Goal: Transaction & Acquisition: Purchase product/service

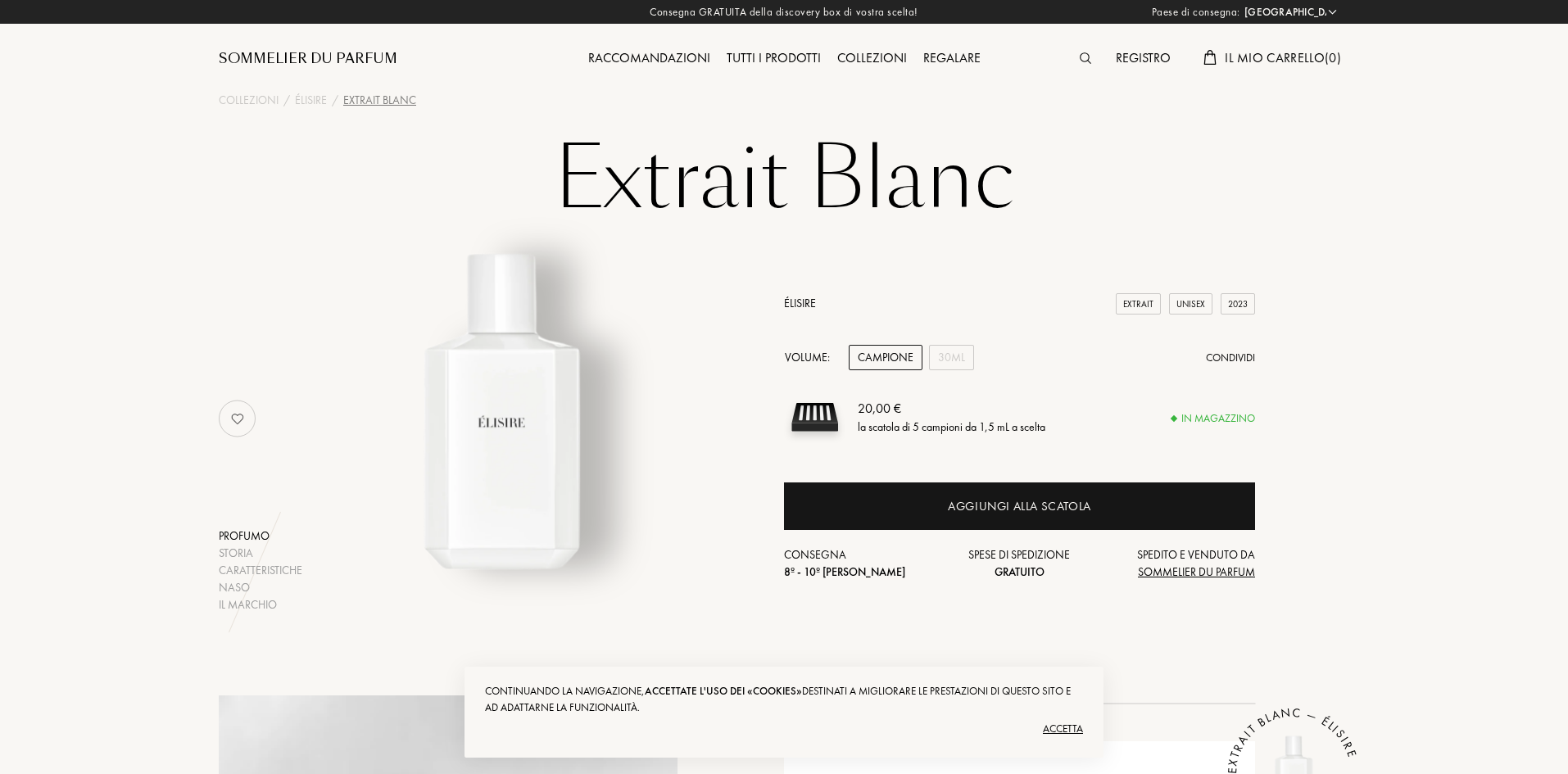
select select "IT"
click at [943, 362] on div "30mL" at bounding box center [951, 358] width 45 height 25
click at [860, 358] on div "Campione" at bounding box center [885, 358] width 73 height 25
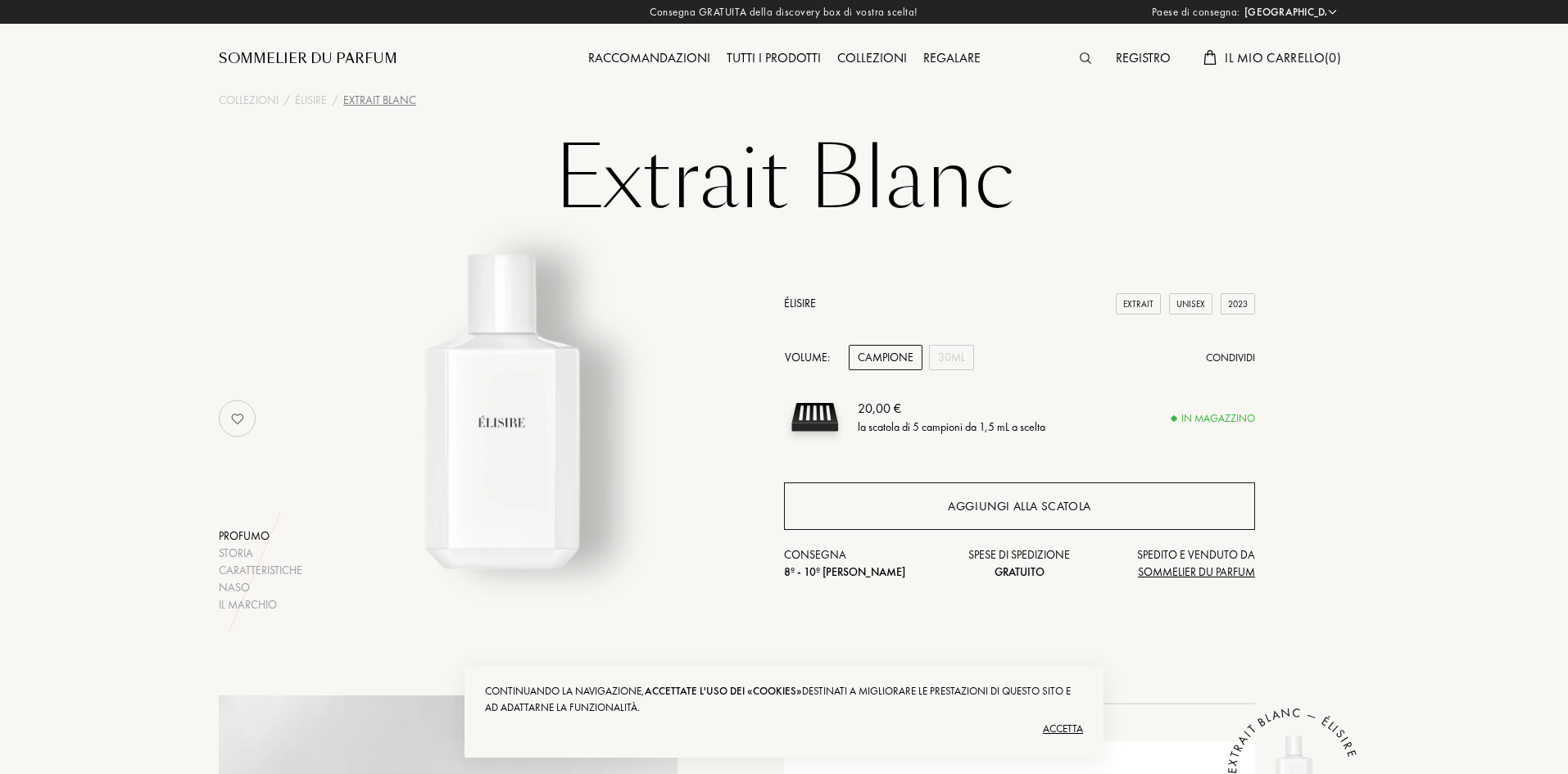
click at [985, 502] on div "Aggiungi alla scatola" at bounding box center [1019, 506] width 143 height 19
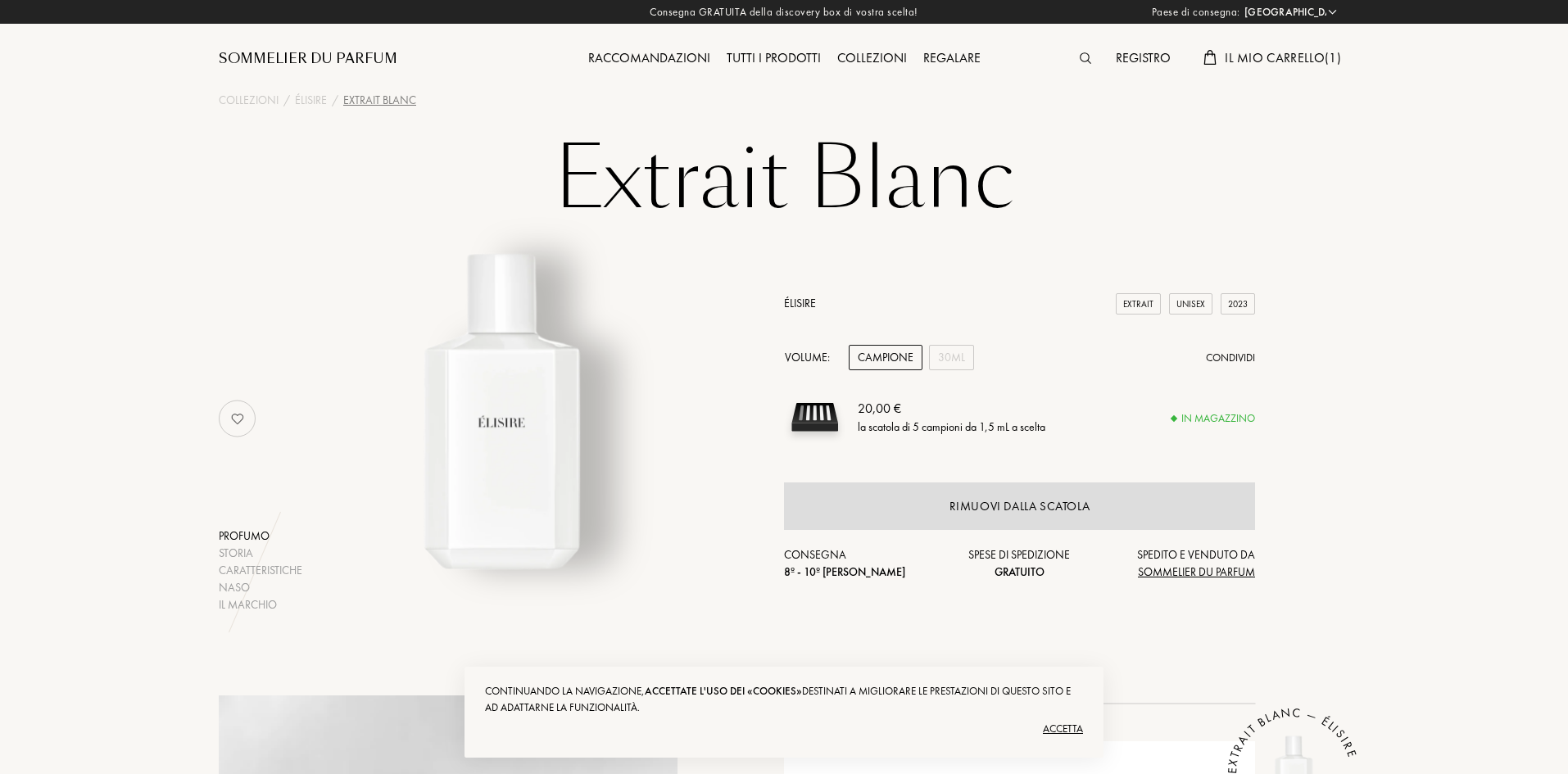
click at [759, 62] on div "Tutti i prodotti" at bounding box center [774, 59] width 111 height 21
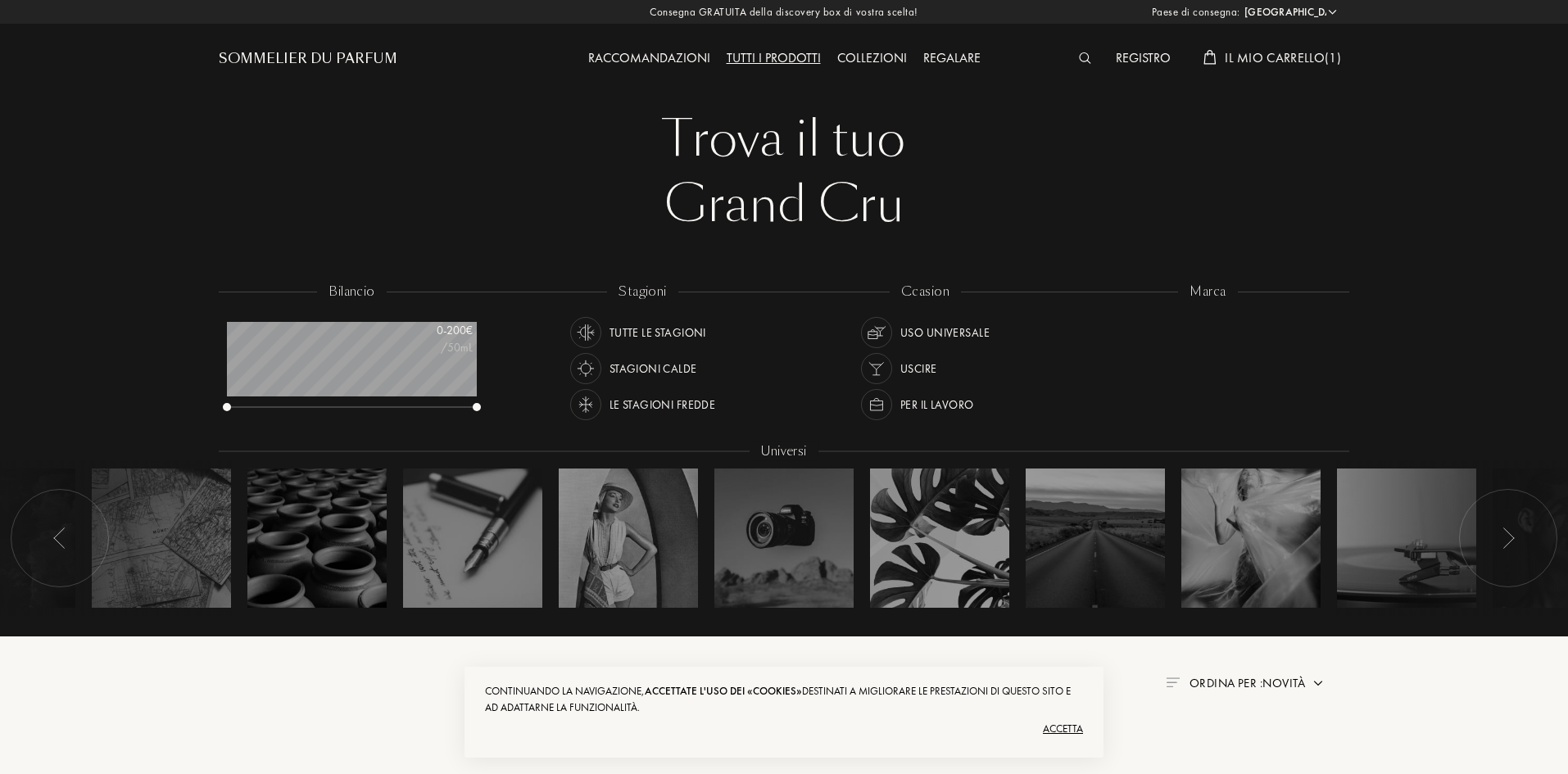
select select "IT"
click at [876, 62] on div "Collezioni" at bounding box center [872, 59] width 86 height 21
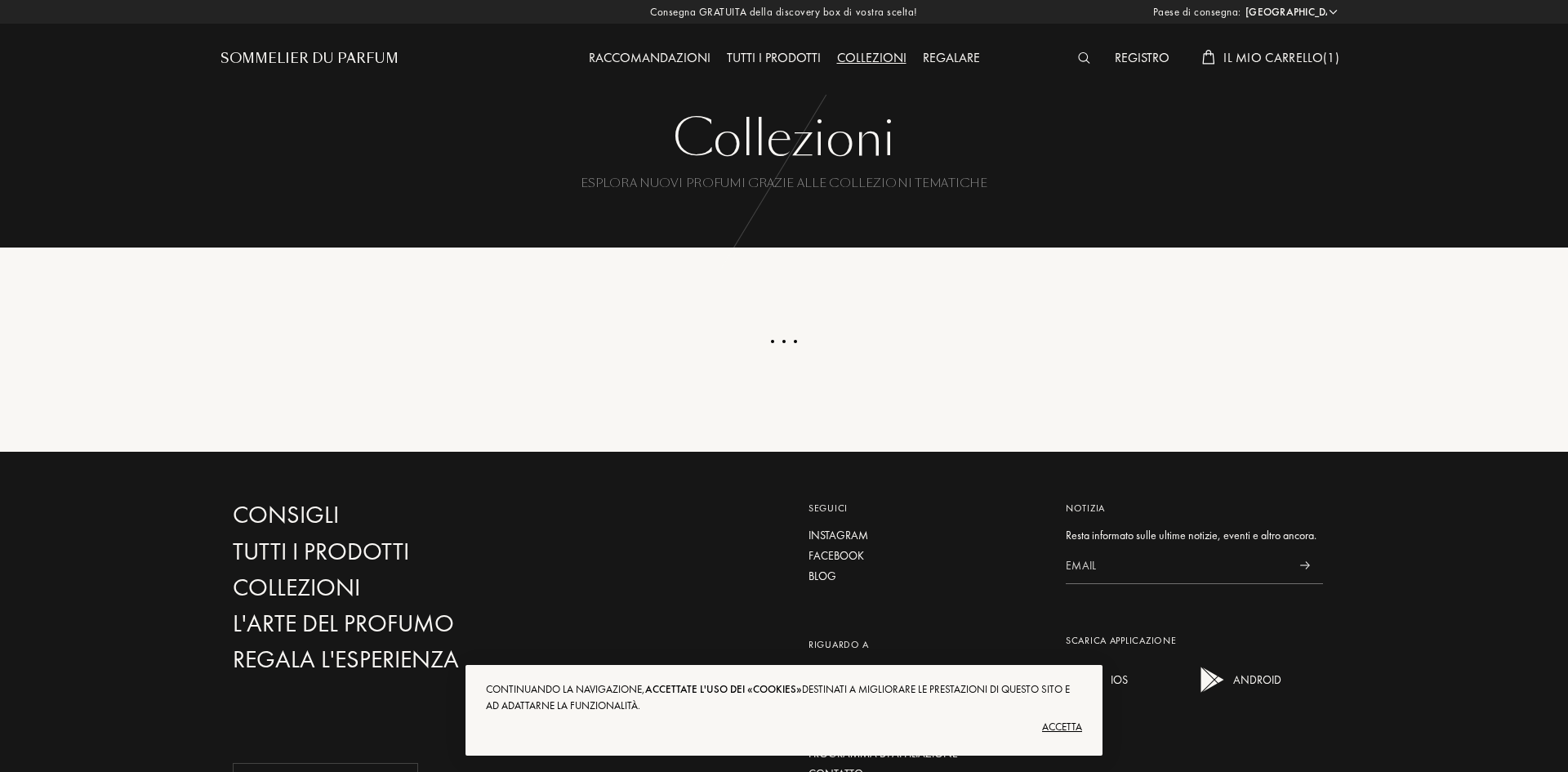
select select "IT"
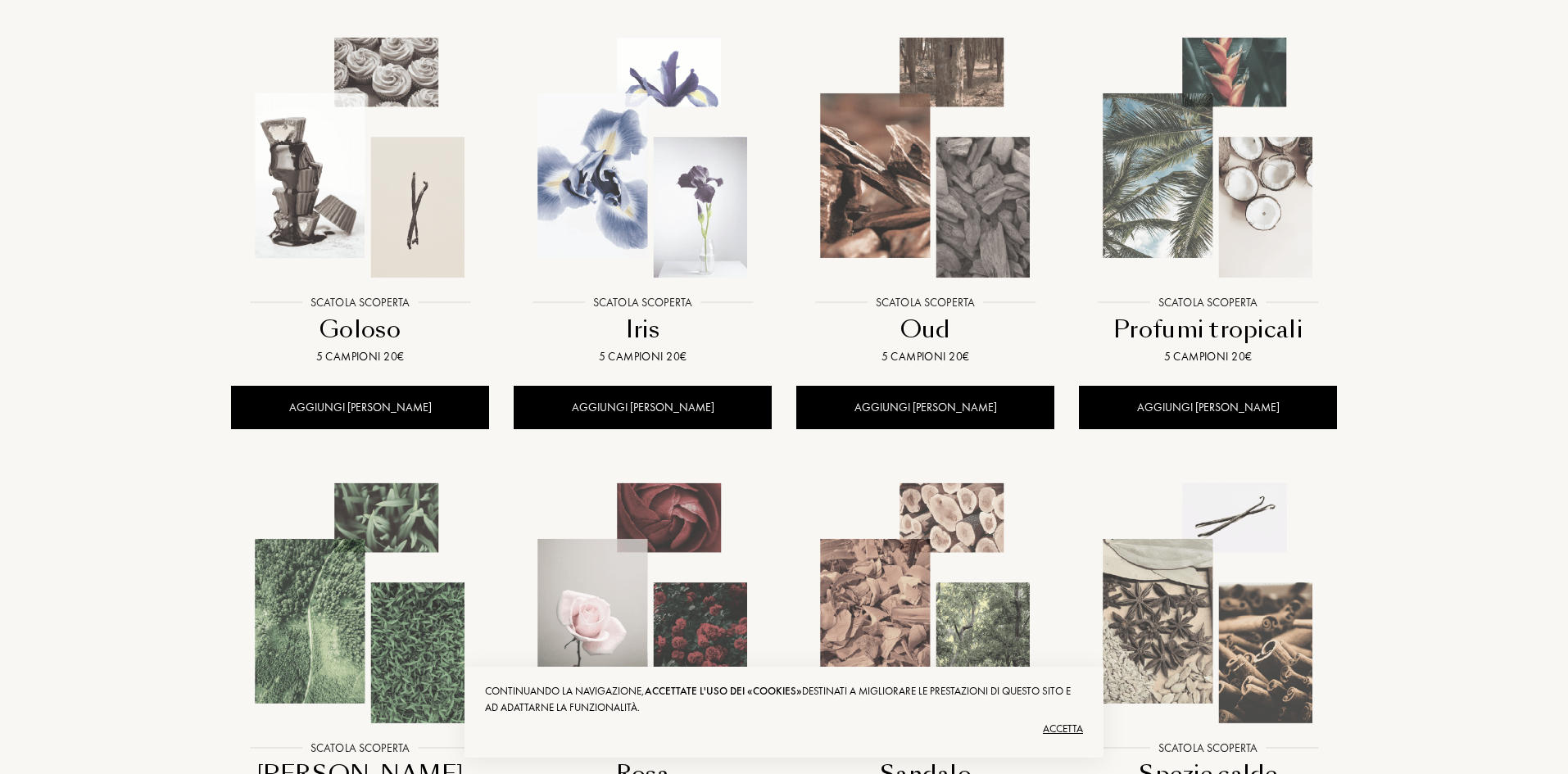
scroll to position [574, 0]
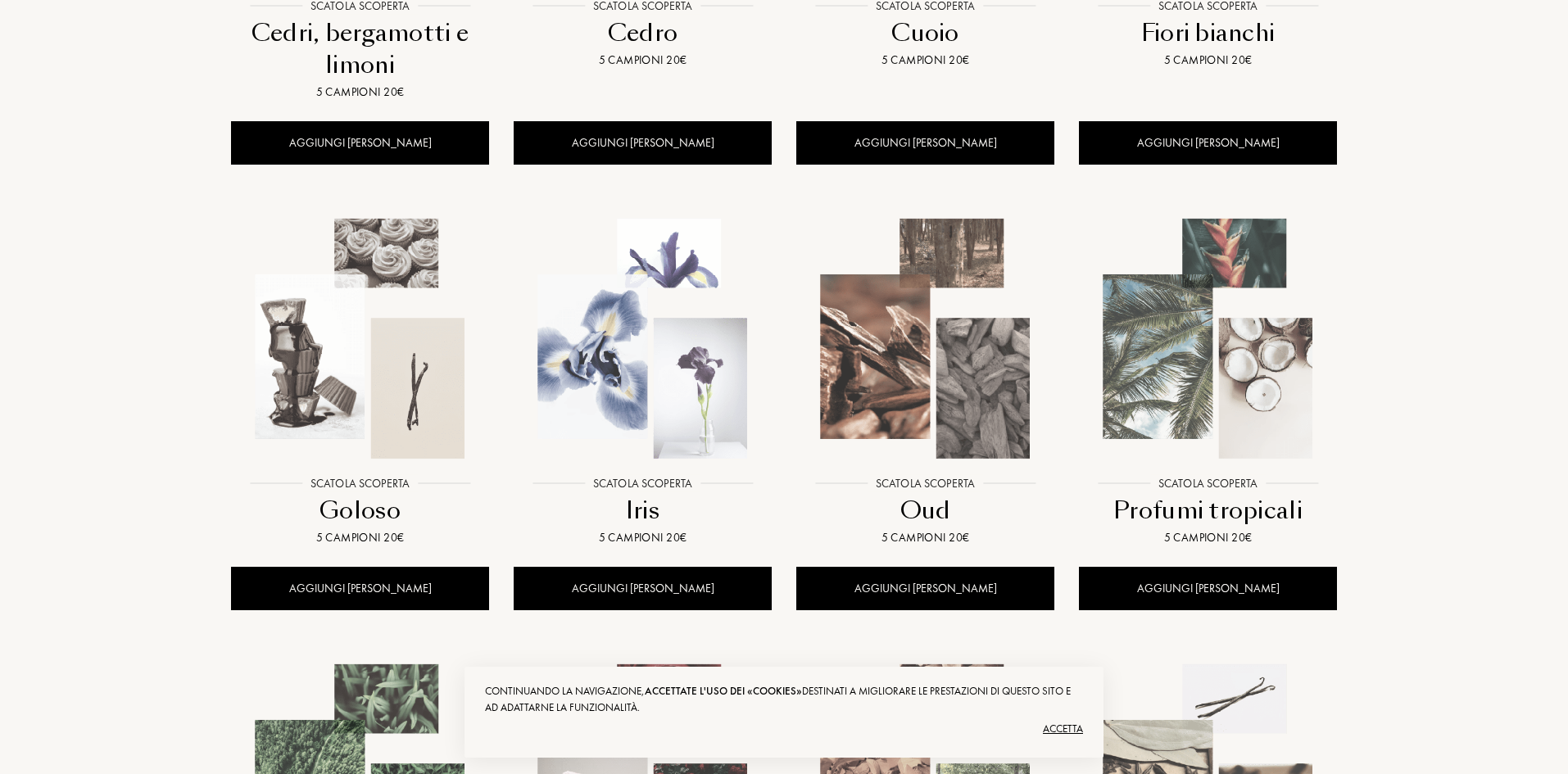
click at [380, 314] on img at bounding box center [359, 338] width 255 height 255
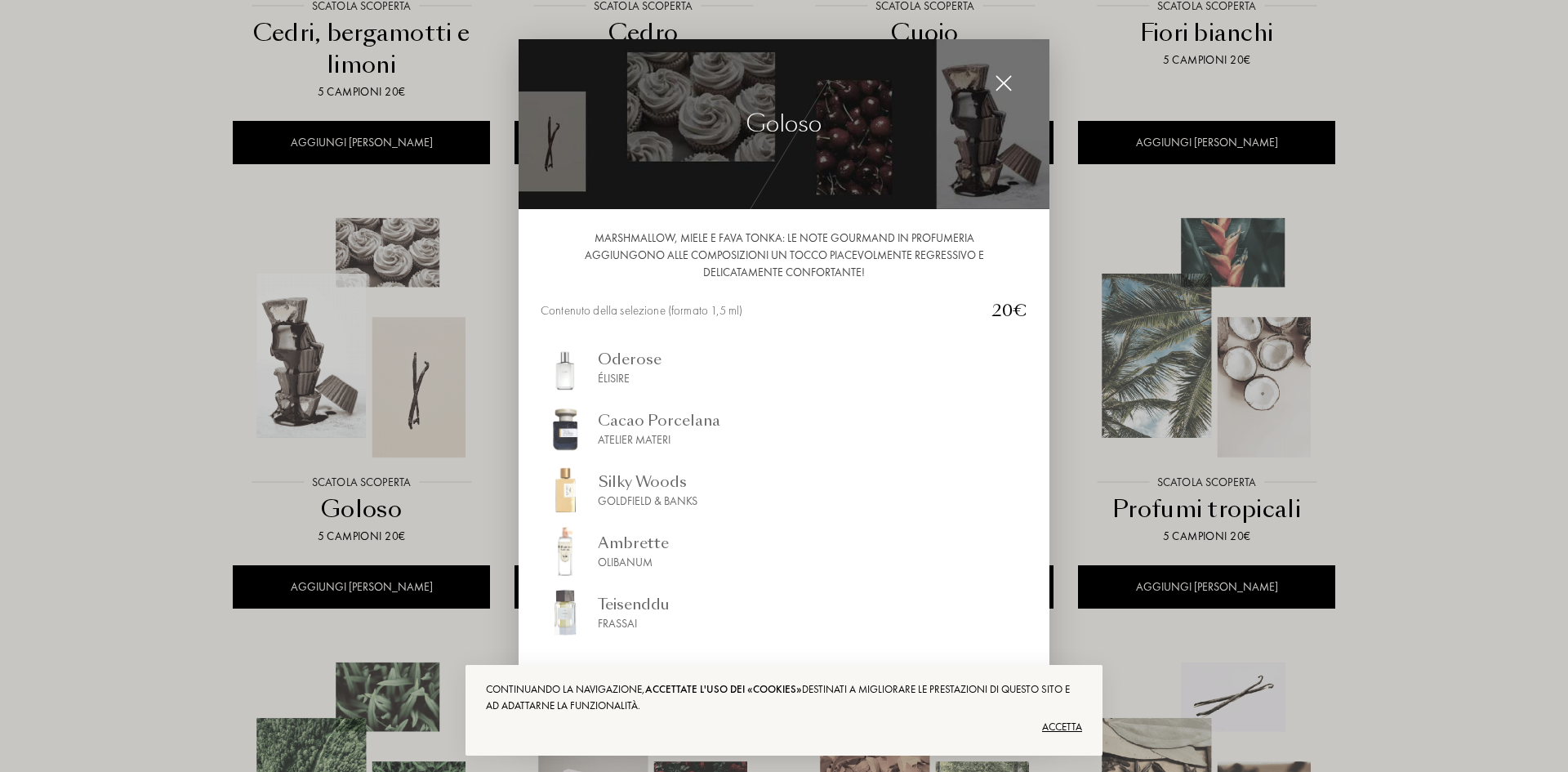
click at [1059, 725] on div "Accetta" at bounding box center [783, 727] width 596 height 26
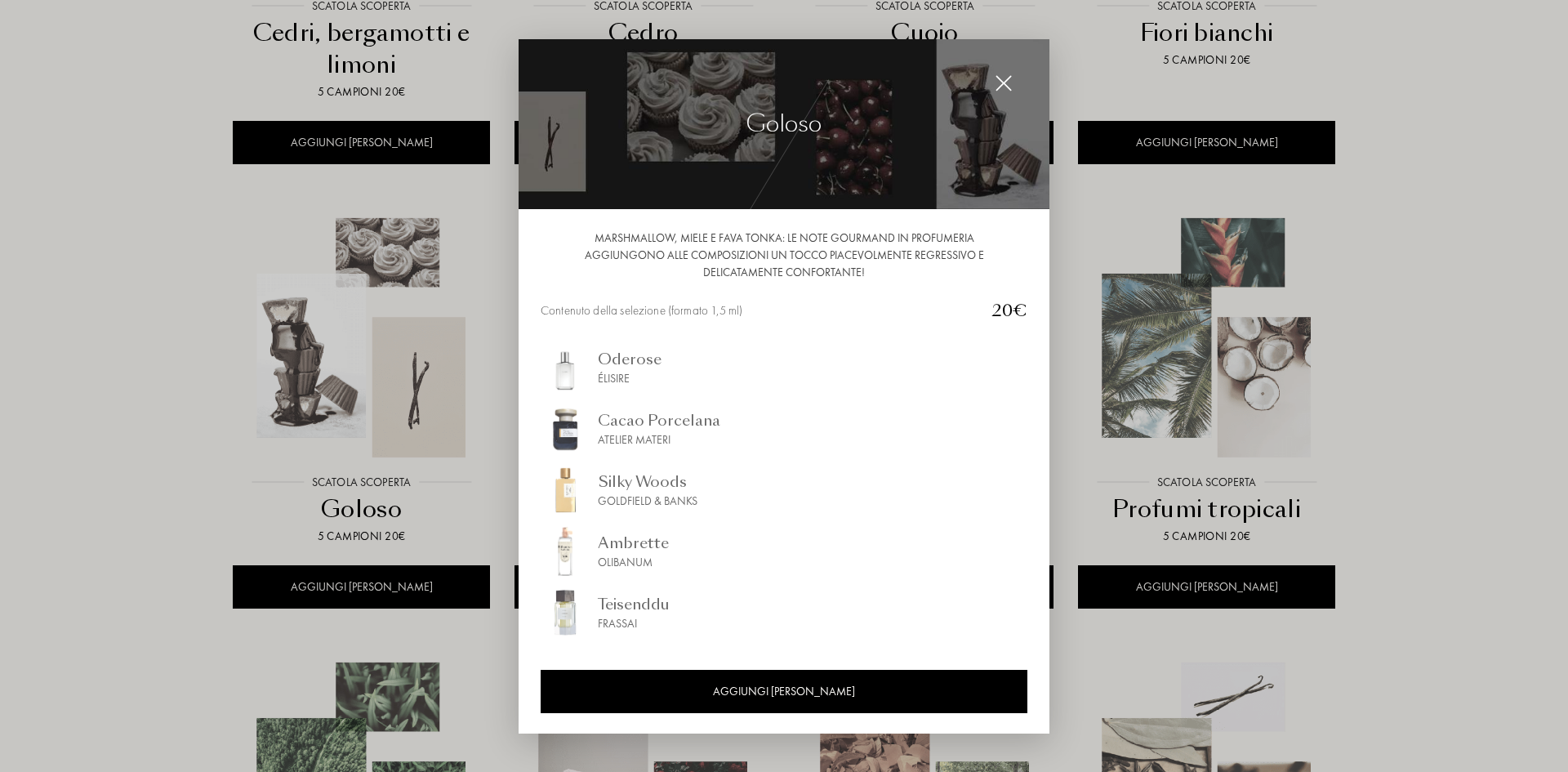
click at [1010, 78] on img at bounding box center [1003, 83] width 18 height 18
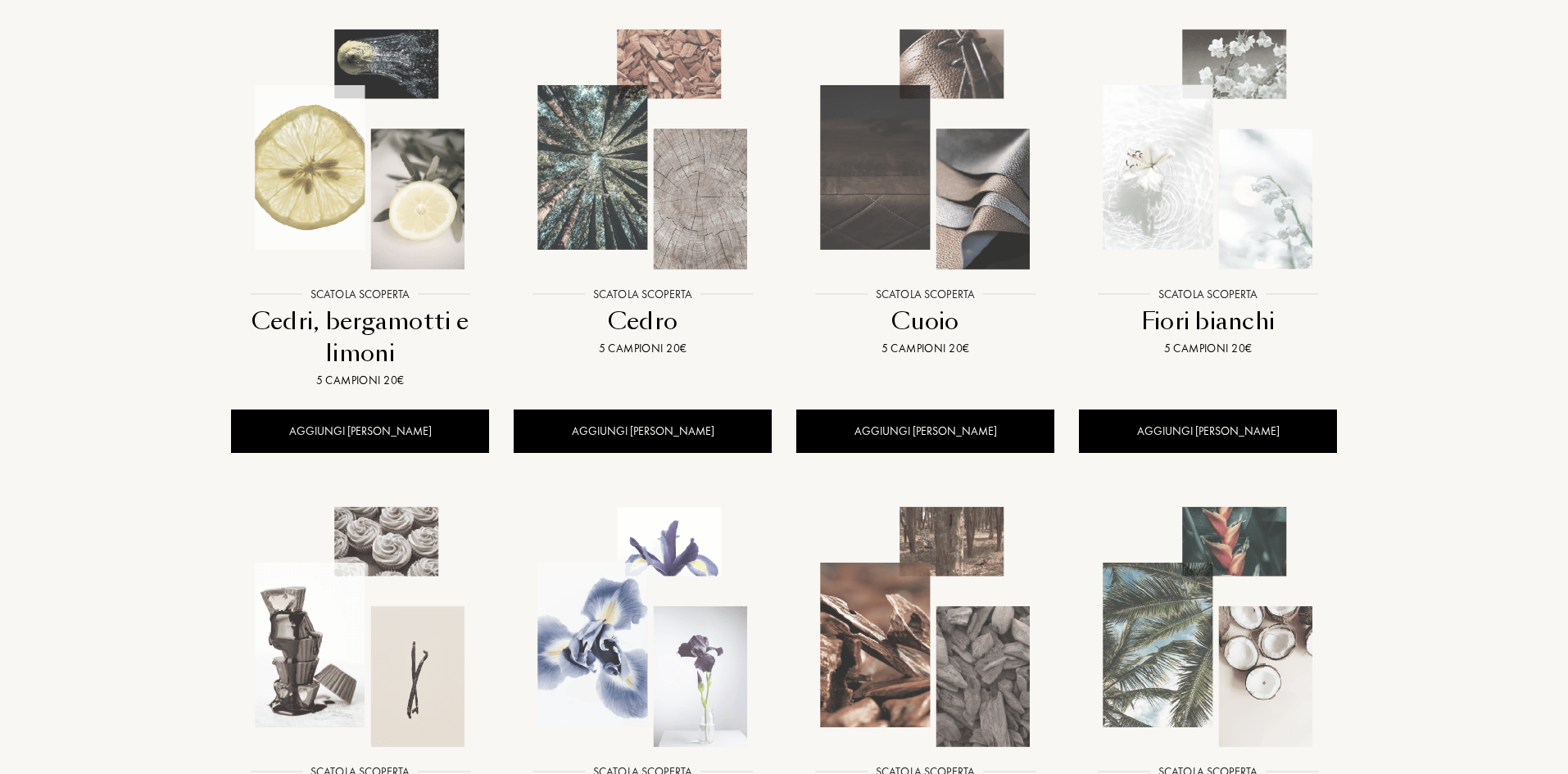
scroll to position [0, 0]
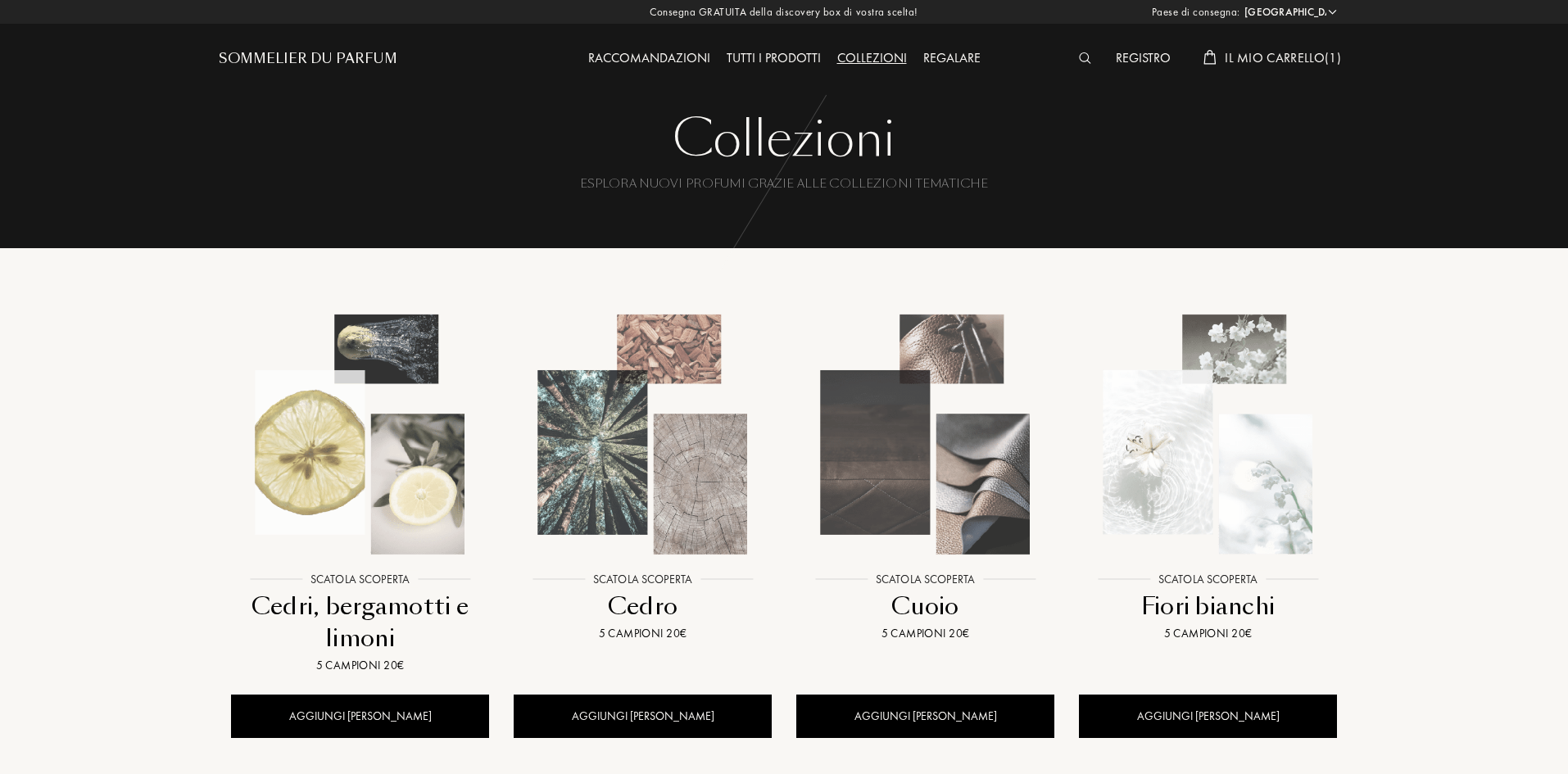
click at [670, 65] on div "Raccomandazioni" at bounding box center [649, 59] width 139 height 21
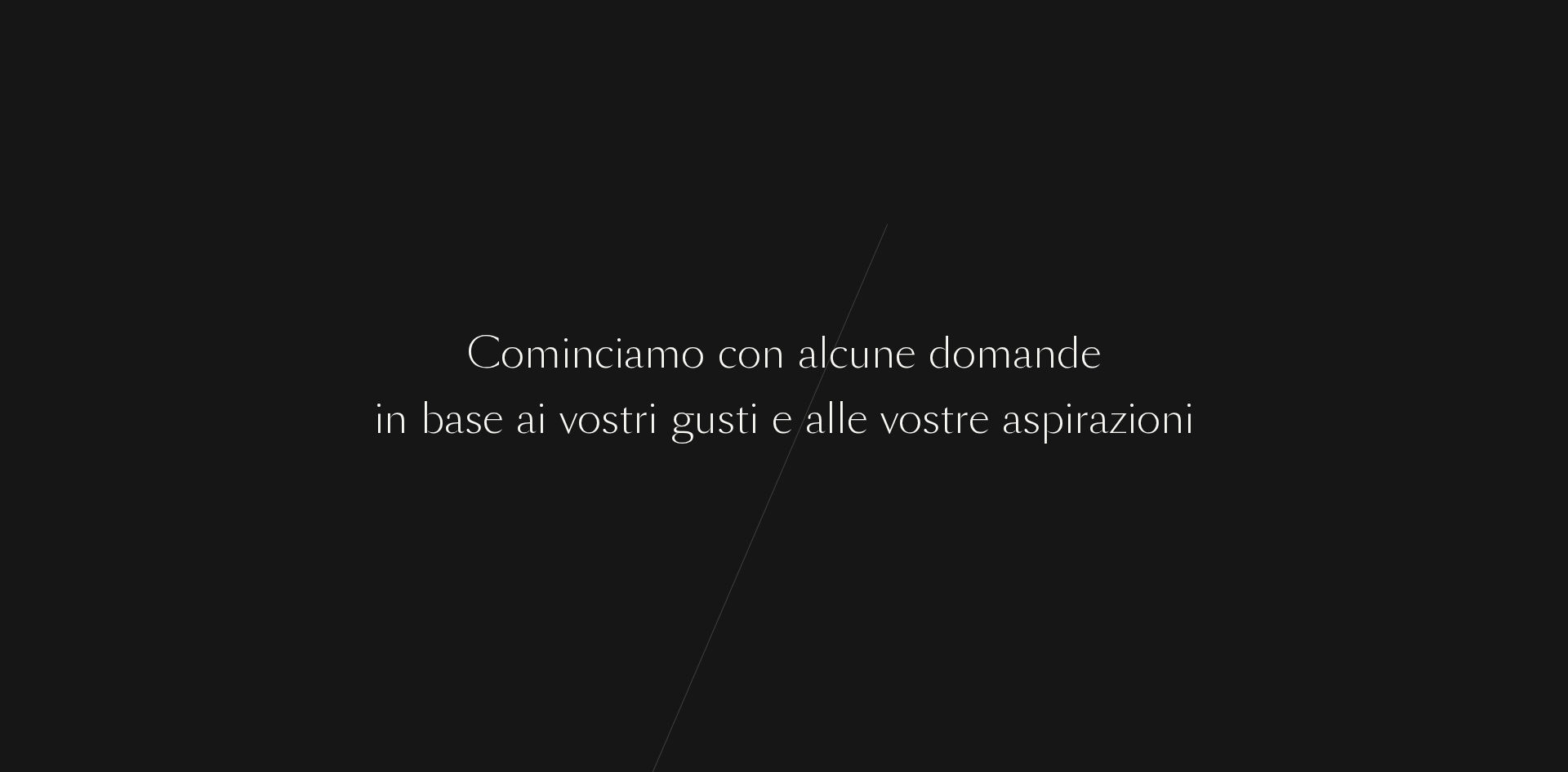
click at [765, 428] on div at bounding box center [764, 418] width 13 height 62
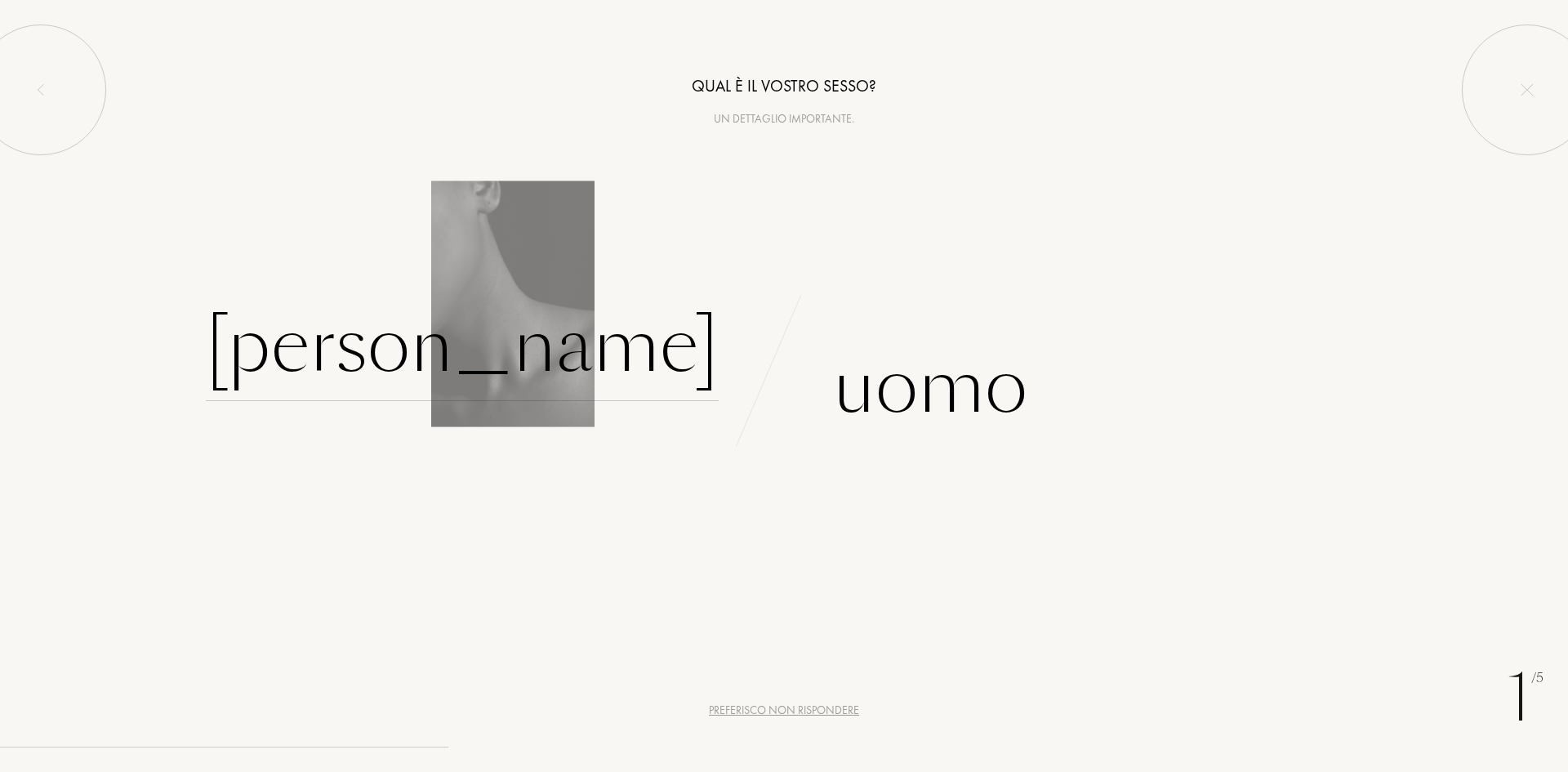
click at [643, 347] on div "Donna" at bounding box center [462, 346] width 513 height 111
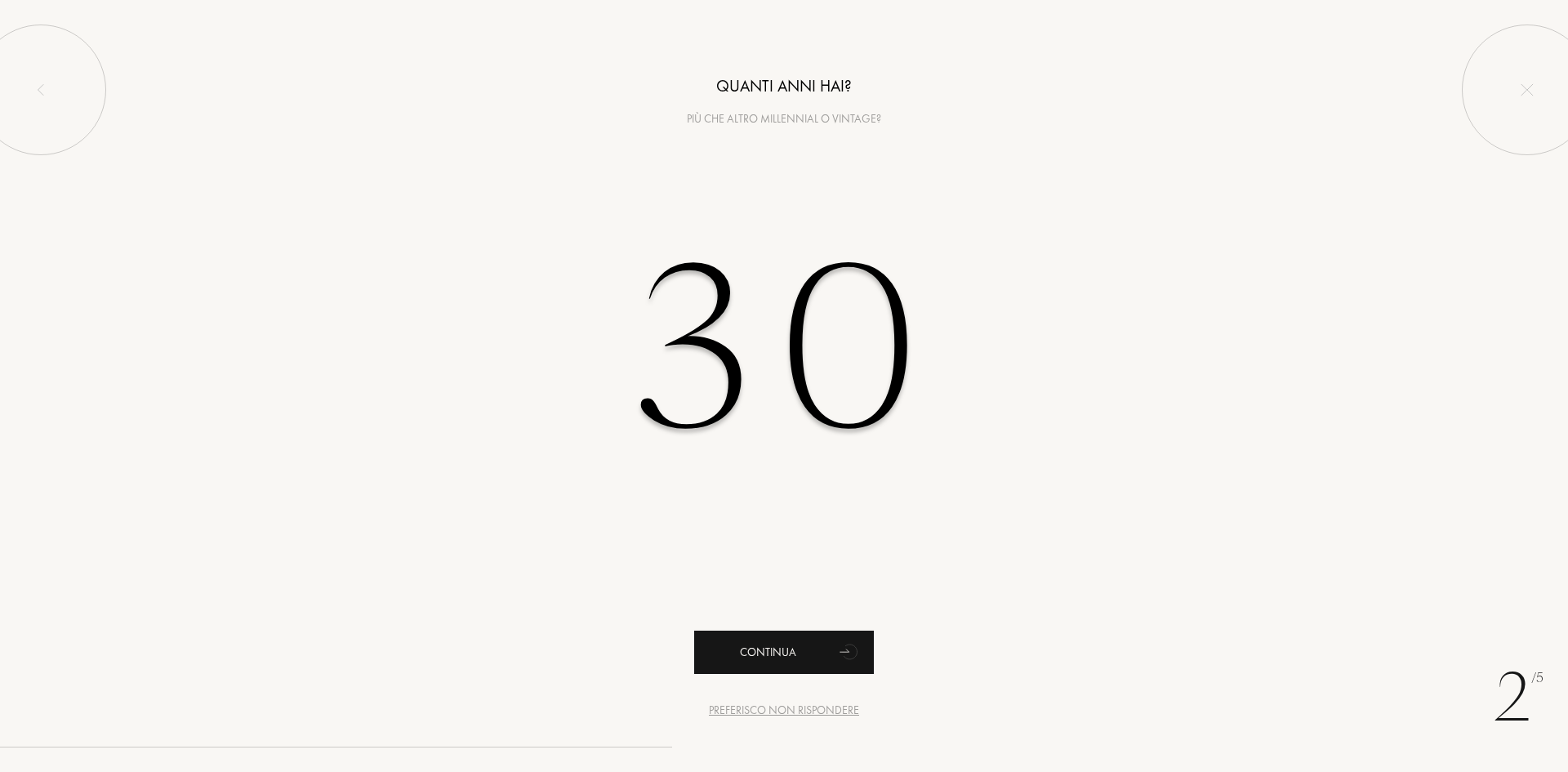
type input "30"
click at [737, 647] on div "Continua" at bounding box center [784, 652] width 180 height 44
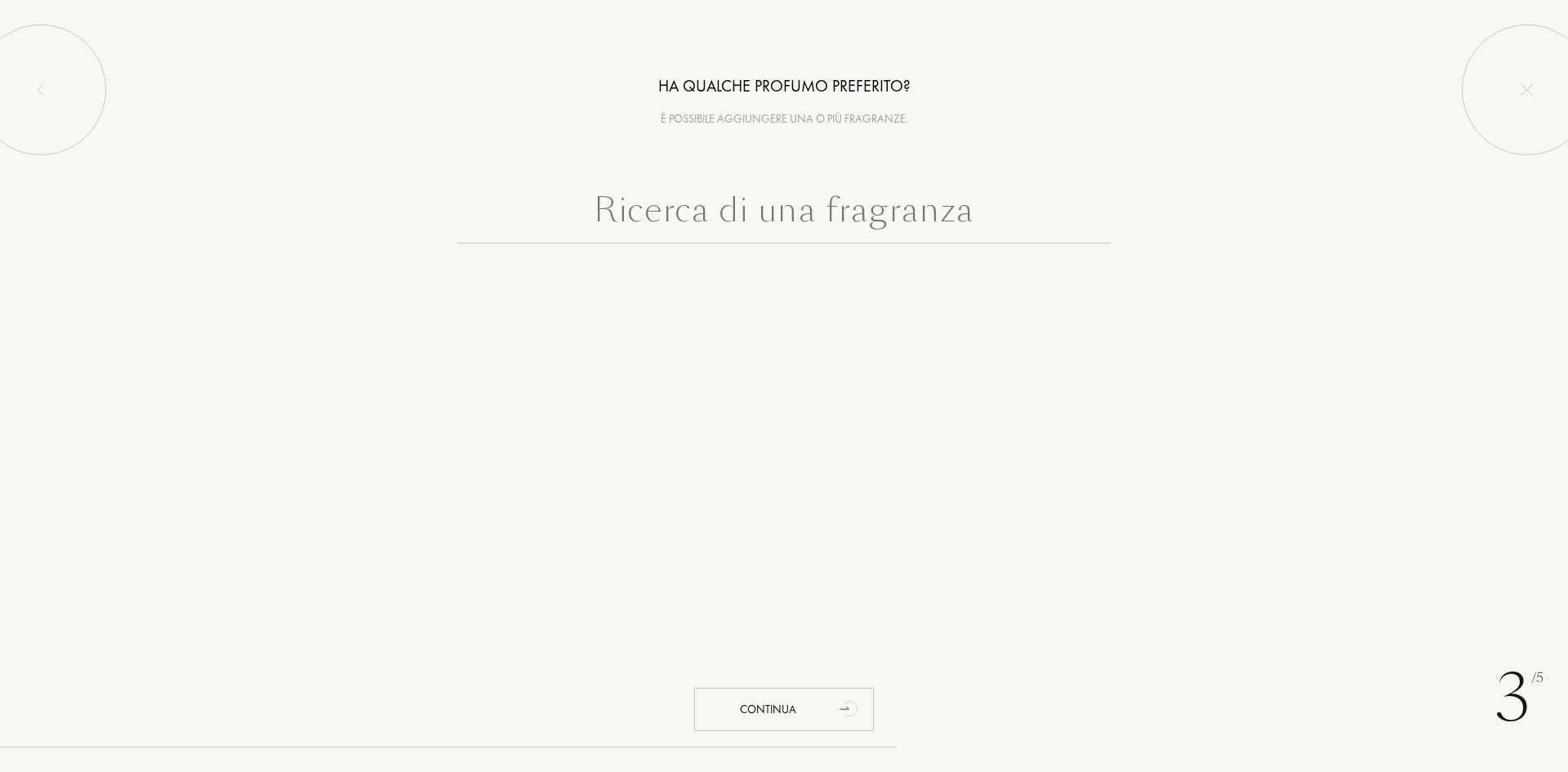
click at [692, 226] on input "text" at bounding box center [783, 214] width 653 height 59
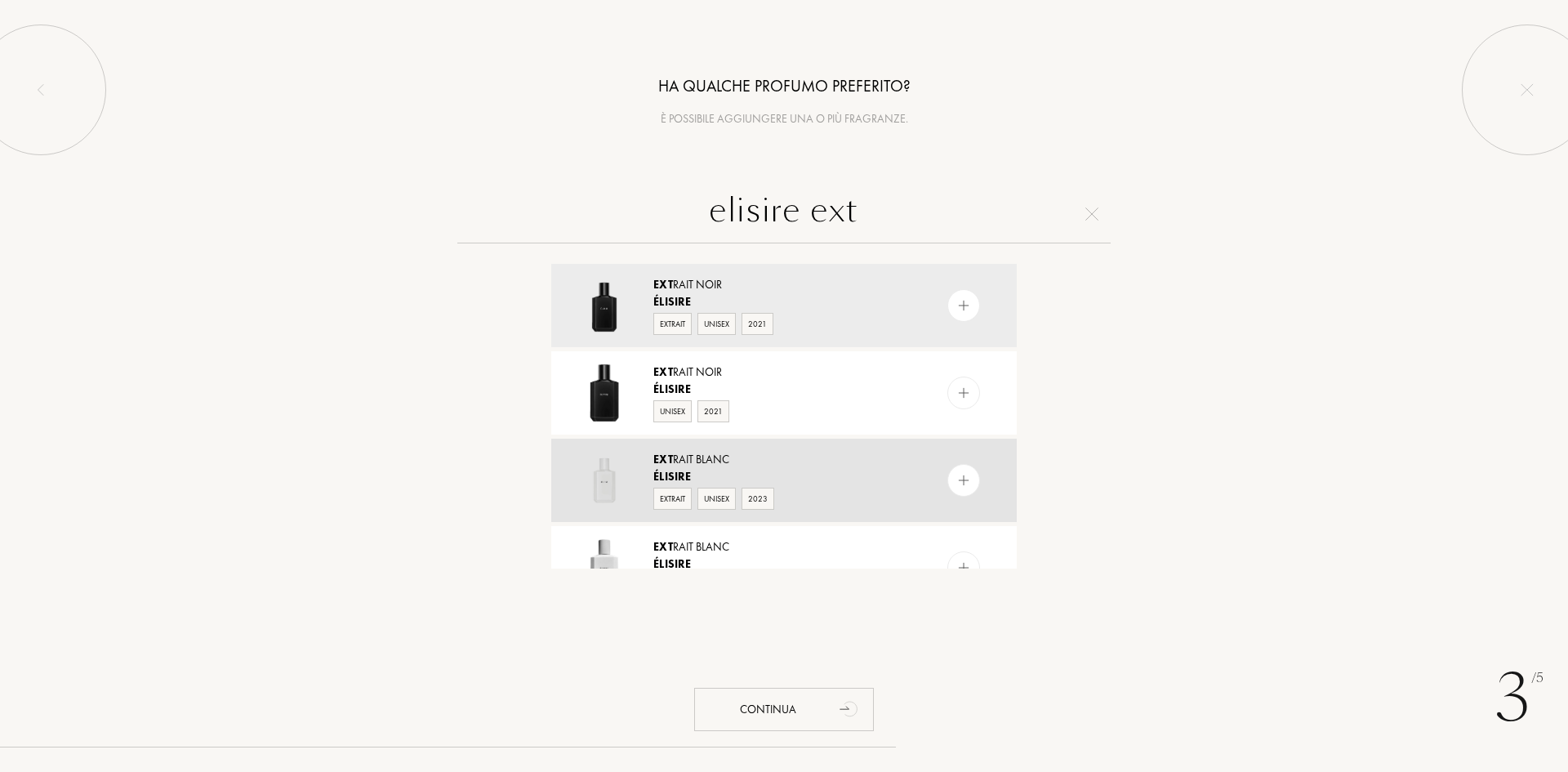
type input "elisire ext"
click at [882, 482] on div "Élisire" at bounding box center [782, 476] width 259 height 17
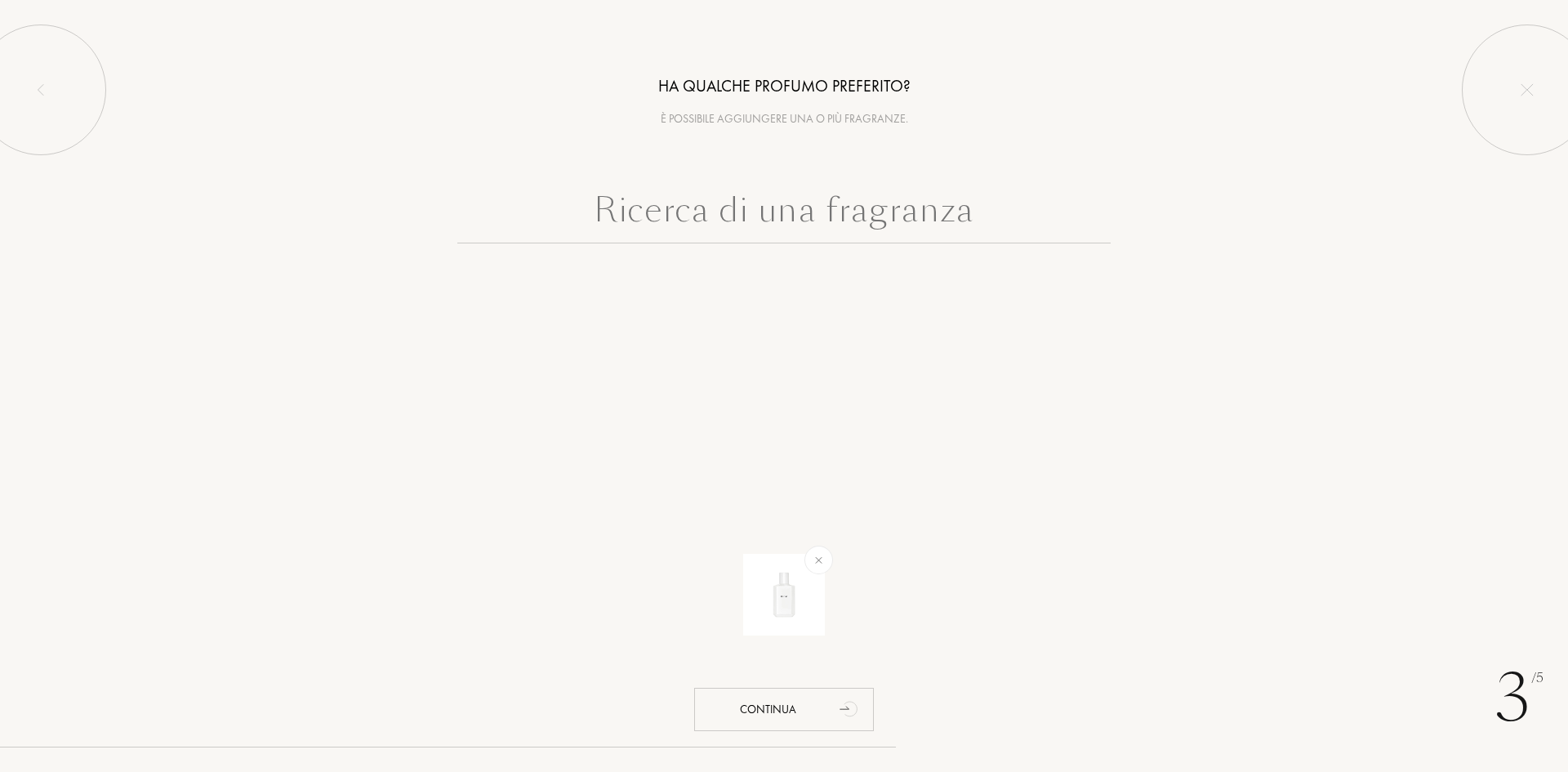
click at [785, 210] on input "text" at bounding box center [783, 214] width 653 height 59
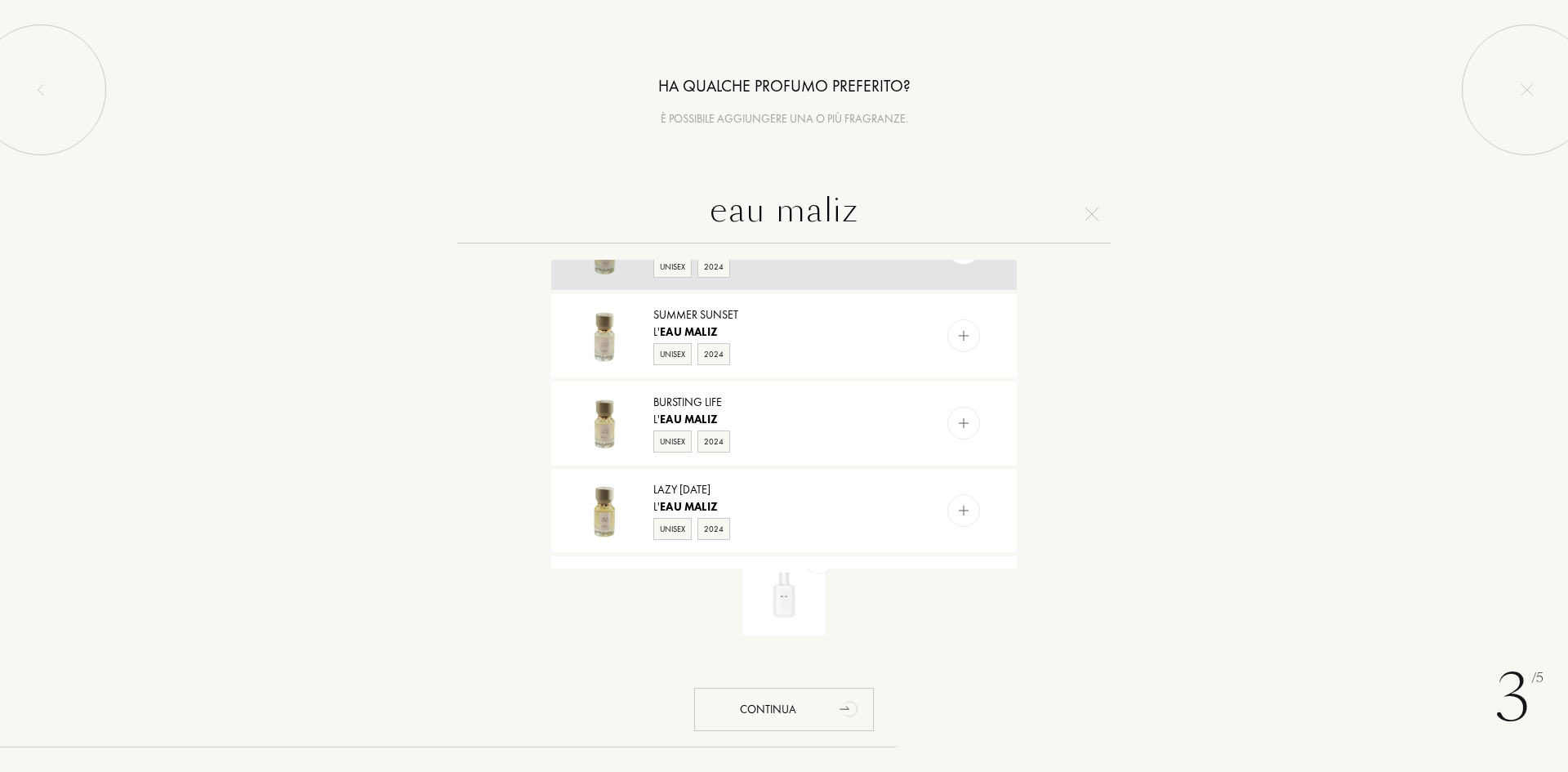
scroll to position [163, 0]
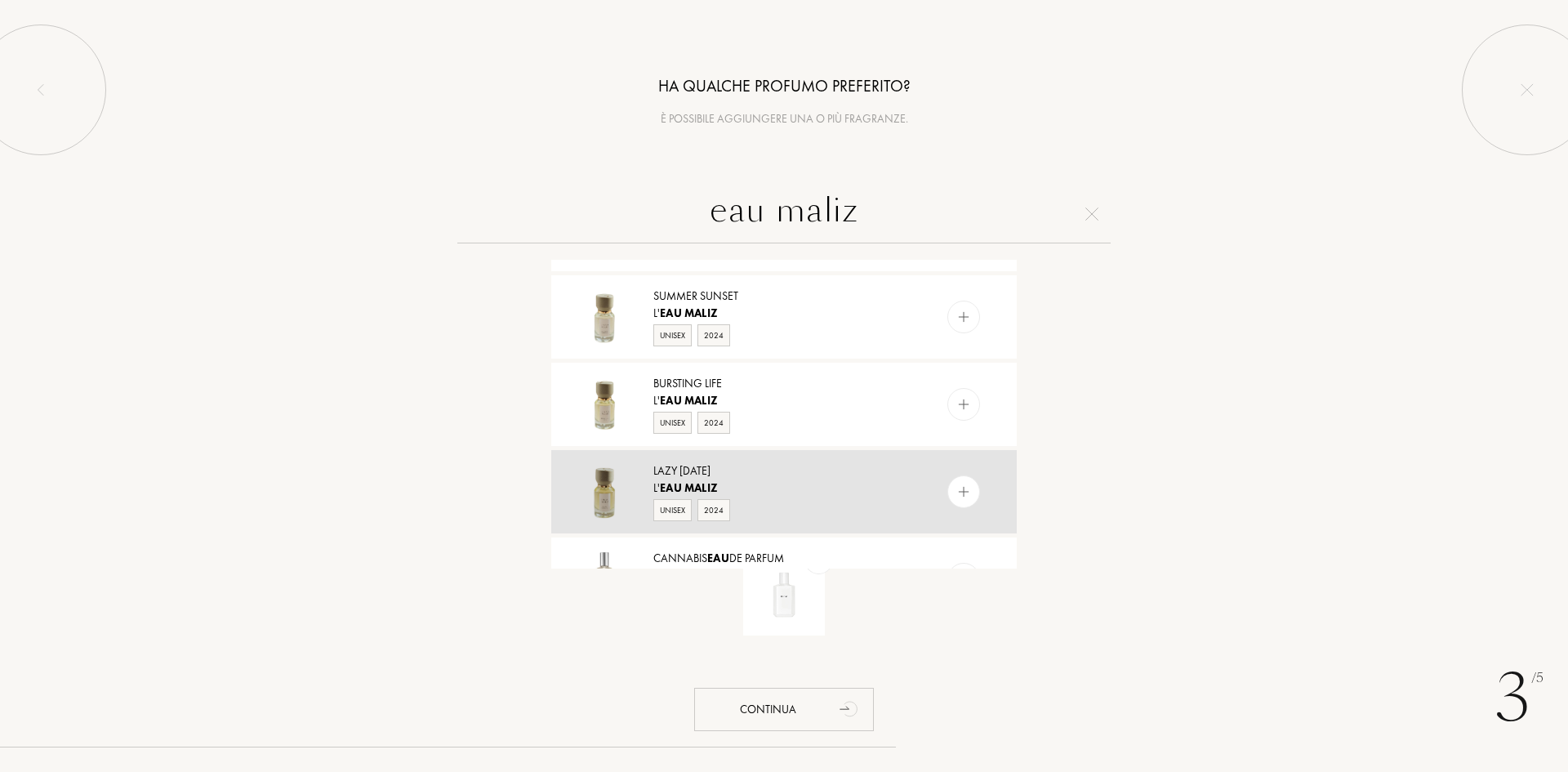
type input "eau maliz"
click at [814, 491] on div "L' Eau Maliz" at bounding box center [782, 488] width 259 height 17
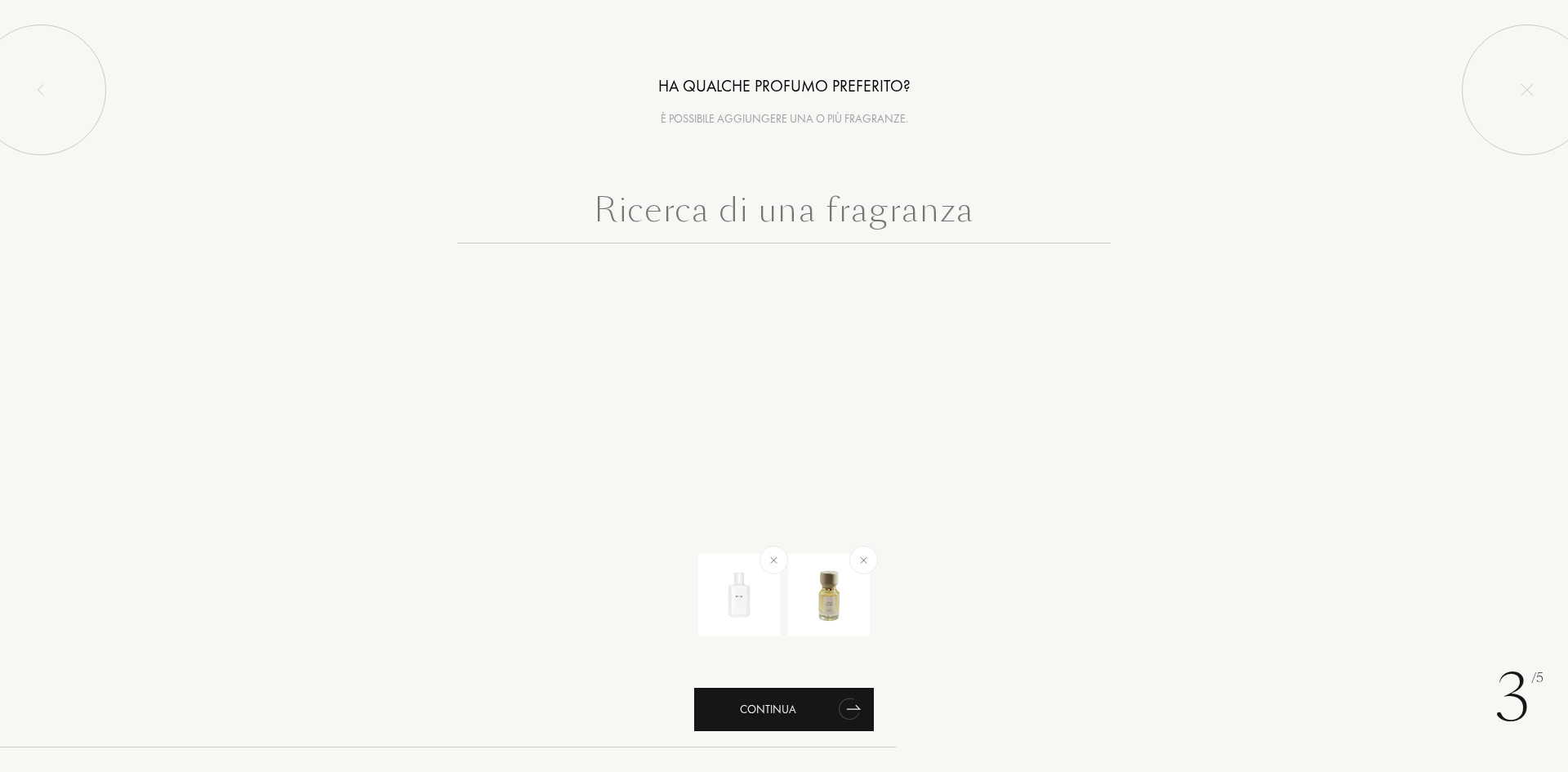
click at [826, 705] on div "Continua" at bounding box center [784, 710] width 180 height 44
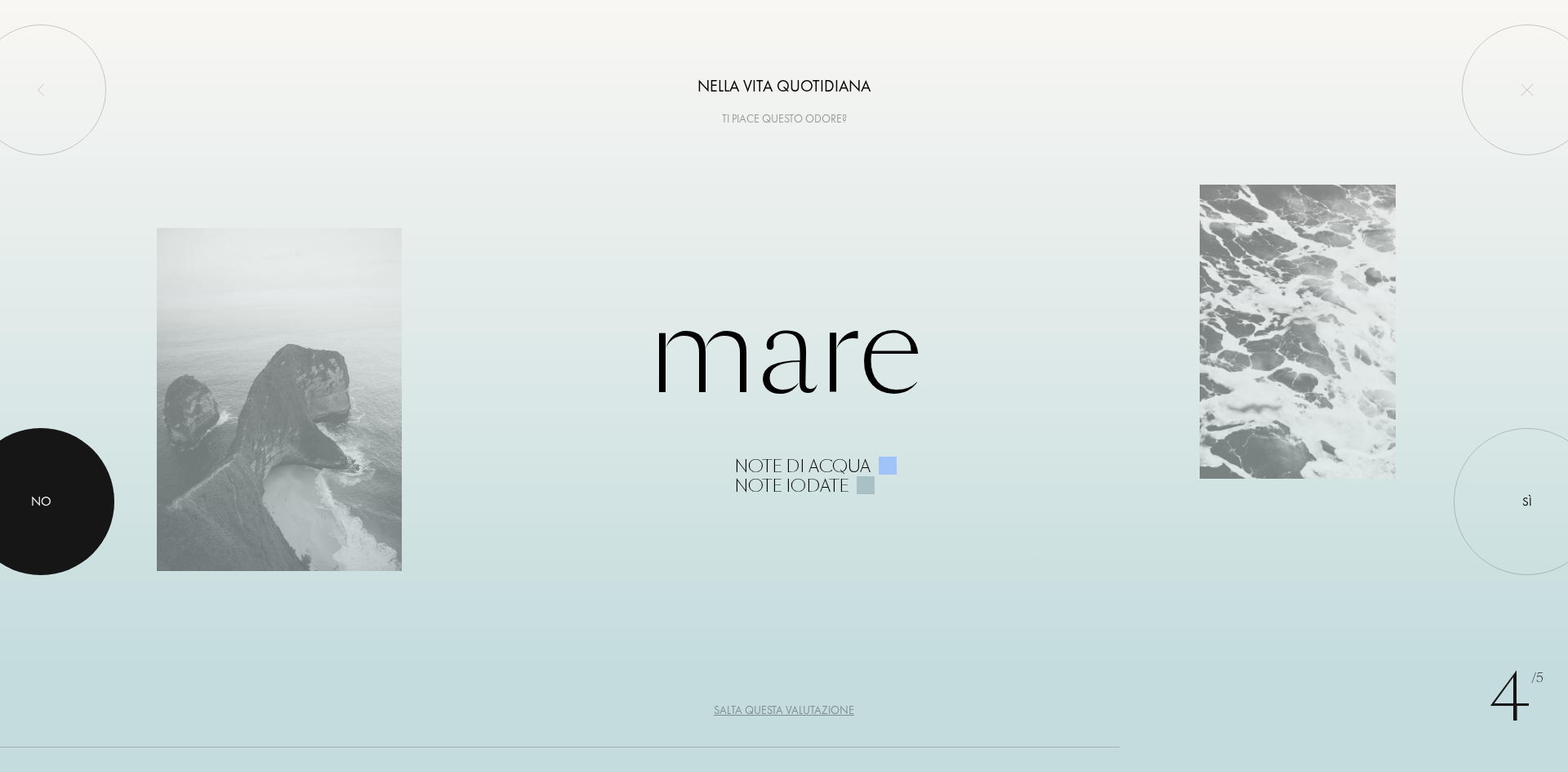
click at [47, 507] on div "No" at bounding box center [41, 502] width 20 height 20
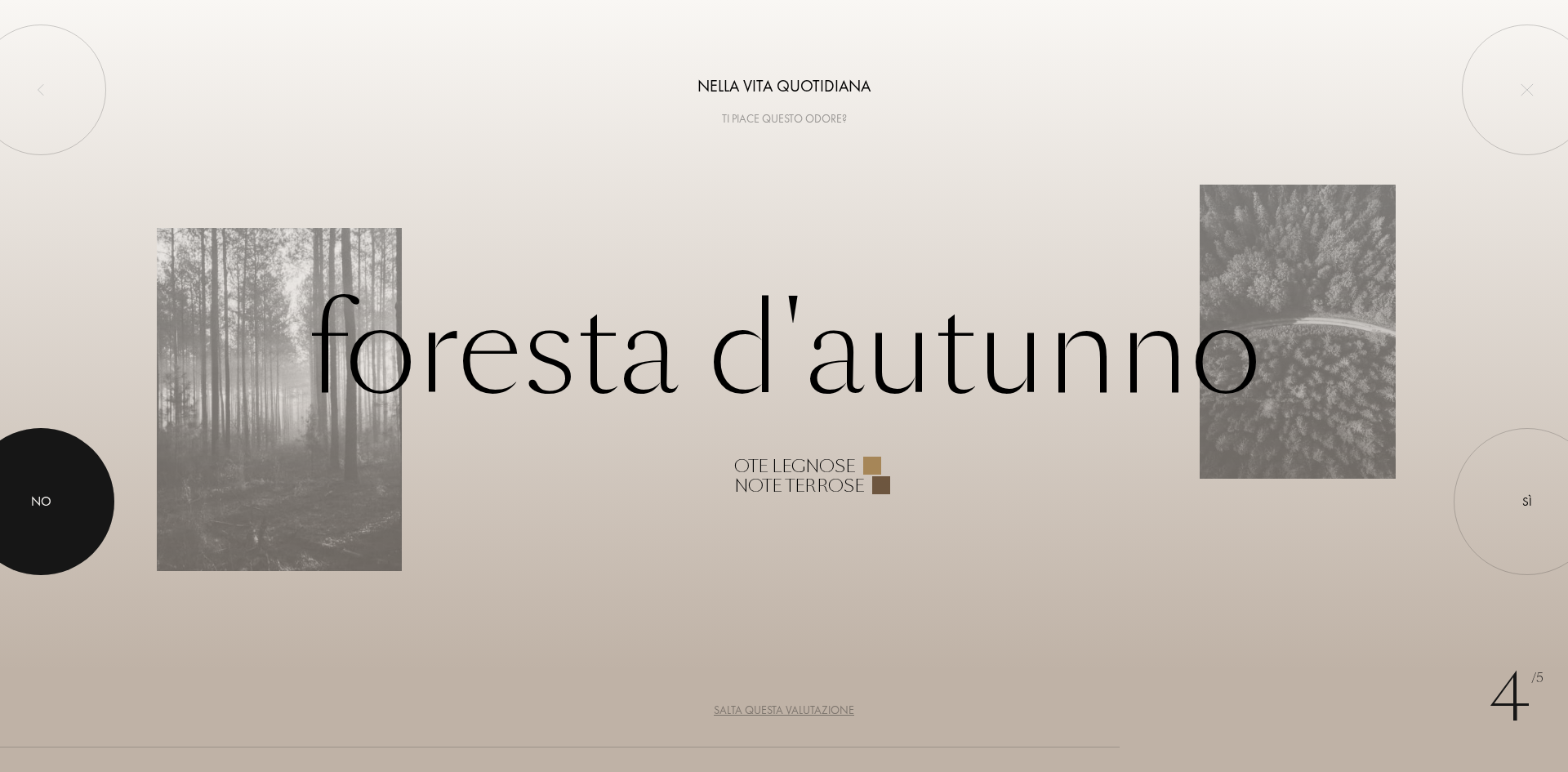
click at [66, 514] on div at bounding box center [40, 501] width 147 height 147
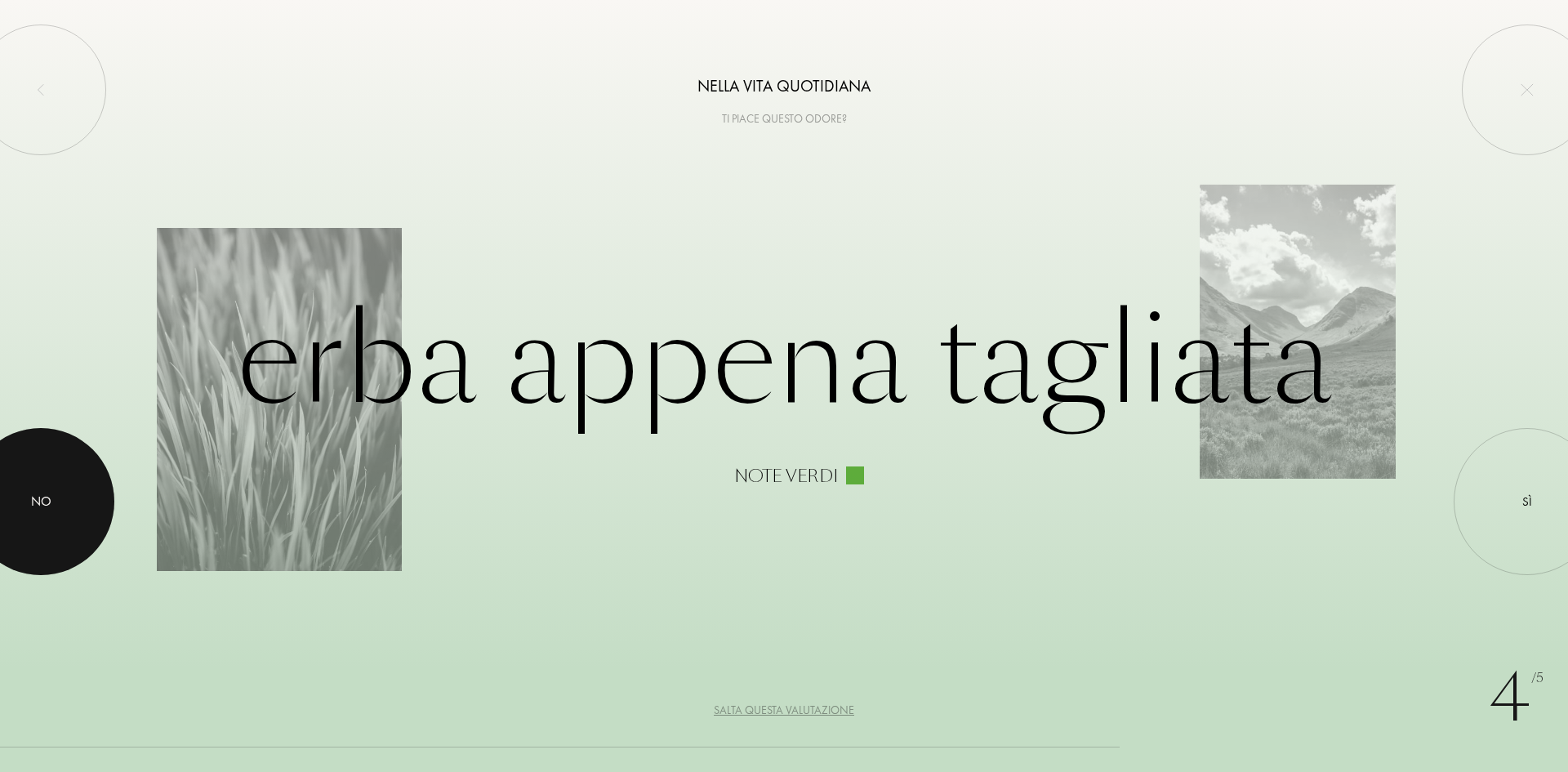
click at [66, 514] on div at bounding box center [40, 501] width 147 height 147
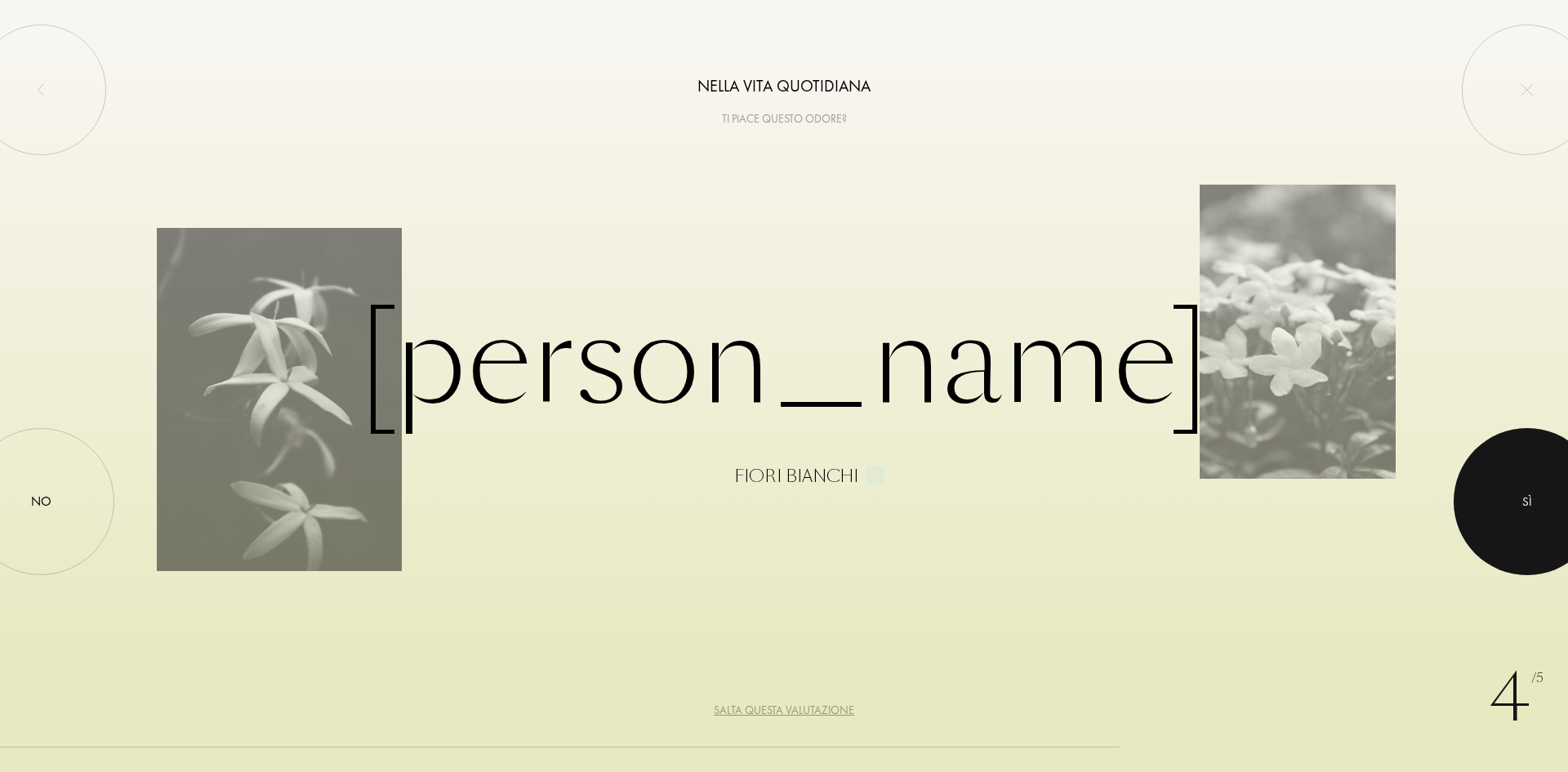
click at [1488, 505] on div at bounding box center [1526, 501] width 147 height 147
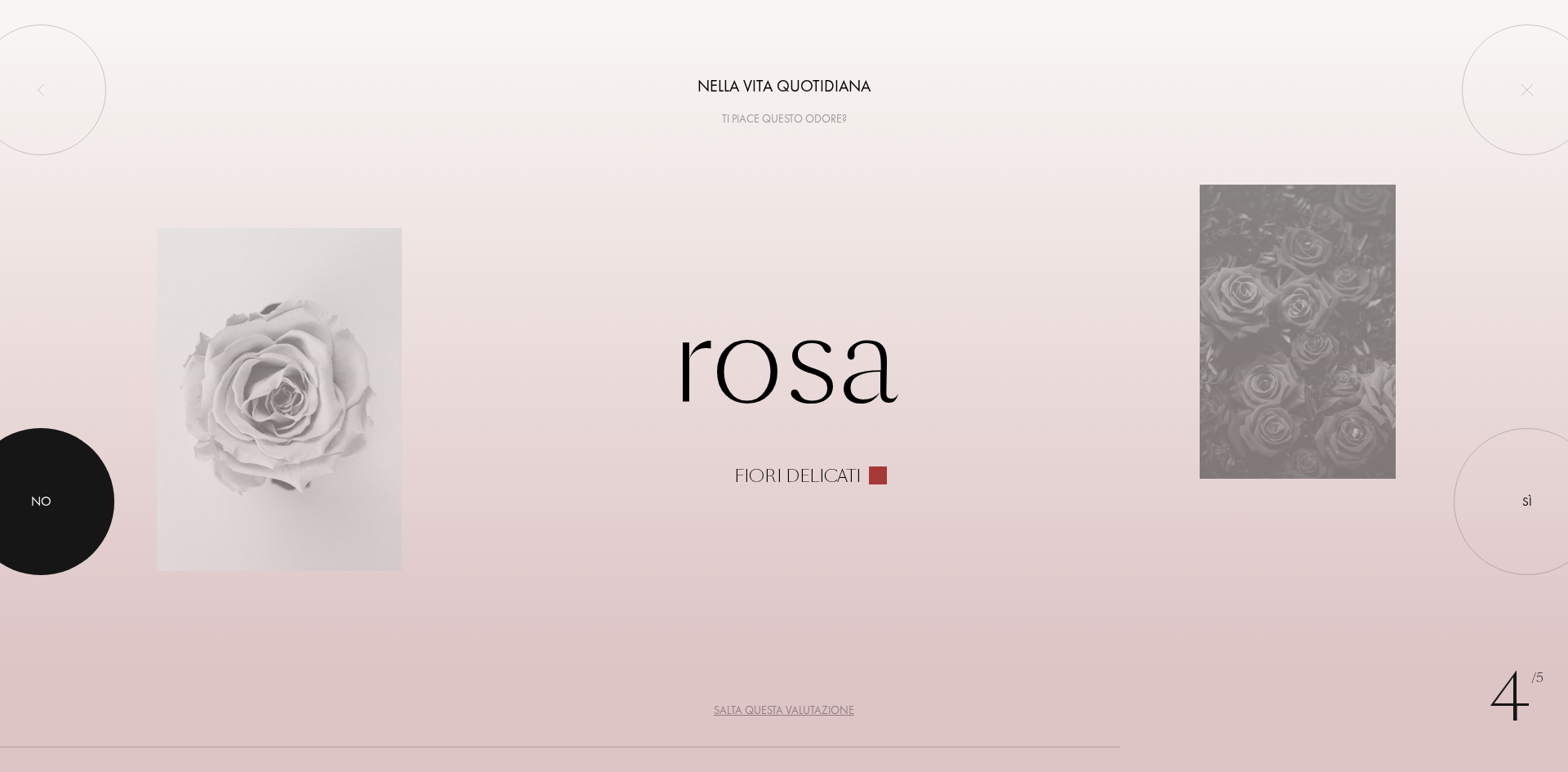
click at [44, 491] on div at bounding box center [40, 501] width 147 height 147
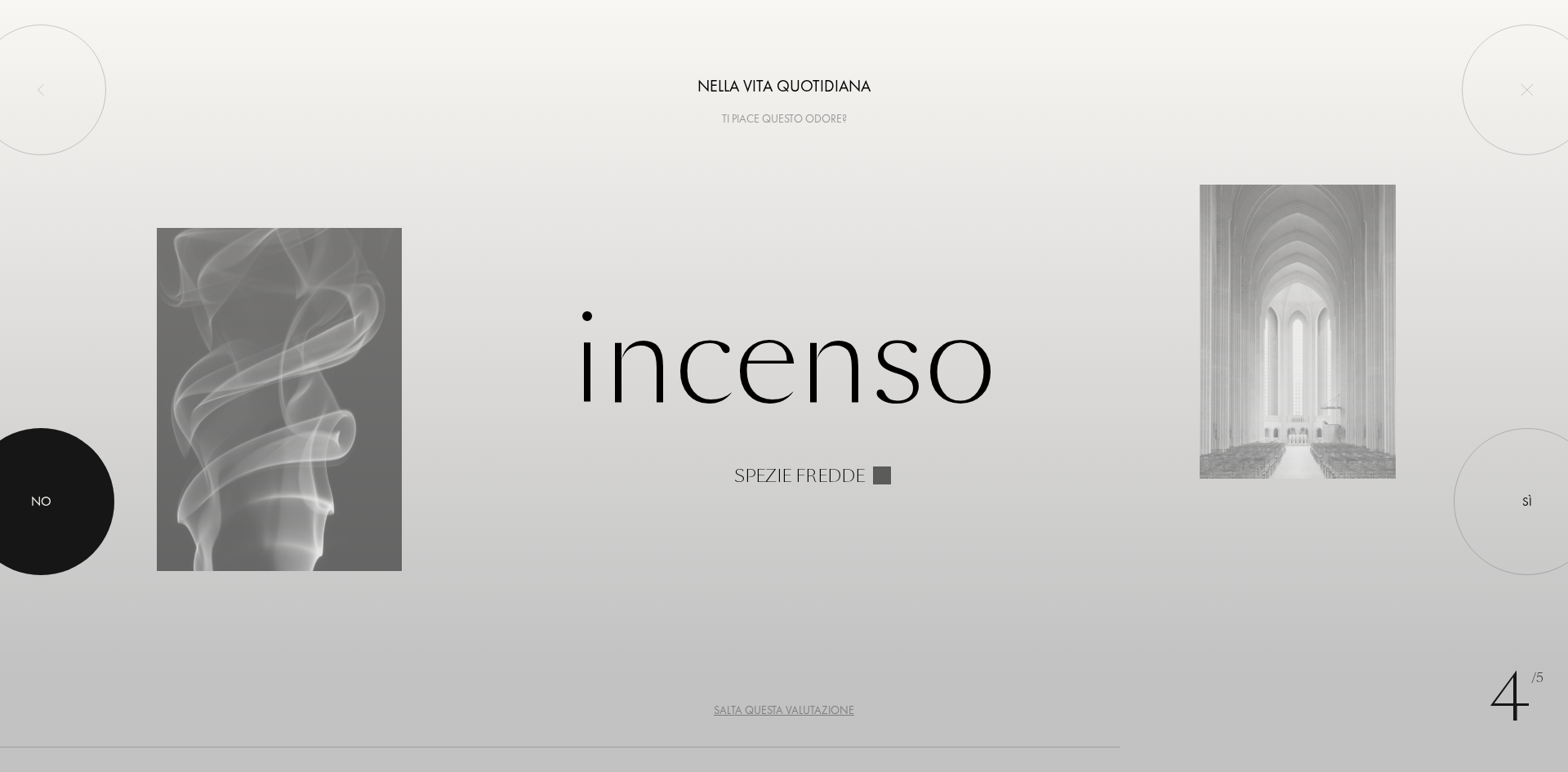
click at [79, 494] on div at bounding box center [40, 501] width 147 height 147
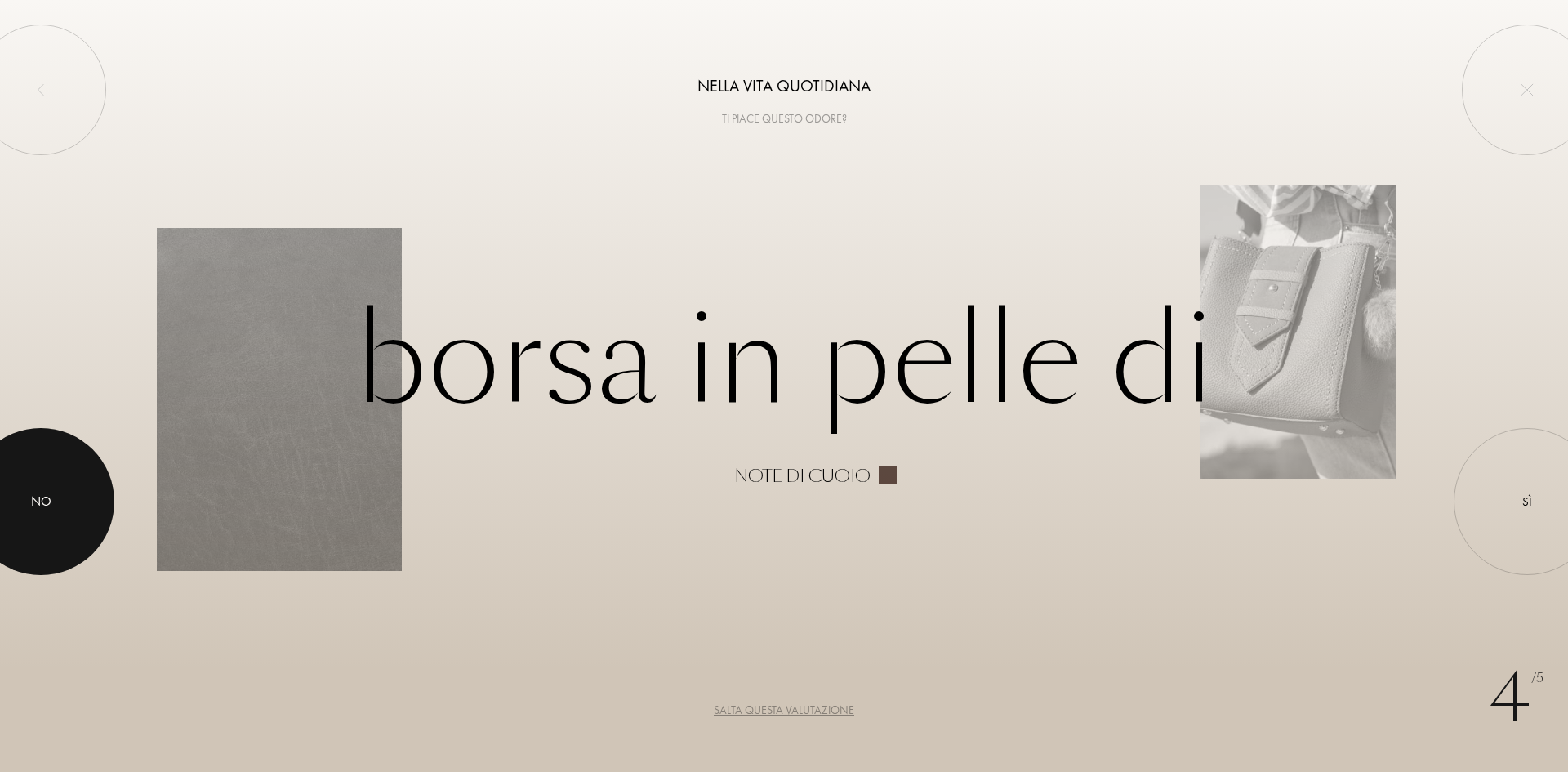
click at [79, 494] on div at bounding box center [40, 501] width 147 height 147
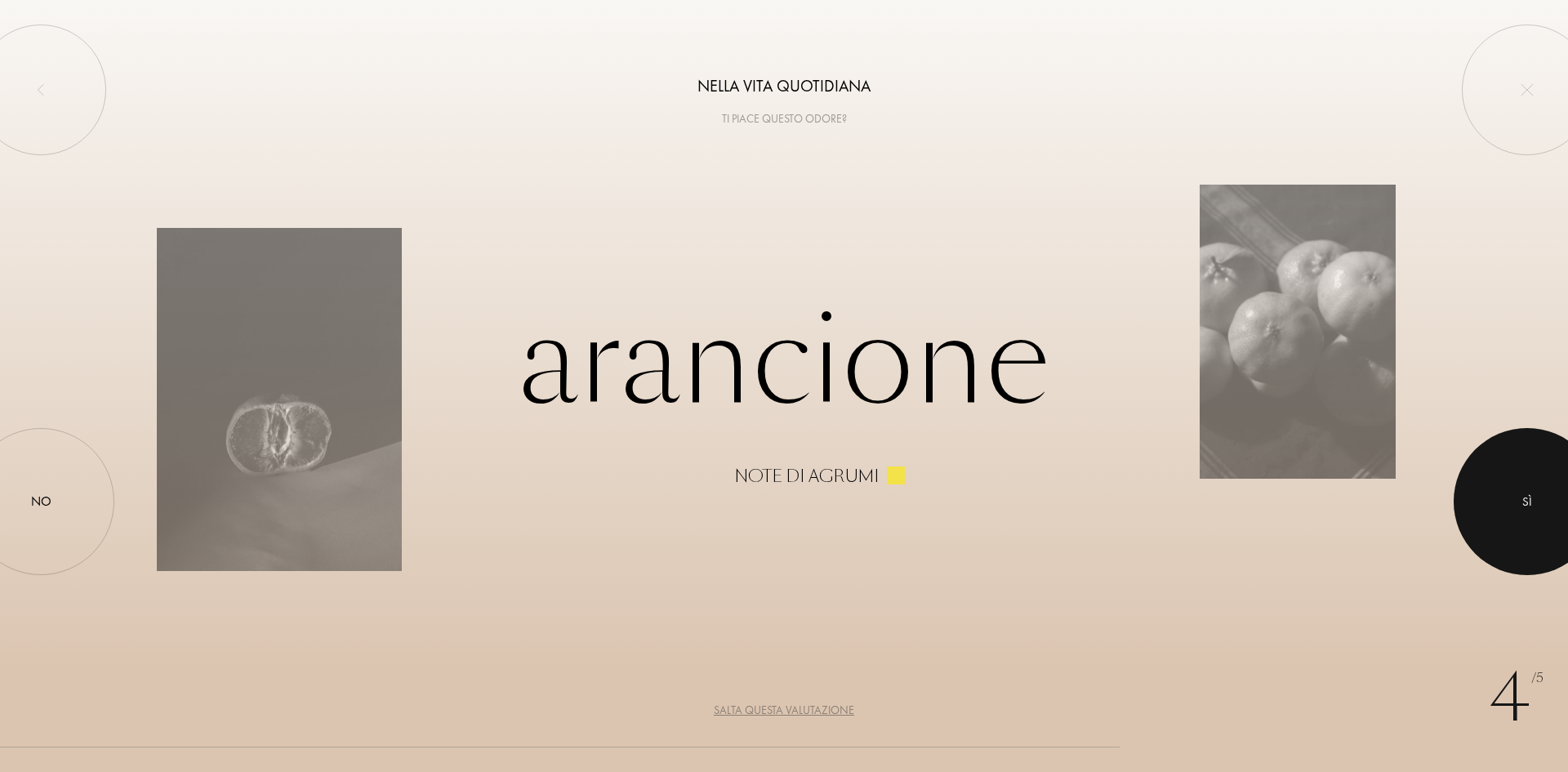
click at [1515, 526] on div at bounding box center [1526, 501] width 147 height 147
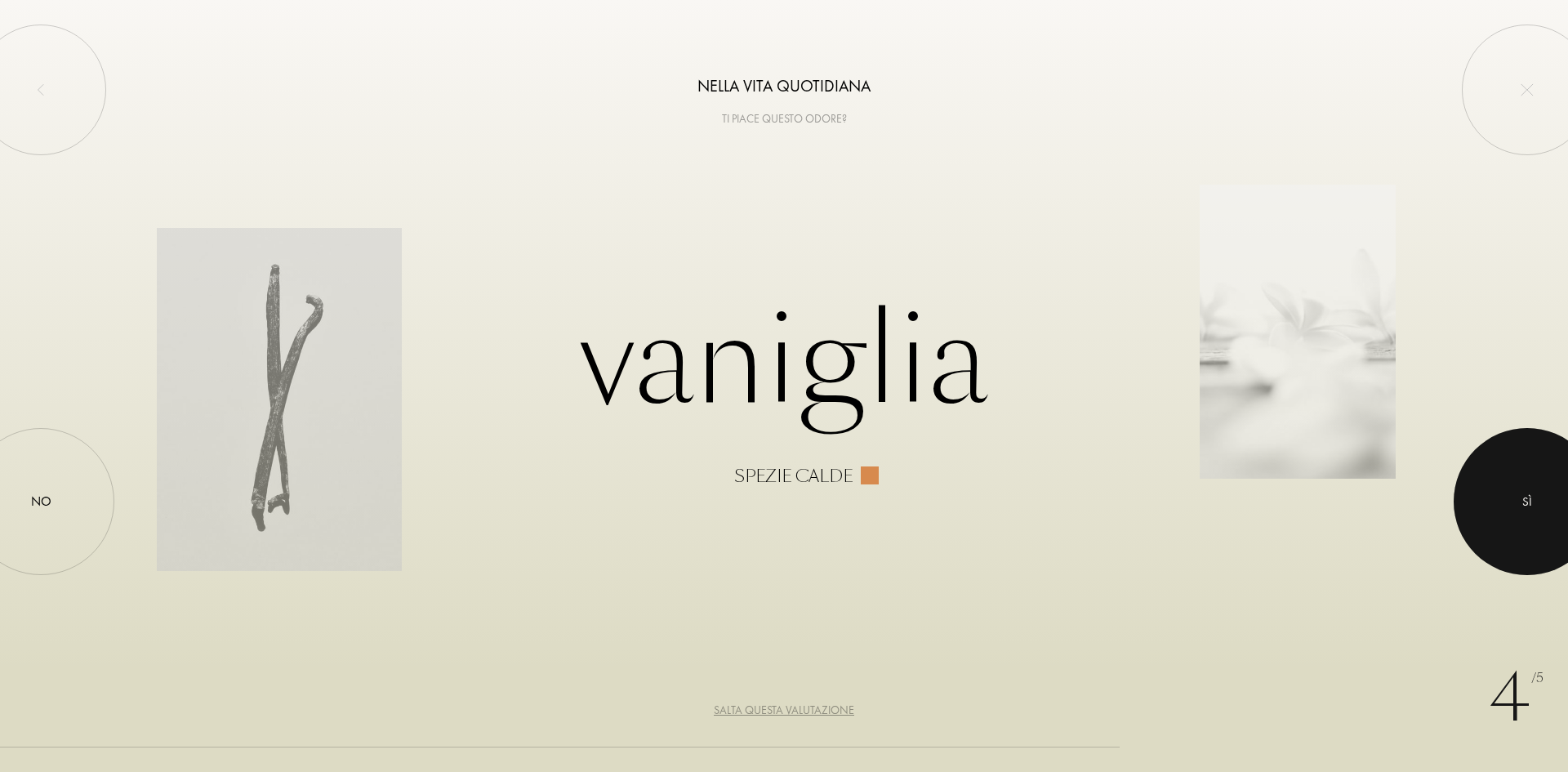
click at [1561, 492] on div at bounding box center [1526, 501] width 147 height 147
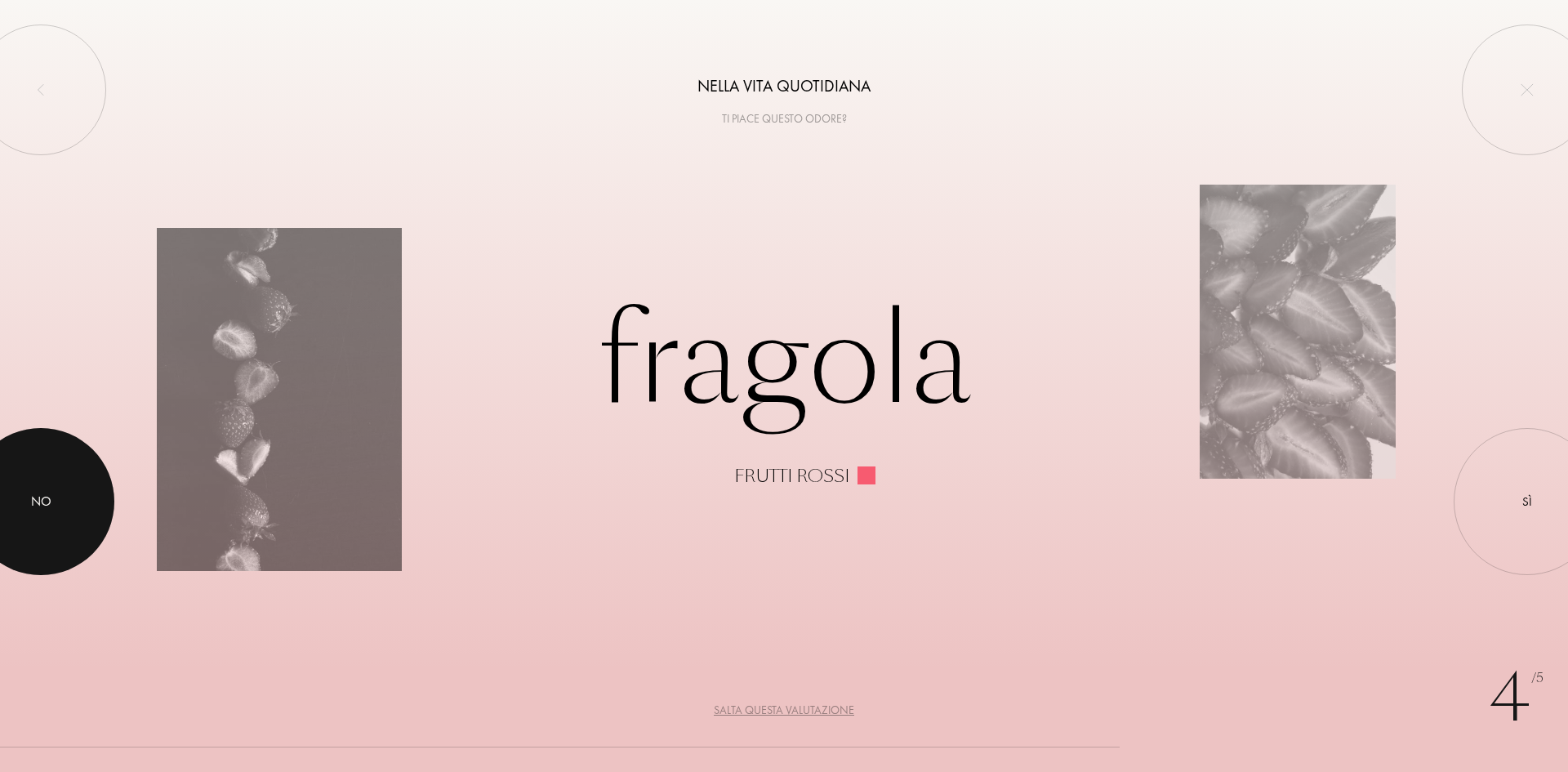
click at [53, 469] on div at bounding box center [40, 501] width 147 height 147
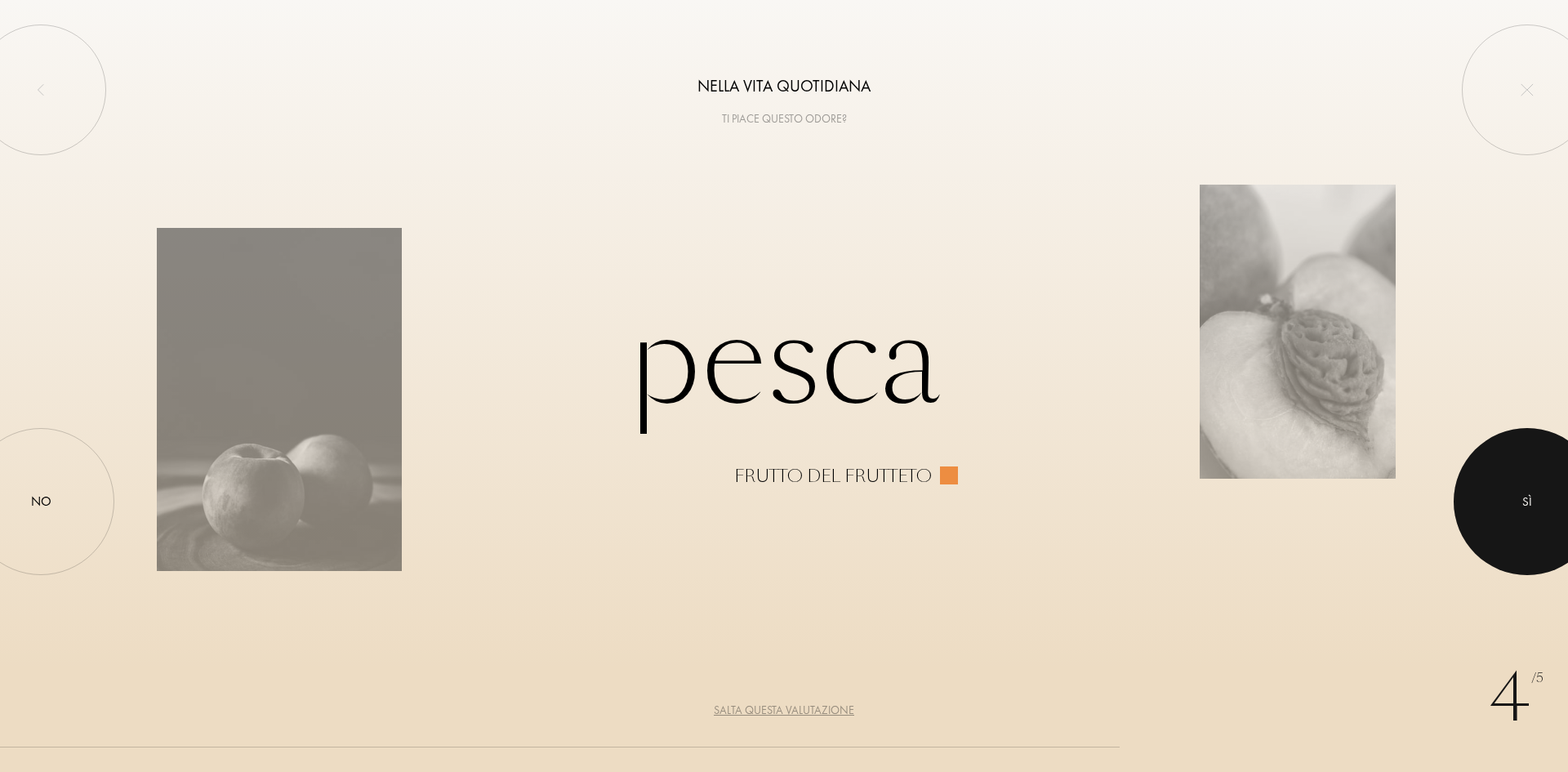
click at [1502, 495] on div at bounding box center [1526, 501] width 147 height 147
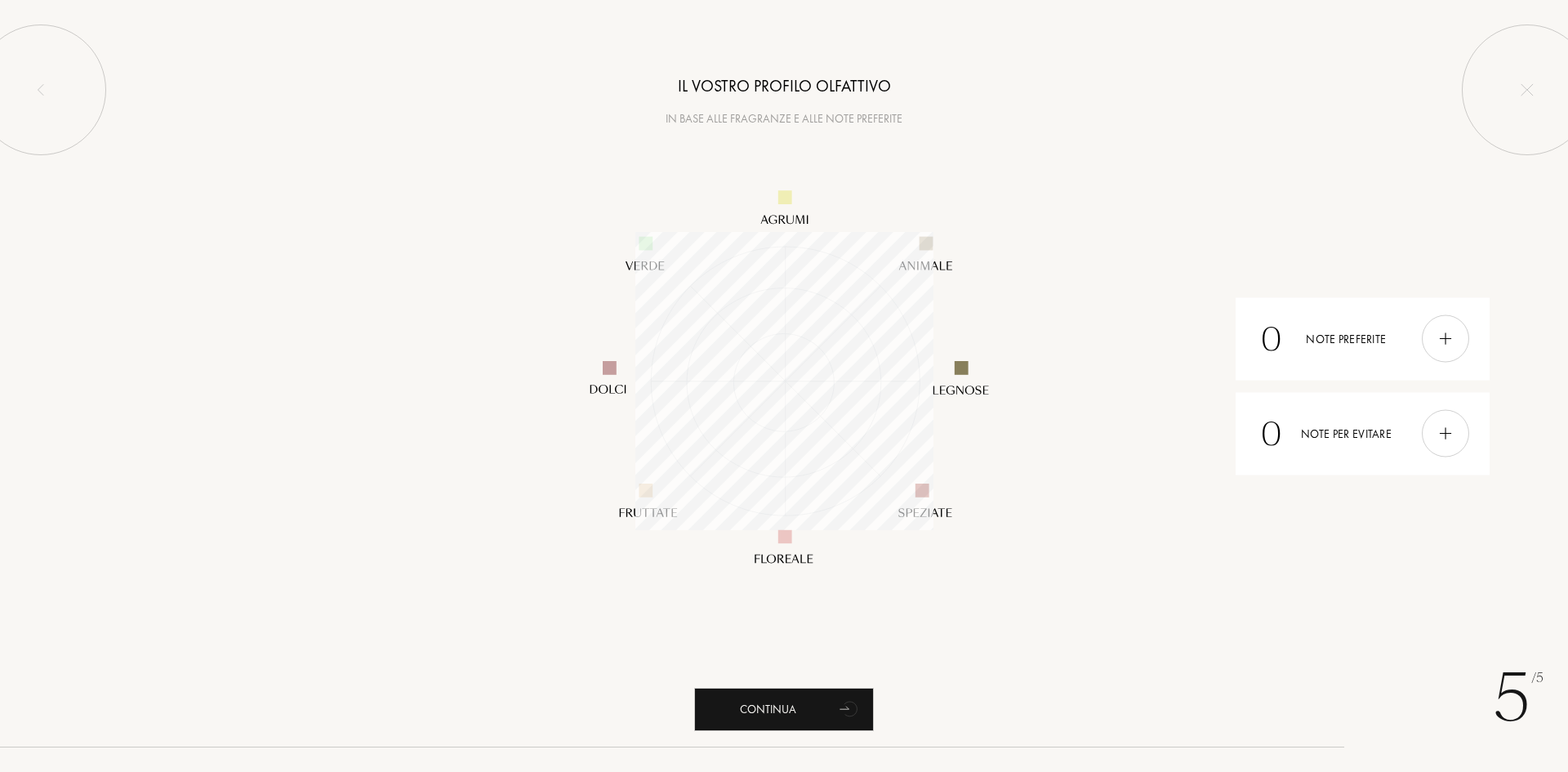
scroll to position [298, 298]
click at [803, 720] on div "Continua" at bounding box center [784, 710] width 180 height 44
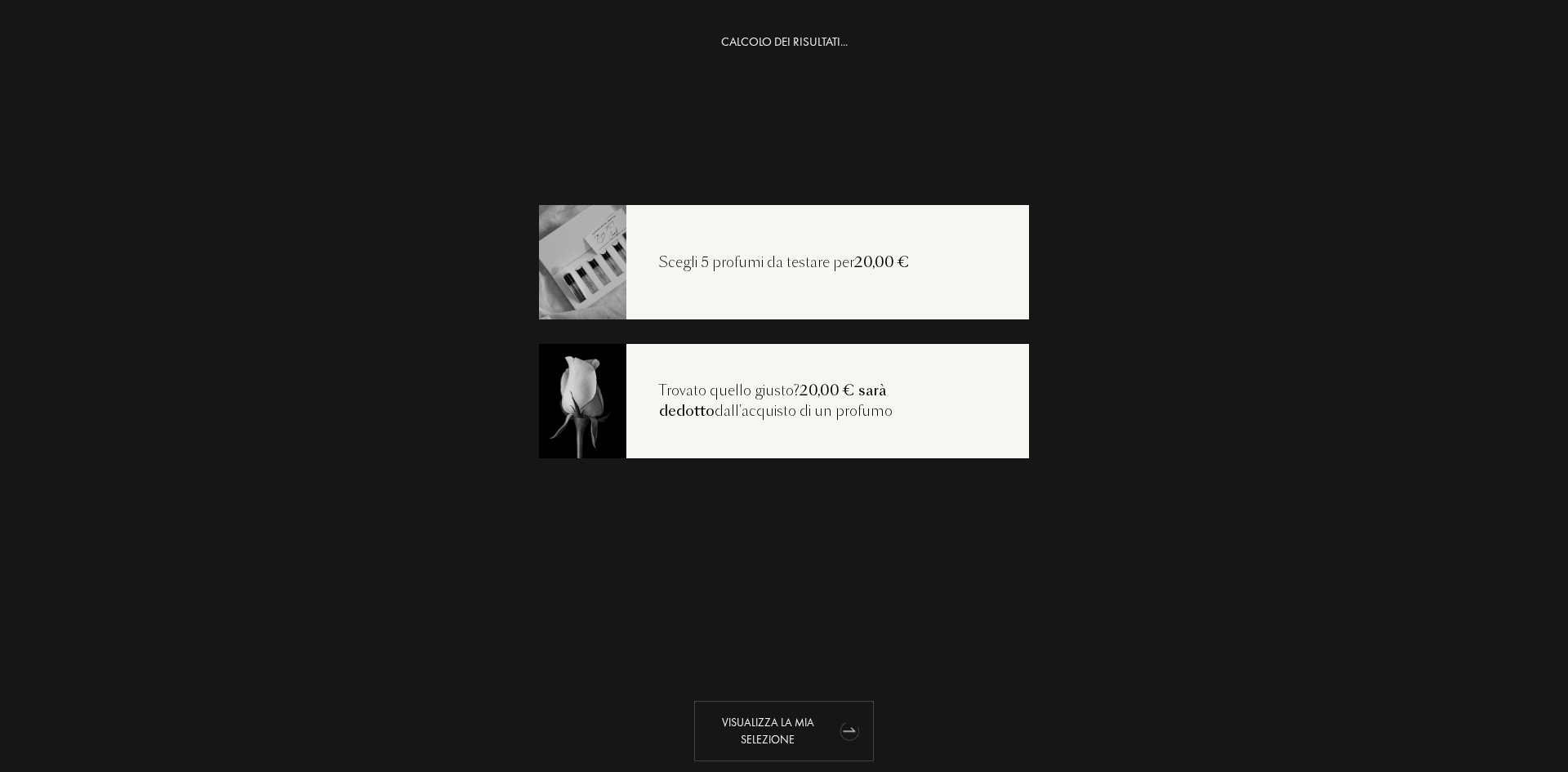
click at [821, 726] on div "Visualizza la mia selezione" at bounding box center [784, 731] width 180 height 61
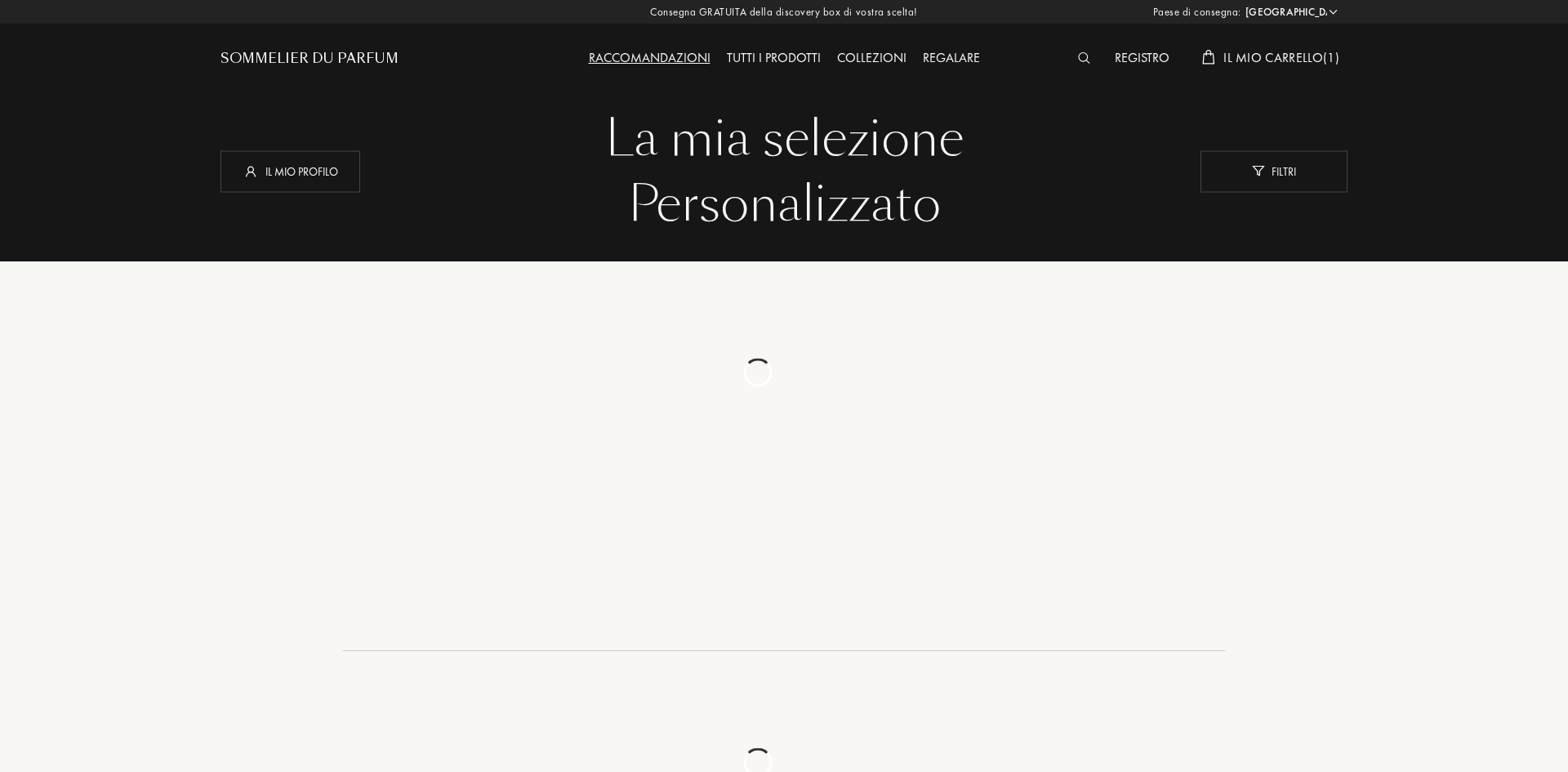
select select "IT"
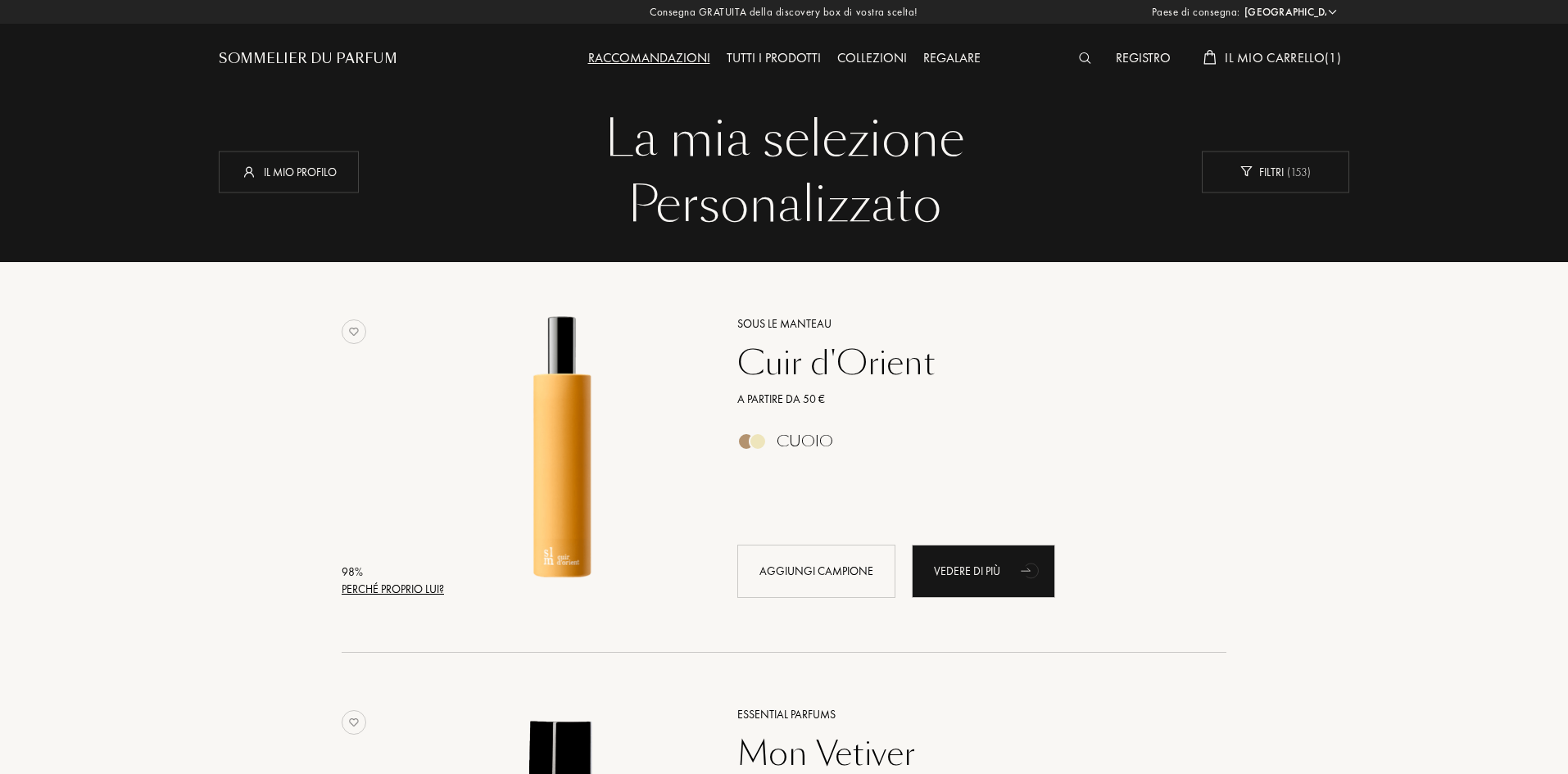
click at [757, 60] on div "Tutti i prodotti" at bounding box center [774, 59] width 111 height 21
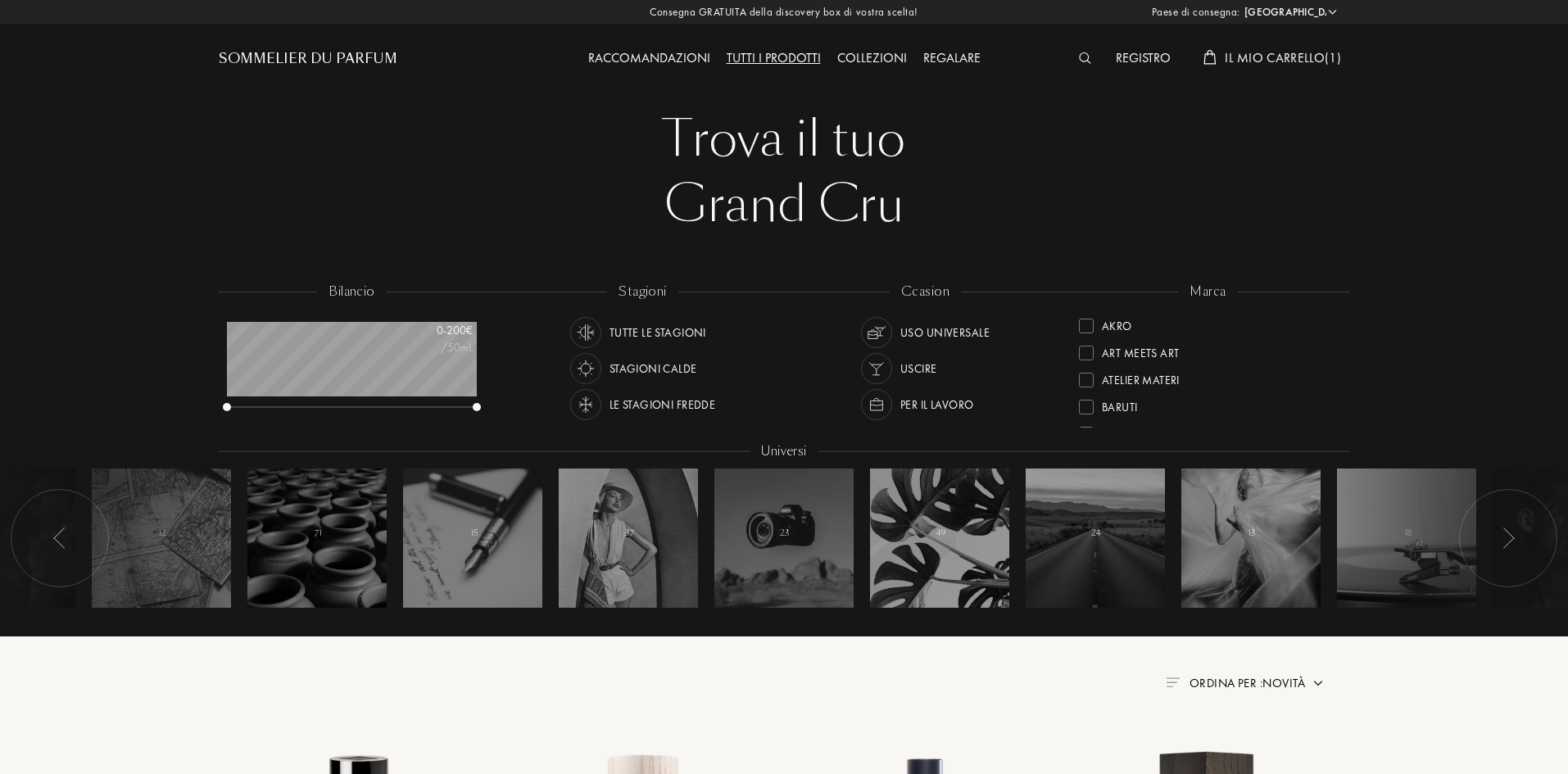
select select "IT"
click at [1215, 290] on div "marca" at bounding box center [1208, 291] width 59 height 19
click at [1082, 56] on img at bounding box center [1085, 58] width 13 height 12
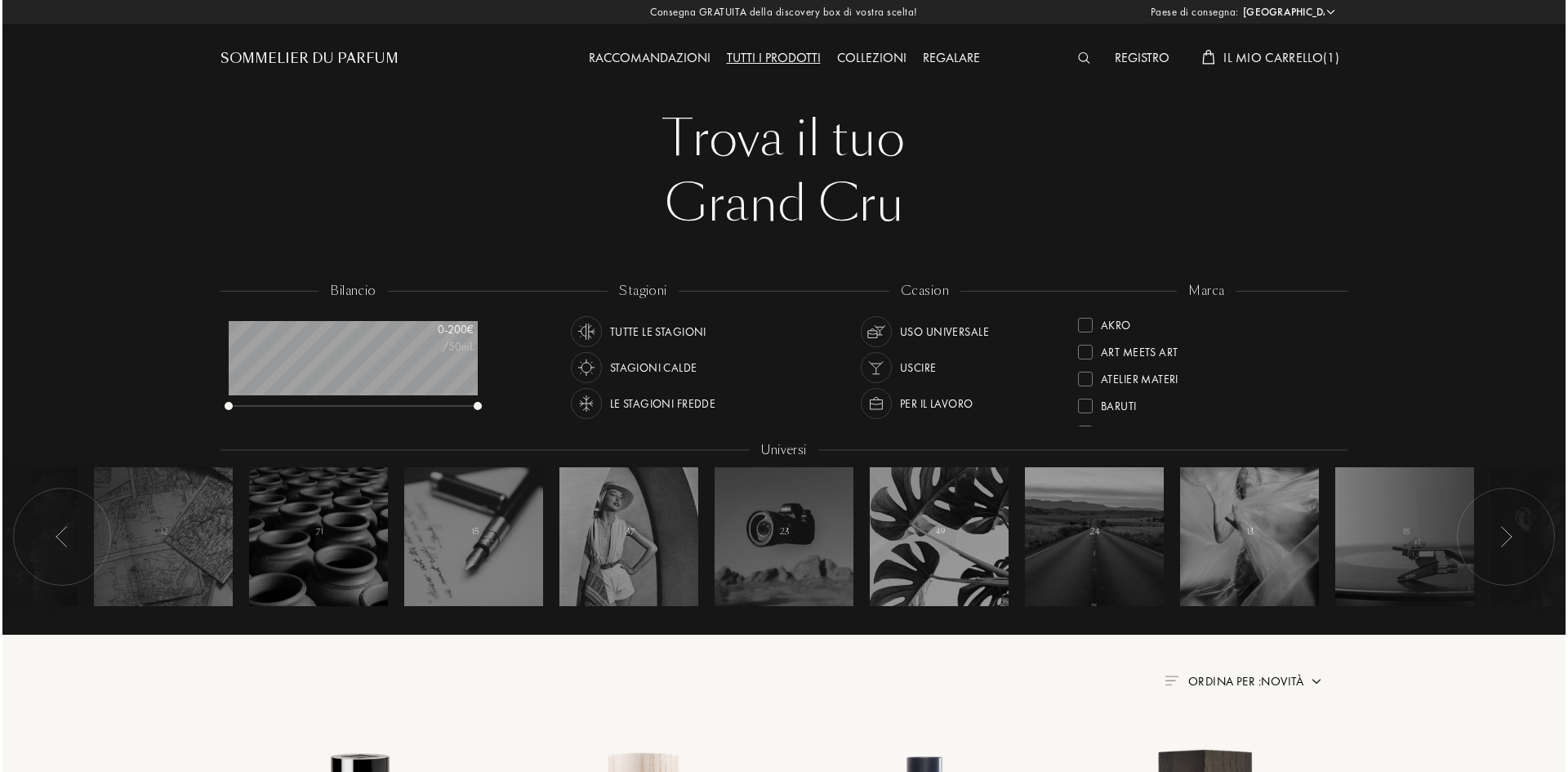
scroll to position [1, 0]
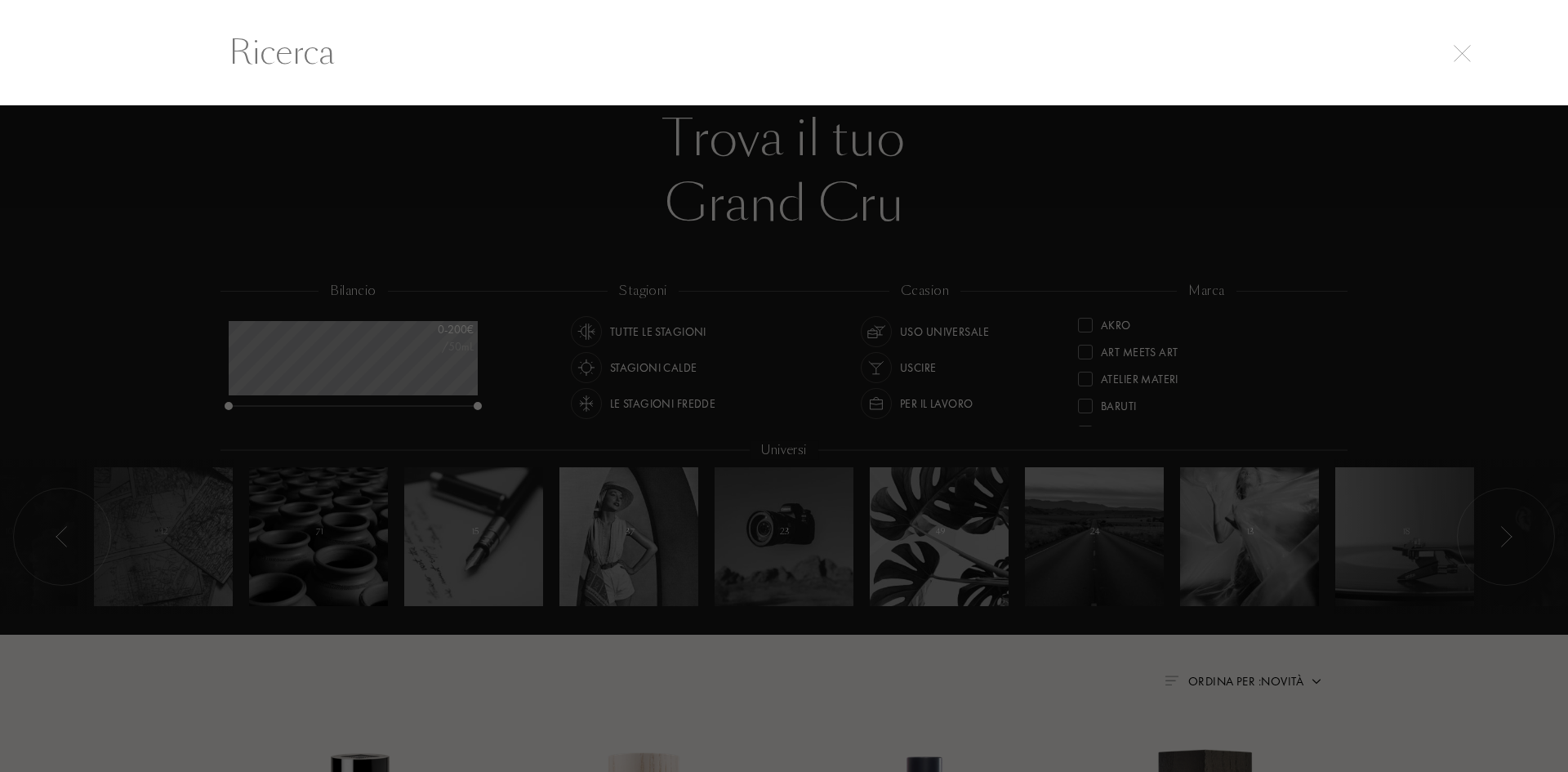
click at [315, 45] on input "text" at bounding box center [784, 52] width 1176 height 49
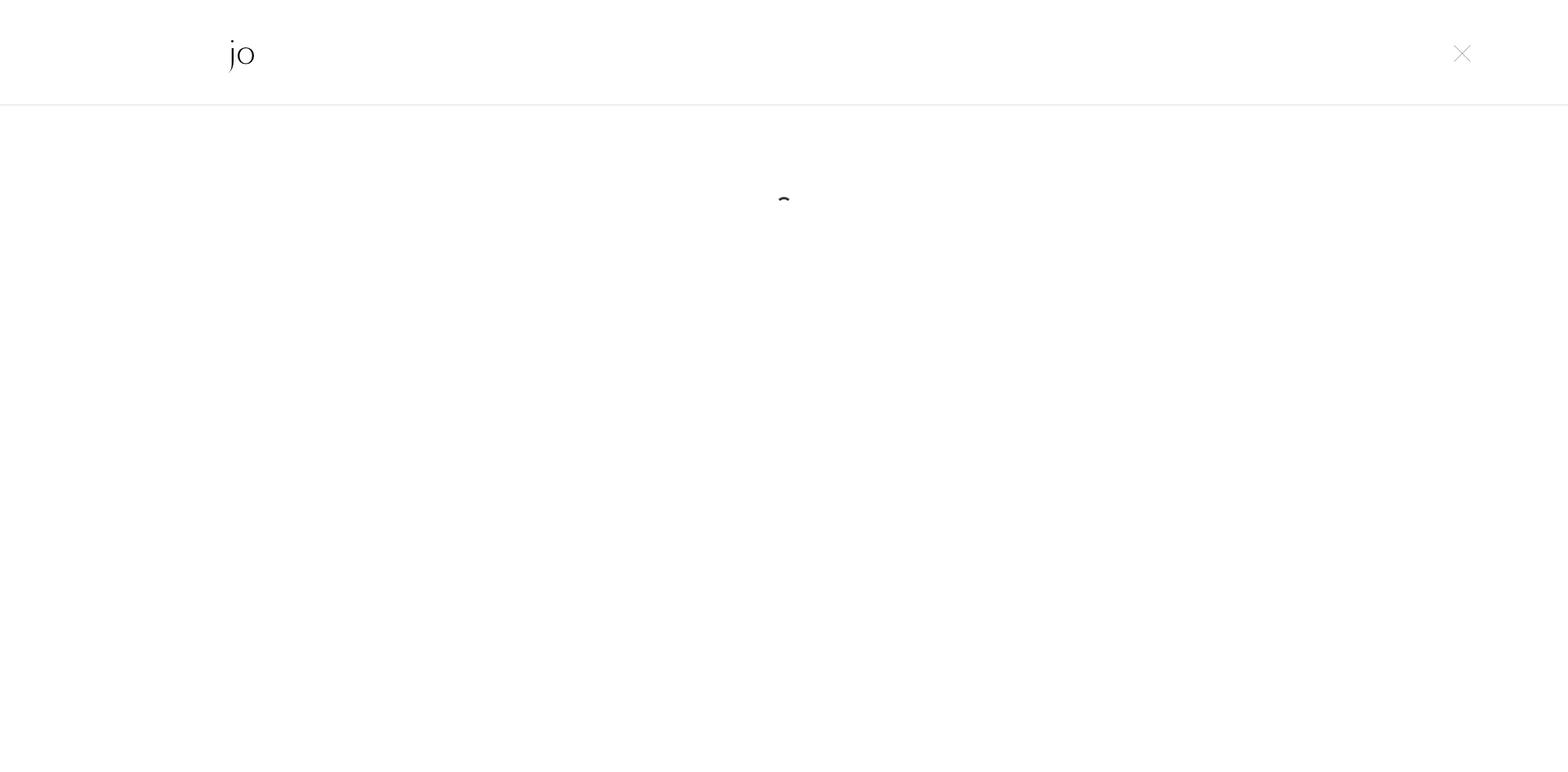
type input "j"
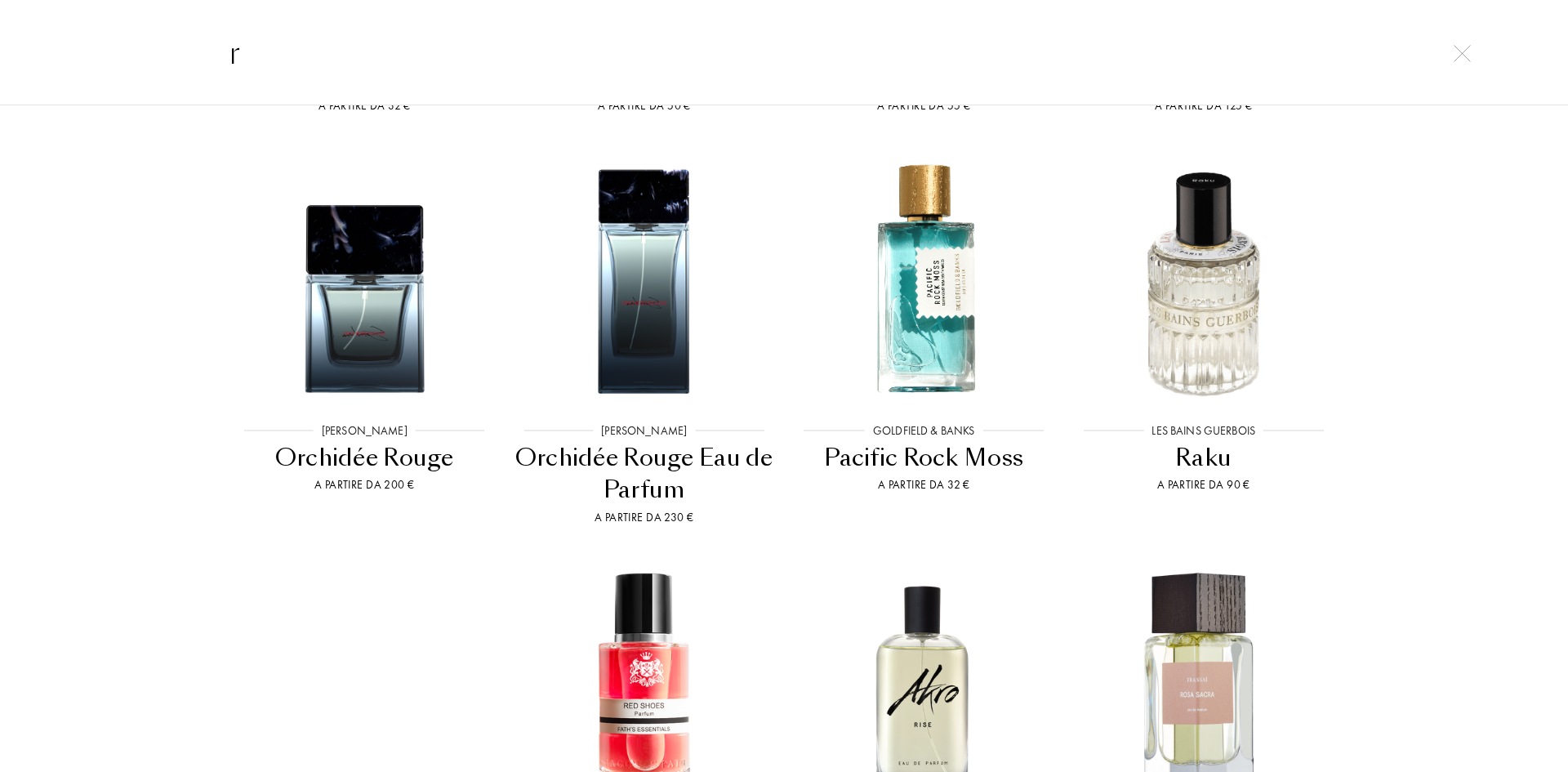
scroll to position [675, 0]
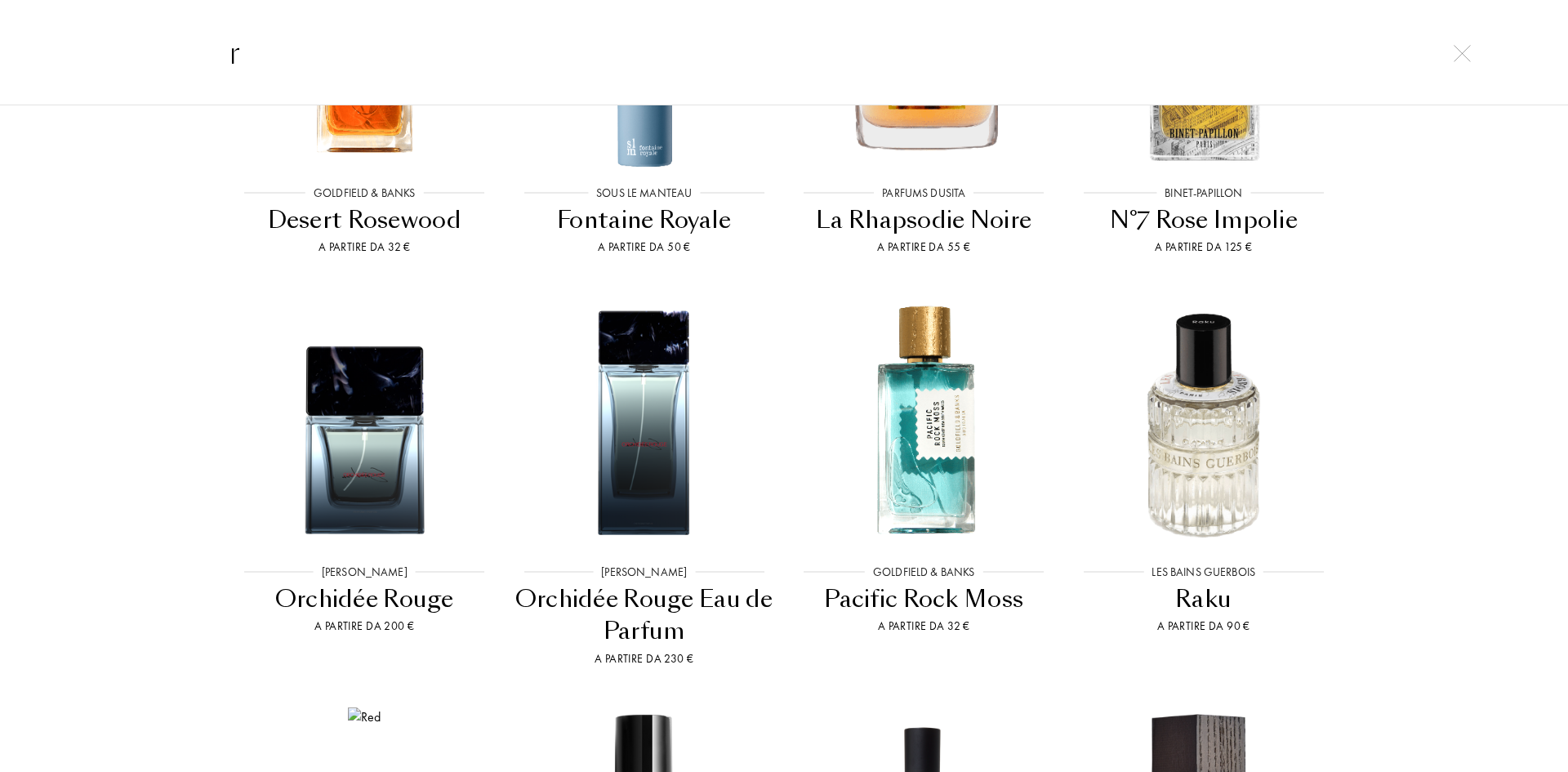
type input "r"
click at [334, 80] on div "r" at bounding box center [784, 52] width 1568 height 106
click at [333, 66] on input "r" at bounding box center [784, 52] width 1176 height 49
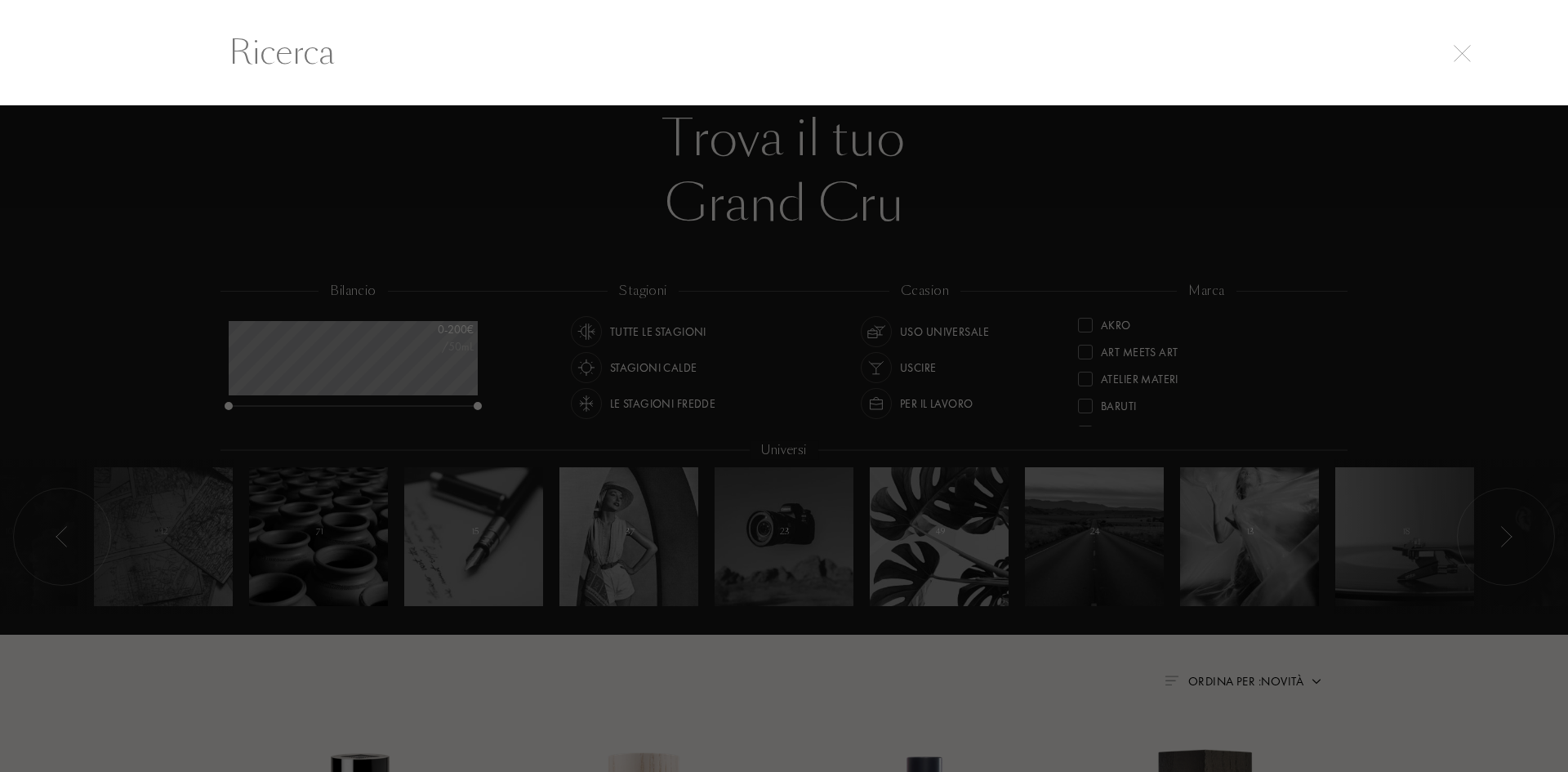
click at [1470, 53] on img at bounding box center [1461, 53] width 17 height 17
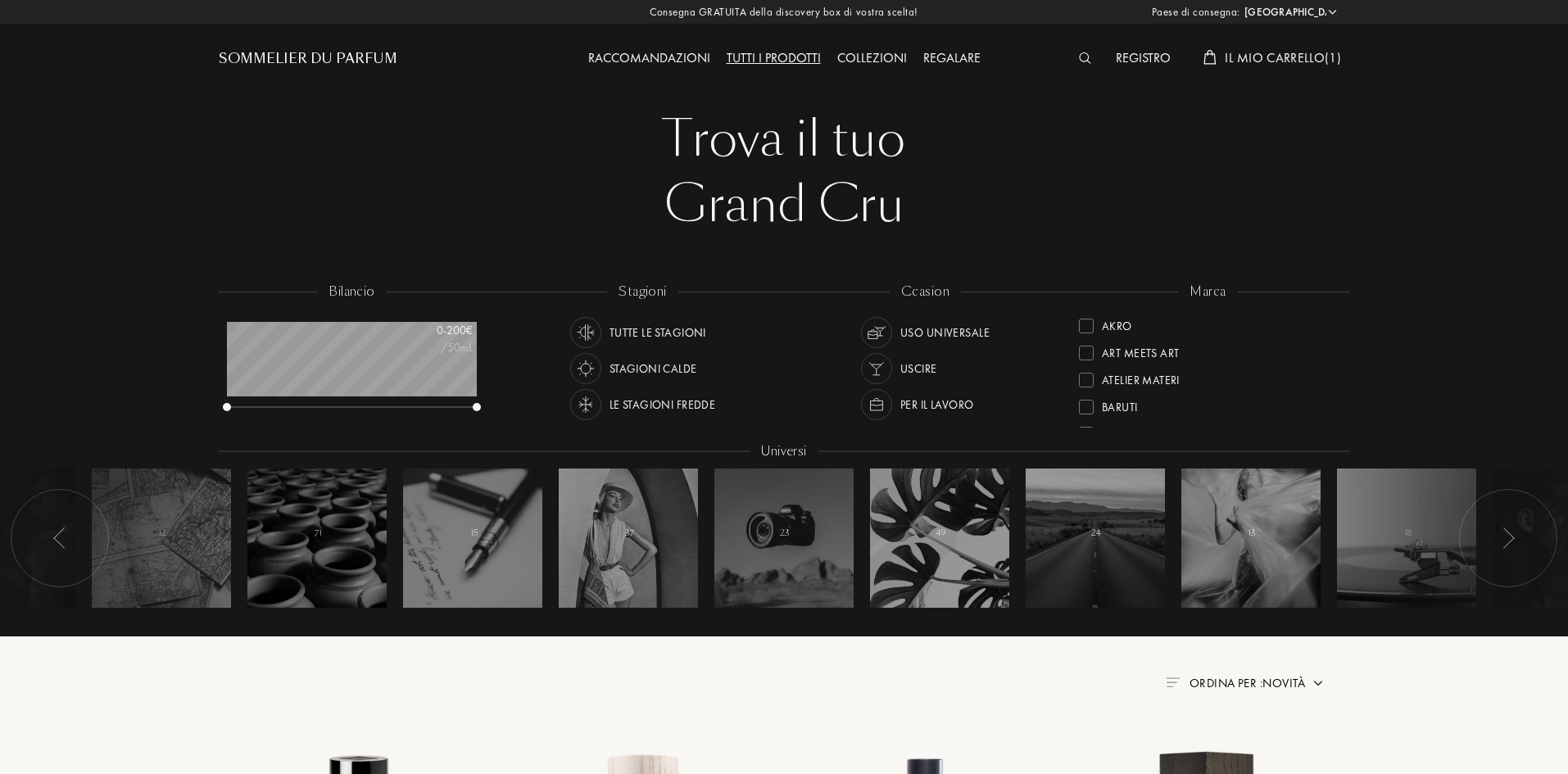
click at [852, 54] on div "Collezioni" at bounding box center [872, 59] width 86 height 21
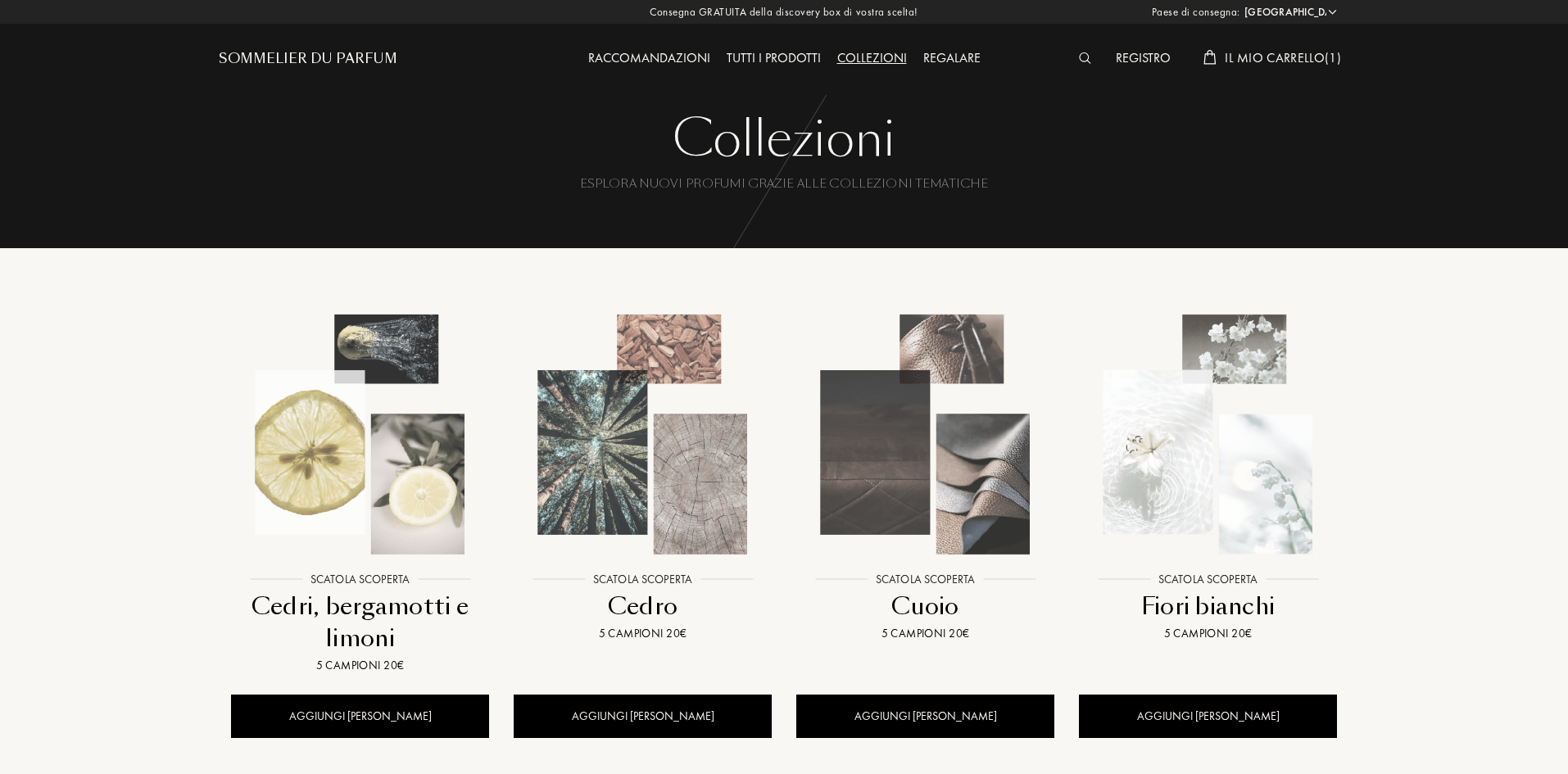
select select "IT"
click at [750, 55] on div "Tutti i prodotti" at bounding box center [774, 59] width 111 height 21
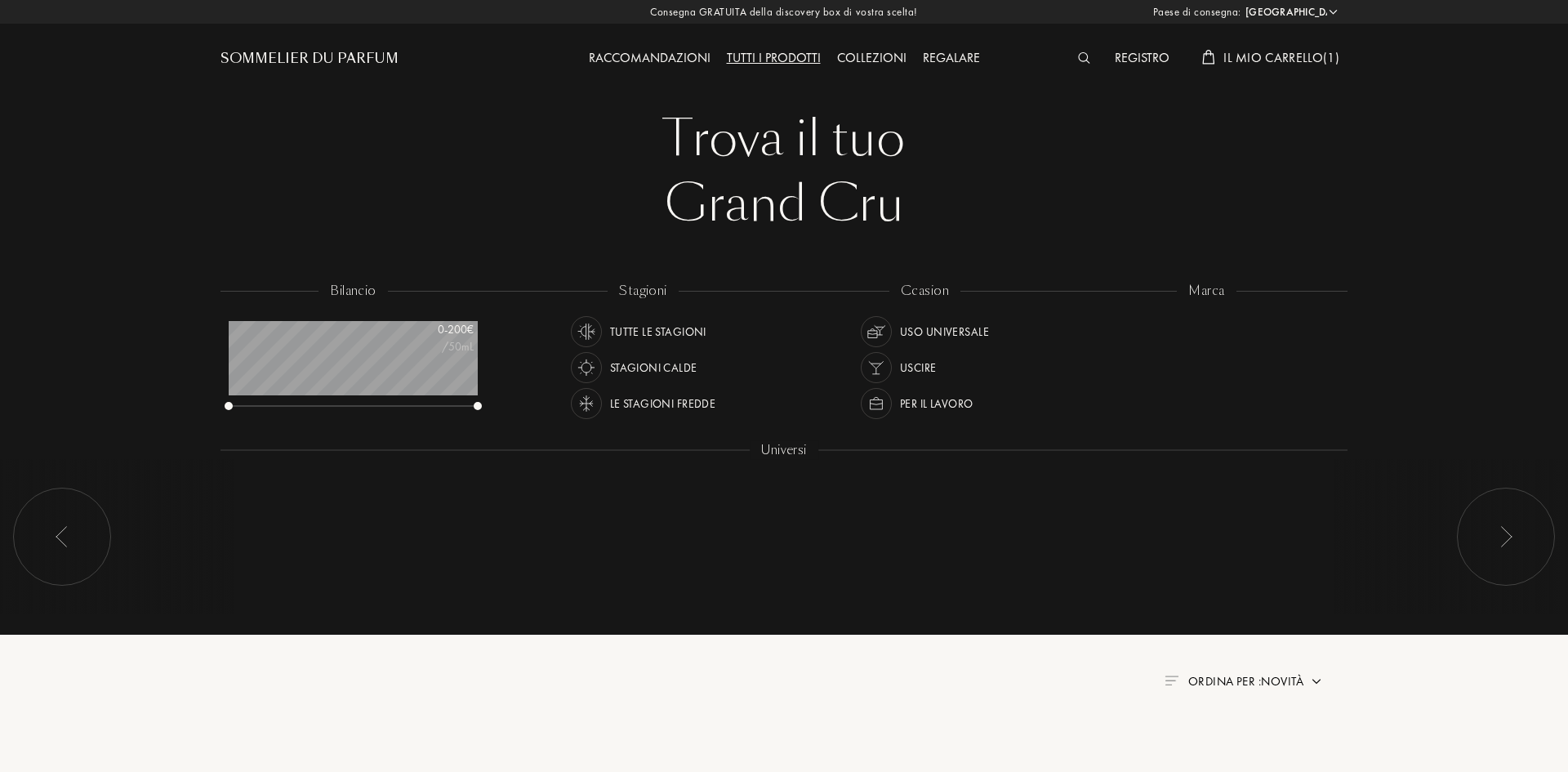
select select "IT"
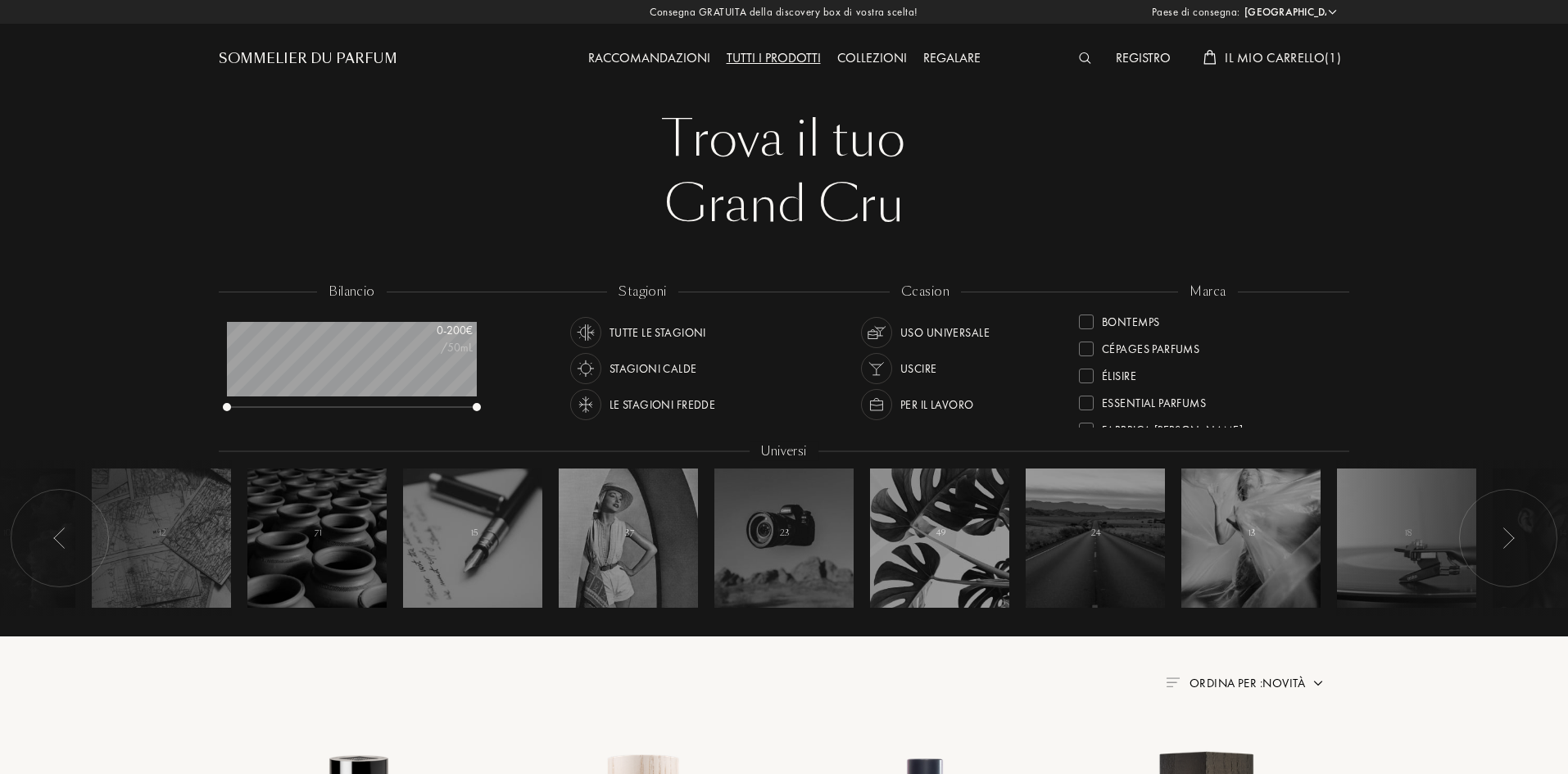
scroll to position [164, 0]
click at [1085, 358] on div at bounding box center [1086, 351] width 14 height 14
click at [1083, 326] on div at bounding box center [1086, 325] width 14 height 14
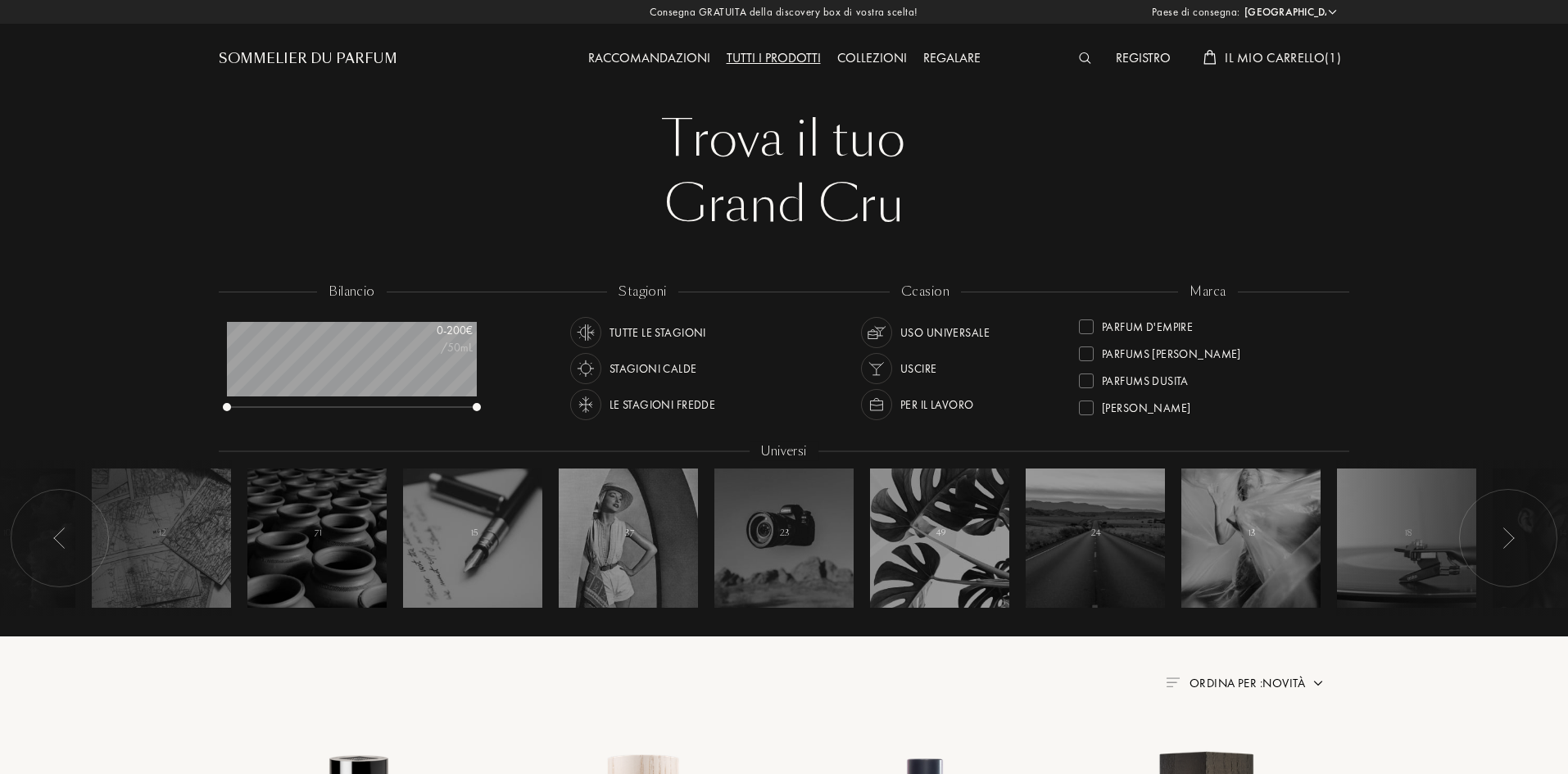
click at [1092, 408] on div at bounding box center [1086, 408] width 14 height 14
click at [1092, 323] on div at bounding box center [1086, 325] width 14 height 14
click at [1079, 55] on img at bounding box center [1085, 58] width 13 height 12
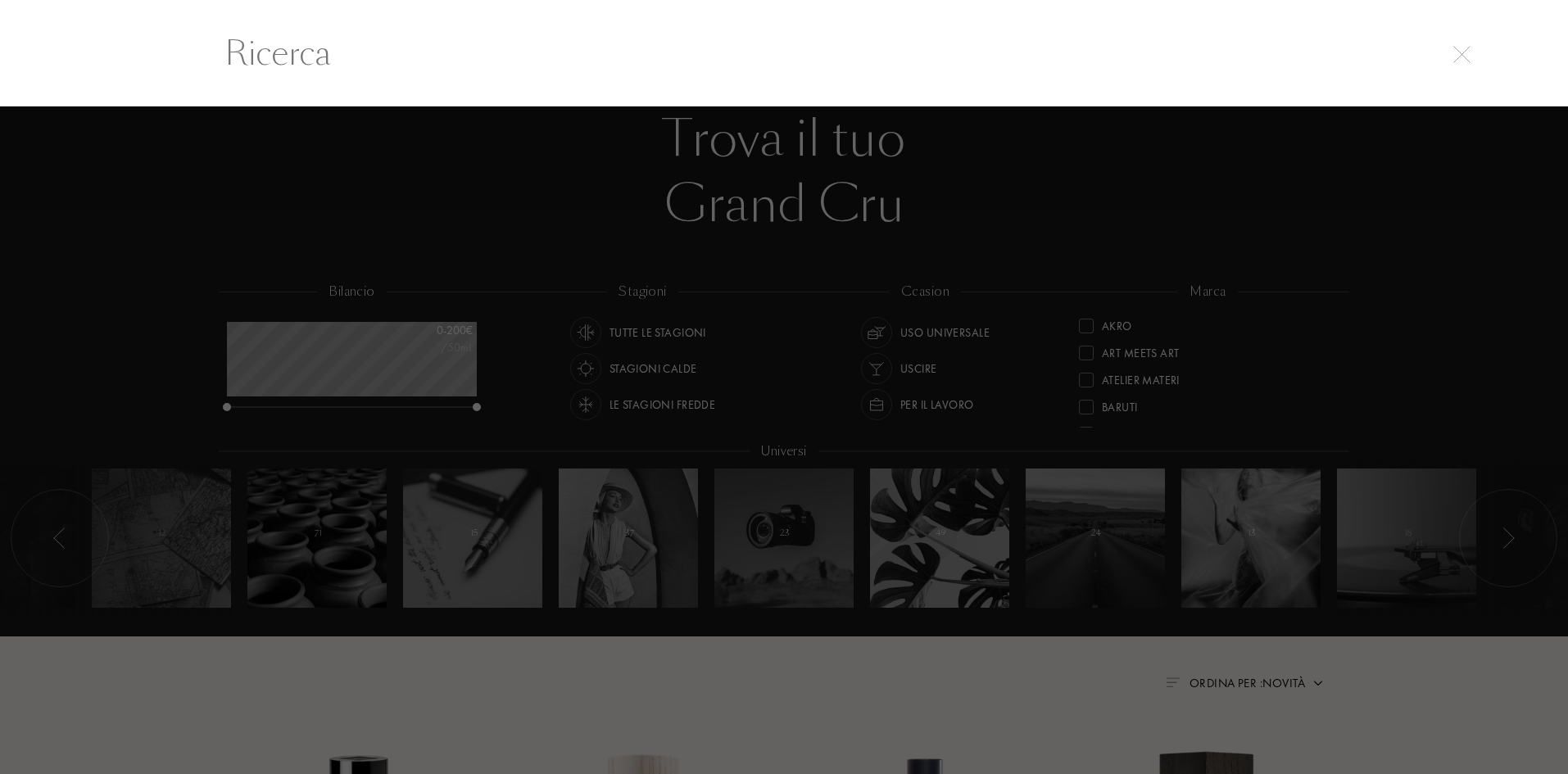
scroll to position [1, 0]
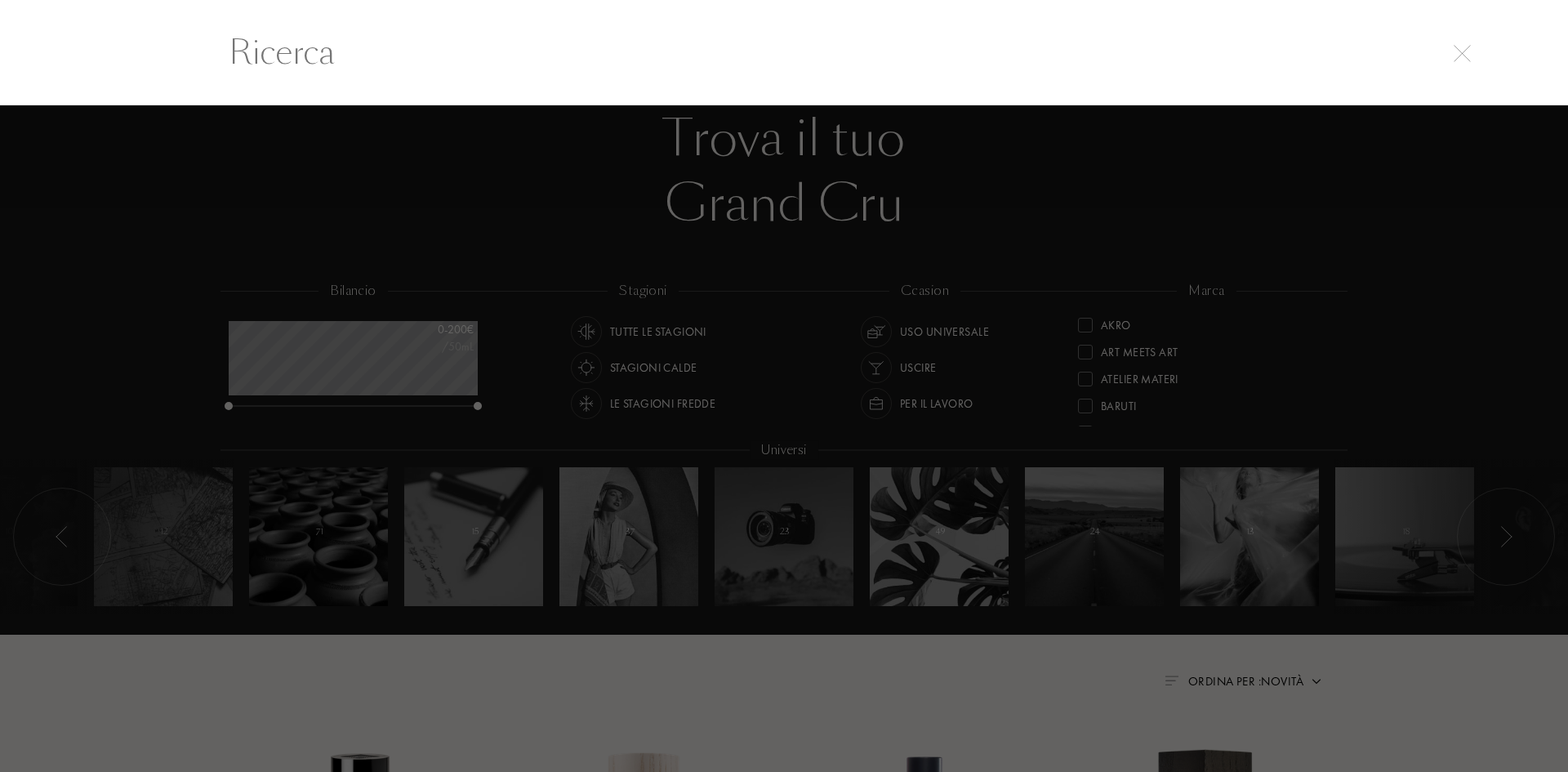
click at [1109, 59] on input "text" at bounding box center [784, 52] width 1176 height 49
click at [1456, 51] on img at bounding box center [1461, 53] width 17 height 17
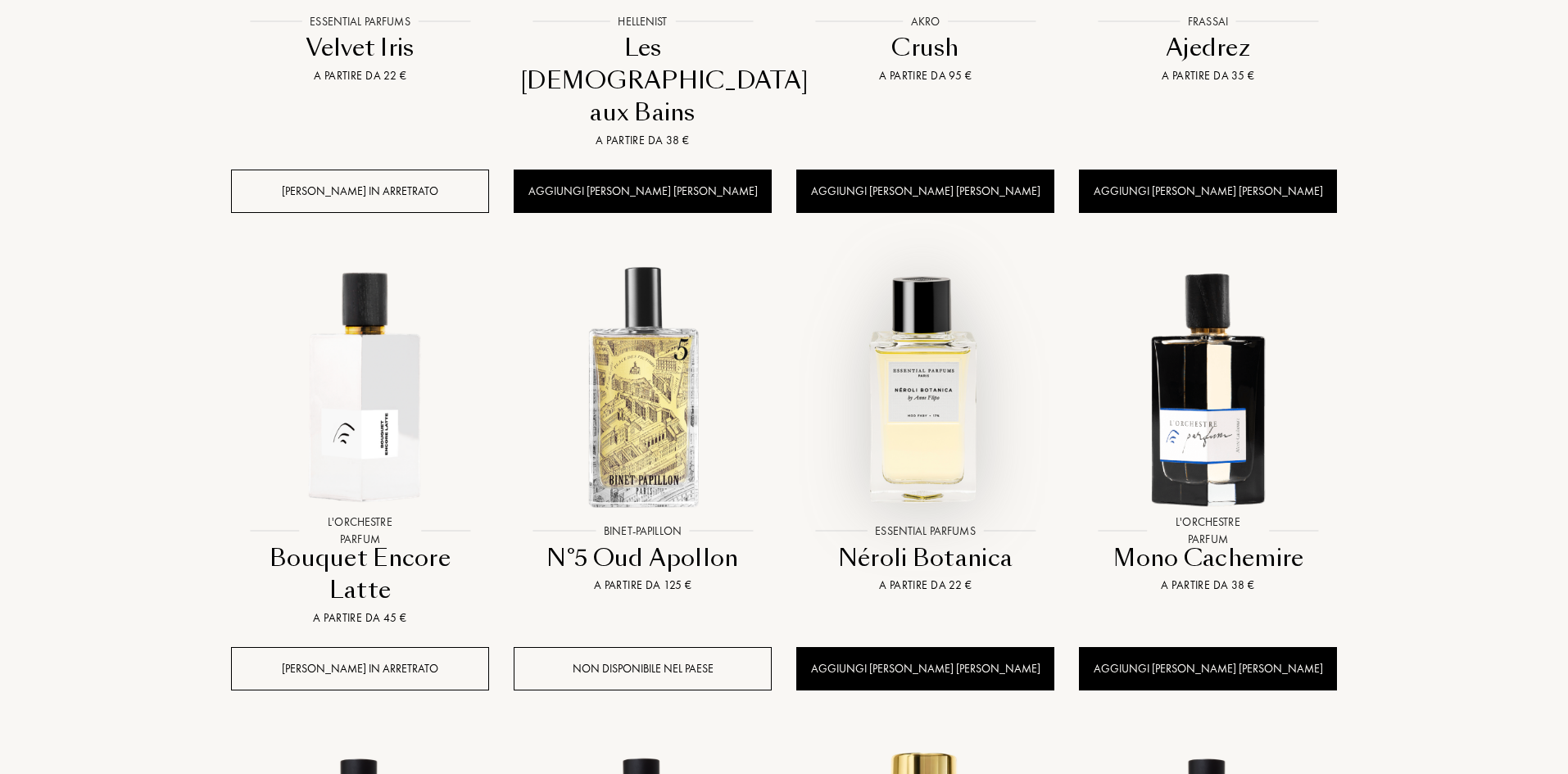
scroll to position [1064, 0]
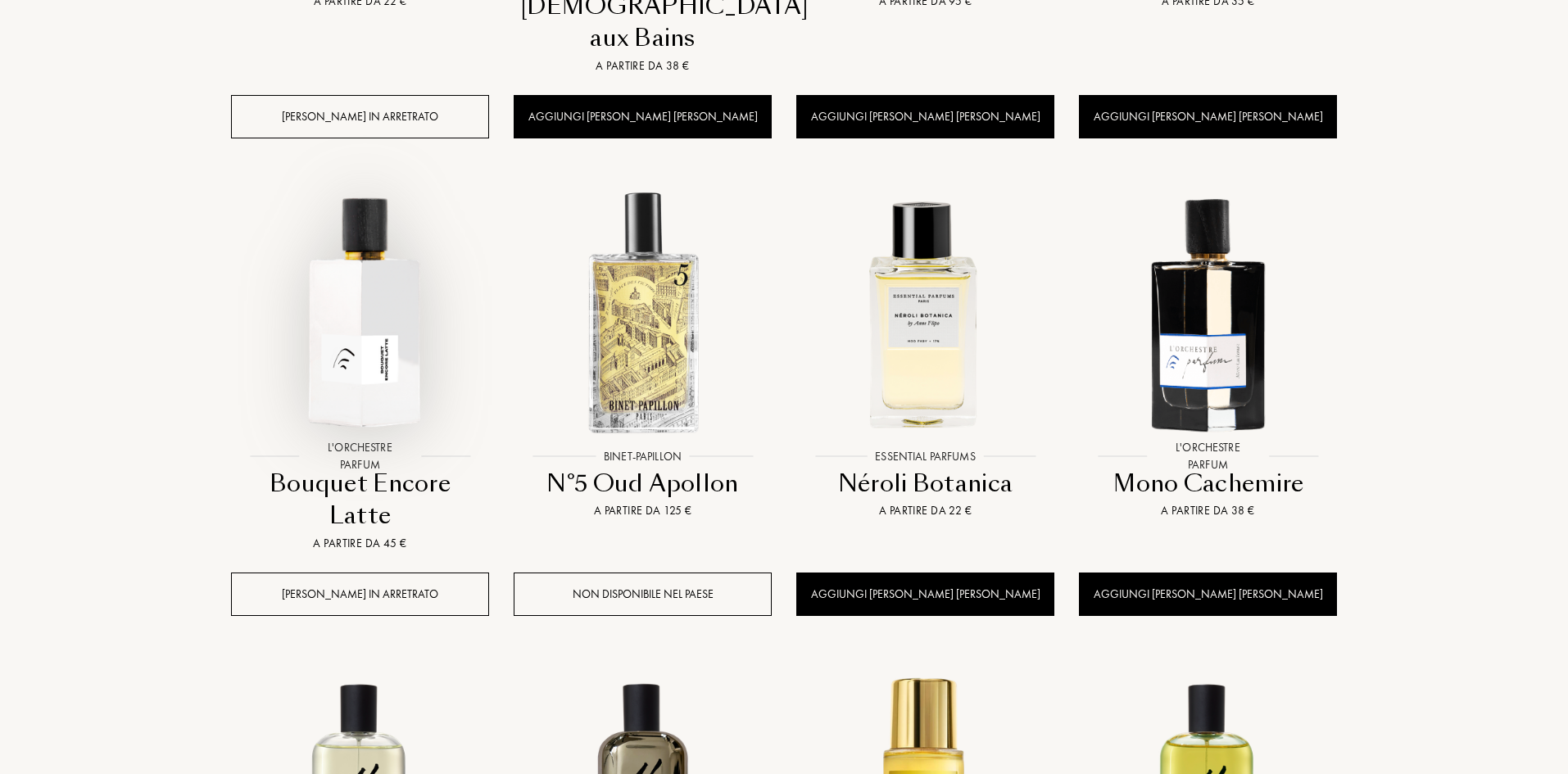
click at [375, 284] on img at bounding box center [359, 312] width 255 height 255
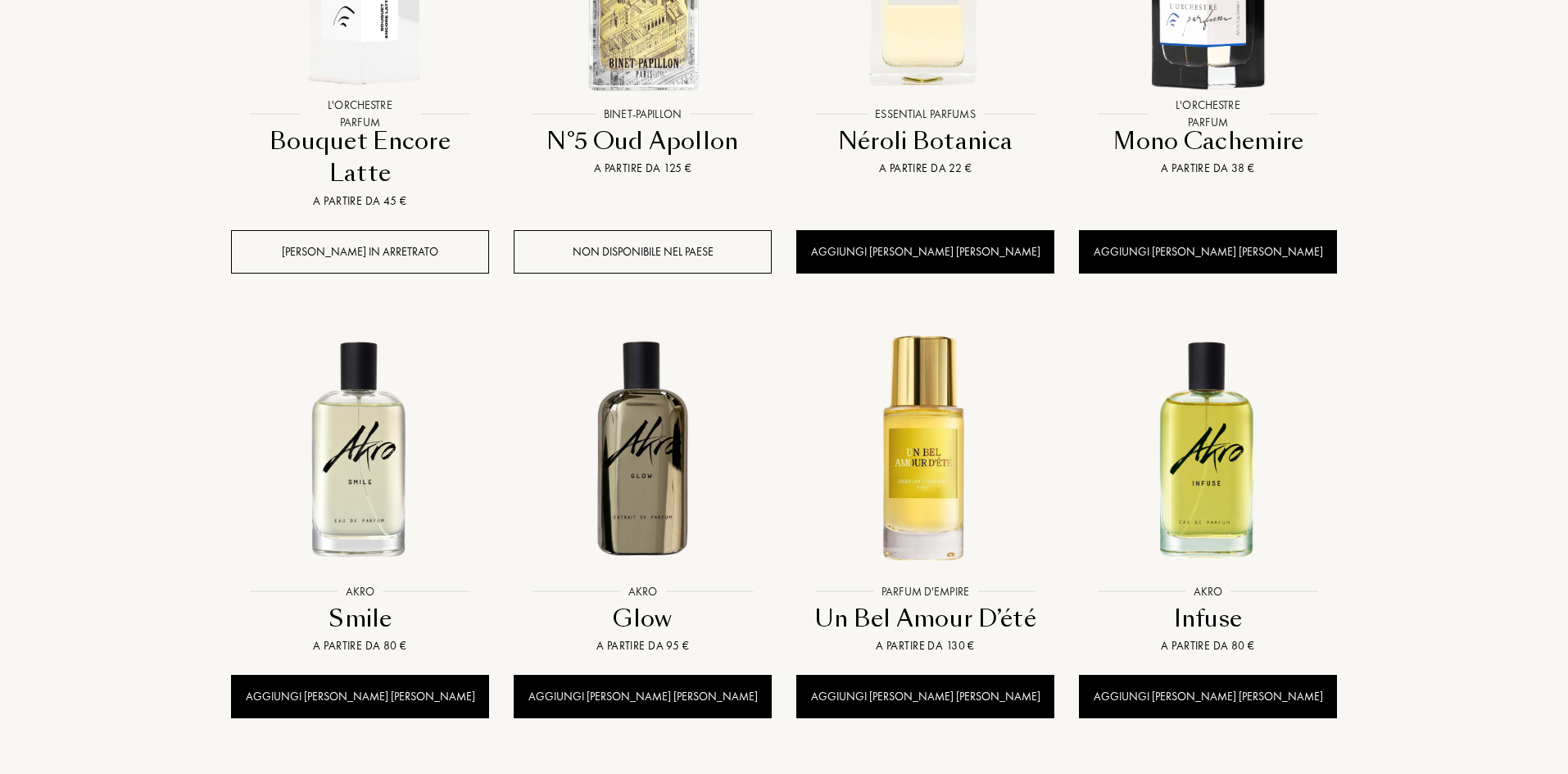
scroll to position [1475, 0]
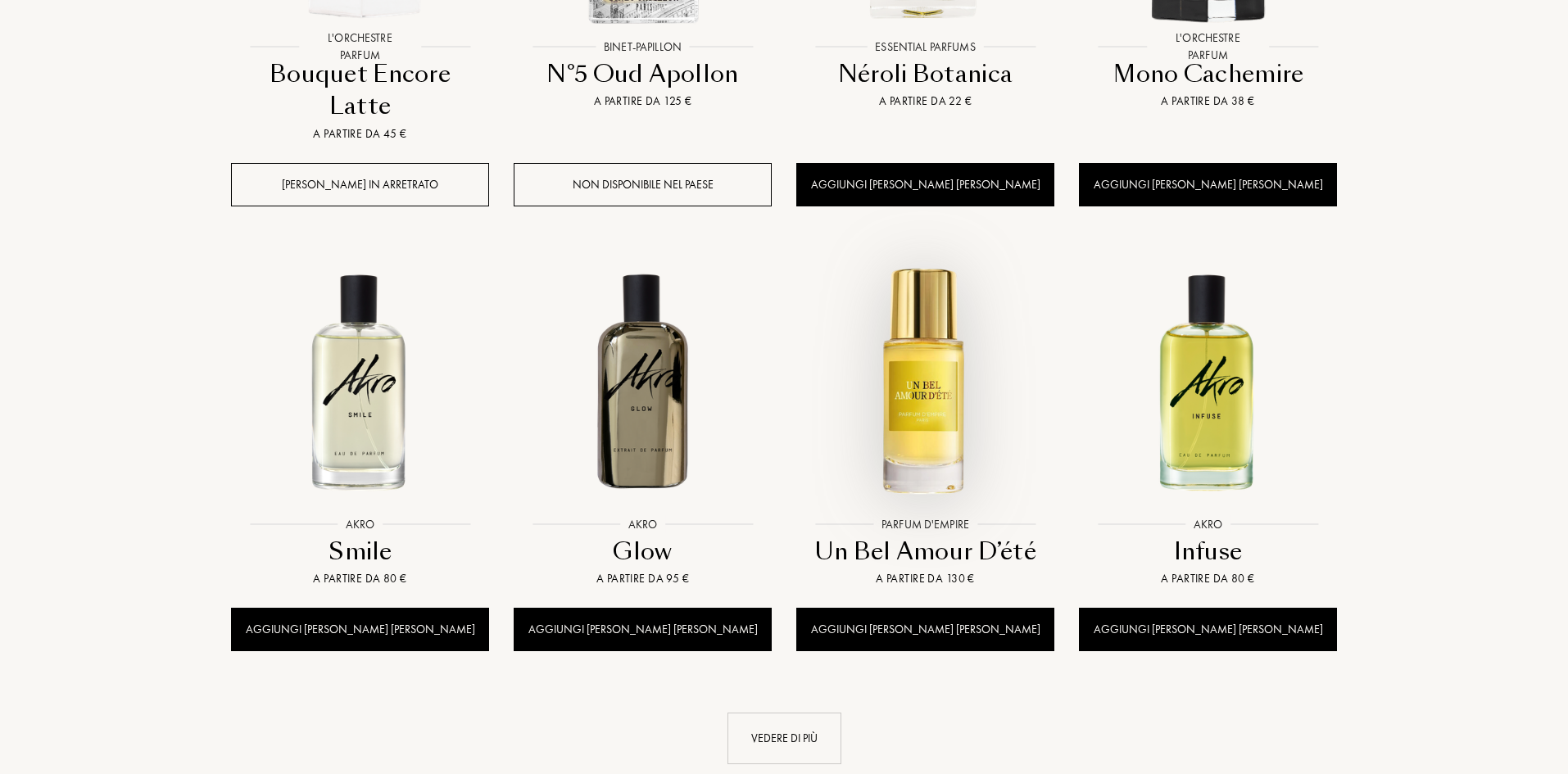
click at [915, 347] on img at bounding box center [925, 380] width 255 height 255
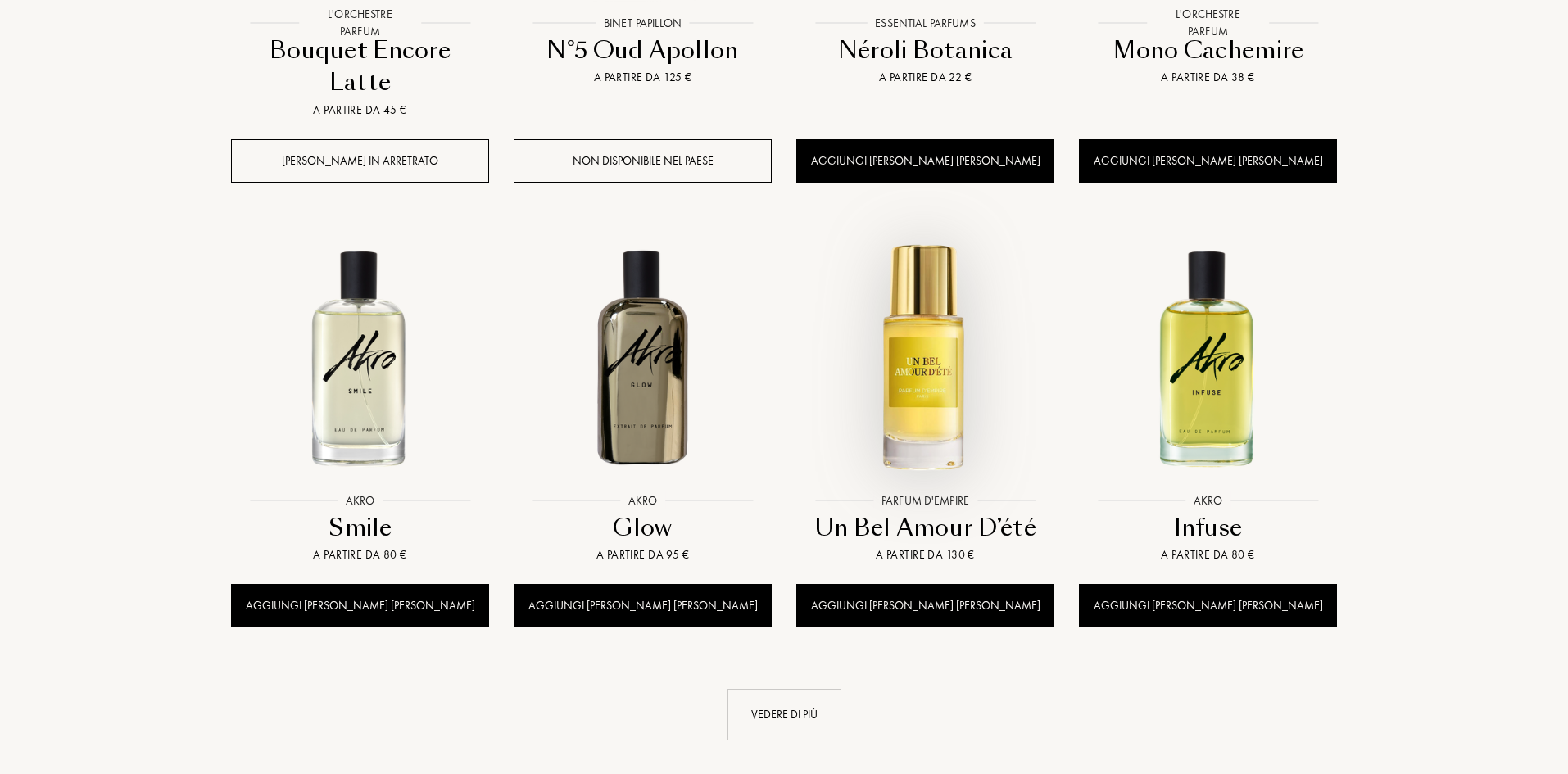
scroll to position [1638, 0]
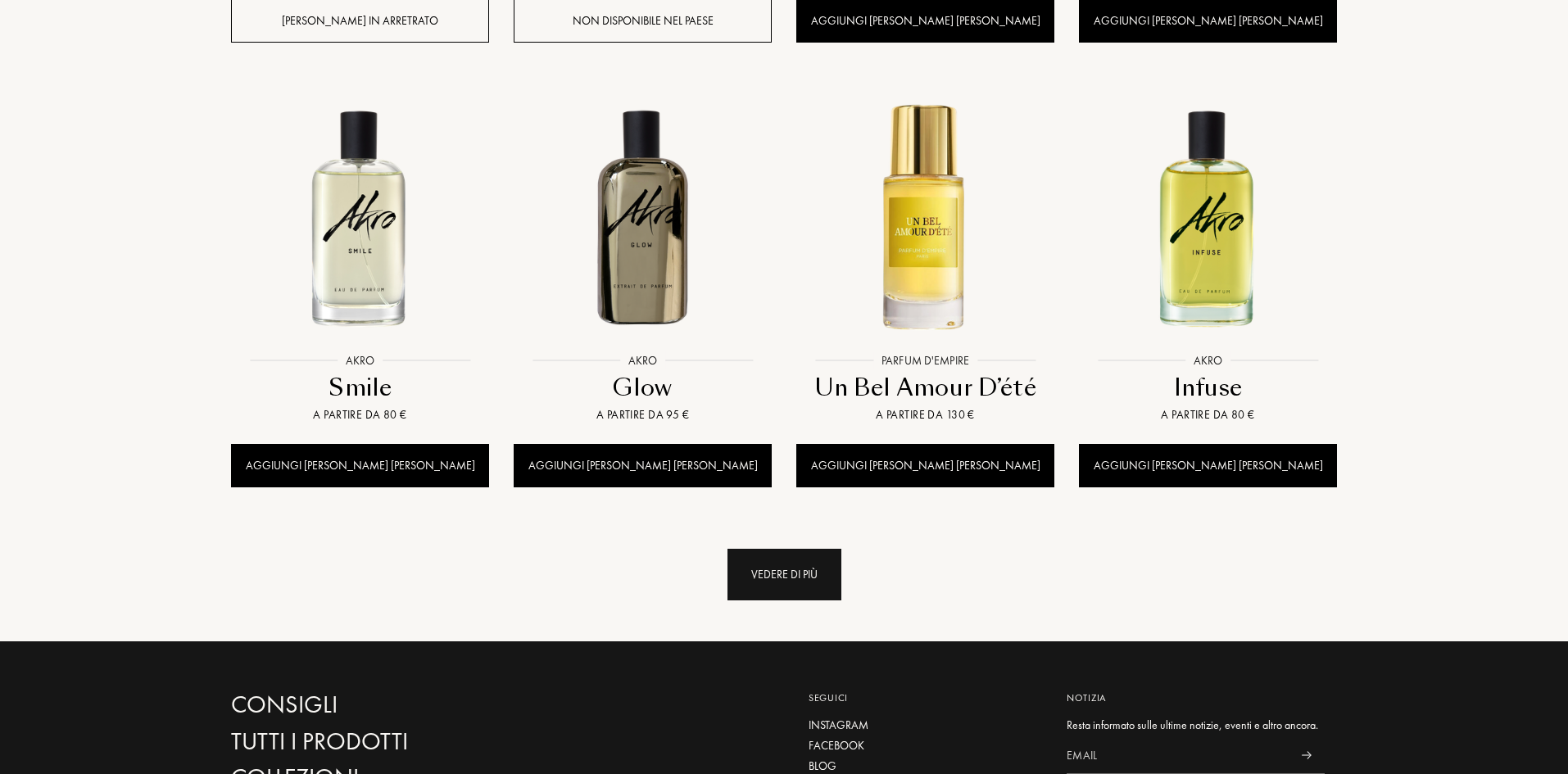
click at [792, 549] on div "Vedere di più" at bounding box center [784, 575] width 114 height 52
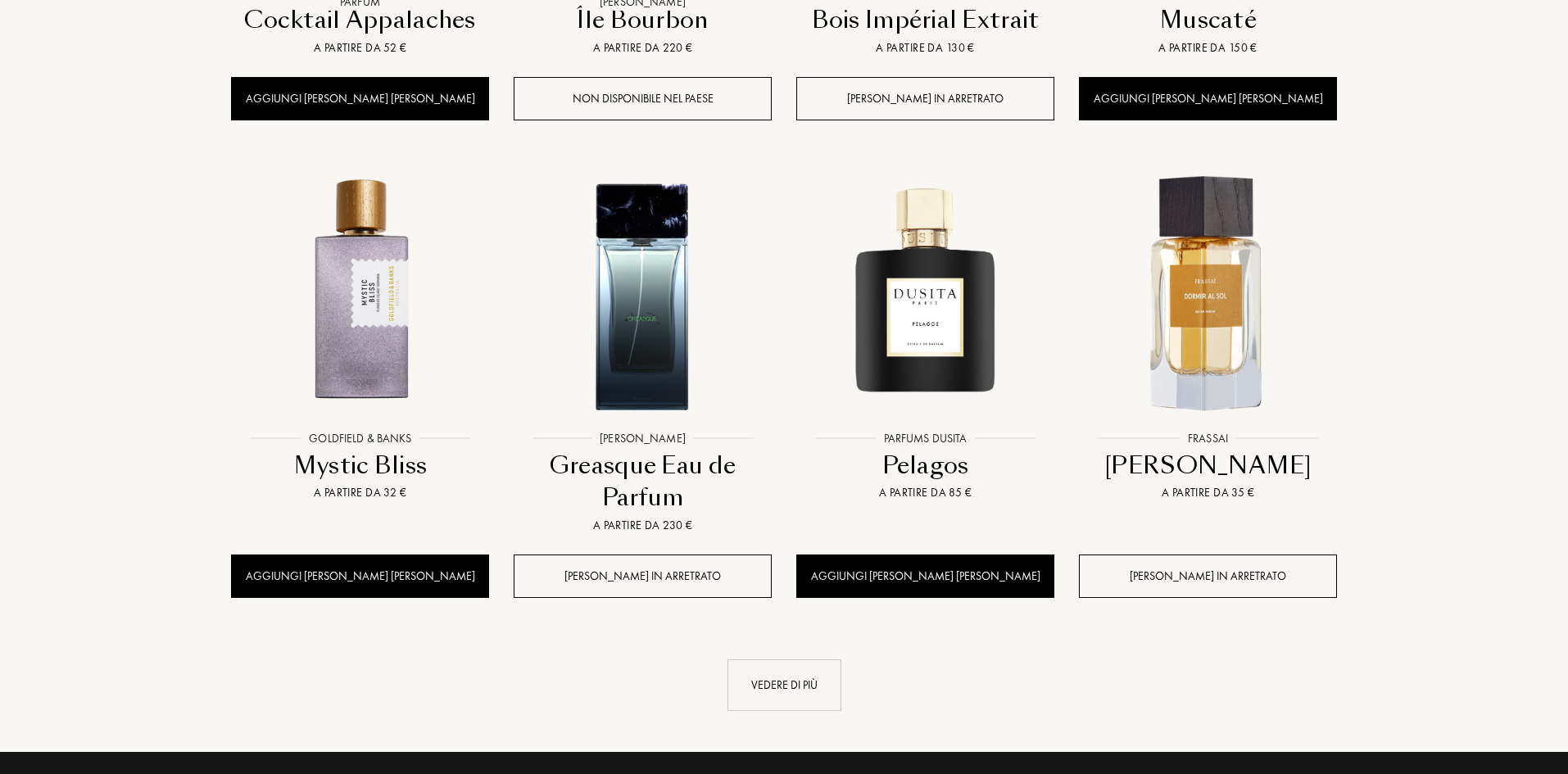
scroll to position [2949, 0]
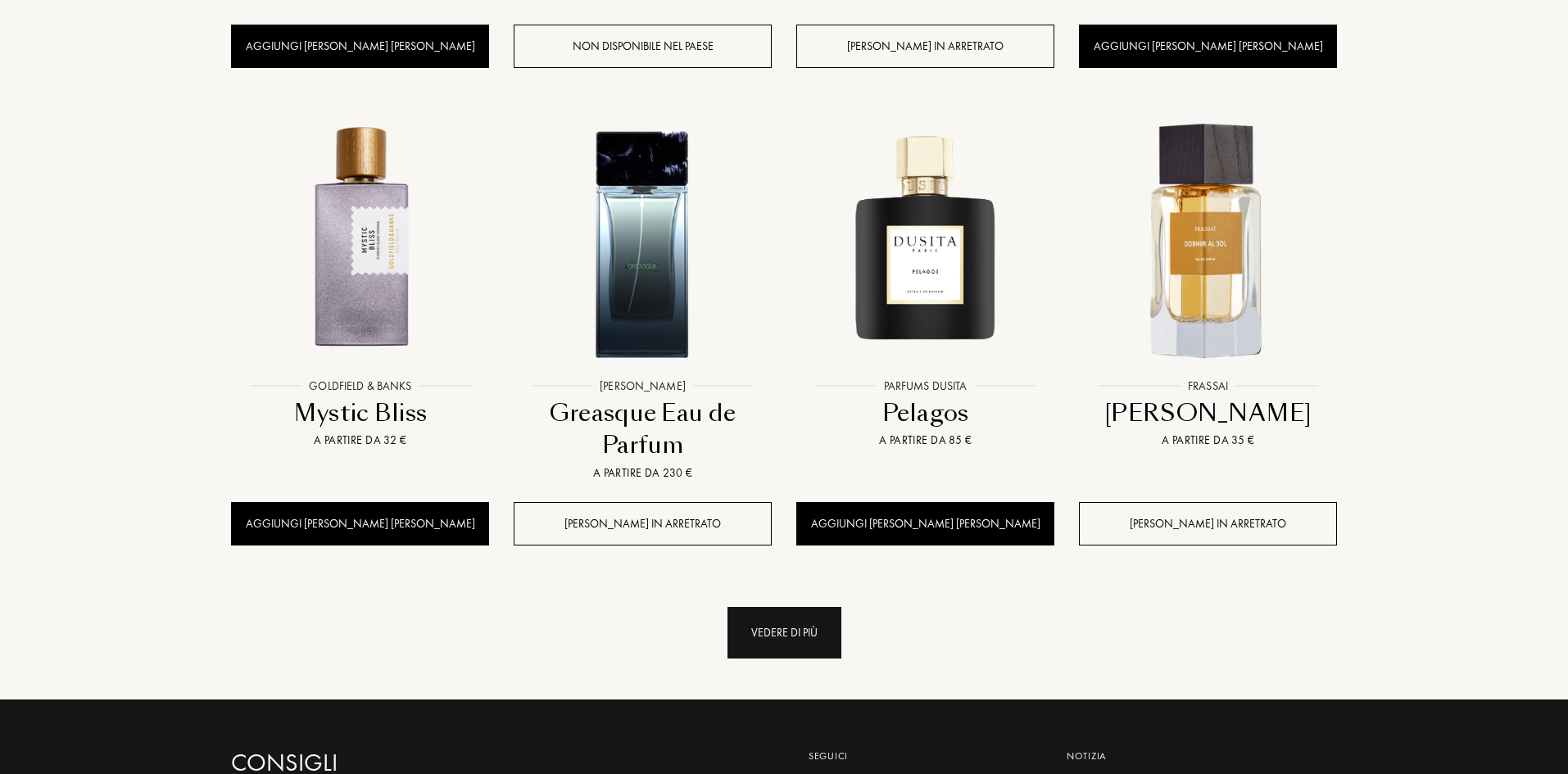
click at [809, 607] on div "Vedere di più" at bounding box center [784, 633] width 114 height 52
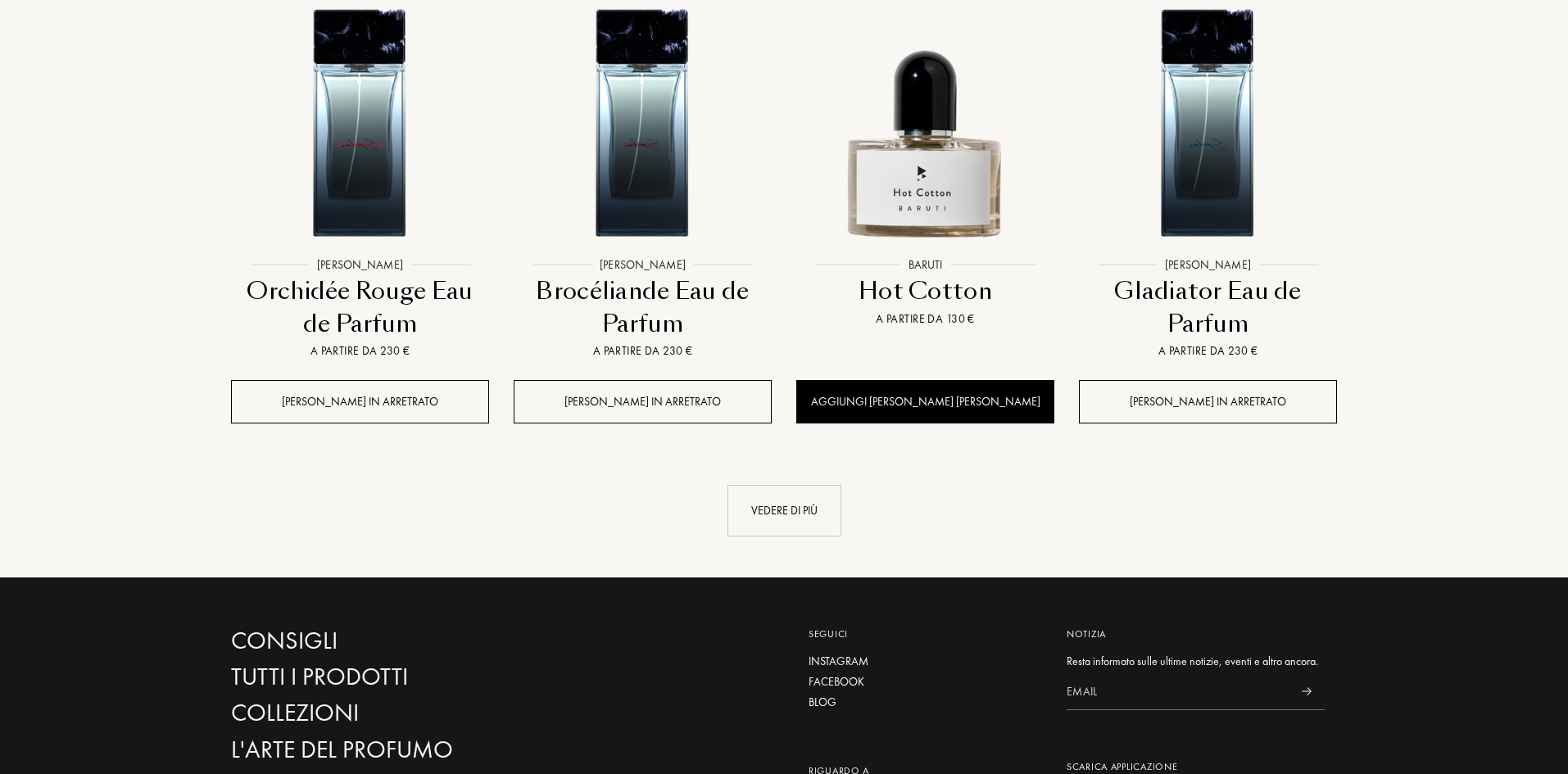
scroll to position [4505, 0]
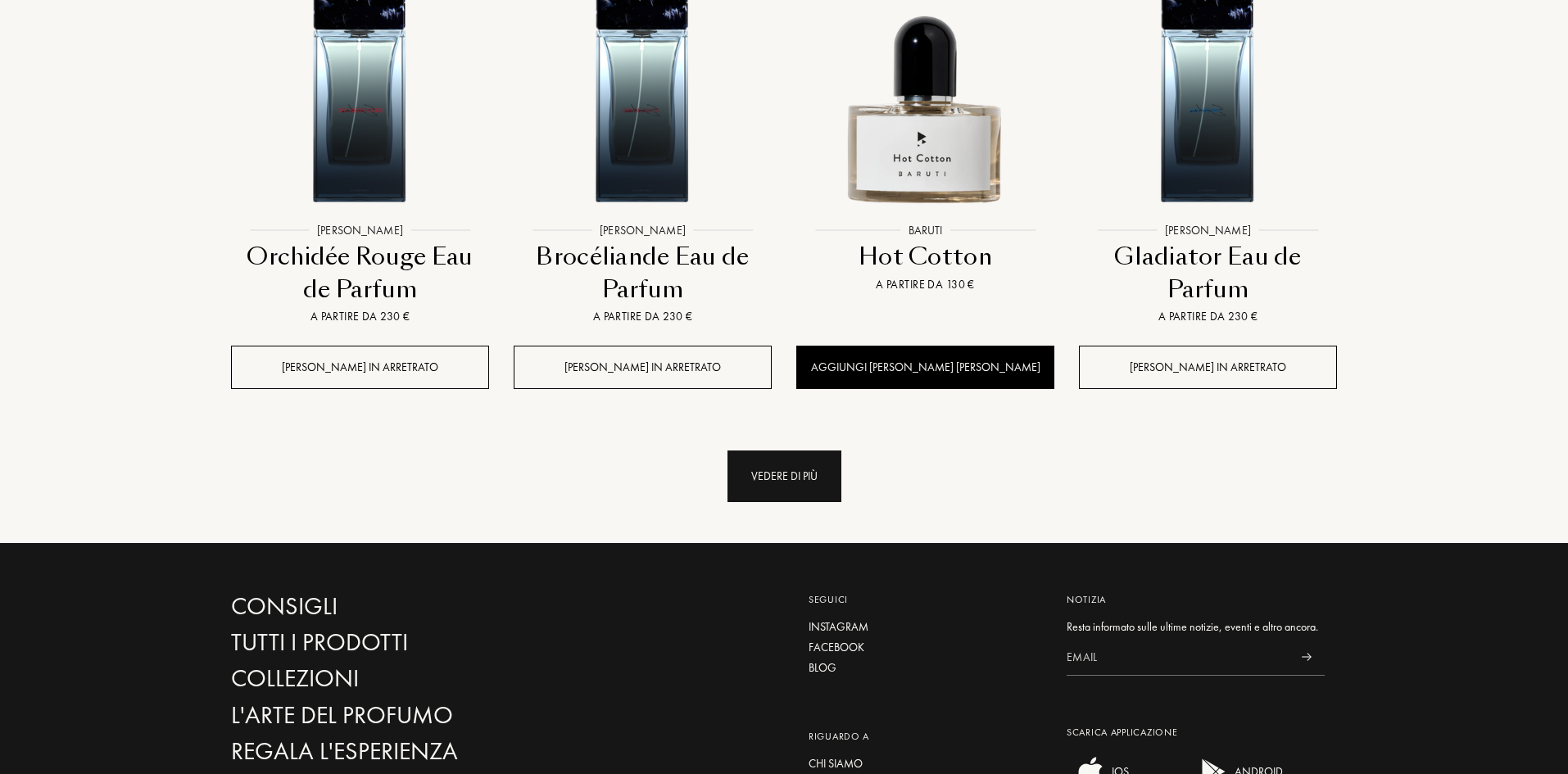
click at [809, 450] on div "Vedere di più" at bounding box center [784, 476] width 114 height 52
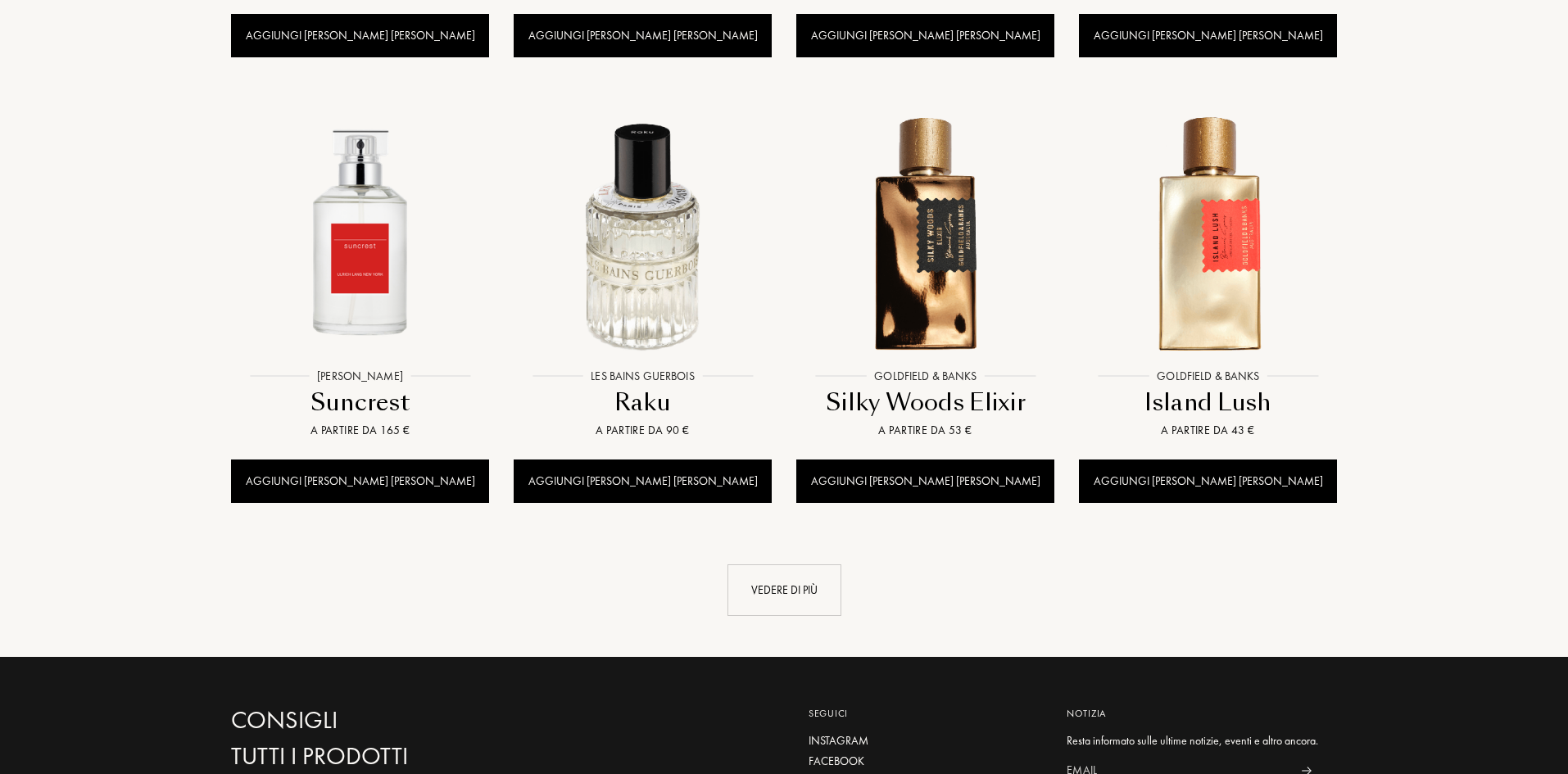
scroll to position [5816, 0]
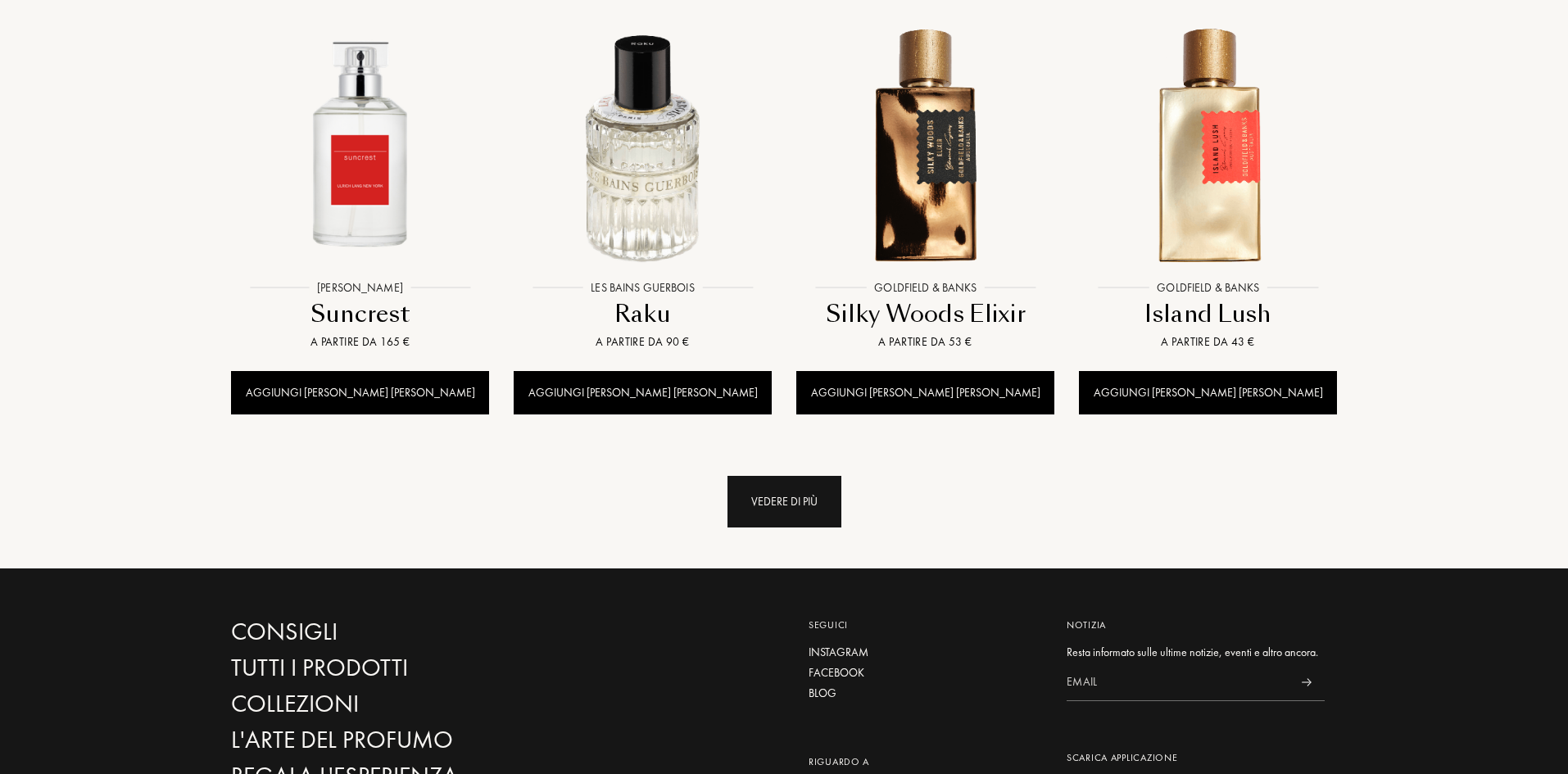
click at [797, 475] on div "Vedere di più" at bounding box center [784, 501] width 114 height 52
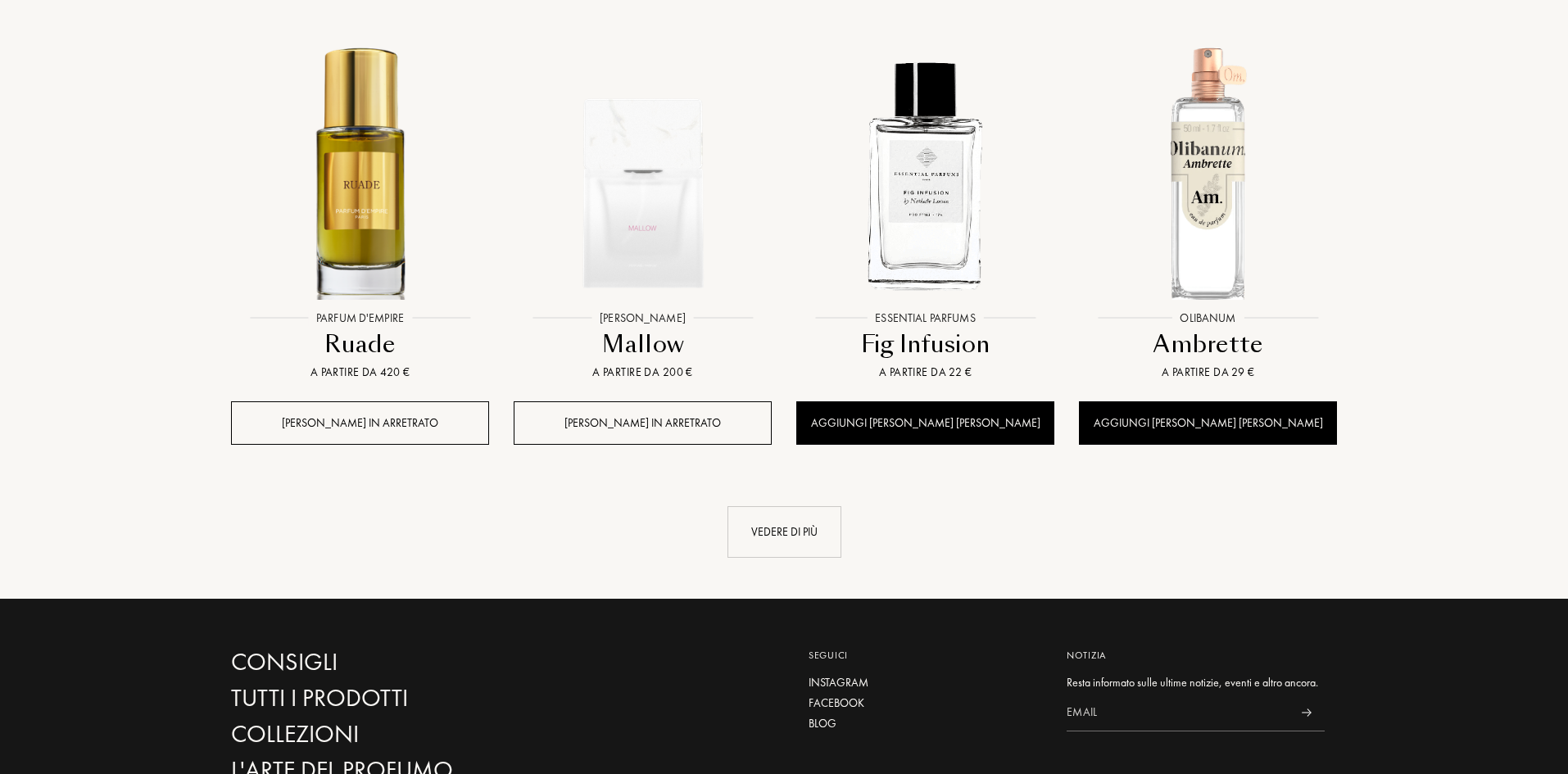
scroll to position [7208, 0]
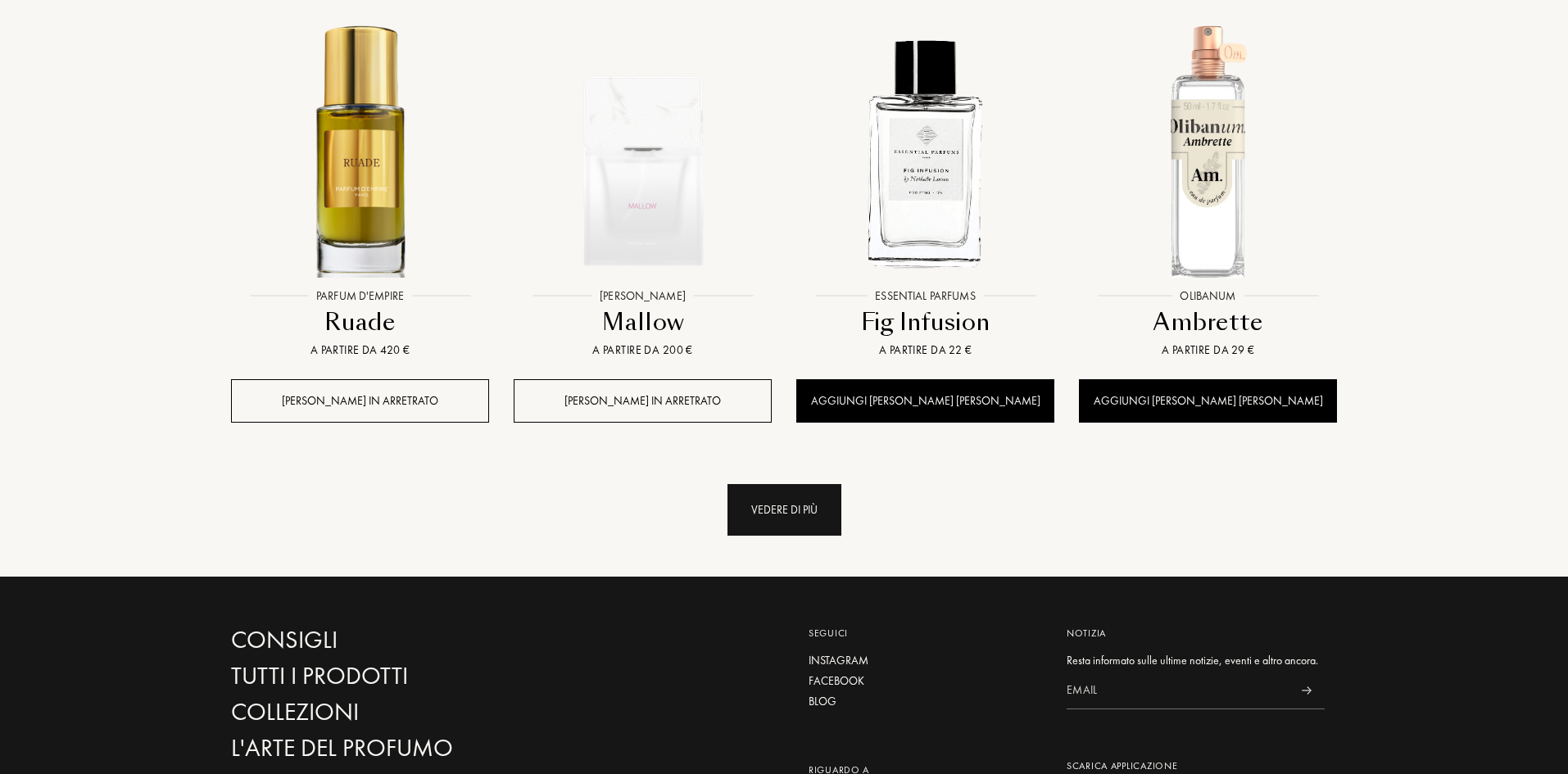
click at [818, 484] on div "Vedere di più" at bounding box center [784, 510] width 114 height 52
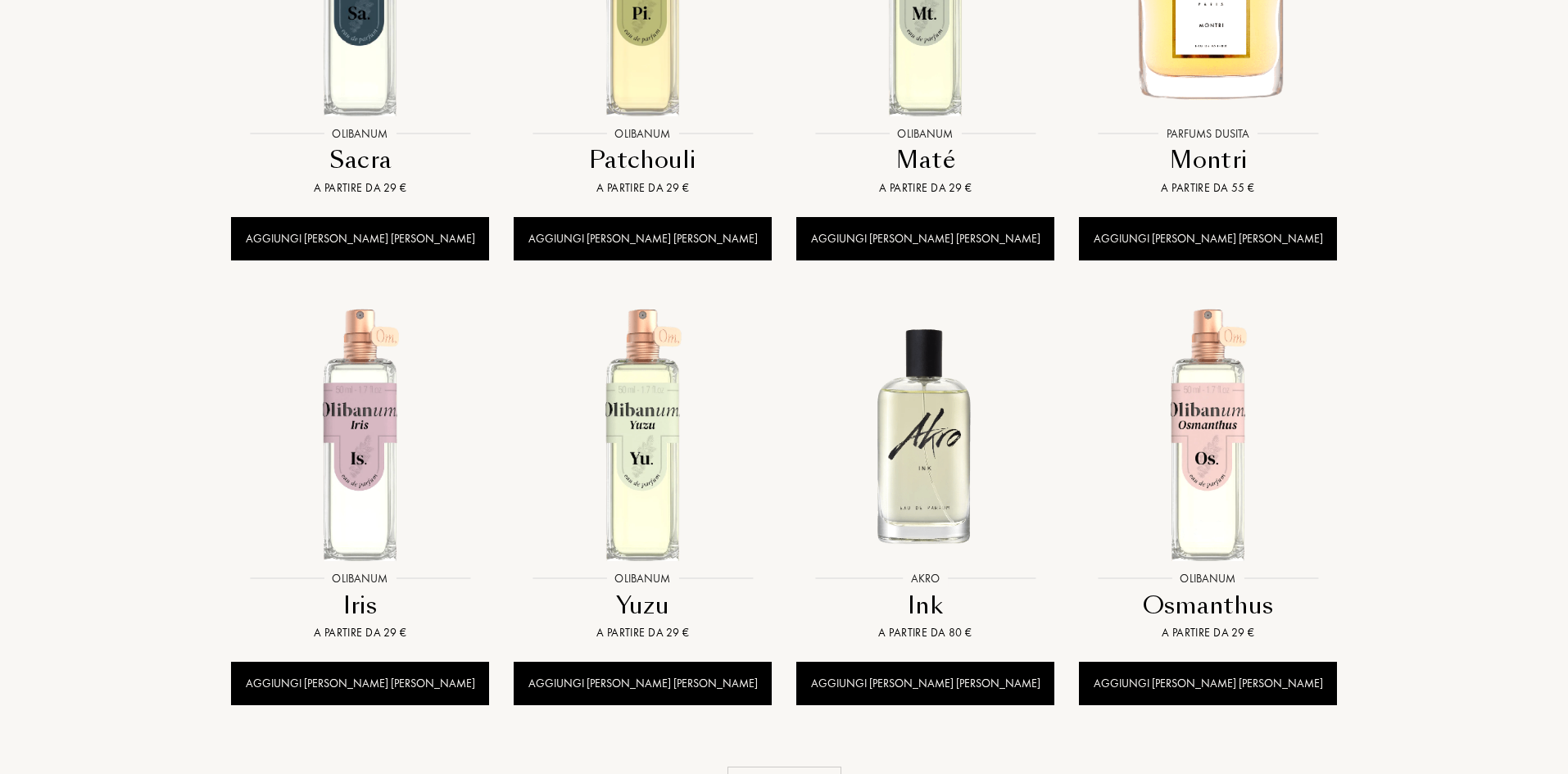
scroll to position [8355, 0]
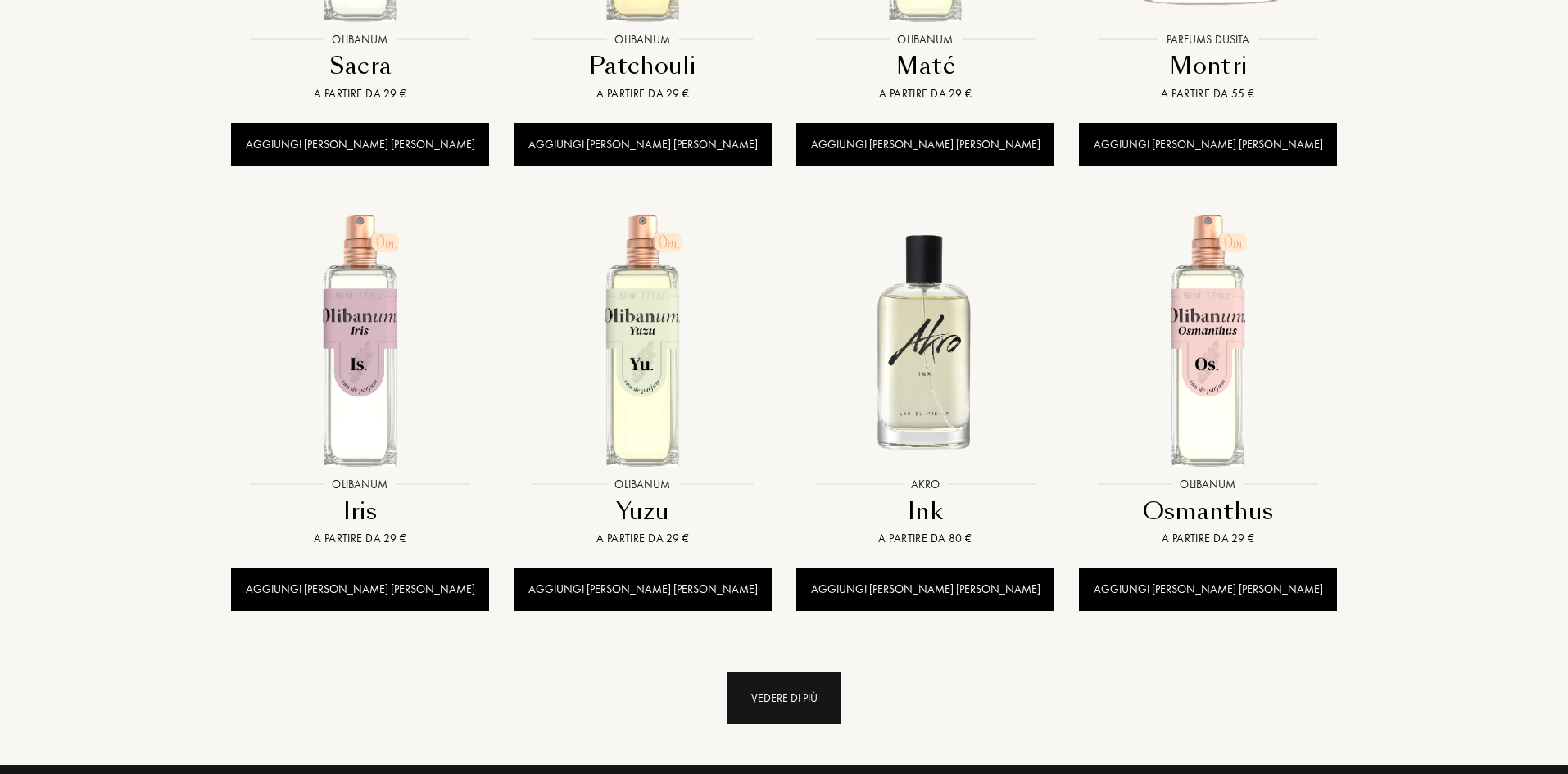
click at [822, 672] on div "Vedere di più" at bounding box center [784, 698] width 114 height 52
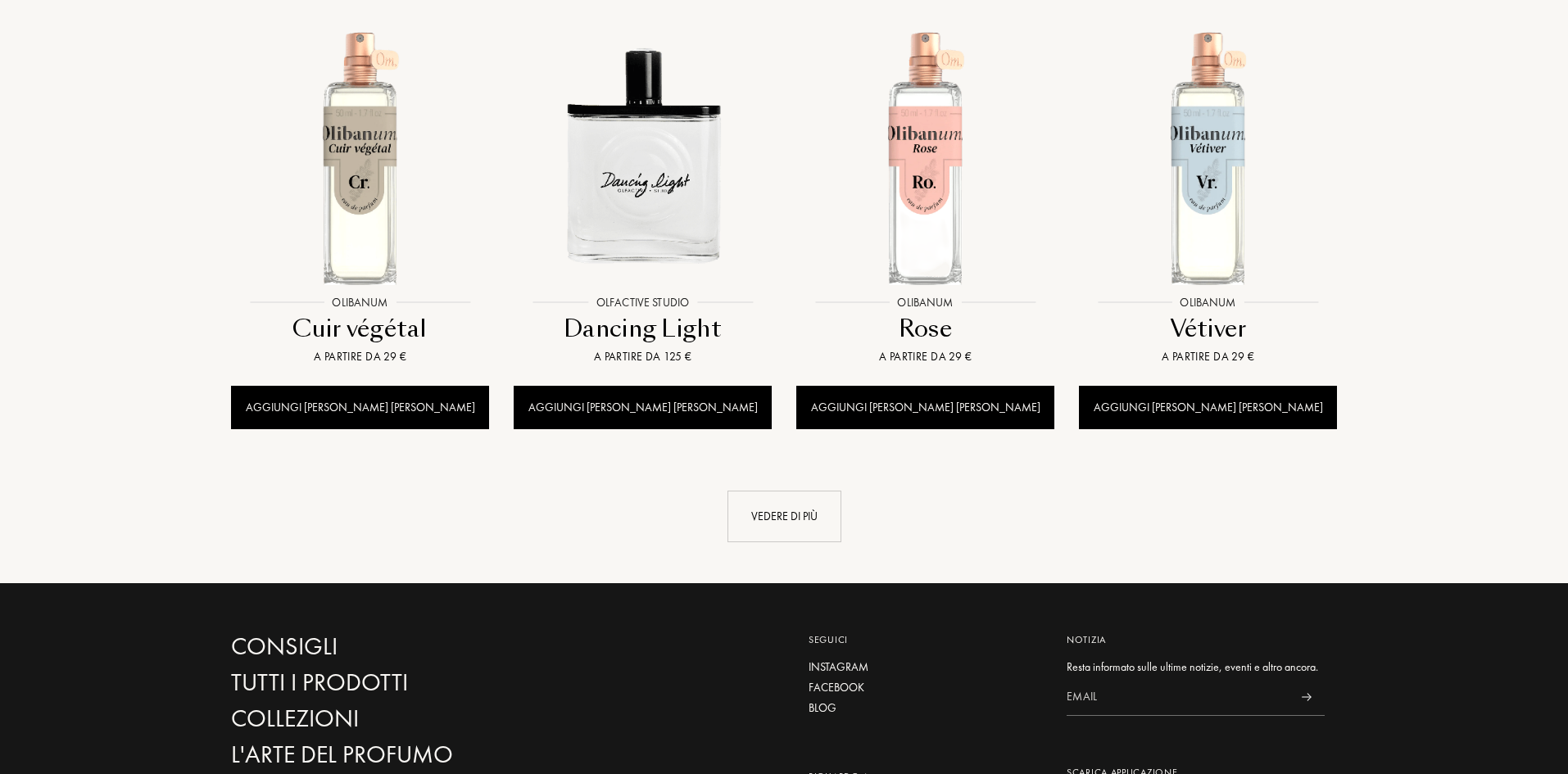
scroll to position [9911, 0]
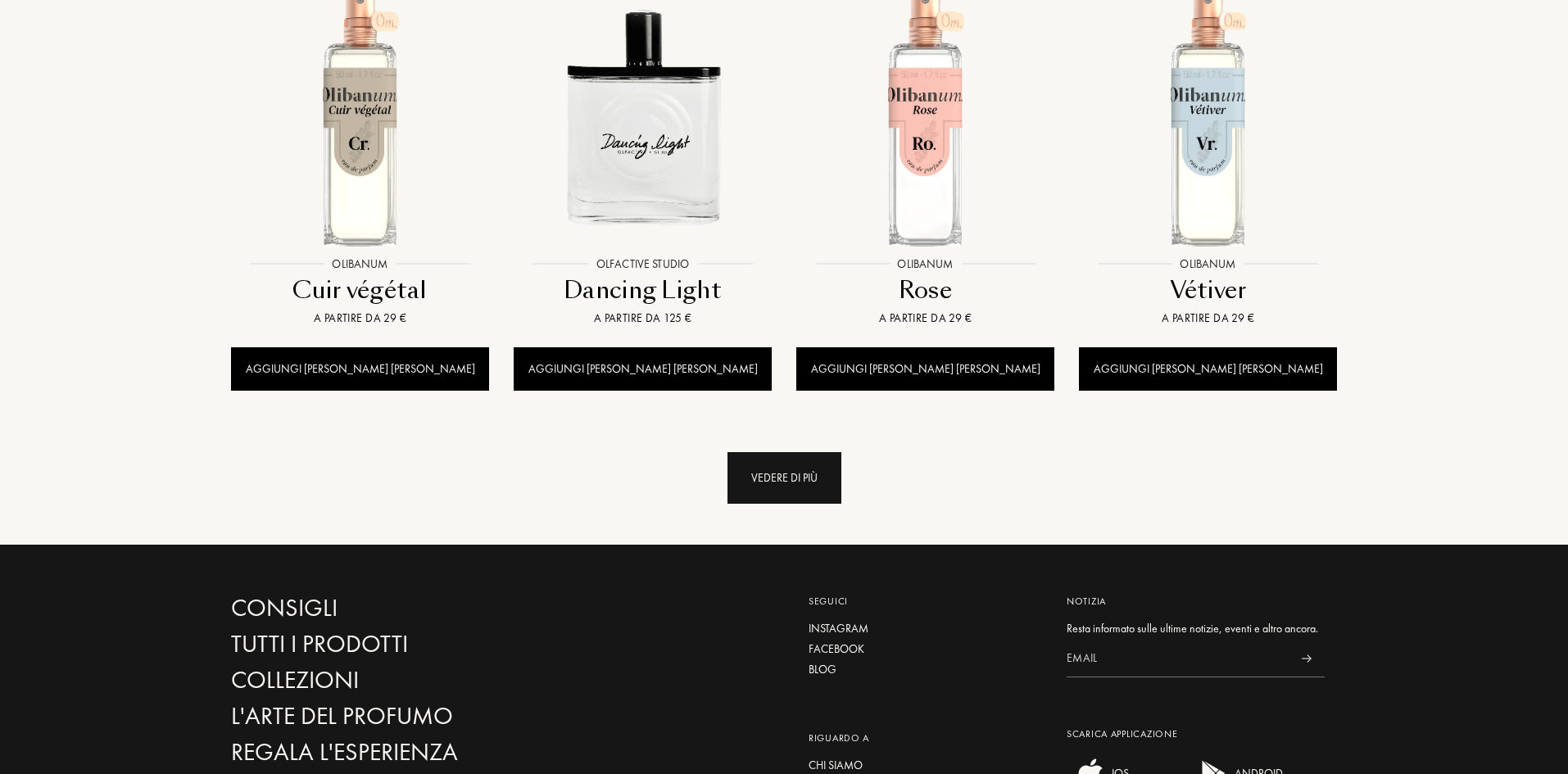
click at [798, 452] on div "Vedere di più" at bounding box center [784, 478] width 114 height 52
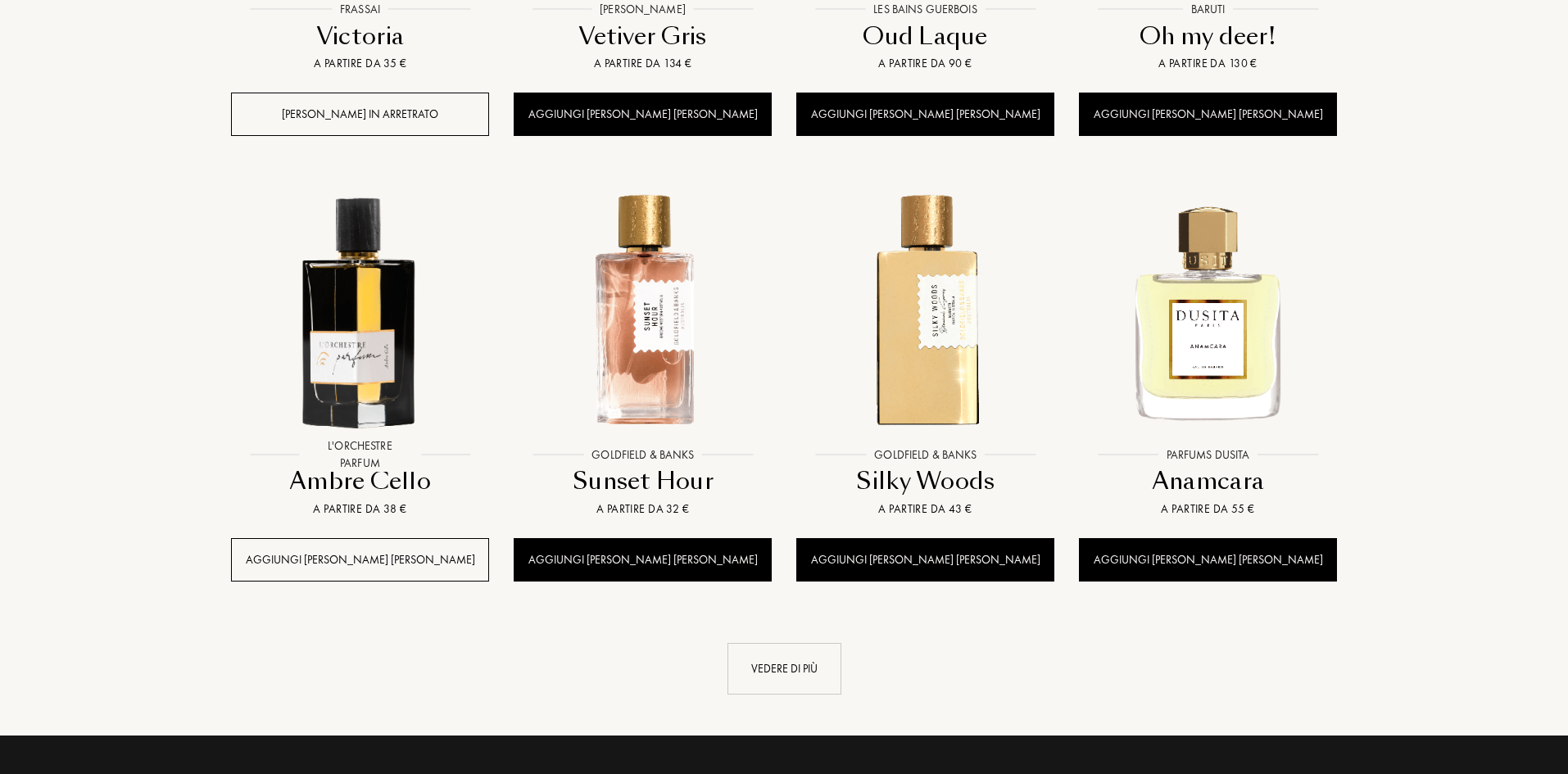
scroll to position [11058, 0]
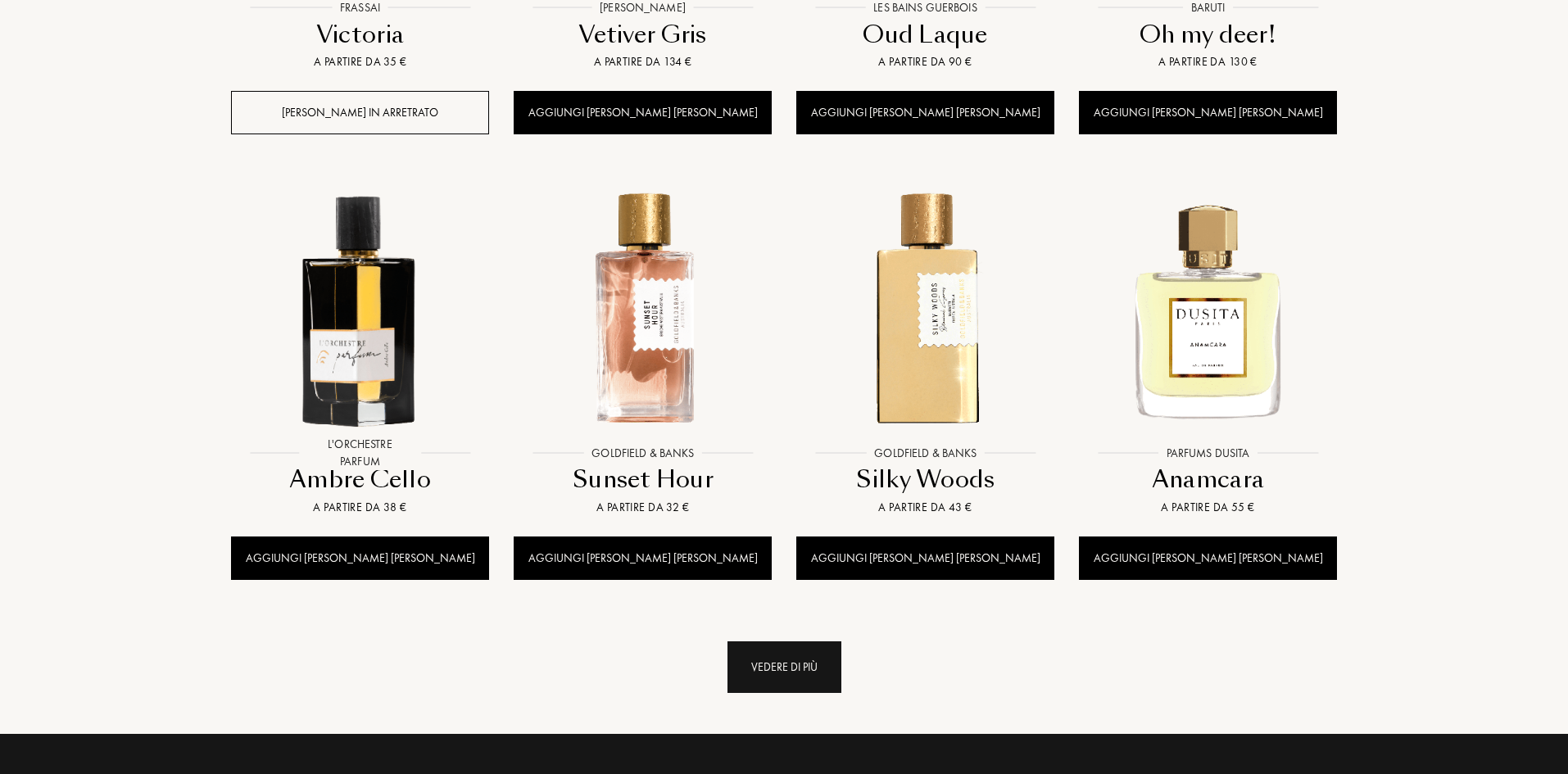
click at [769, 642] on div "Vedere di più" at bounding box center [784, 668] width 114 height 52
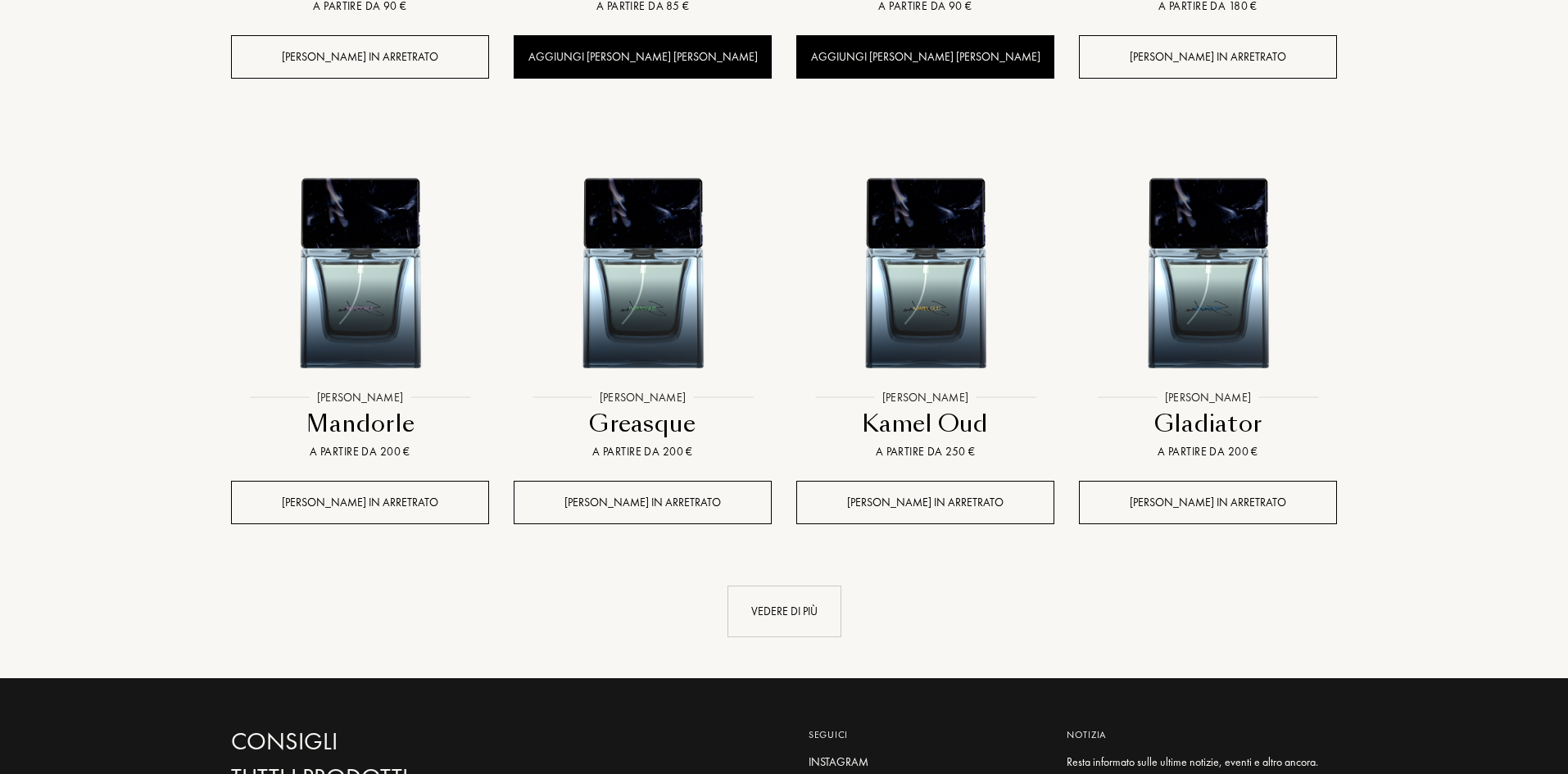
scroll to position [12531, 0]
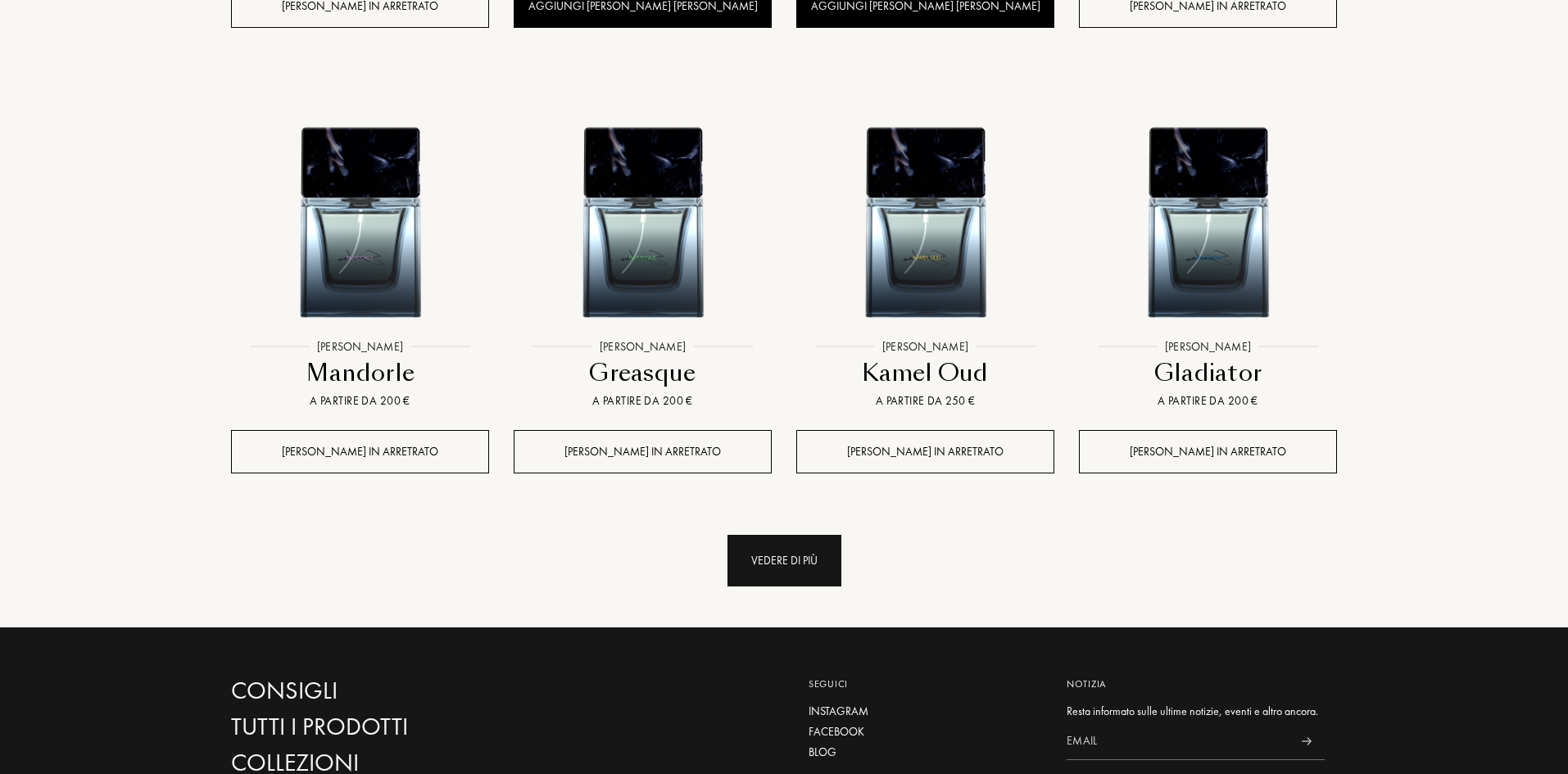
click at [801, 534] on div "Vedere di più" at bounding box center [784, 560] width 114 height 52
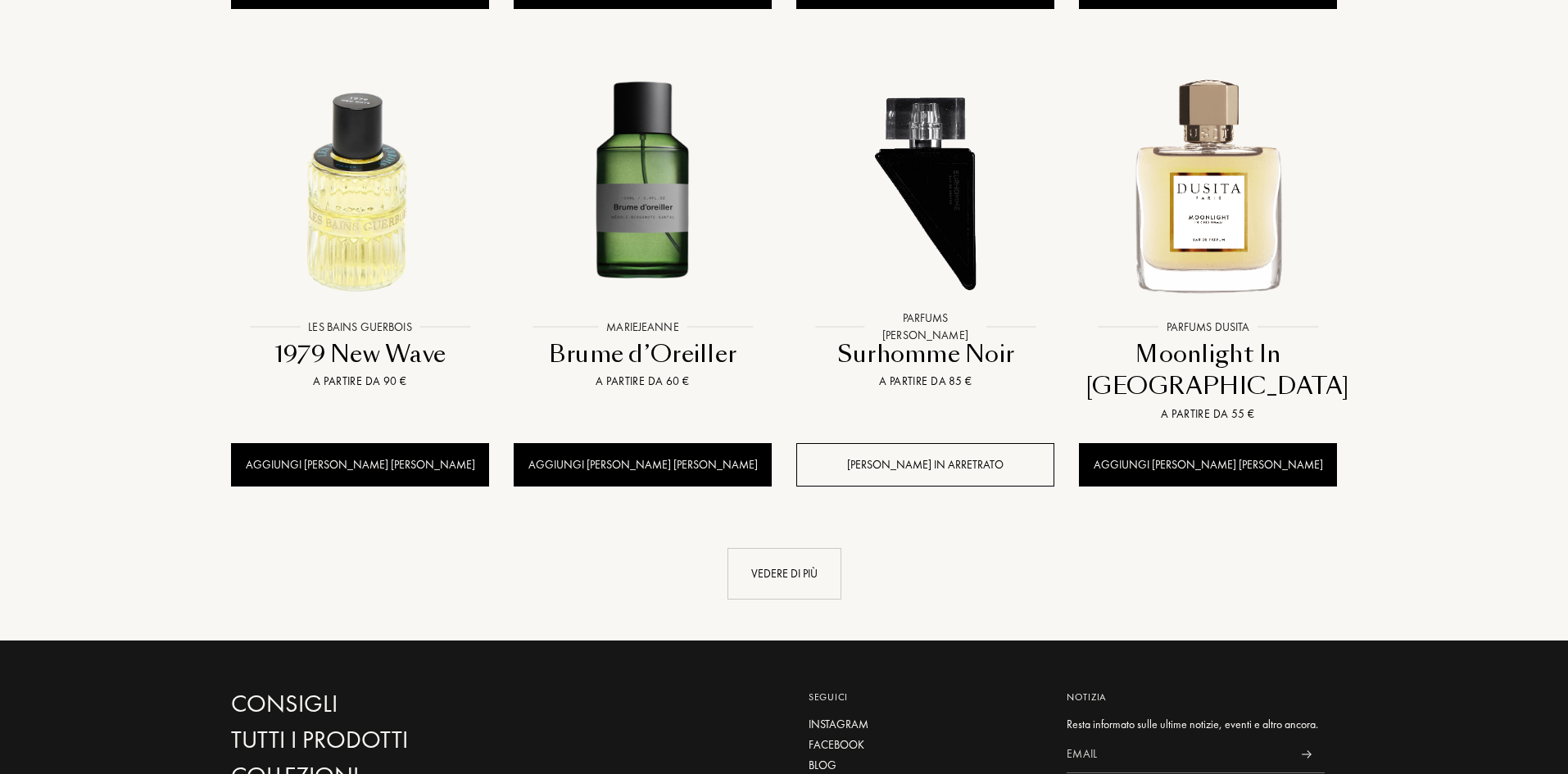
scroll to position [14006, 0]
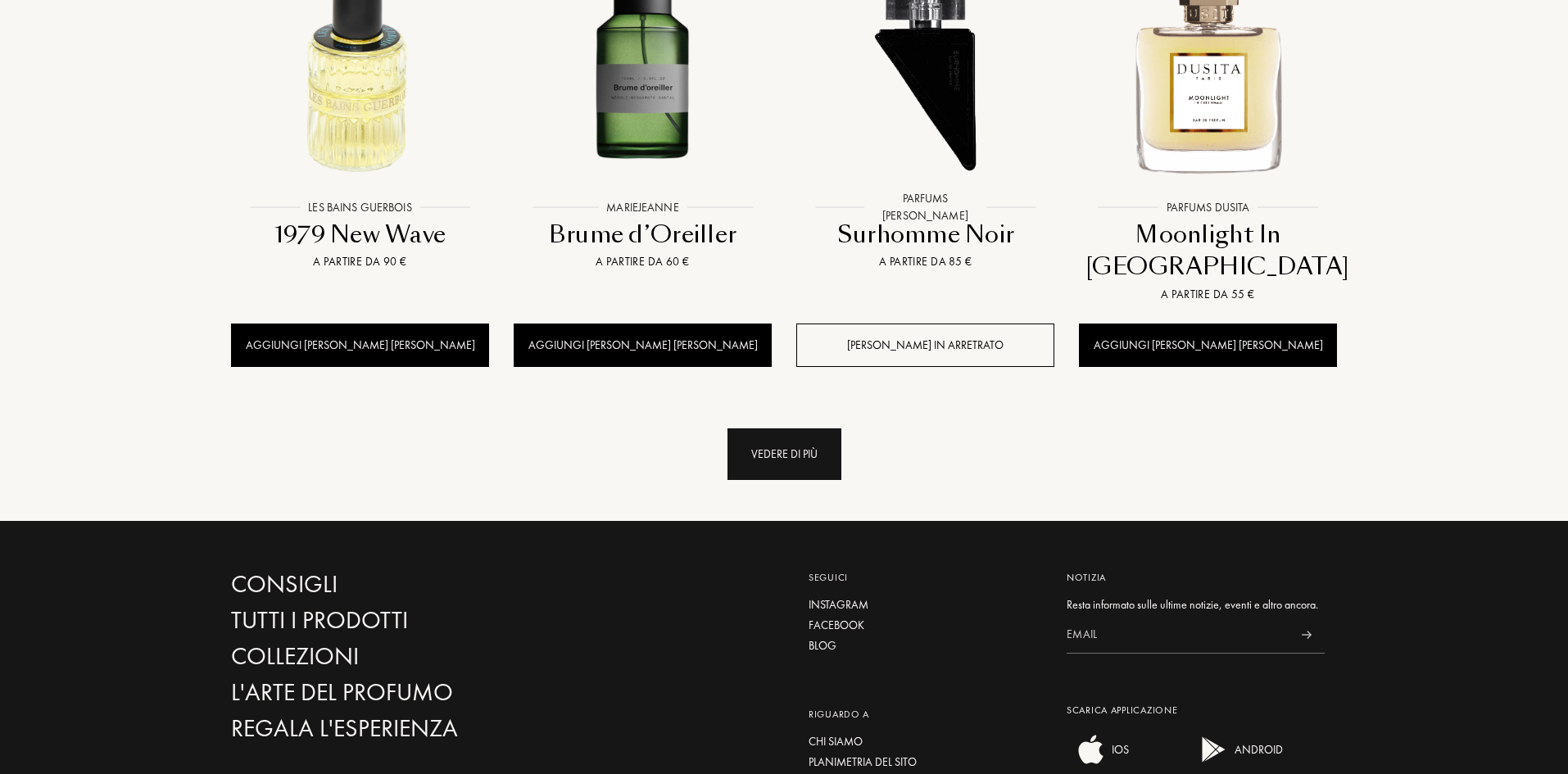
click at [785, 428] on div "Vedere di più" at bounding box center [784, 454] width 114 height 52
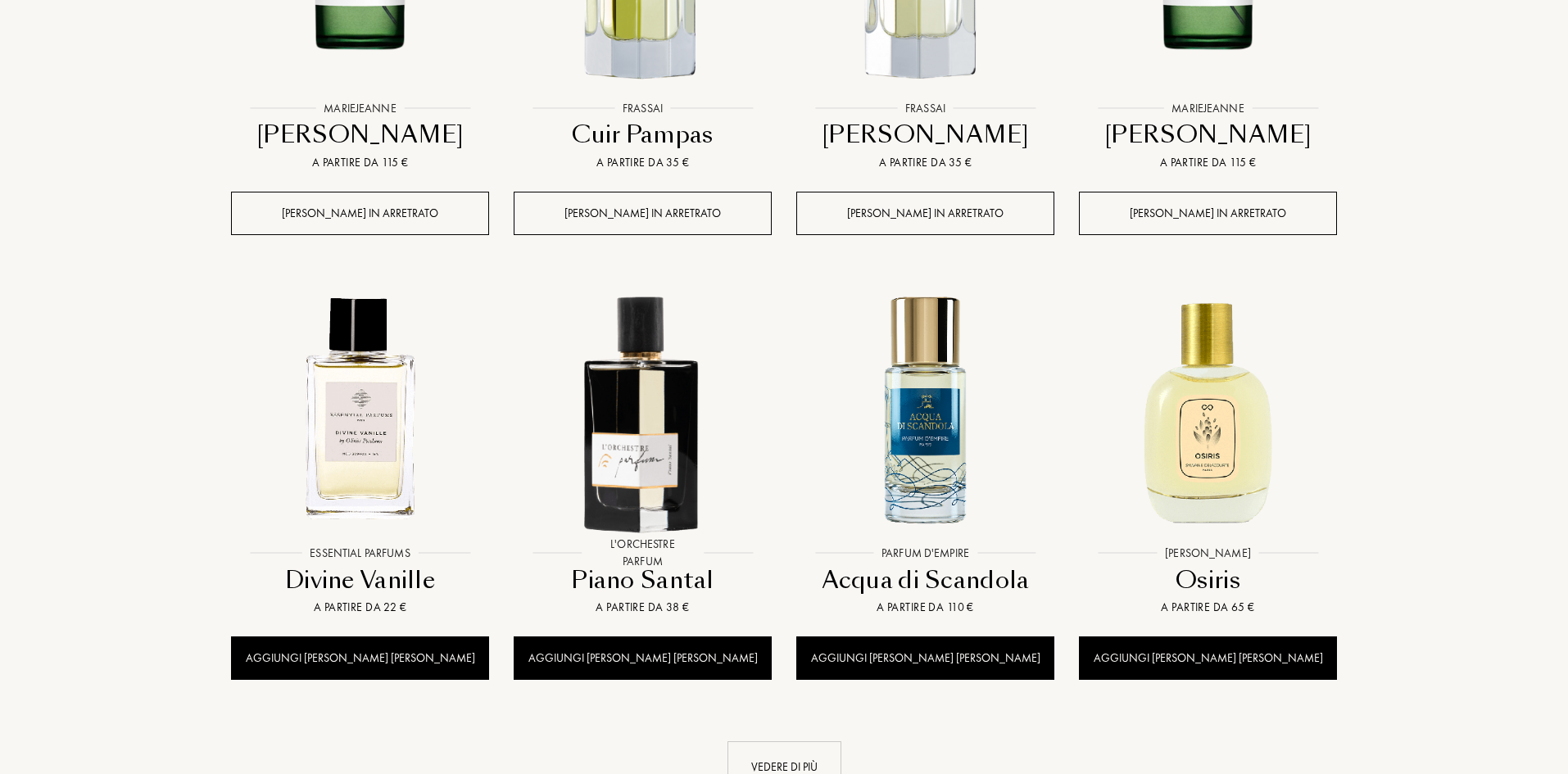
scroll to position [15071, 0]
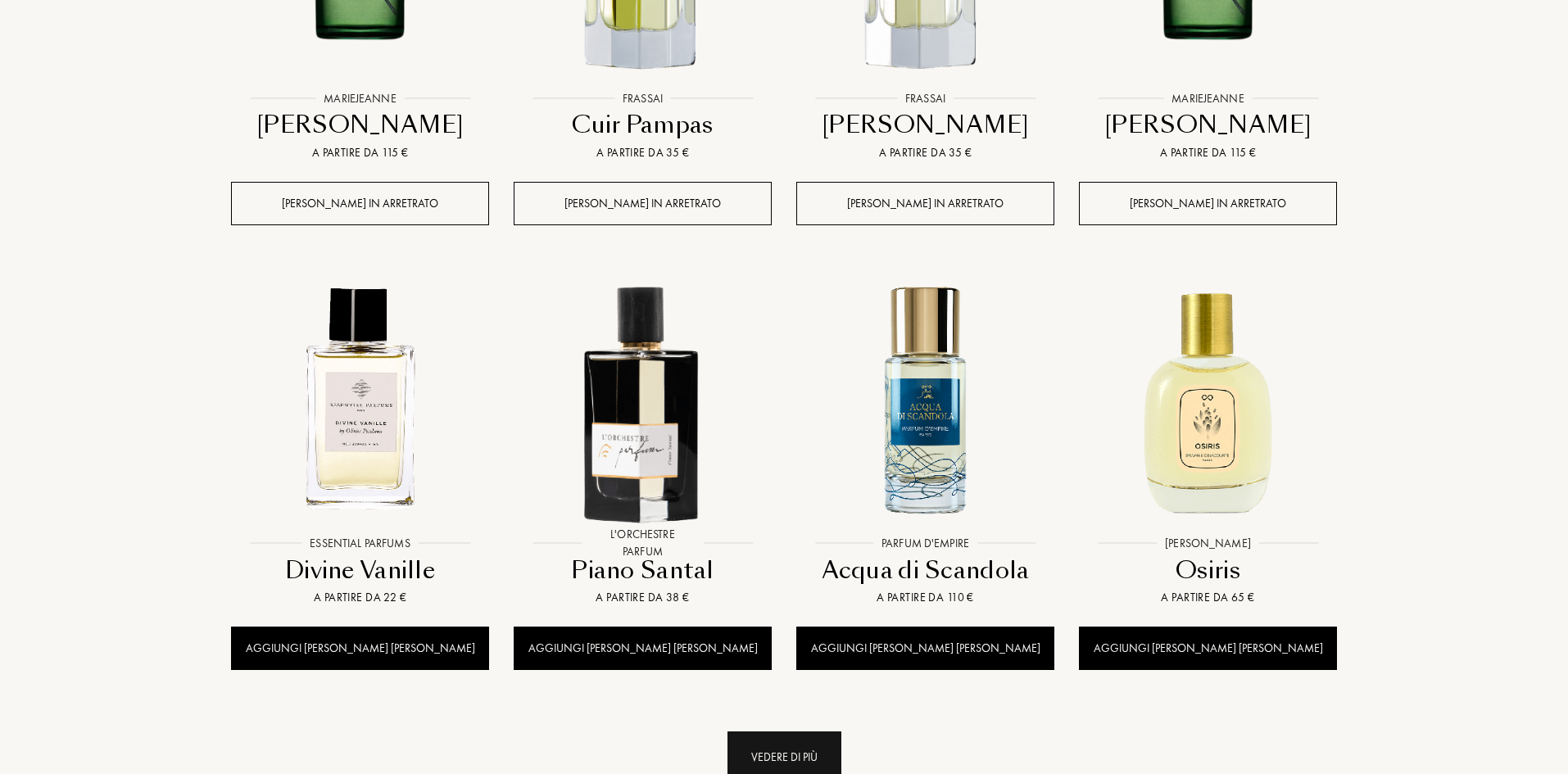
click at [817, 731] on div "Vedere di più" at bounding box center [784, 757] width 114 height 52
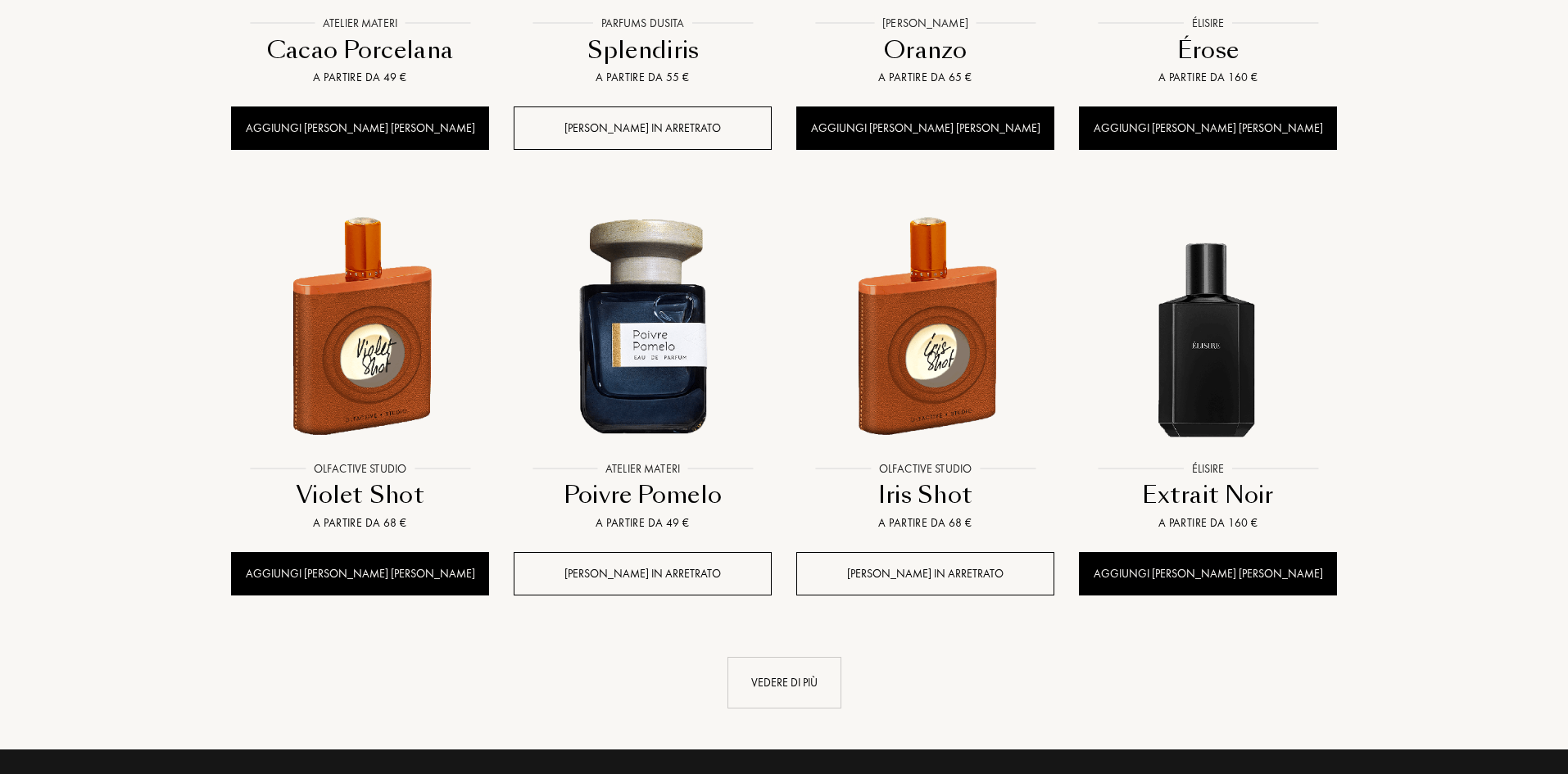
scroll to position [16545, 0]
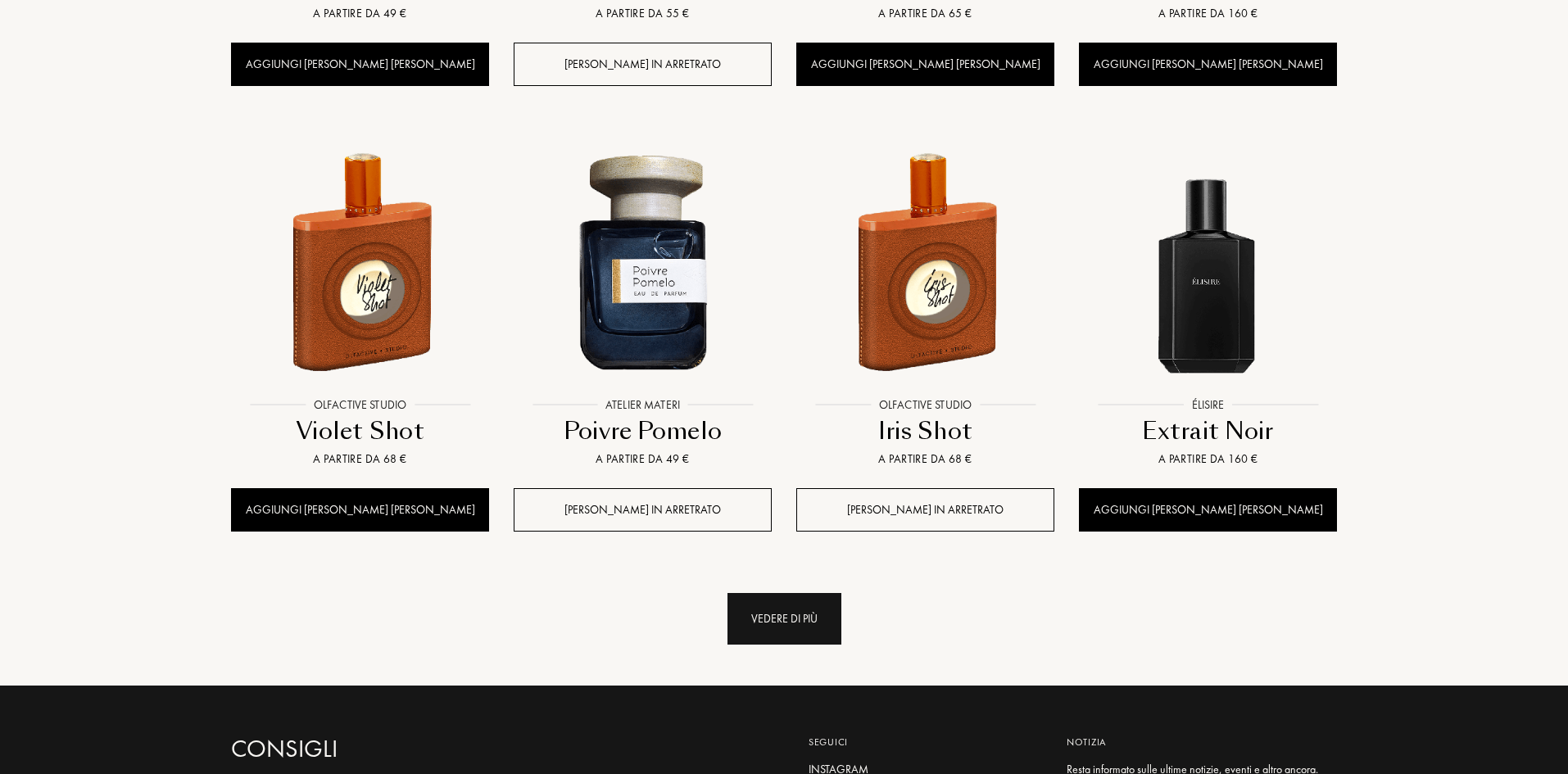
click at [793, 593] on div "Vedere di più" at bounding box center [784, 618] width 114 height 52
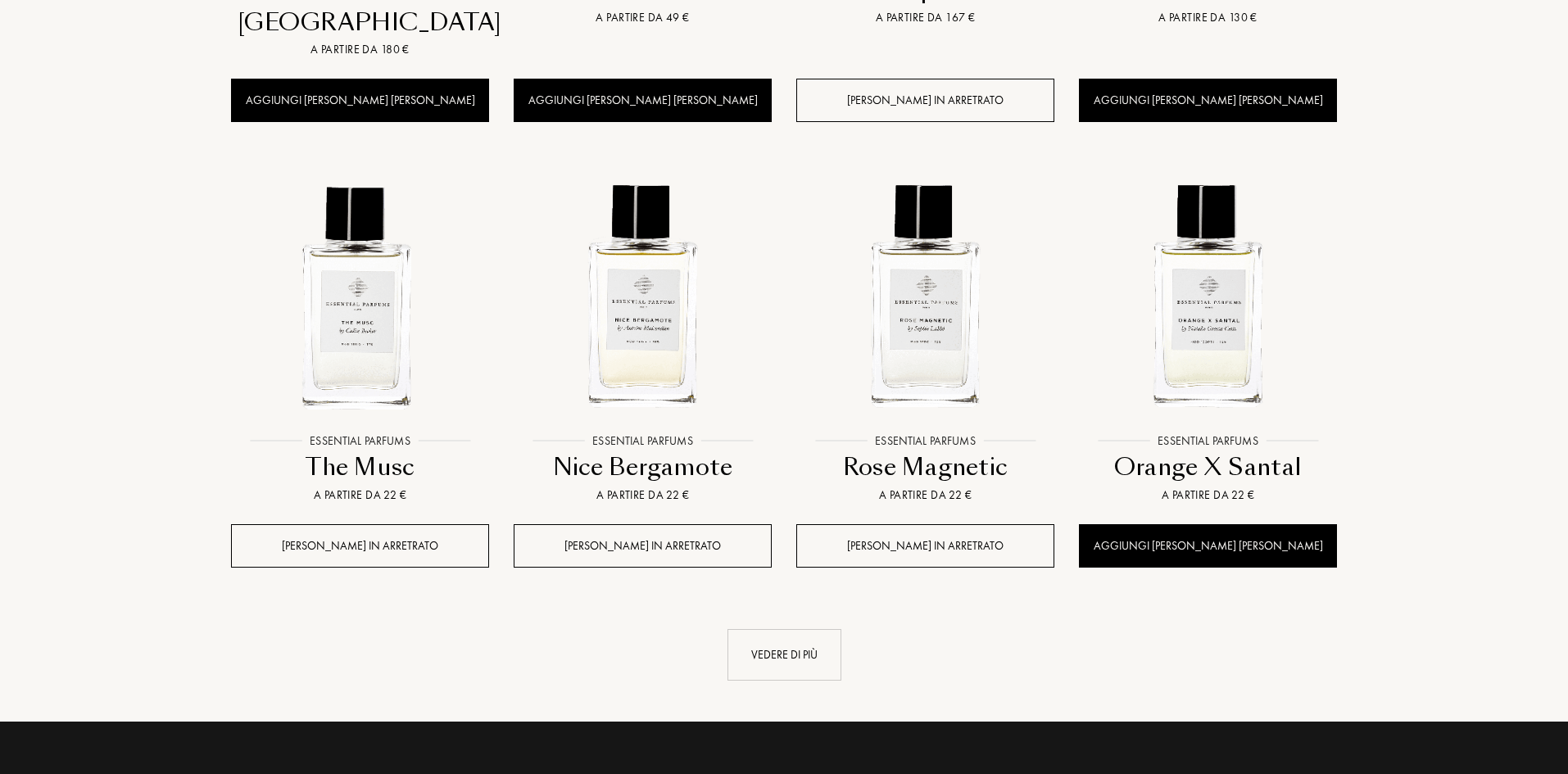
scroll to position [17938, 0]
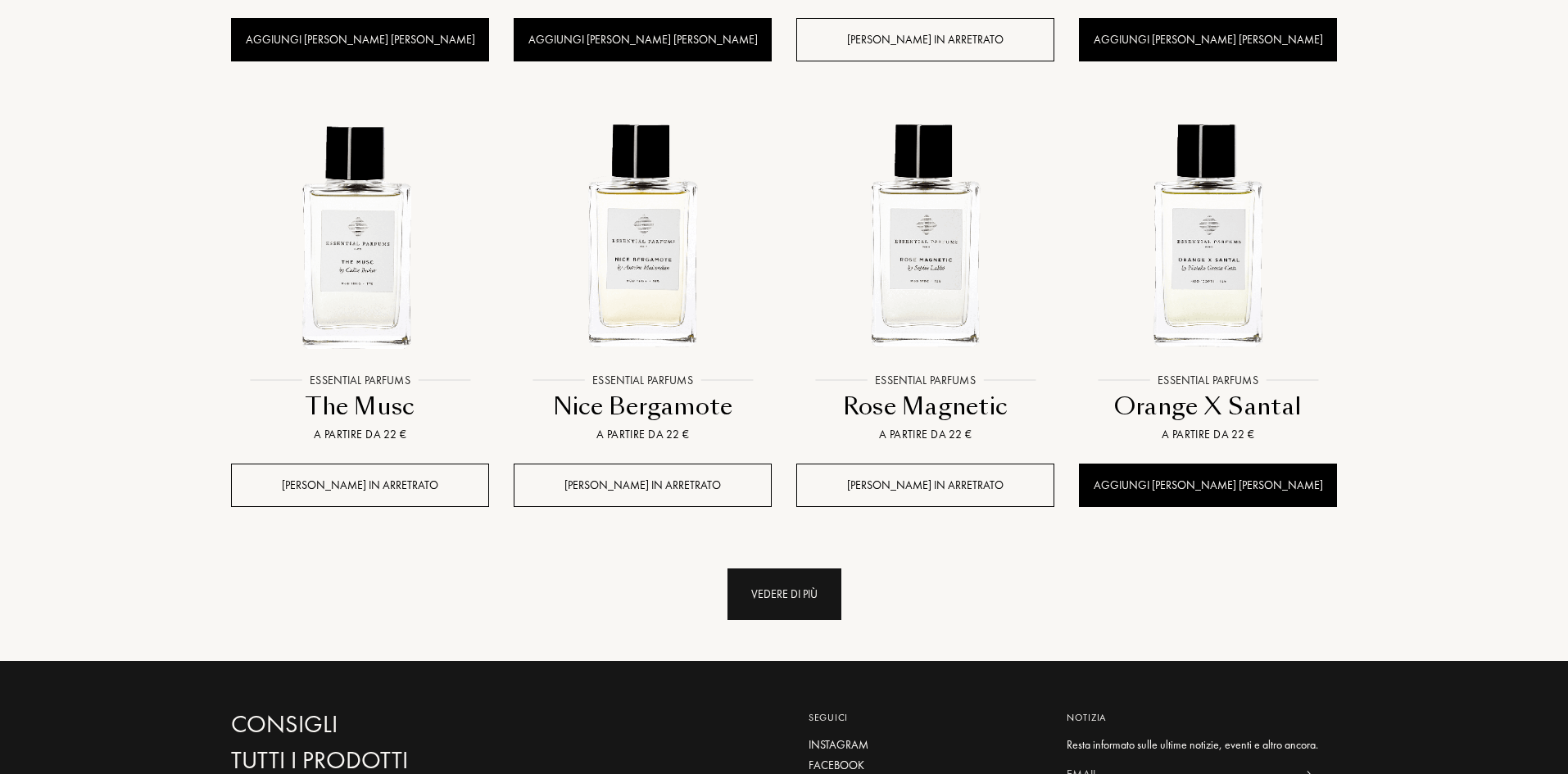
click at [779, 568] on div "Vedere di più" at bounding box center [784, 594] width 114 height 52
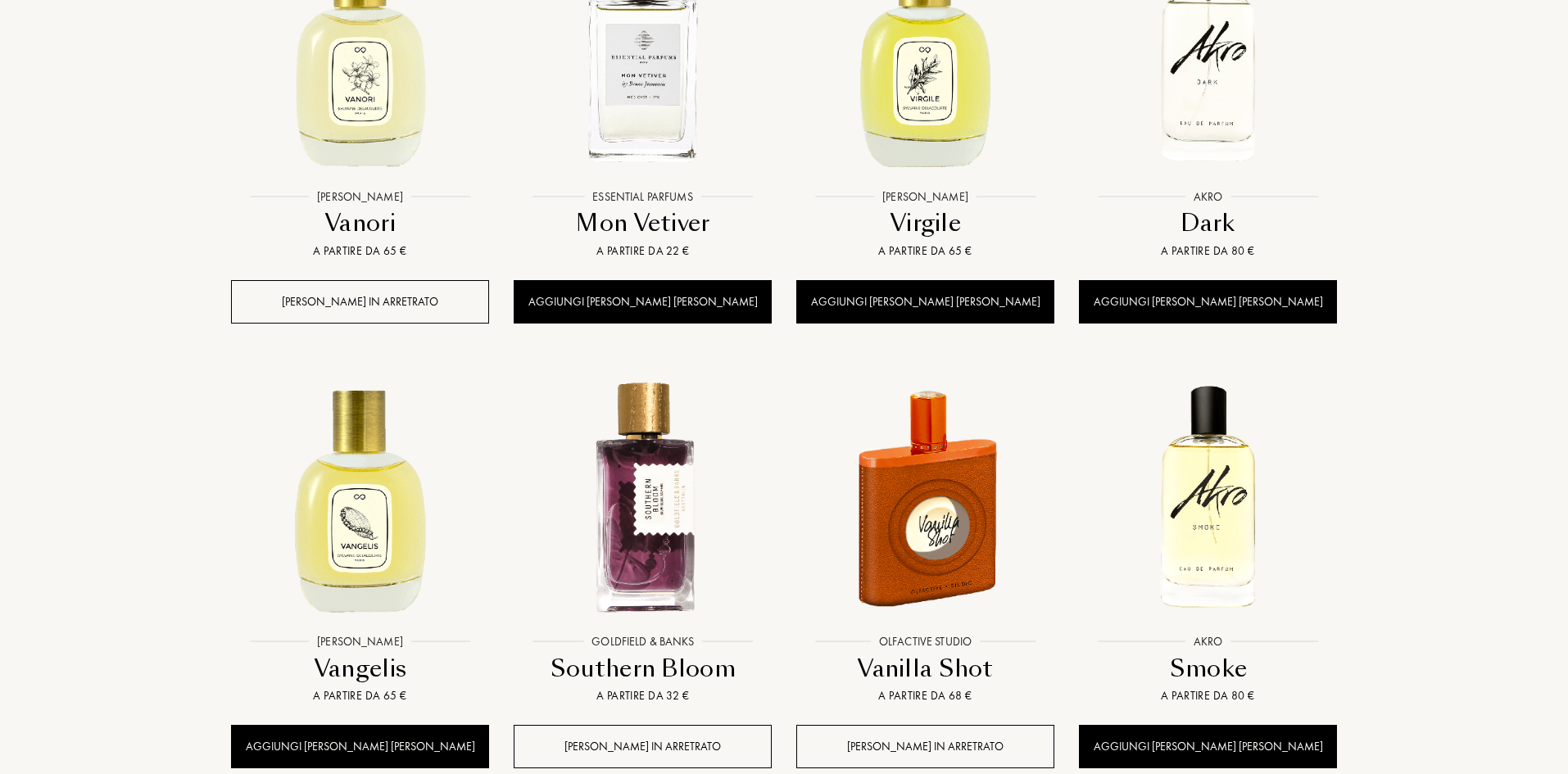
scroll to position [19085, 0]
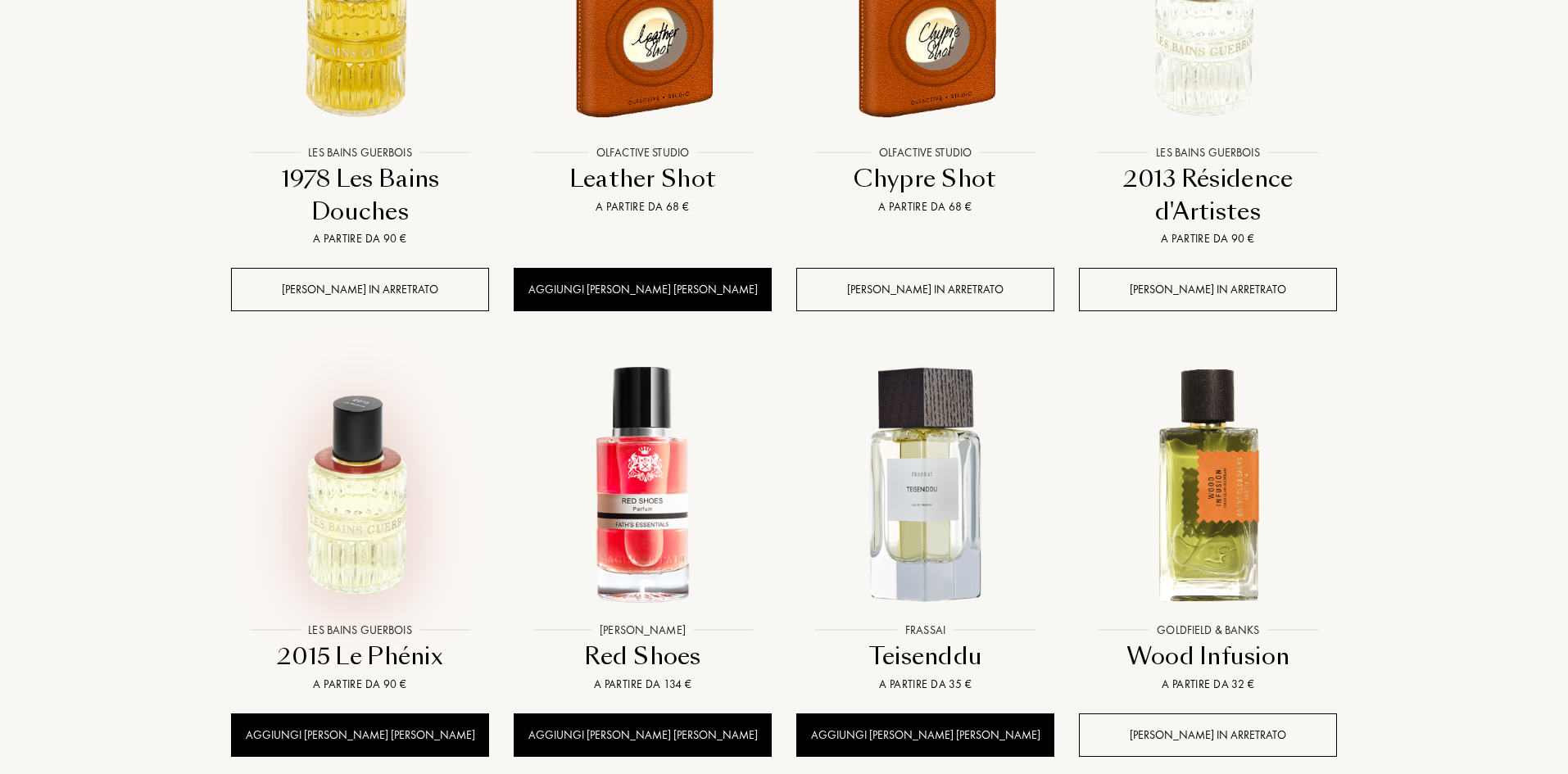
scroll to position [20477, 0]
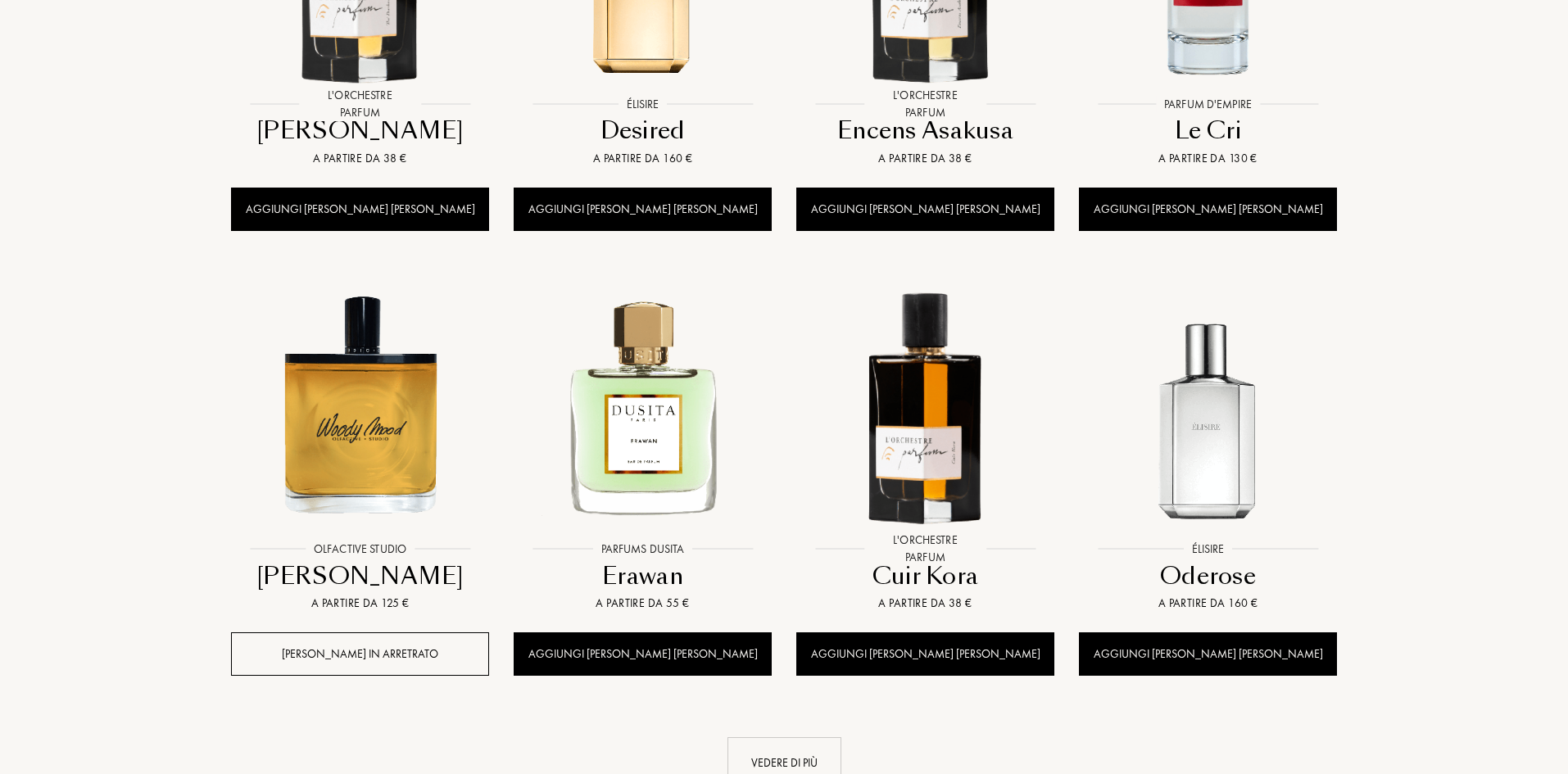
scroll to position [21951, 0]
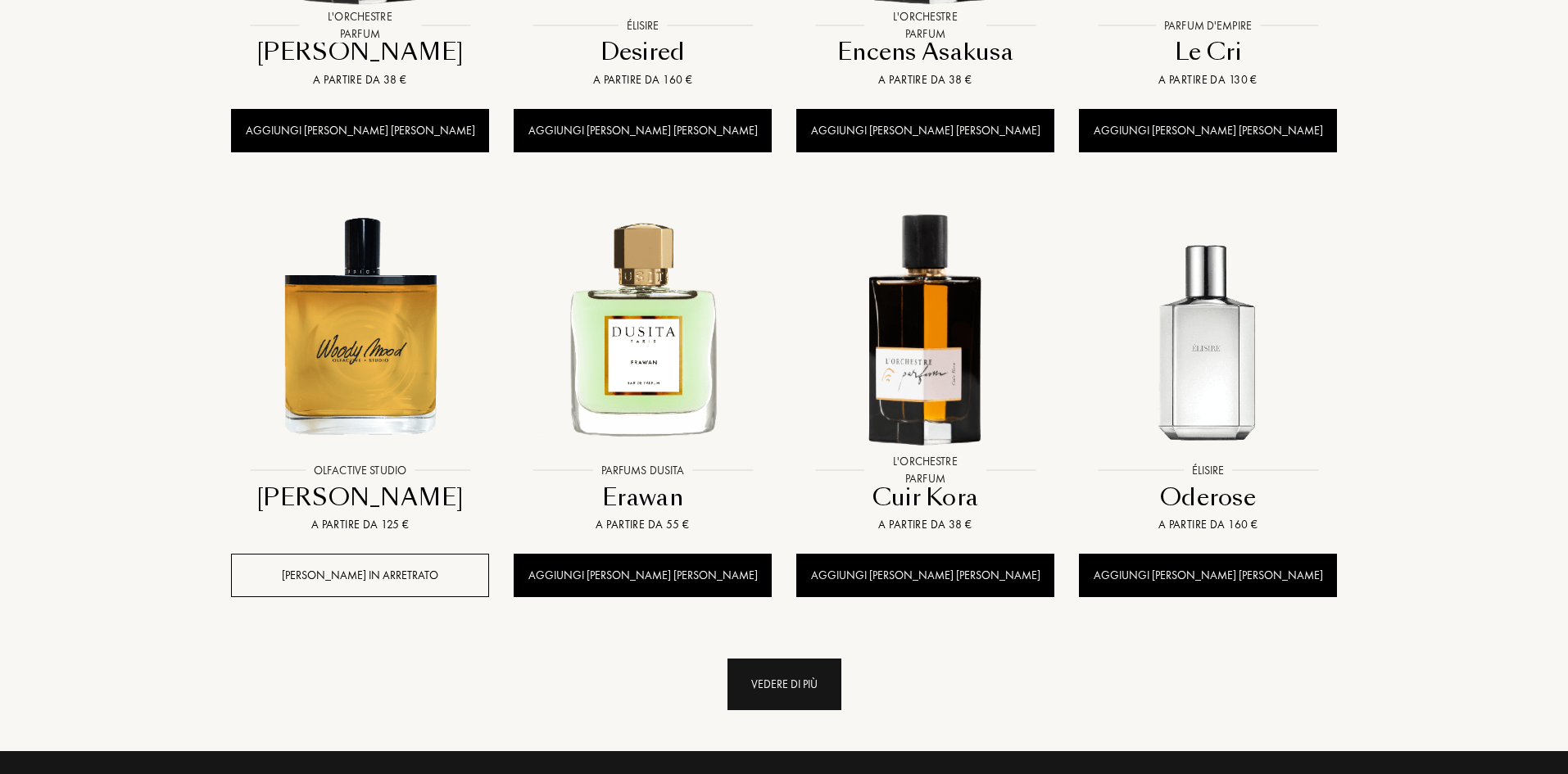
click at [804, 659] on div "Vedere di più" at bounding box center [784, 685] width 114 height 52
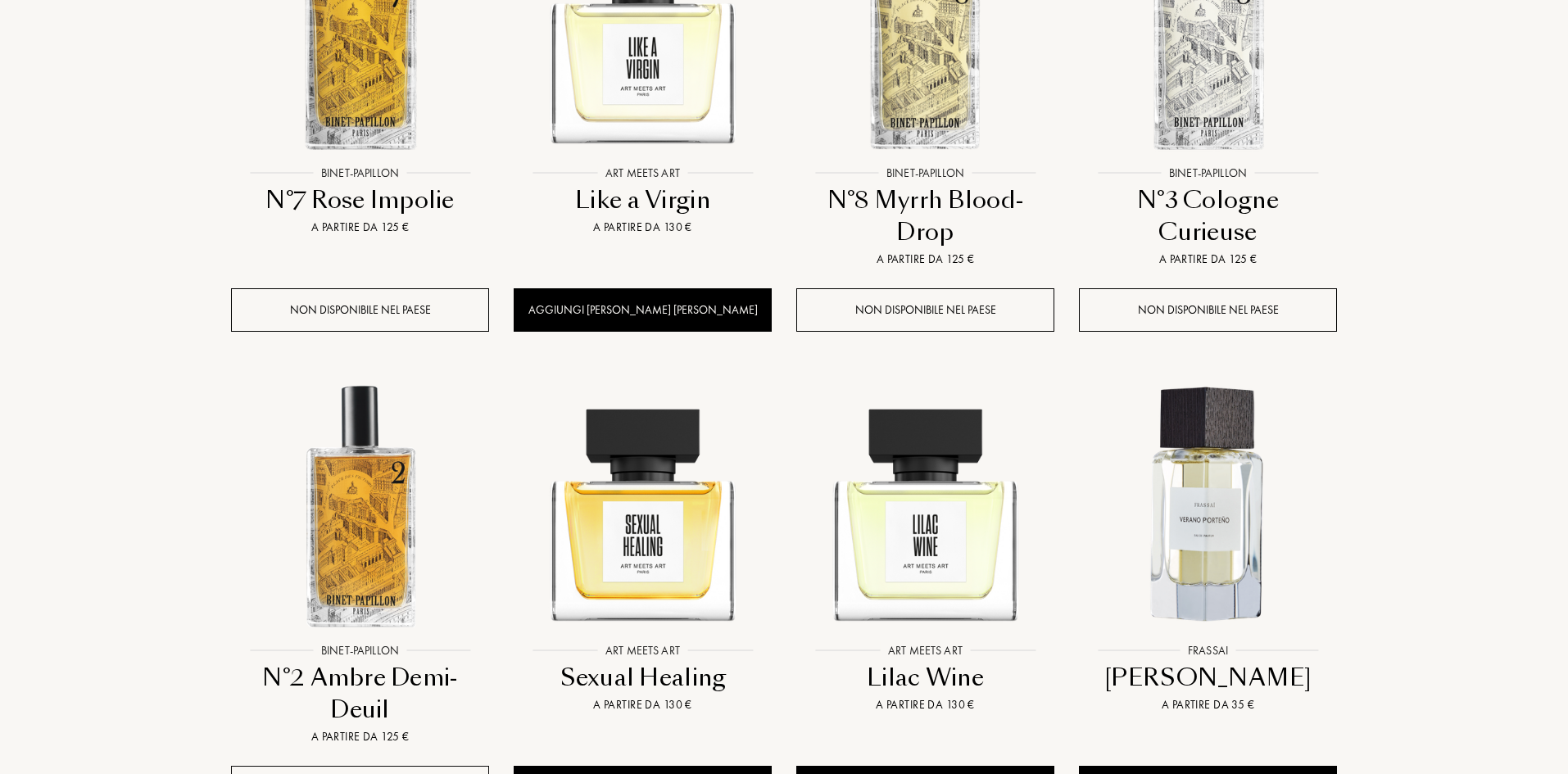
scroll to position [23262, 0]
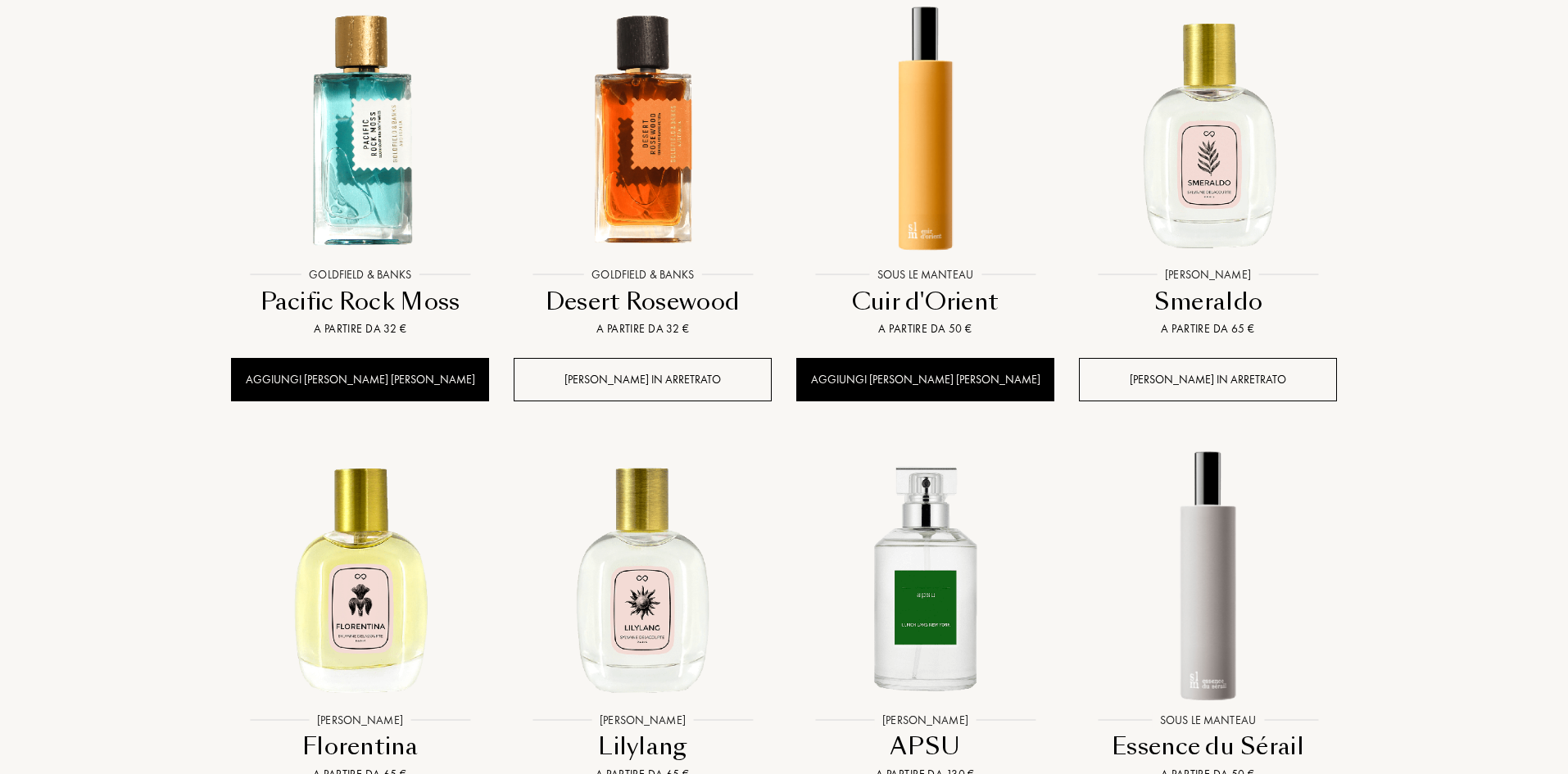
scroll to position [24572, 0]
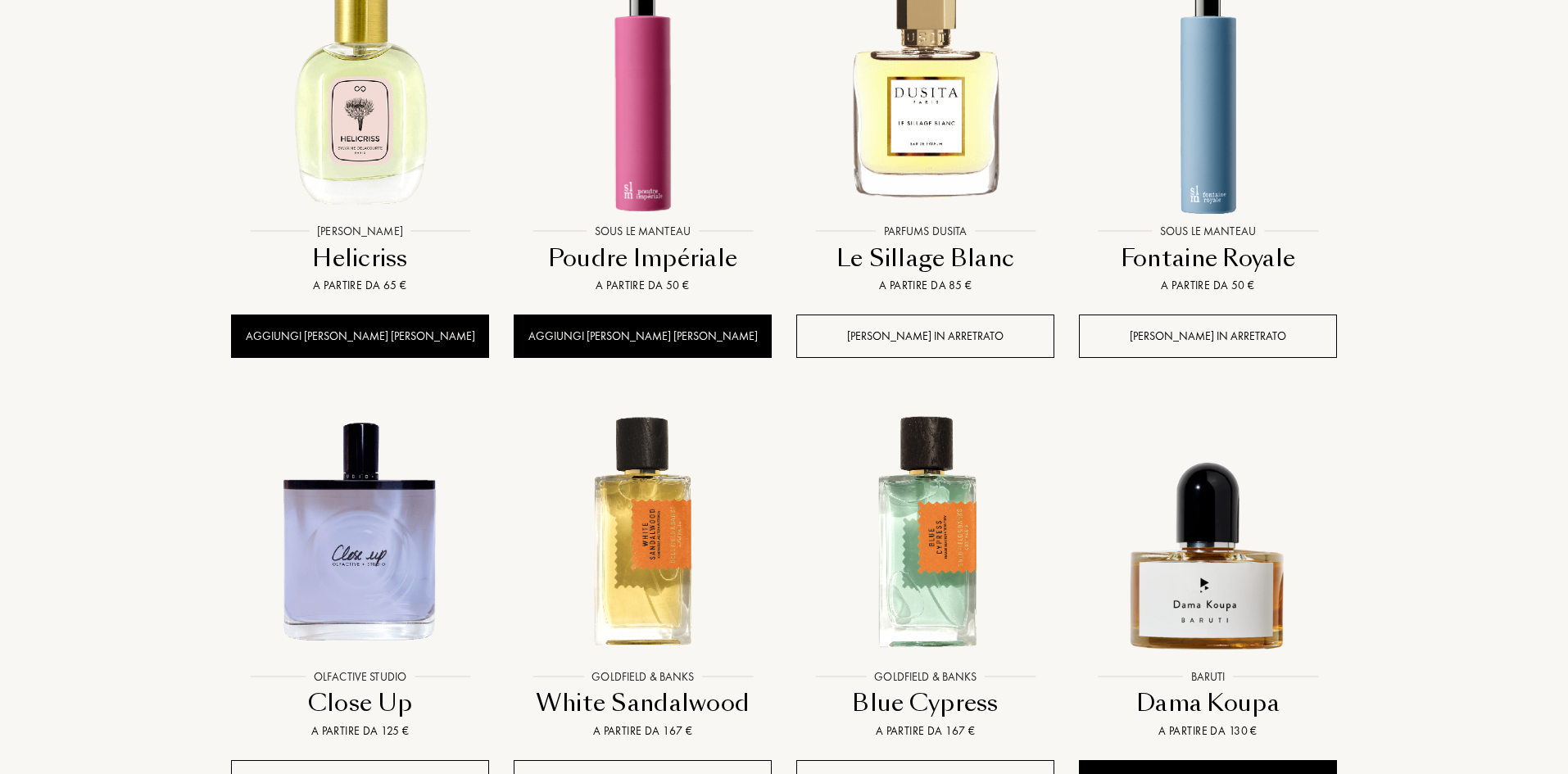
scroll to position [25965, 0]
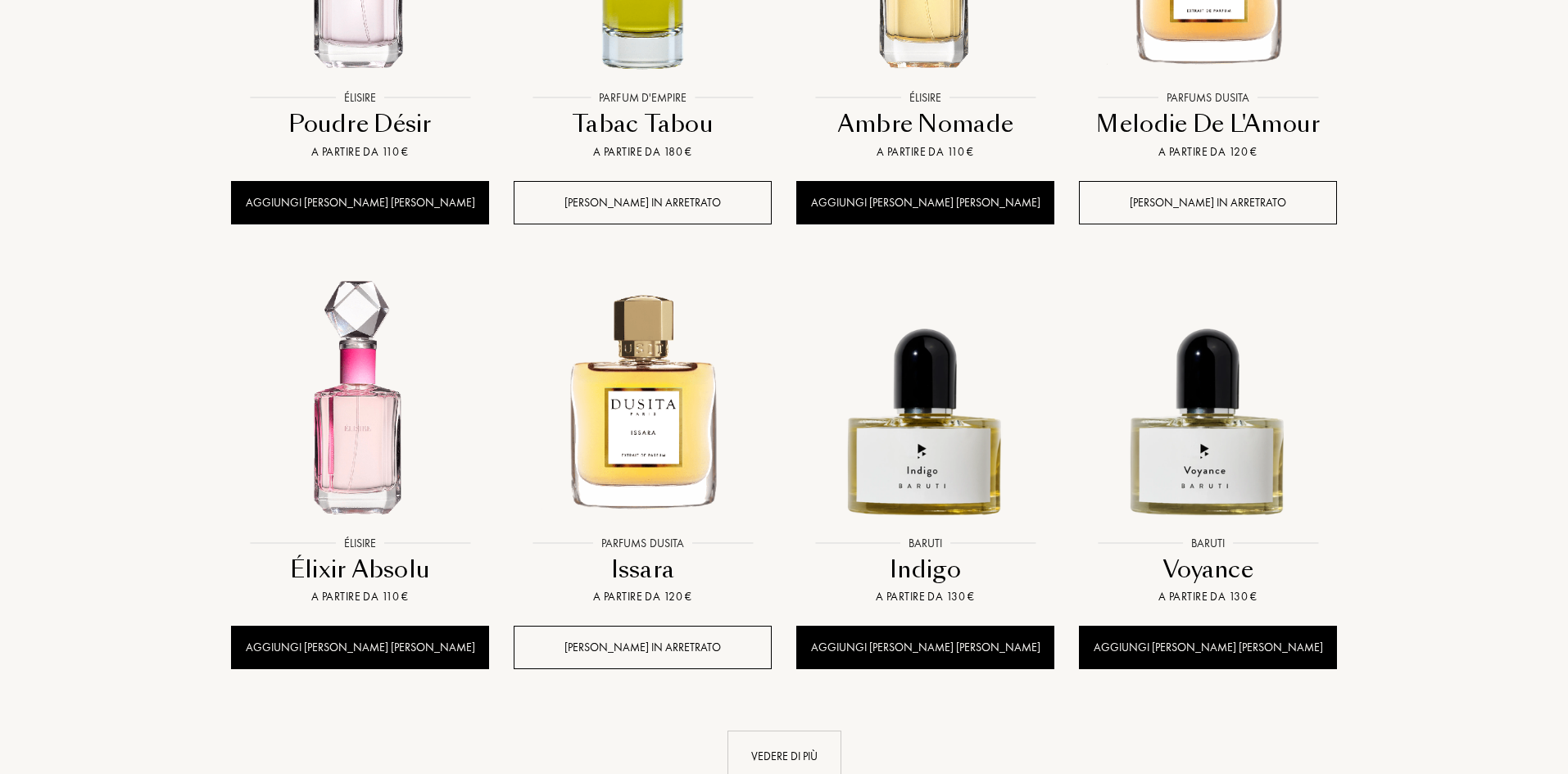
scroll to position [27439, 0]
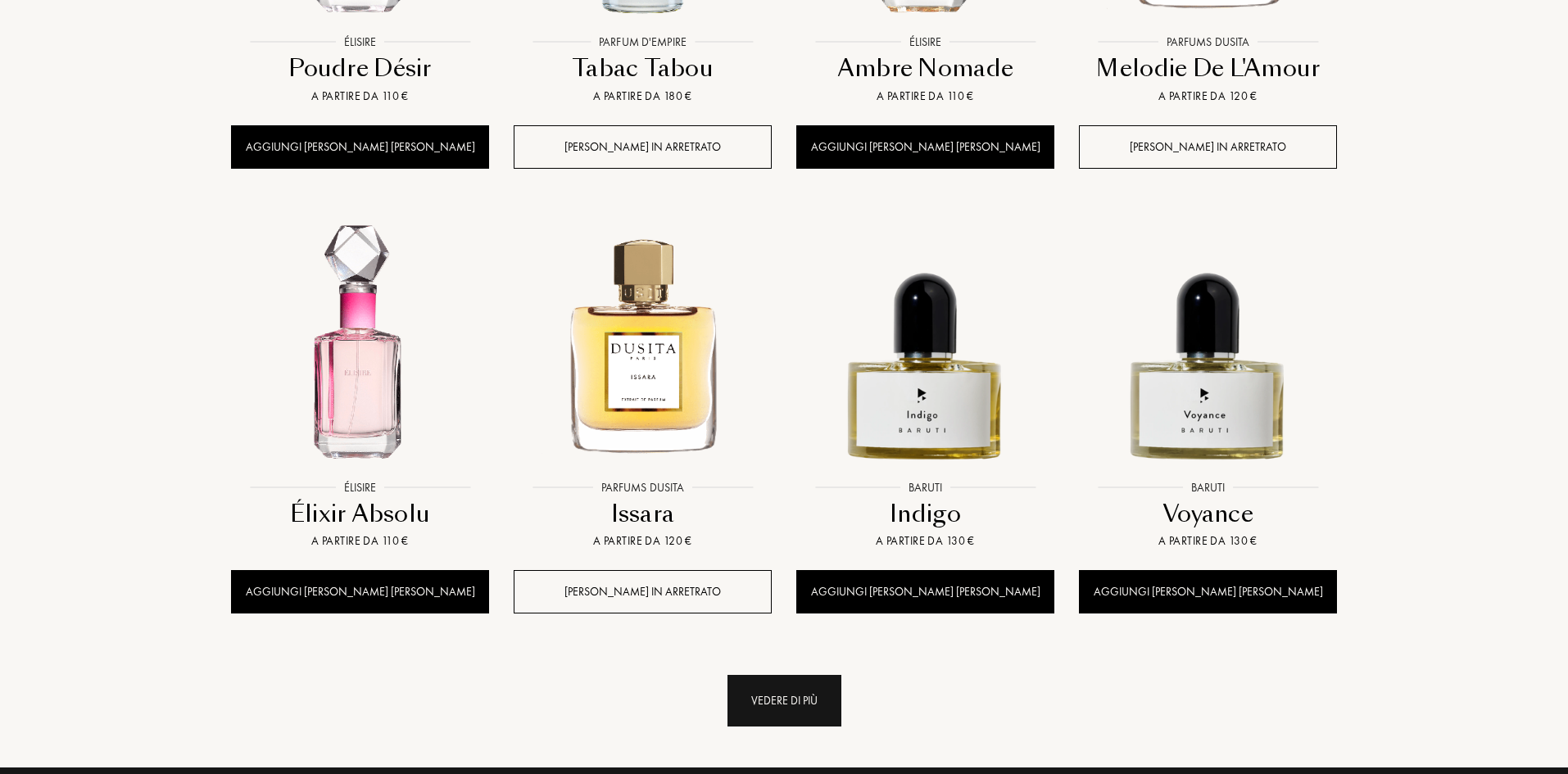
click at [814, 675] on div "Vedere di più" at bounding box center [784, 701] width 114 height 52
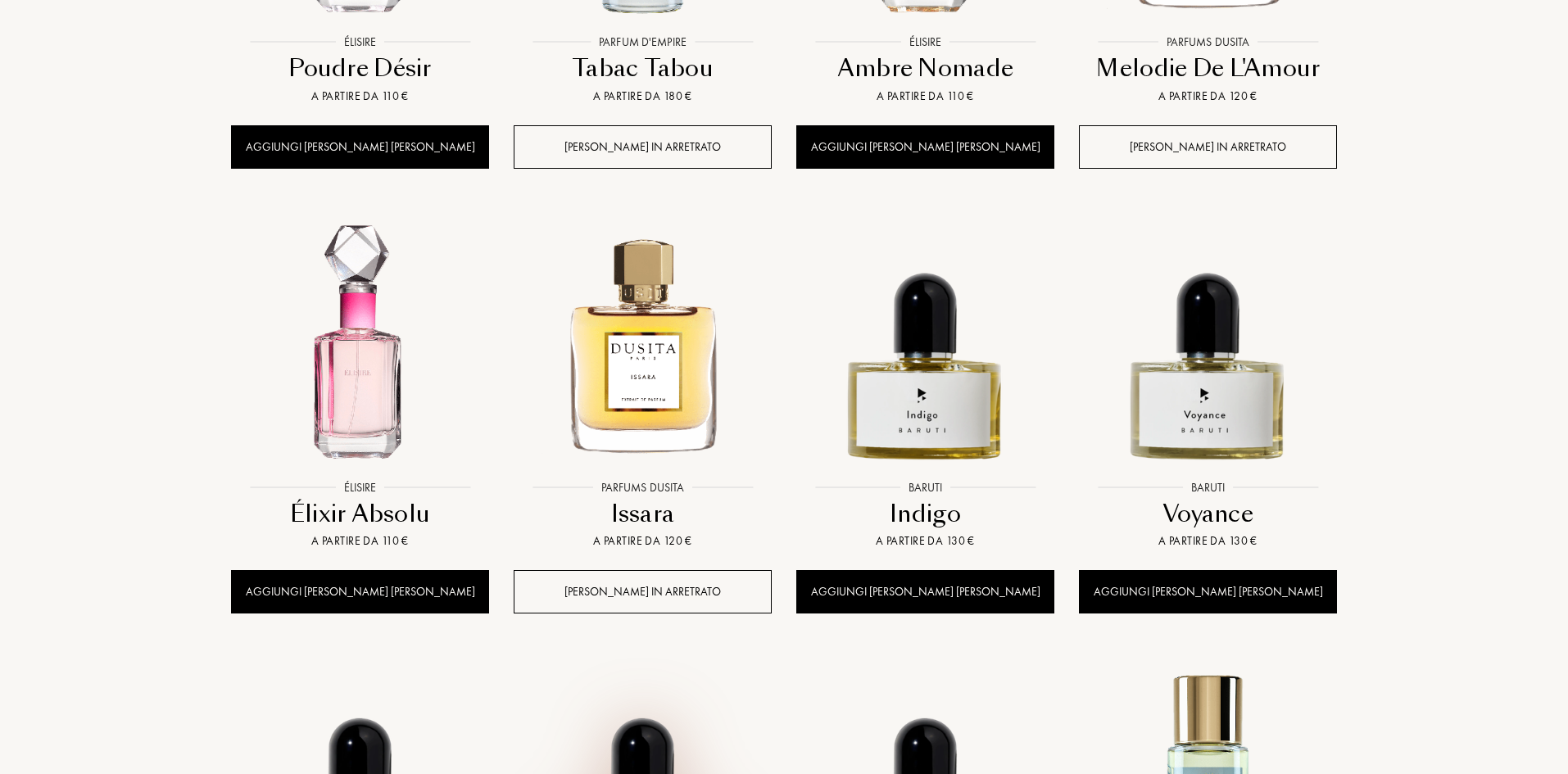
click at [675, 660] on img at bounding box center [642, 787] width 255 height 255
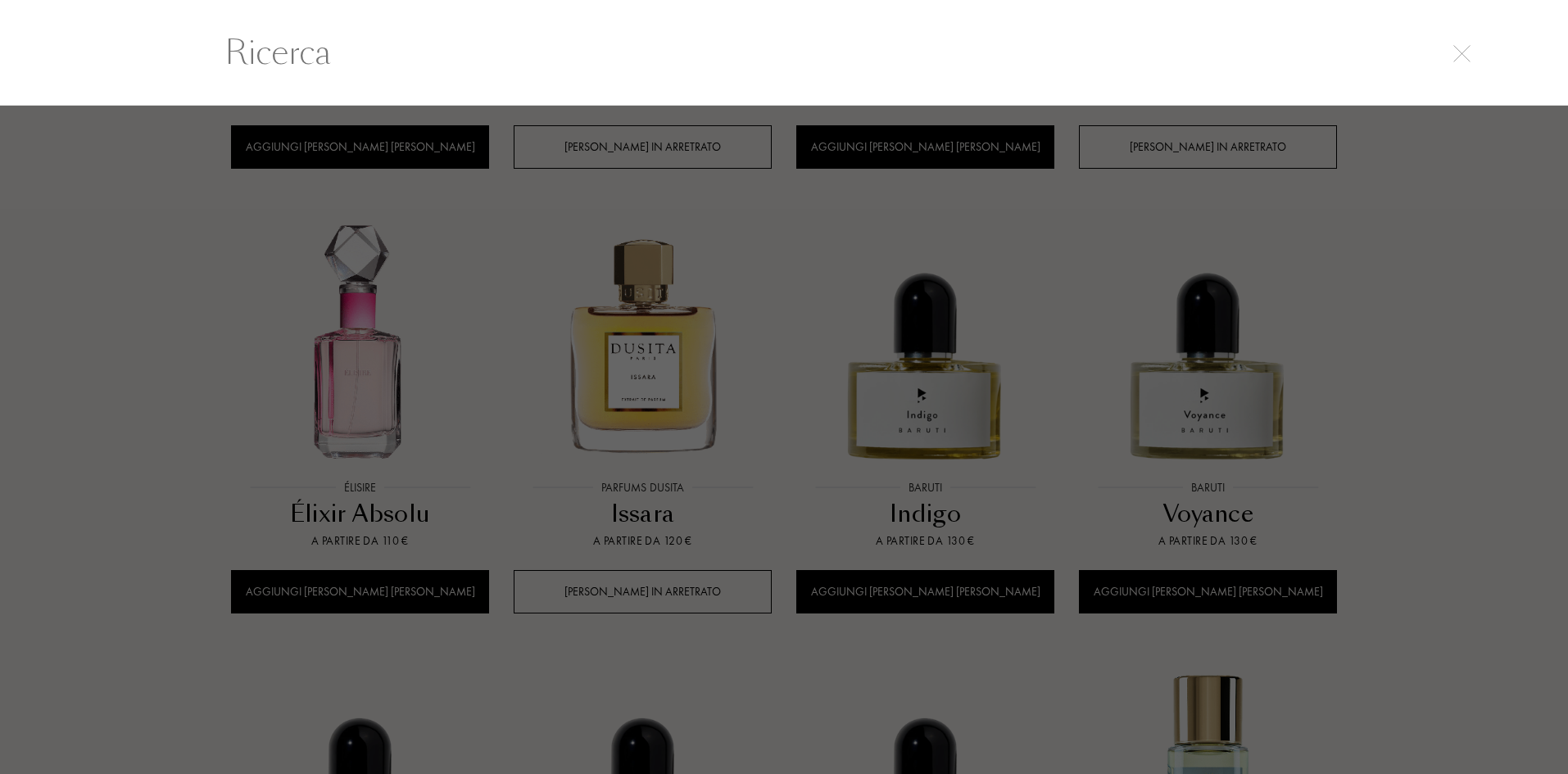
click at [657, 62] on input "text" at bounding box center [781, 52] width 1180 height 49
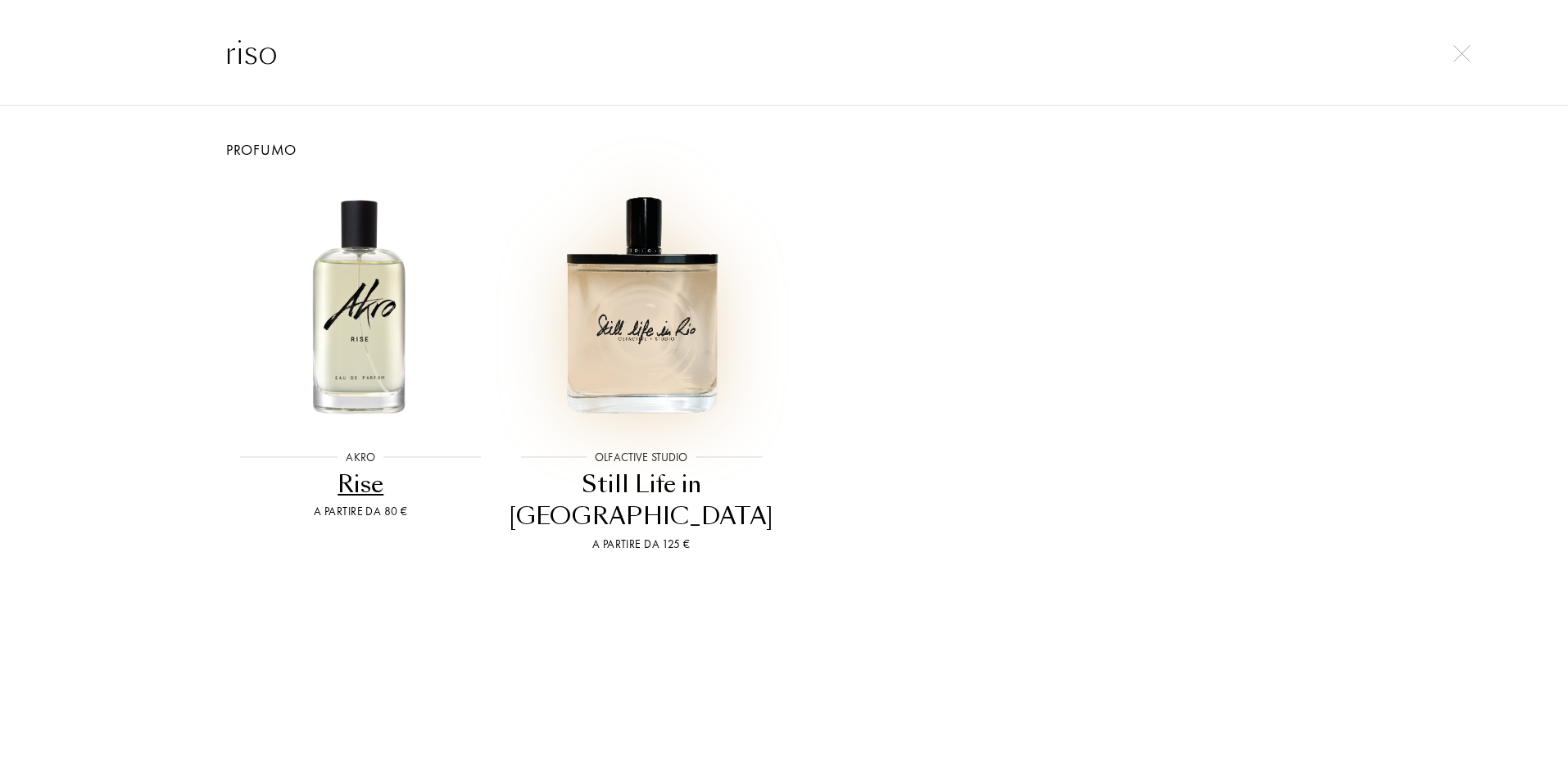
type input "riso"
click at [610, 348] on img at bounding box center [641, 305] width 252 height 252
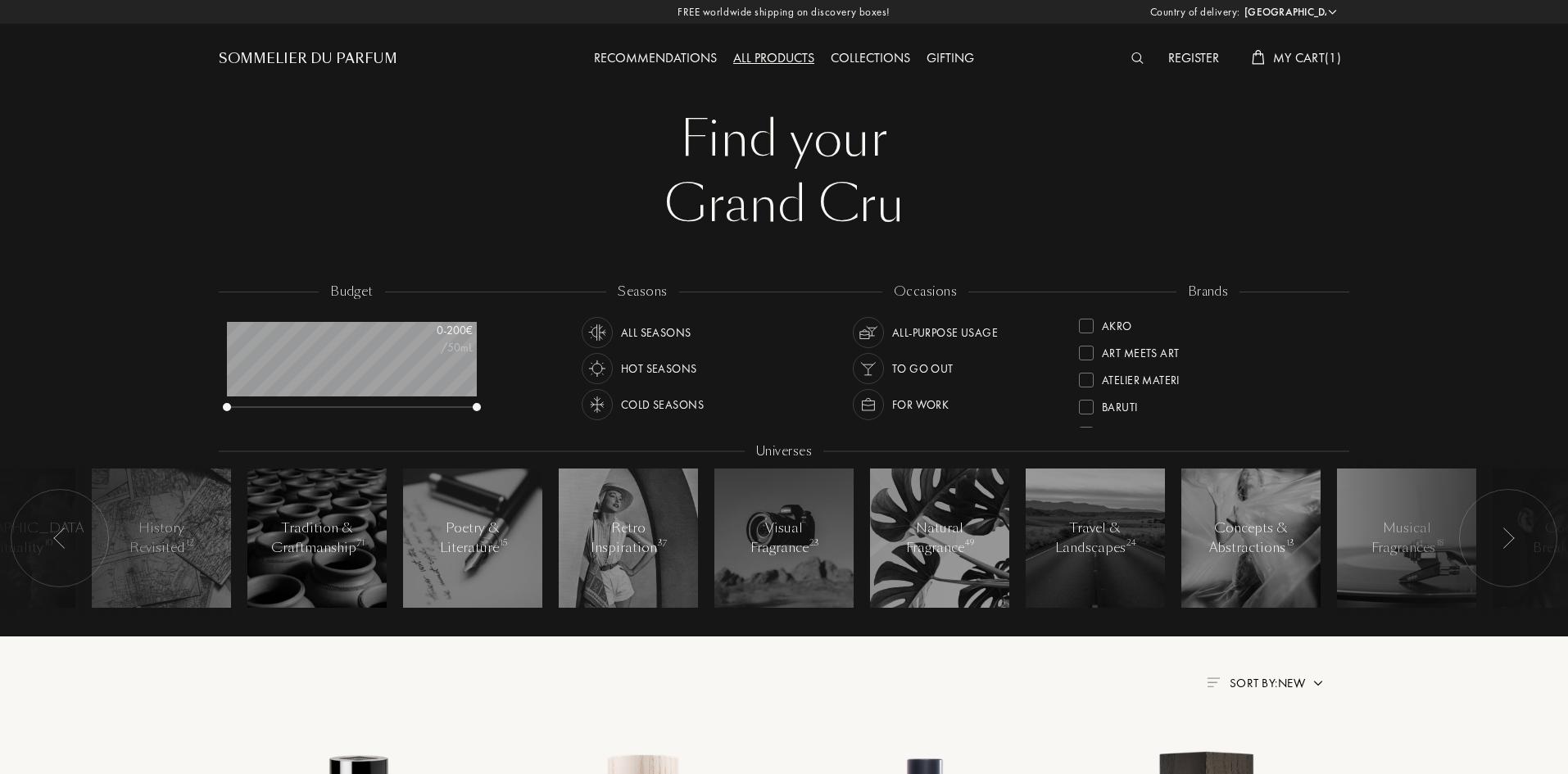
select select "IT"
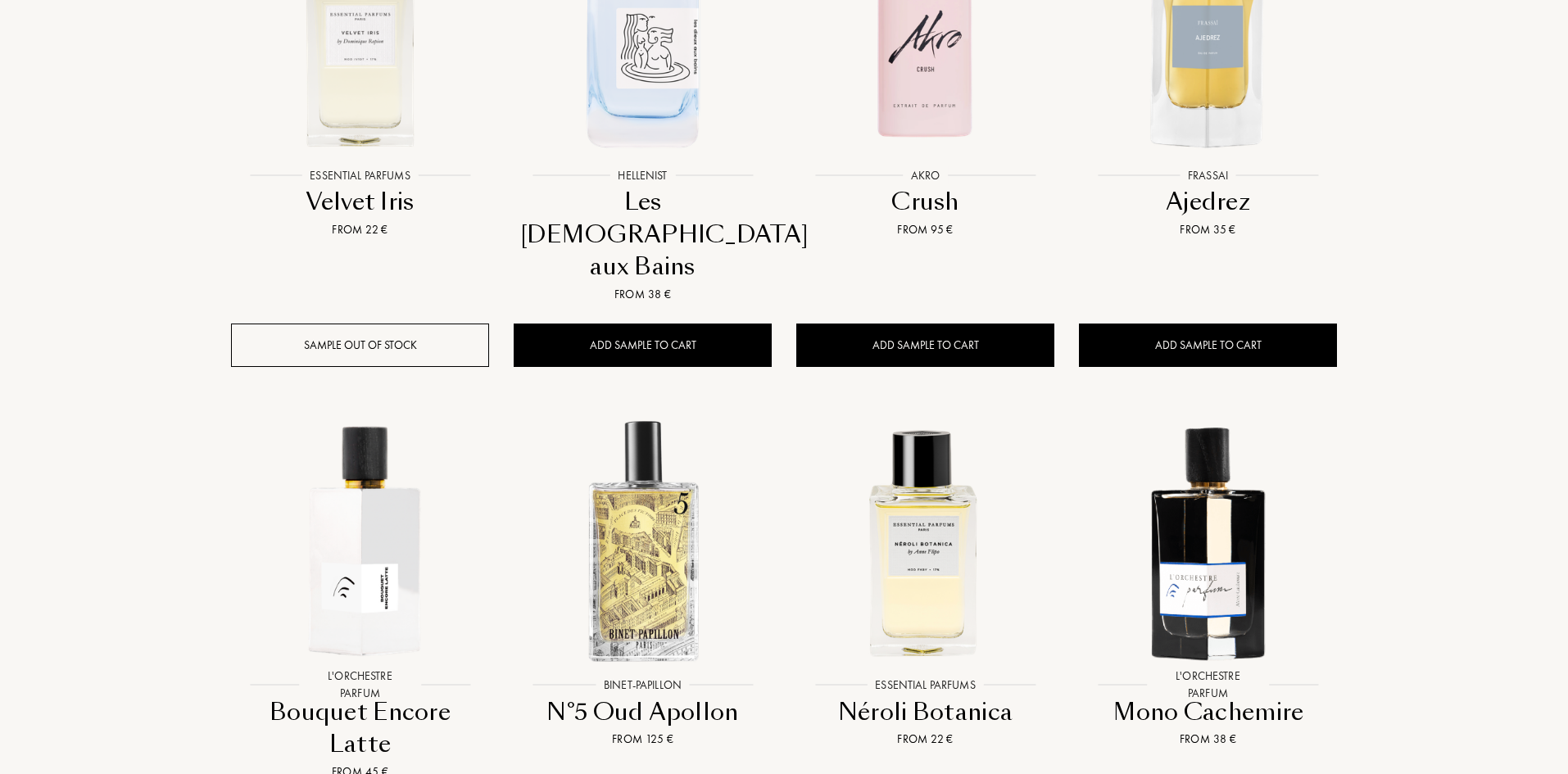
scroll to position [901, 0]
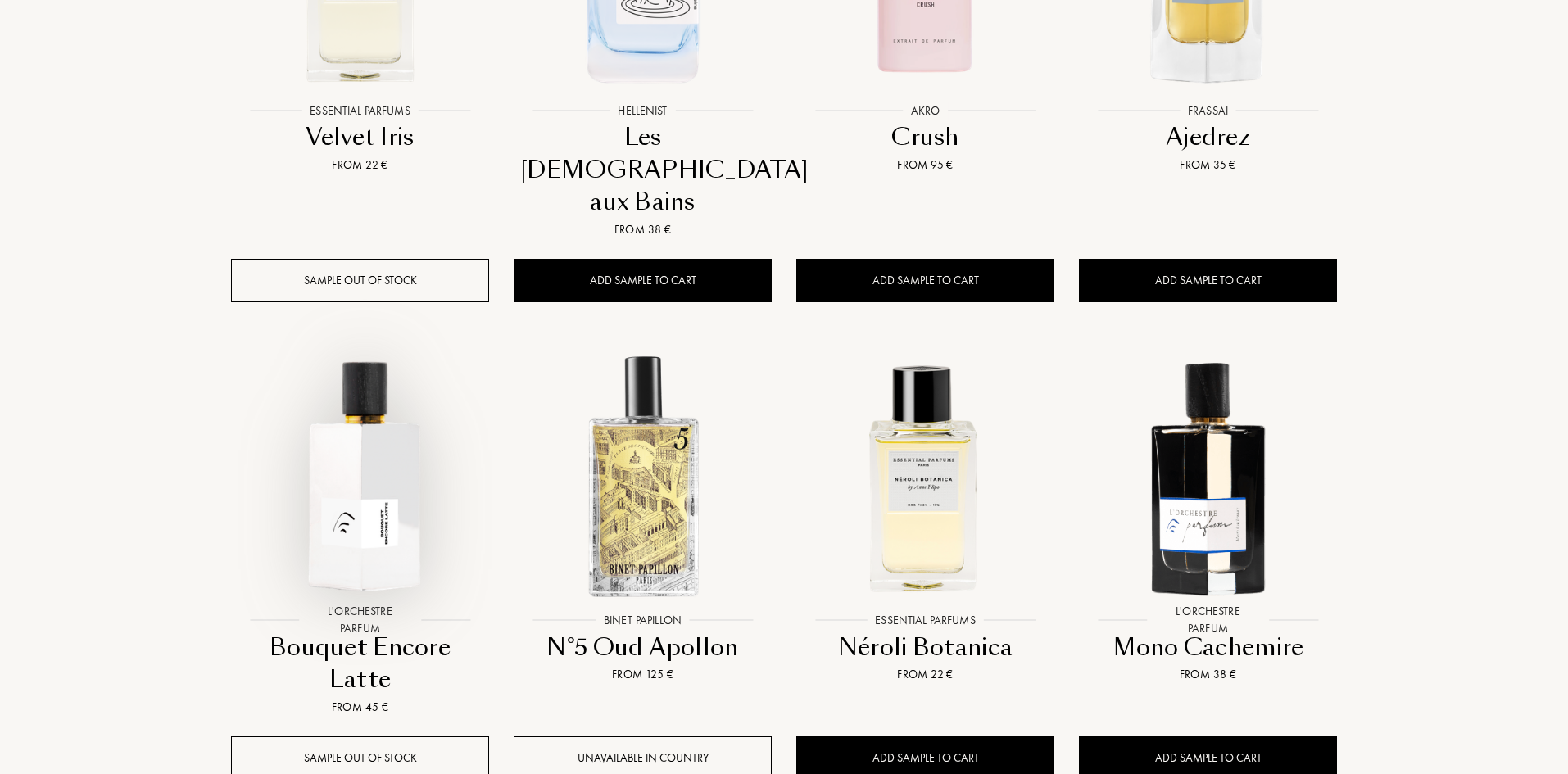
click at [416, 436] on img at bounding box center [359, 475] width 255 height 255
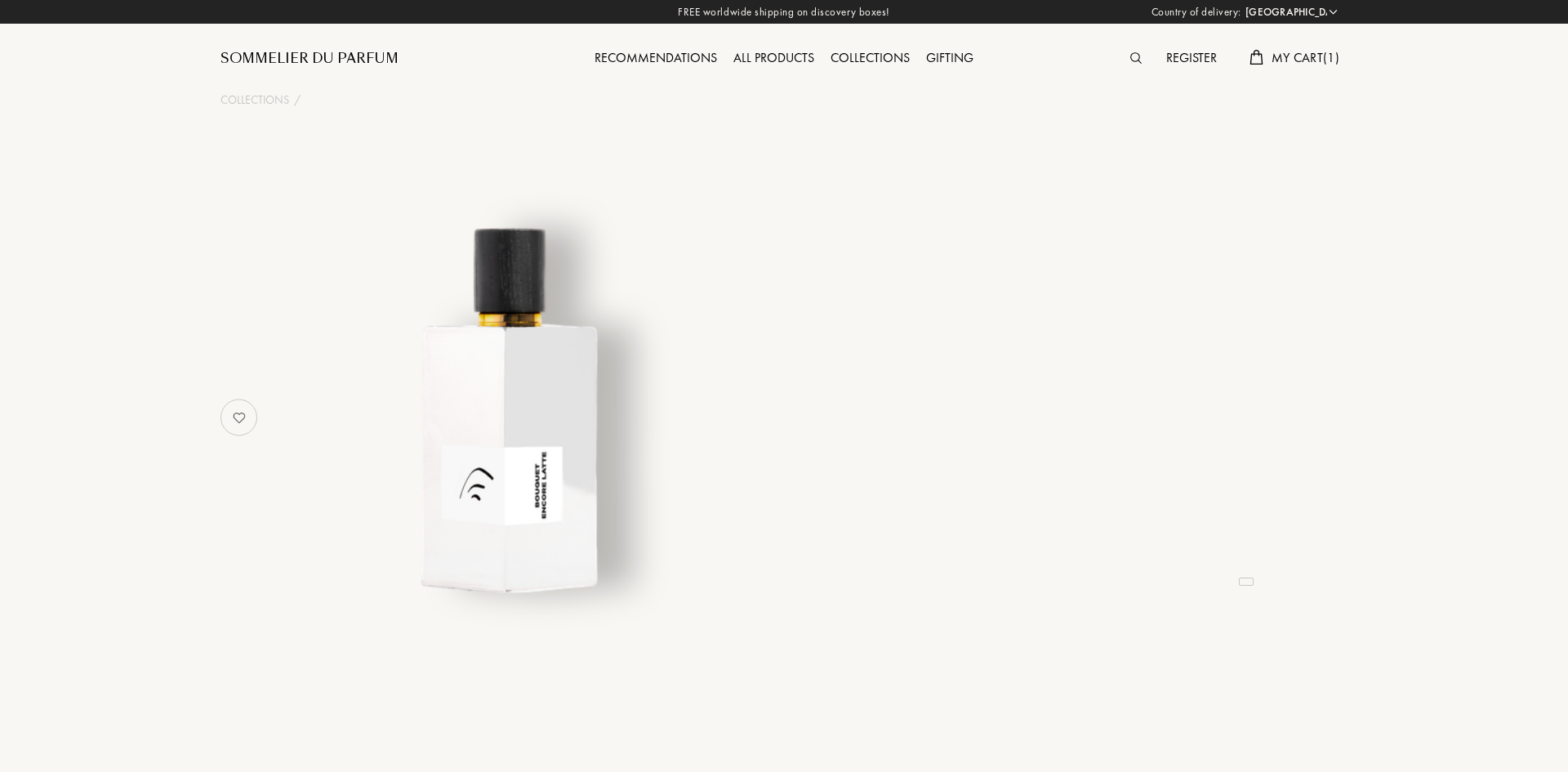
select select "IT"
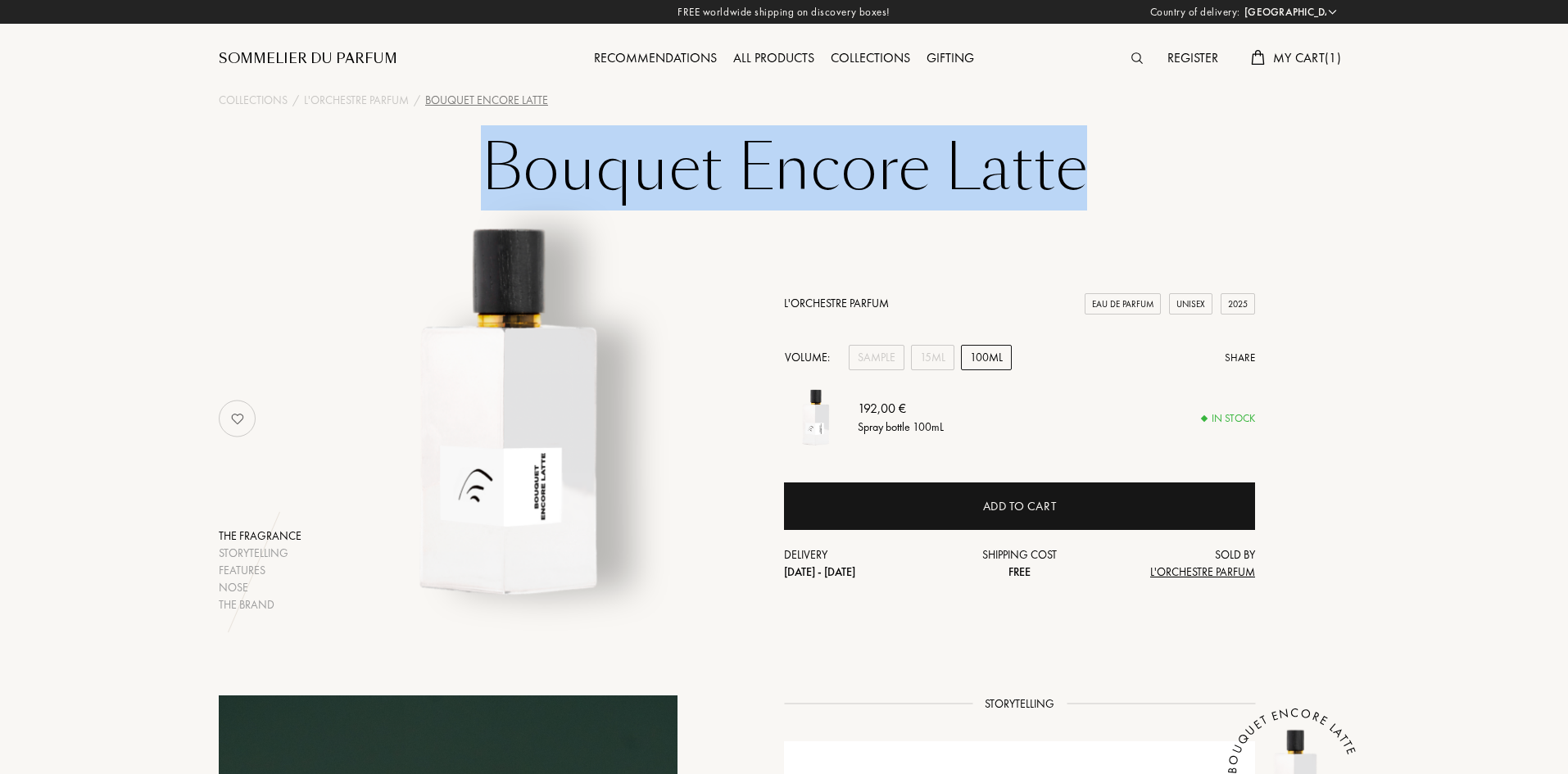
drag, startPoint x: 476, startPoint y: 157, endPoint x: 1075, endPoint y: 188, distance: 599.8
click at [1075, 188] on h1 "Bouquet Encore Latte" at bounding box center [784, 179] width 819 height 90
copy h1 "Bouquet Encore Latte"
click at [883, 367] on div "Sample" at bounding box center [876, 358] width 55 height 25
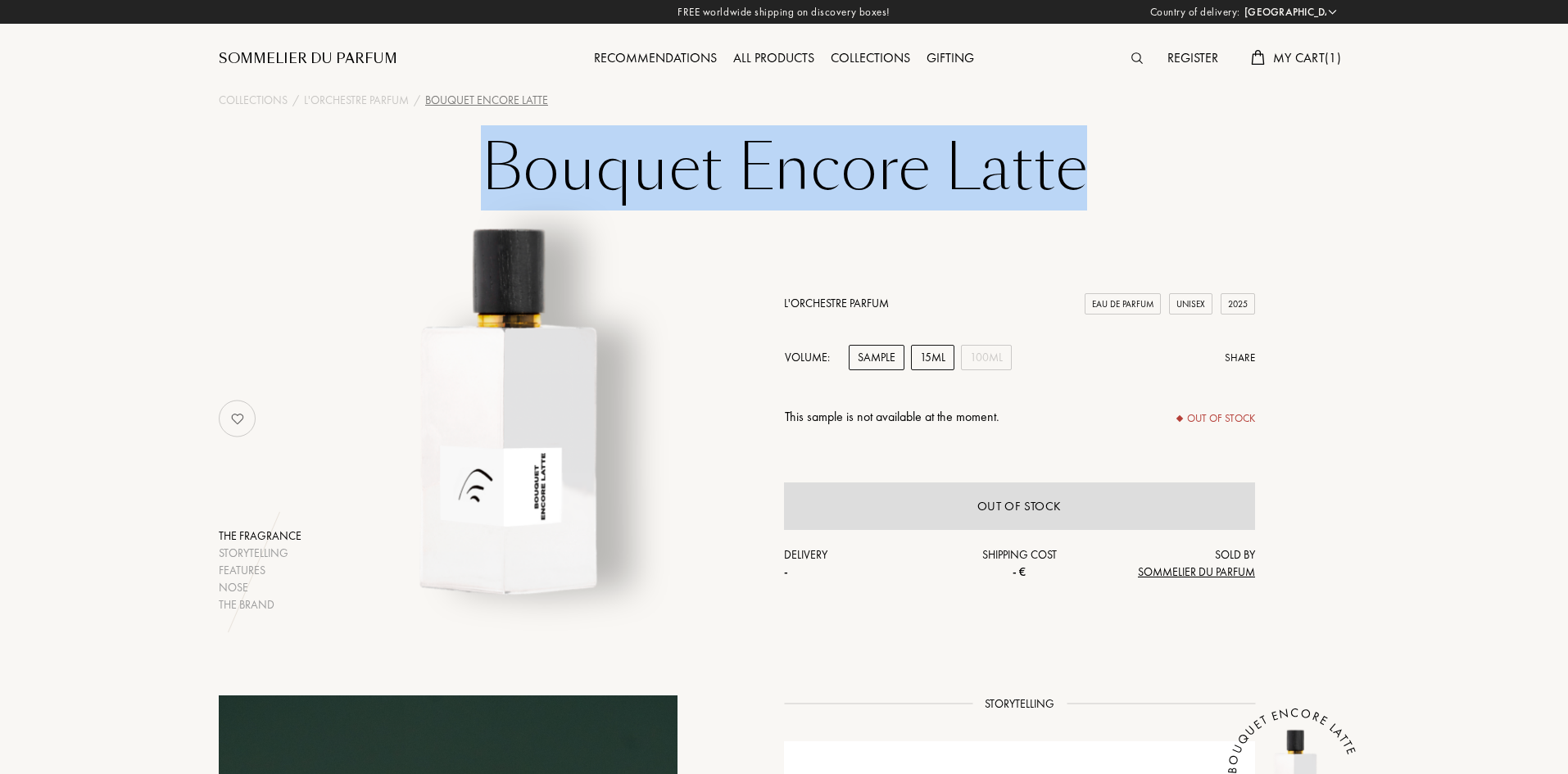
click at [927, 362] on div "15mL" at bounding box center [932, 358] width 44 height 25
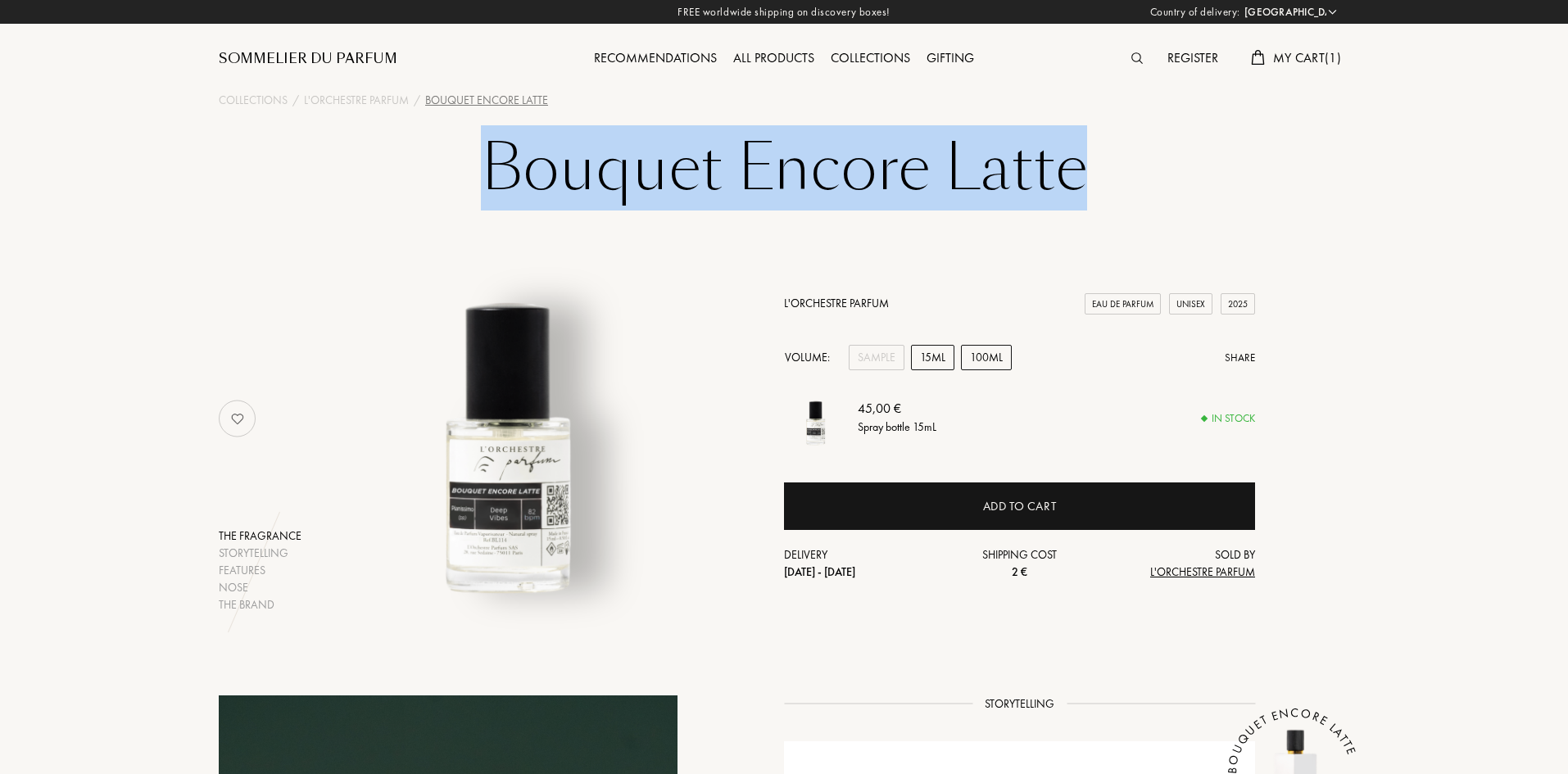
click at [983, 357] on div "100mL" at bounding box center [986, 358] width 51 height 25
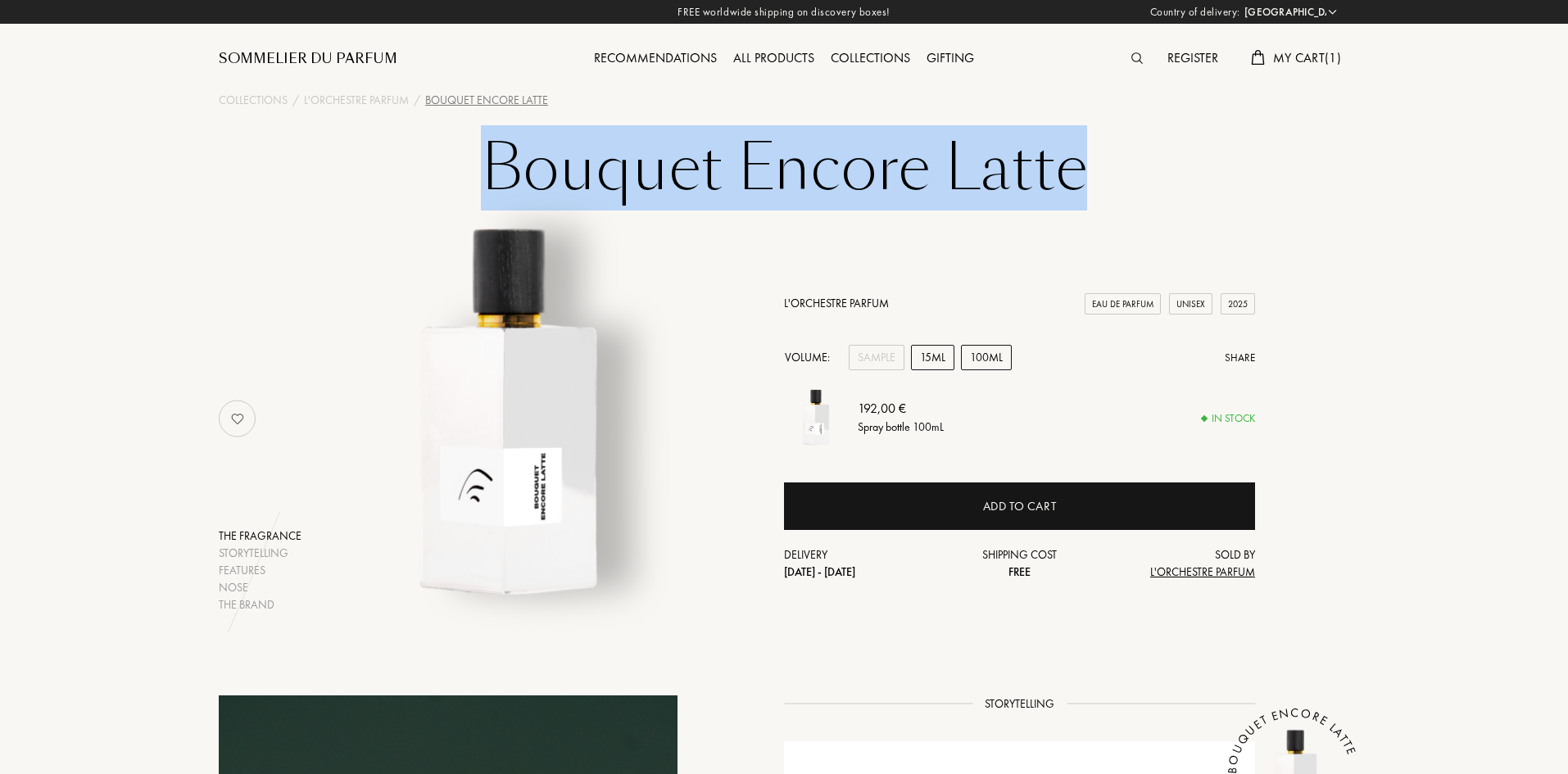
click at [940, 357] on div "15mL" at bounding box center [932, 358] width 44 height 25
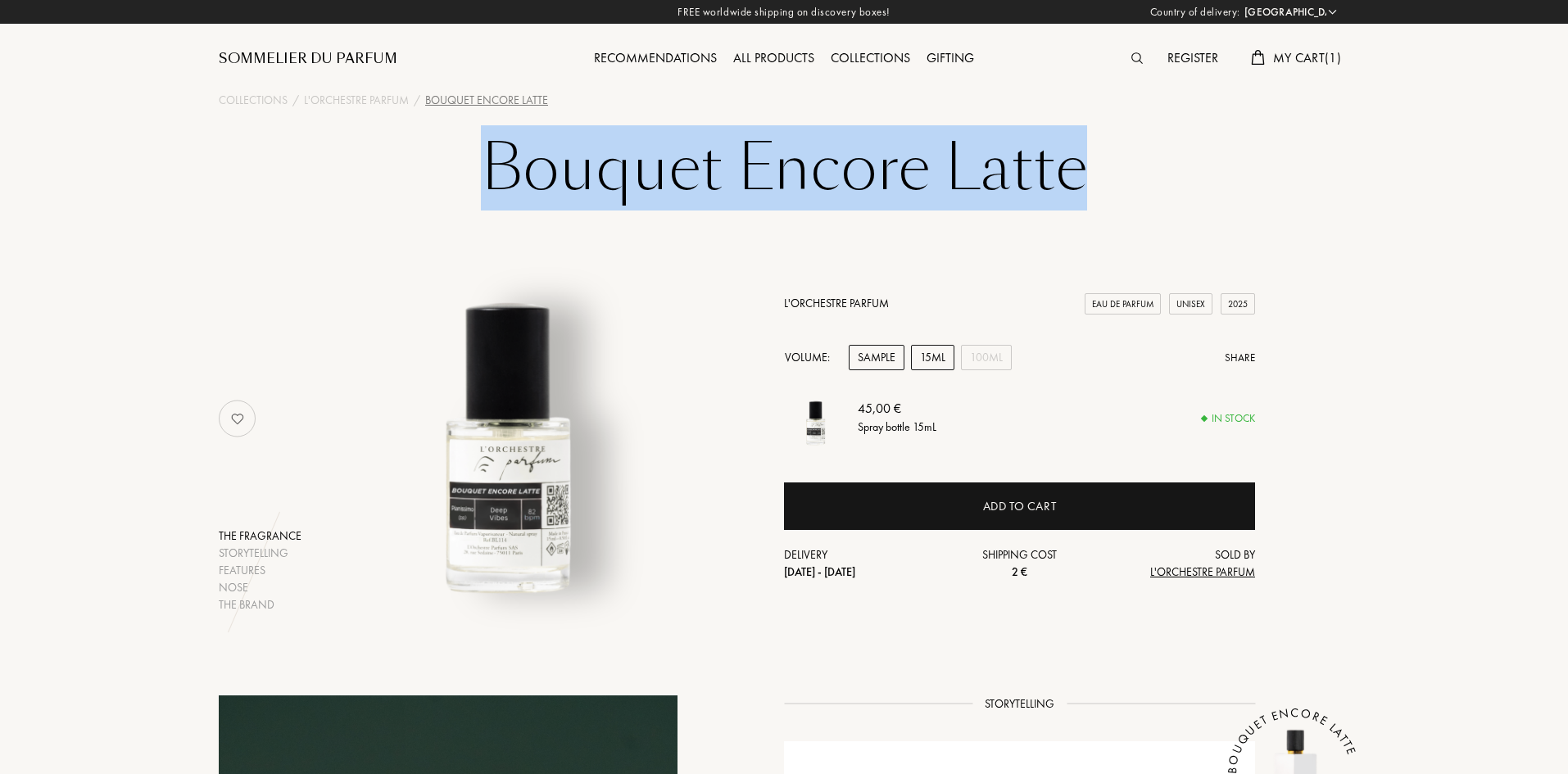
click at [878, 357] on div "Sample" at bounding box center [876, 358] width 55 height 25
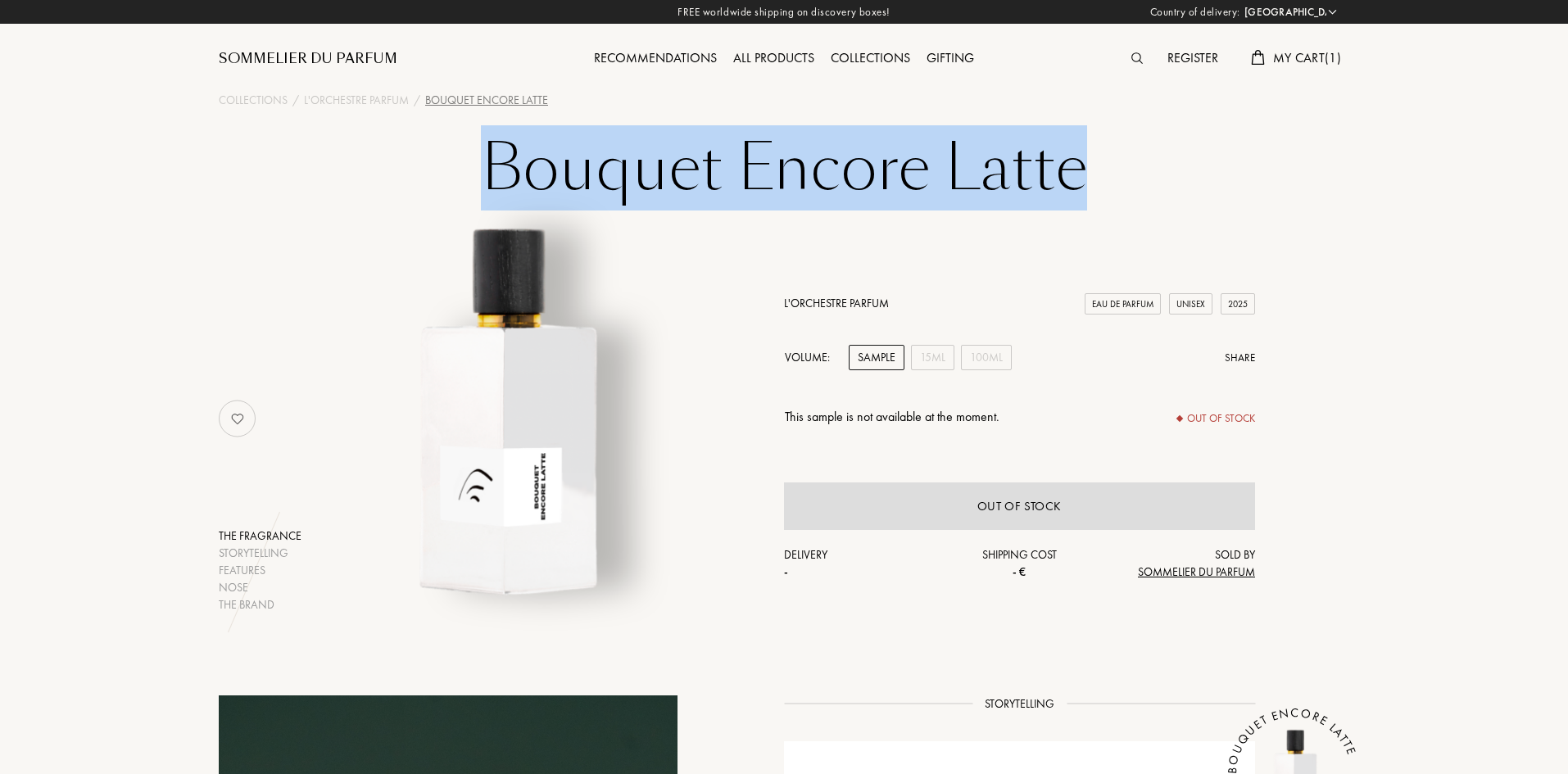
drag, startPoint x: 757, startPoint y: 193, endPoint x: 729, endPoint y: 190, distance: 28.2
click at [757, 193] on h1 "Bouquet Encore Latte" at bounding box center [784, 179] width 819 height 90
drag, startPoint x: 463, startPoint y: 160, endPoint x: 1082, endPoint y: 156, distance: 619.0
click at [1082, 156] on h1 "Bouquet Encore Latte" at bounding box center [784, 179] width 819 height 90
copy h1 "Bouquet Encore Latte"
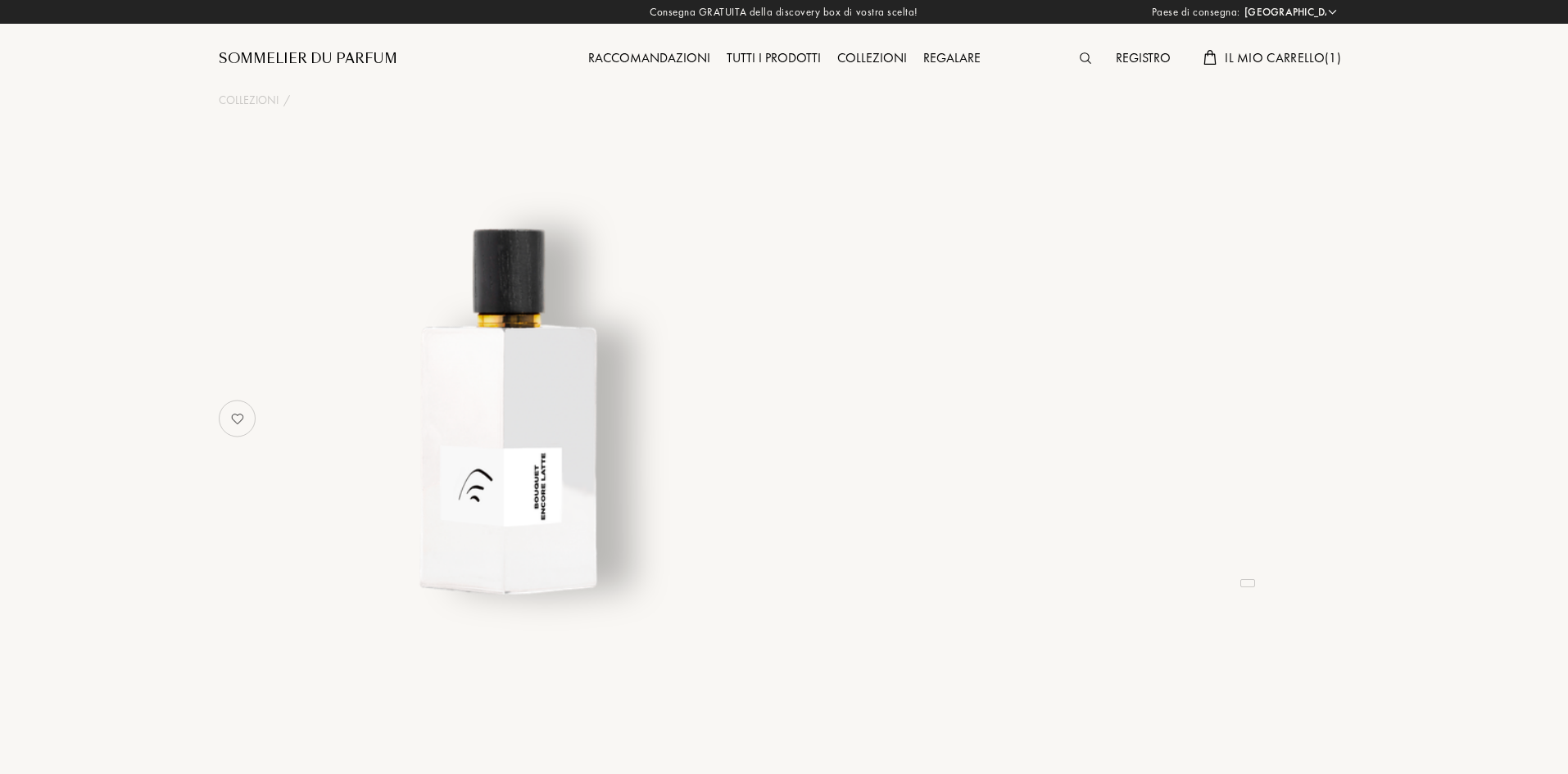
select select "IT"
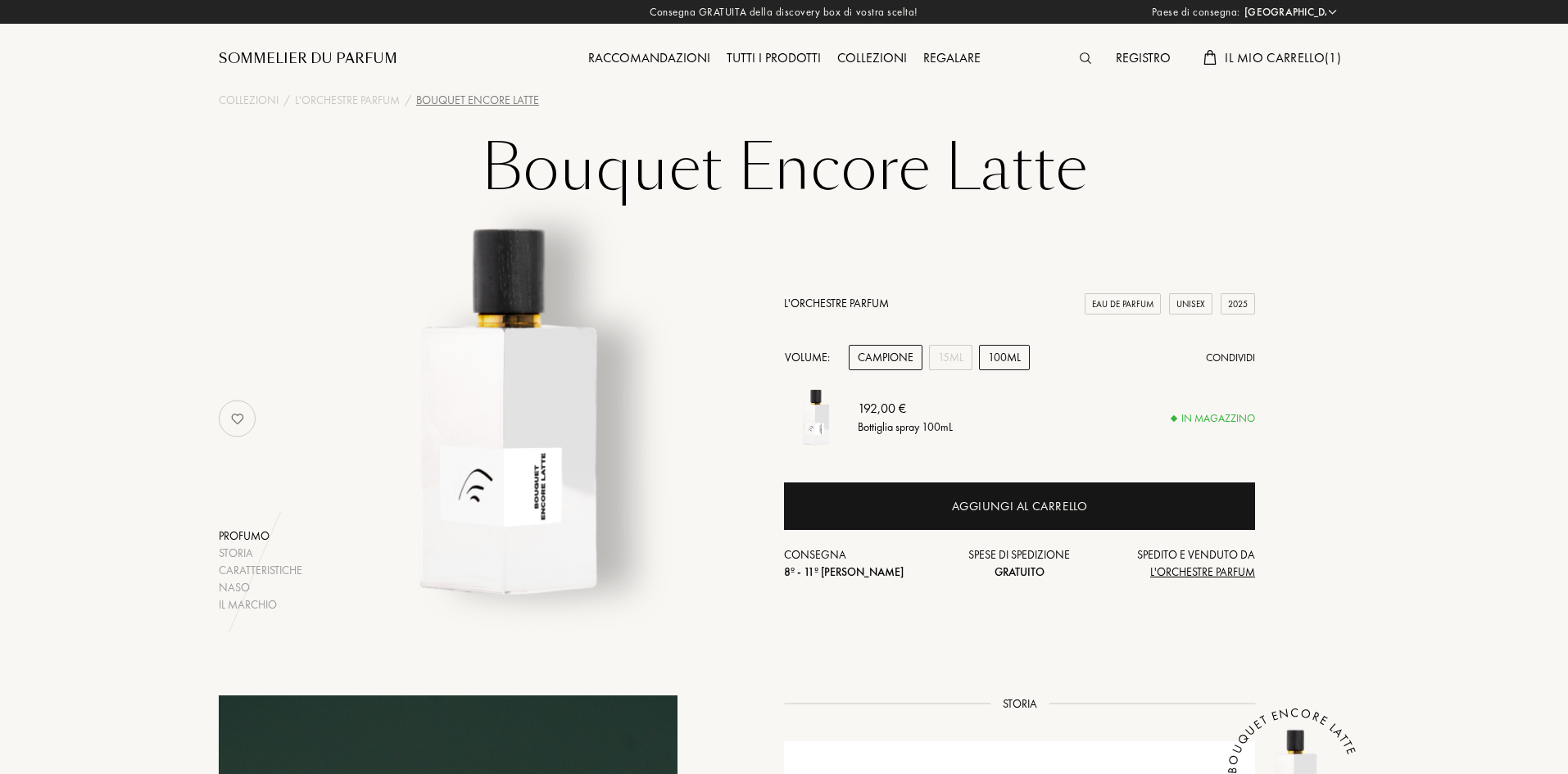
click at [891, 361] on div "Campione" at bounding box center [885, 358] width 73 height 25
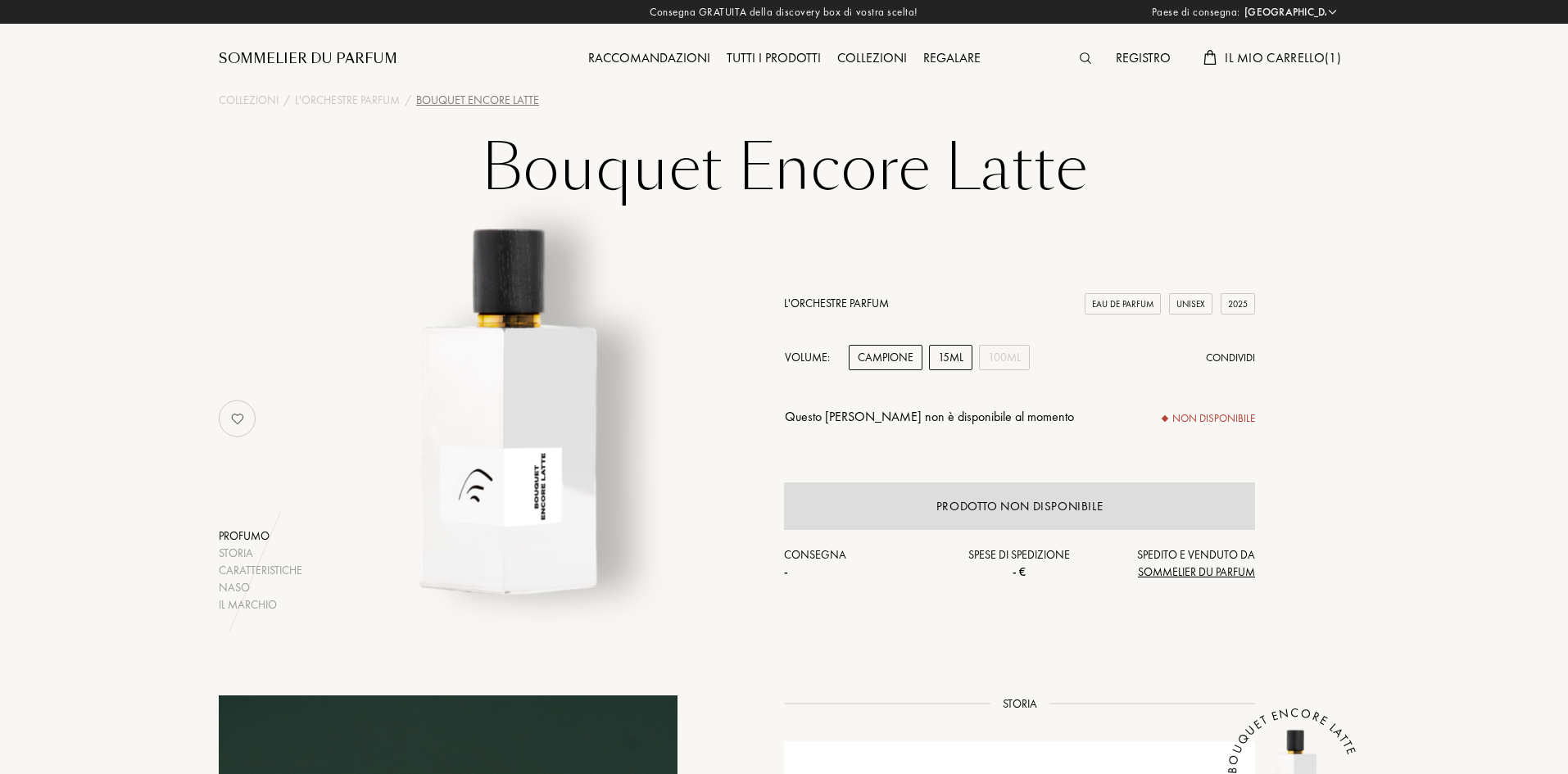
click at [944, 359] on div "15mL" at bounding box center [950, 358] width 44 height 25
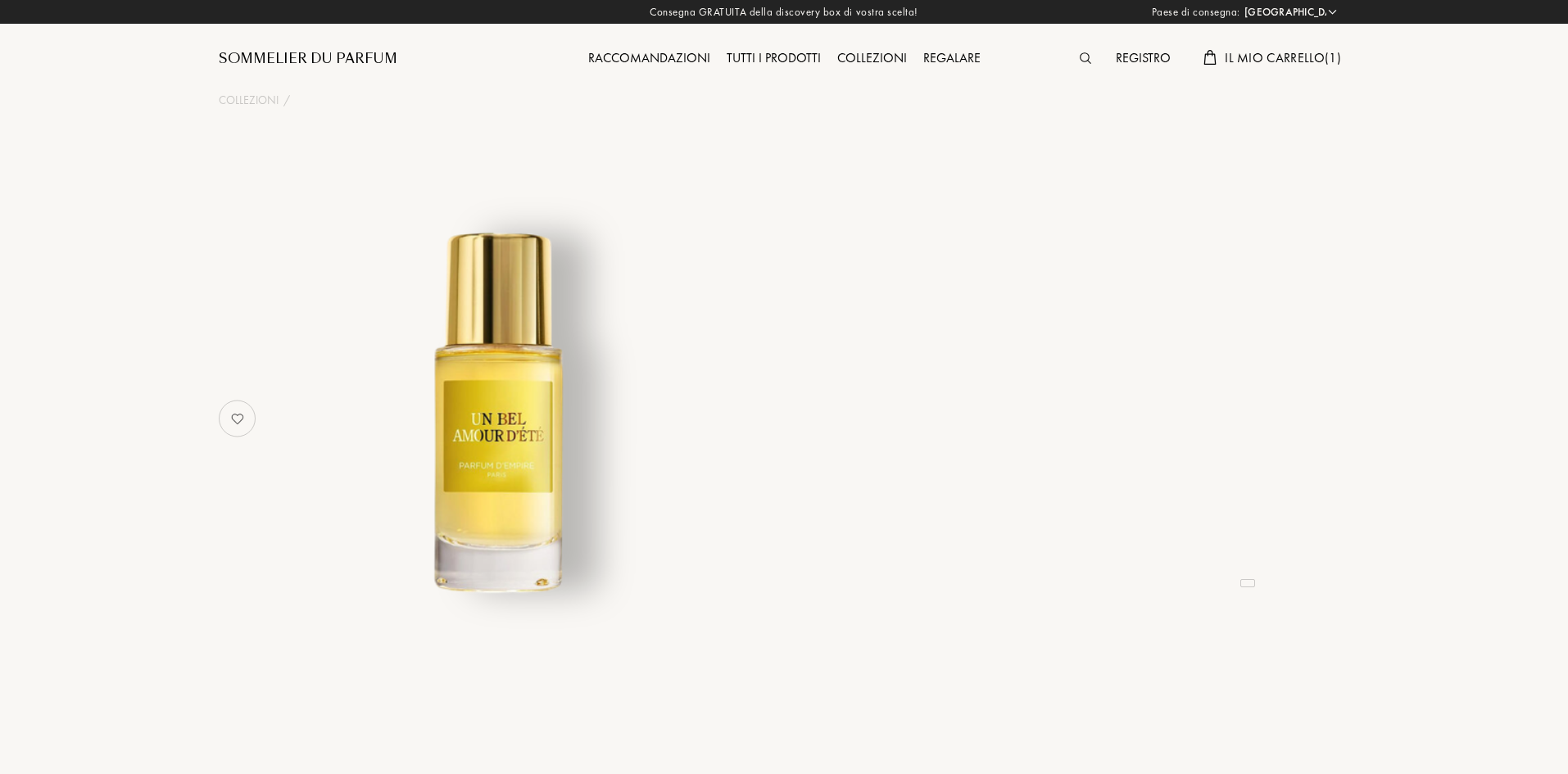
select select "IT"
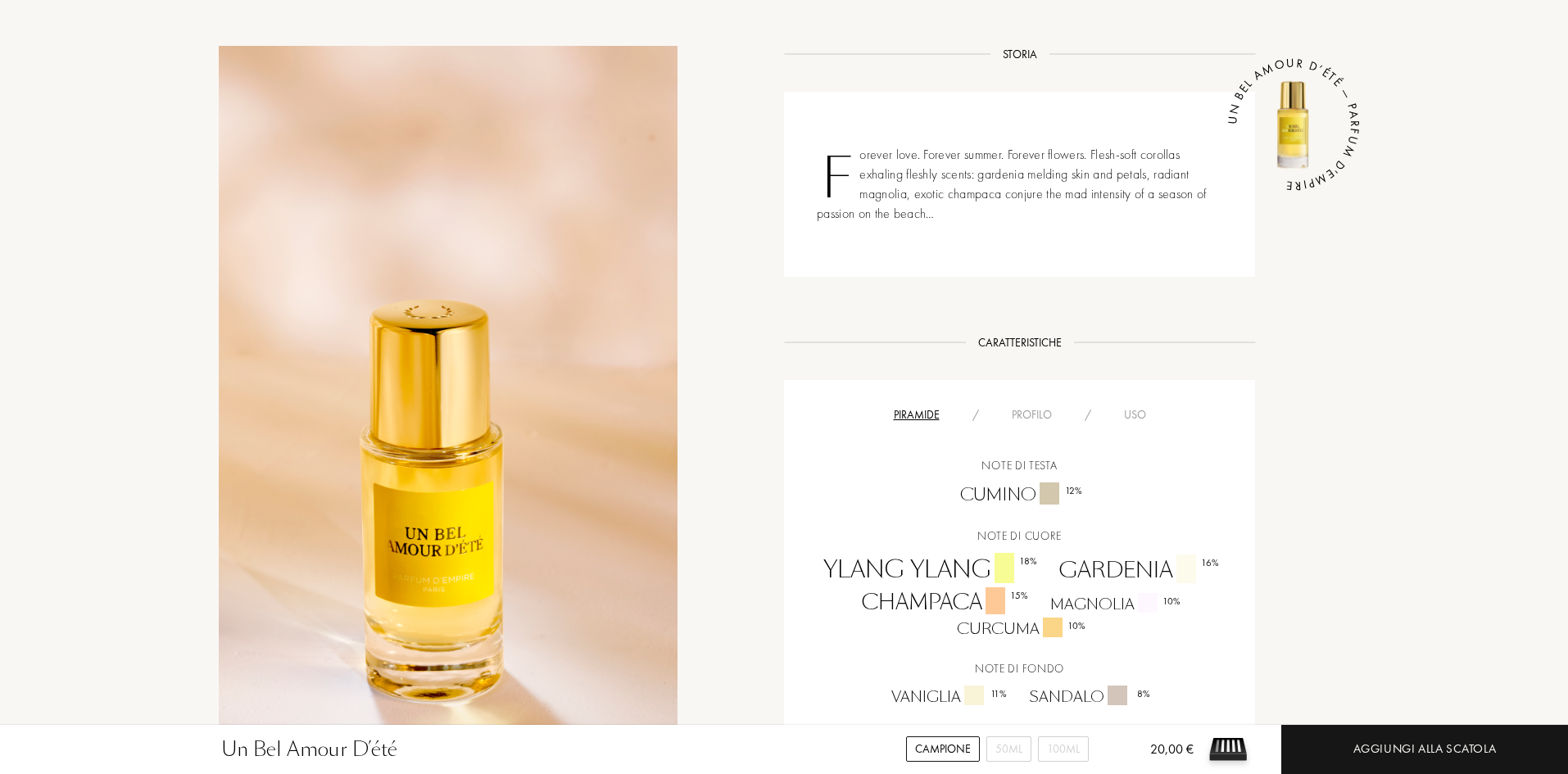
scroll to position [655, 0]
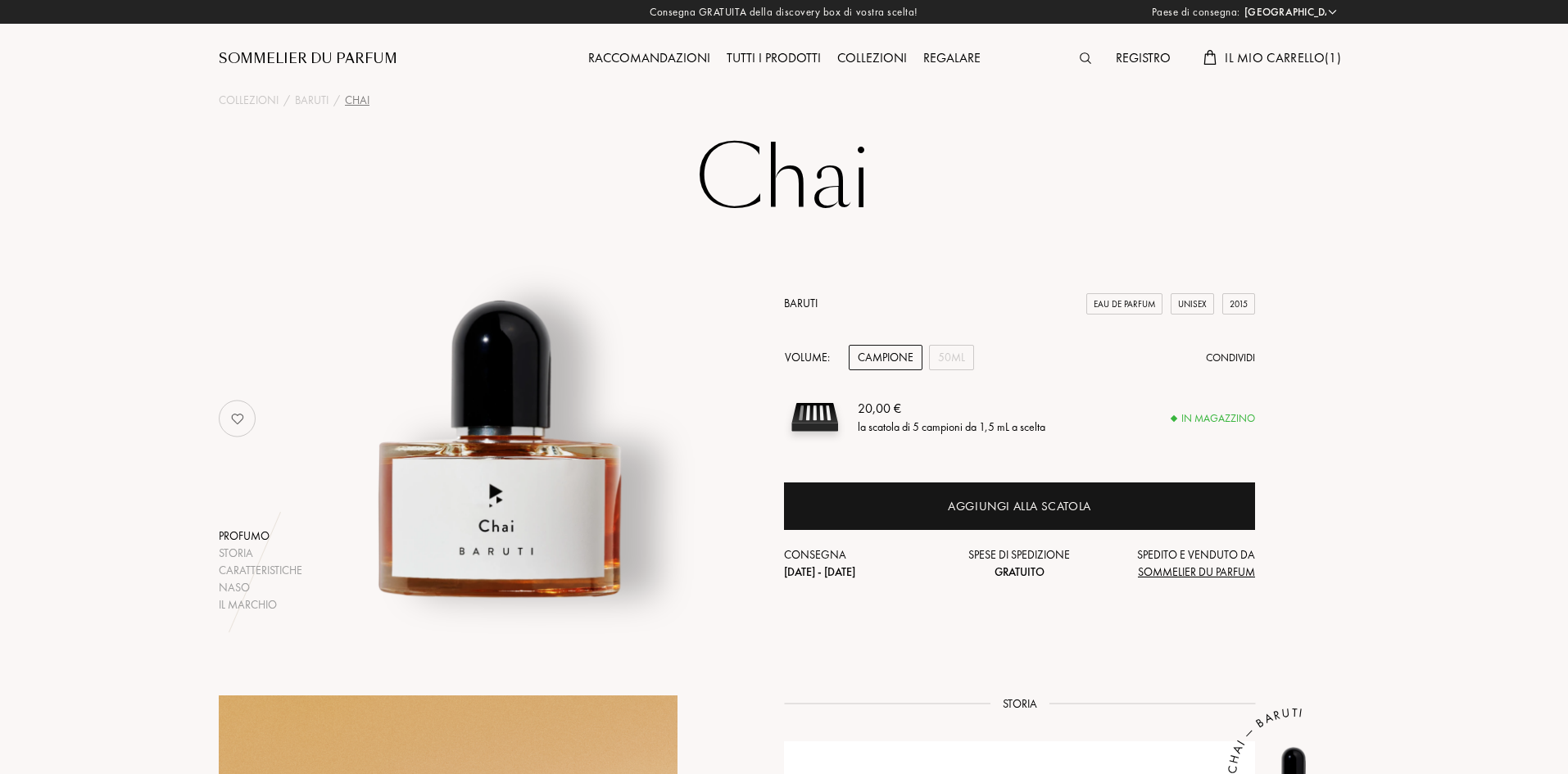
select select "IT"
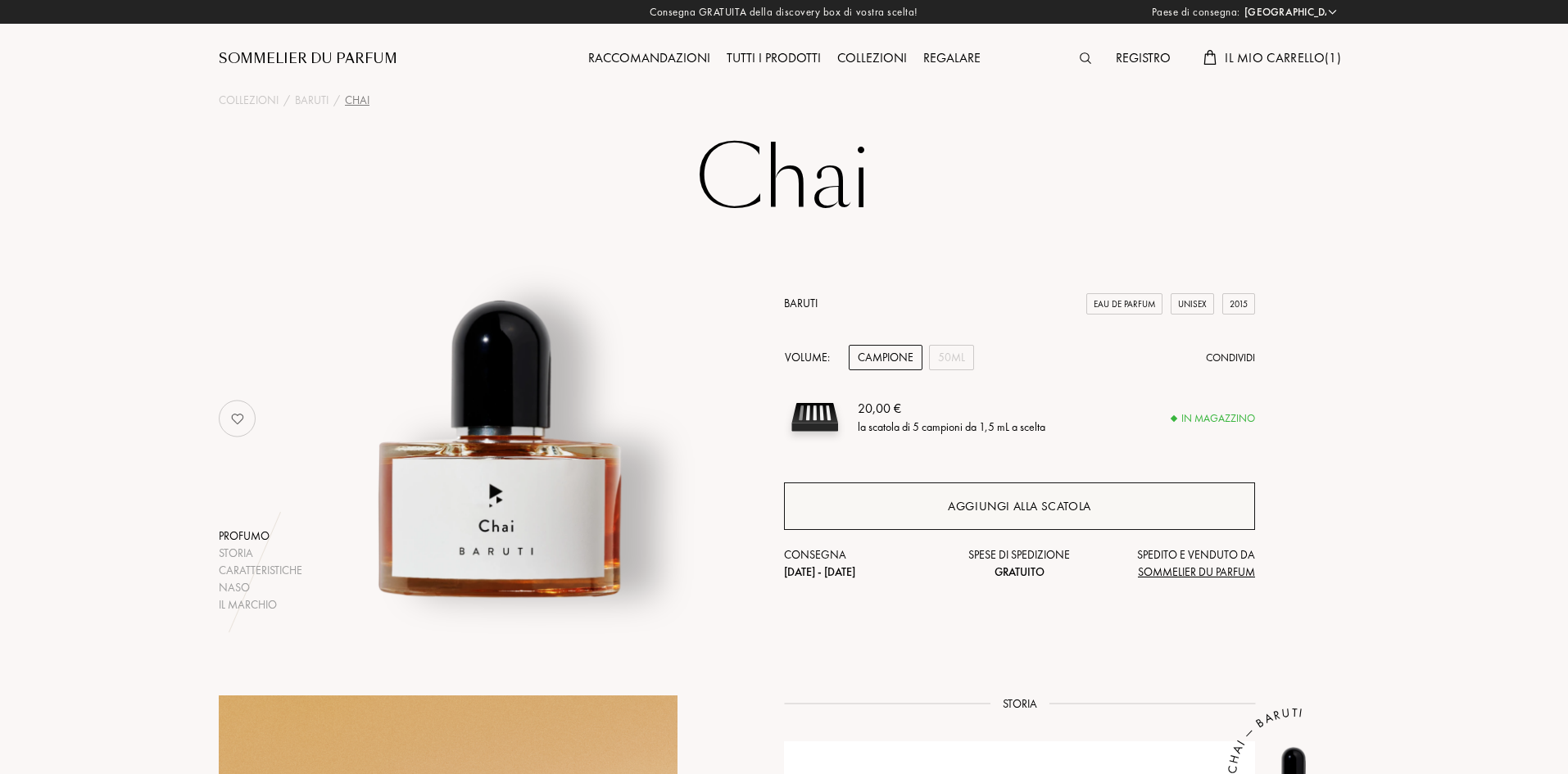
click at [1004, 506] on div "Aggiungi alla scatola" at bounding box center [1019, 506] width 143 height 19
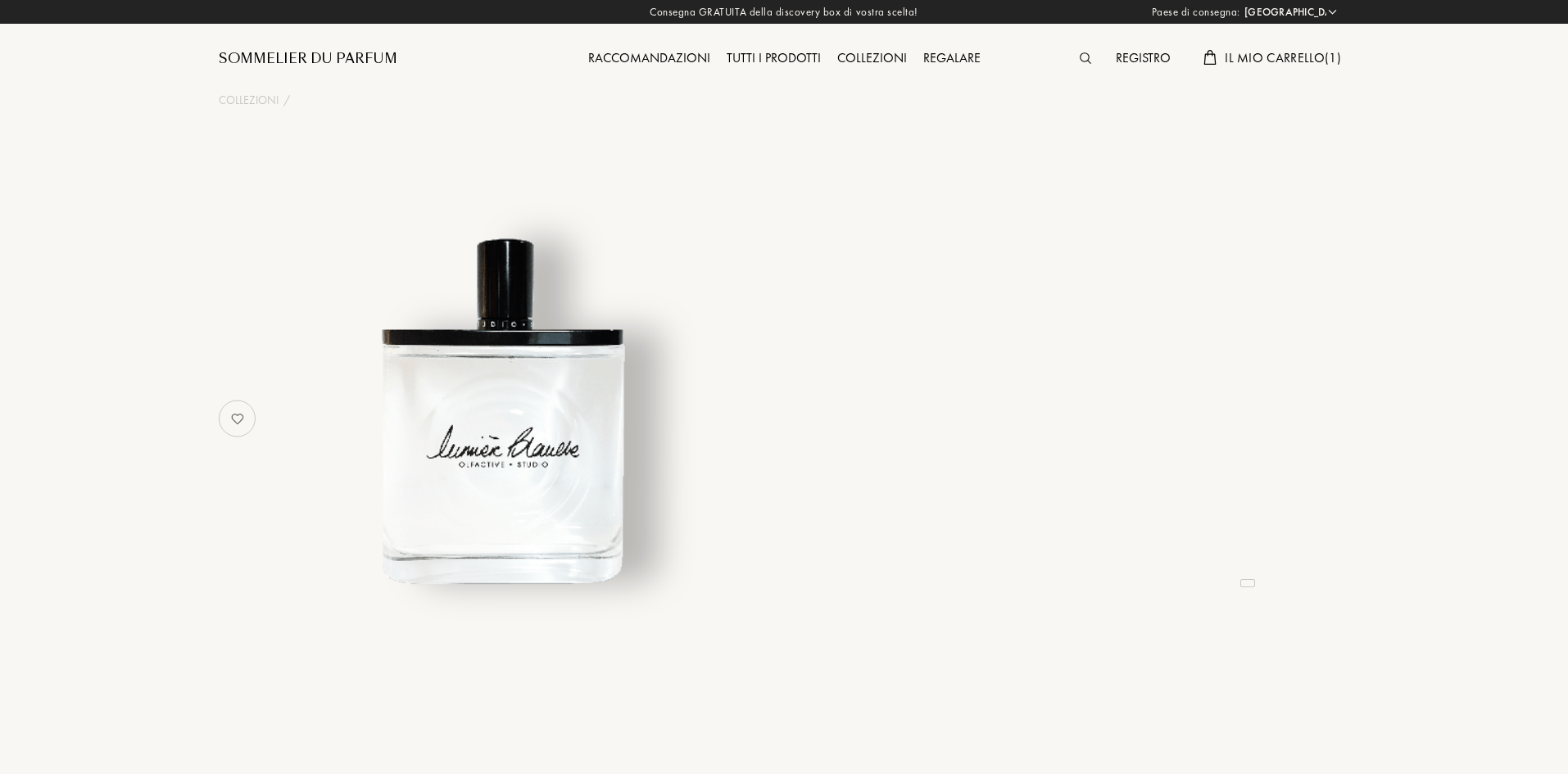
select select "IT"
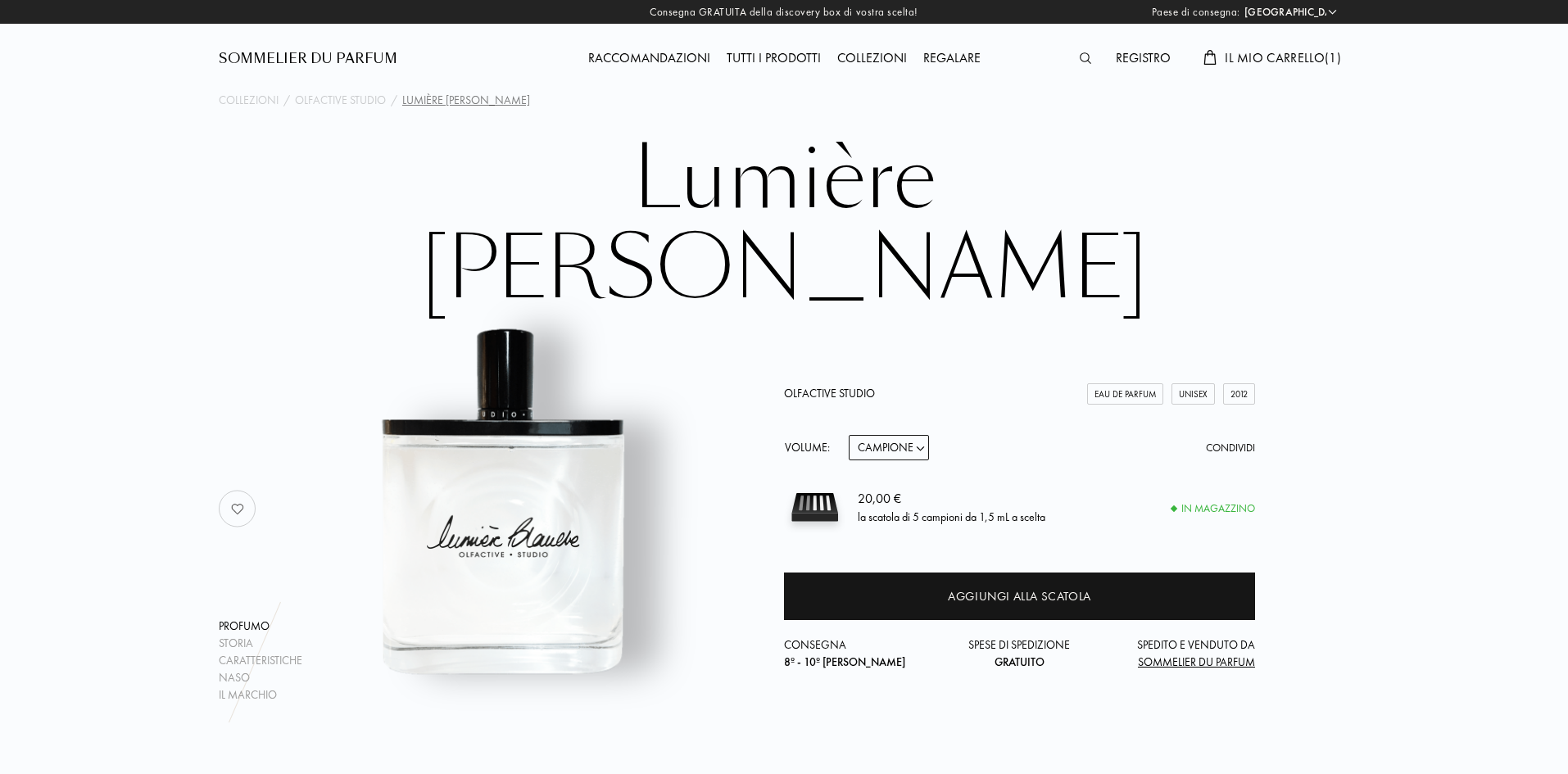
click at [1258, 56] on span "Il mio carrello ( 1 )" at bounding box center [1283, 57] width 116 height 17
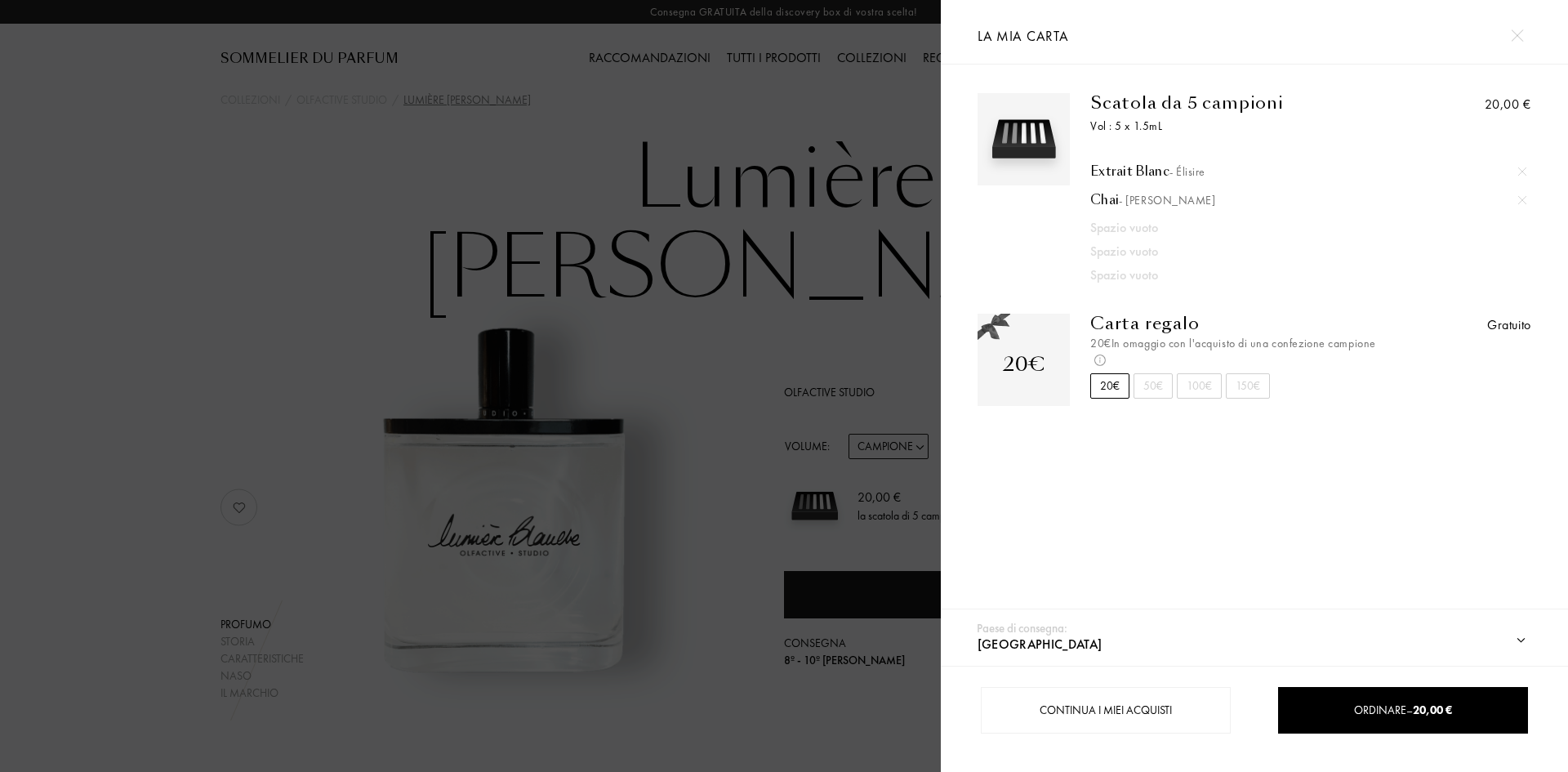
click at [1515, 42] on img at bounding box center [1516, 36] width 12 height 12
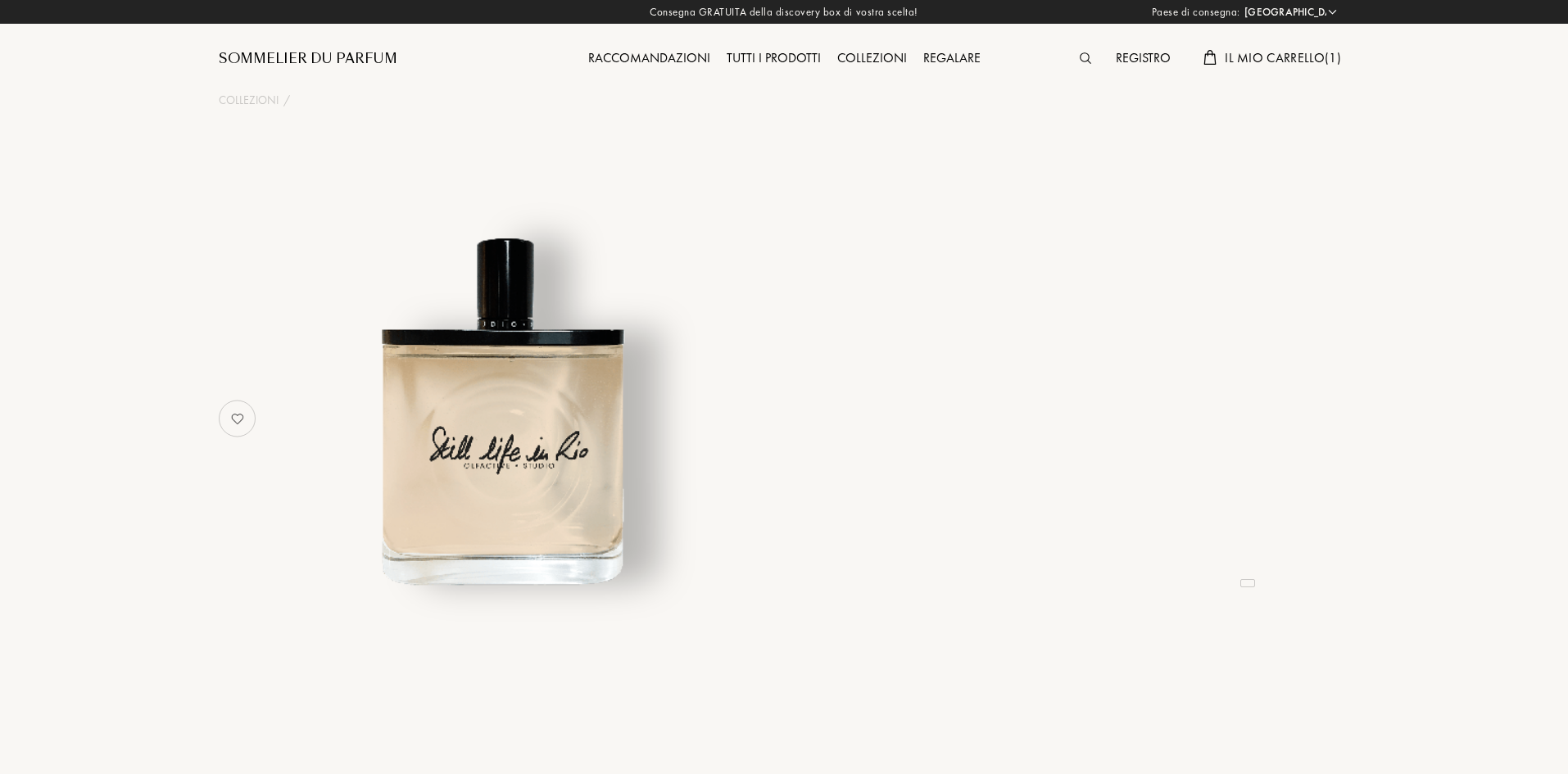
select select "IT"
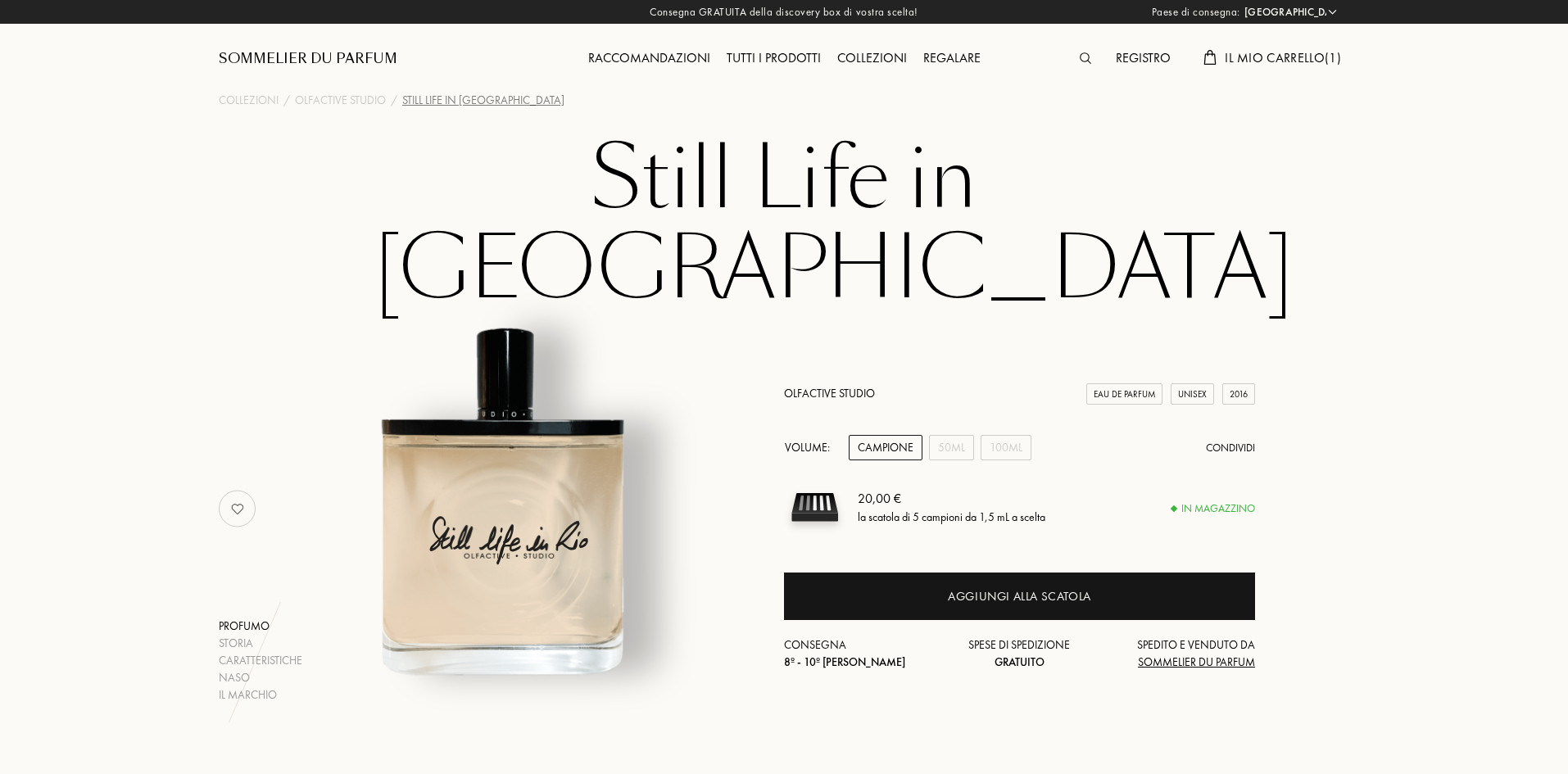
click at [1088, 54] on img at bounding box center [1085, 58] width 12 height 12
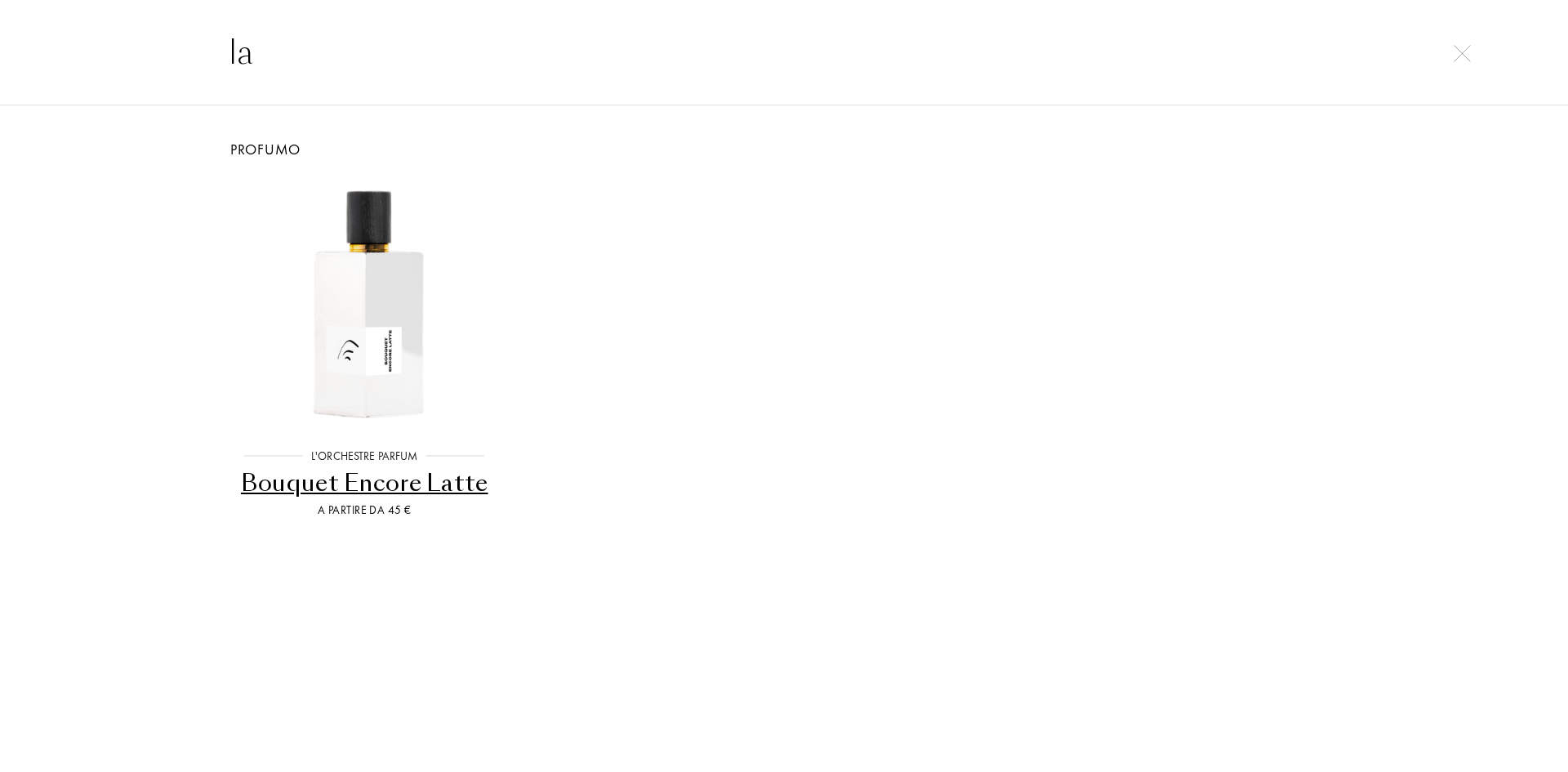
type input "l"
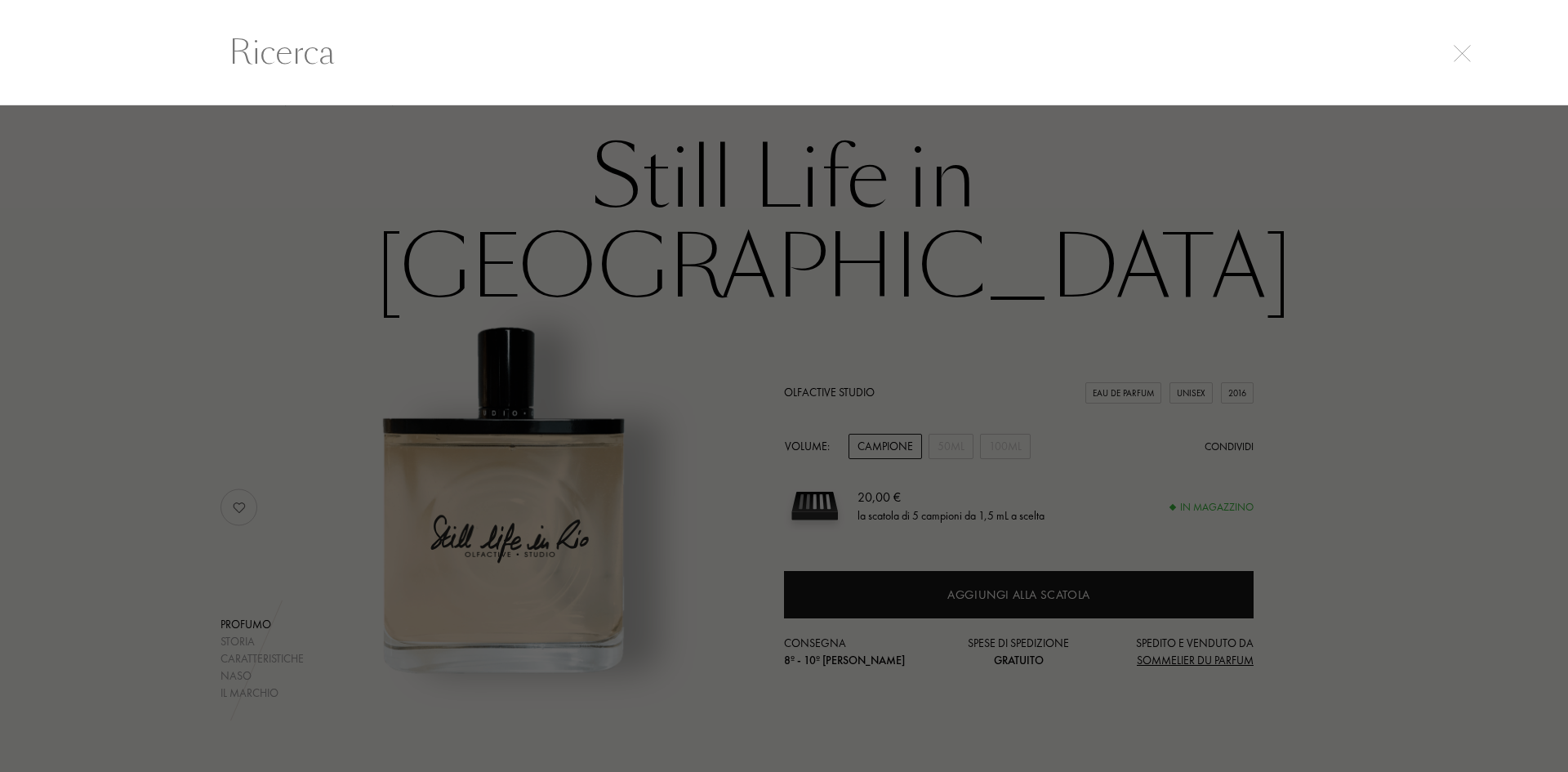
click at [99, 247] on div at bounding box center [784, 439] width 1568 height 667
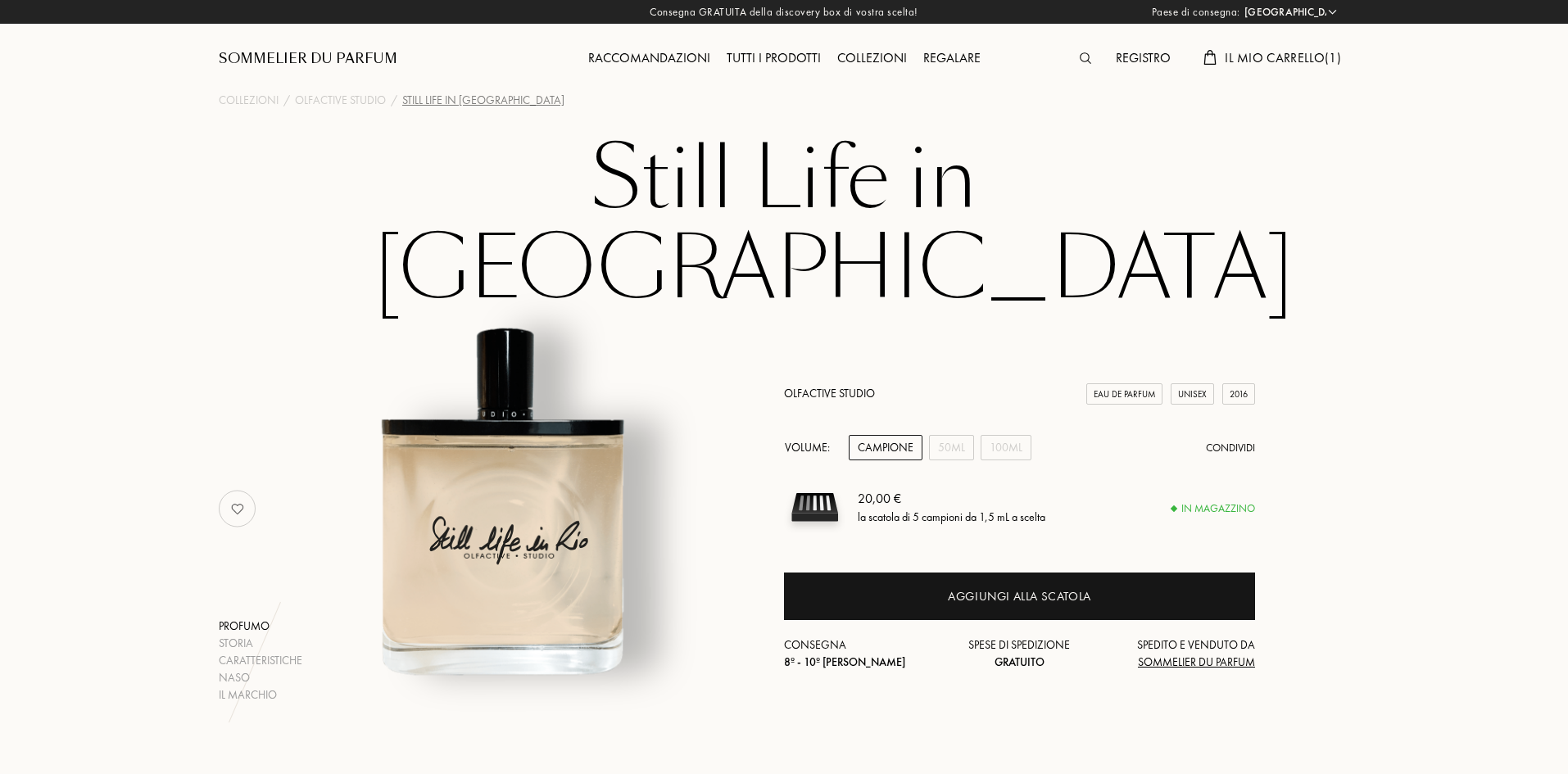
click at [788, 63] on div "Tutti i prodotti" at bounding box center [774, 59] width 111 height 21
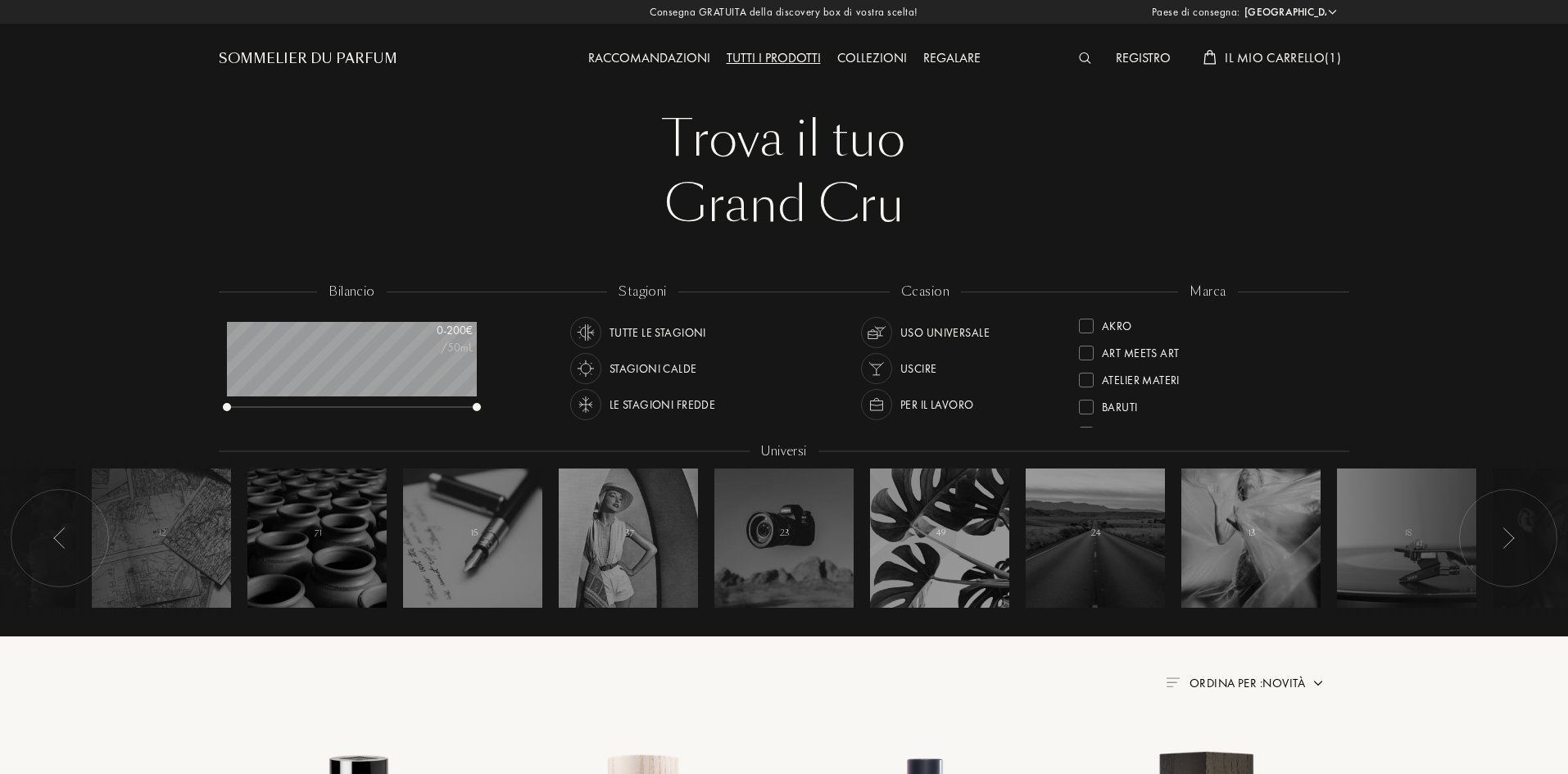
select select "IT"
click at [580, 335] on img at bounding box center [586, 332] width 23 height 23
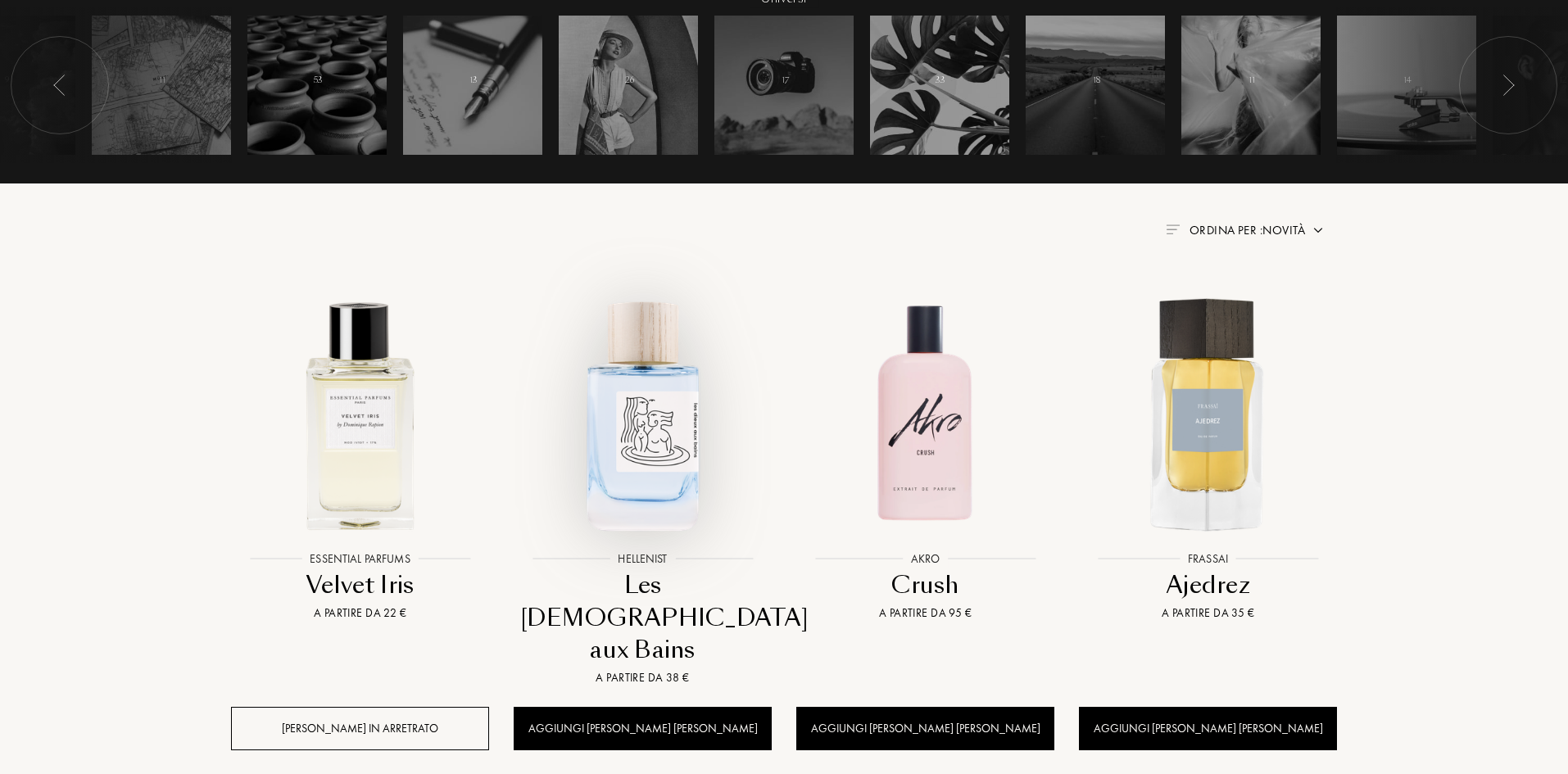
scroll to position [492, 0]
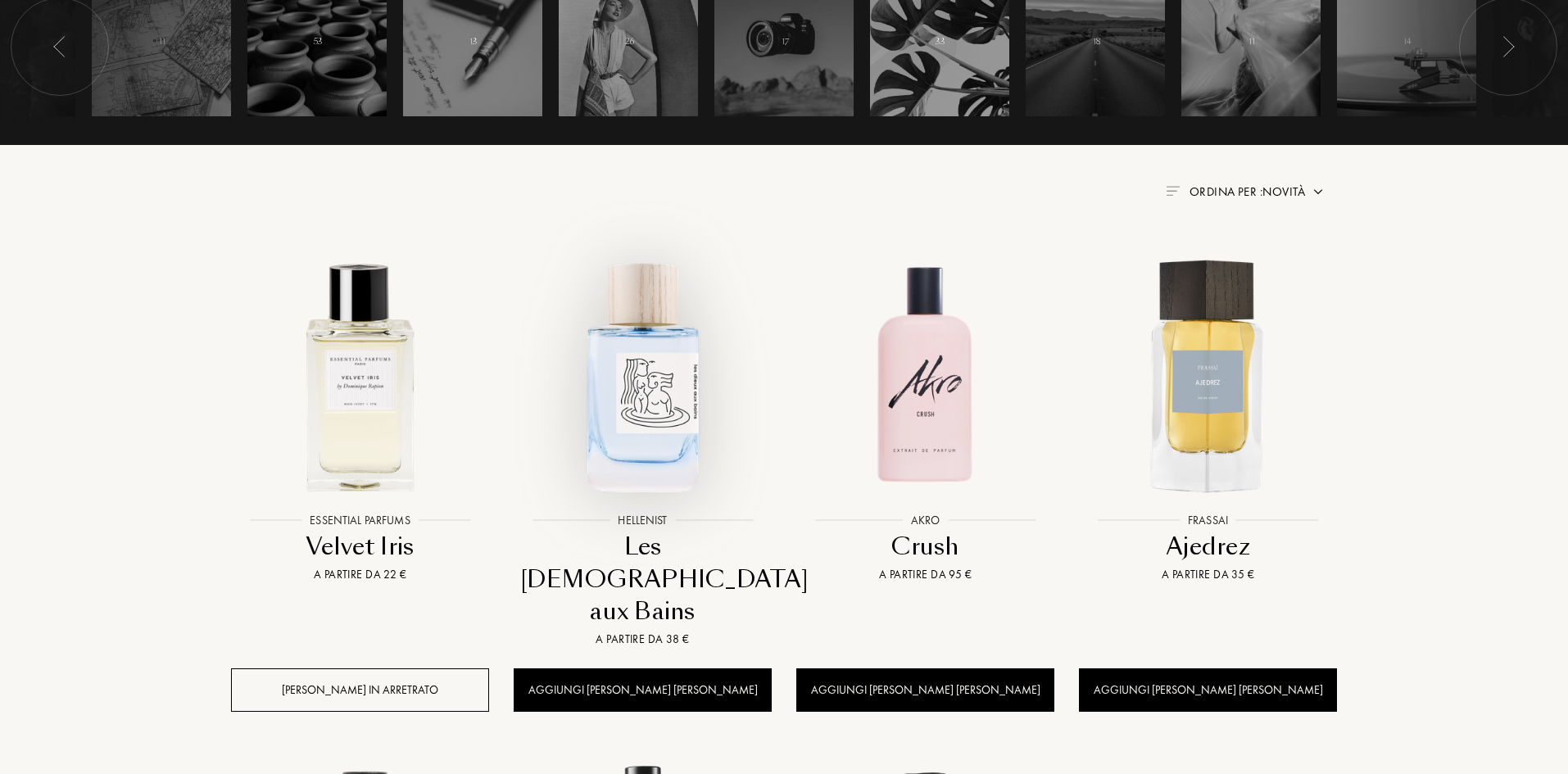
click at [676, 398] on img at bounding box center [642, 375] width 255 height 255
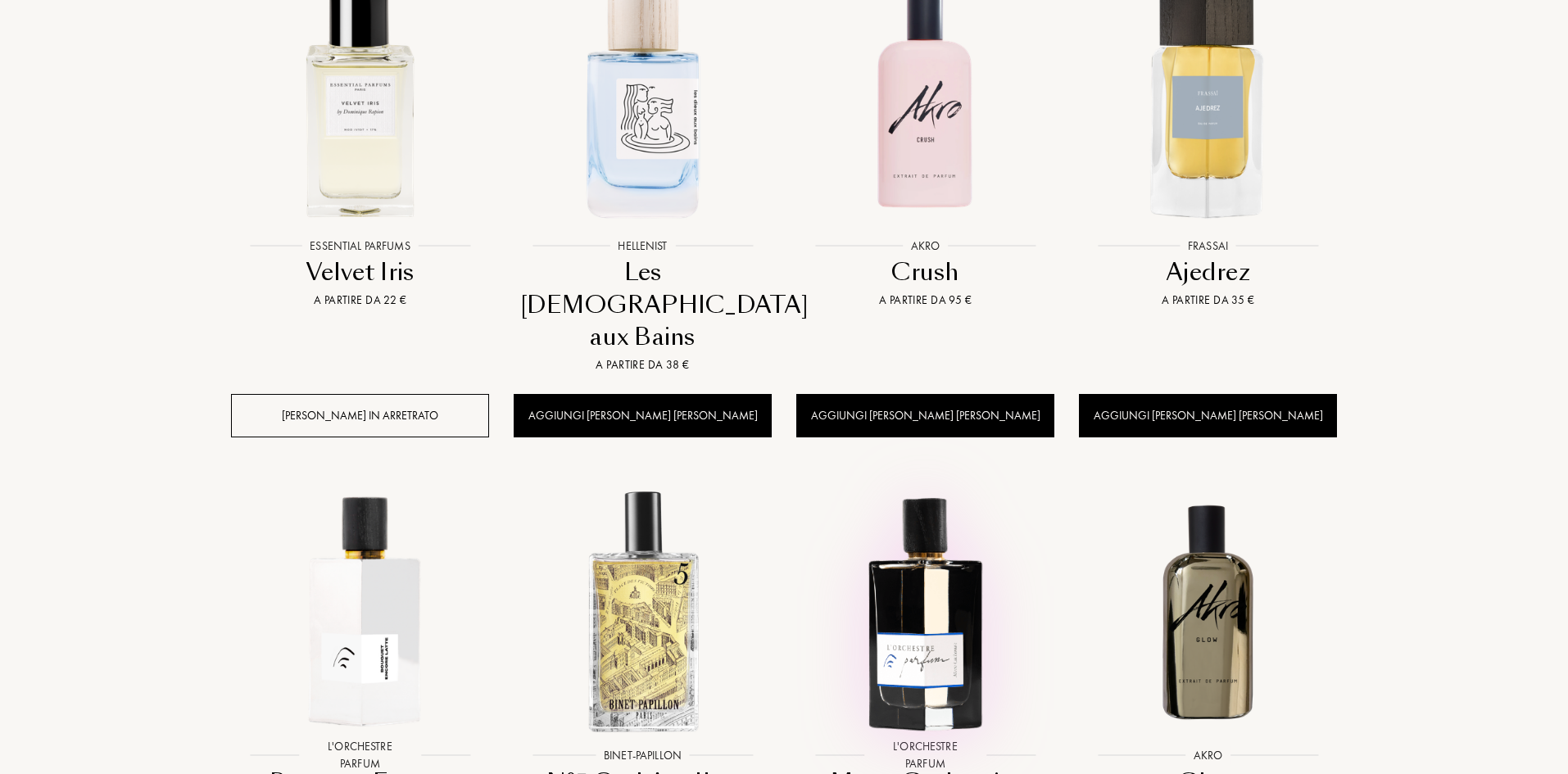
scroll to position [737, 0]
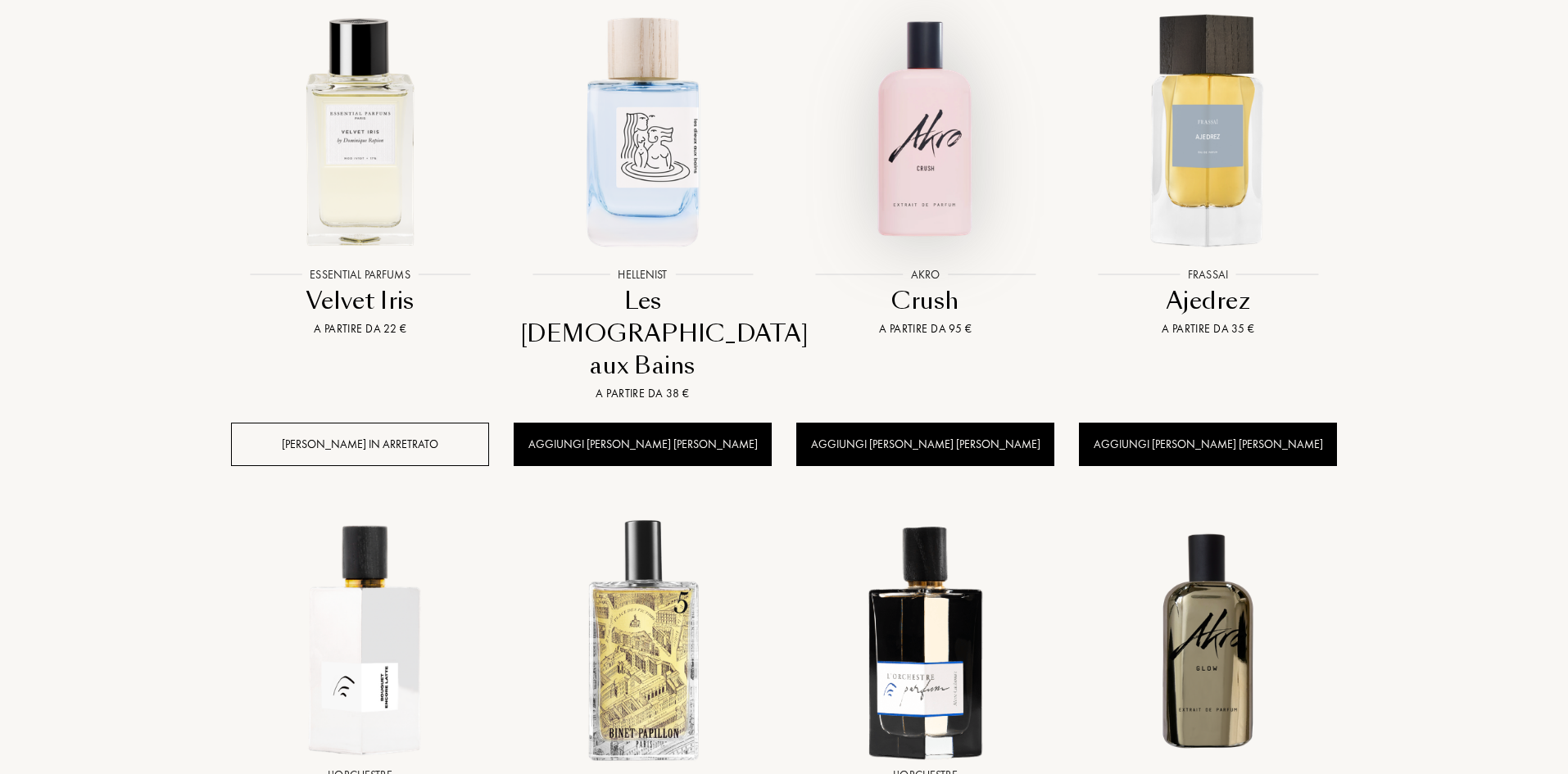
click at [946, 185] on img at bounding box center [925, 130] width 255 height 255
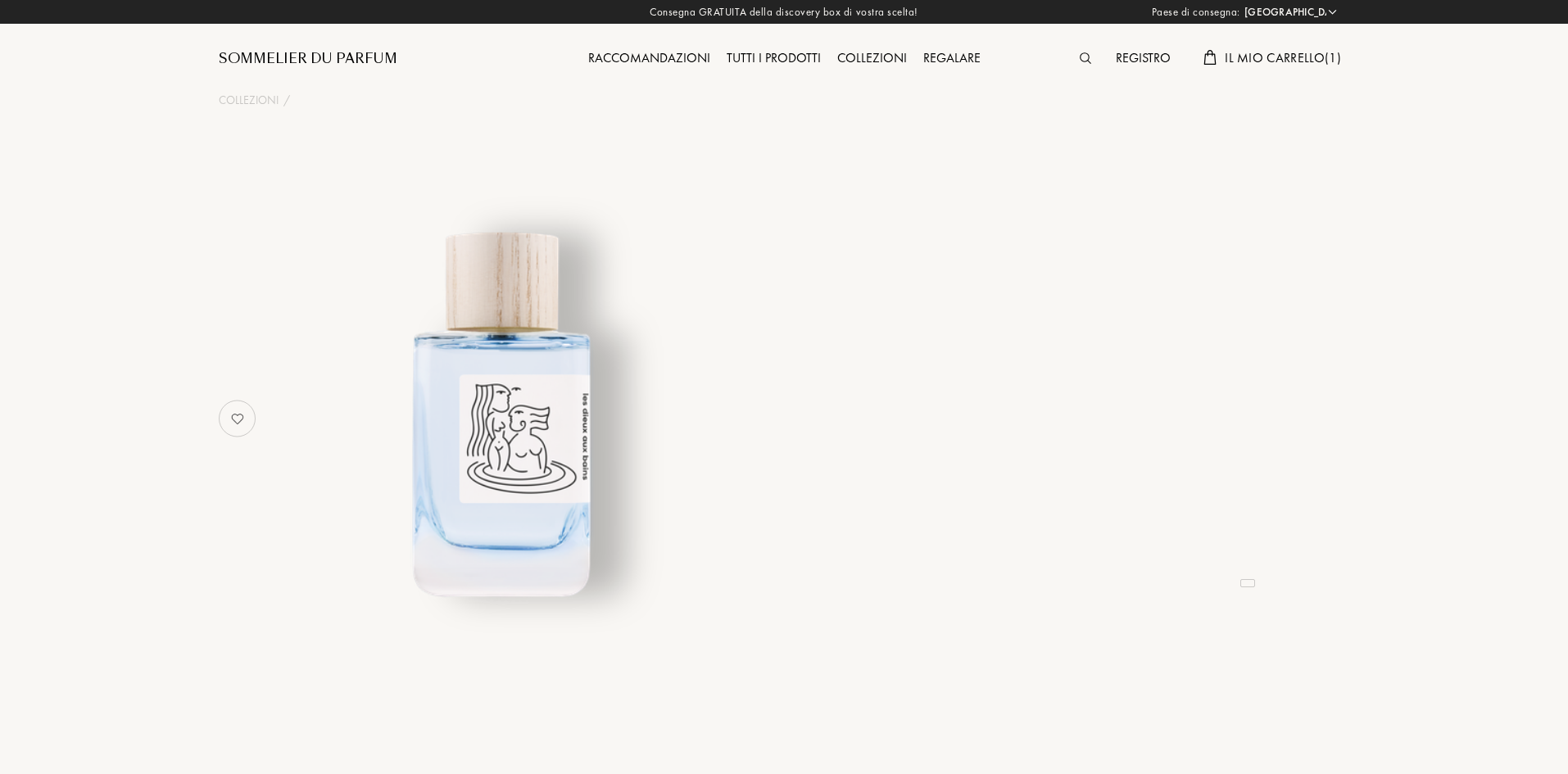
select select "IT"
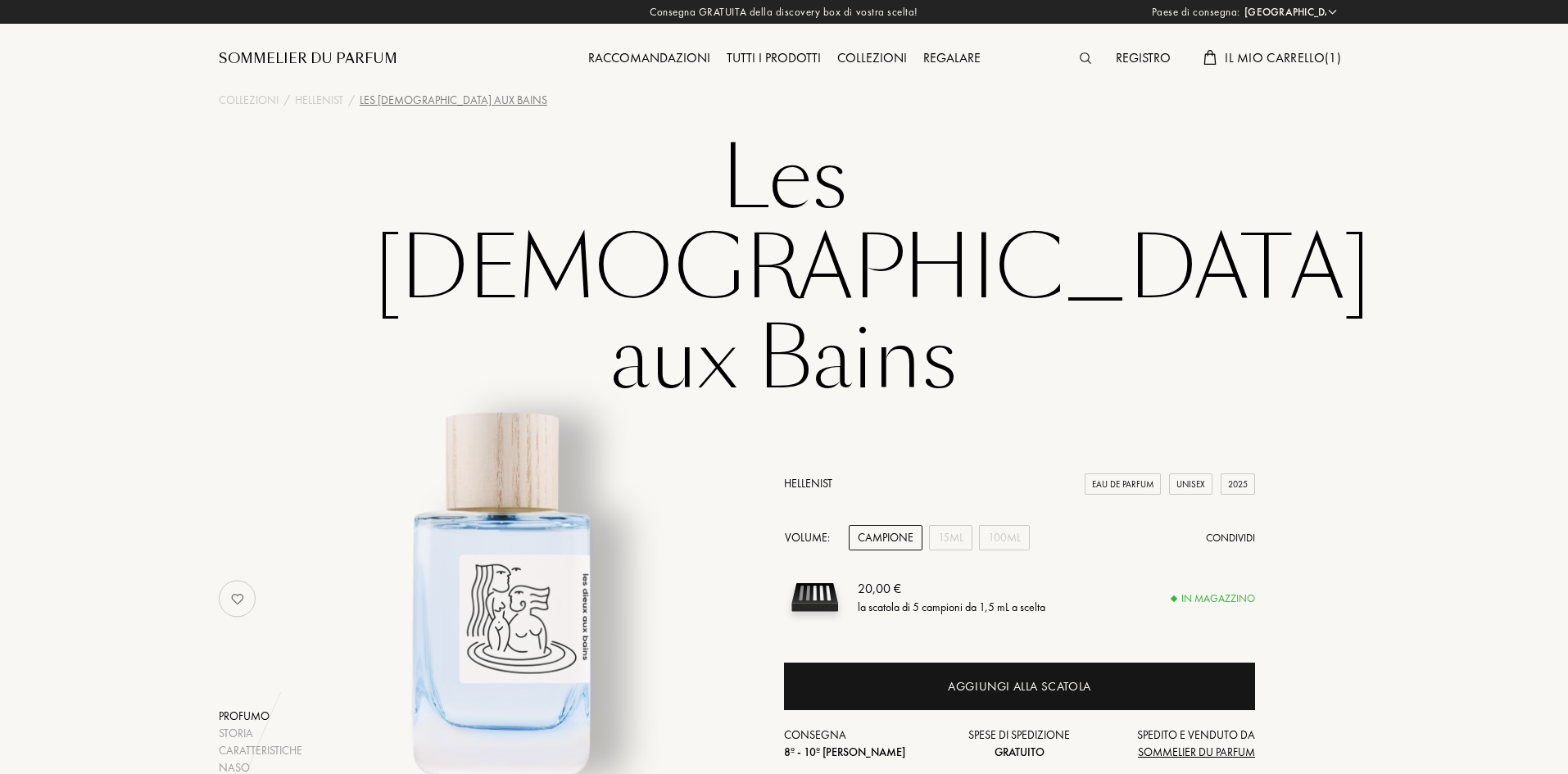
click at [809, 475] on link "Hellenist" at bounding box center [808, 483] width 48 height 14
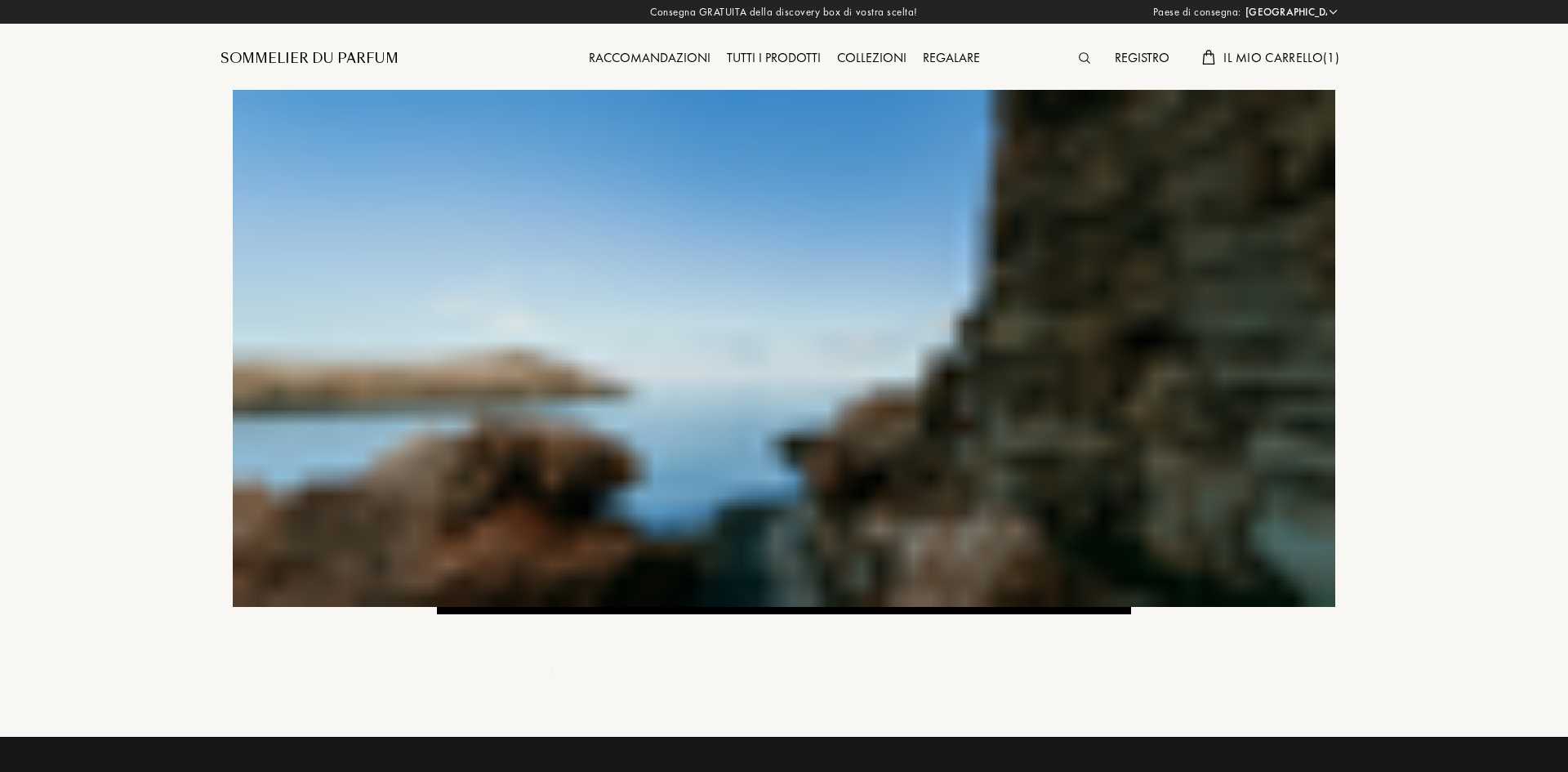
select select "IT"
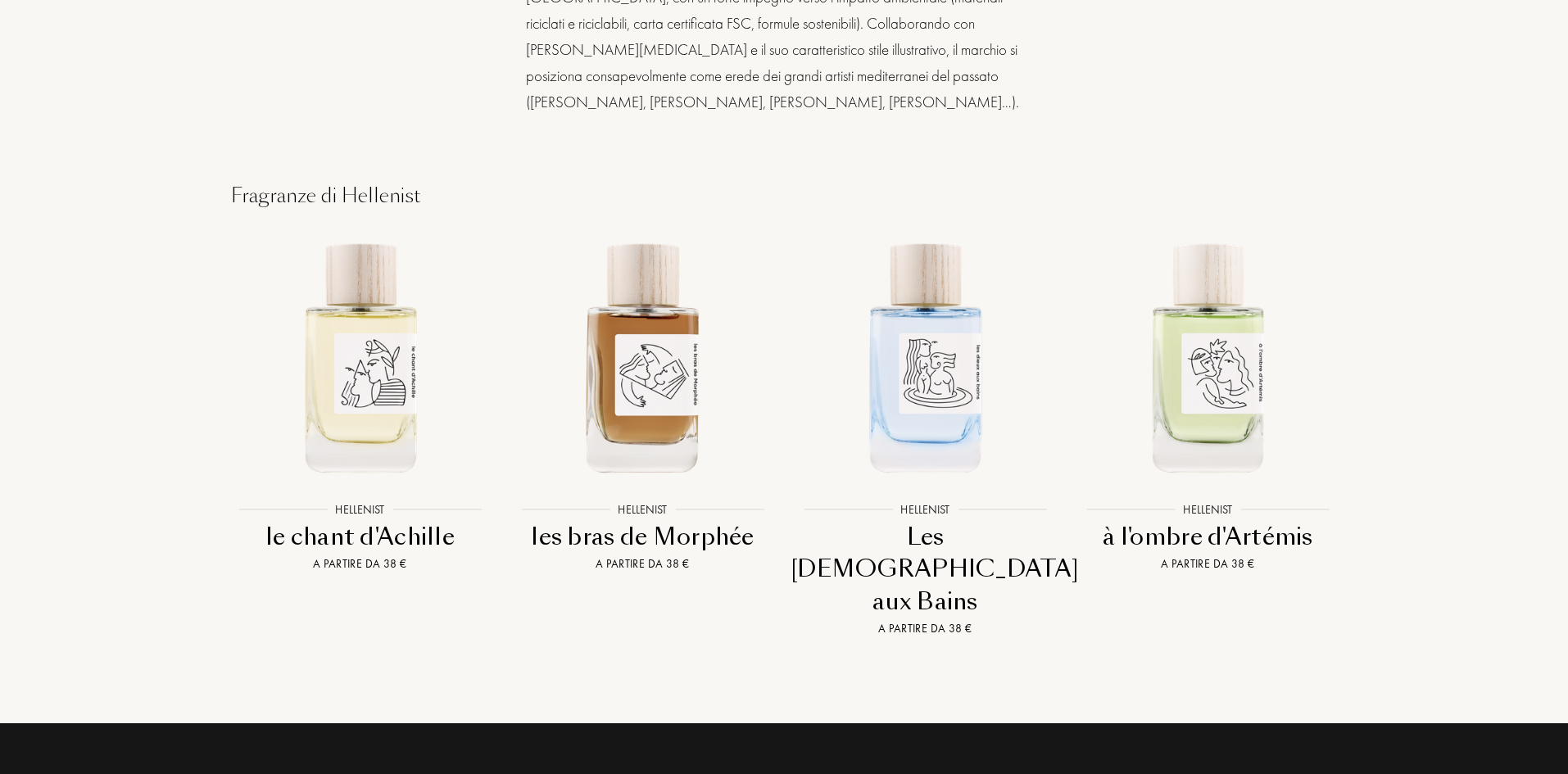
scroll to position [1884, 0]
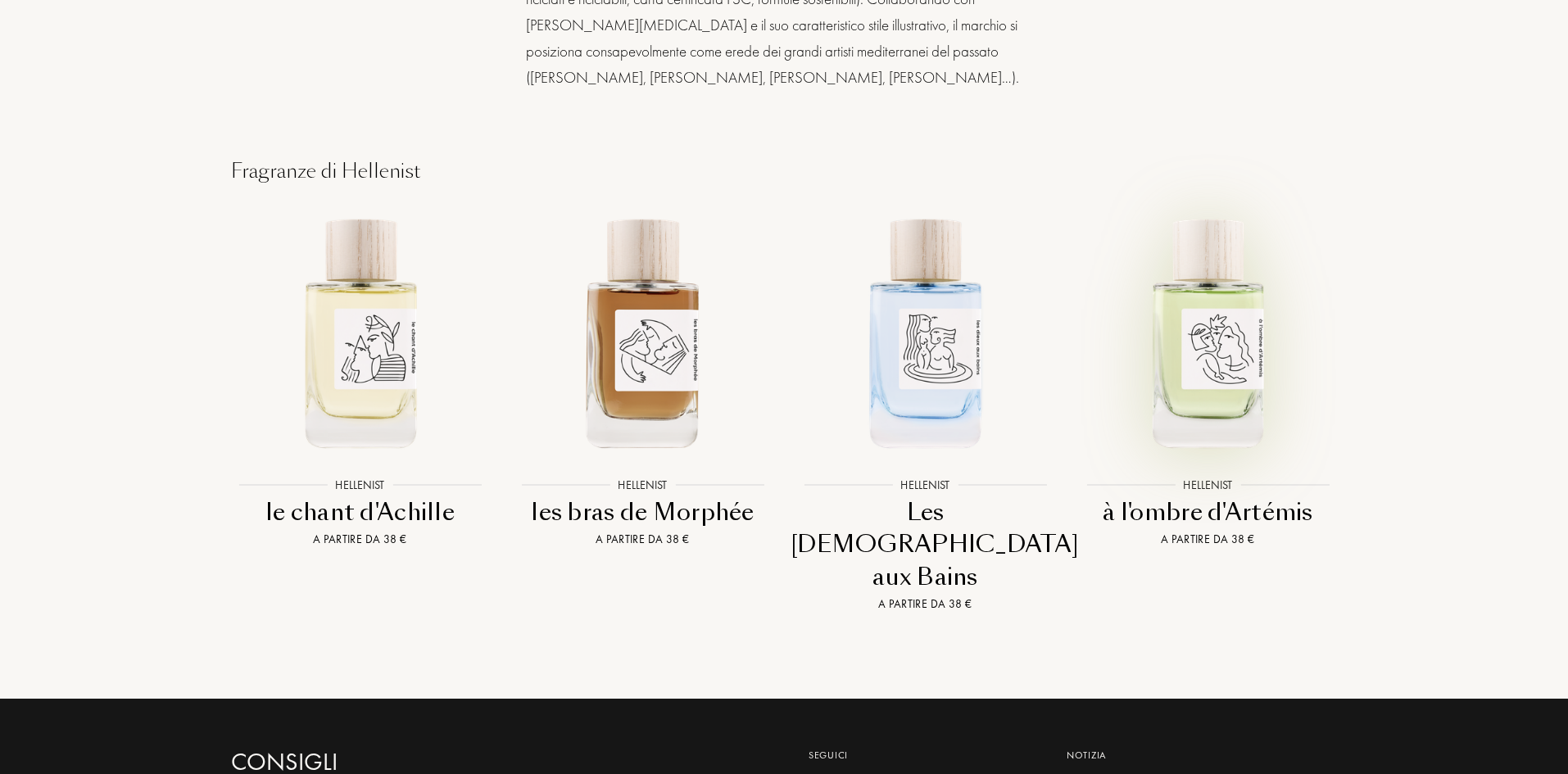
click at [1221, 316] on img at bounding box center [1208, 331] width 255 height 255
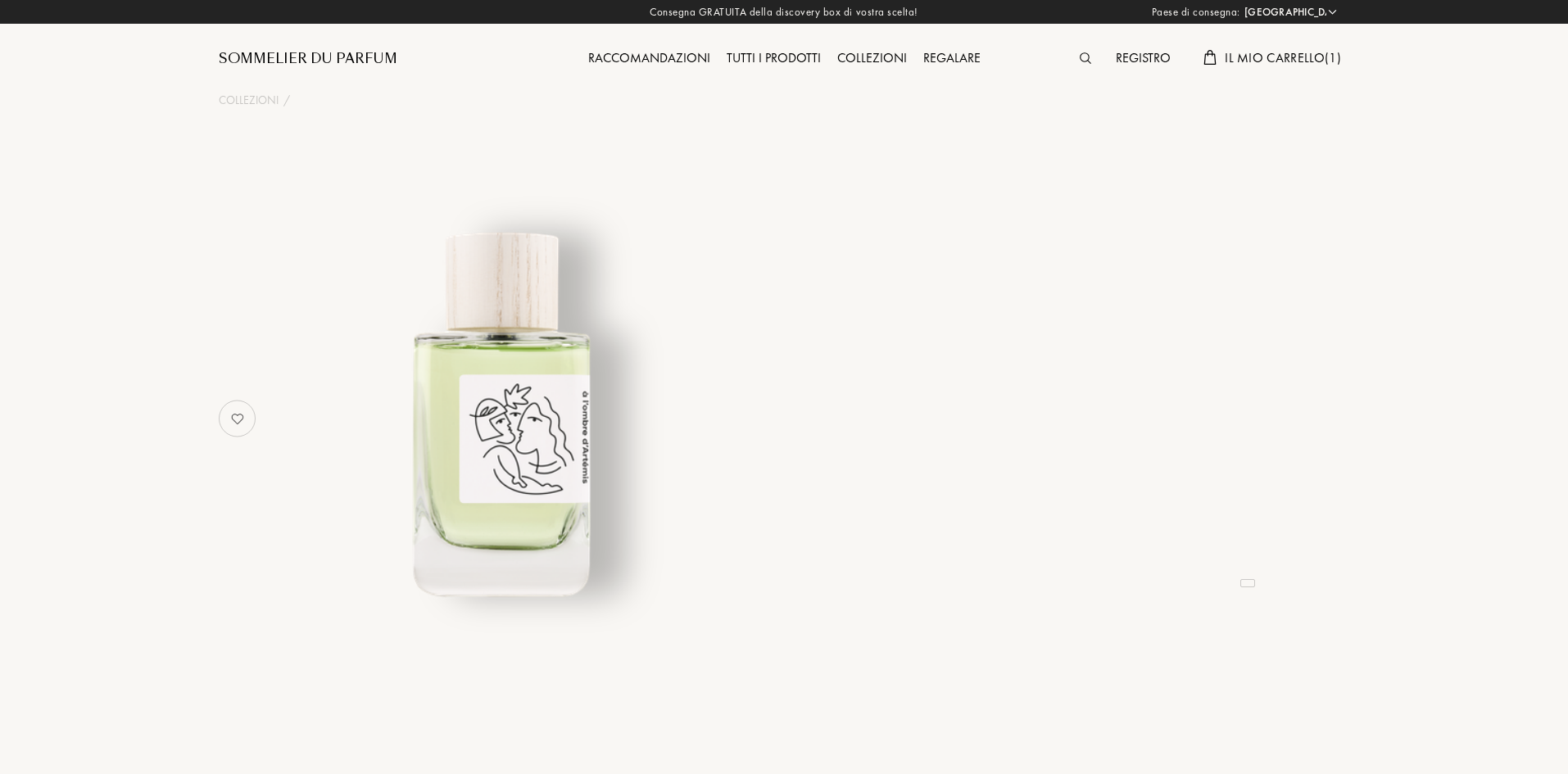
select select "IT"
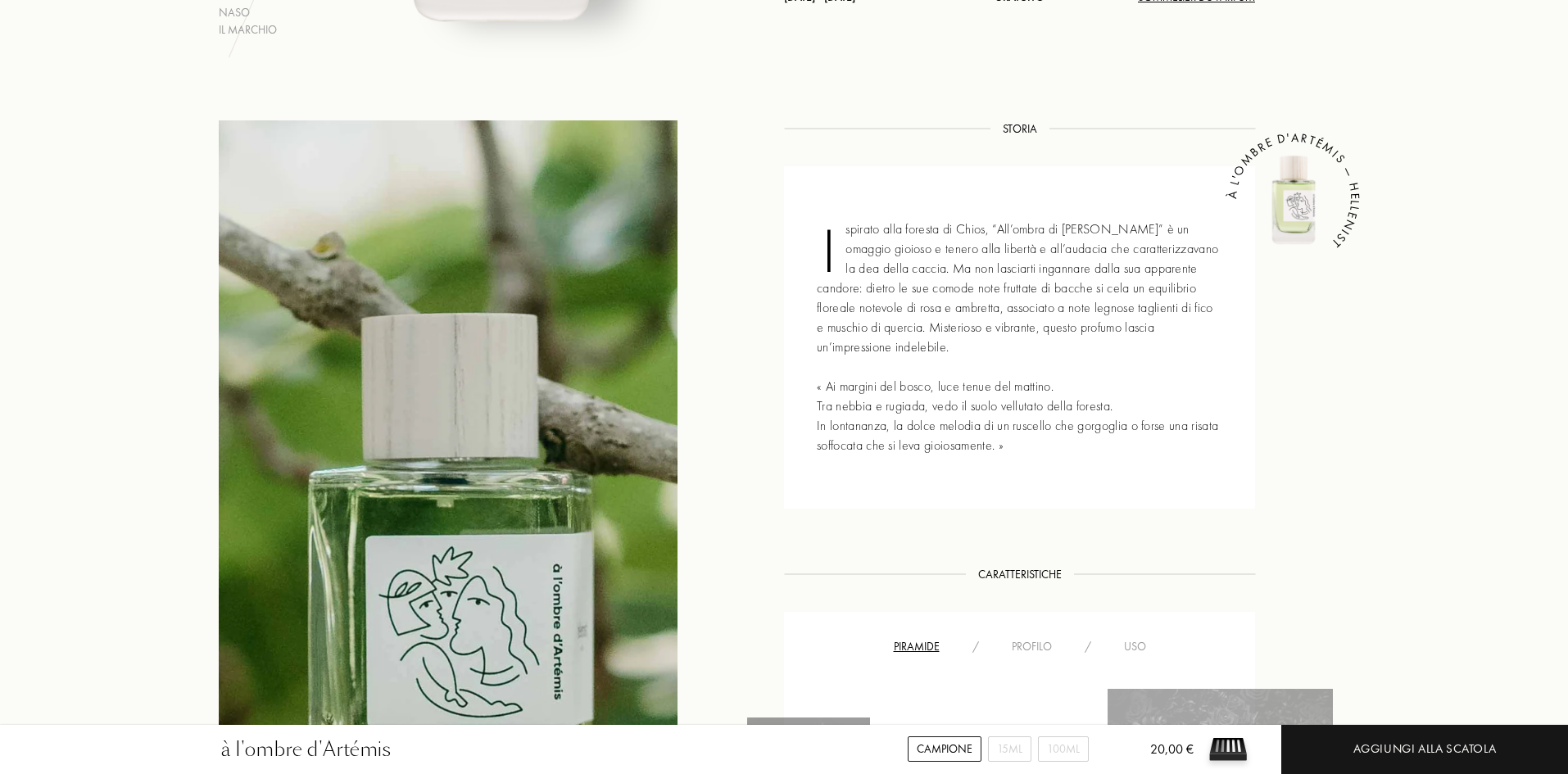
scroll to position [574, 0]
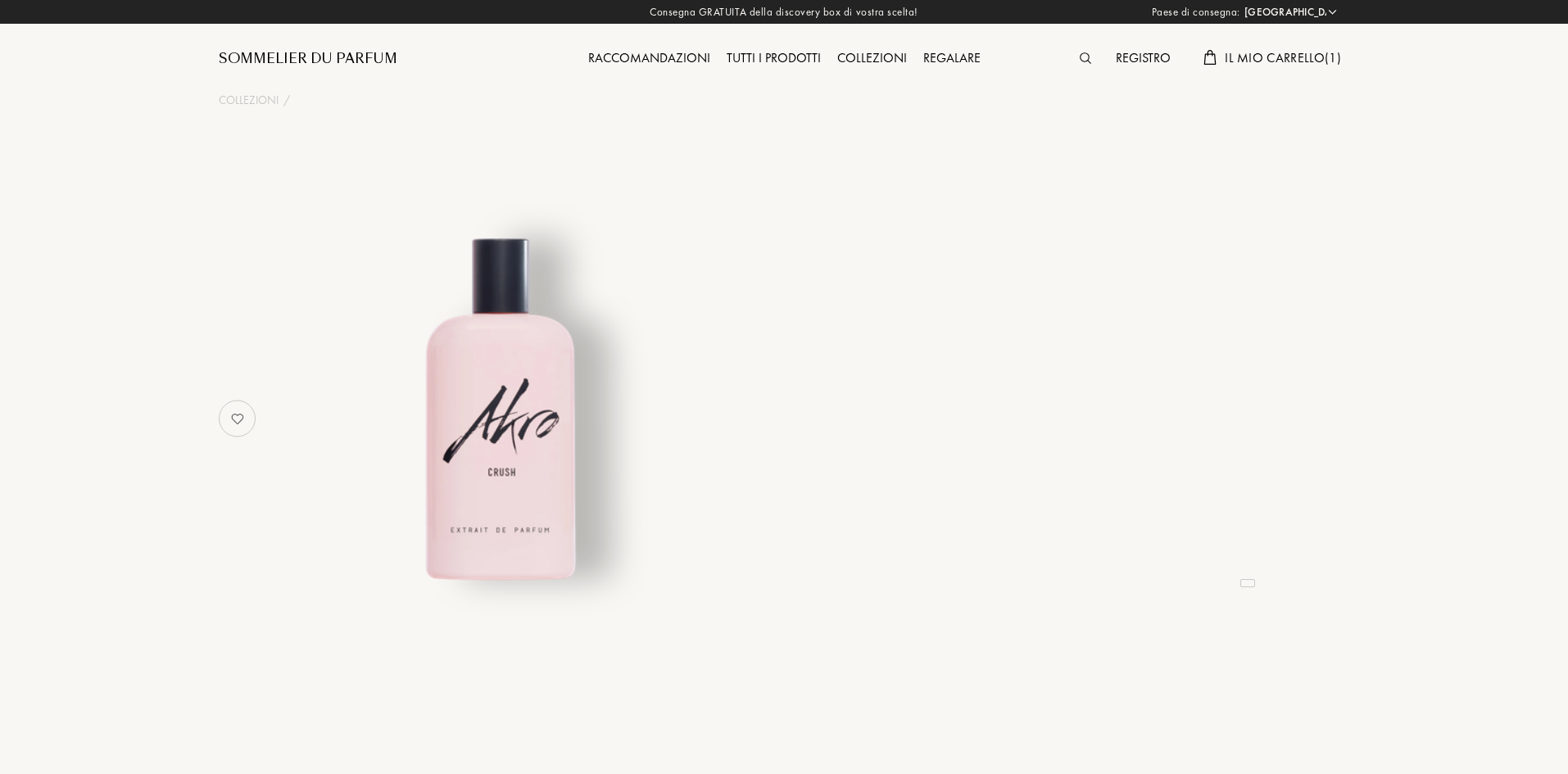
select select "IT"
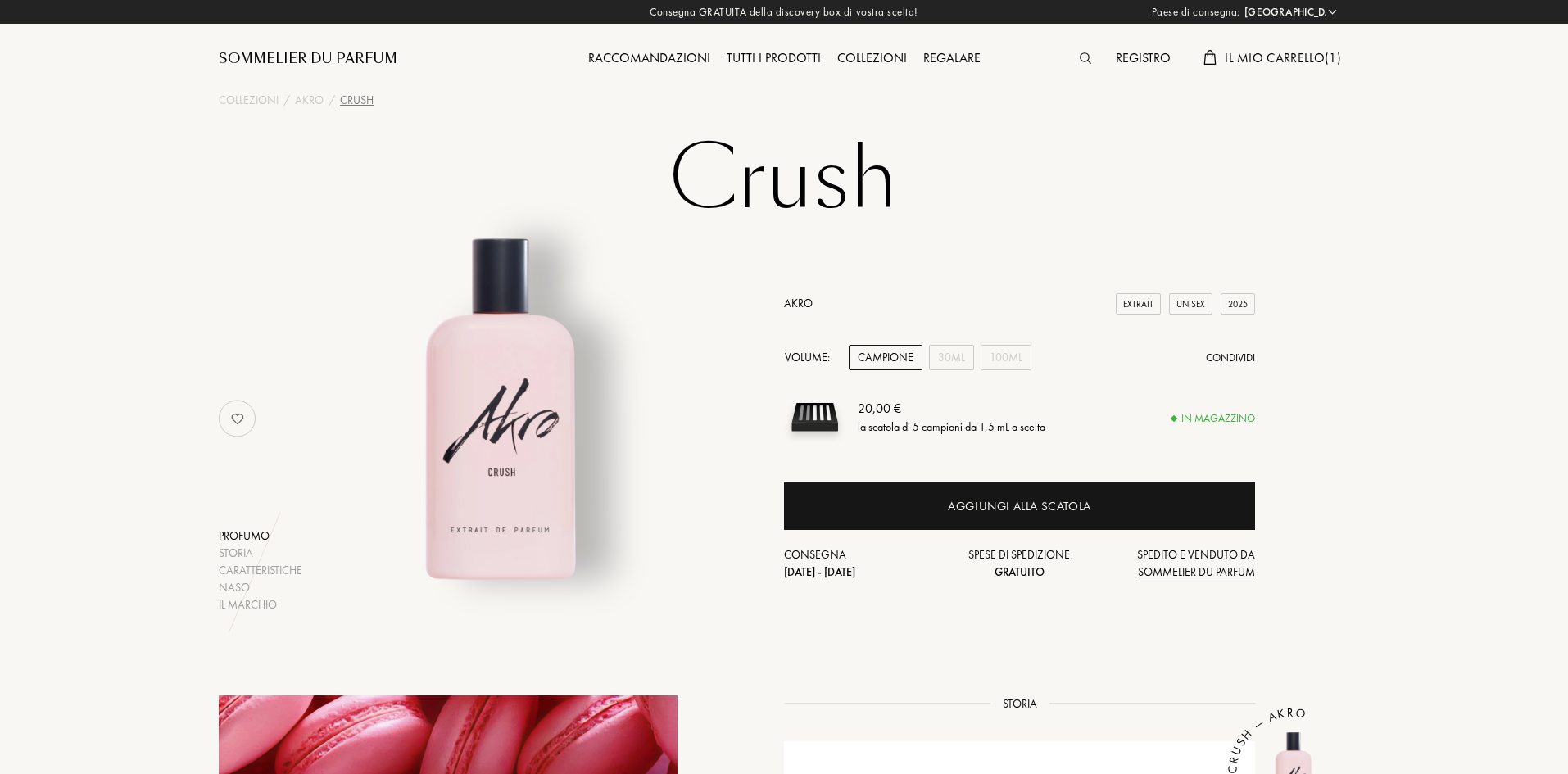
click at [1083, 60] on img at bounding box center [1085, 58] width 12 height 12
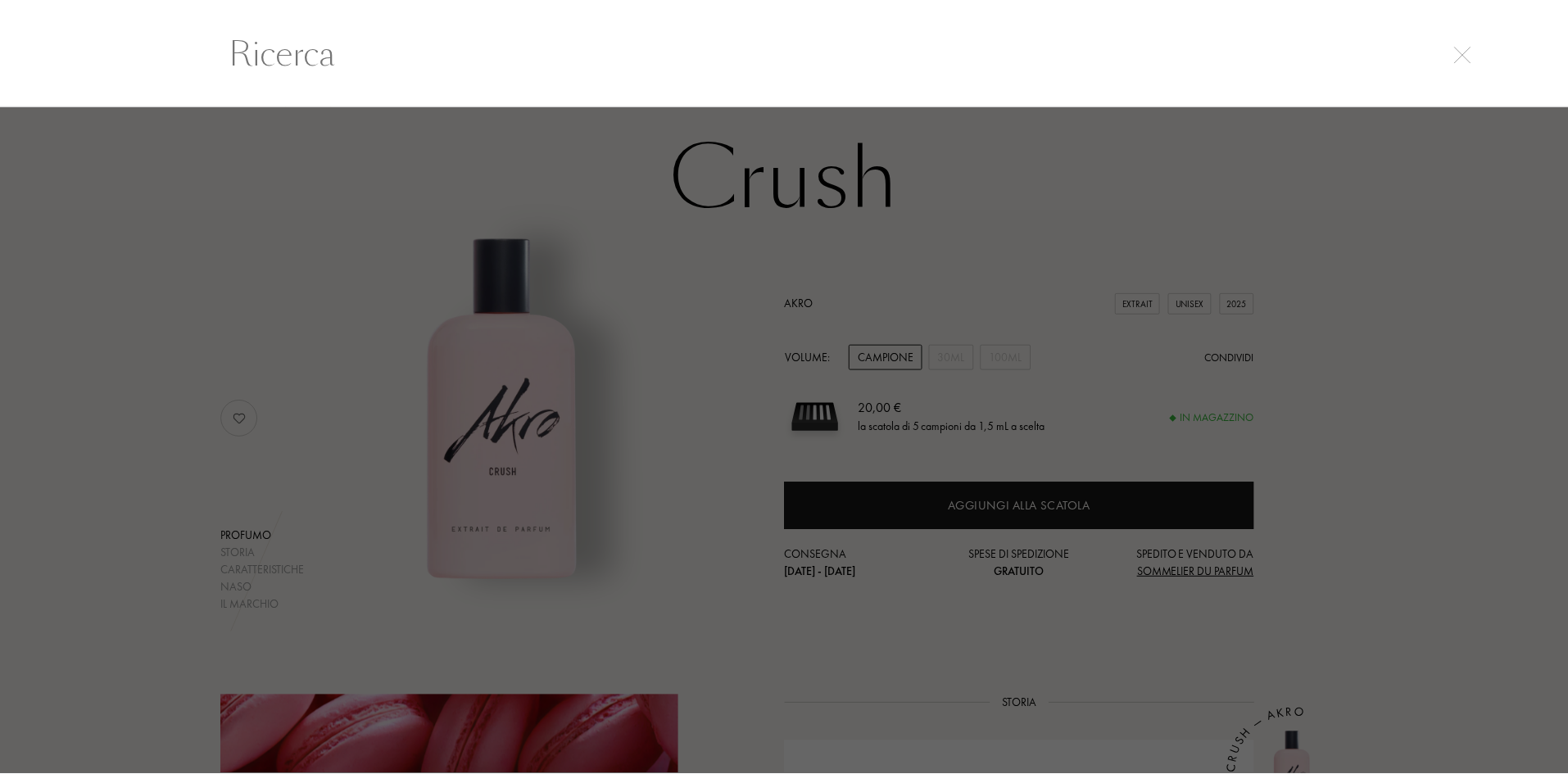
scroll to position [1, 0]
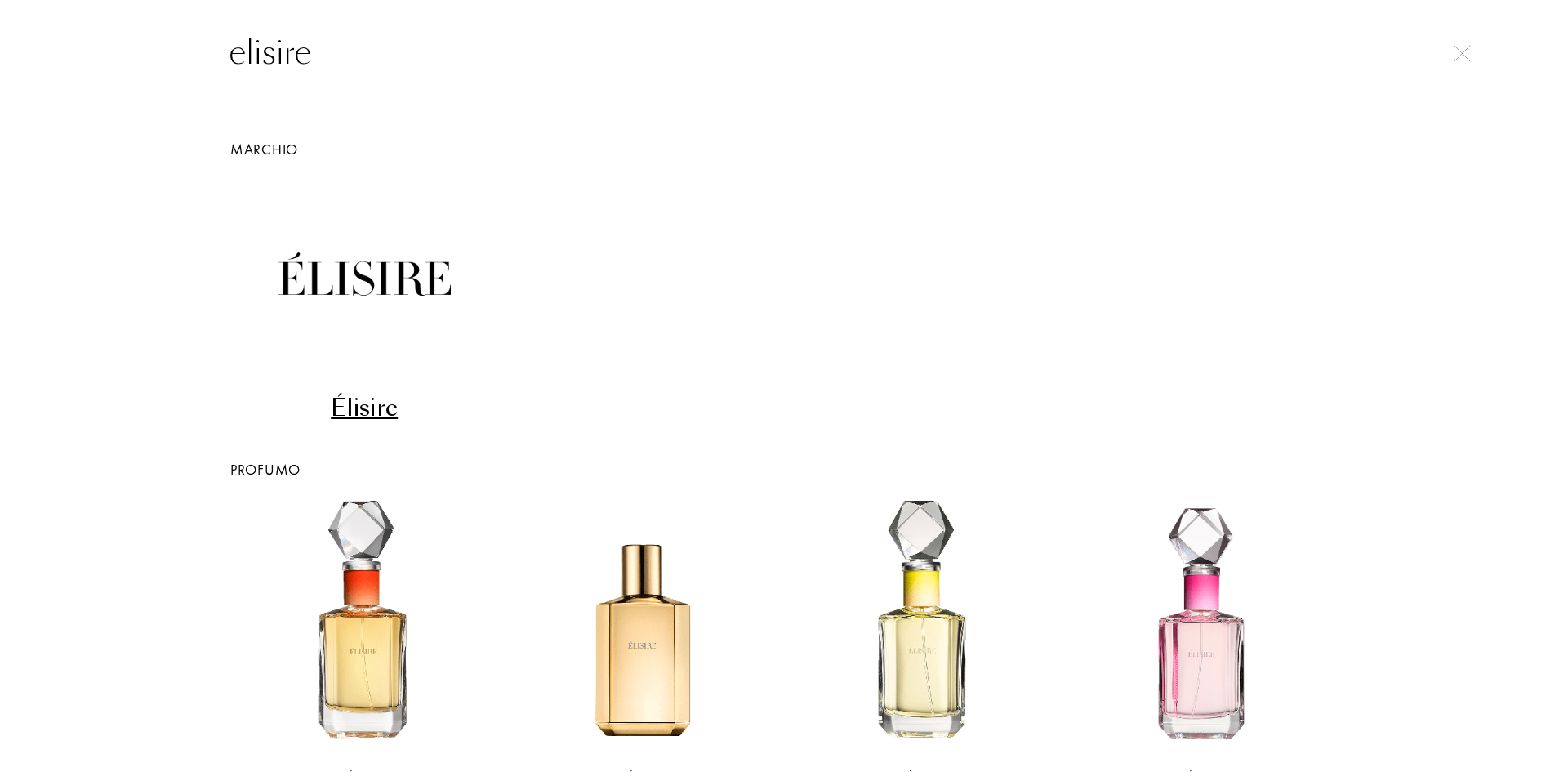
type input "elisire"
click at [376, 410] on div "Élisire" at bounding box center [364, 408] width 267 height 32
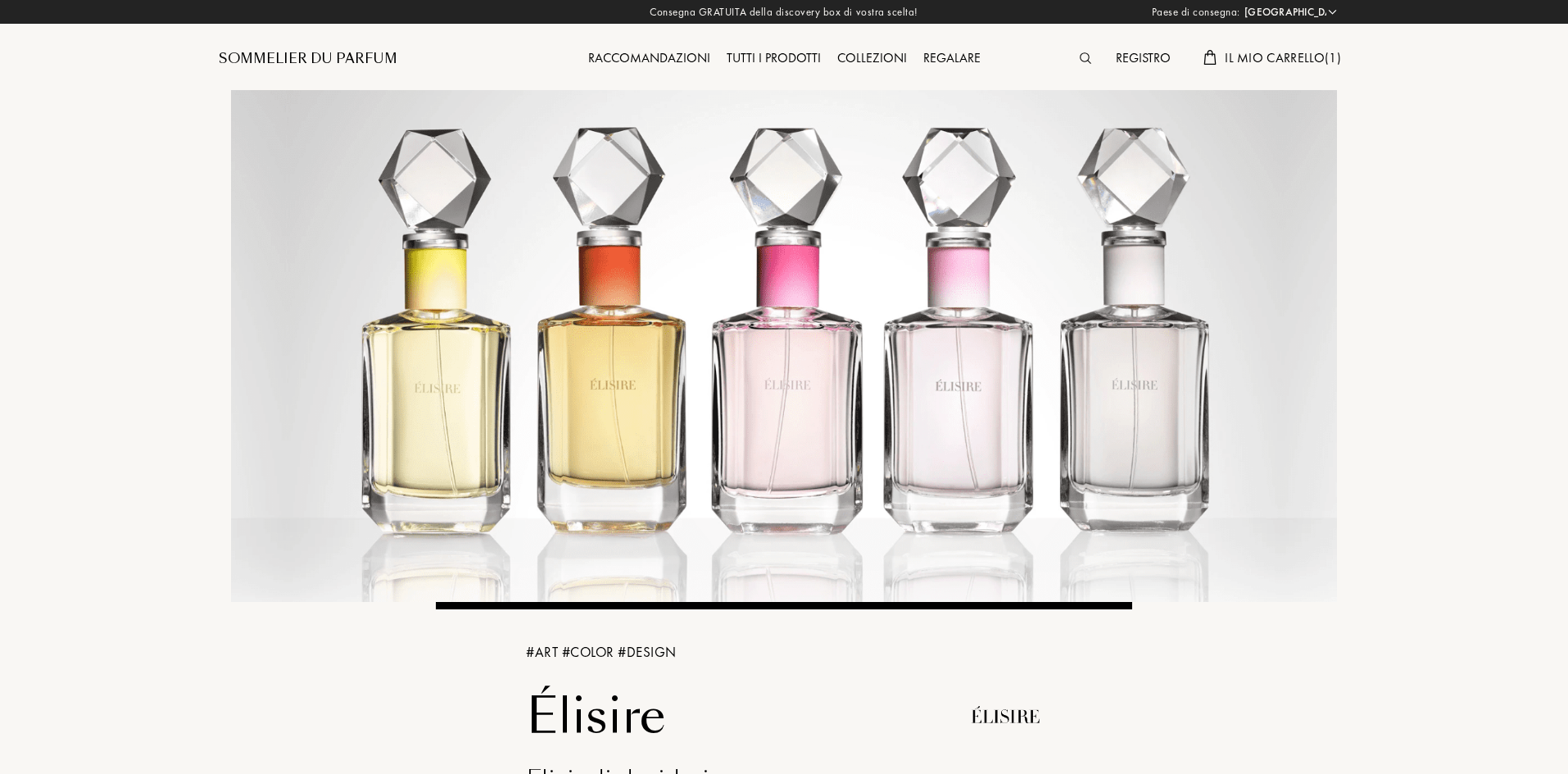
select select "IT"
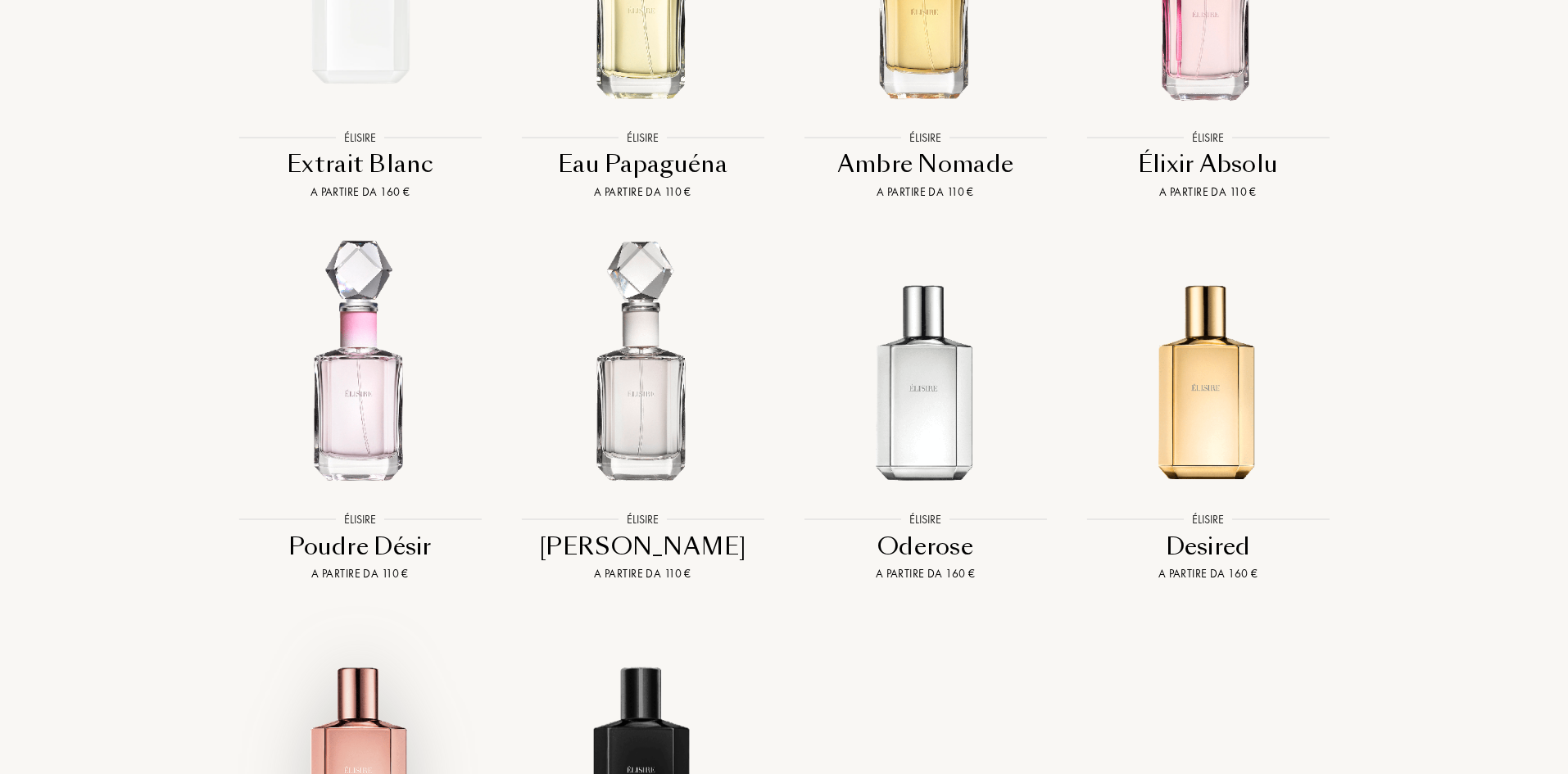
scroll to position [1556, 0]
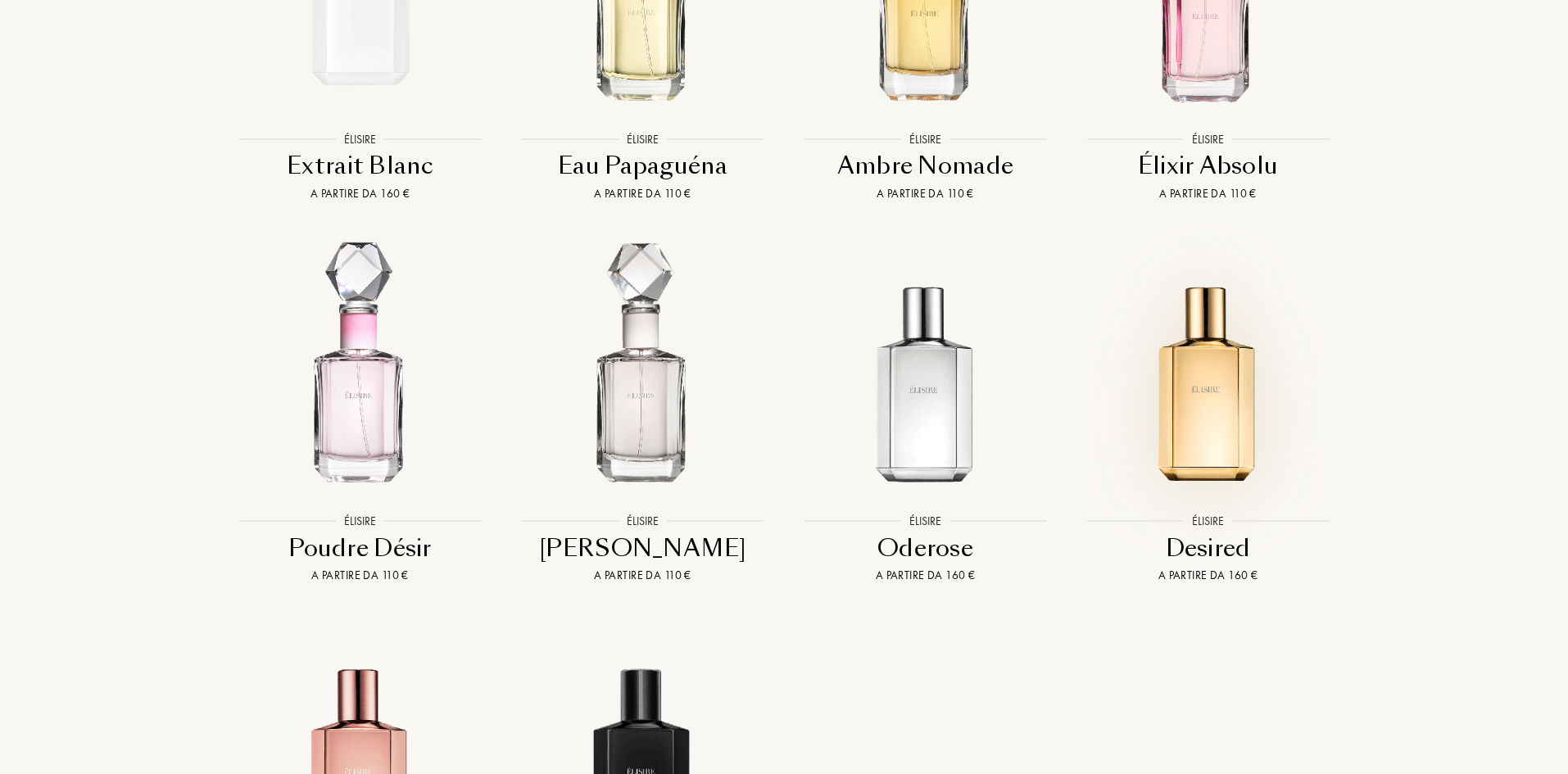
click at [1228, 399] on img at bounding box center [1208, 367] width 255 height 255
click at [346, 411] on img at bounding box center [359, 367] width 255 height 255
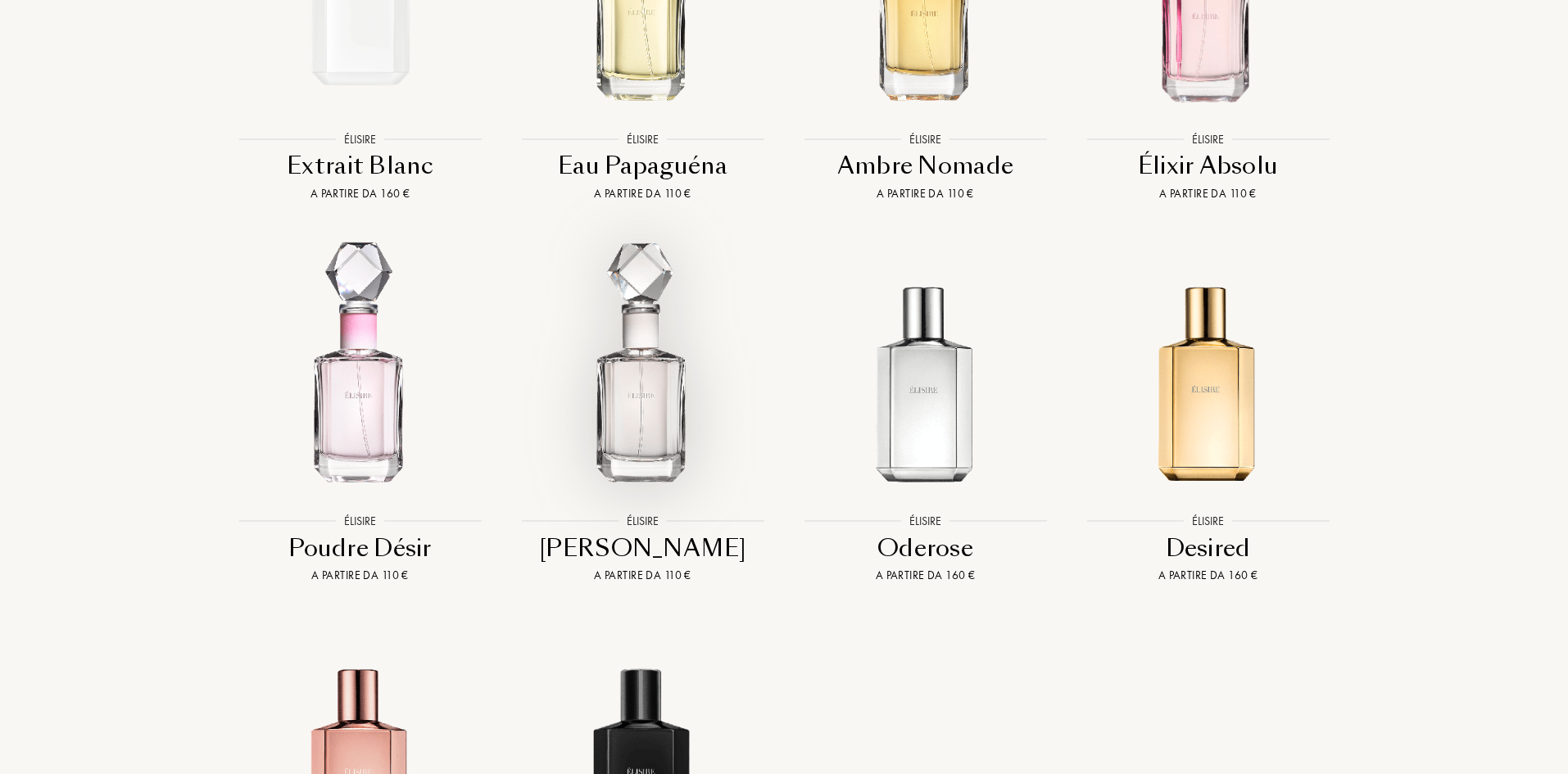
click at [652, 495] on img at bounding box center [642, 367] width 255 height 255
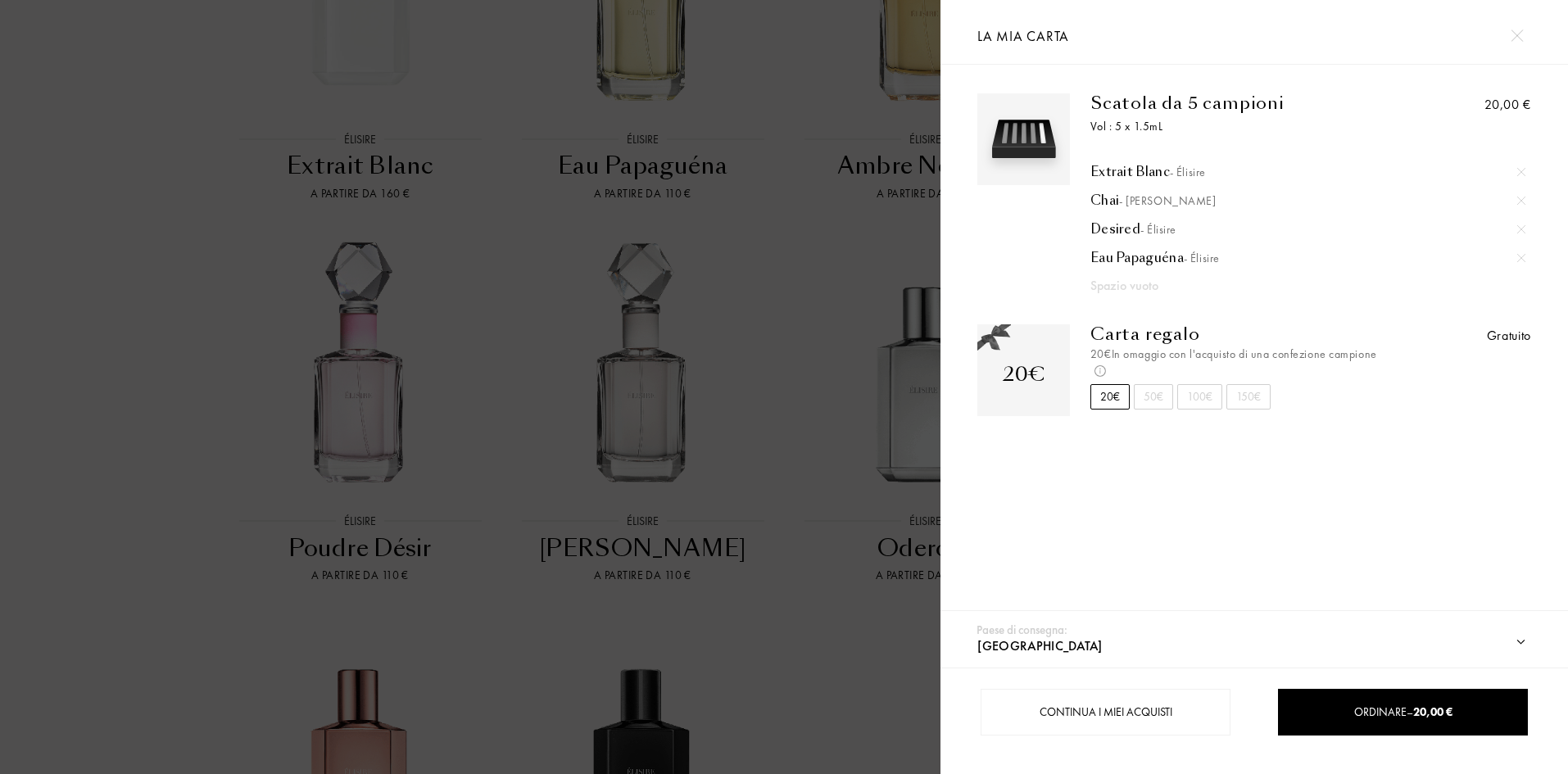
click at [1523, 39] on img at bounding box center [1517, 36] width 13 height 13
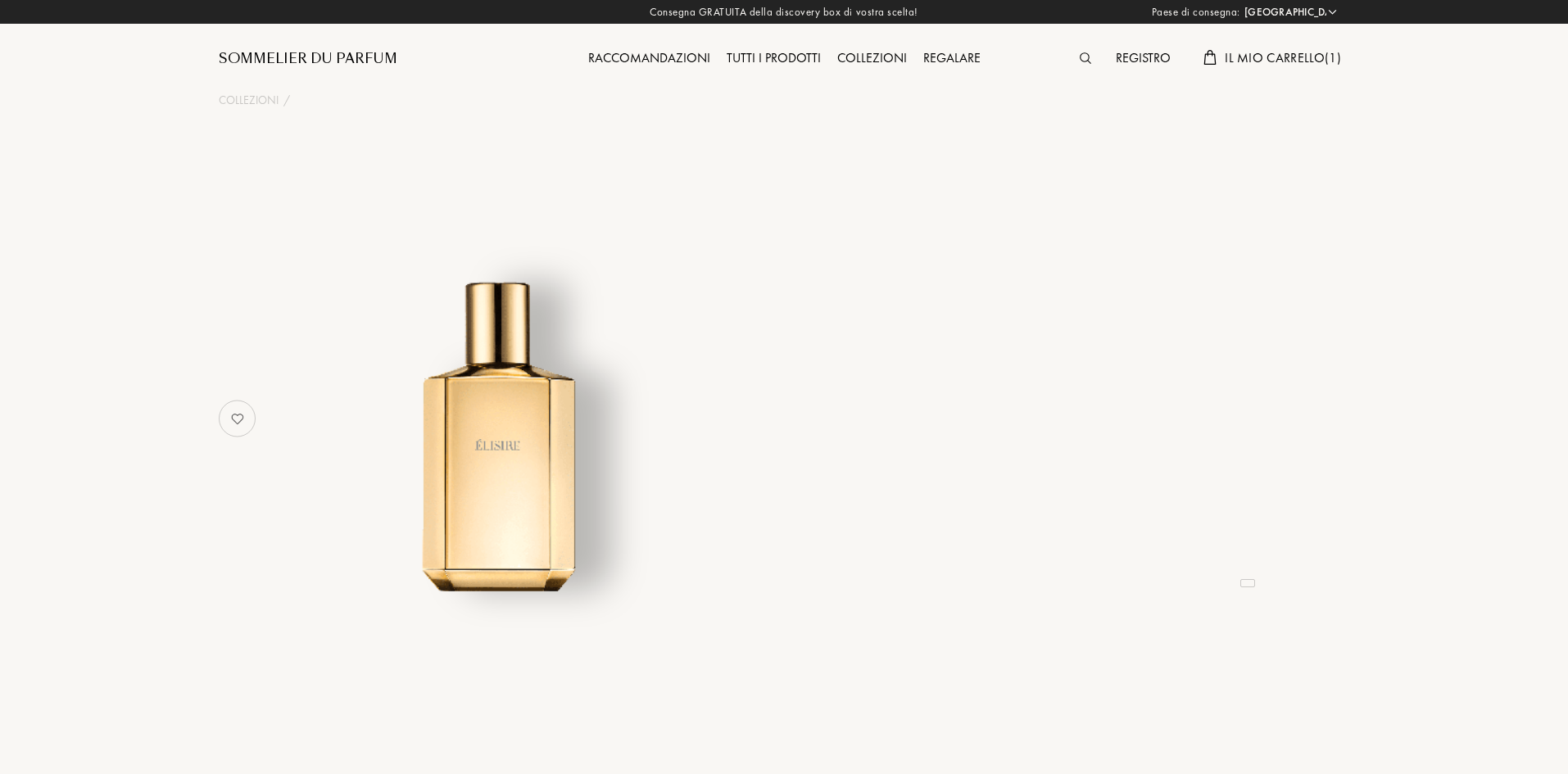
select select "IT"
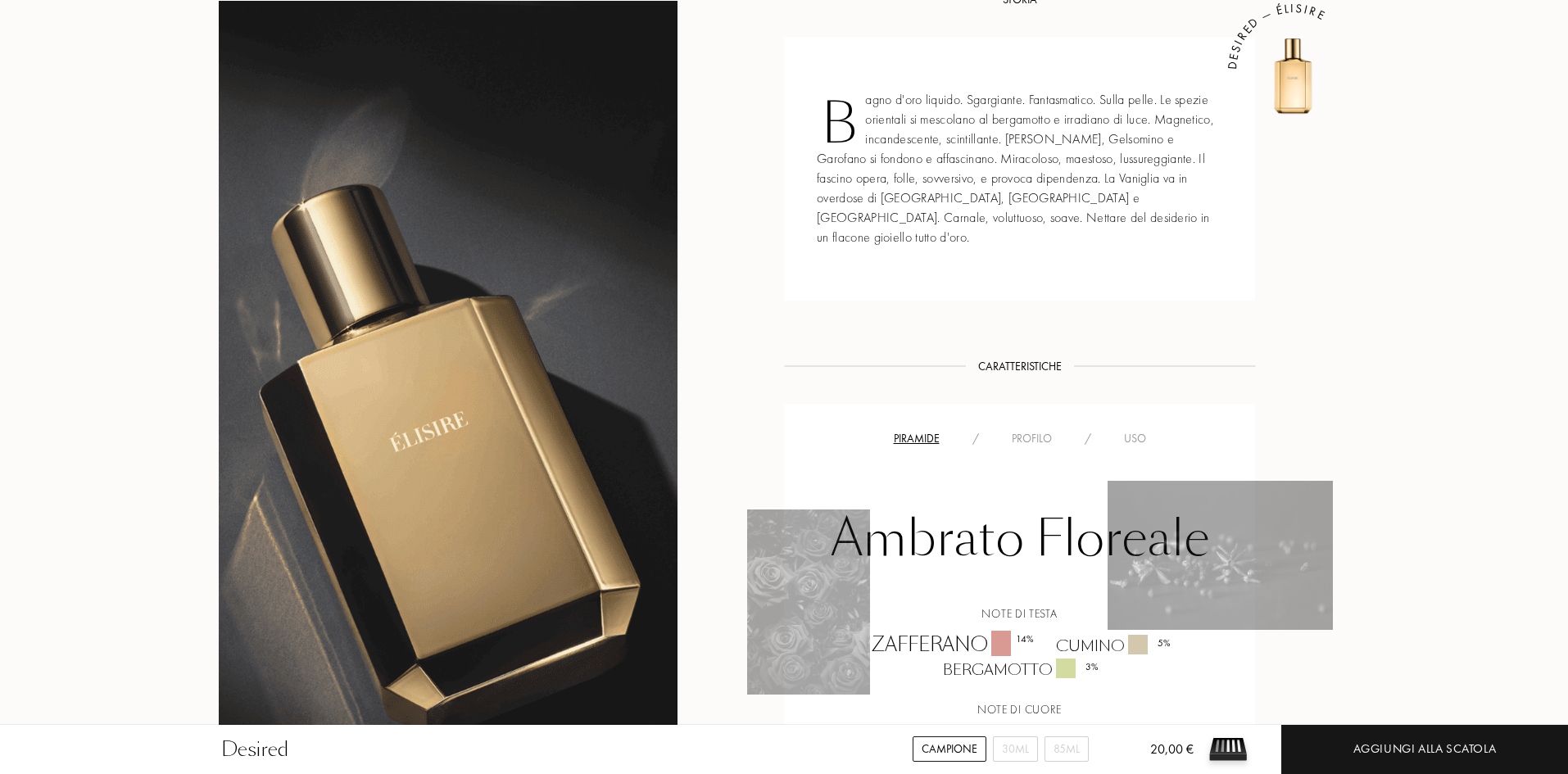
scroll to position [409, 0]
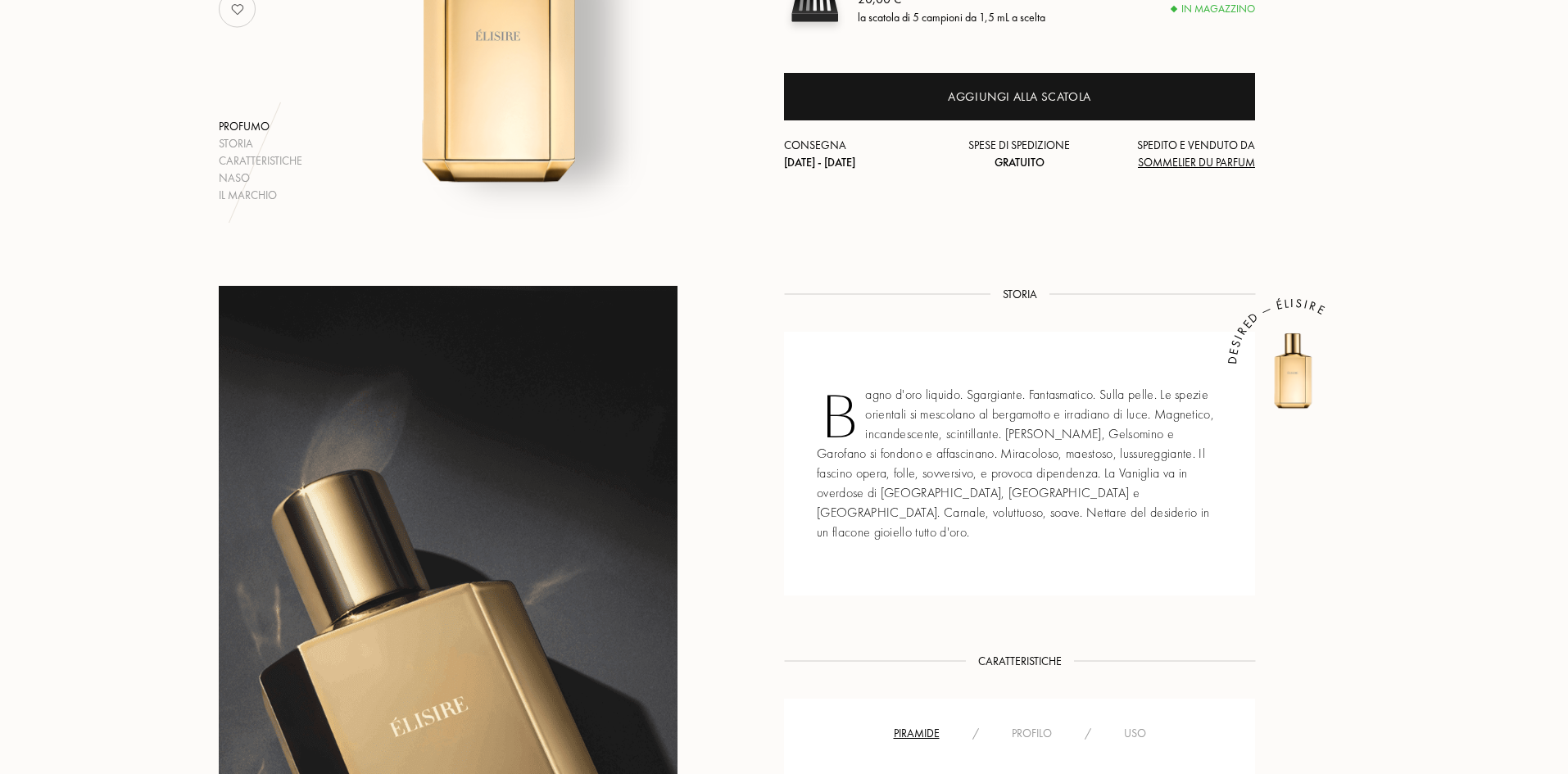
click at [993, 449] on div "Bagno d'oro liquido. Sgargiante. Fantasmatico. Sulla pelle. Le spezie orientali…" at bounding box center [1019, 463] width 471 height 264
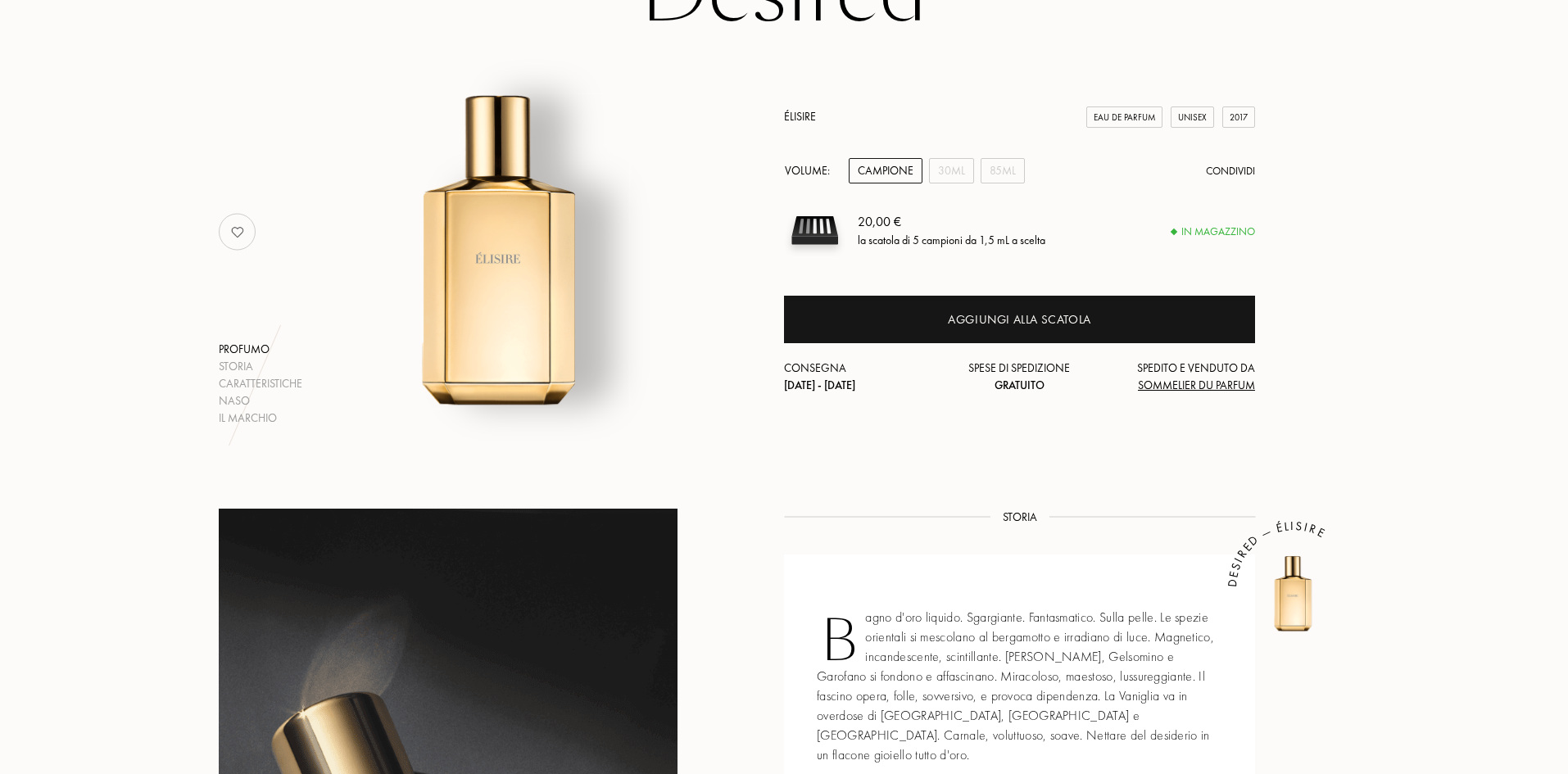
scroll to position [0, 0]
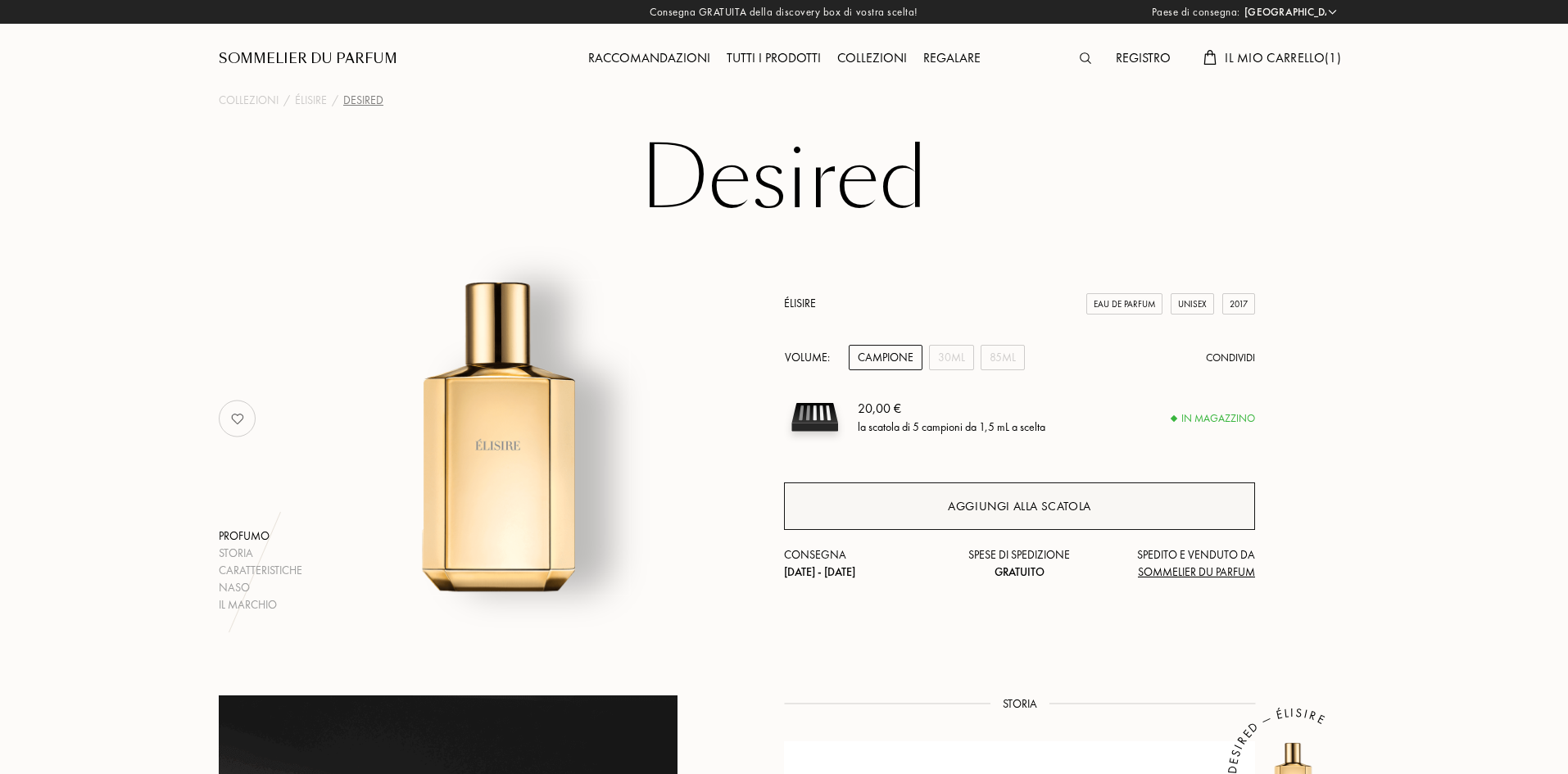
click at [919, 497] on div "Aggiungi alla scatola" at bounding box center [1019, 506] width 471 height 47
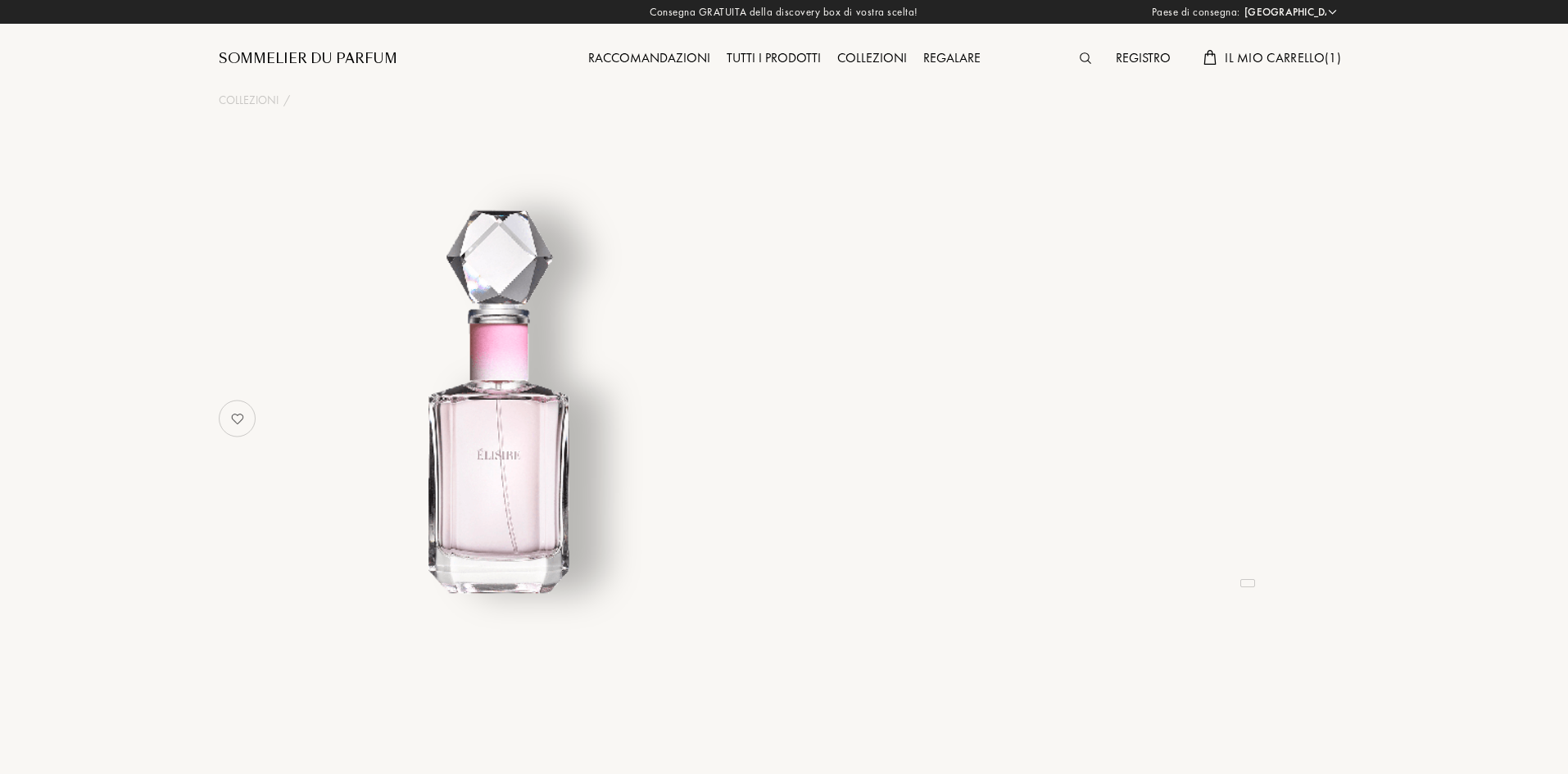
select select "IT"
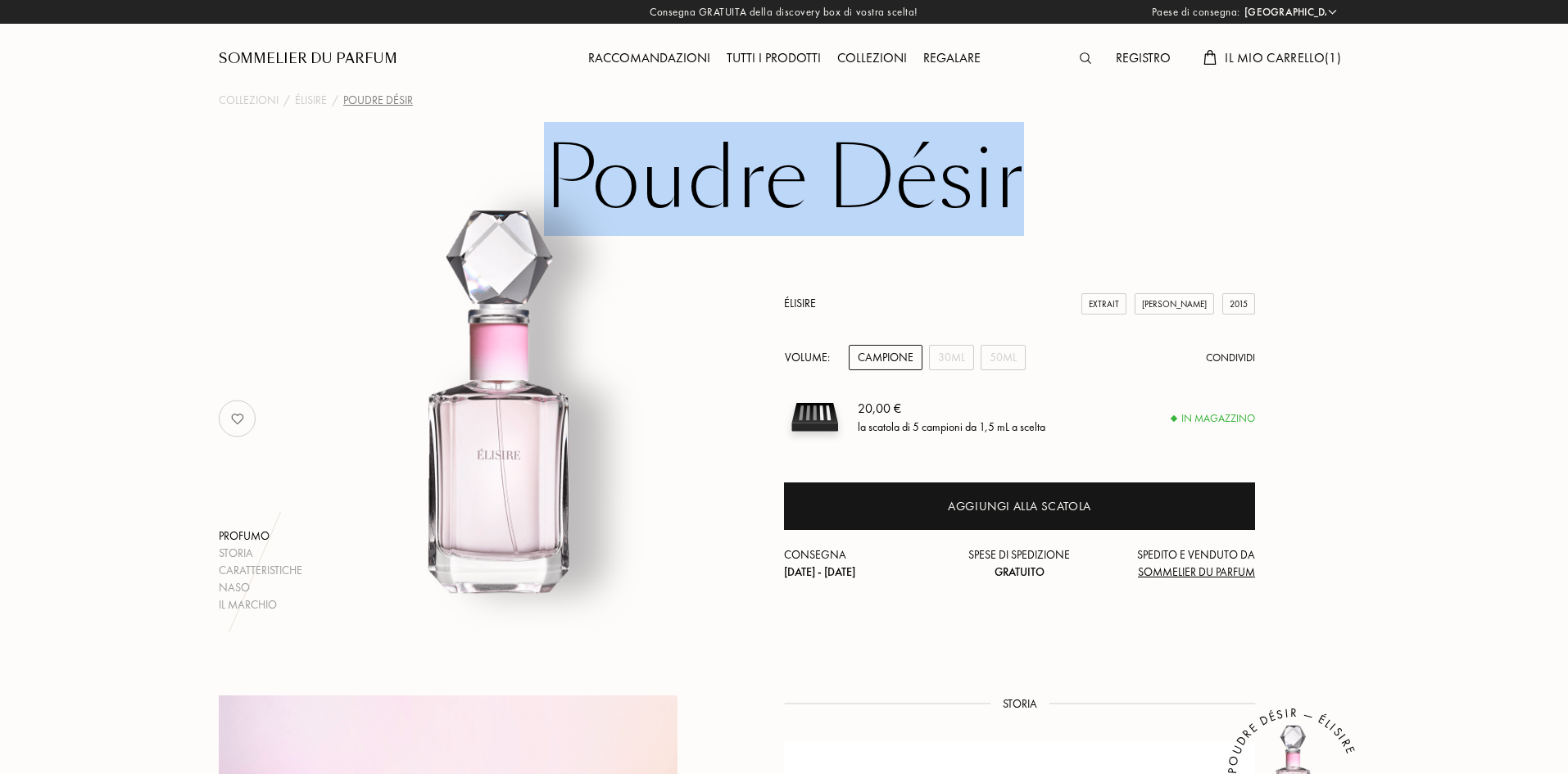
drag, startPoint x: 552, startPoint y: 183, endPoint x: 1017, endPoint y: 182, distance: 465.0
click at [1017, 182] on h1 "Poudre Désir" at bounding box center [784, 179] width 819 height 90
copy h1 "Poudre Désir"
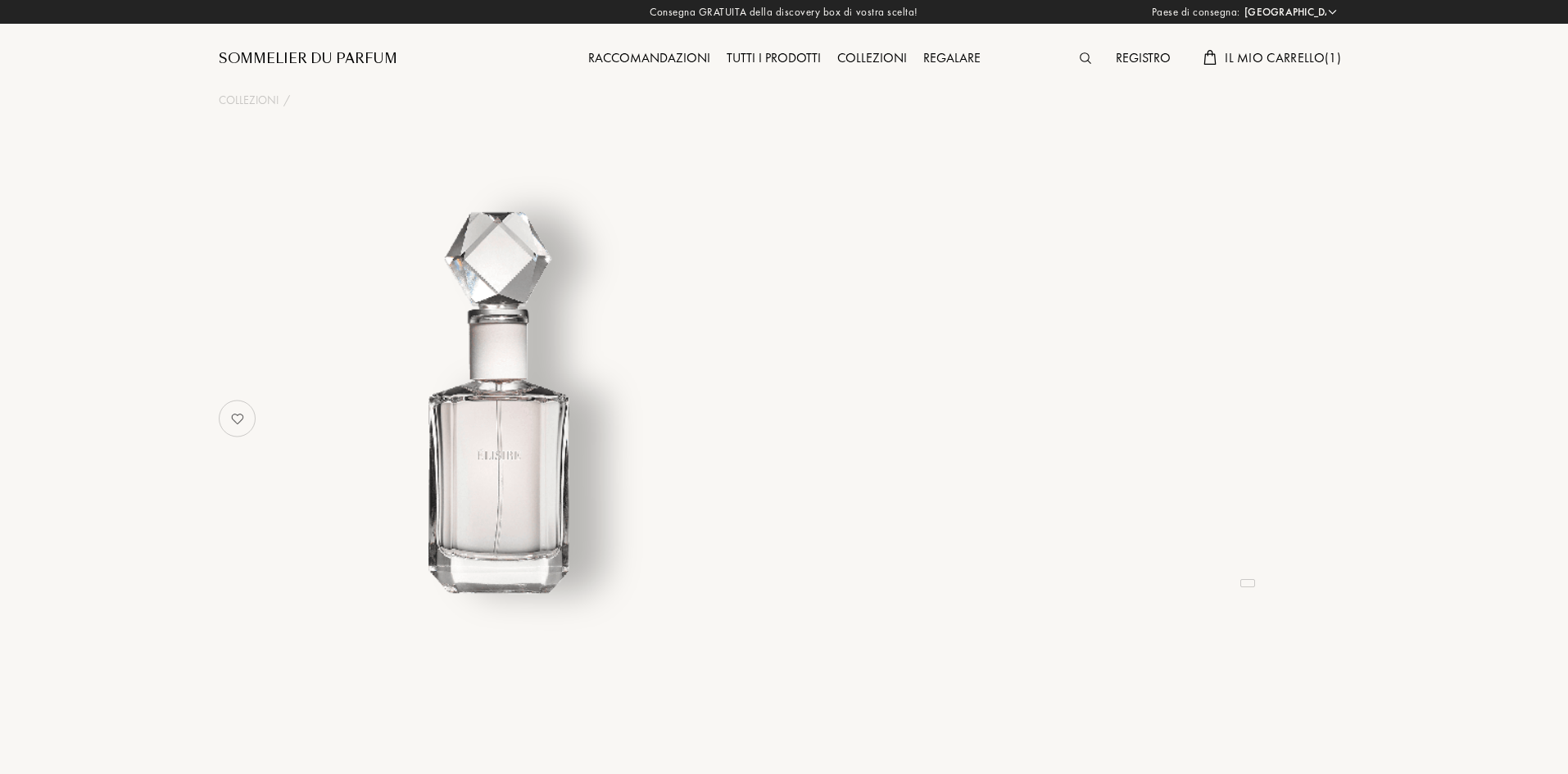
select select "IT"
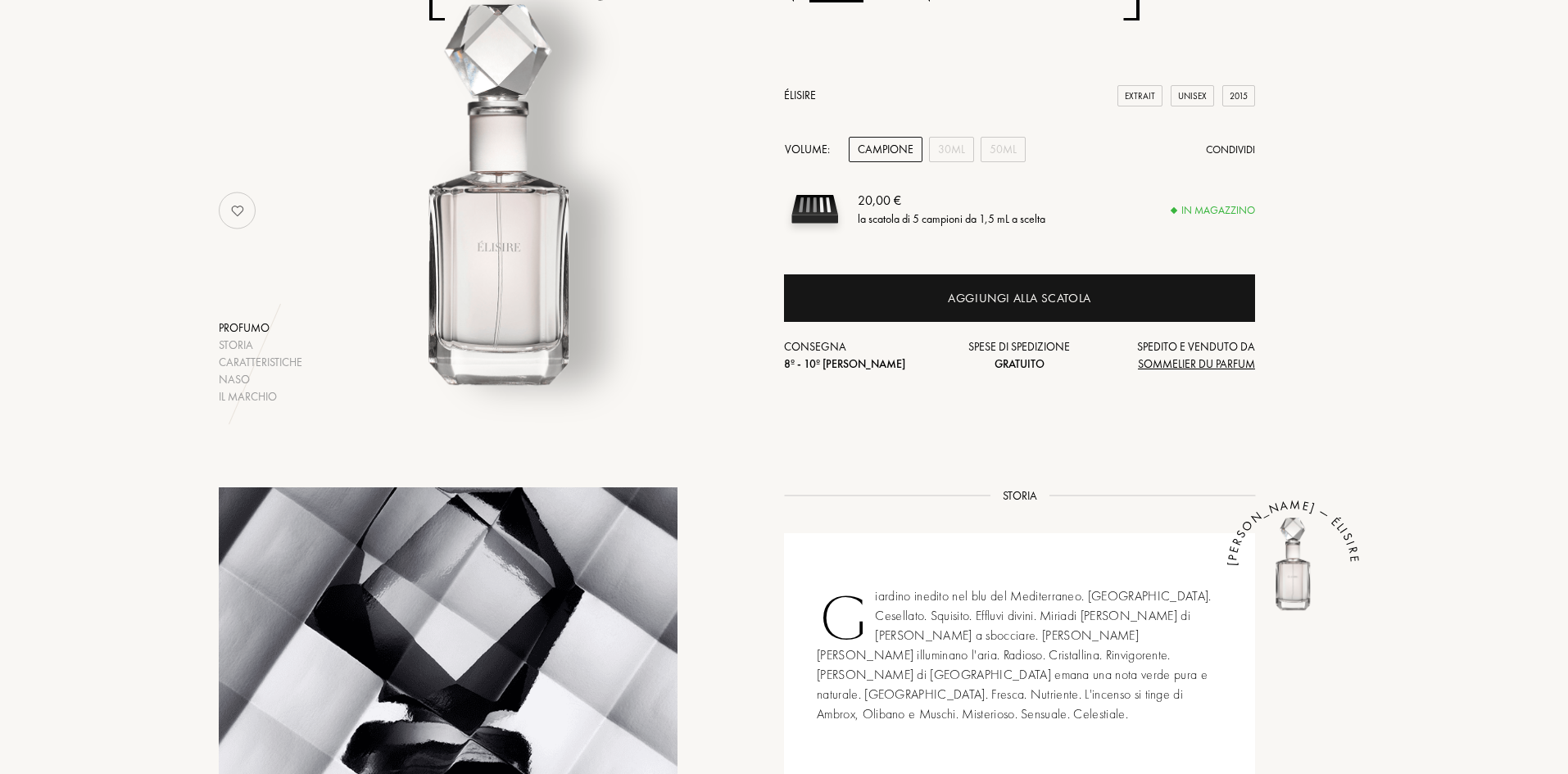
scroll to position [82, 0]
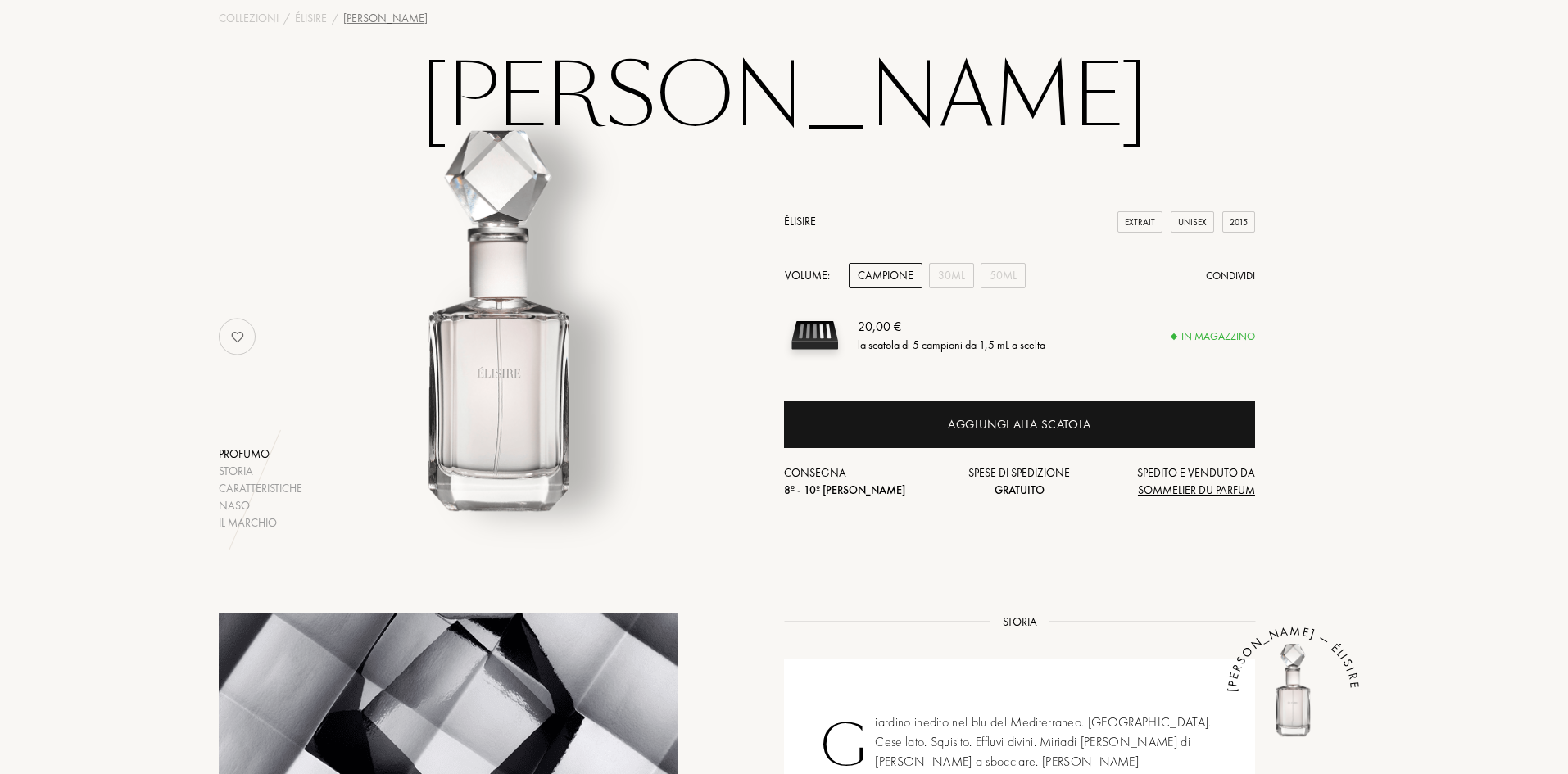
drag, startPoint x: 522, startPoint y: 87, endPoint x: 1071, endPoint y: 108, distance: 549.4
click at [1071, 108] on h1 "[PERSON_NAME]" at bounding box center [784, 97] width 819 height 90
copy h1 "[PERSON_NAME]"
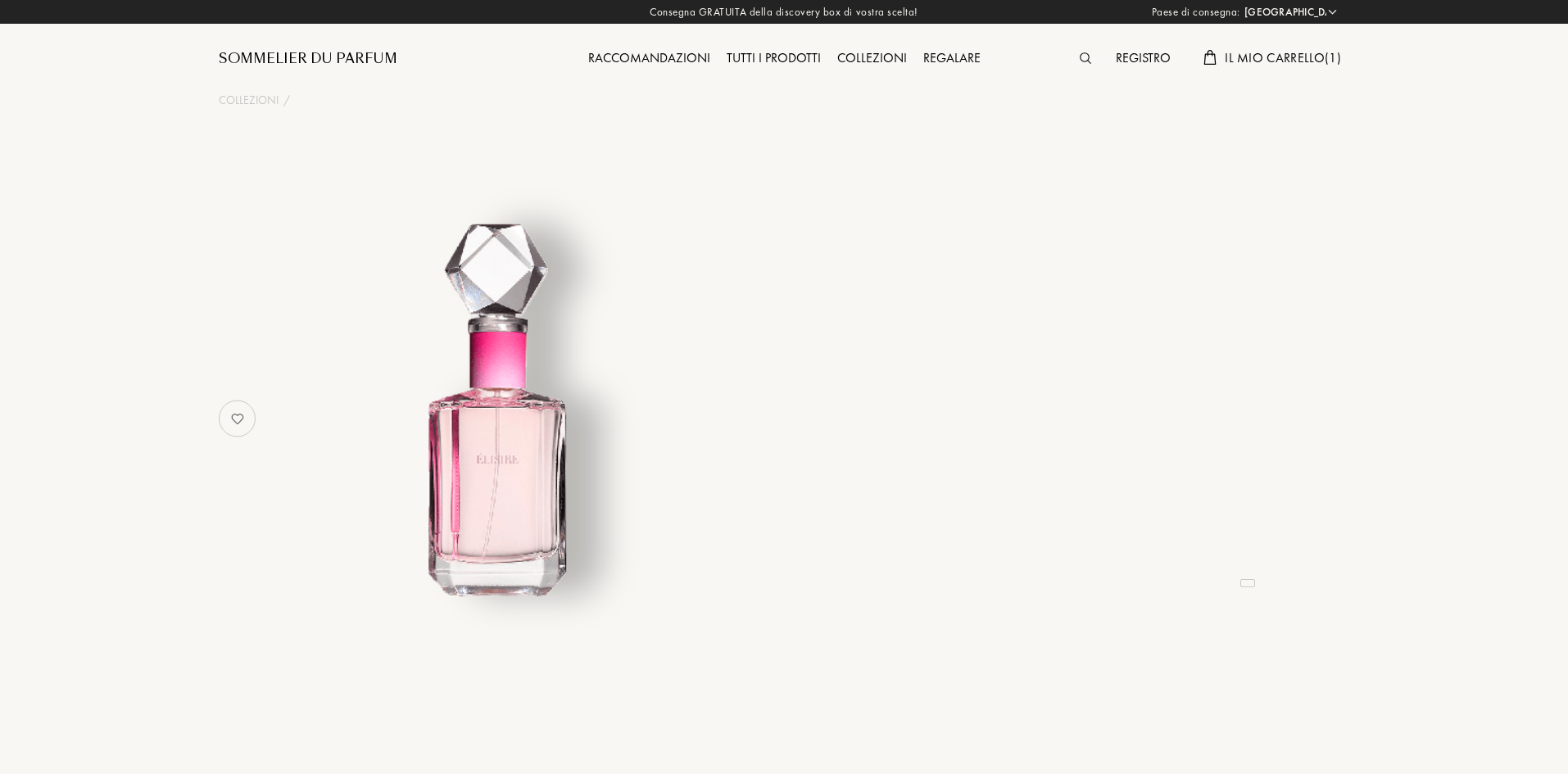
select select "IT"
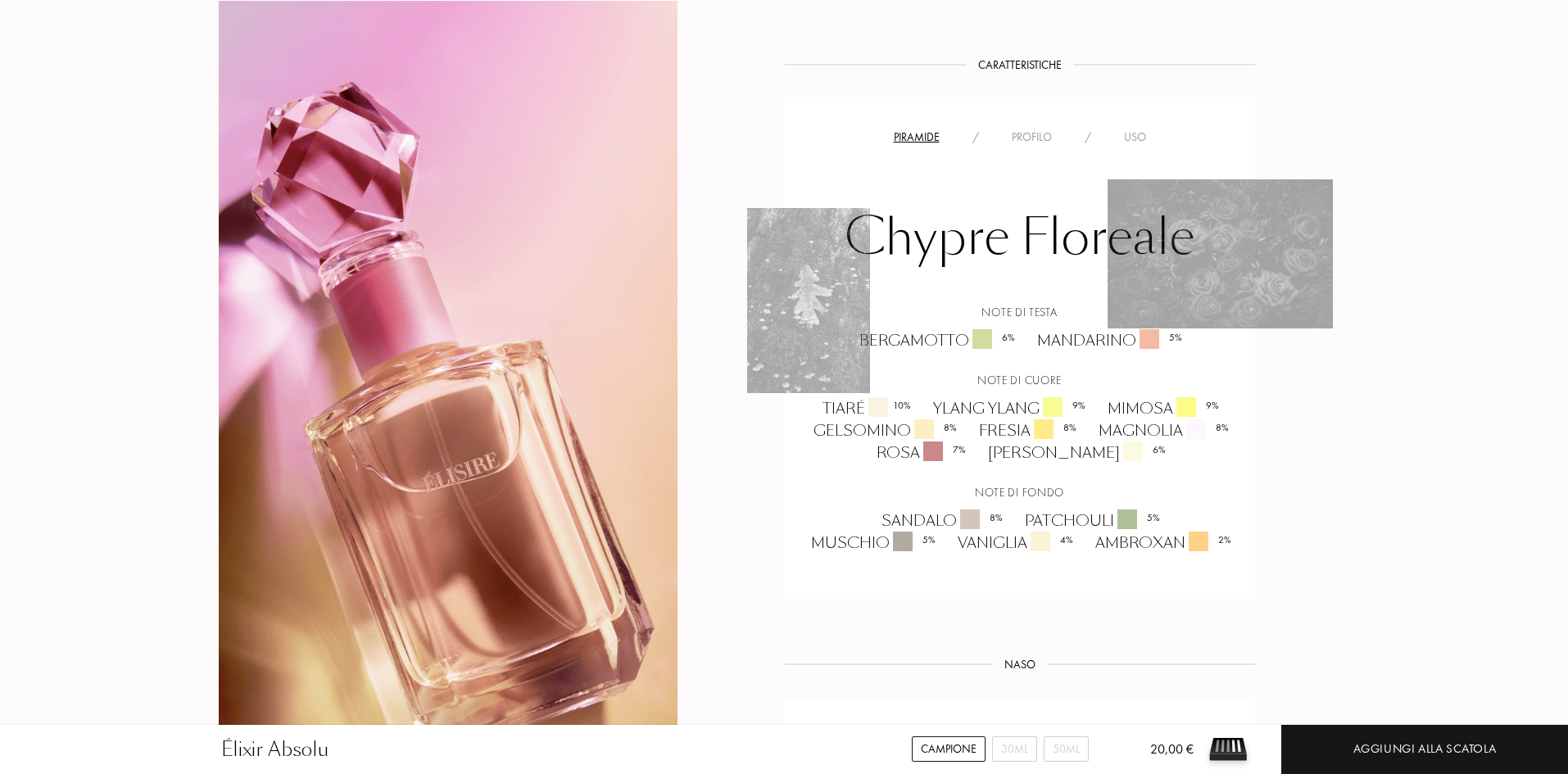
scroll to position [1147, 0]
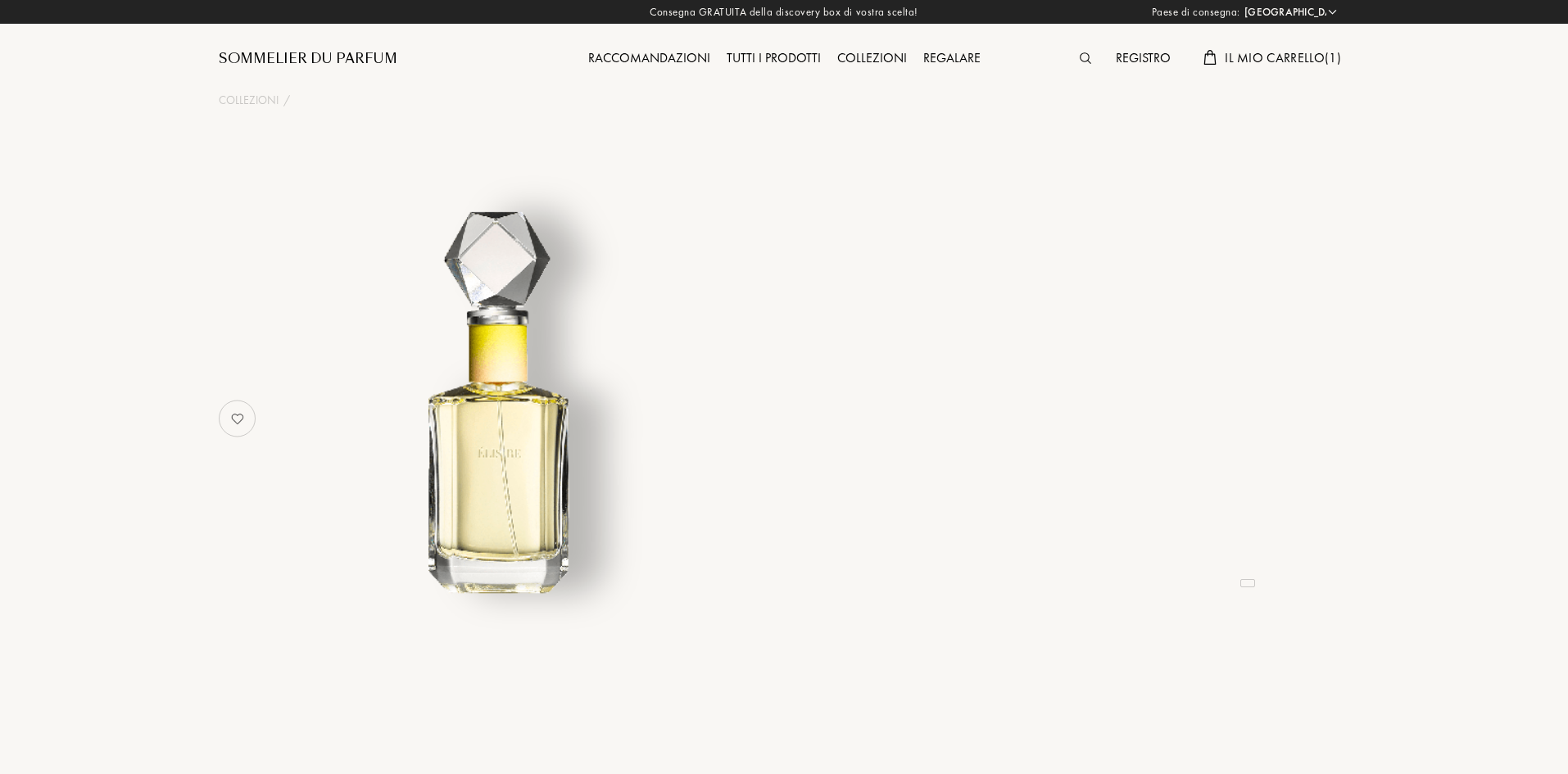
select select "IT"
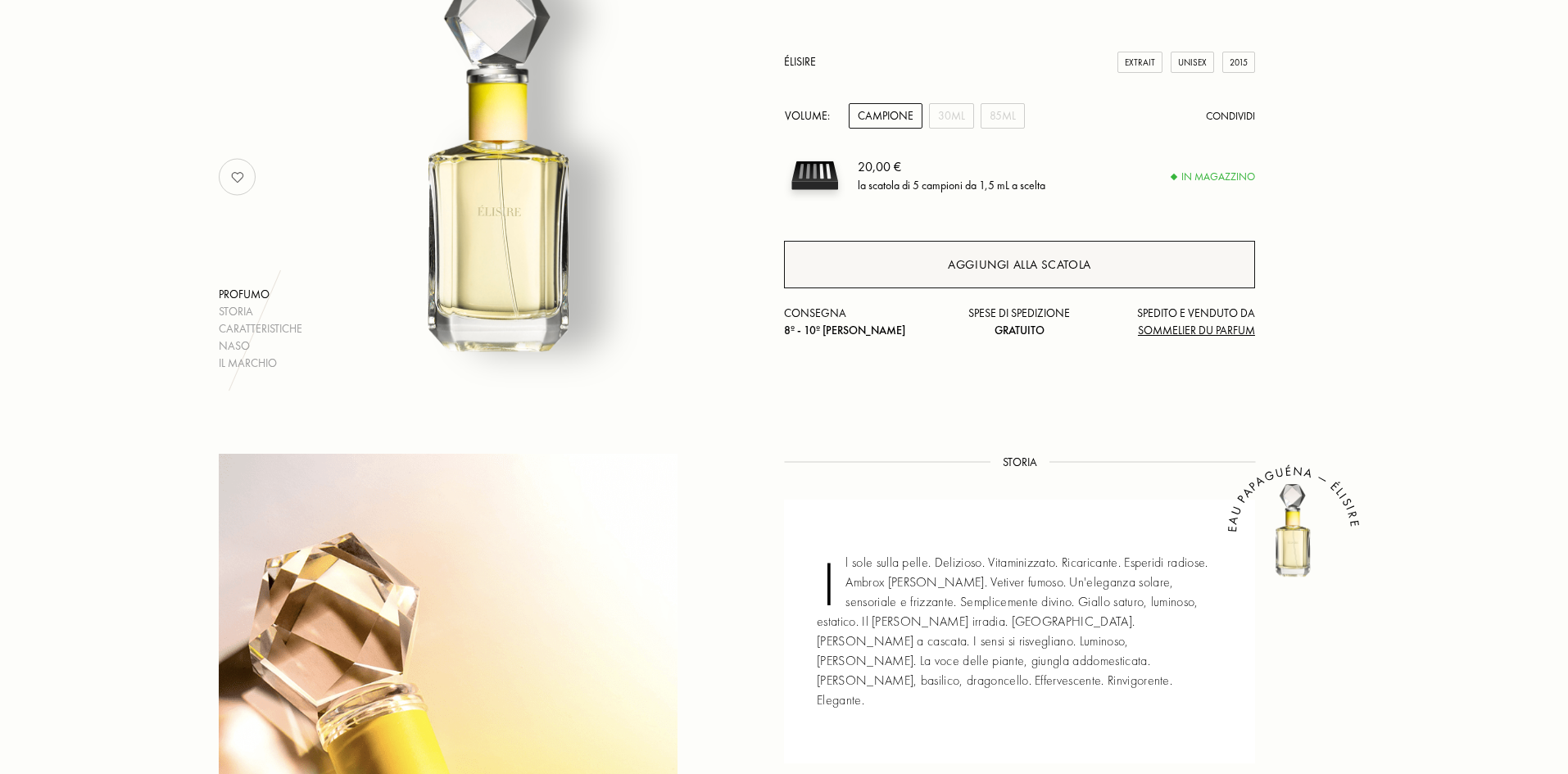
scroll to position [164, 0]
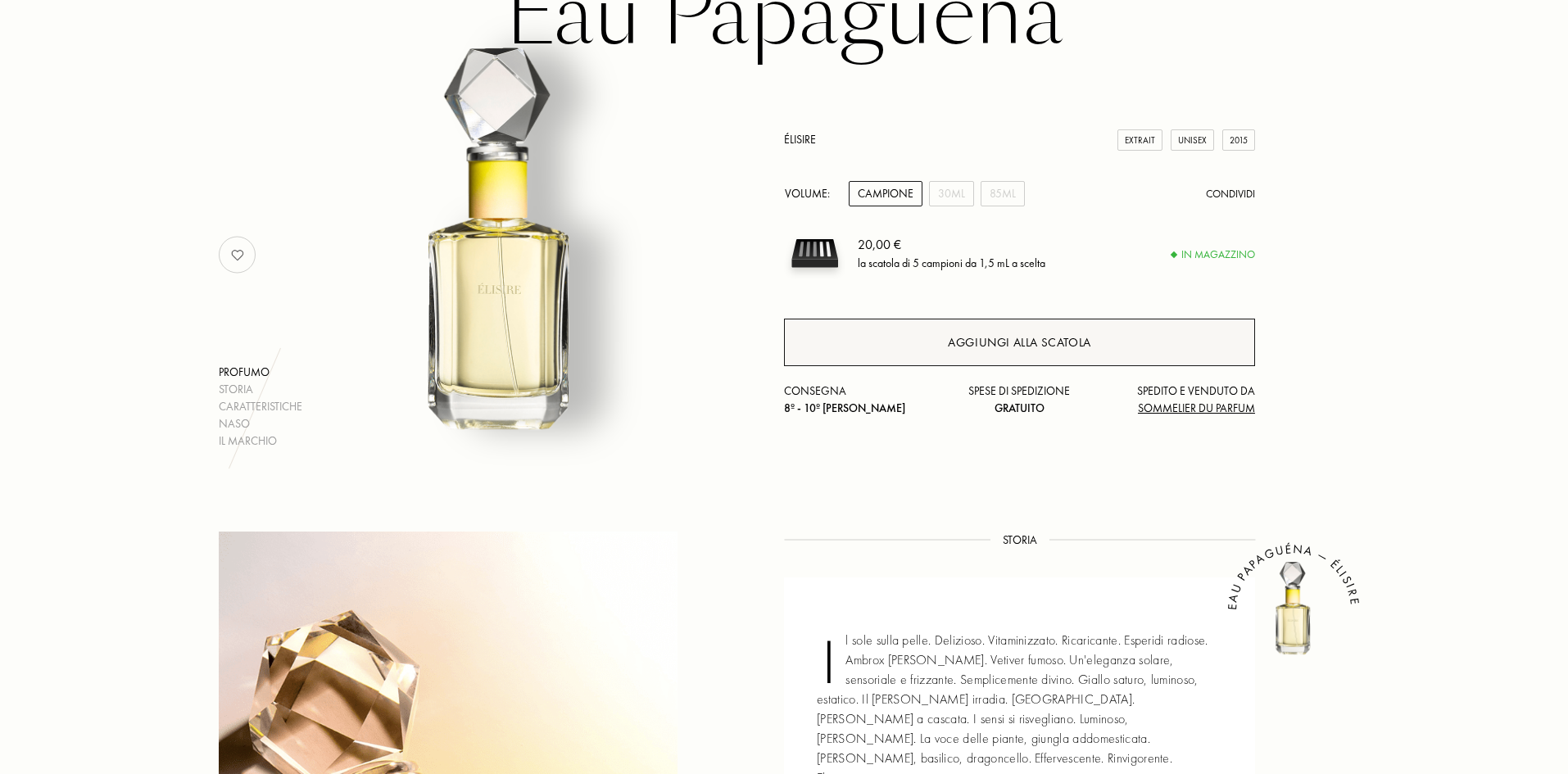
click at [966, 338] on div "Aggiungi alla scatola" at bounding box center [1019, 342] width 143 height 19
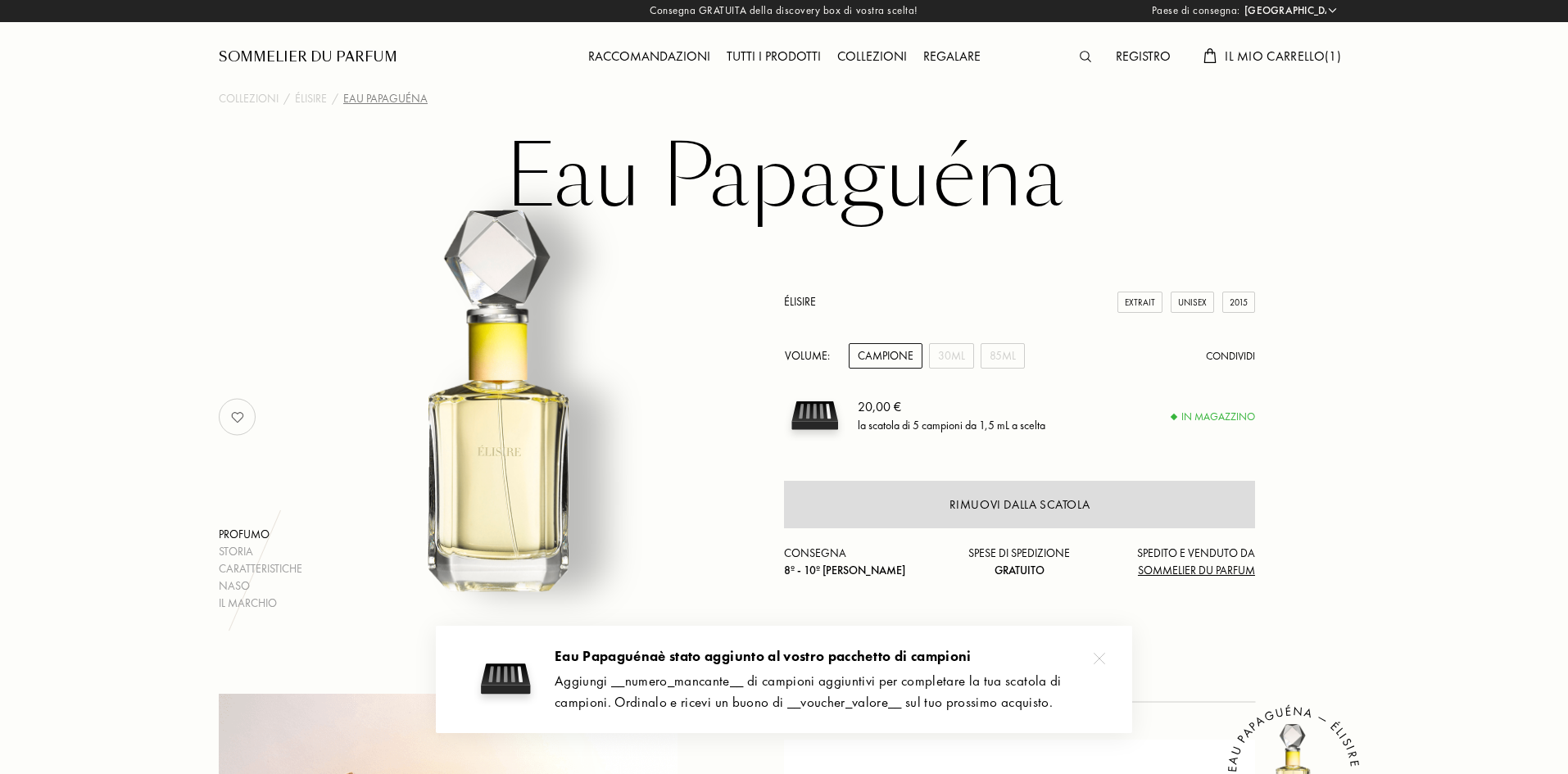
scroll to position [0, 0]
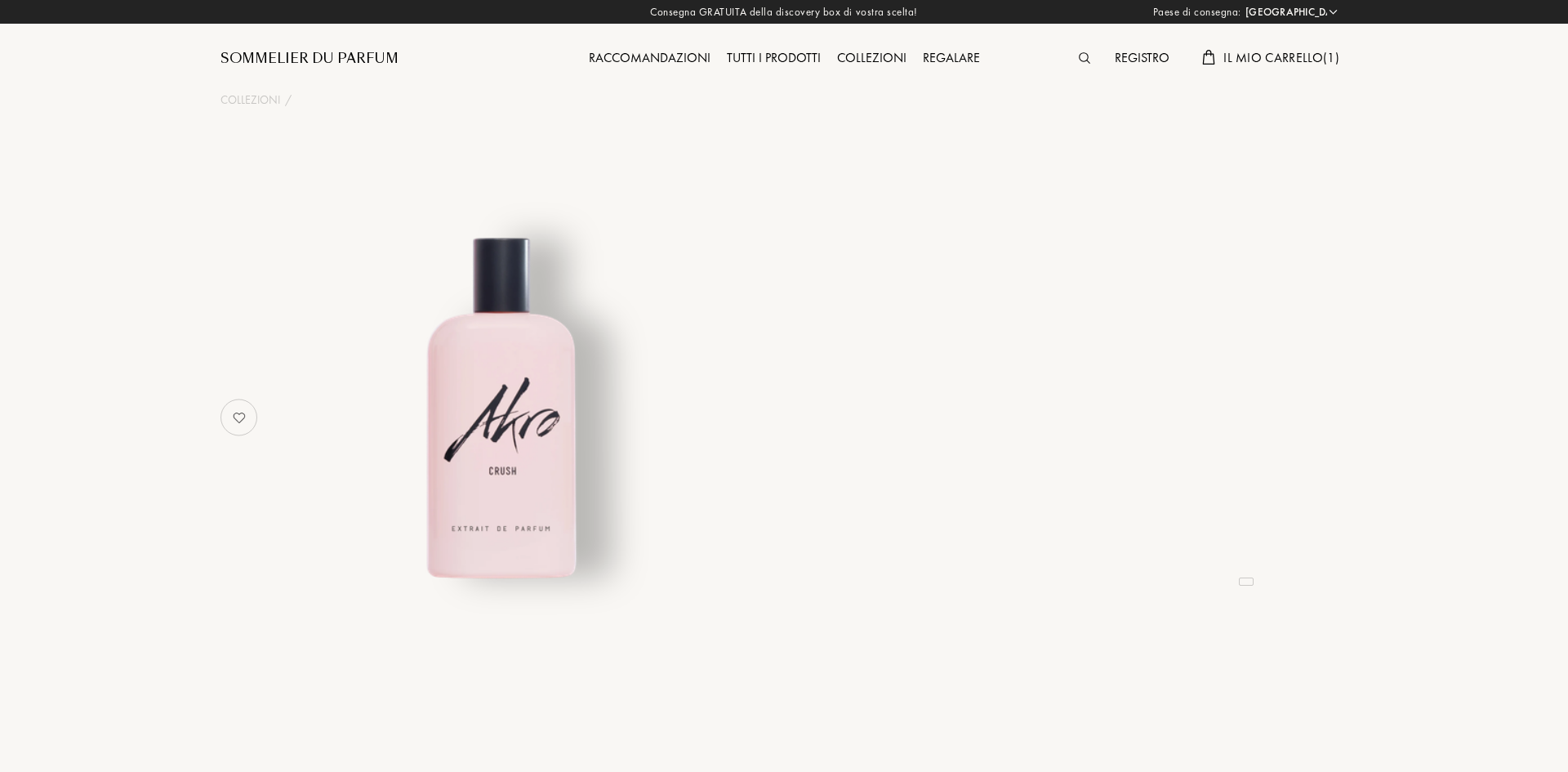
select select "IT"
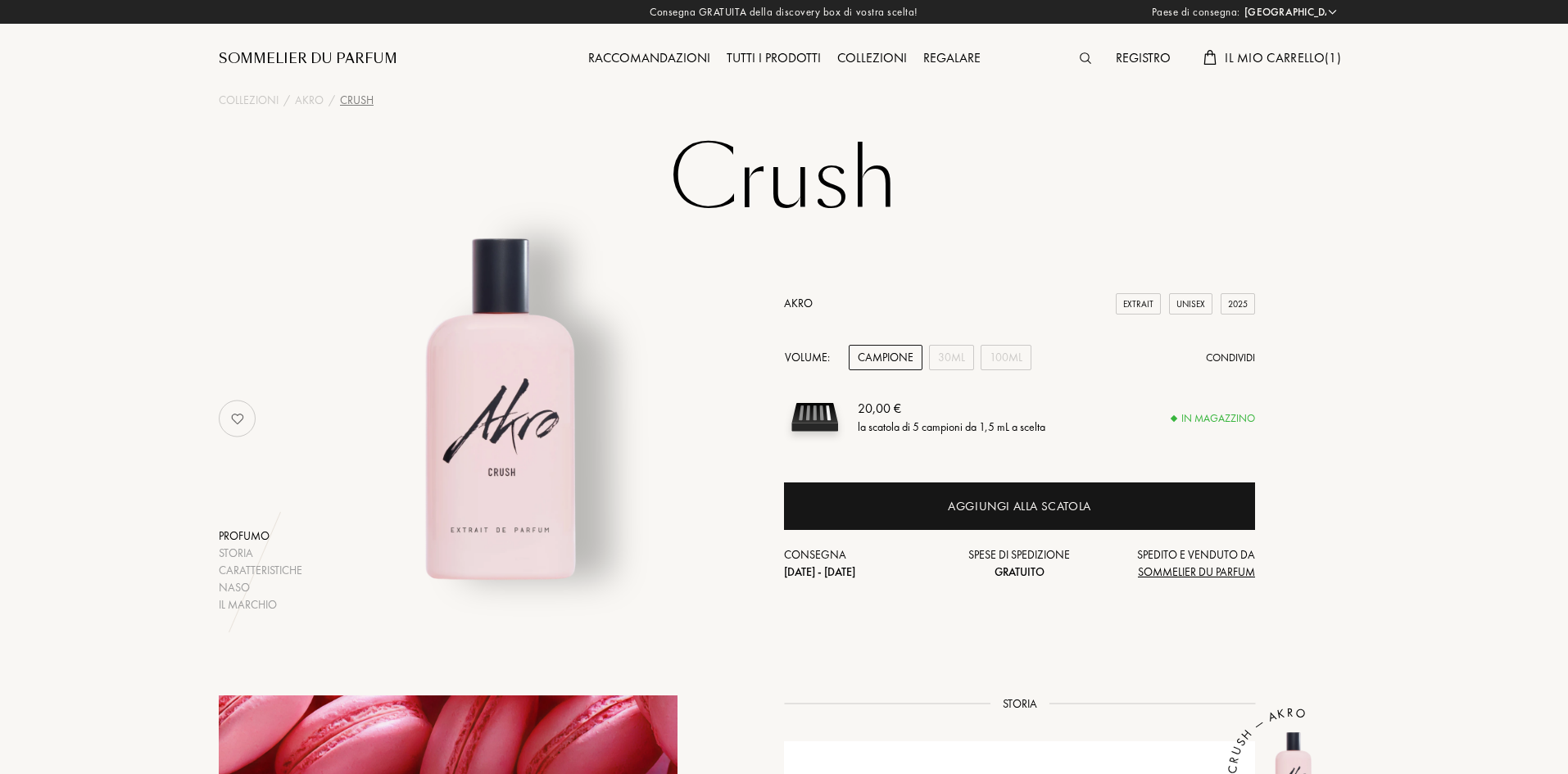
click at [1086, 55] on img at bounding box center [1085, 58] width 12 height 12
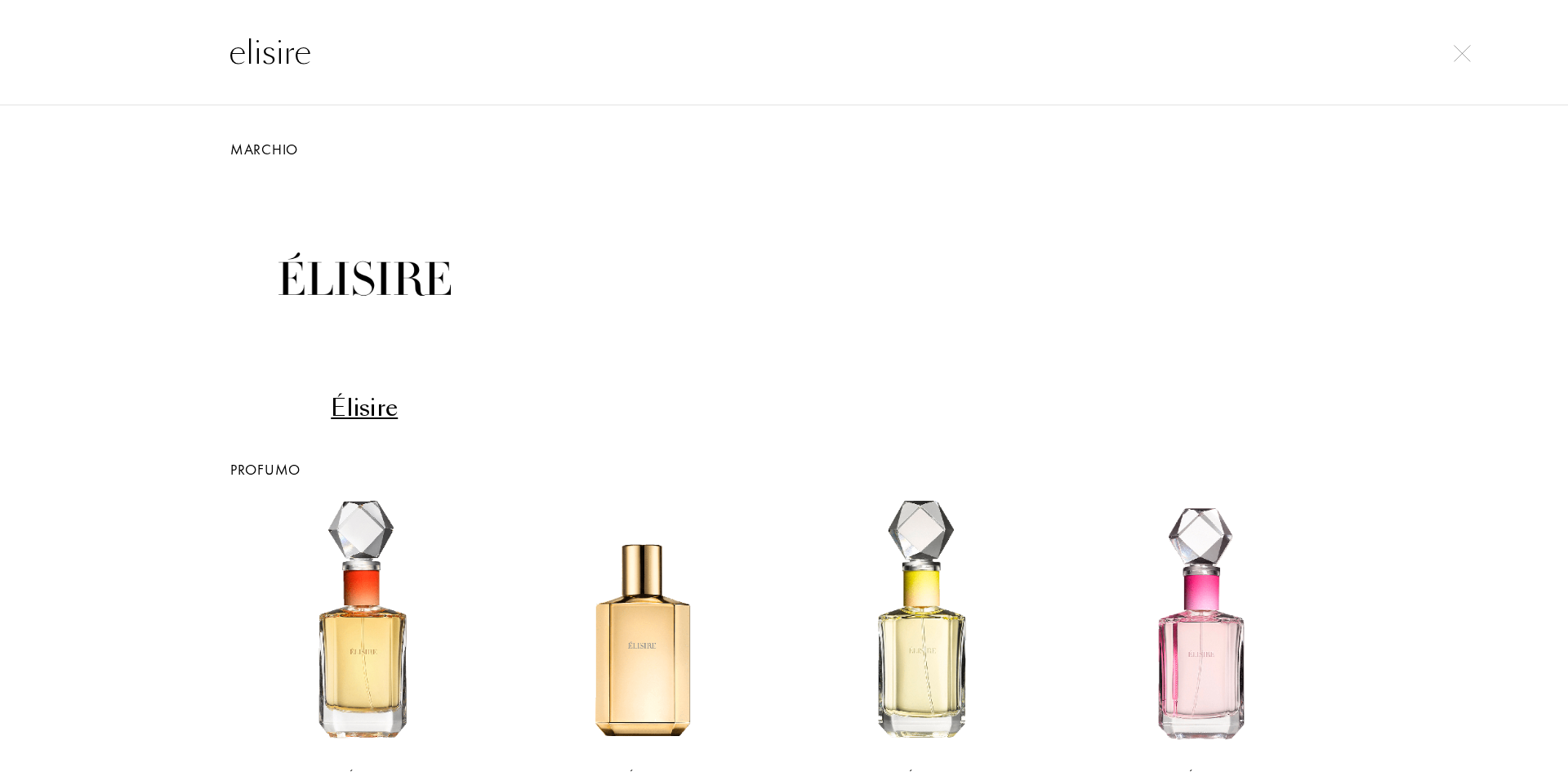
type input "elisire"
click at [383, 398] on div "Élisire" at bounding box center [364, 408] width 267 height 32
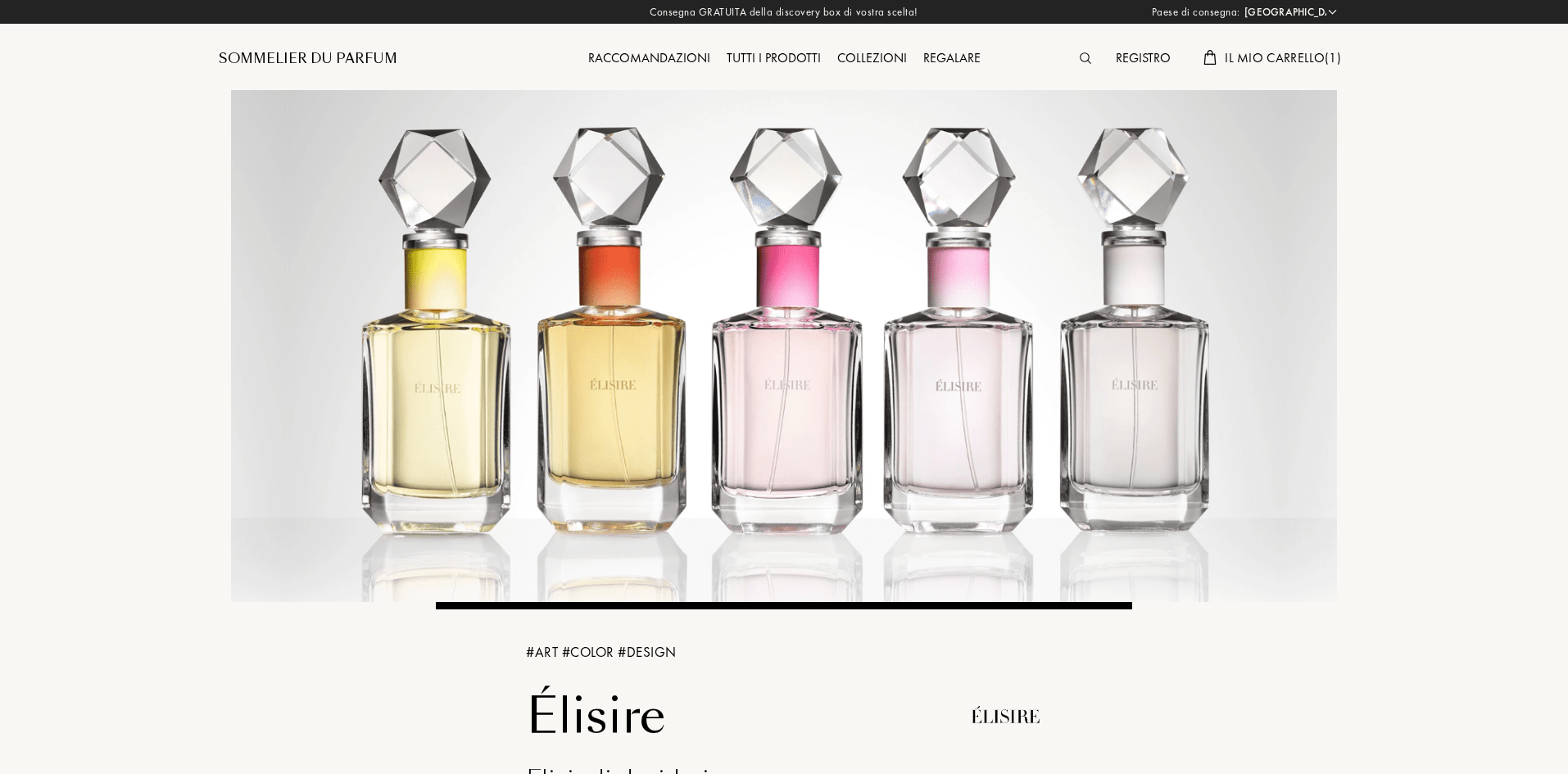
select select "IT"
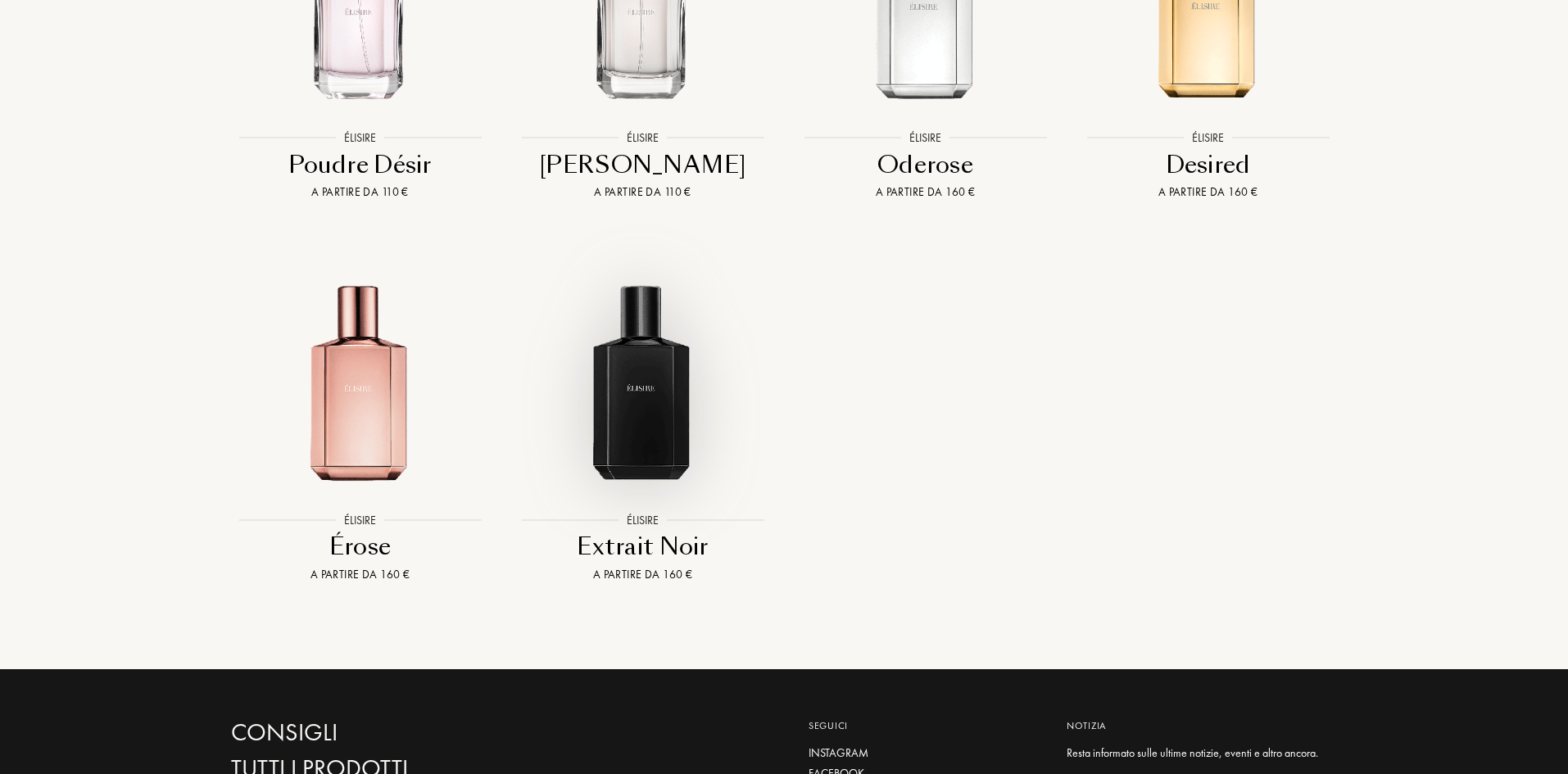
scroll to position [1802, 0]
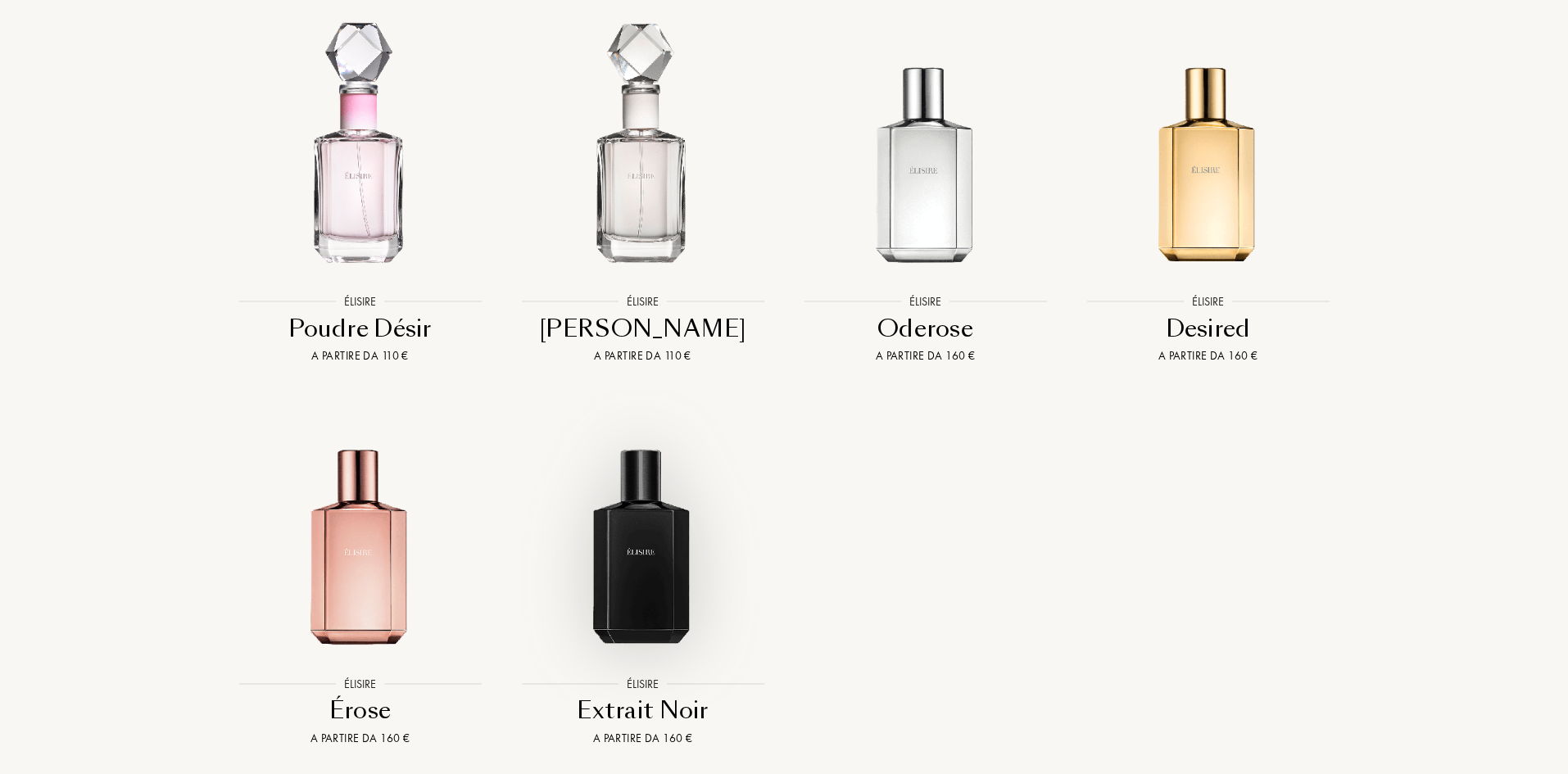
click at [670, 511] on img at bounding box center [642, 530] width 255 height 255
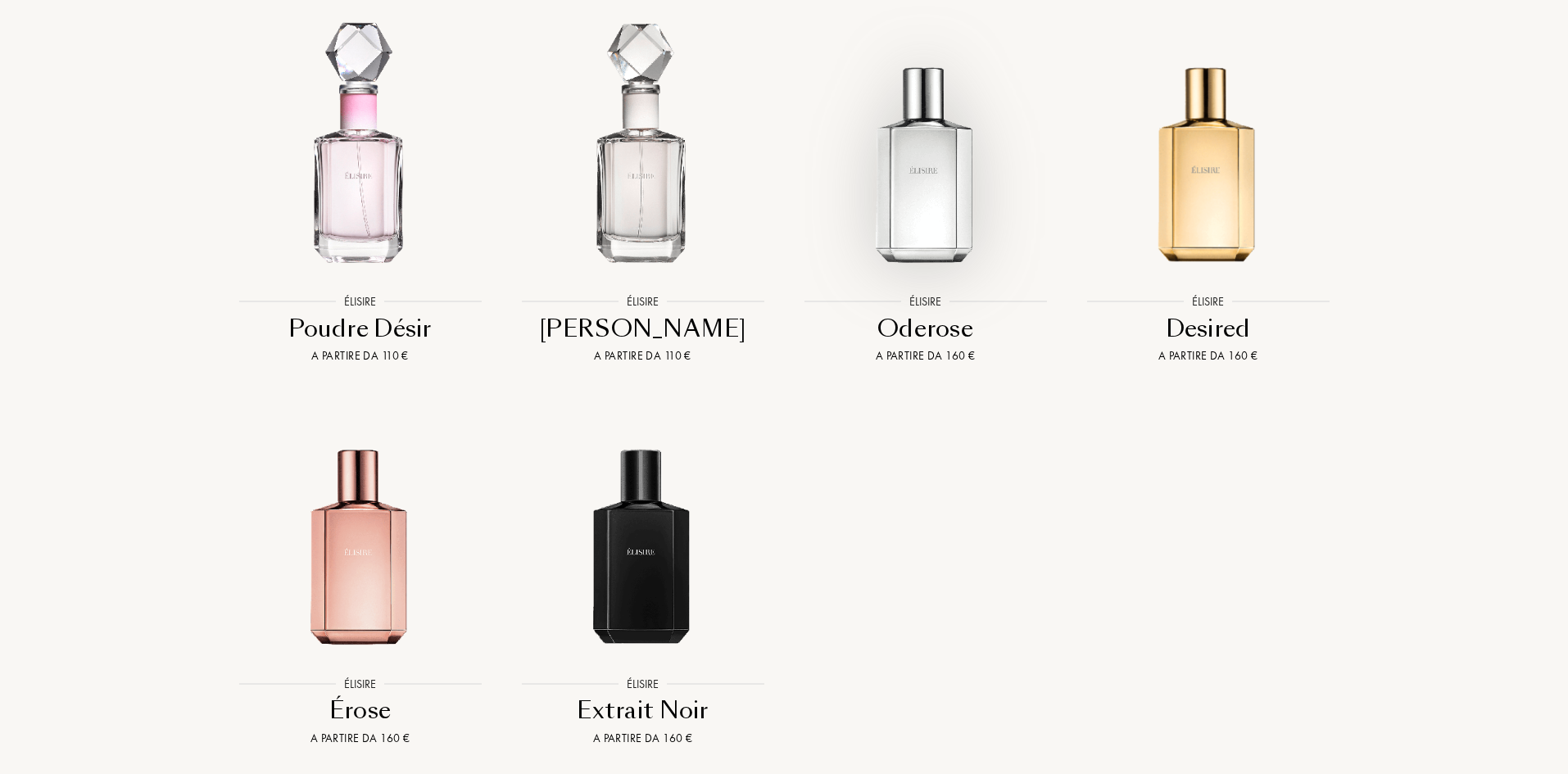
click at [930, 276] on img at bounding box center [925, 148] width 255 height 255
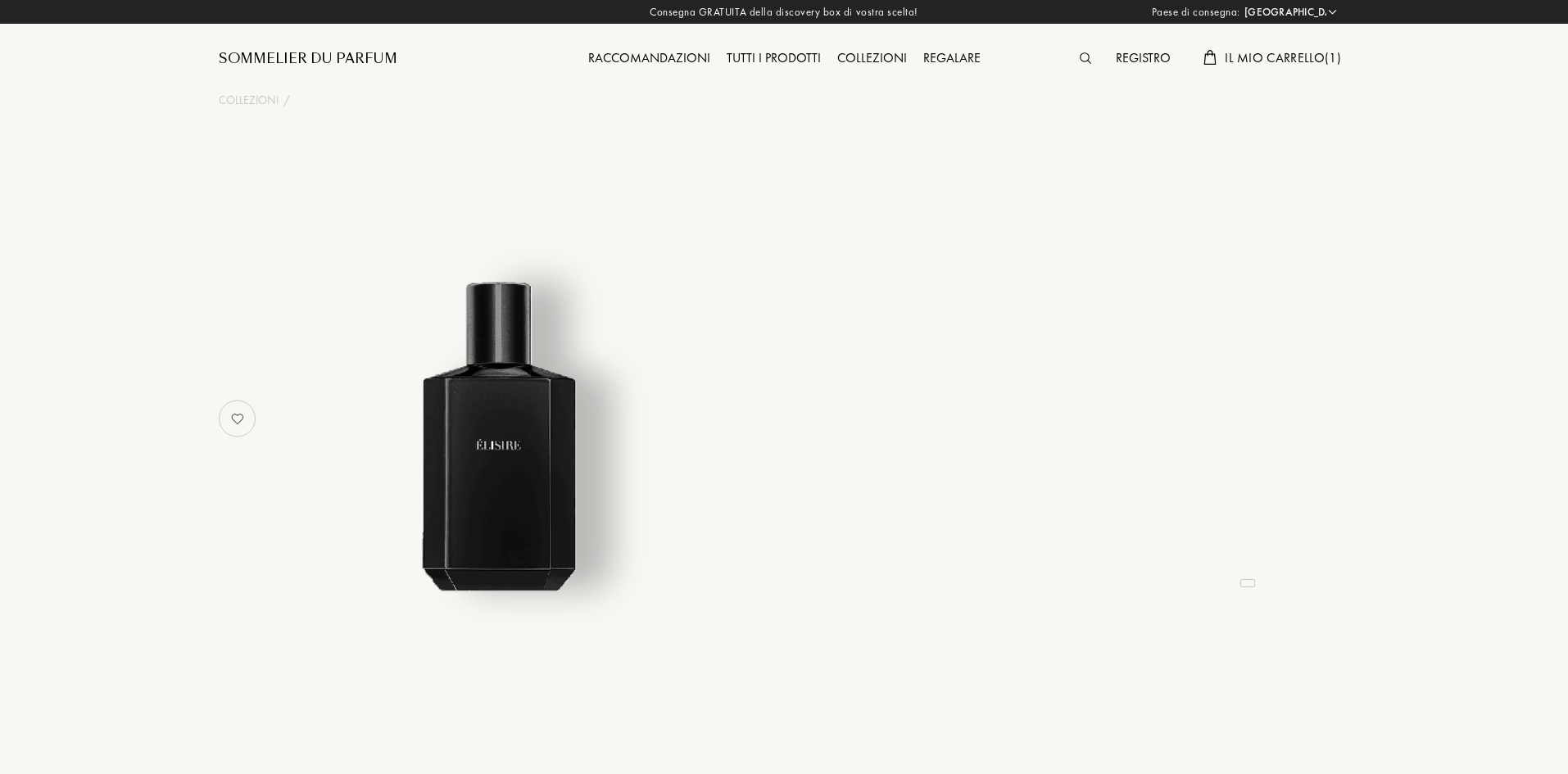
select select "IT"
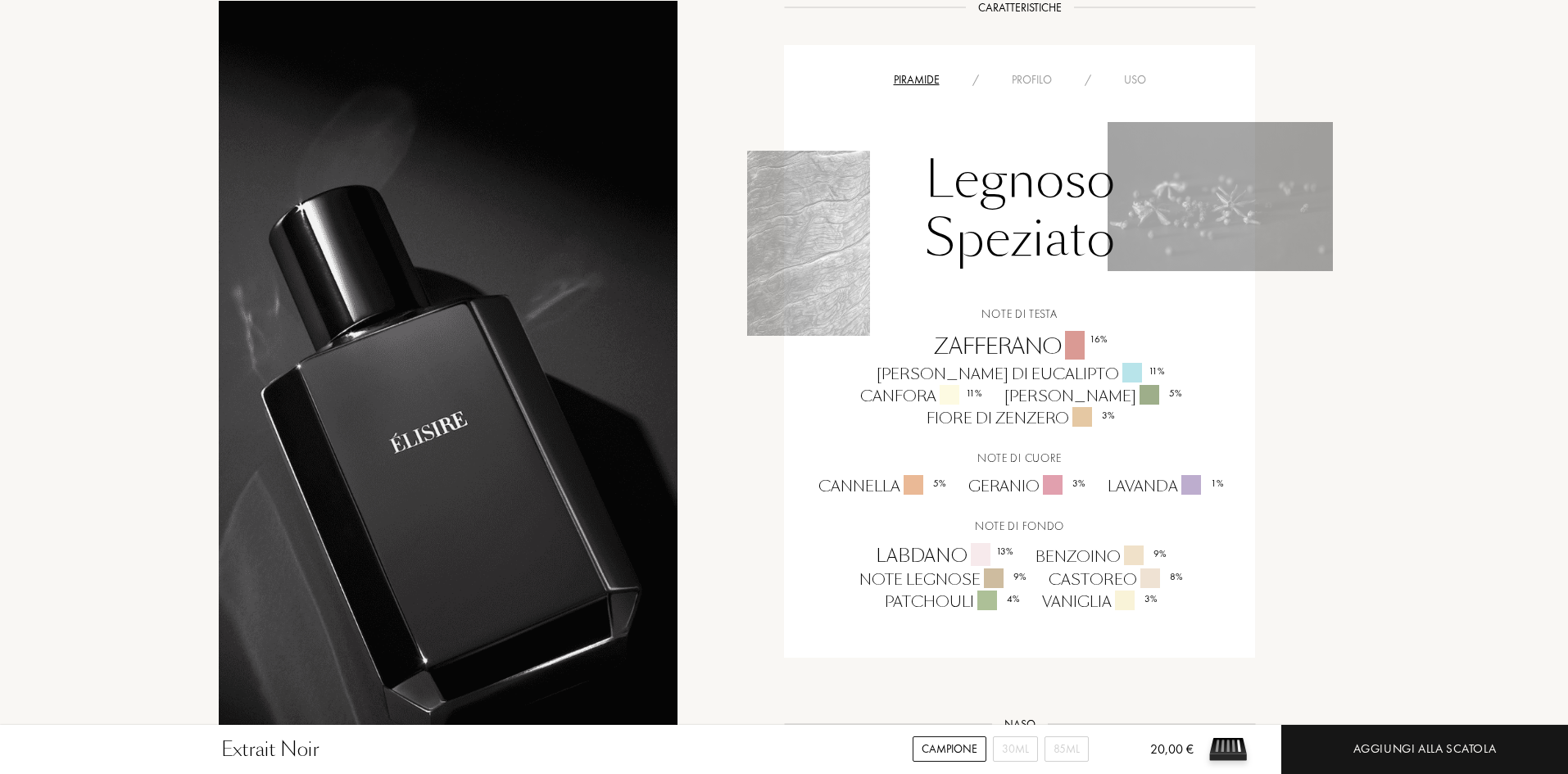
scroll to position [1064, 0]
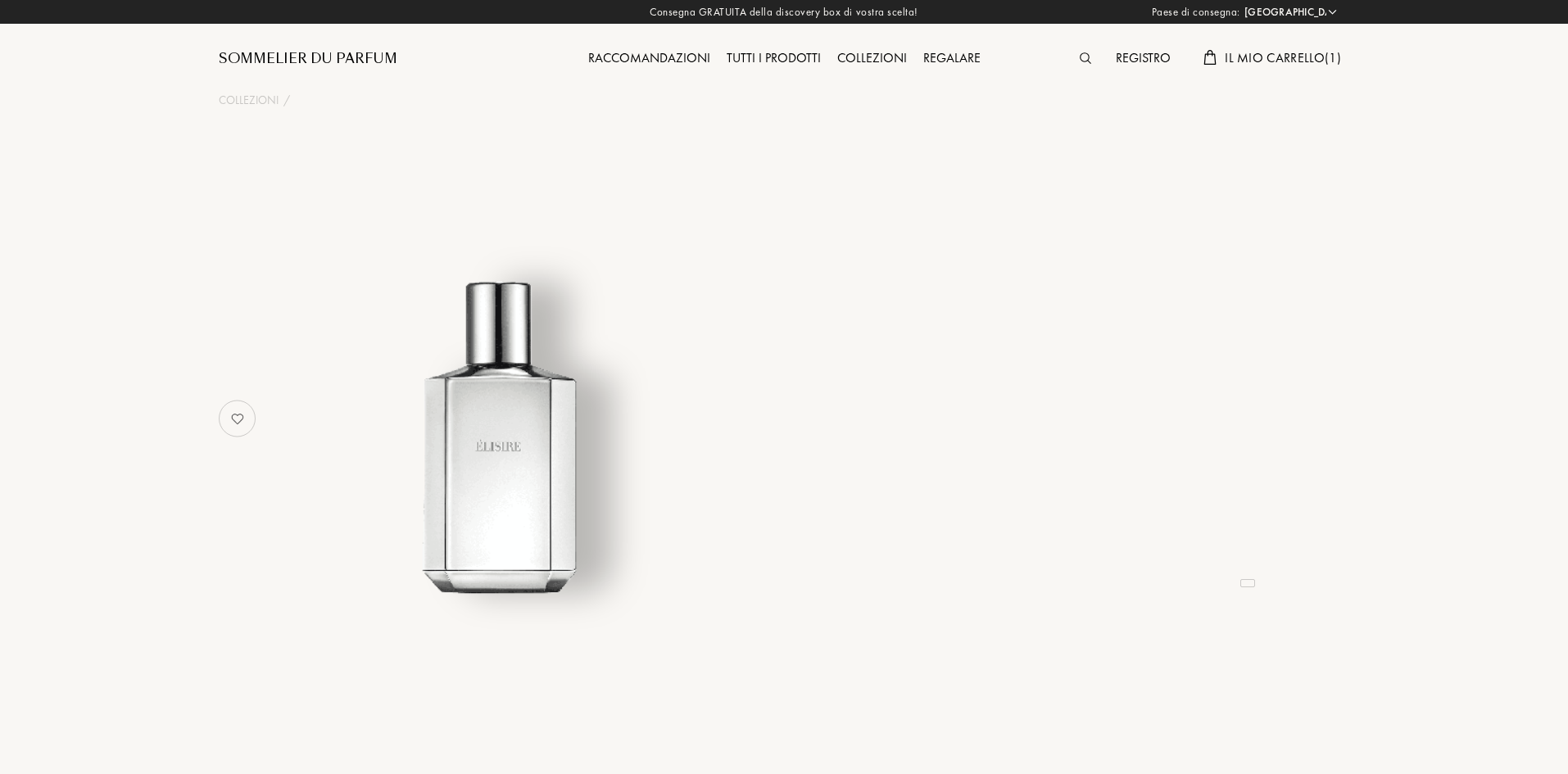
select select "IT"
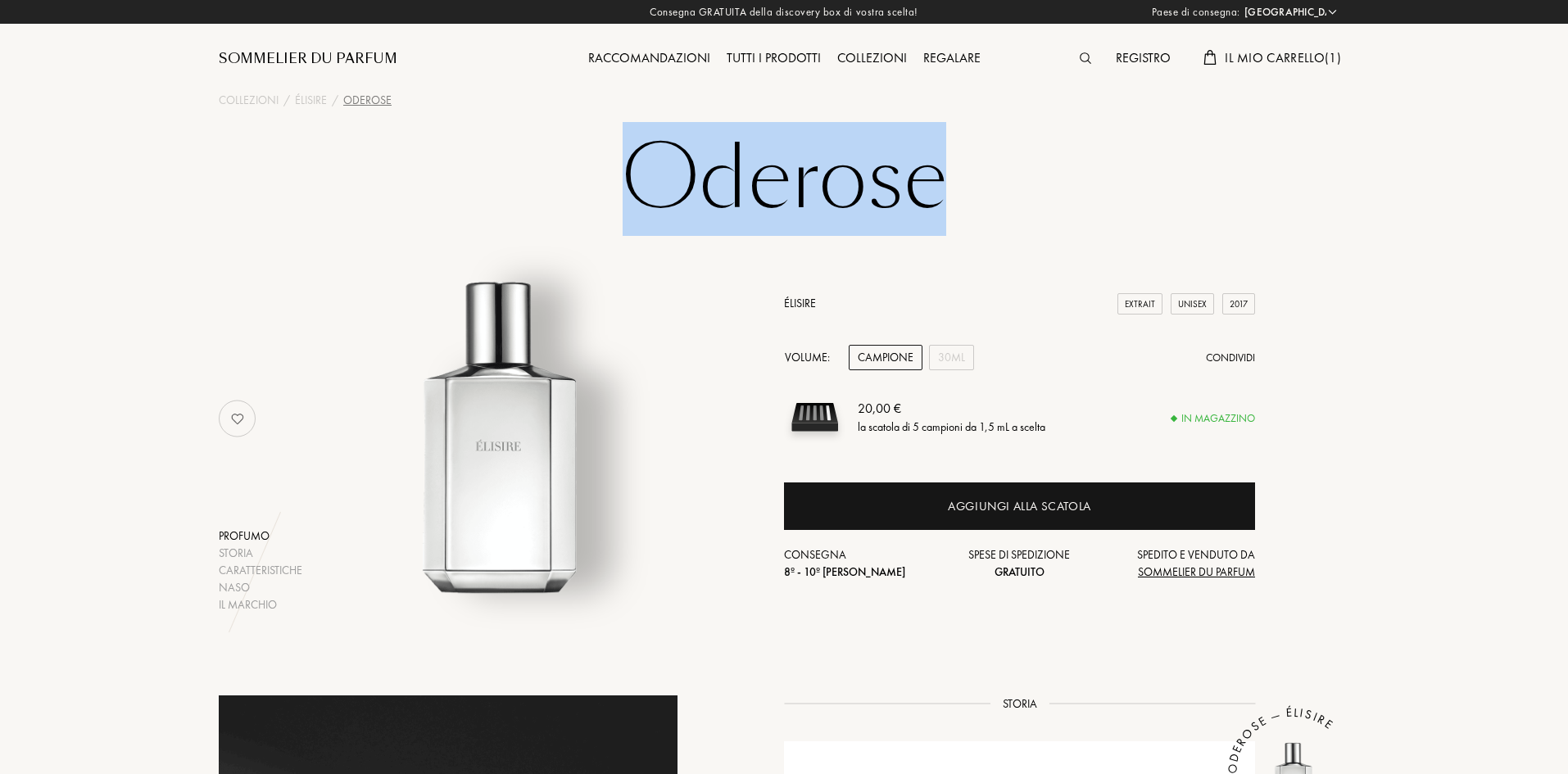
drag, startPoint x: 604, startPoint y: 179, endPoint x: 956, endPoint y: 174, distance: 352.0
click at [956, 174] on h1 "Oderose" at bounding box center [784, 179] width 819 height 90
copy h1 "Oderose"
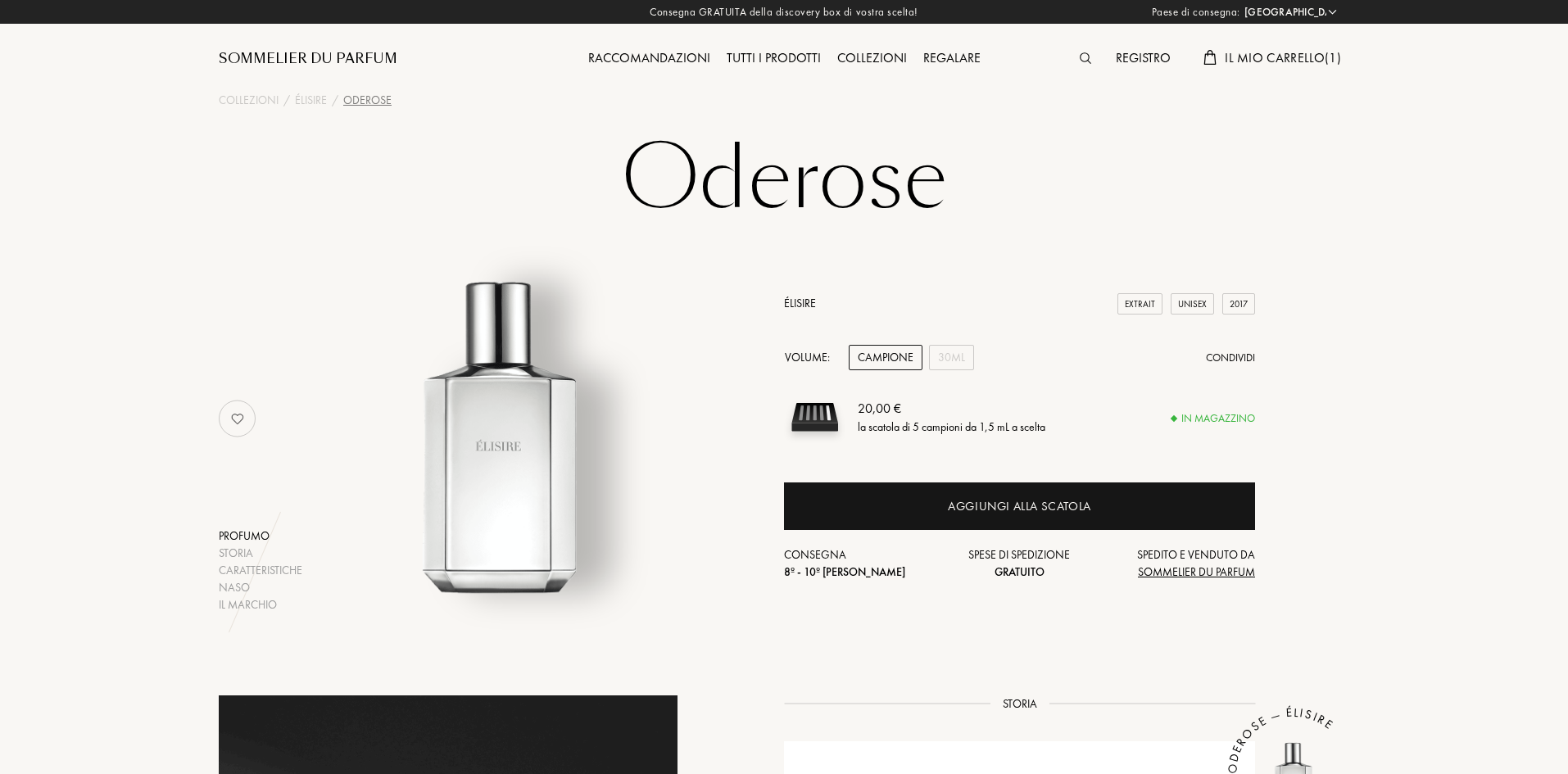
click at [1298, 55] on span "Il mio carrello ( 1 )" at bounding box center [1283, 57] width 116 height 17
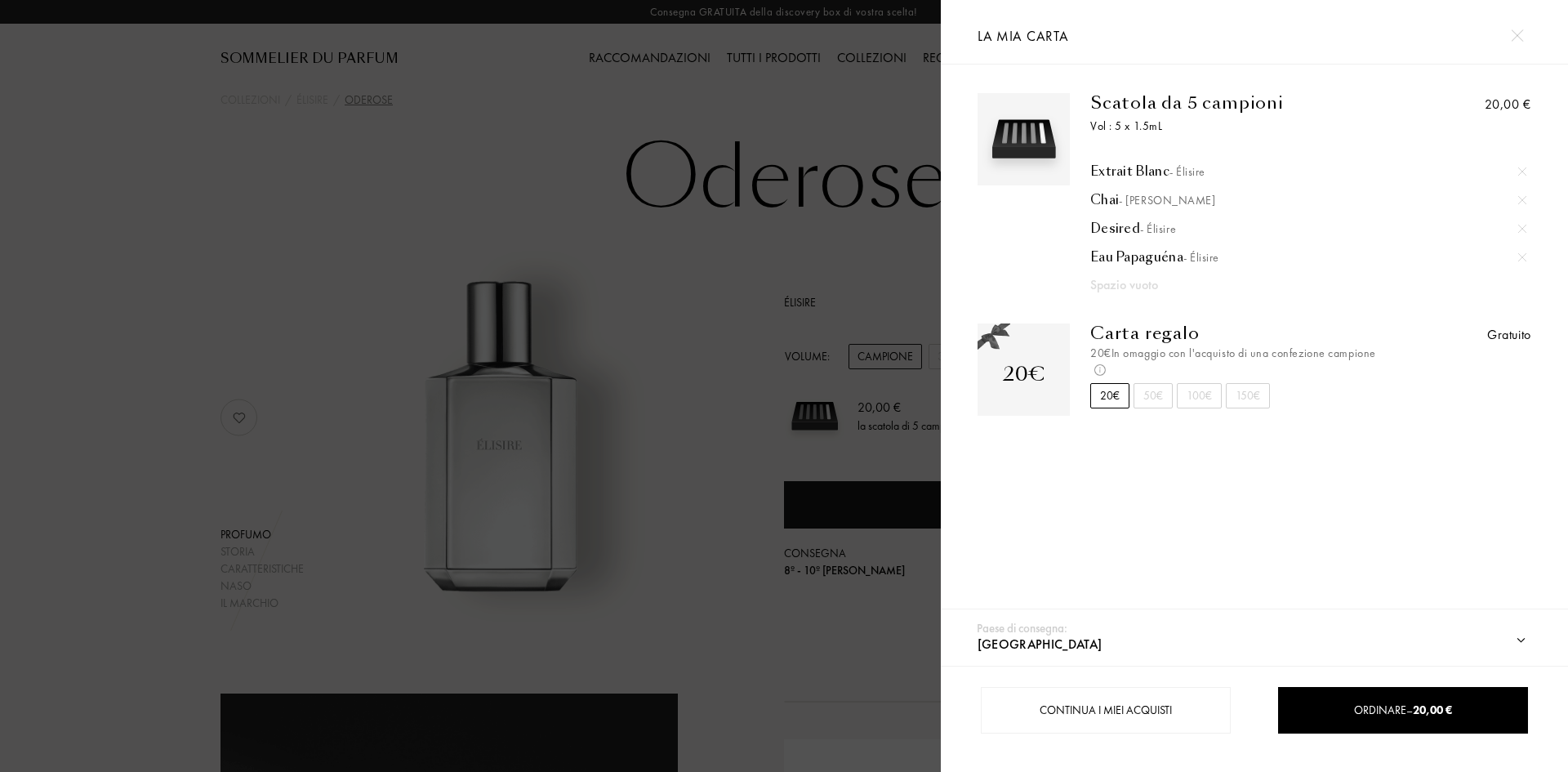
click at [1526, 40] on div at bounding box center [1516, 36] width 29 height 29
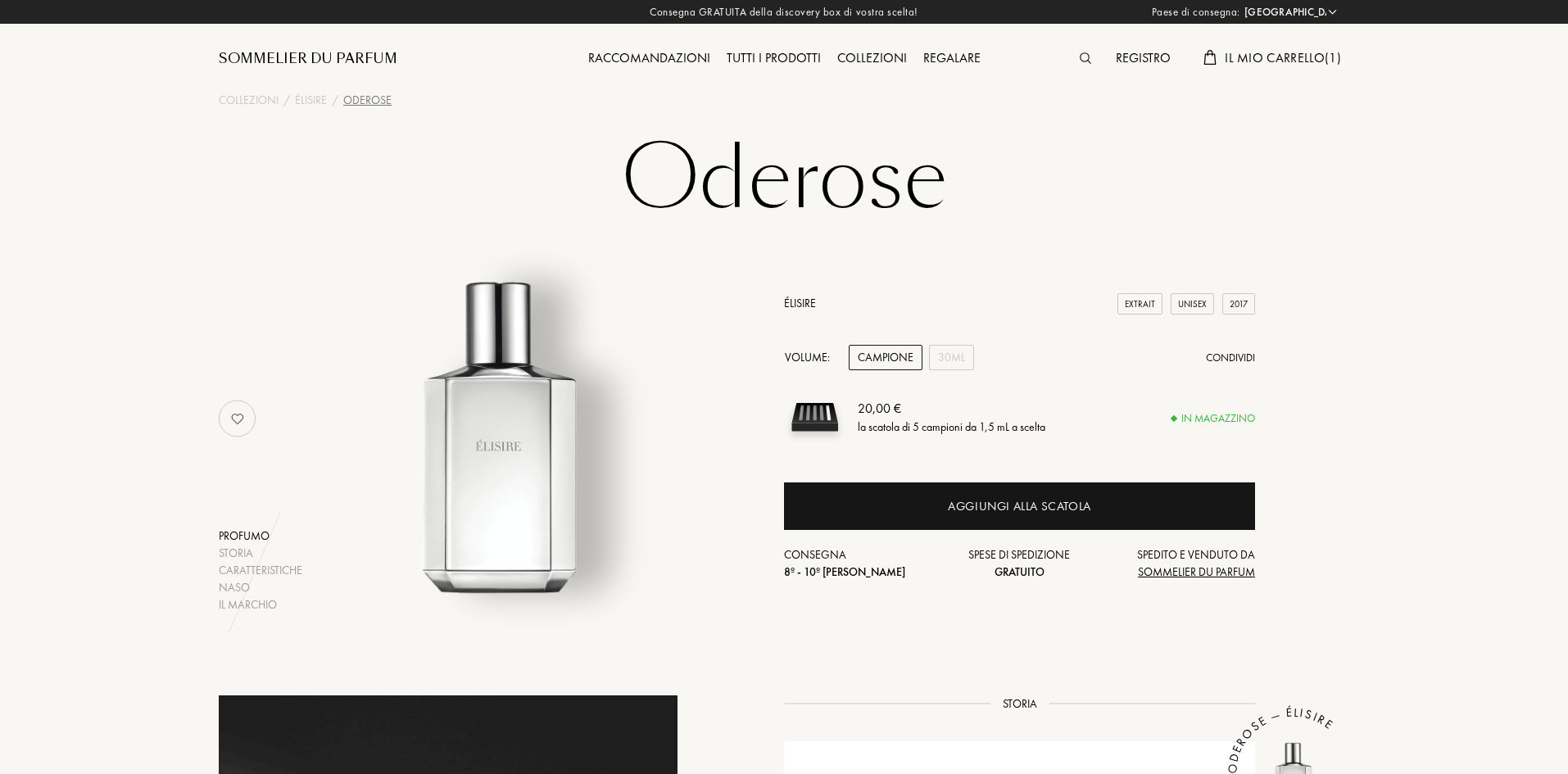
click at [878, 55] on div "Collezioni" at bounding box center [872, 59] width 86 height 21
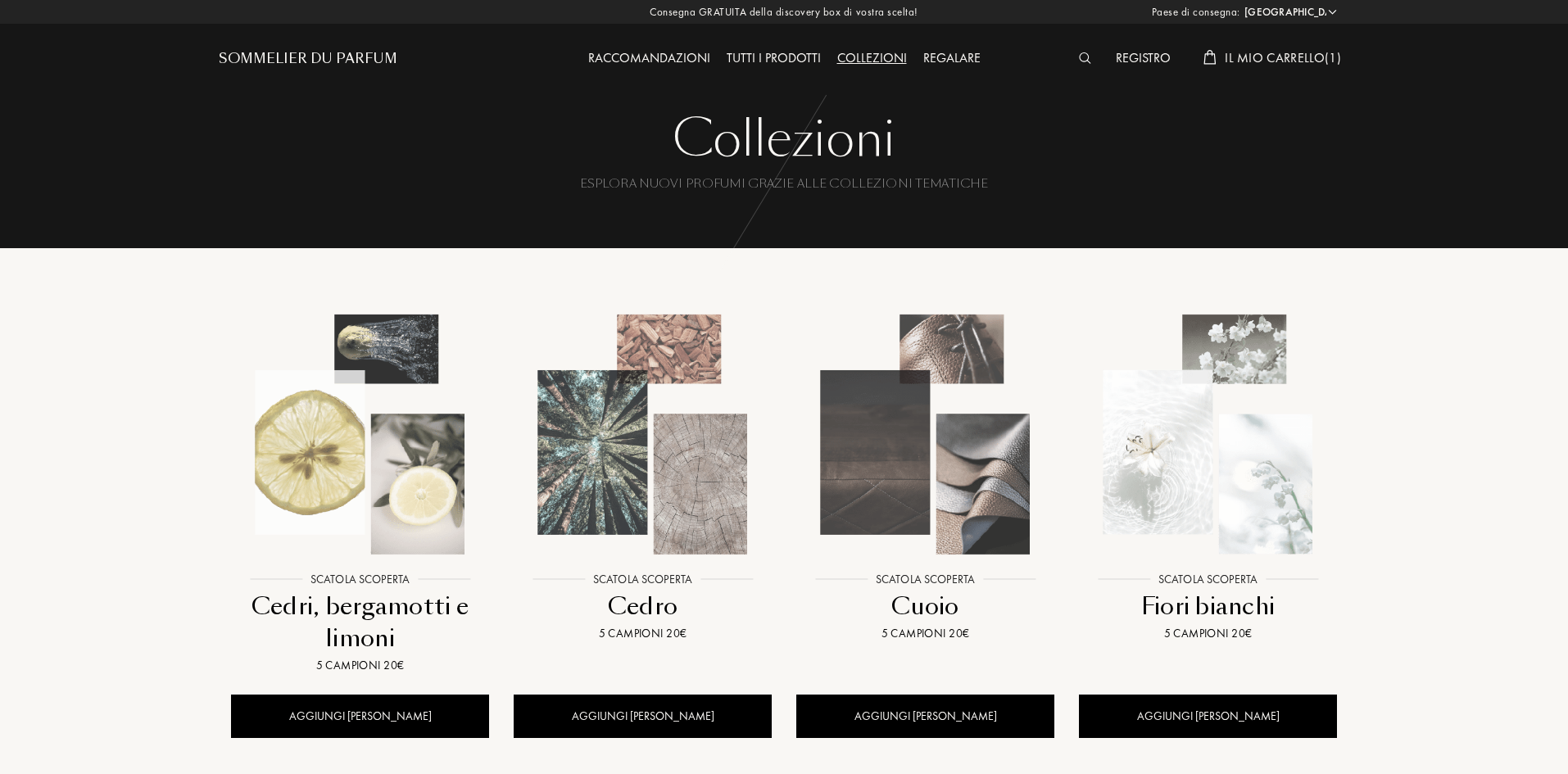
select select "IT"
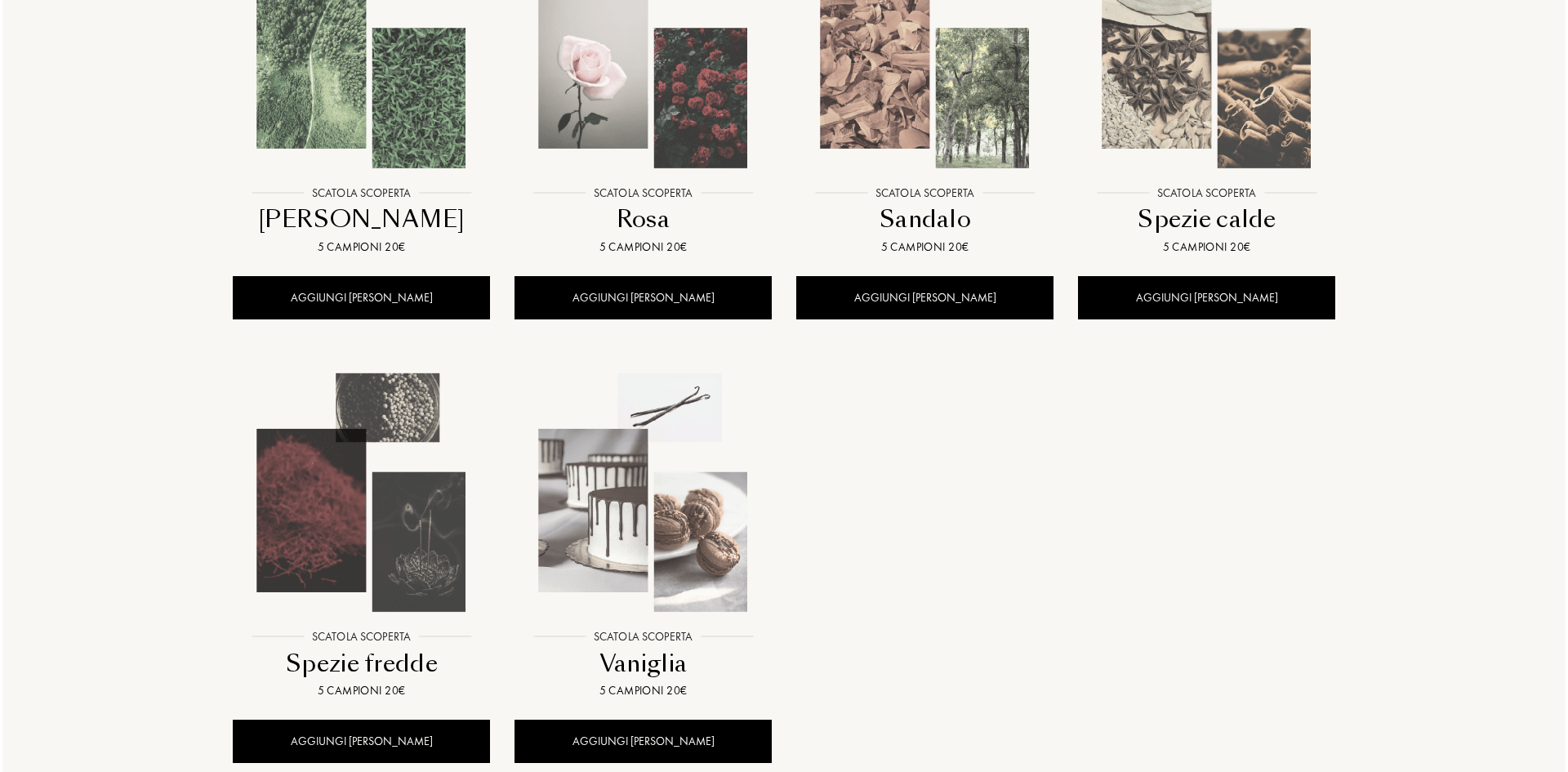
scroll to position [1307, 0]
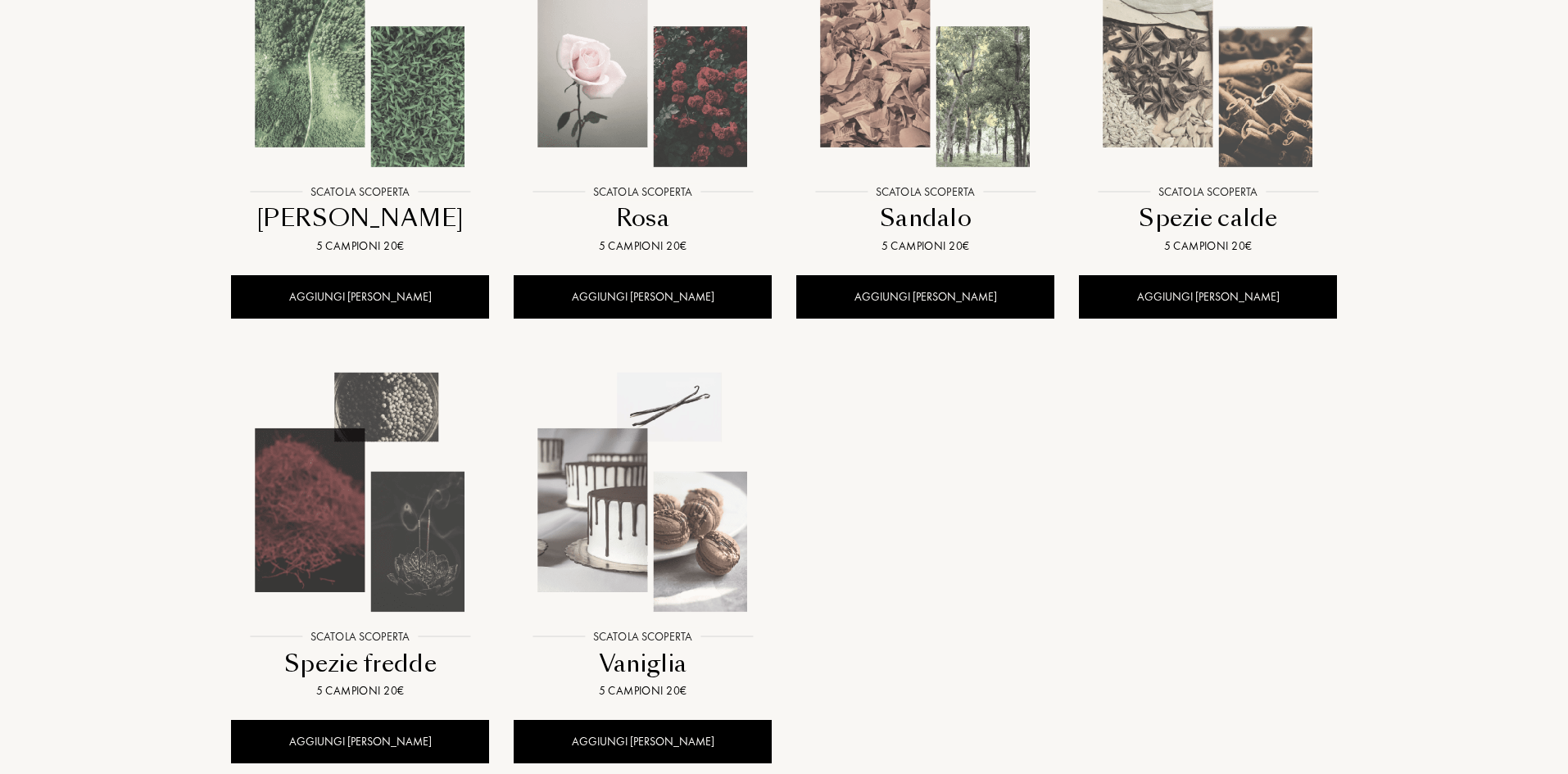
click at [657, 582] on img at bounding box center [642, 492] width 255 height 255
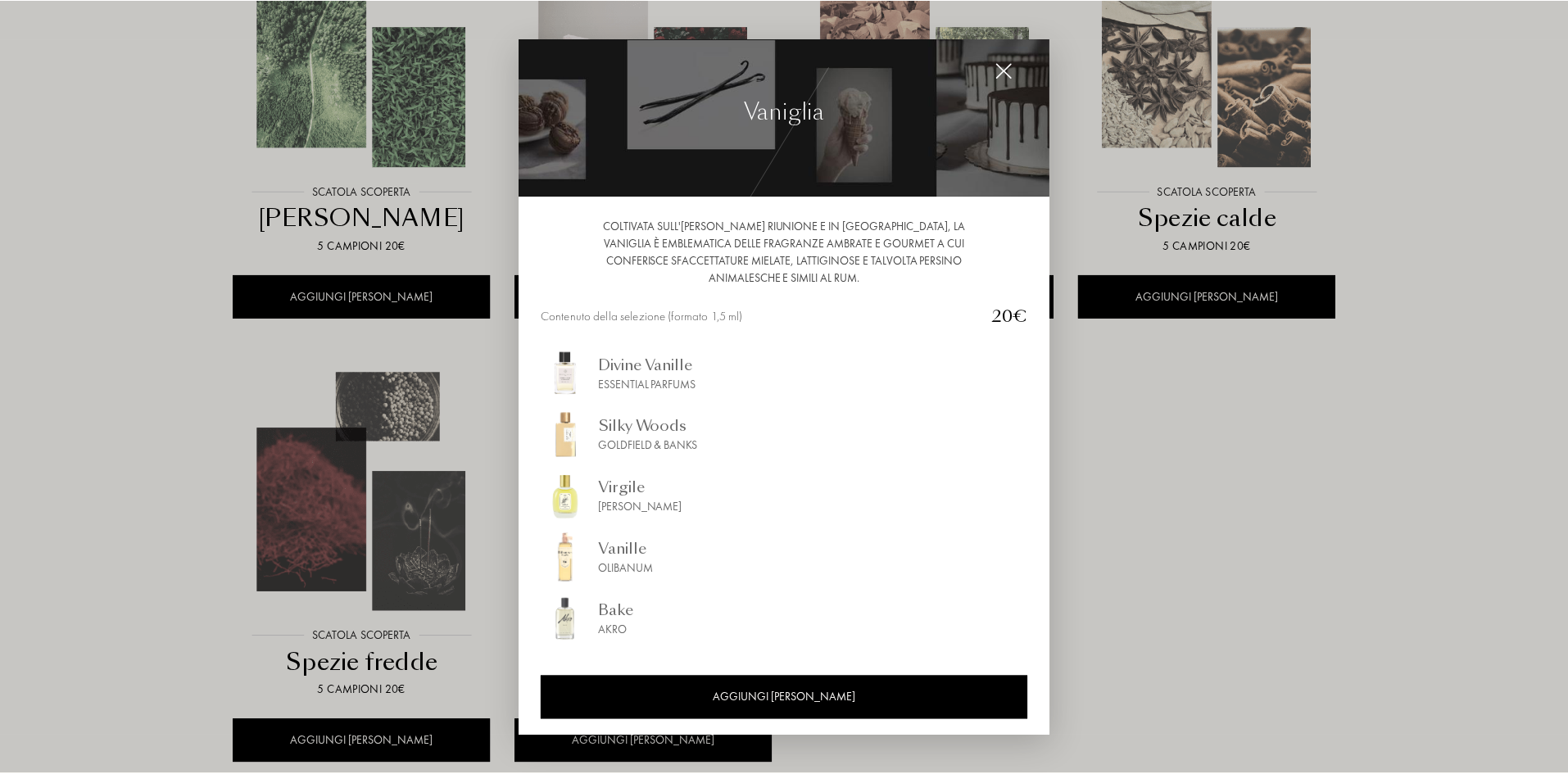
scroll to position [17, 0]
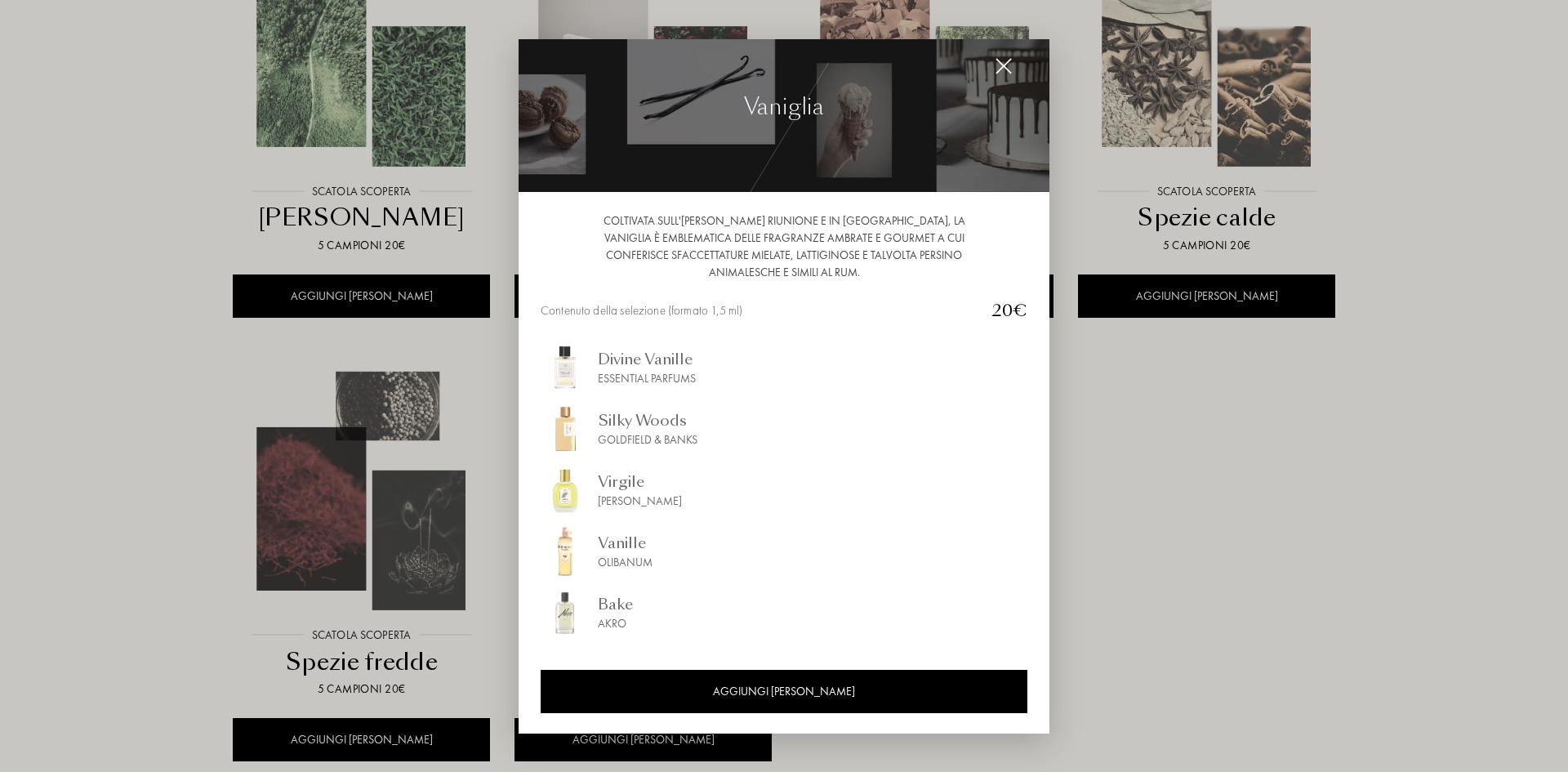
click at [625, 497] on div "[PERSON_NAME]" at bounding box center [640, 501] width 84 height 17
click at [1007, 69] on img at bounding box center [1003, 66] width 18 height 18
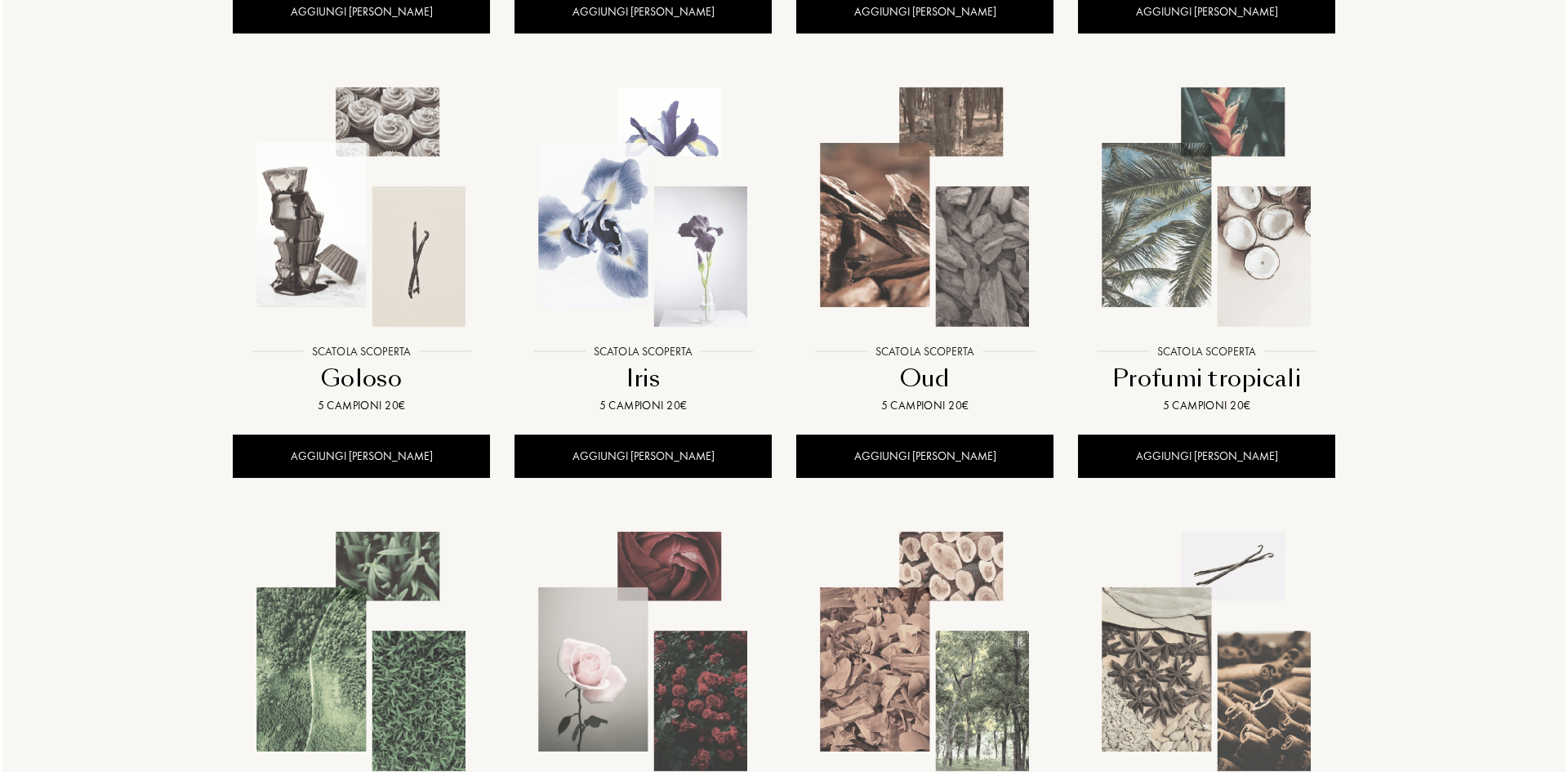
scroll to position [572, 0]
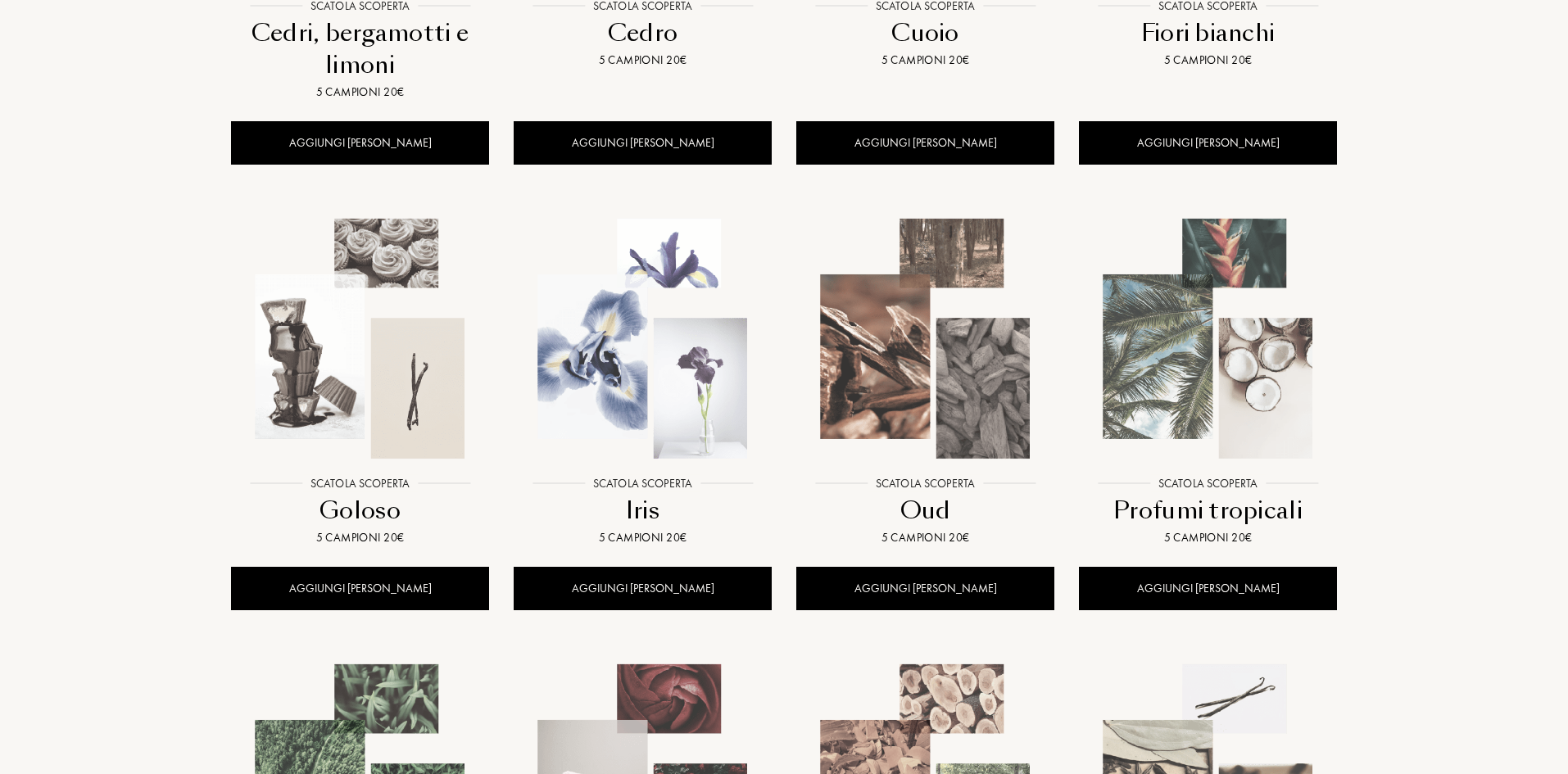
click at [360, 366] on img at bounding box center [359, 338] width 255 height 255
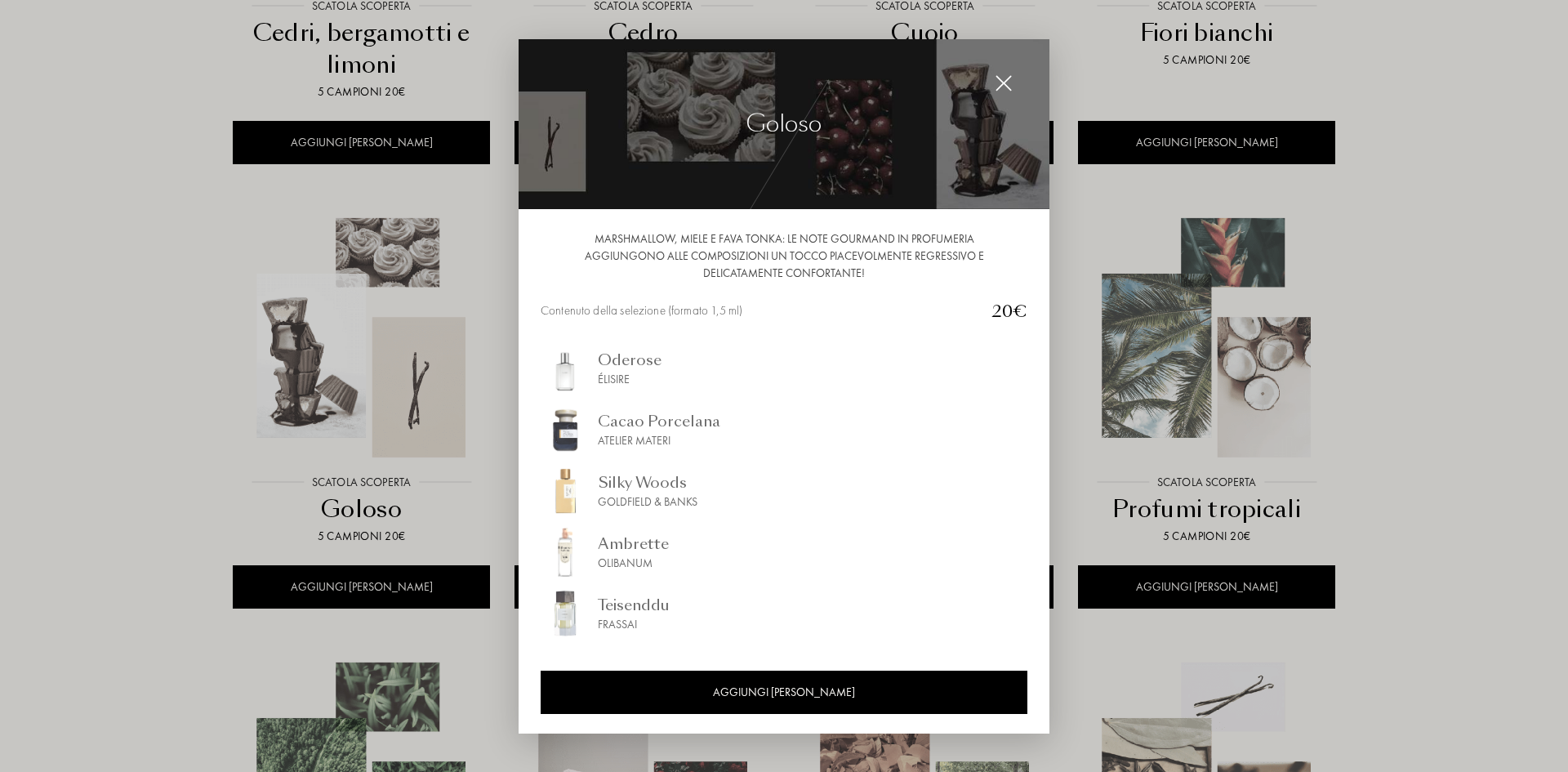
click at [642, 431] on div "Cacao Porcelana" at bounding box center [658, 420] width 122 height 22
click at [660, 496] on div "Goldfield & Banks" at bounding box center [648, 501] width 100 height 17
click at [625, 611] on div "Teisenddu" at bounding box center [633, 604] width 72 height 22
click at [1000, 82] on img at bounding box center [1003, 83] width 18 height 18
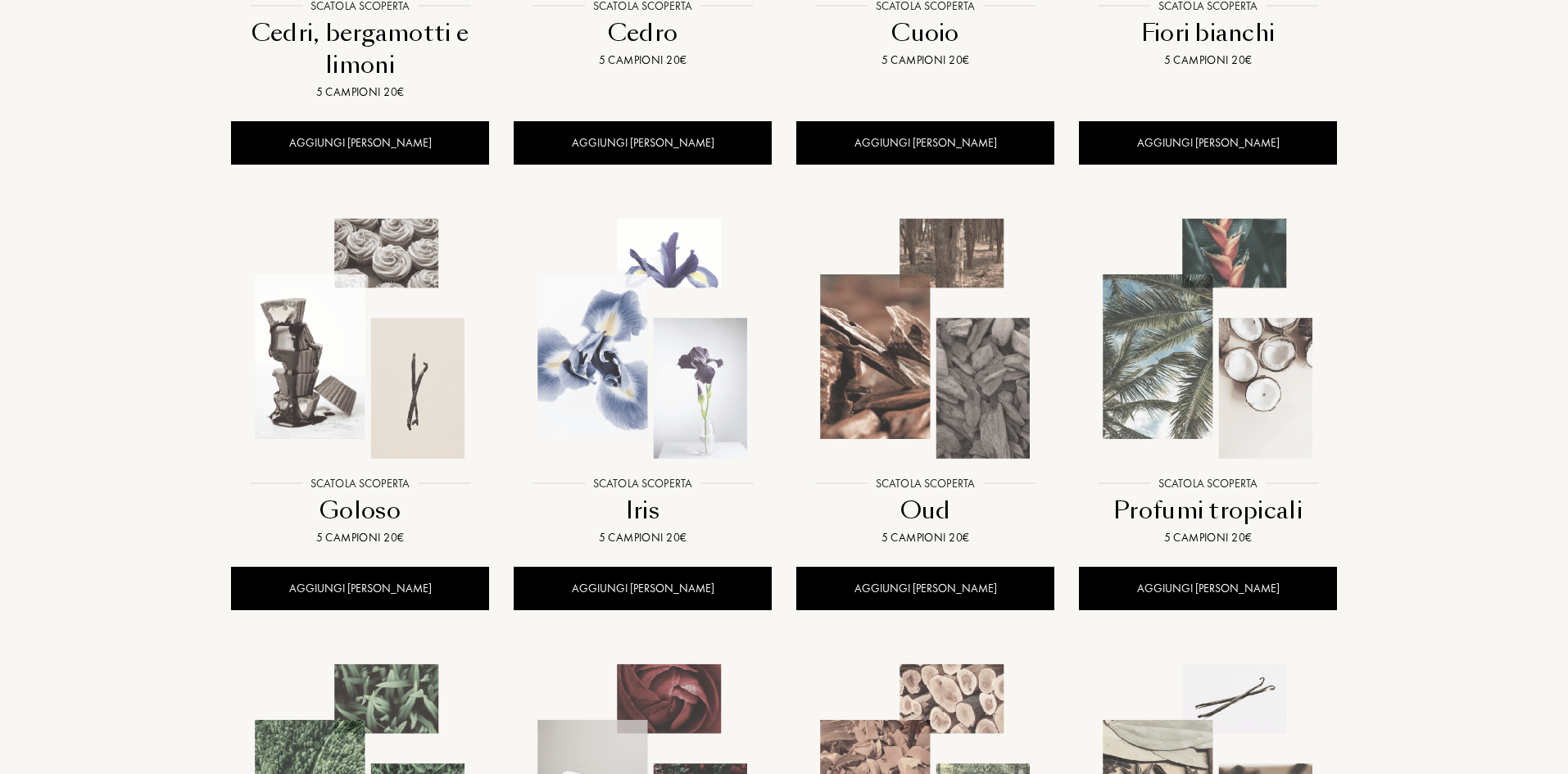
click at [337, 337] on img at bounding box center [359, 338] width 255 height 255
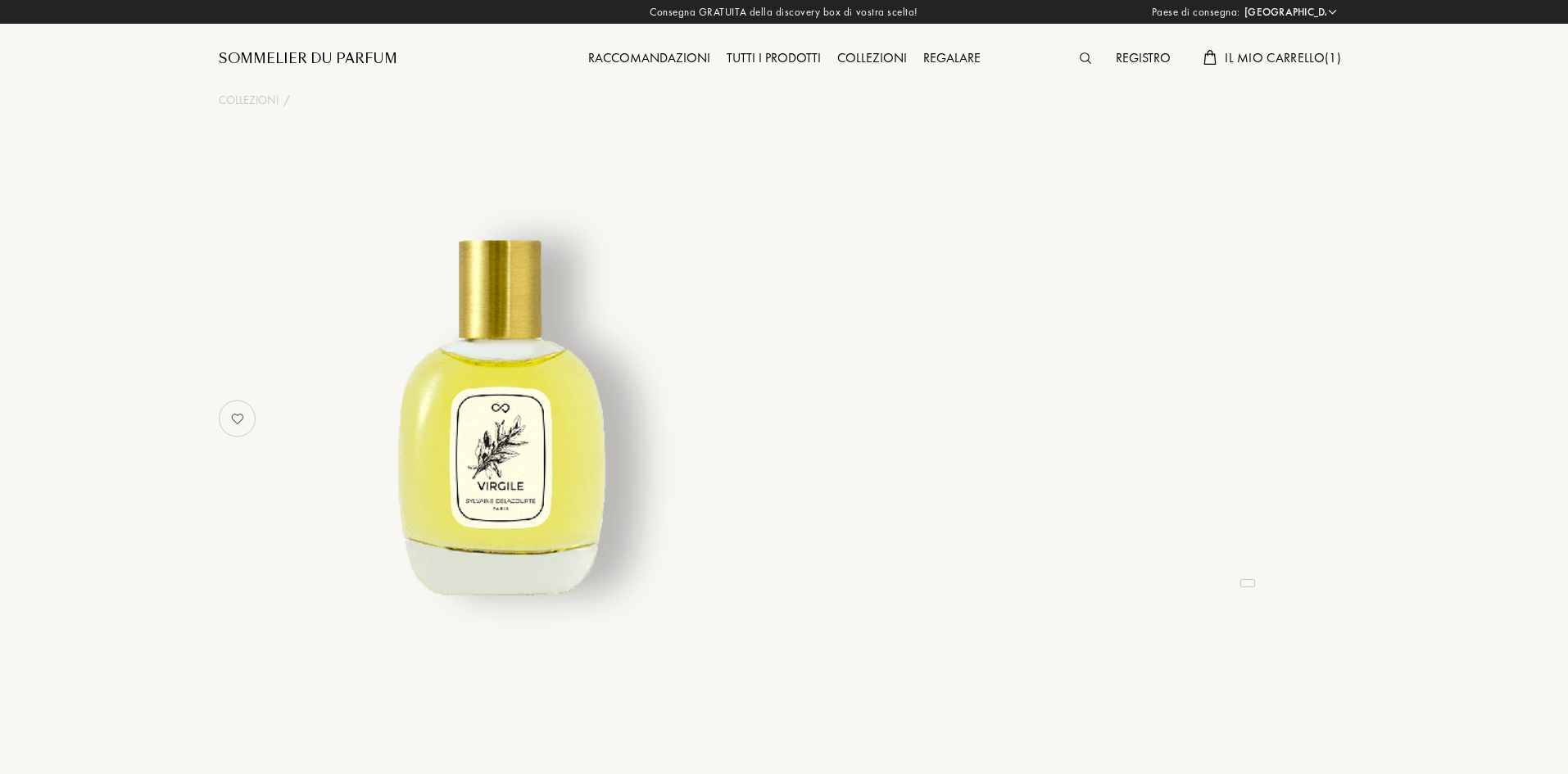
select select "IT"
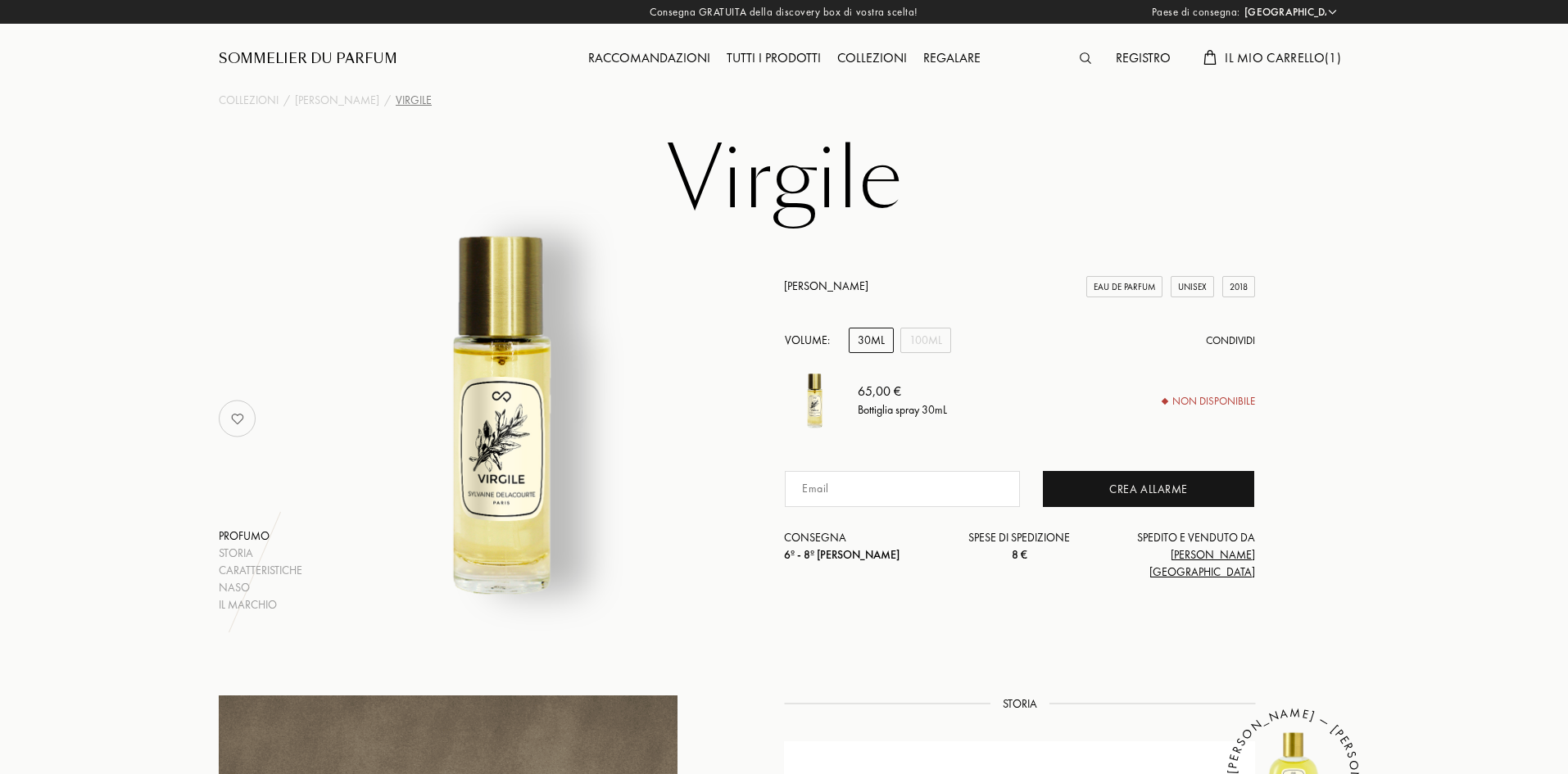
click at [1080, 60] on img at bounding box center [1085, 58] width 12 height 12
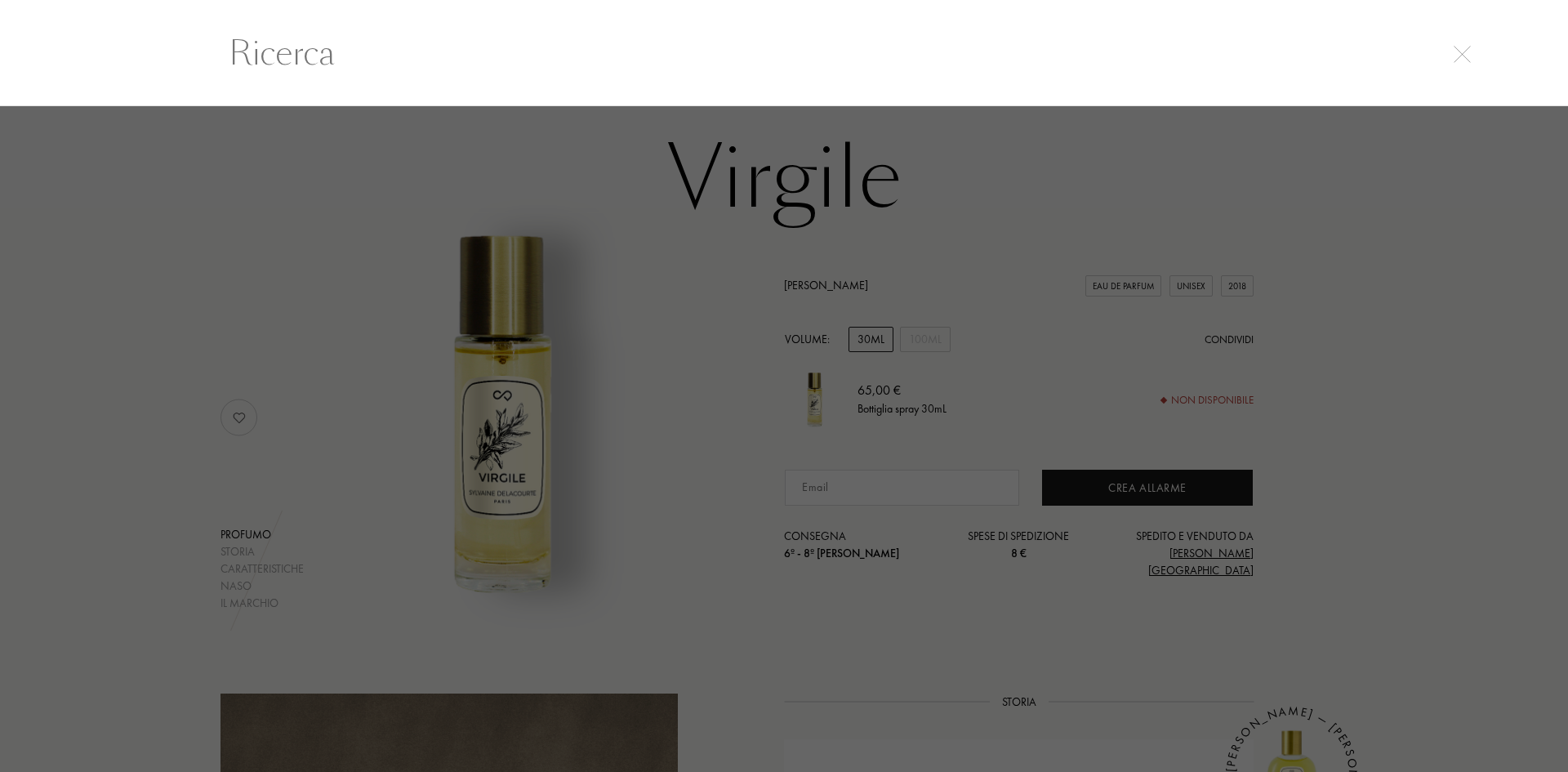
scroll to position [1, 0]
click at [1466, 56] on img at bounding box center [1461, 53] width 17 height 17
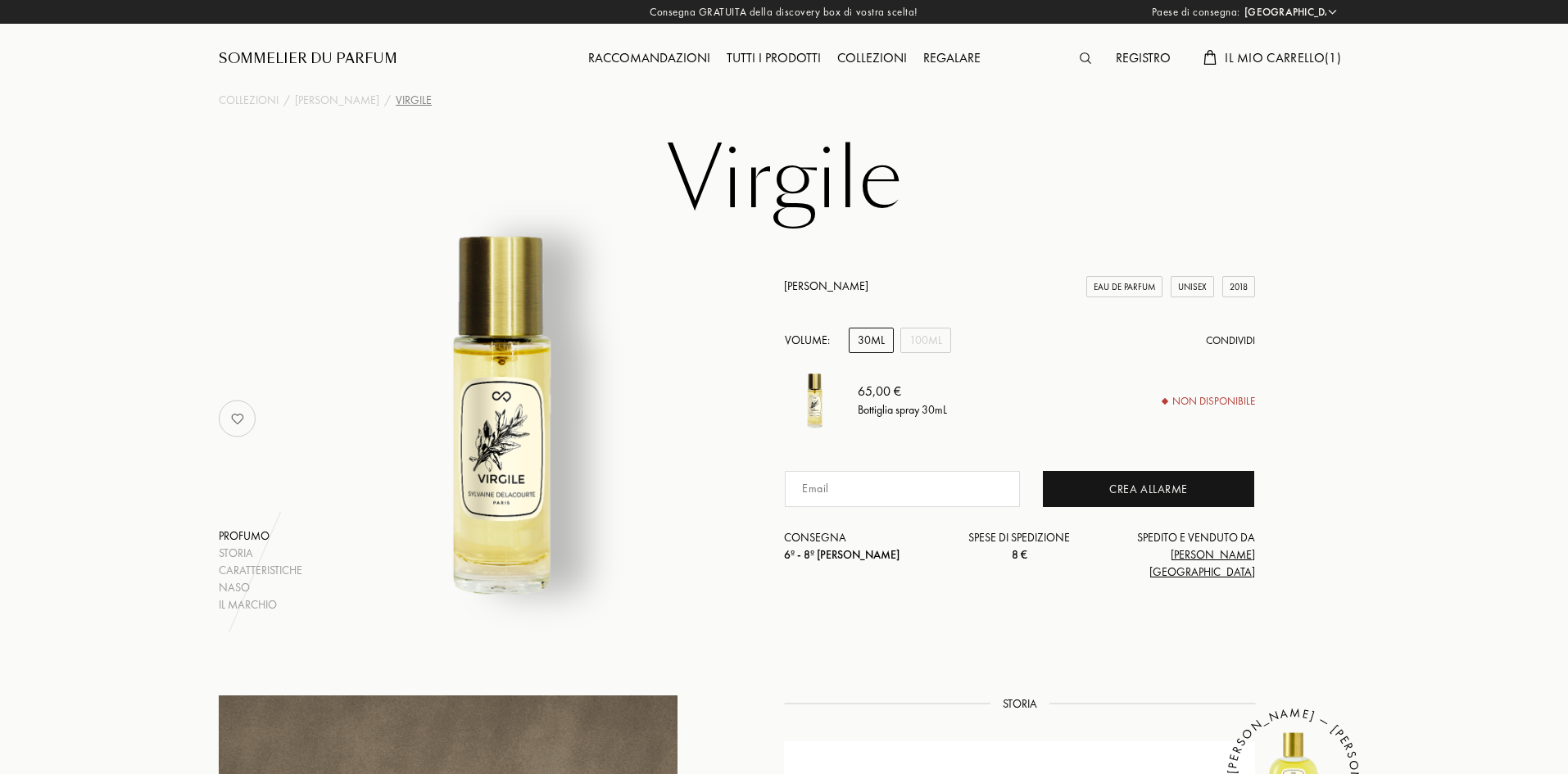
click at [1301, 63] on span "Il mio carrello ( 1 )" at bounding box center [1283, 57] width 116 height 17
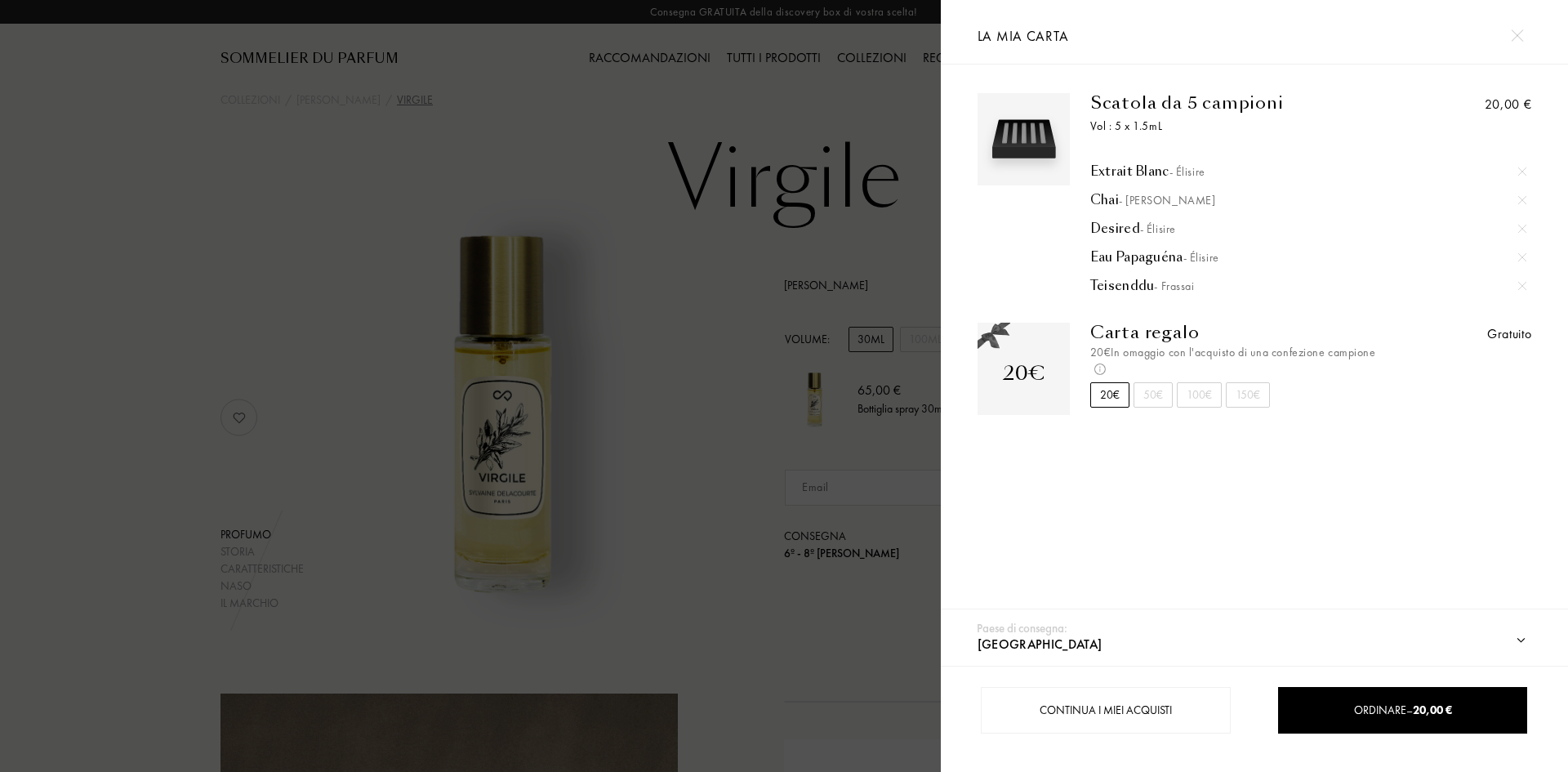
click at [1518, 287] on img at bounding box center [1522, 285] width 8 height 8
click at [1514, 38] on img at bounding box center [1516, 36] width 12 height 12
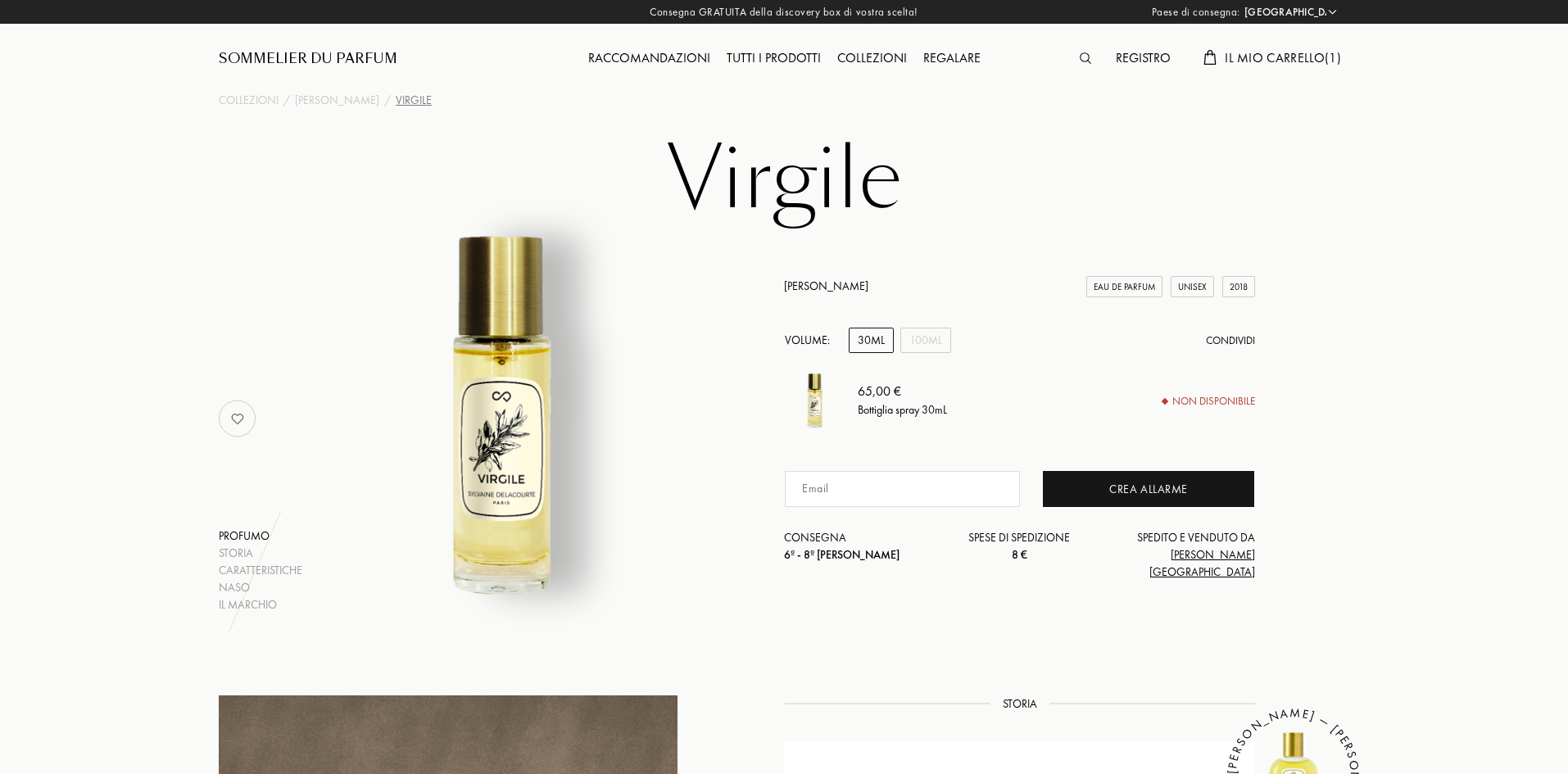
click at [1088, 55] on img at bounding box center [1085, 58] width 12 height 12
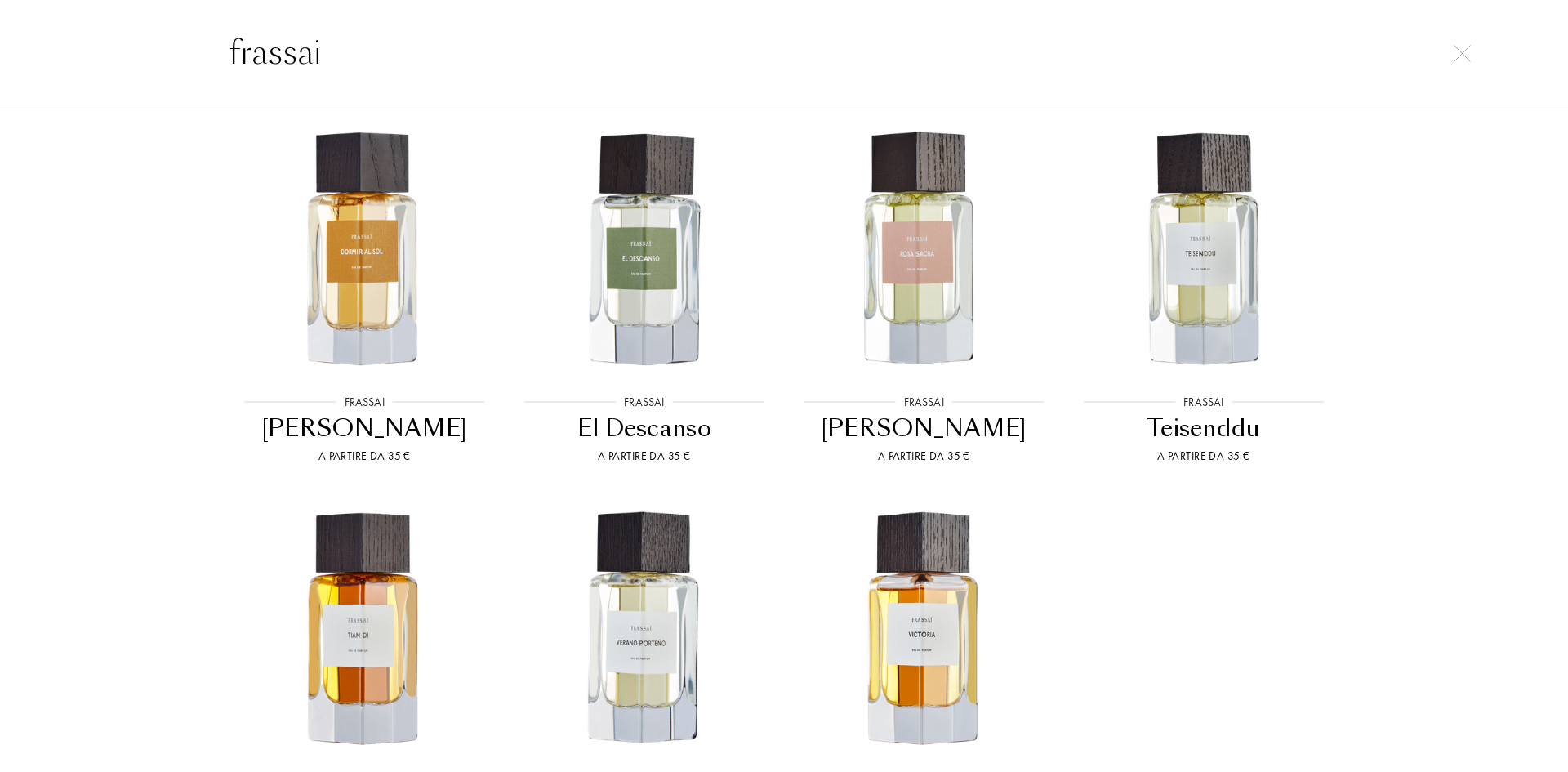
scroll to position [817, 0]
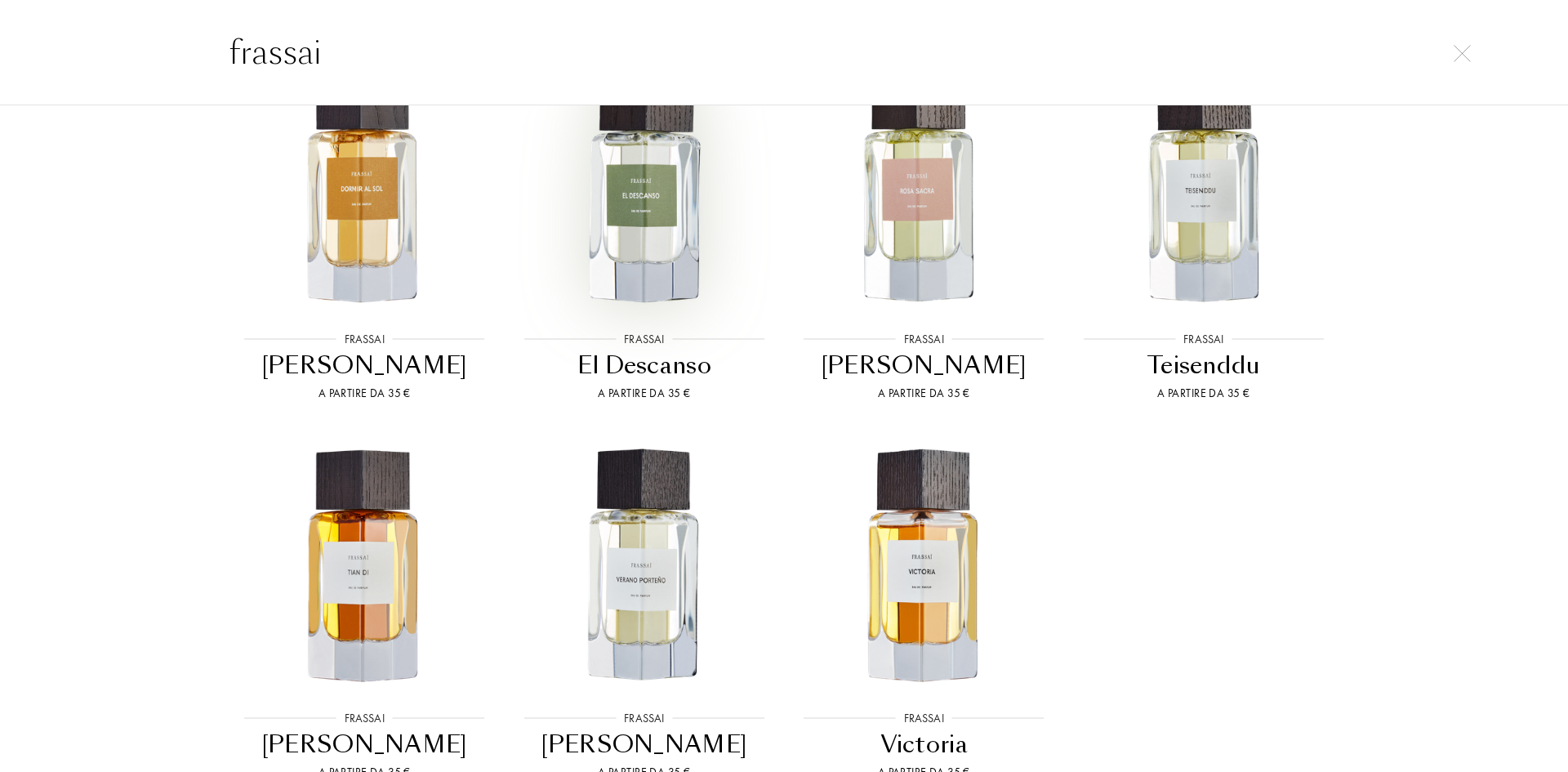
type input "frassai"
click at [635, 240] on img at bounding box center [644, 186] width 251 height 251
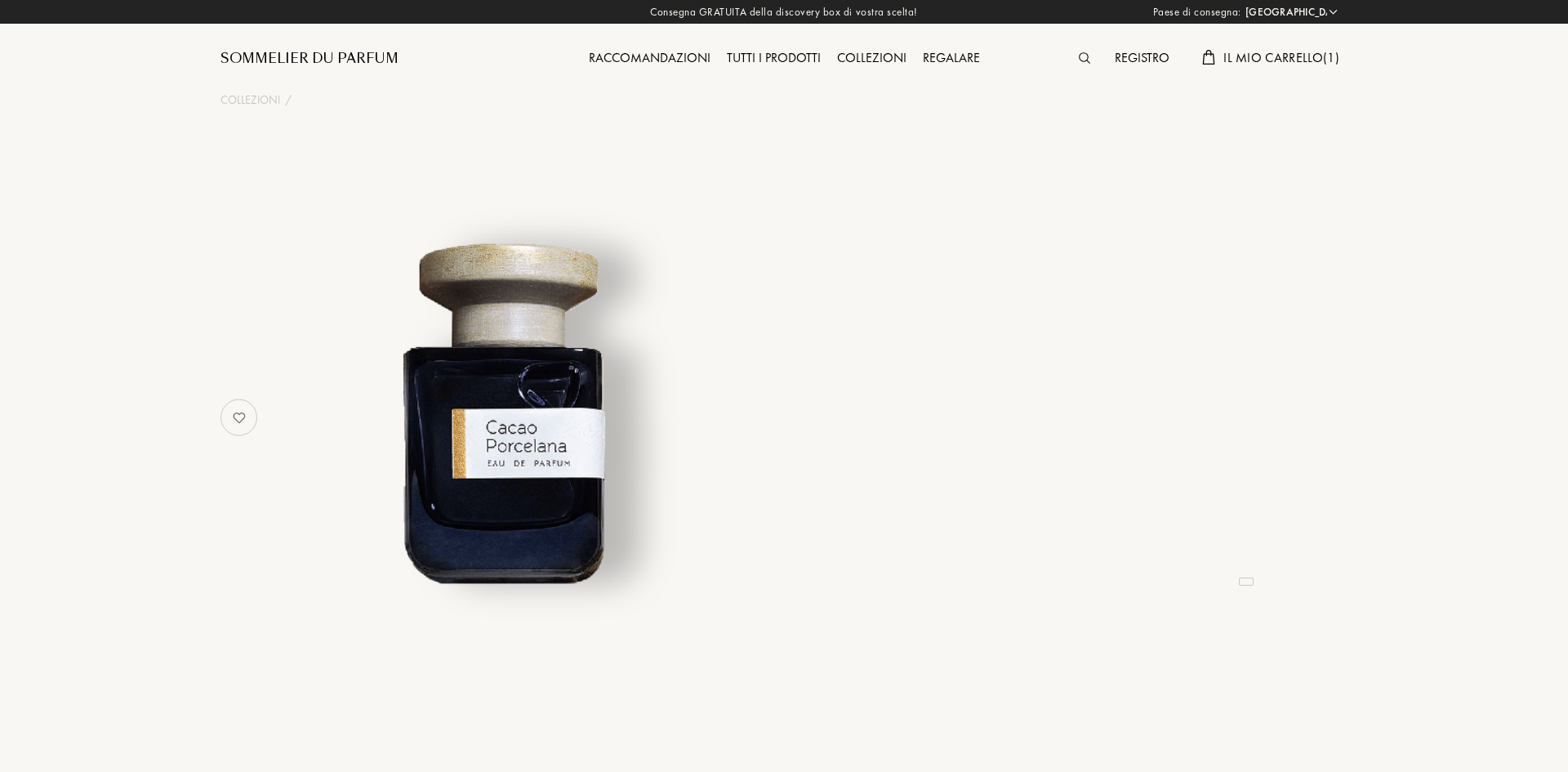
select select "IT"
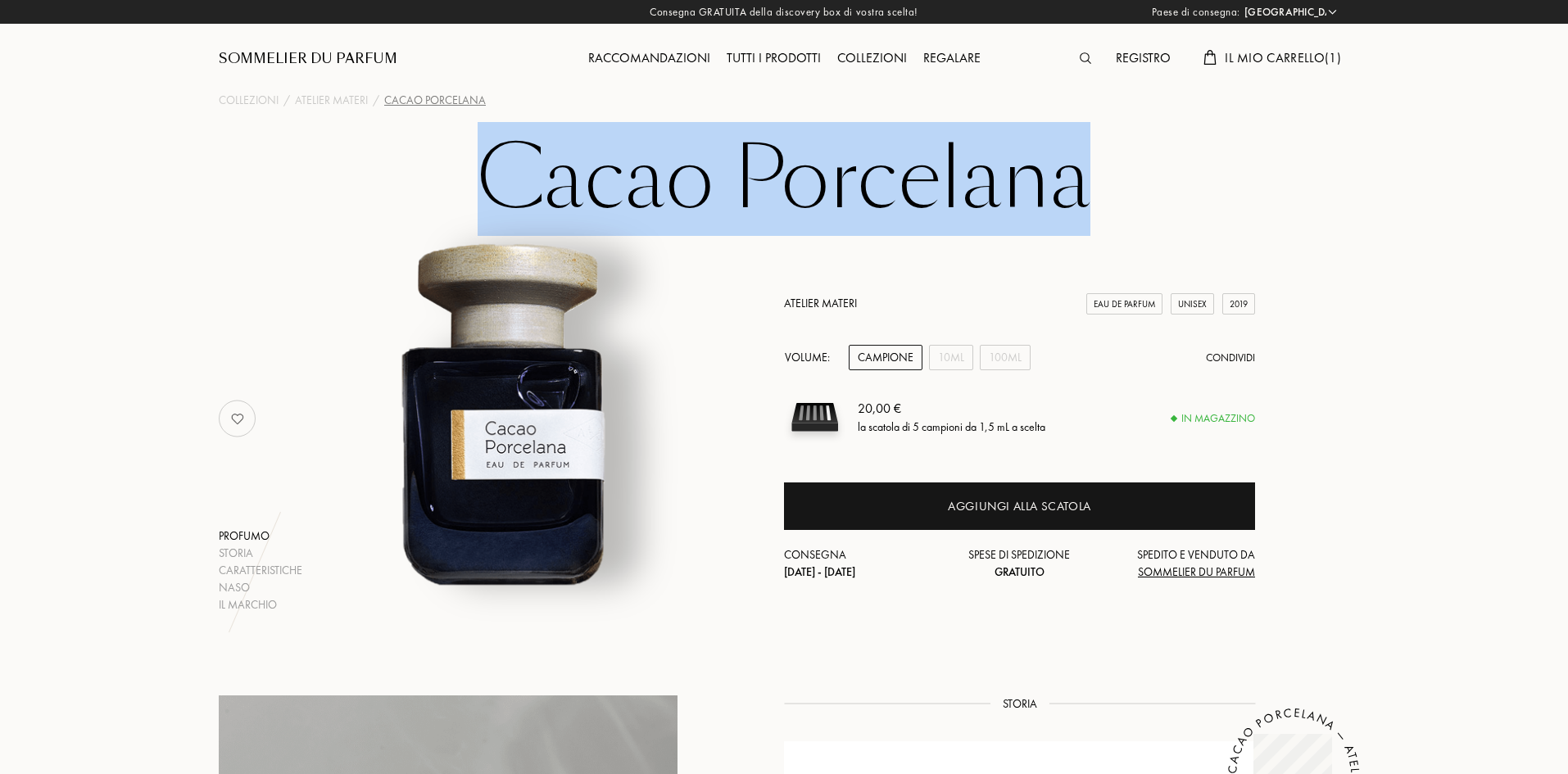
drag, startPoint x: 487, startPoint y: 169, endPoint x: 1075, endPoint y: 159, distance: 588.1
click at [1075, 159] on h1 "Cacao Porcelana" at bounding box center [784, 179] width 819 height 90
copy h1 "Cacao Porcelana"
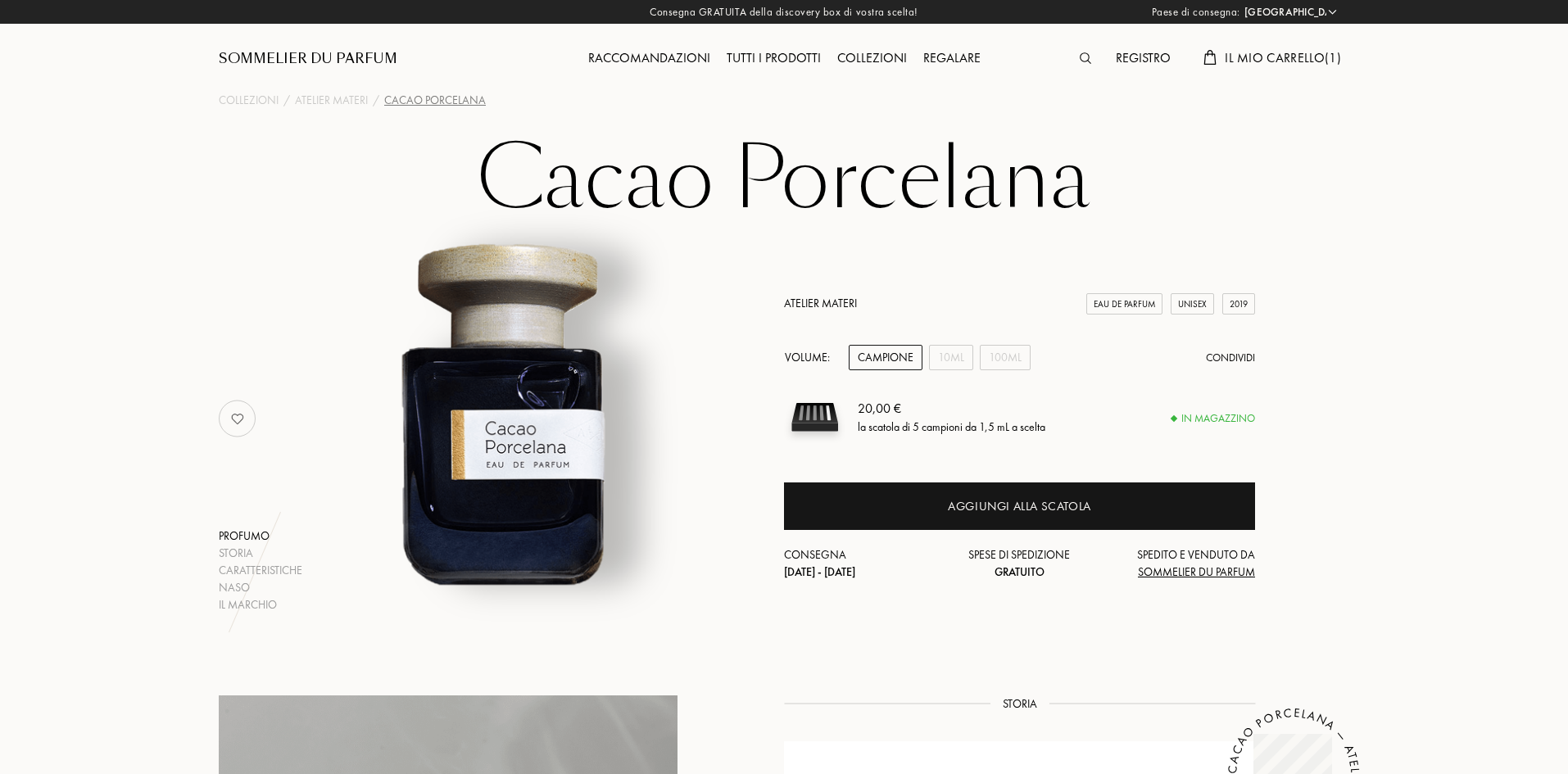
click at [1260, 55] on span "Il mio carrello ( 1 )" at bounding box center [1283, 57] width 116 height 17
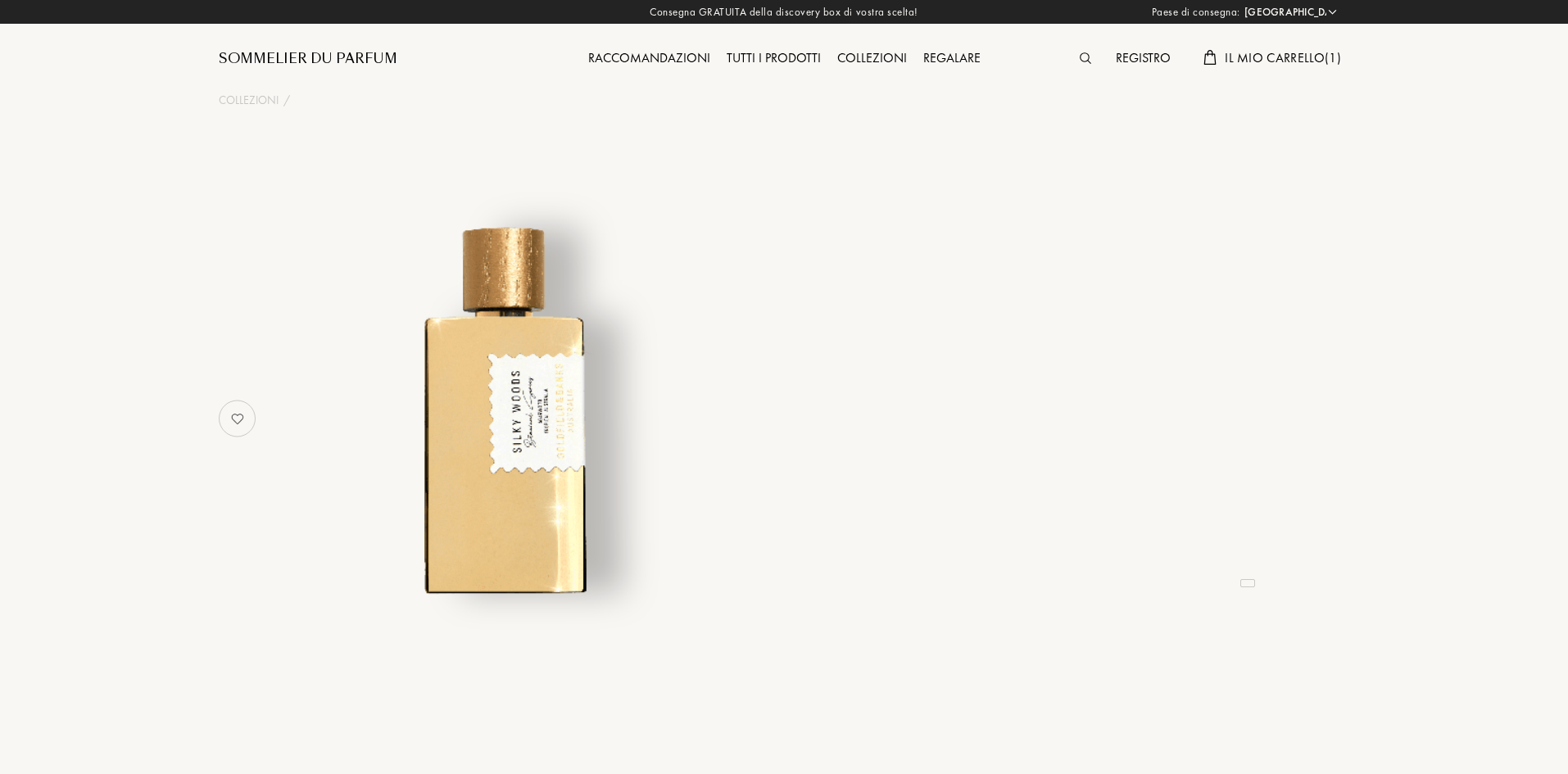
select select "IT"
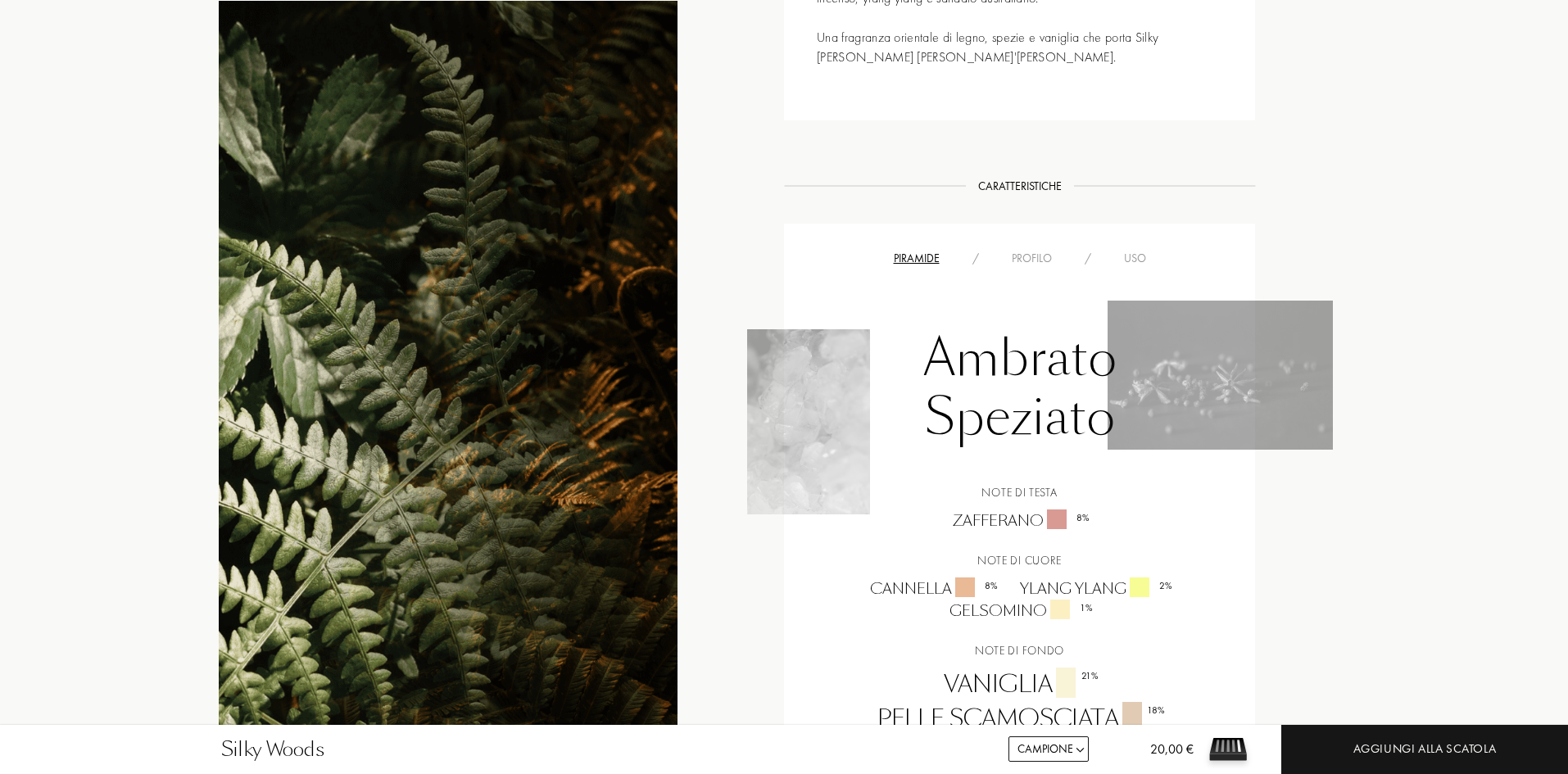
scroll to position [655, 0]
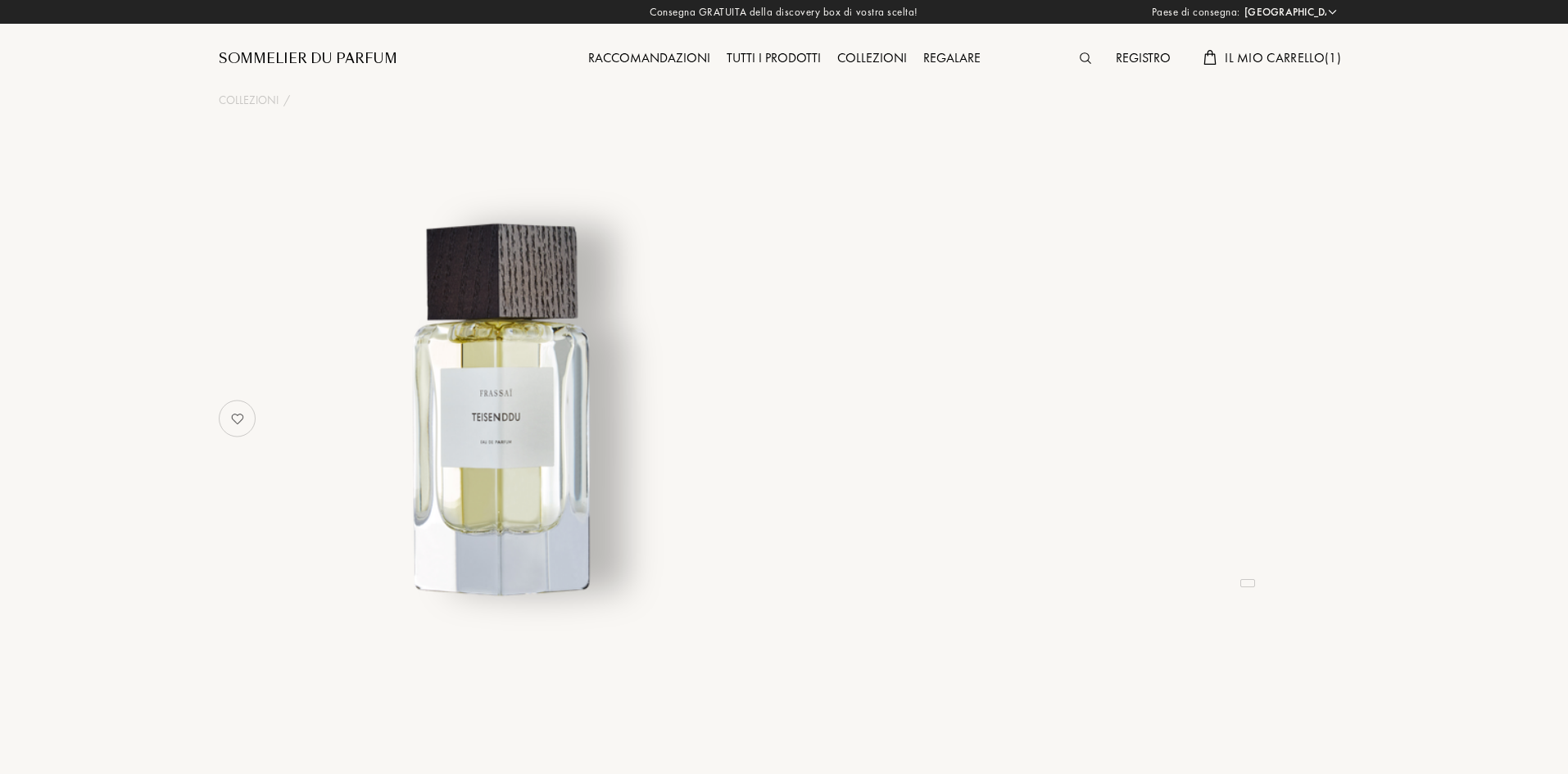
select select "IT"
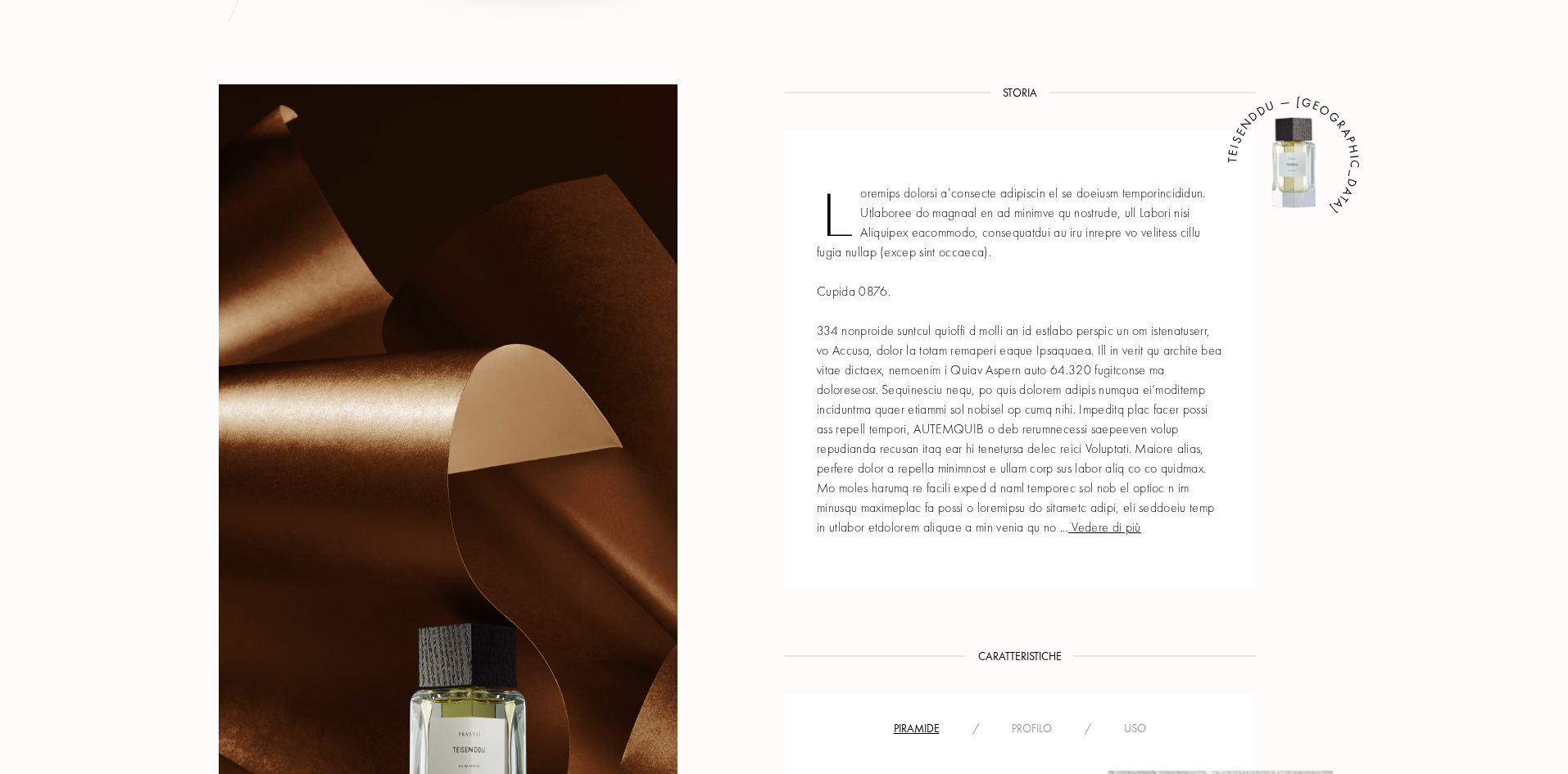
scroll to position [38, 0]
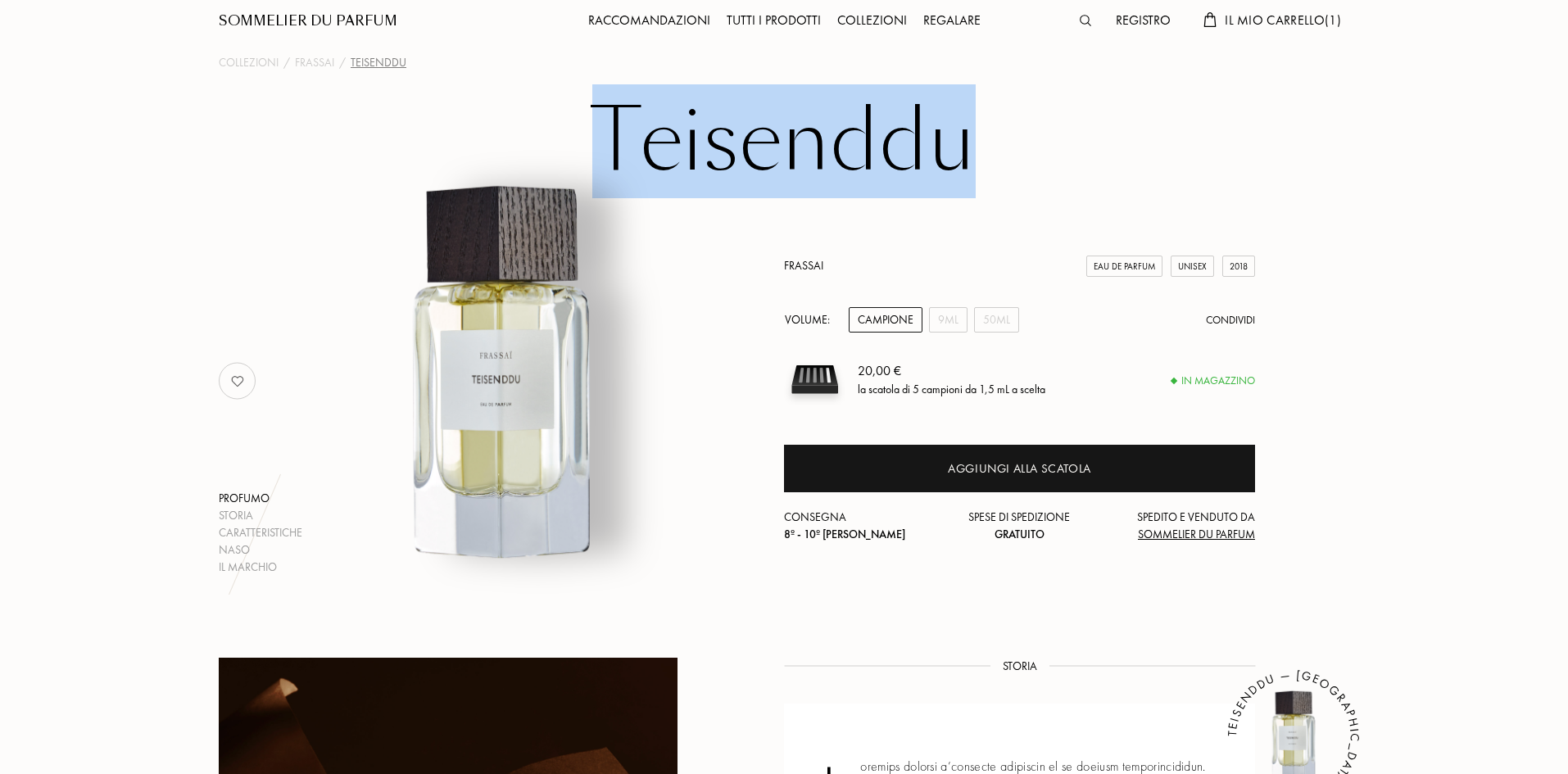
drag, startPoint x: 607, startPoint y: 145, endPoint x: 965, endPoint y: 152, distance: 358.1
click at [965, 152] on h1 "Teisenddu" at bounding box center [784, 141] width 819 height 90
copy h1 "Teisenddu"
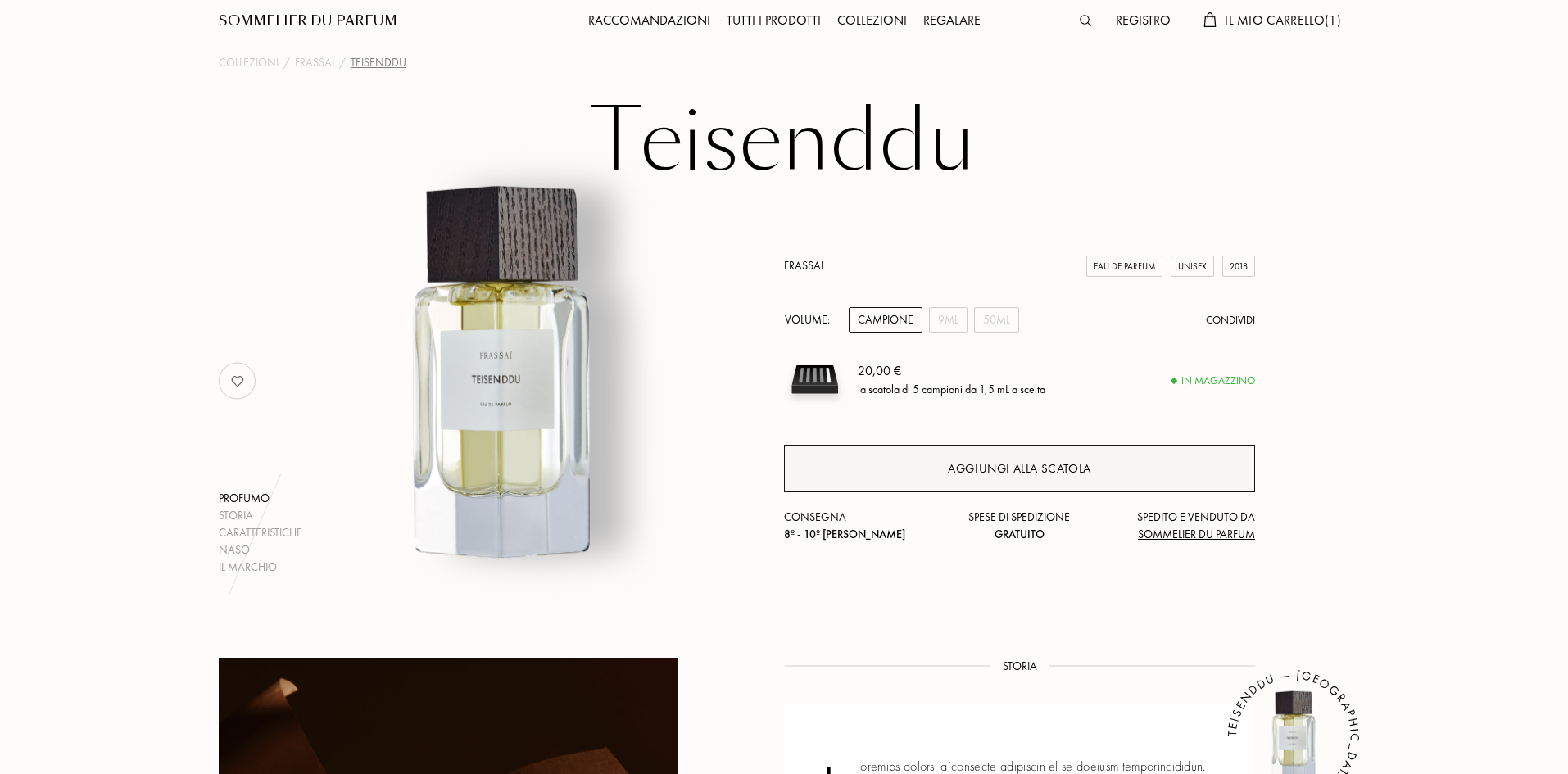
click at [949, 468] on div "Aggiungi alla scatola" at bounding box center [1019, 468] width 143 height 19
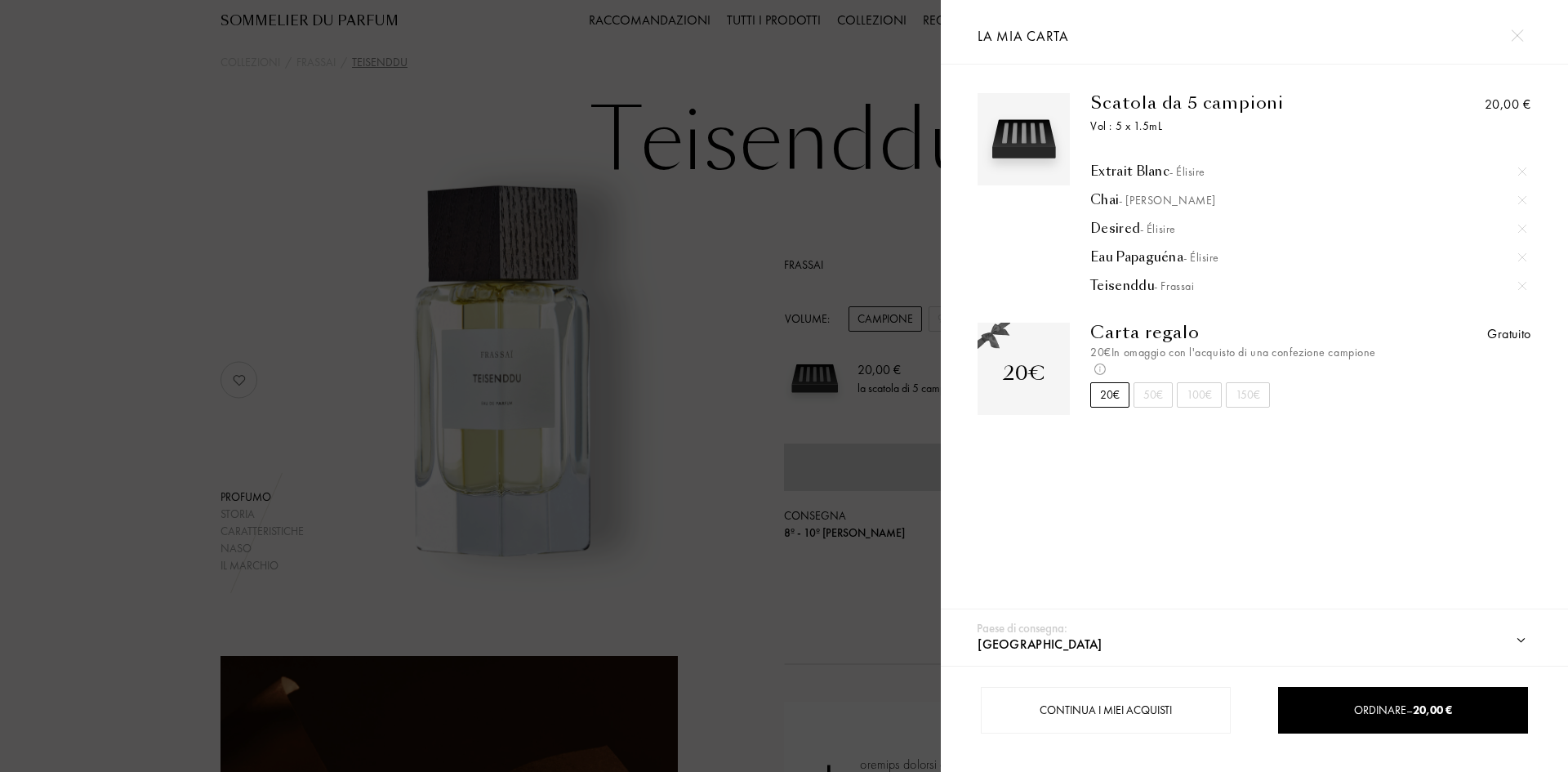
click at [1519, 29] on img at bounding box center [1516, 36] width 12 height 12
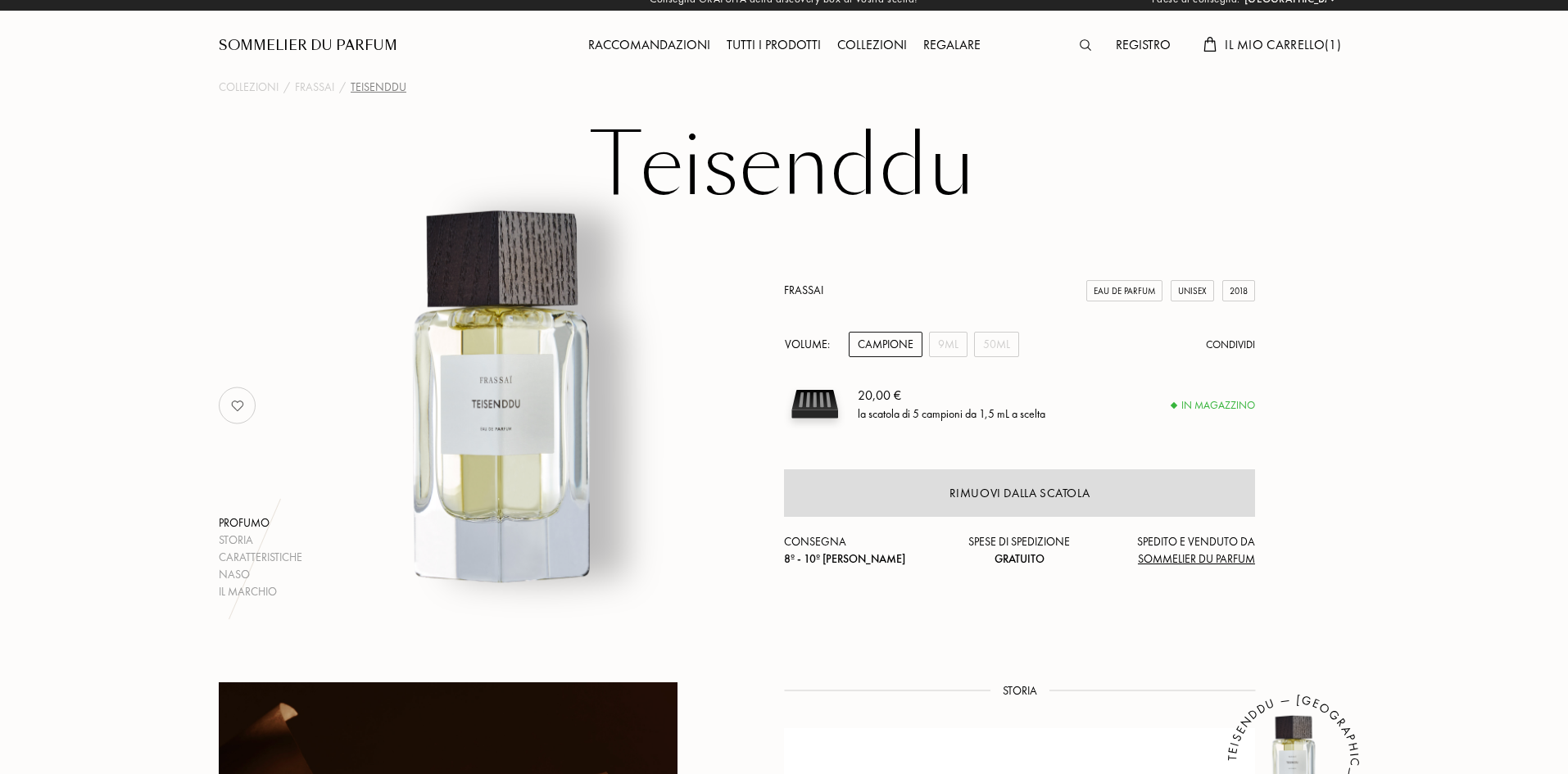
scroll to position [0, 0]
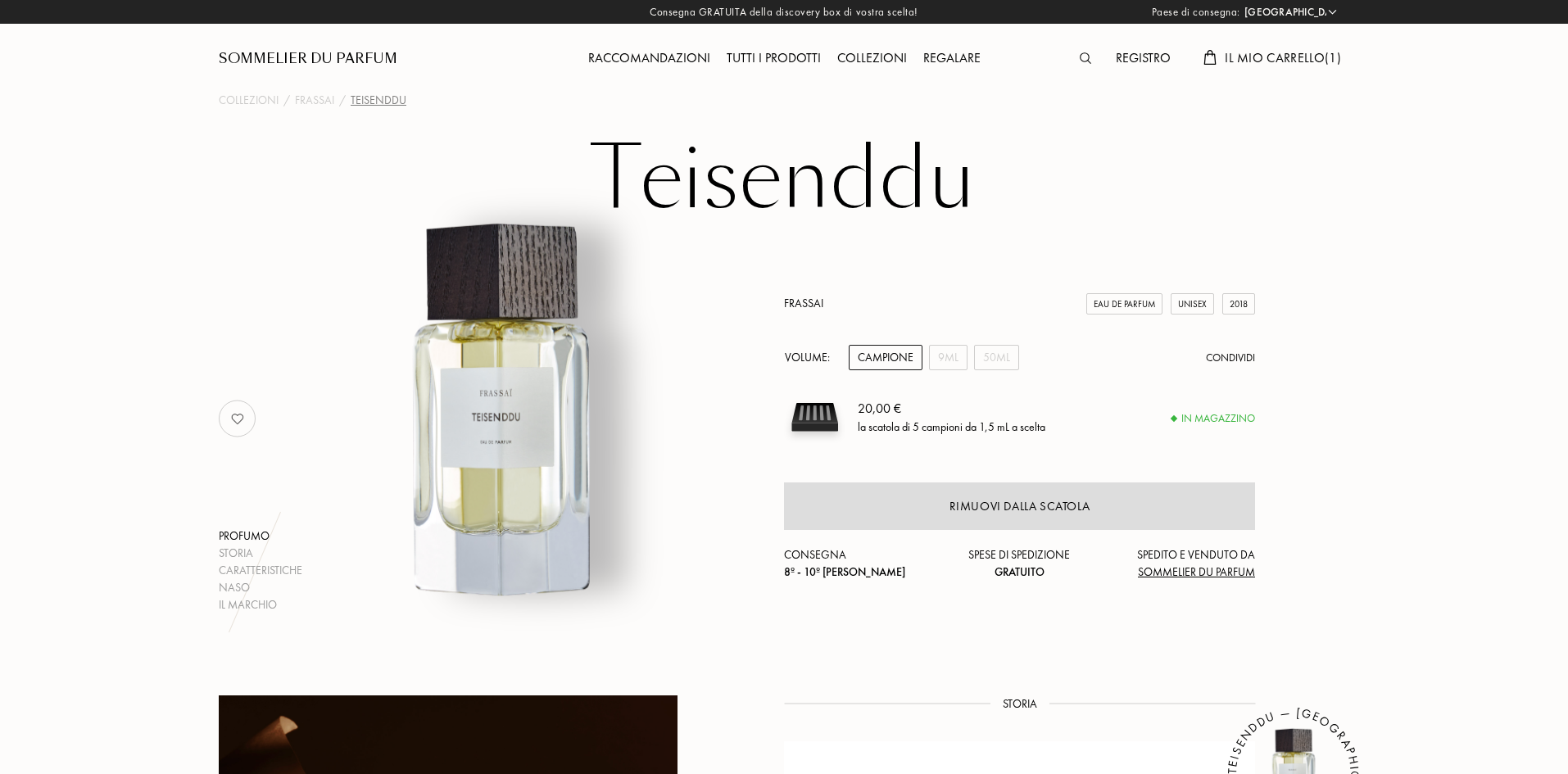
click at [795, 301] on link "Frassai" at bounding box center [804, 303] width 39 height 14
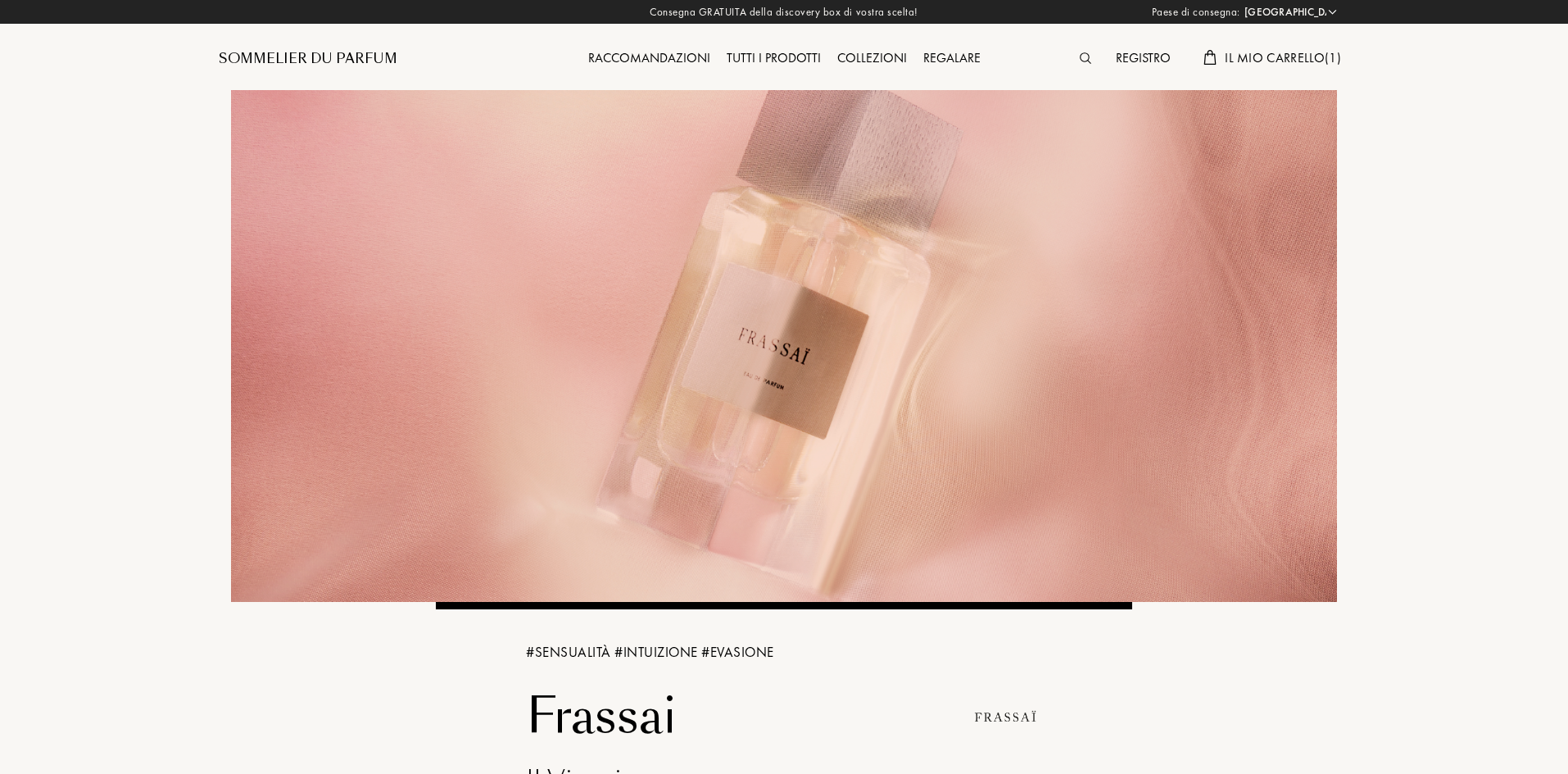
select select "IT"
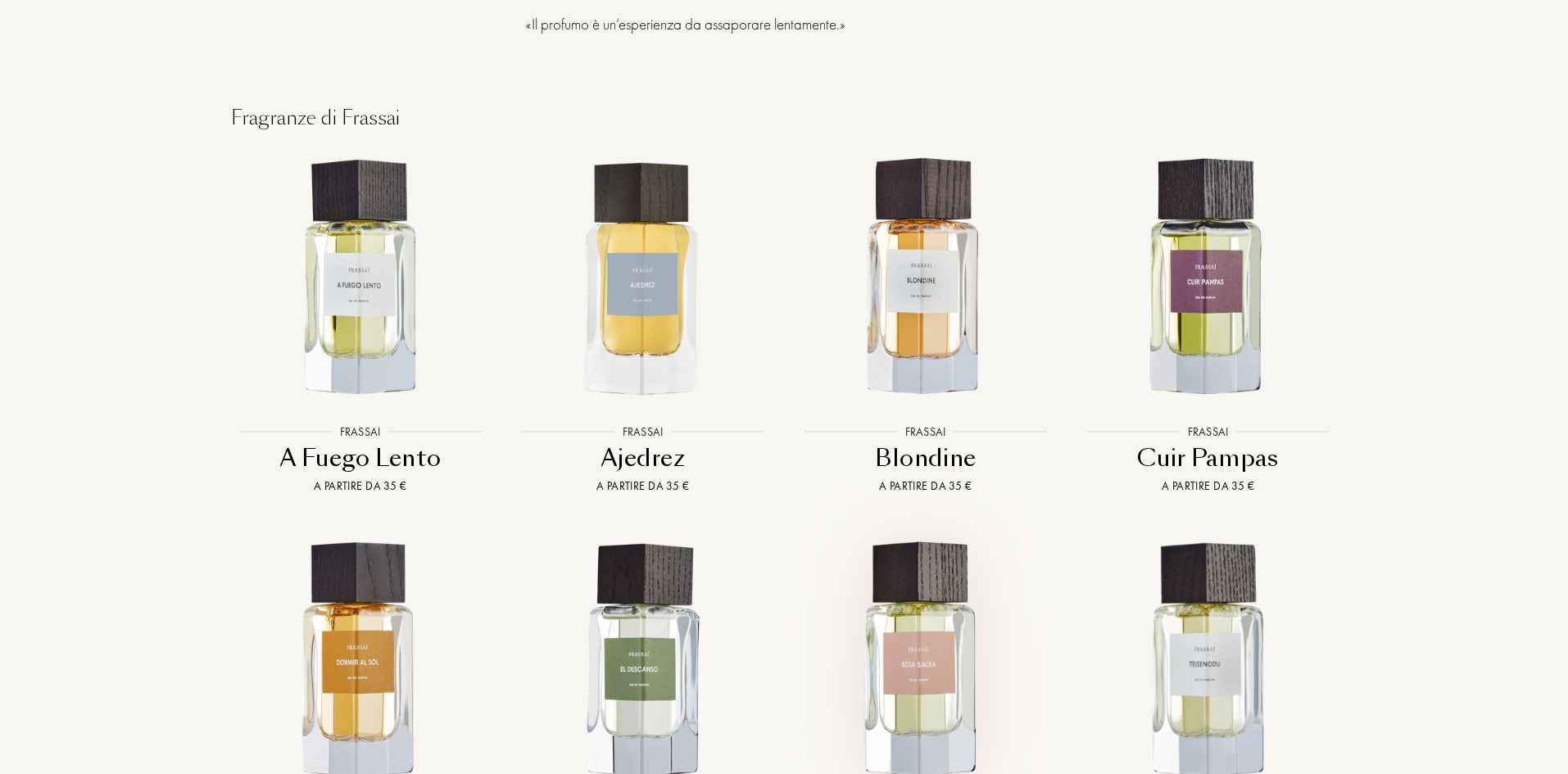
scroll to position [1304, 0]
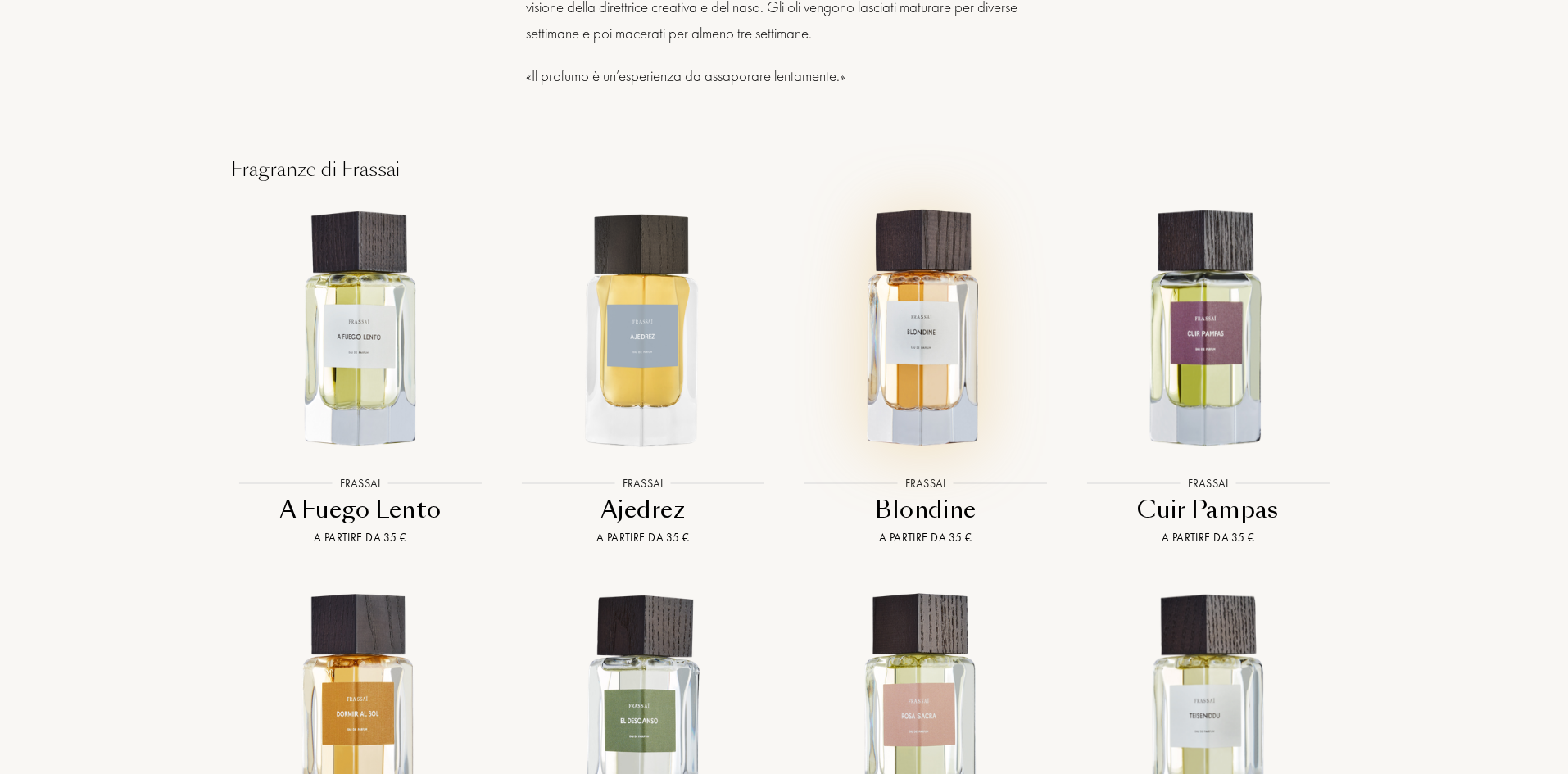
click at [918, 366] on img at bounding box center [925, 329] width 255 height 255
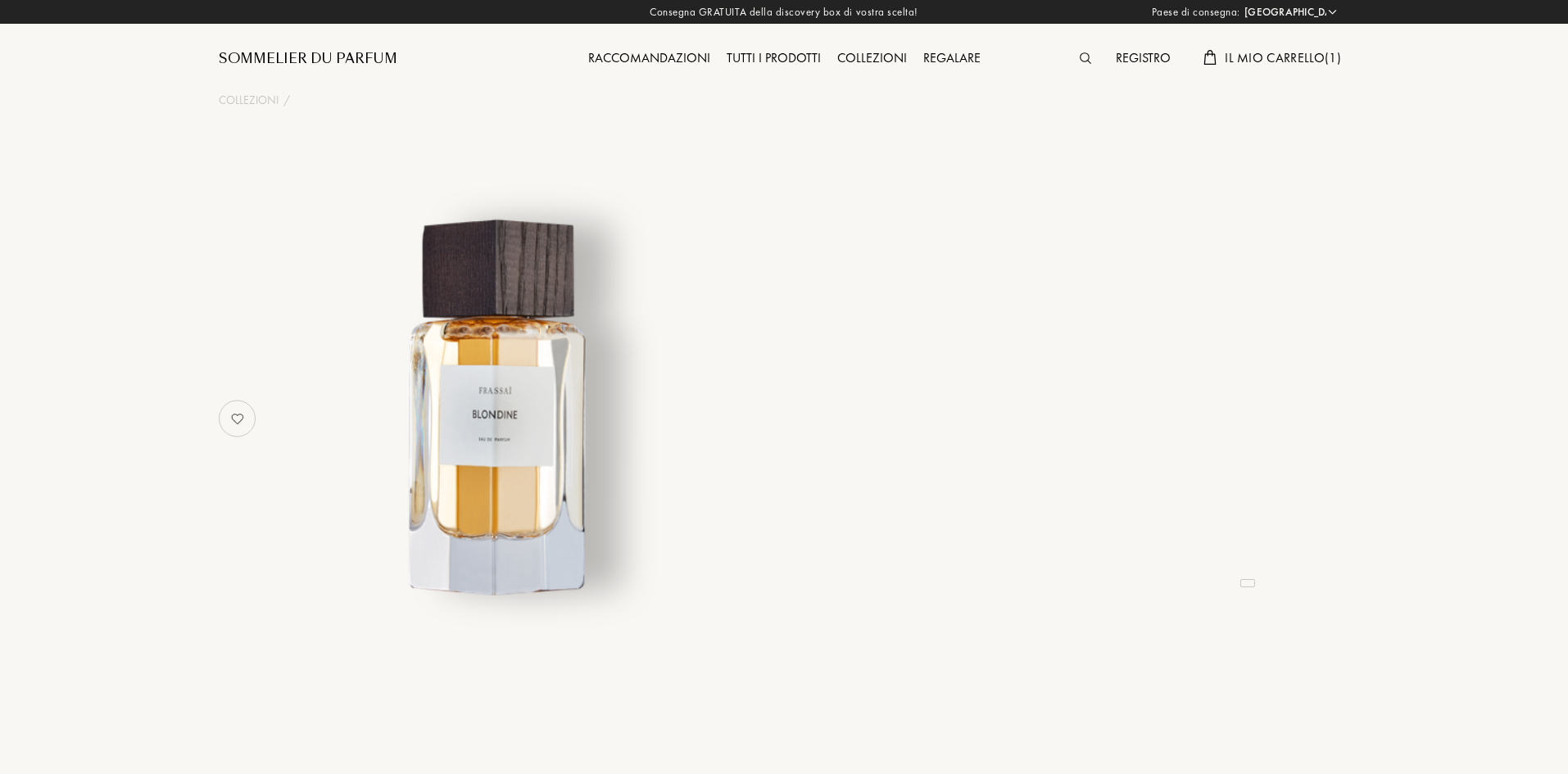
select select "IT"
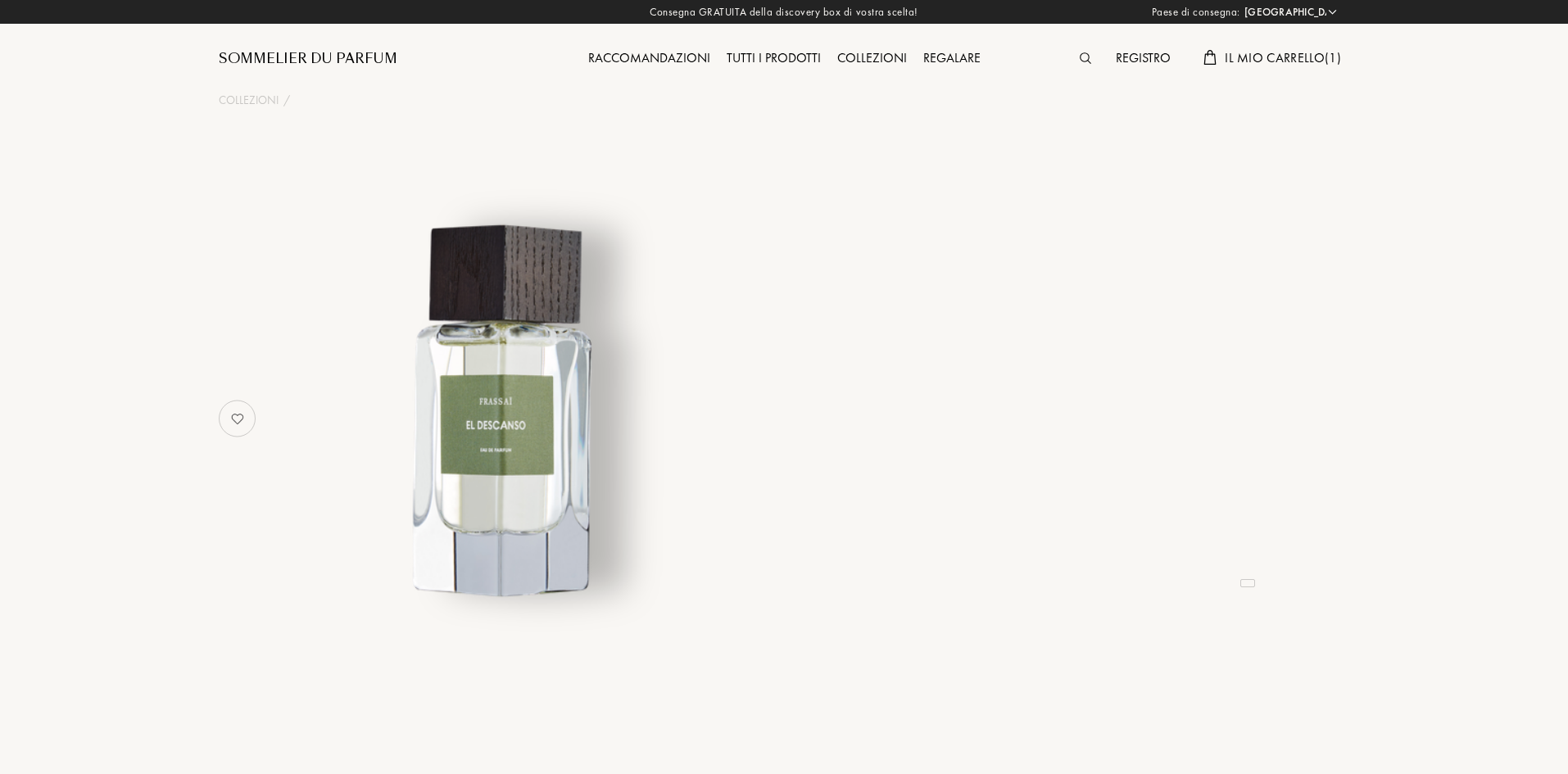
select select "IT"
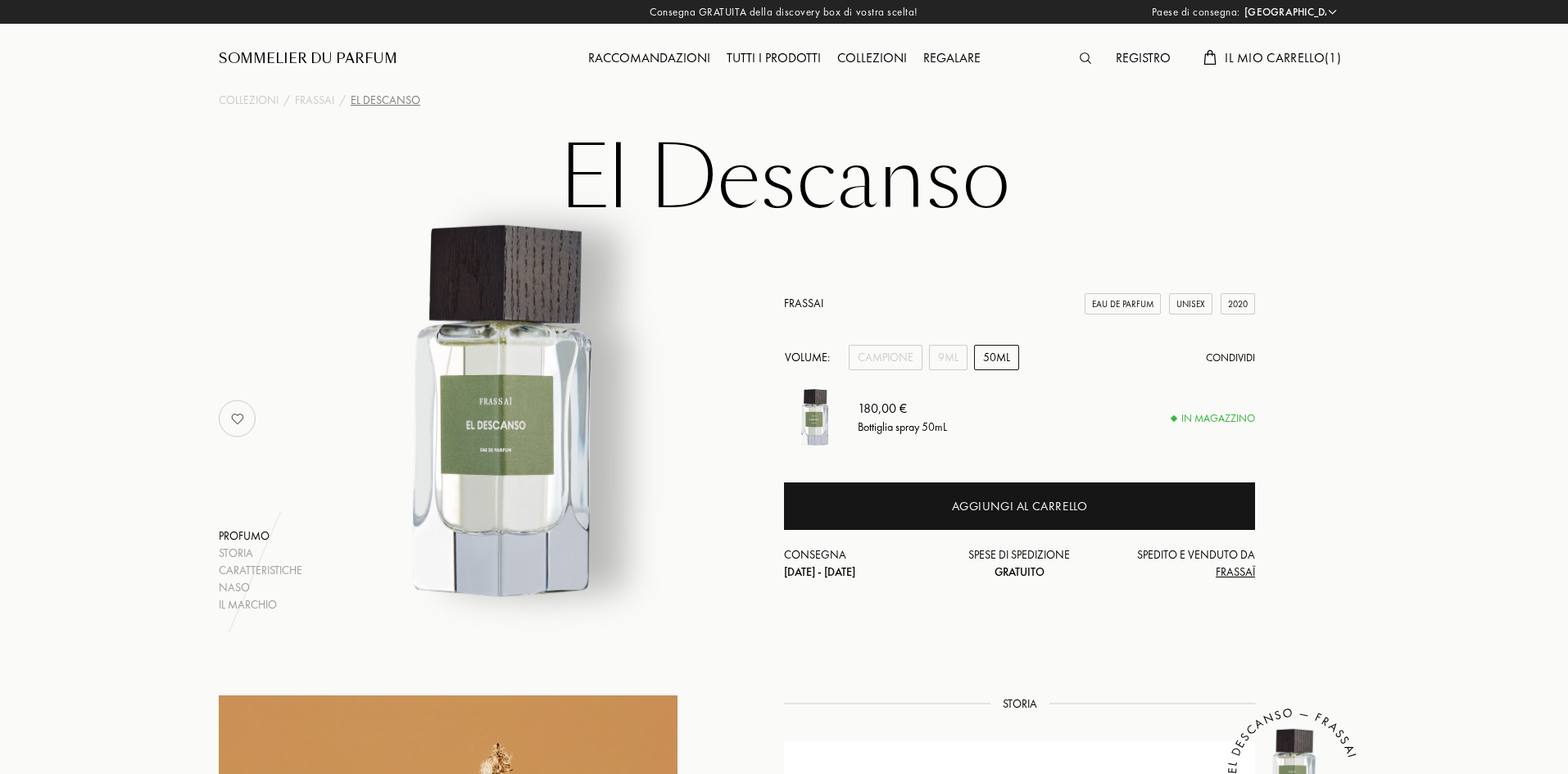
click at [1260, 56] on span "Il mio carrello ( 1 )" at bounding box center [1283, 57] width 116 height 17
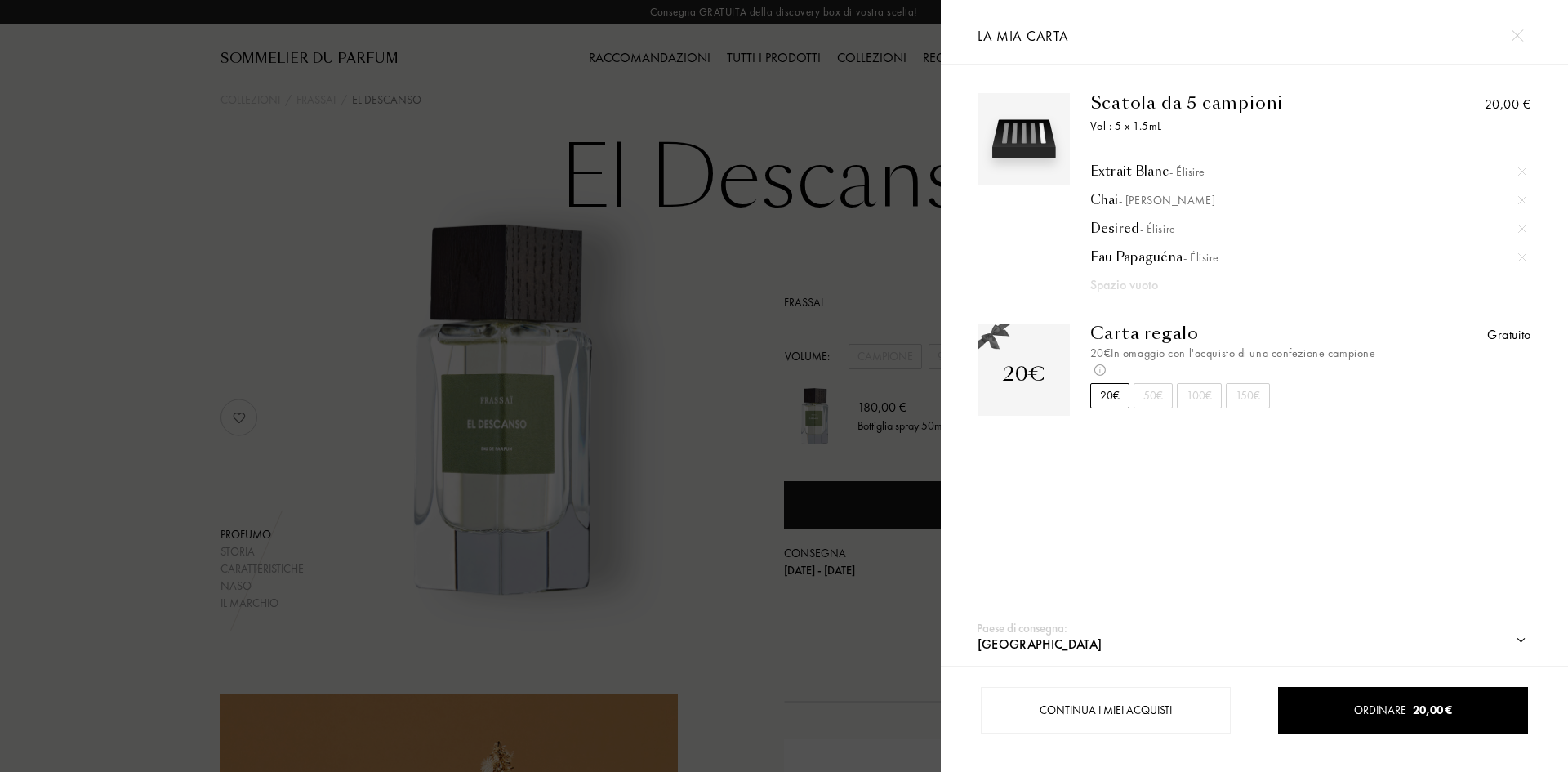
click at [1509, 31] on div at bounding box center [1516, 36] width 29 height 29
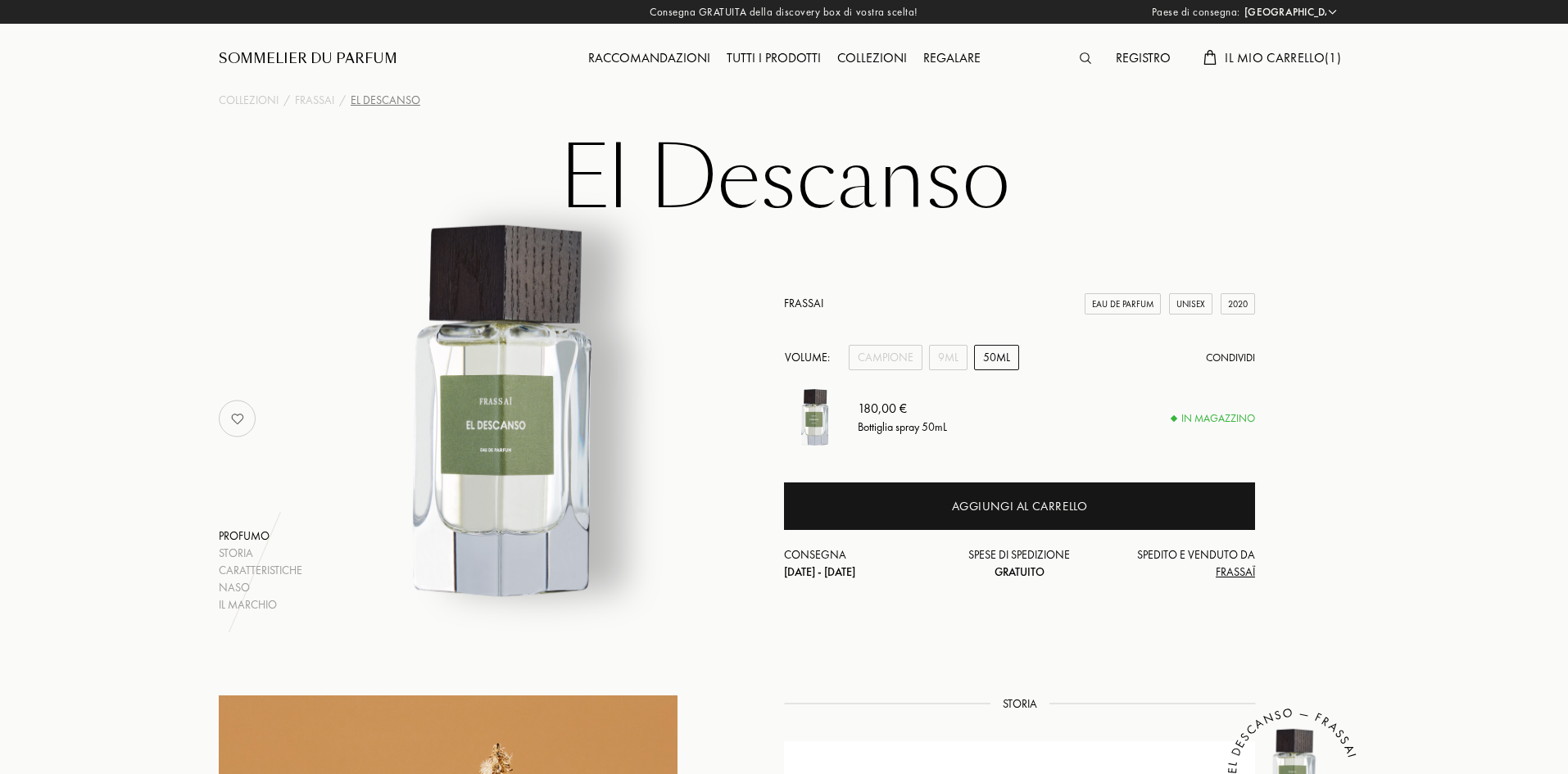
click at [1086, 58] on img at bounding box center [1085, 58] width 12 height 12
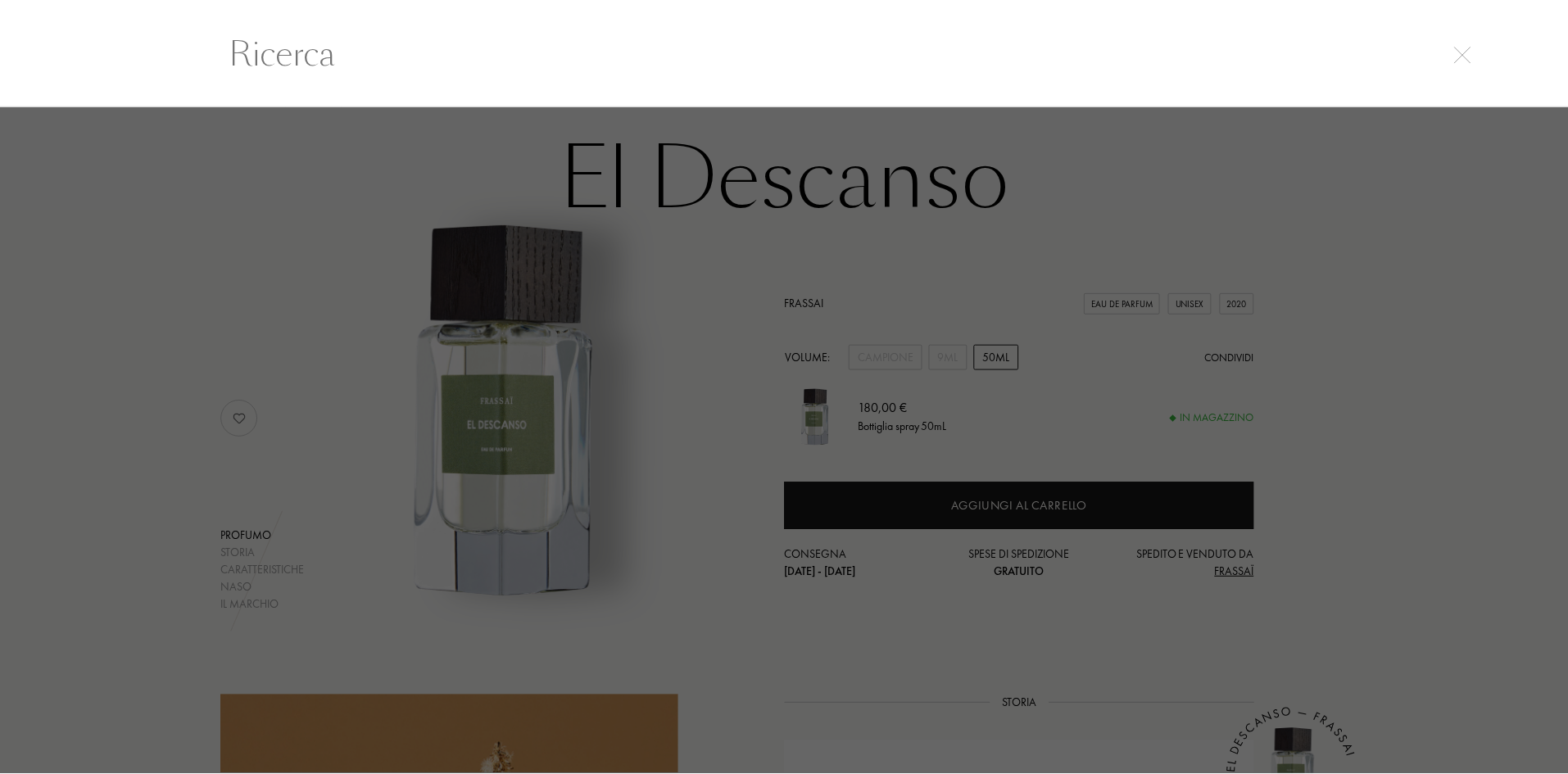
scroll to position [1, 0]
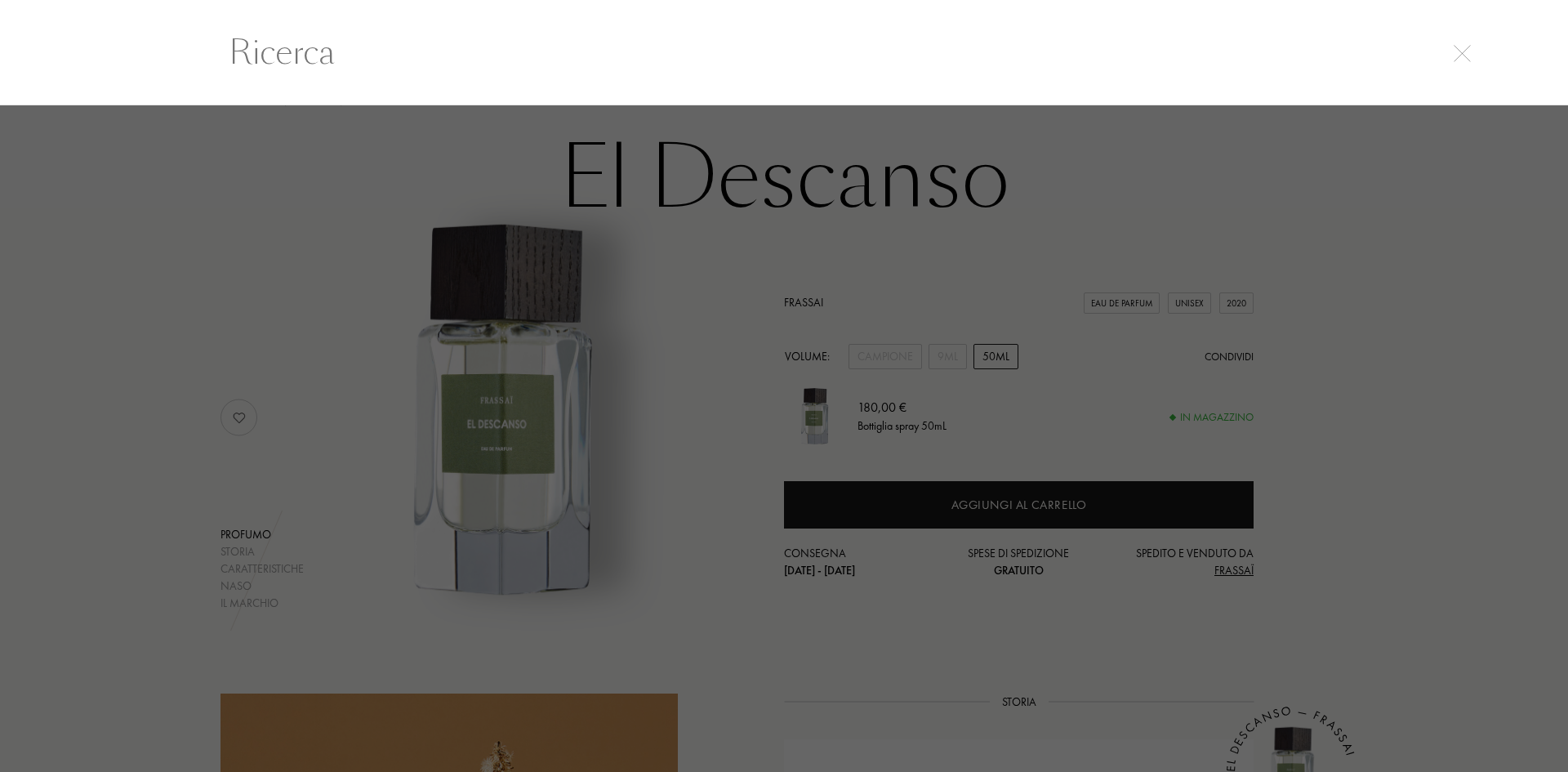
click at [424, 66] on input "text" at bounding box center [784, 52] width 1176 height 49
click at [1466, 53] on img at bounding box center [1461, 53] width 17 height 17
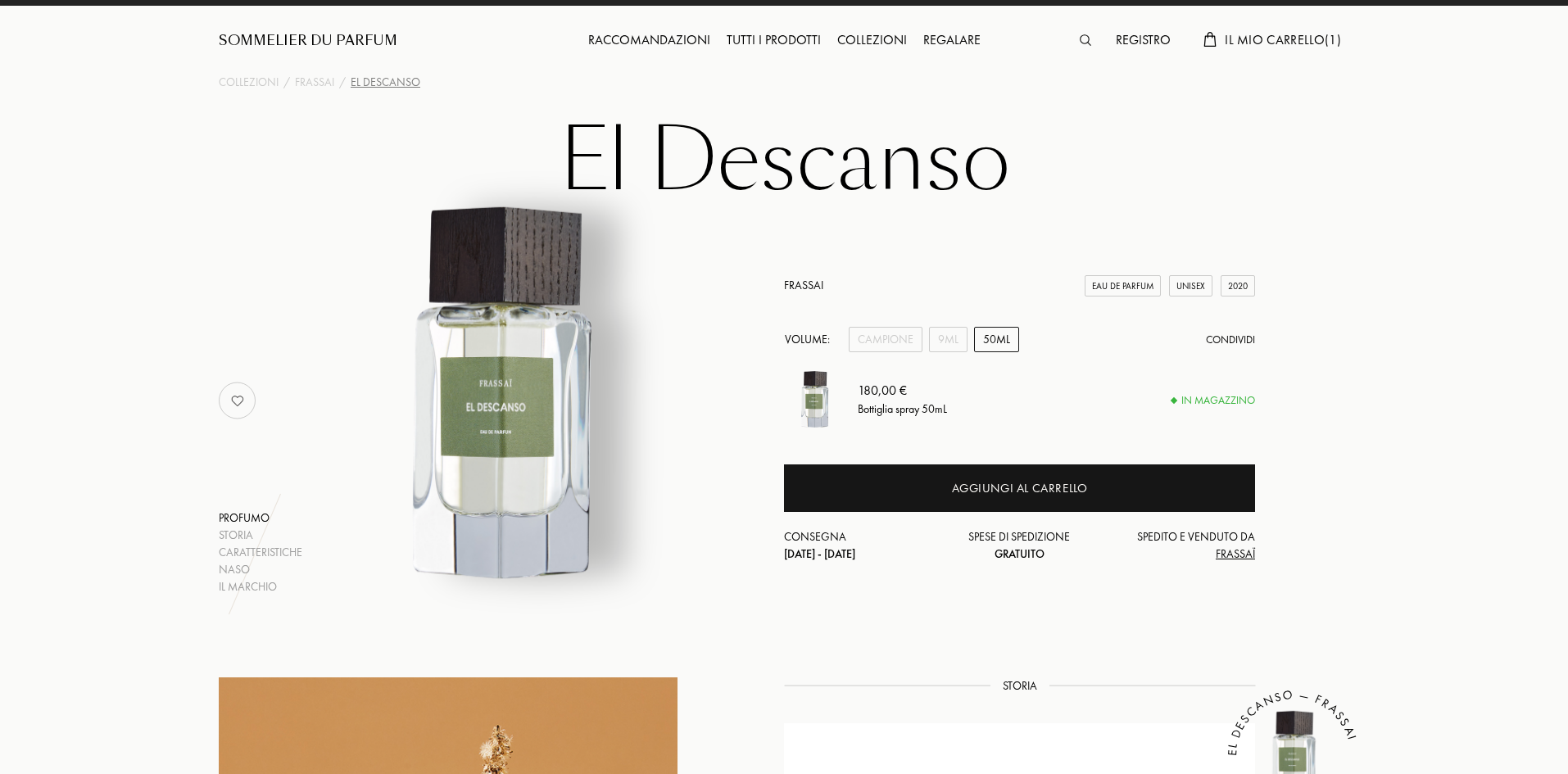
scroll to position [0, 0]
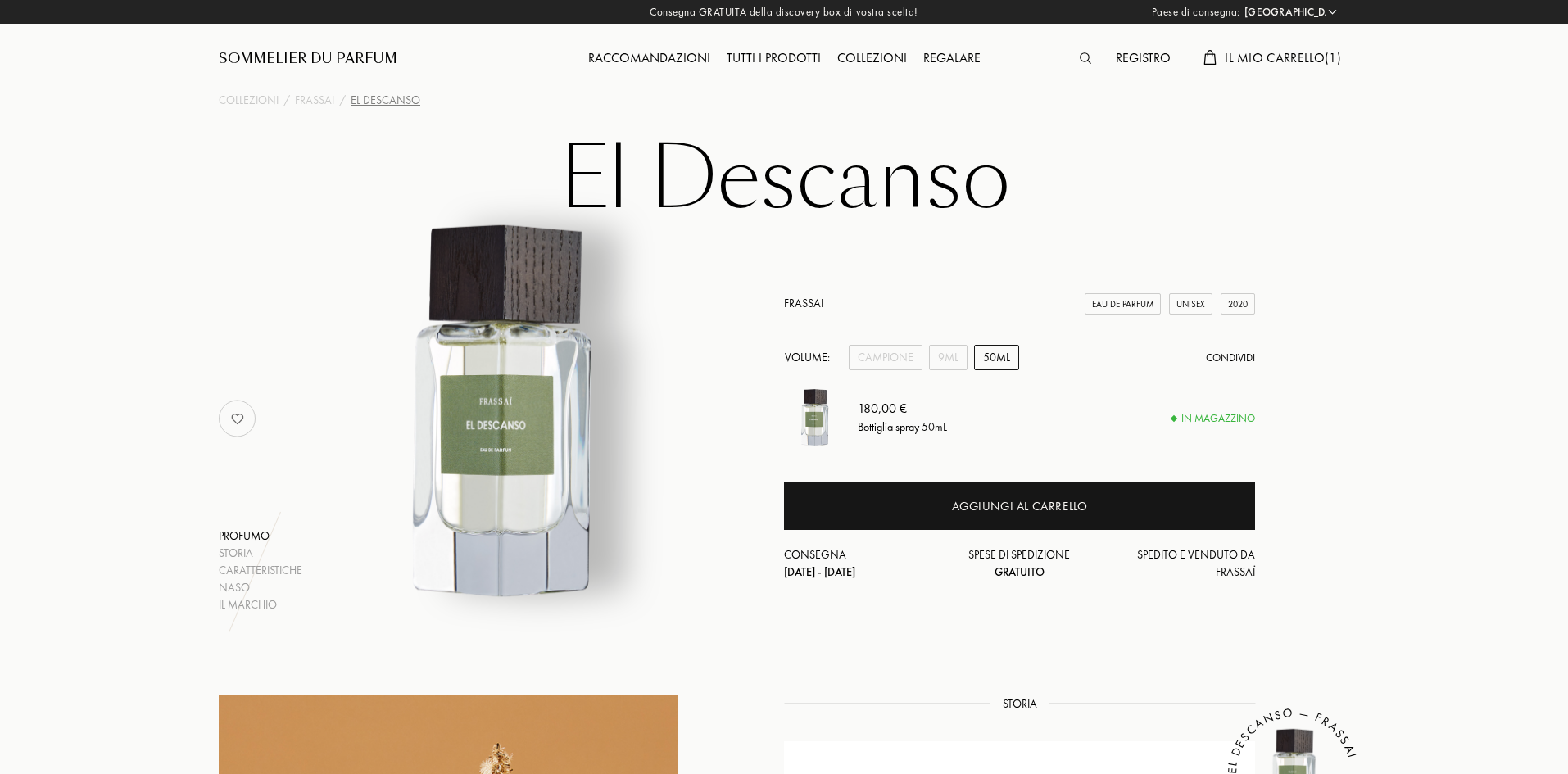
click at [789, 54] on div "Tutti i prodotti" at bounding box center [774, 59] width 111 height 21
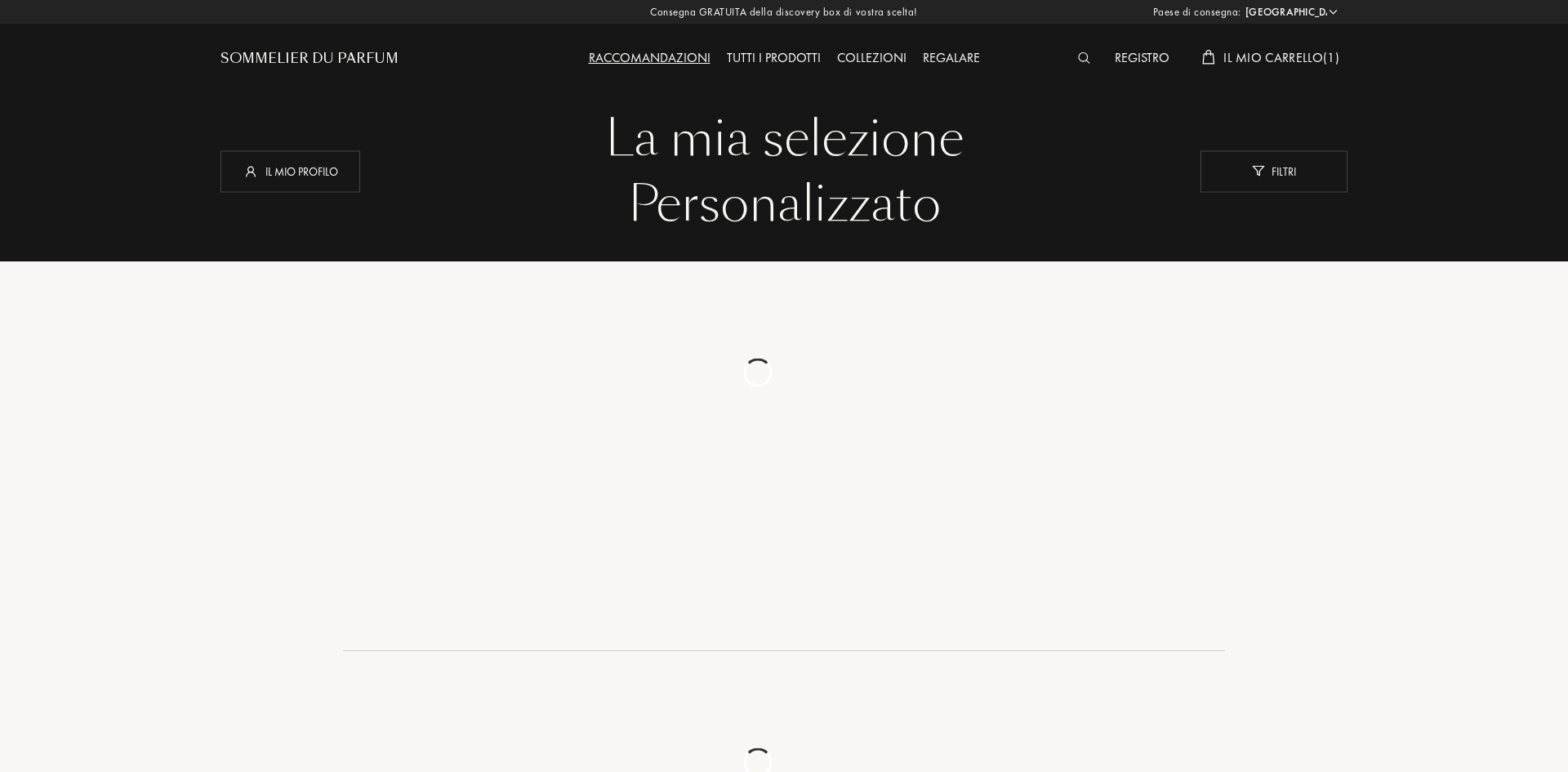
select select "IT"
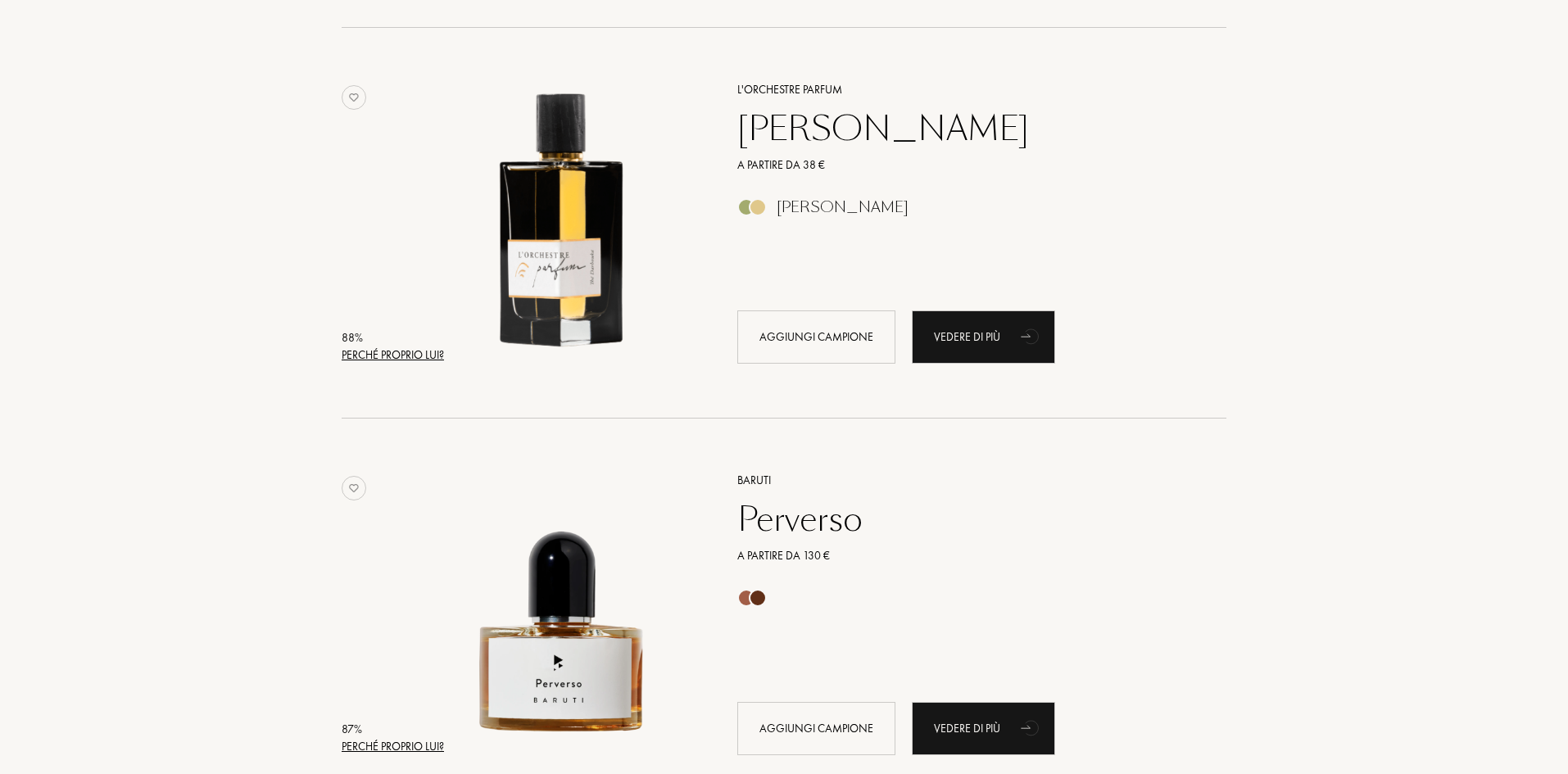
scroll to position [3277, 0]
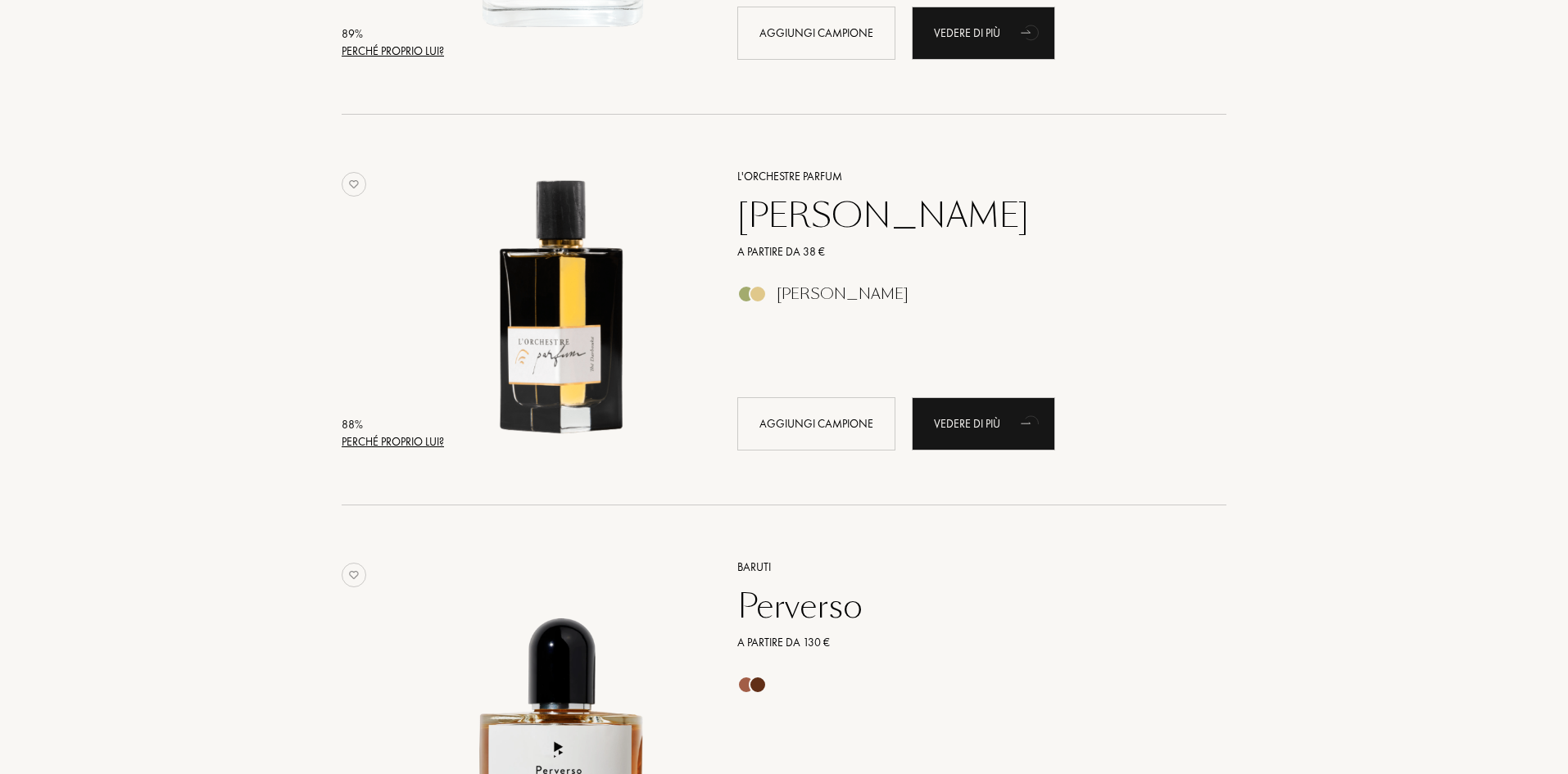
click at [836, 222] on div "[PERSON_NAME]" at bounding box center [964, 215] width 477 height 39
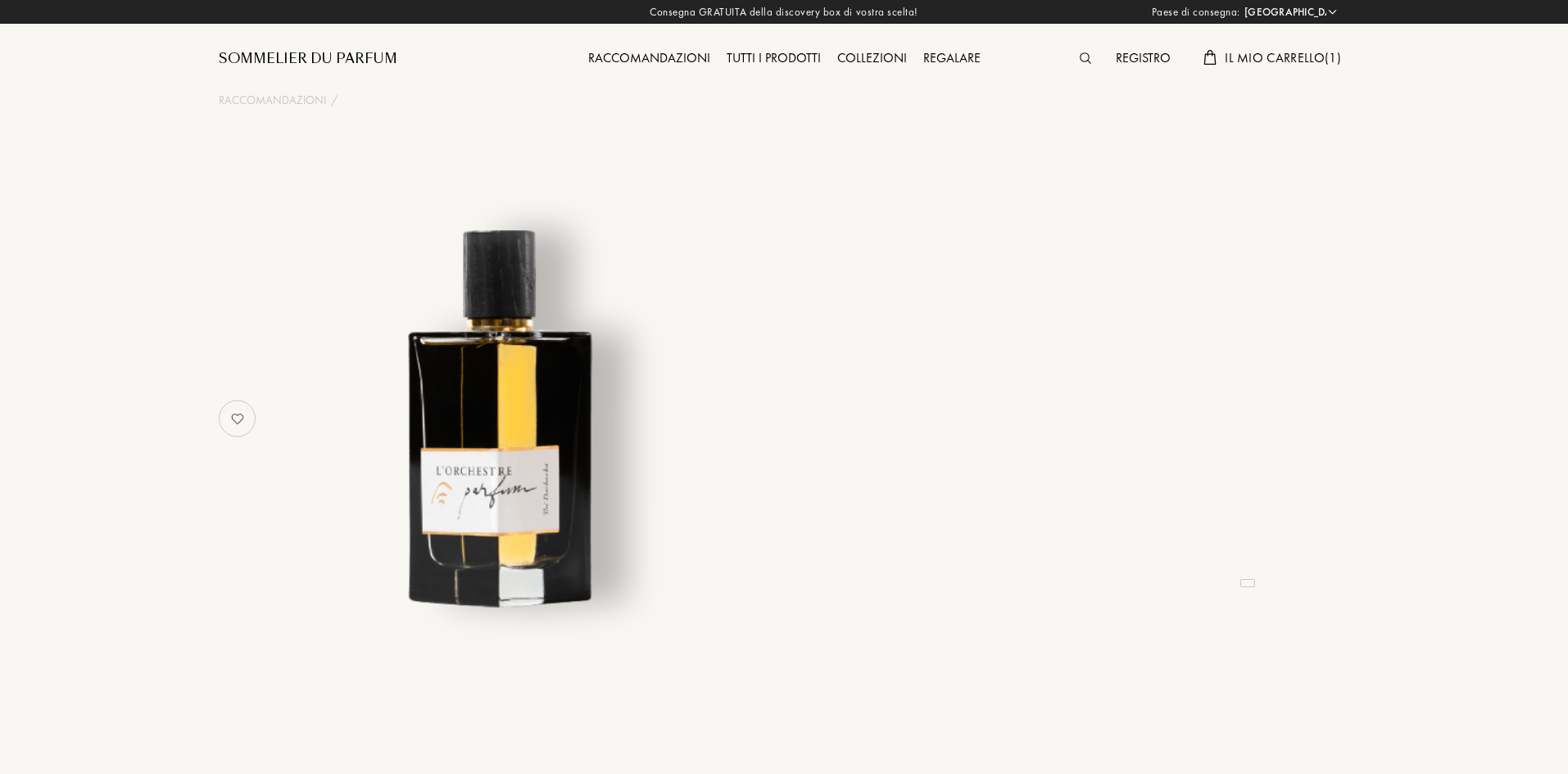
select select "IT"
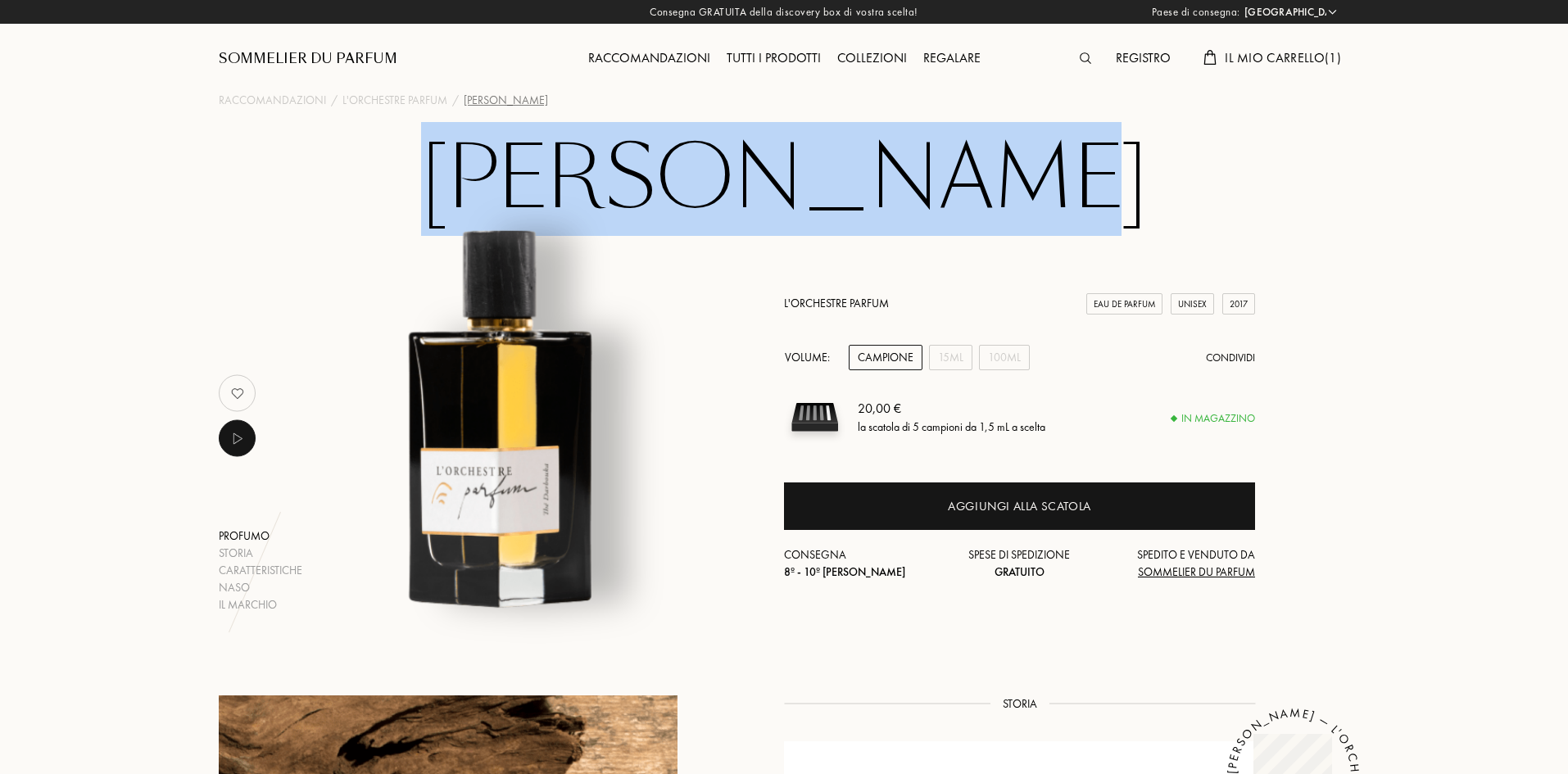
drag, startPoint x: 529, startPoint y: 181, endPoint x: 1039, endPoint y: 183, distance: 510.0
click at [1039, 183] on h1 "[PERSON_NAME]" at bounding box center [784, 179] width 819 height 90
copy h1 "[PERSON_NAME]"
click at [867, 150] on h1 "[PERSON_NAME]" at bounding box center [784, 179] width 819 height 90
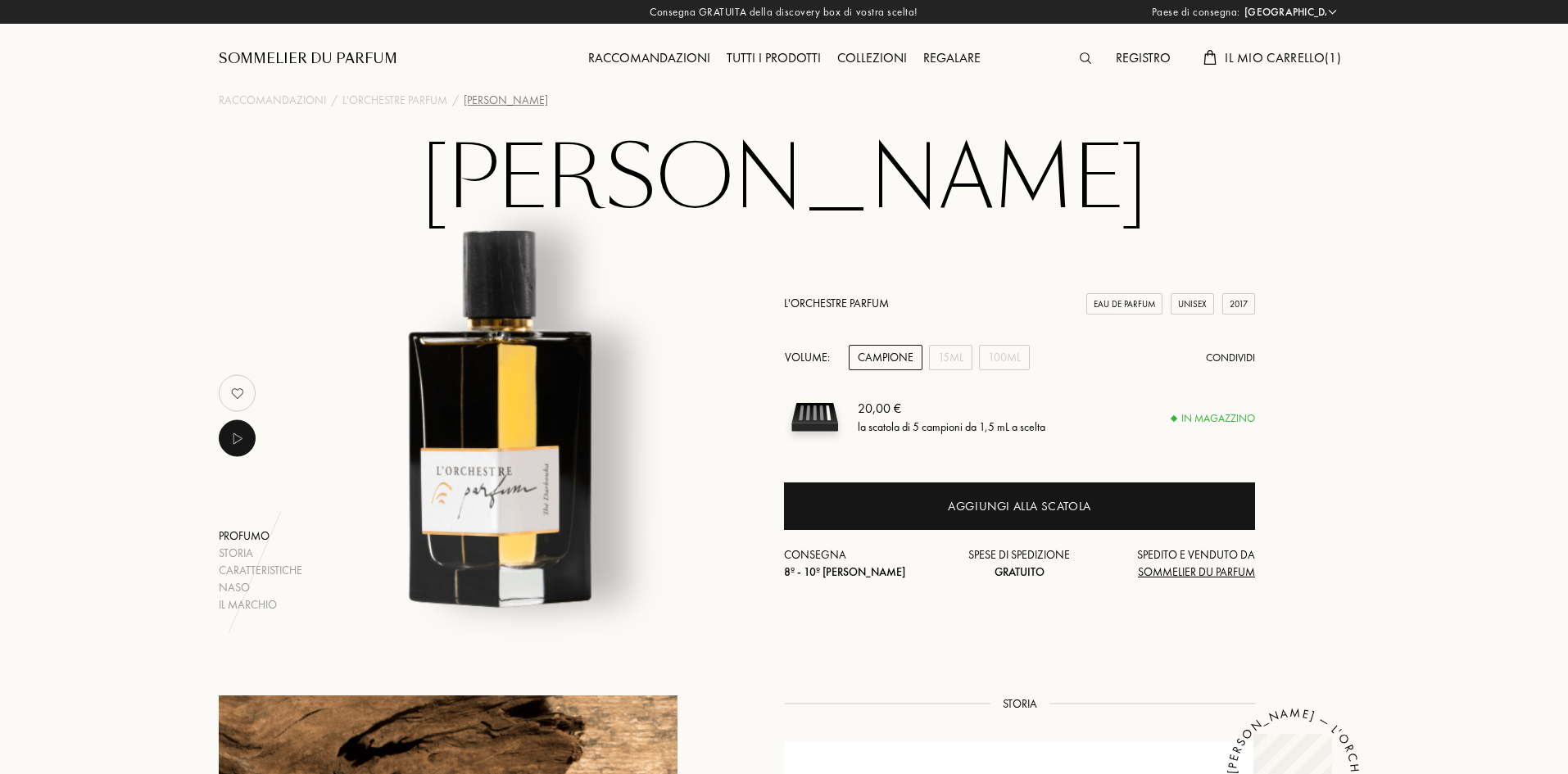
click at [843, 298] on link "L'Orchestre Parfum" at bounding box center [836, 303] width 105 height 14
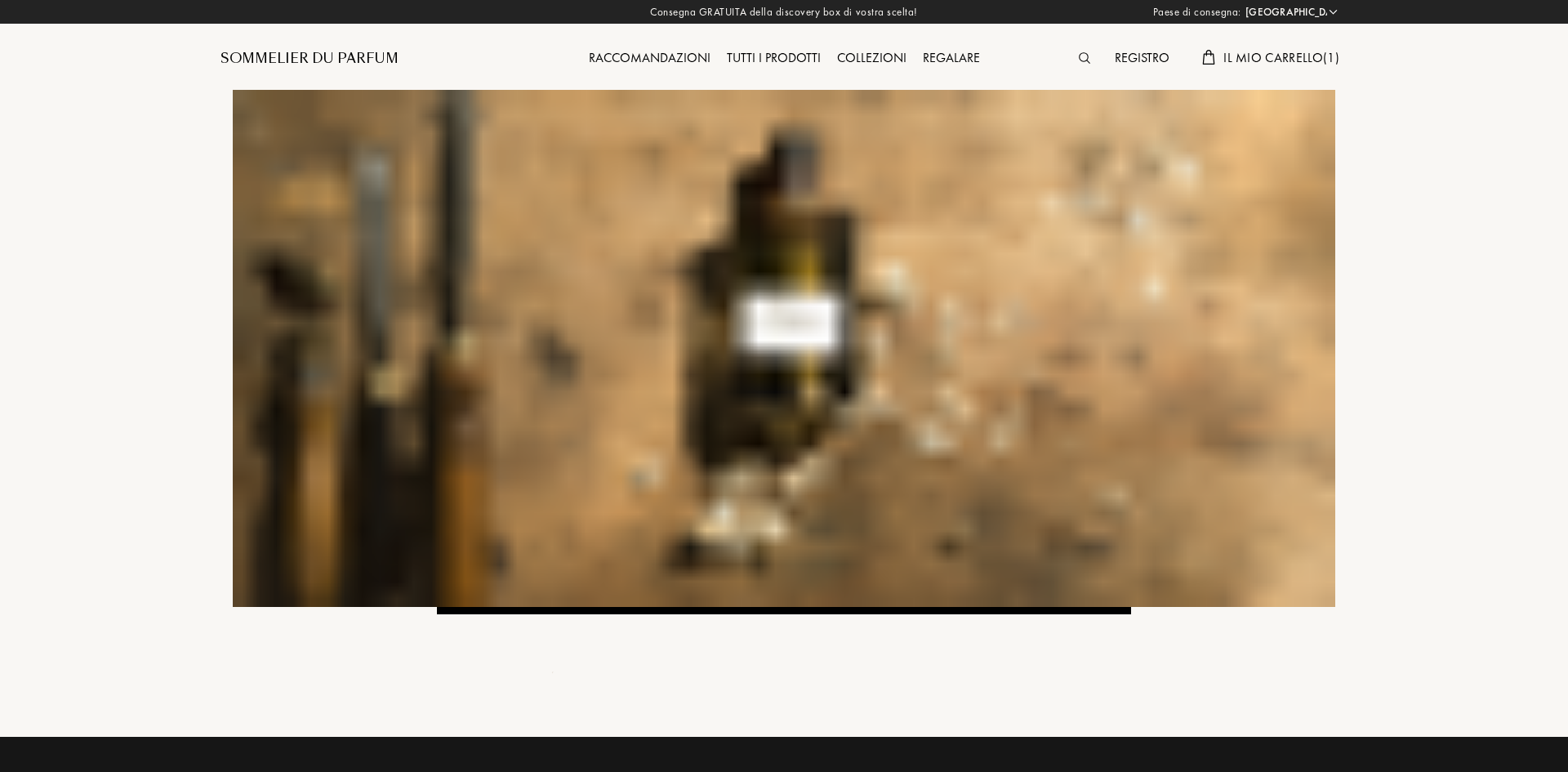
select select "IT"
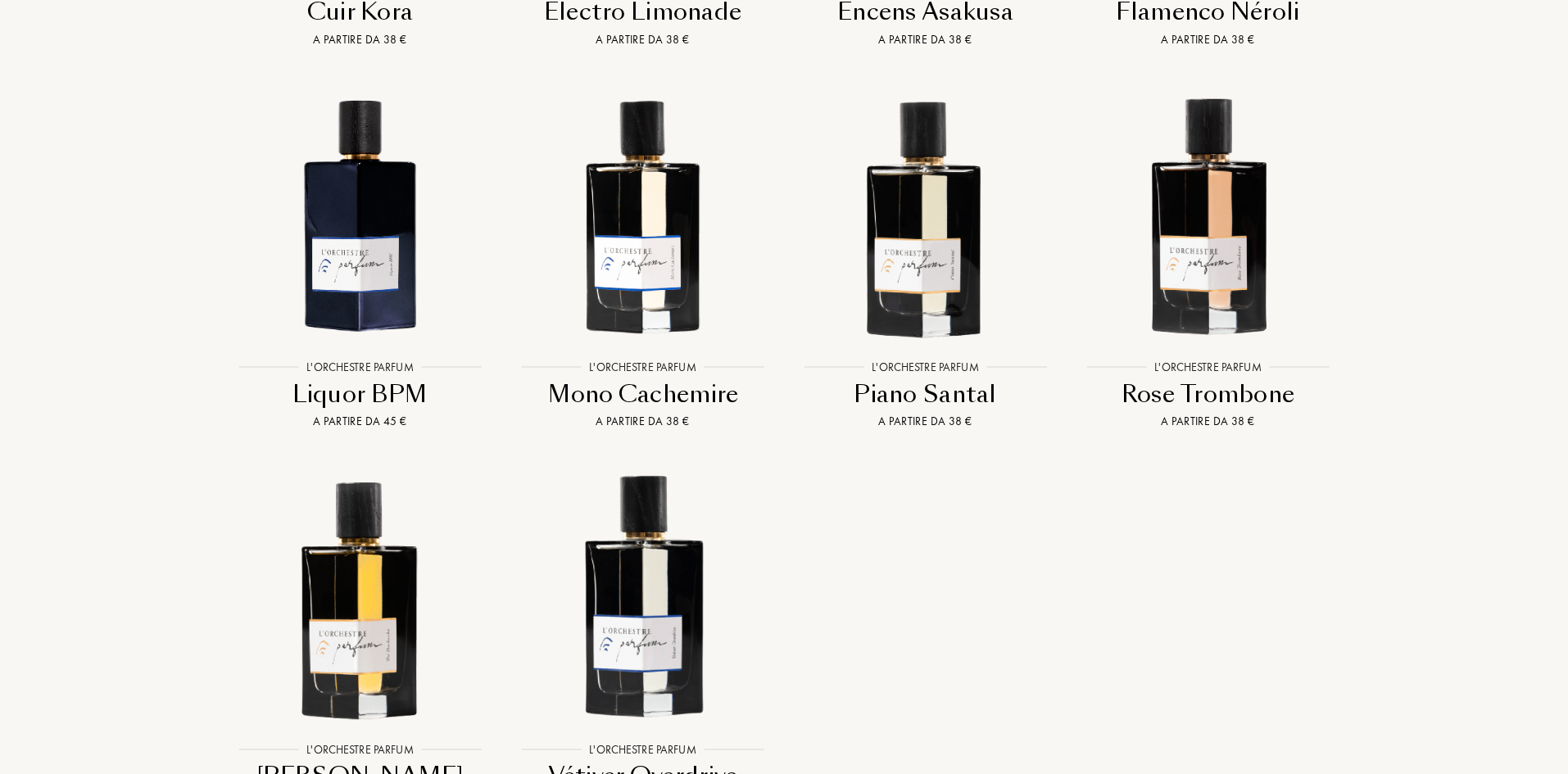
scroll to position [2130, 0]
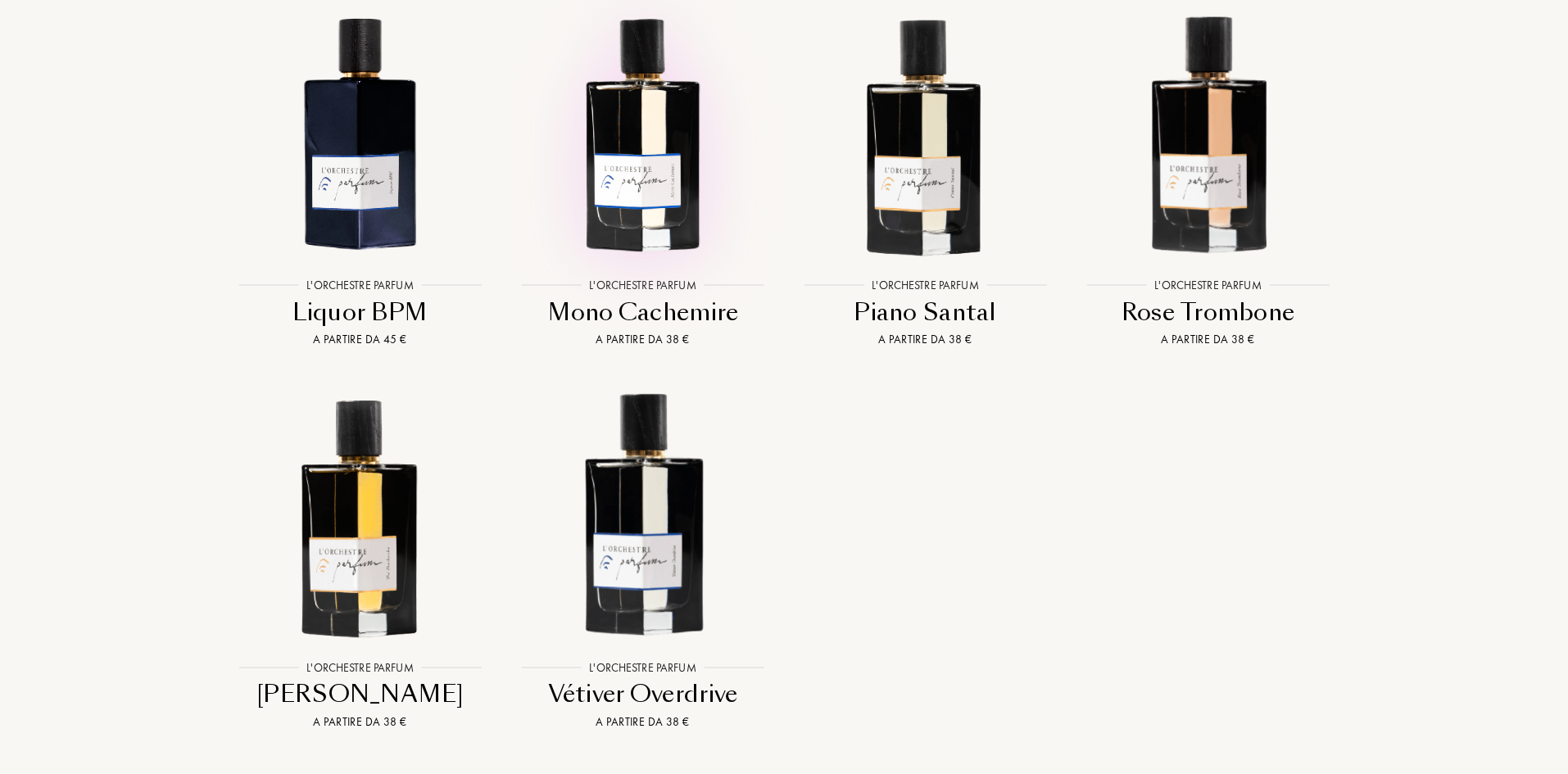
click at [670, 150] on img at bounding box center [642, 131] width 255 height 255
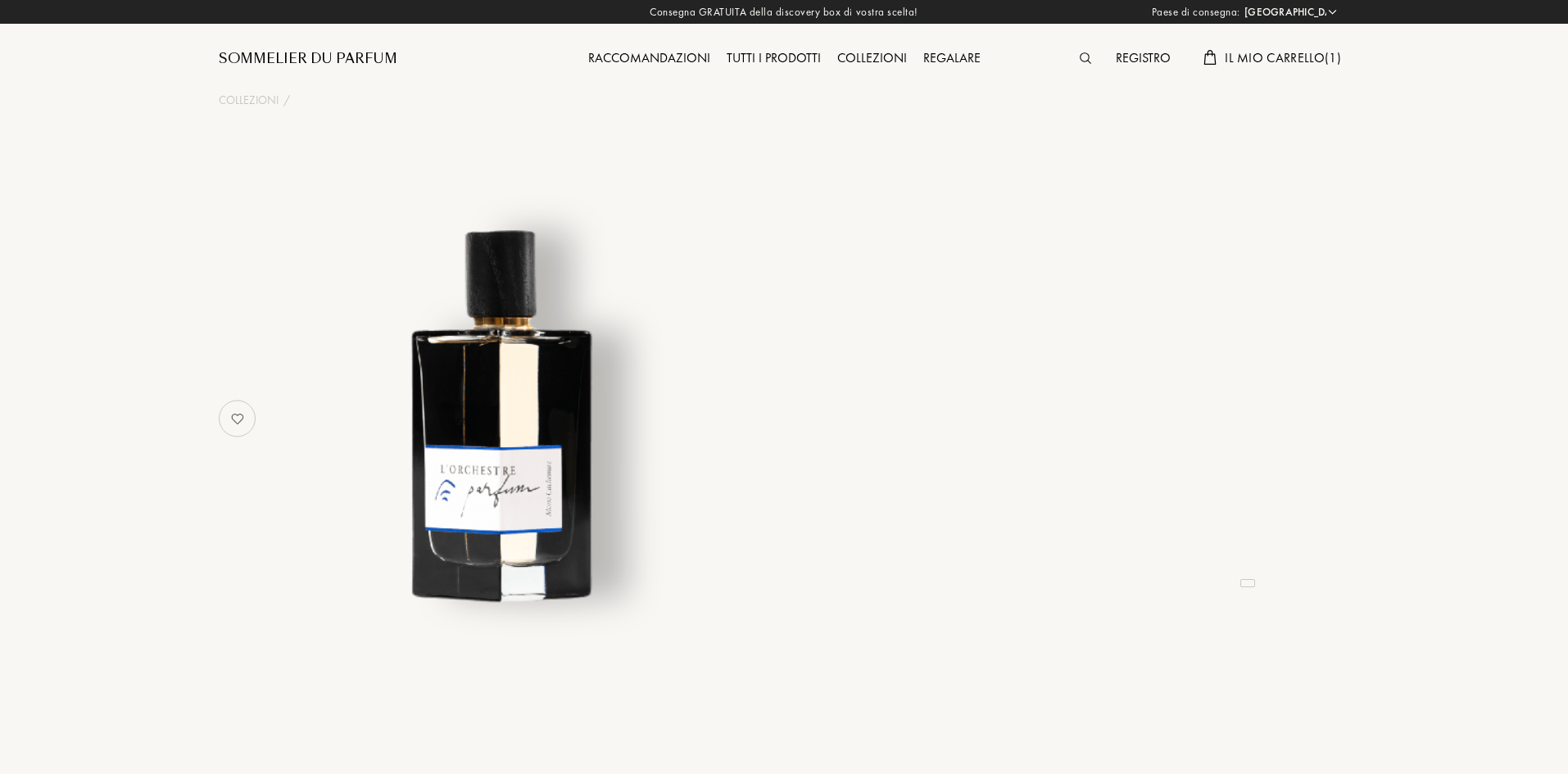
select select "IT"
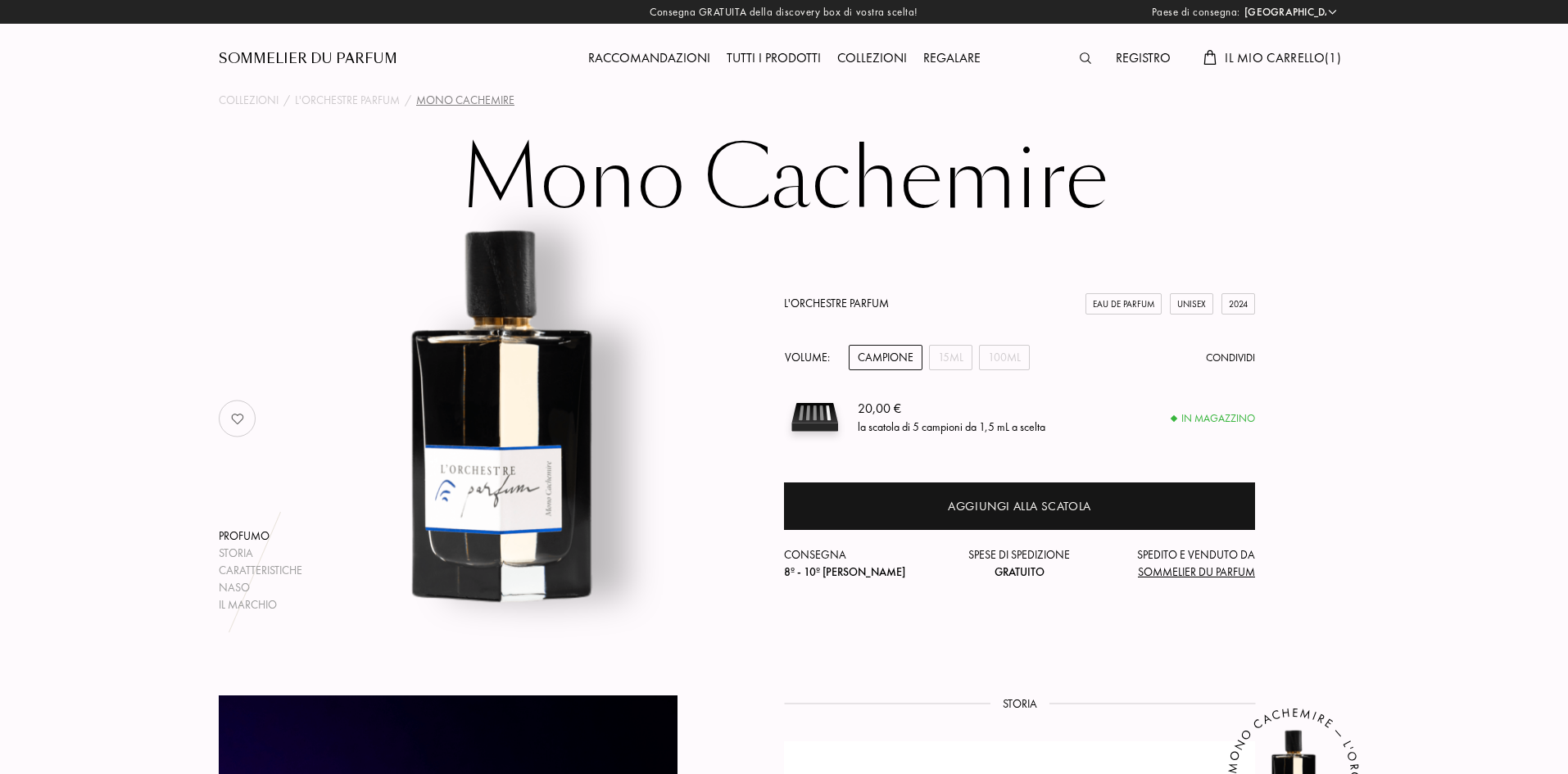
click at [651, 55] on div "Raccomandazioni" at bounding box center [649, 59] width 139 height 21
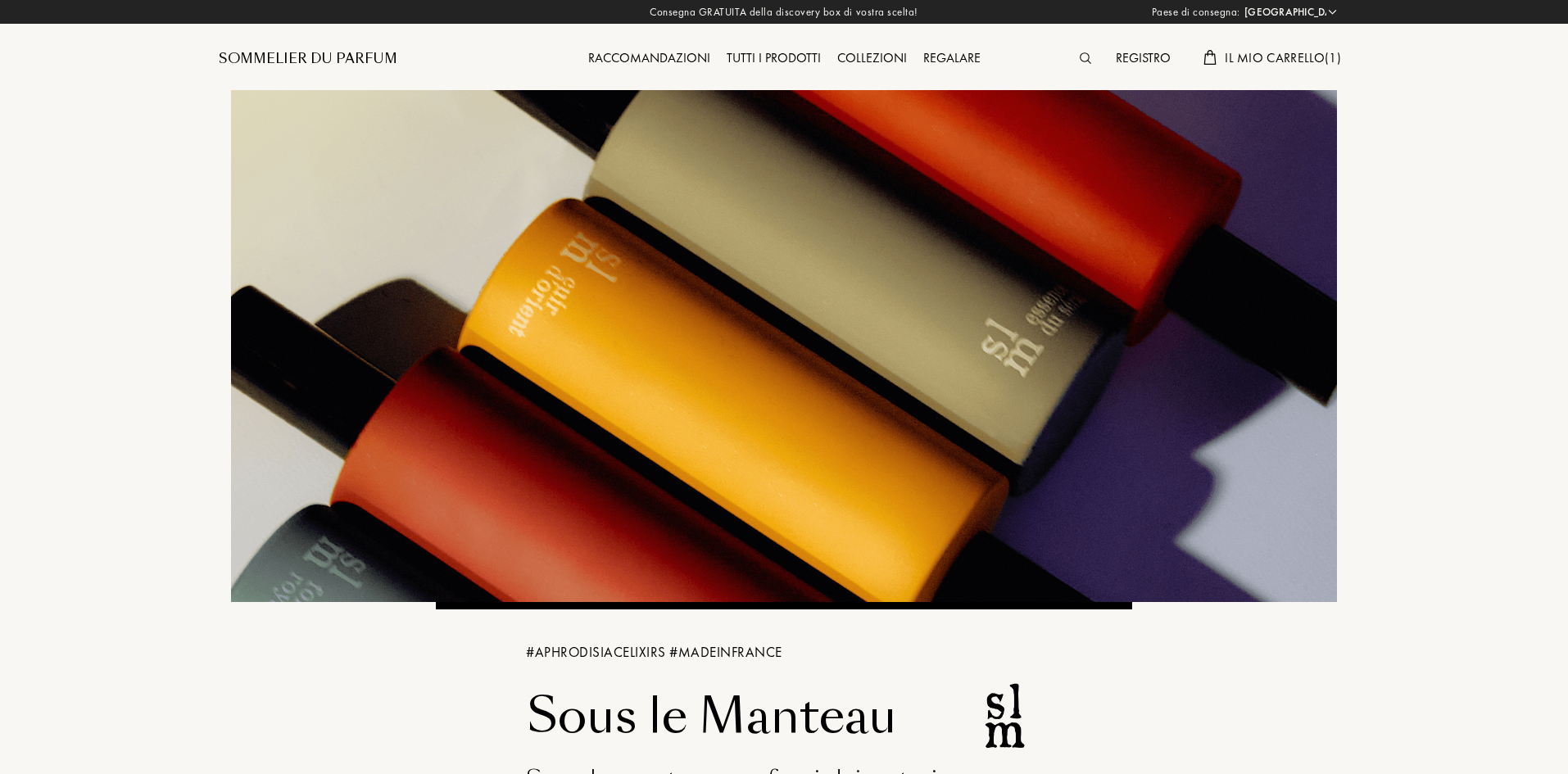
select select "IT"
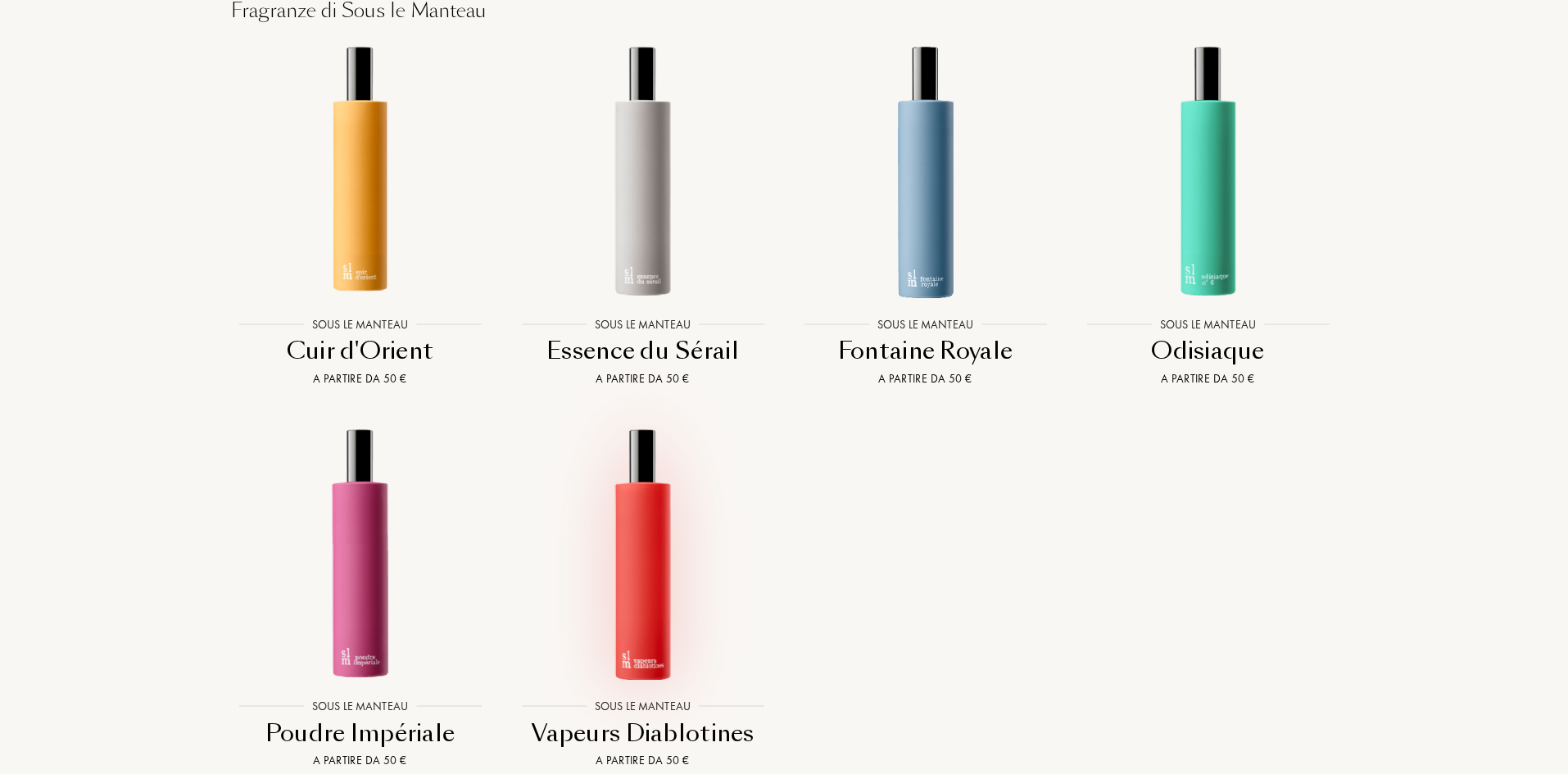
scroll to position [1229, 0]
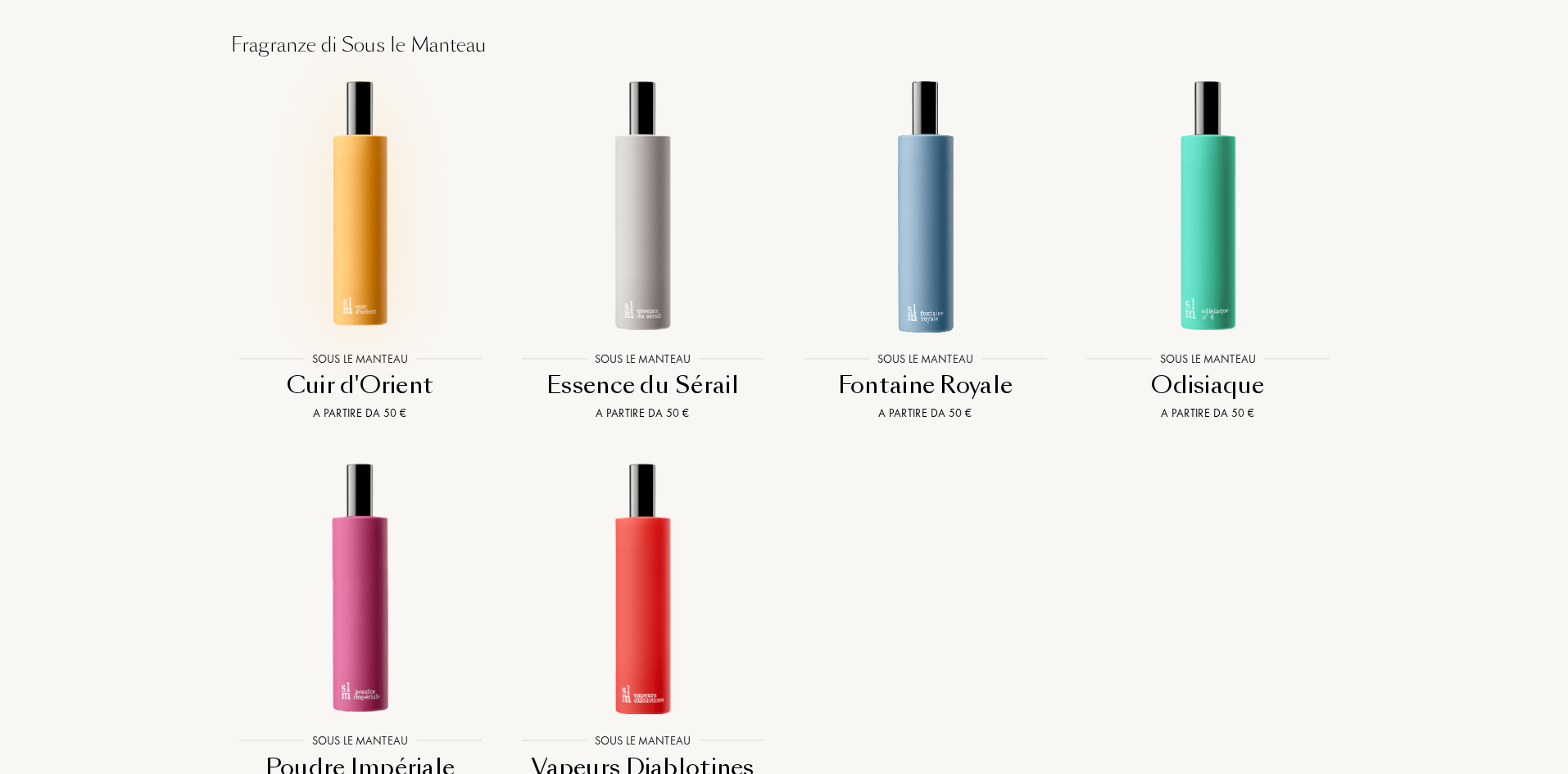
click at [384, 235] on img at bounding box center [359, 205] width 255 height 255
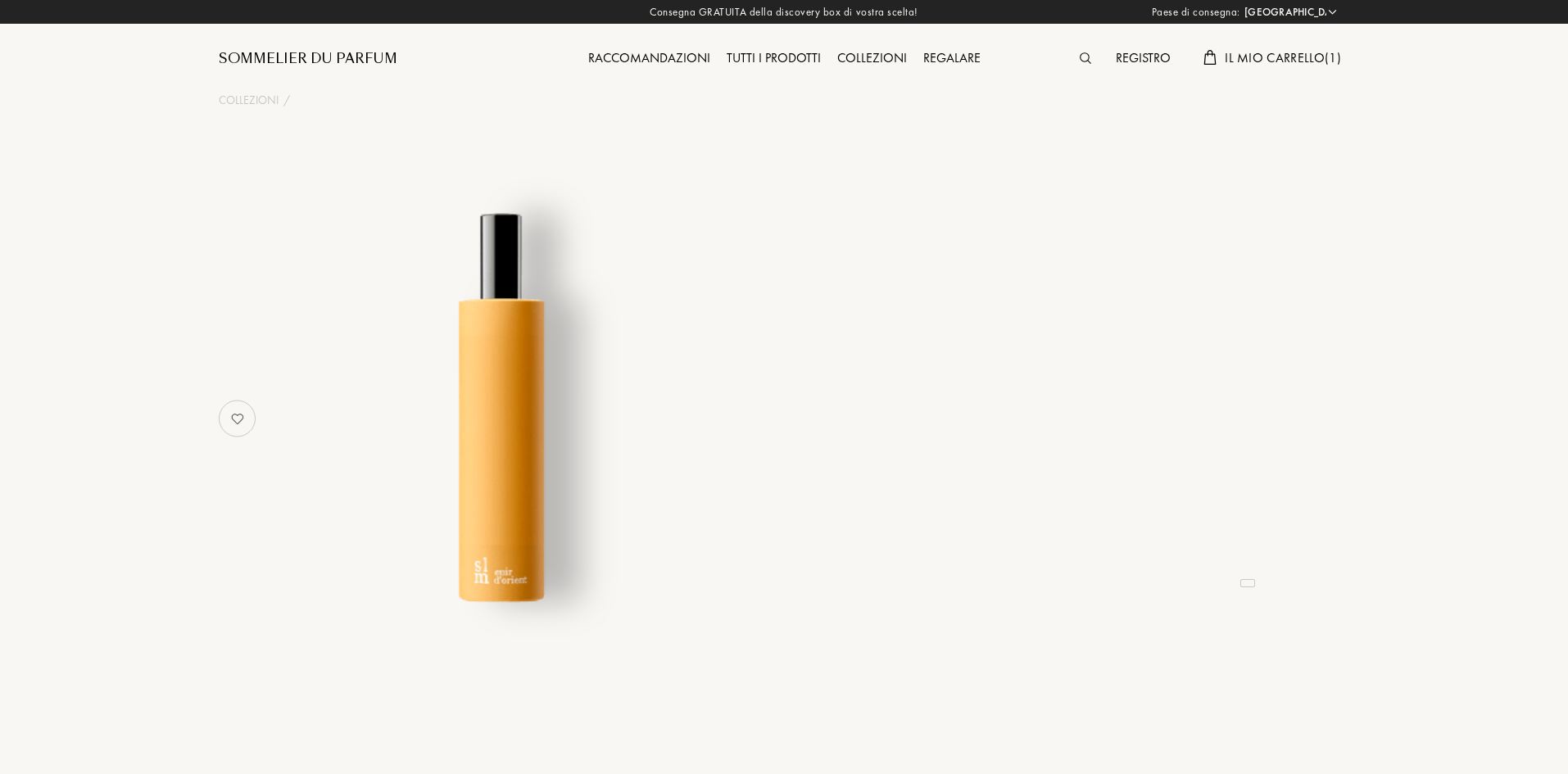
select select "IT"
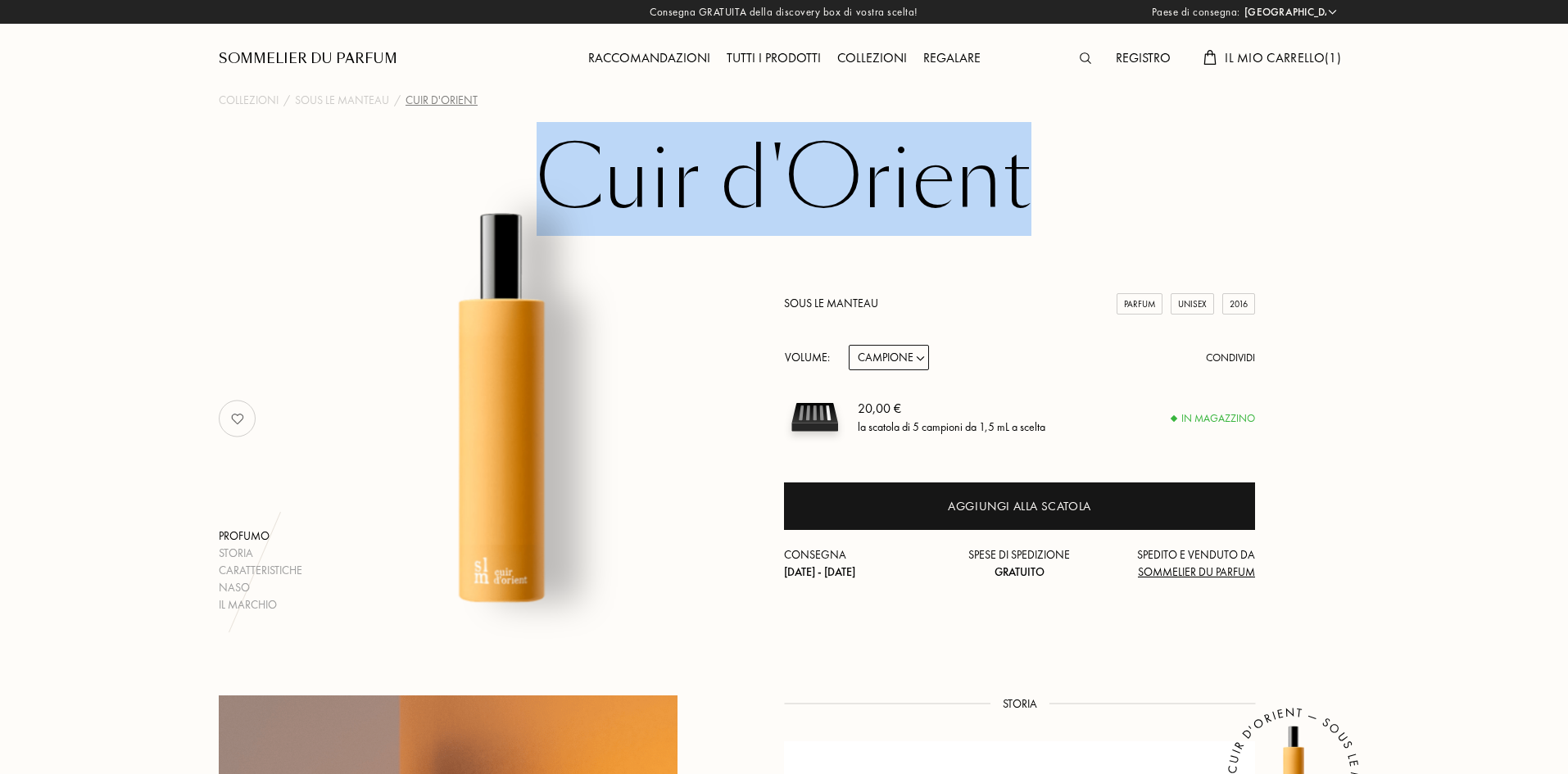
drag, startPoint x: 532, startPoint y: 156, endPoint x: 1033, endPoint y: 163, distance: 501.0
click at [1033, 163] on h1 "Cuir d'Orient" at bounding box center [784, 179] width 819 height 90
copy h1 "Cuir d'Orient"
click at [882, 349] on select "Campione 14mL 50mL 100mL" at bounding box center [889, 358] width 80 height 25
select select "1"
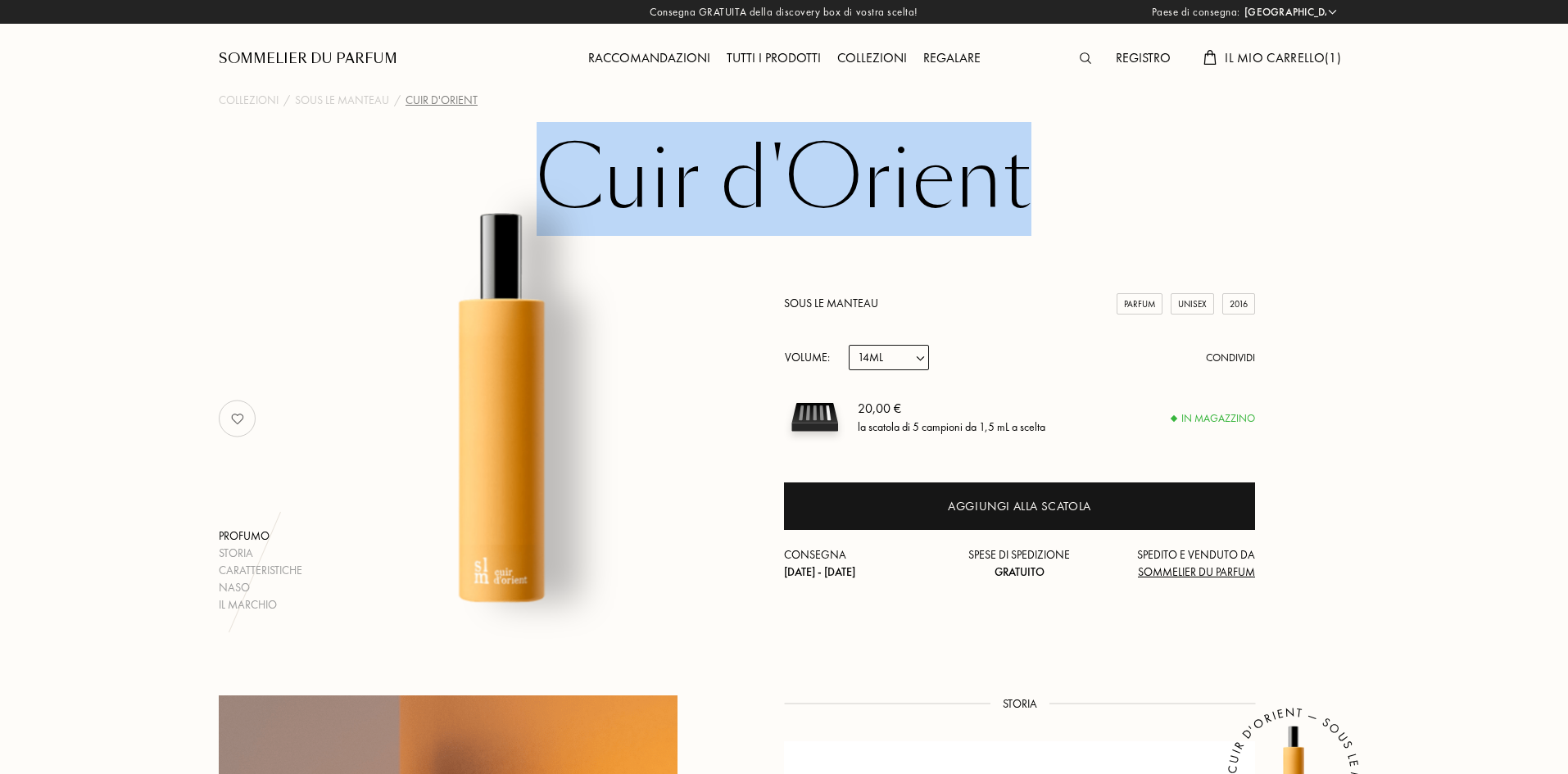
click at [848, 345] on select "Campione 14mL 50mL 100mL" at bounding box center [889, 358] width 80 height 25
select select "1"
click at [900, 360] on select "Campione 14mL 50mL 100mL" at bounding box center [889, 358] width 80 height 25
select select "2"
click at [848, 345] on select "Campione 14mL 50mL 100mL" at bounding box center [889, 358] width 80 height 25
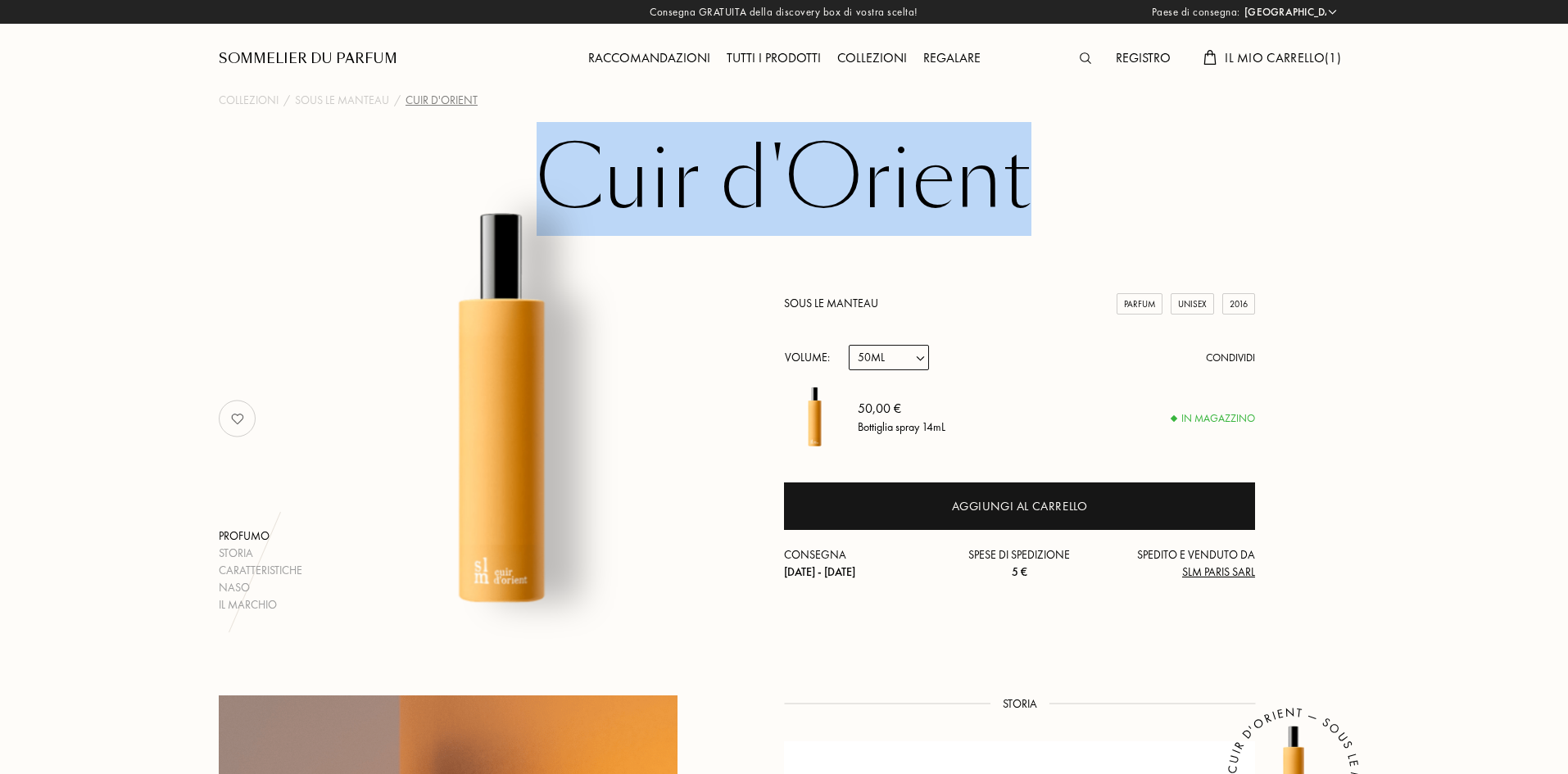
select select "2"
click at [885, 366] on select "Campione 14mL 50mL 100mL" at bounding box center [889, 358] width 80 height 25
select select "3"
click at [848, 345] on select "Campione 14mL 50mL 100mL" at bounding box center [889, 358] width 80 height 25
select select "3"
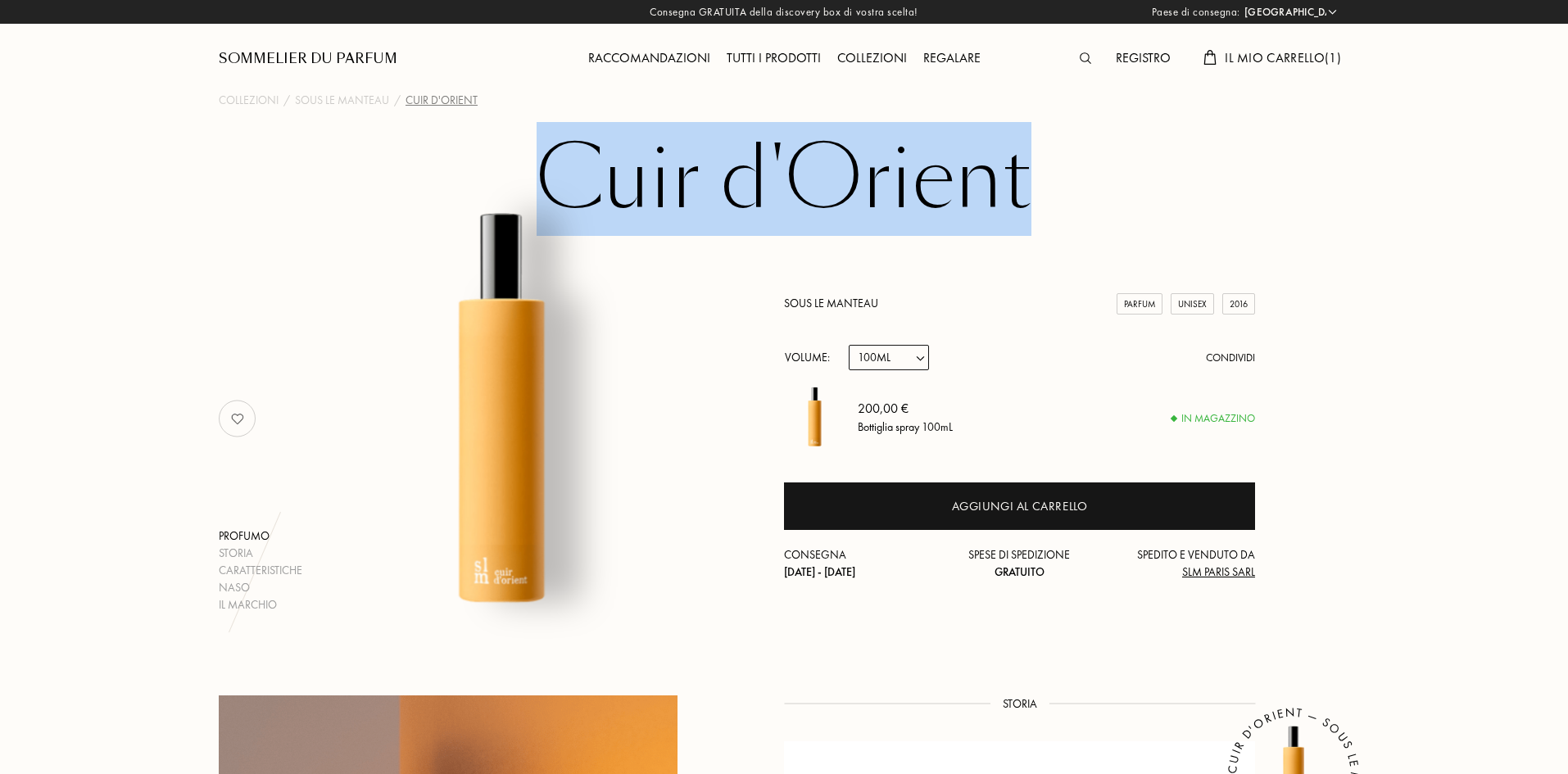
click at [888, 366] on select "Campione 14mL 50mL 100mL" at bounding box center [889, 358] width 80 height 25
select select "0"
click at [848, 345] on select "Campione 14mL 50mL 100mL" at bounding box center [889, 358] width 80 height 25
select select "0"
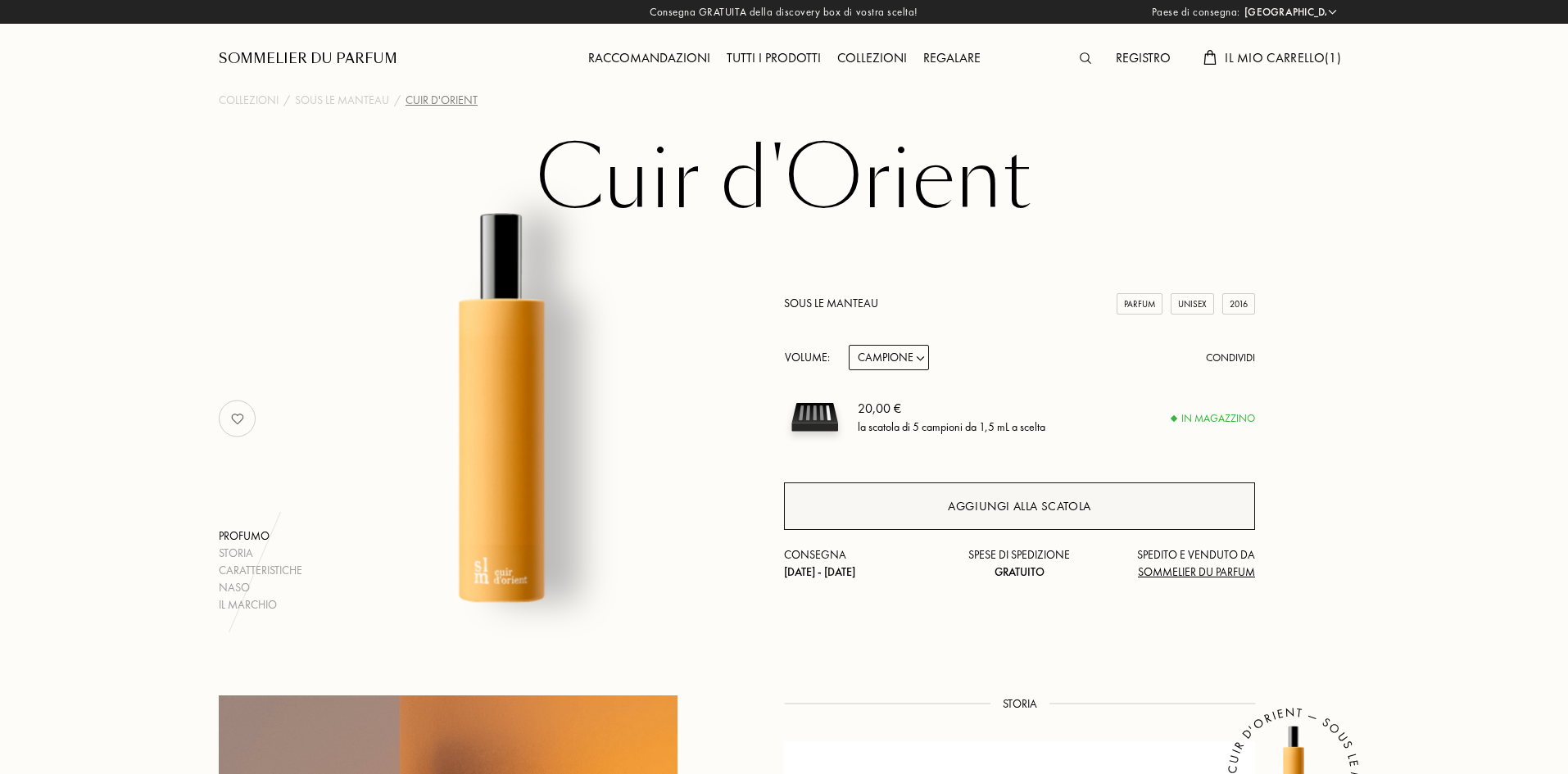
click at [930, 496] on div "Aggiungi alla scatola" at bounding box center [1019, 506] width 471 height 47
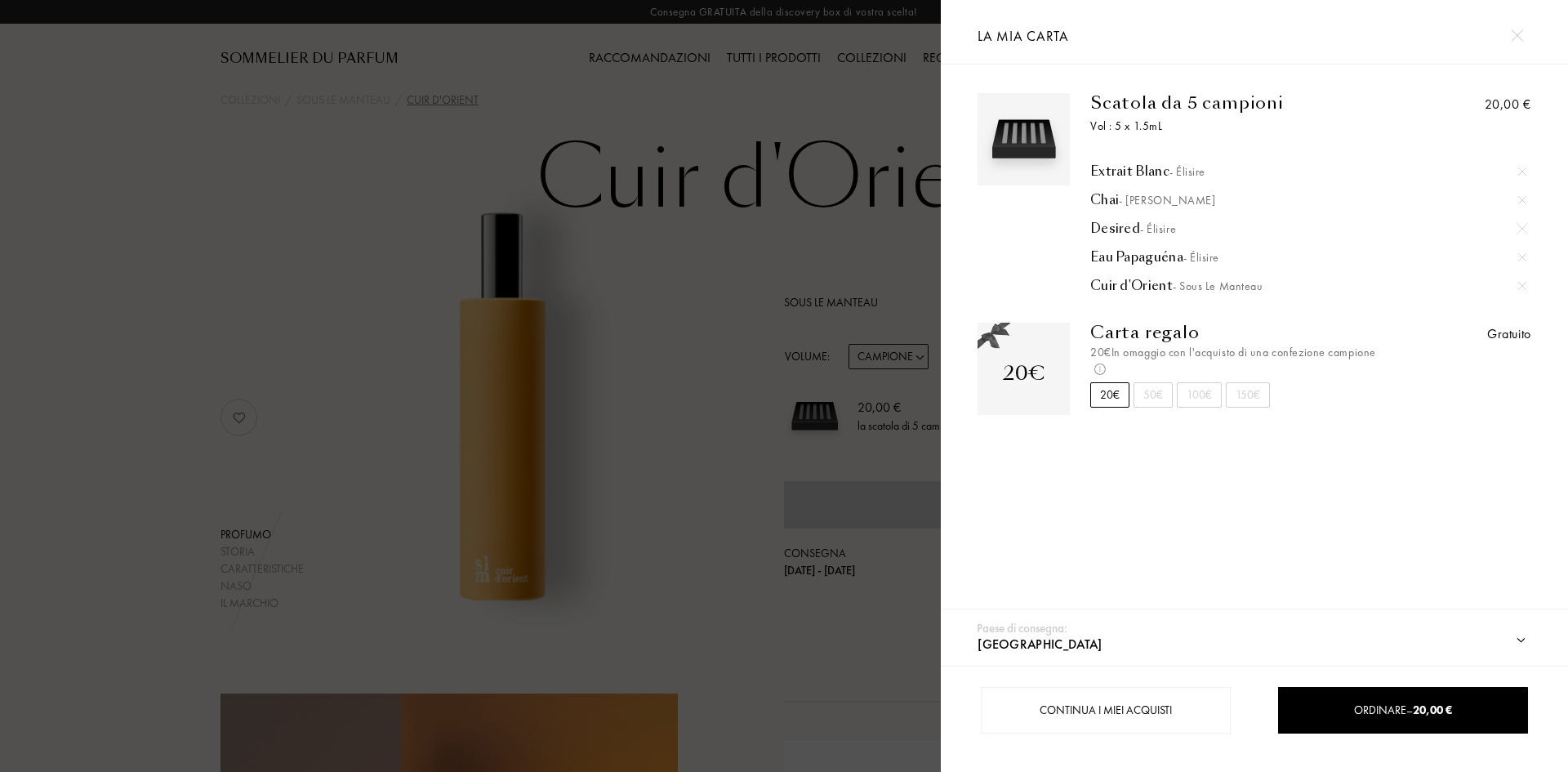
click at [1517, 29] on img at bounding box center [1516, 36] width 12 height 12
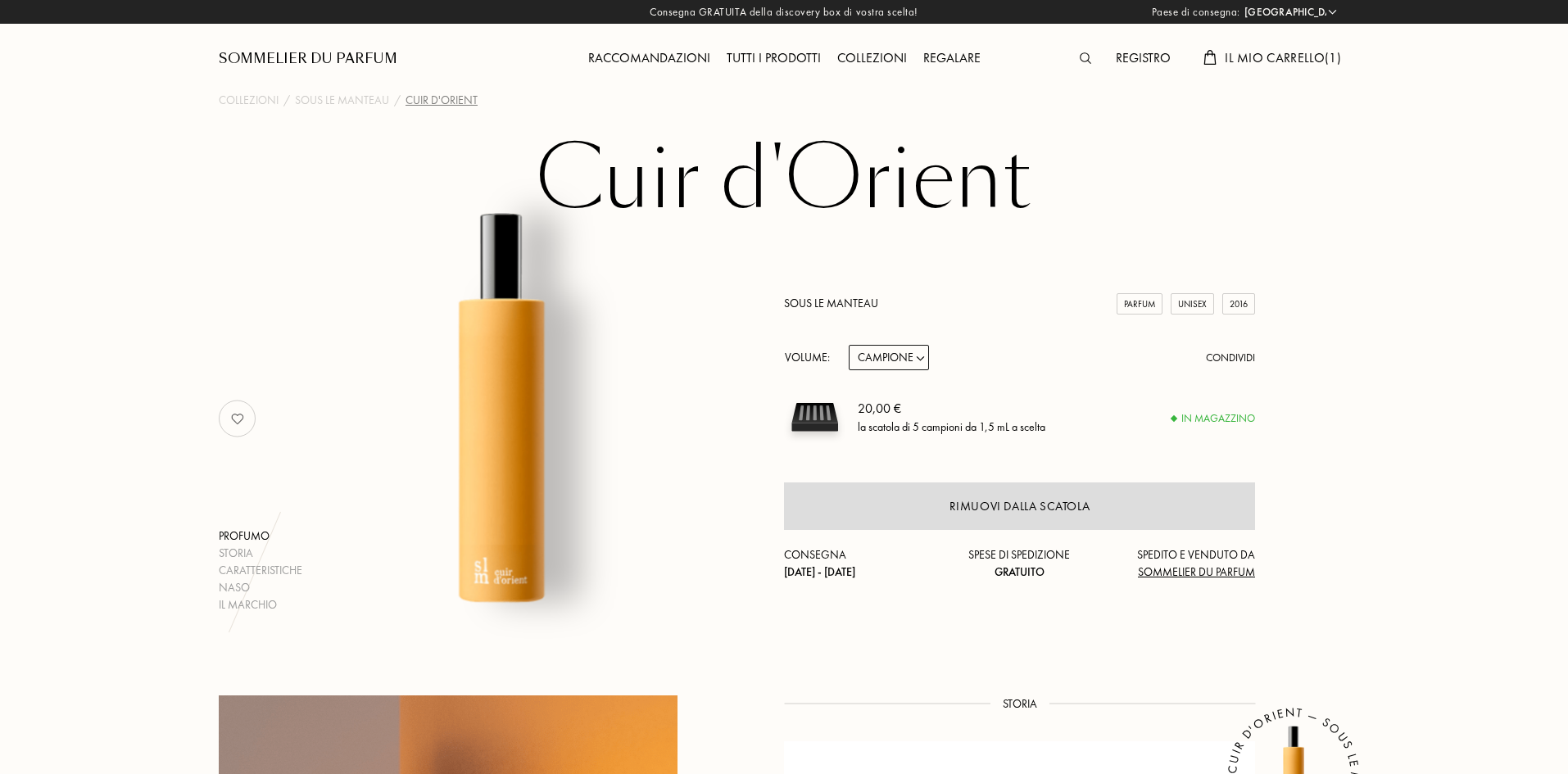
click at [887, 185] on div "Paese di consegna: Afghanistan Albania Algeria Andorra Angola Anguilla Antartid…" at bounding box center [782, 387] width 1573 height 774
click at [1284, 64] on span "Il mio carrello ( 1 )" at bounding box center [1283, 57] width 116 height 17
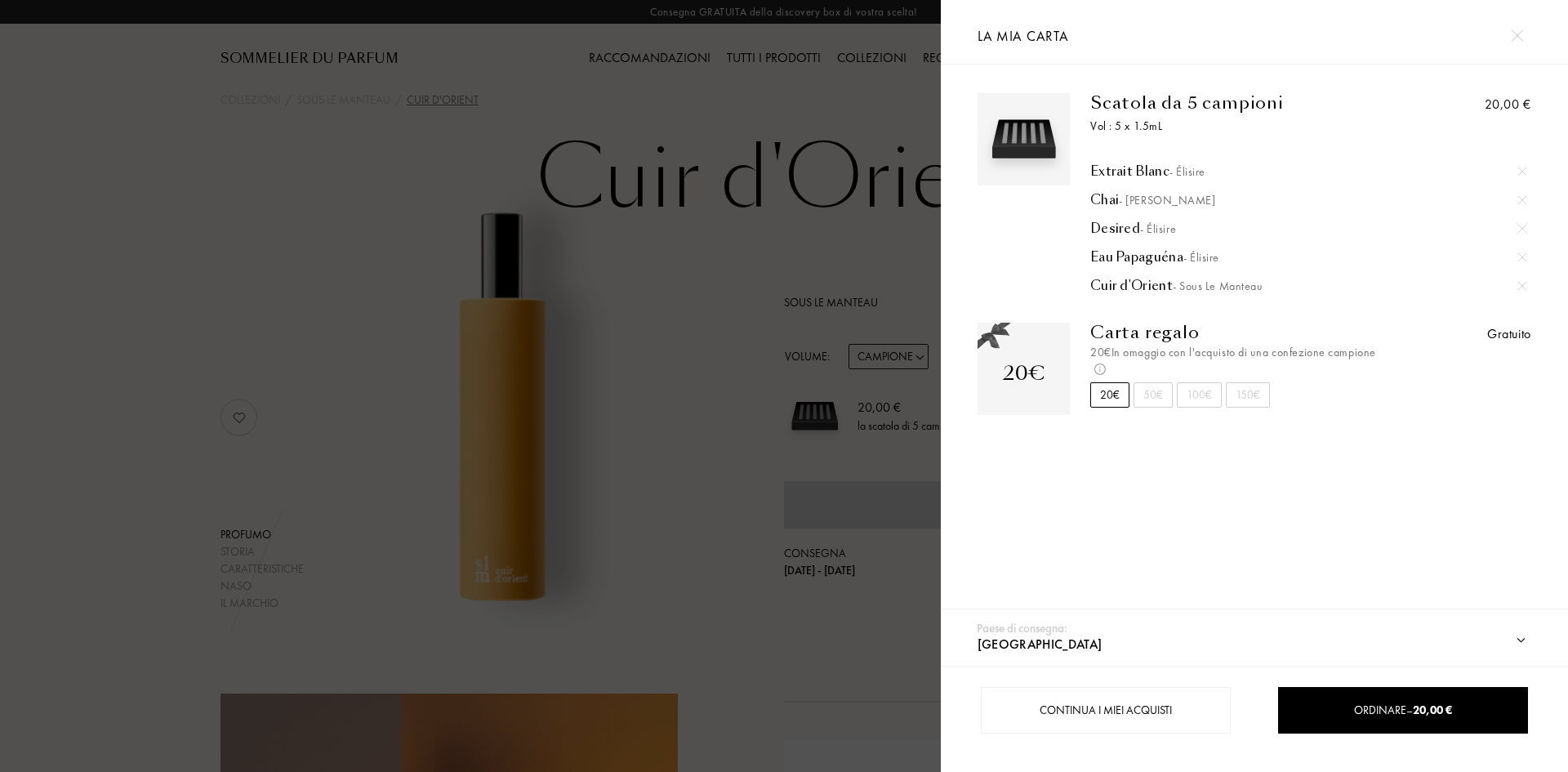
click at [1523, 37] on div at bounding box center [1516, 36] width 29 height 29
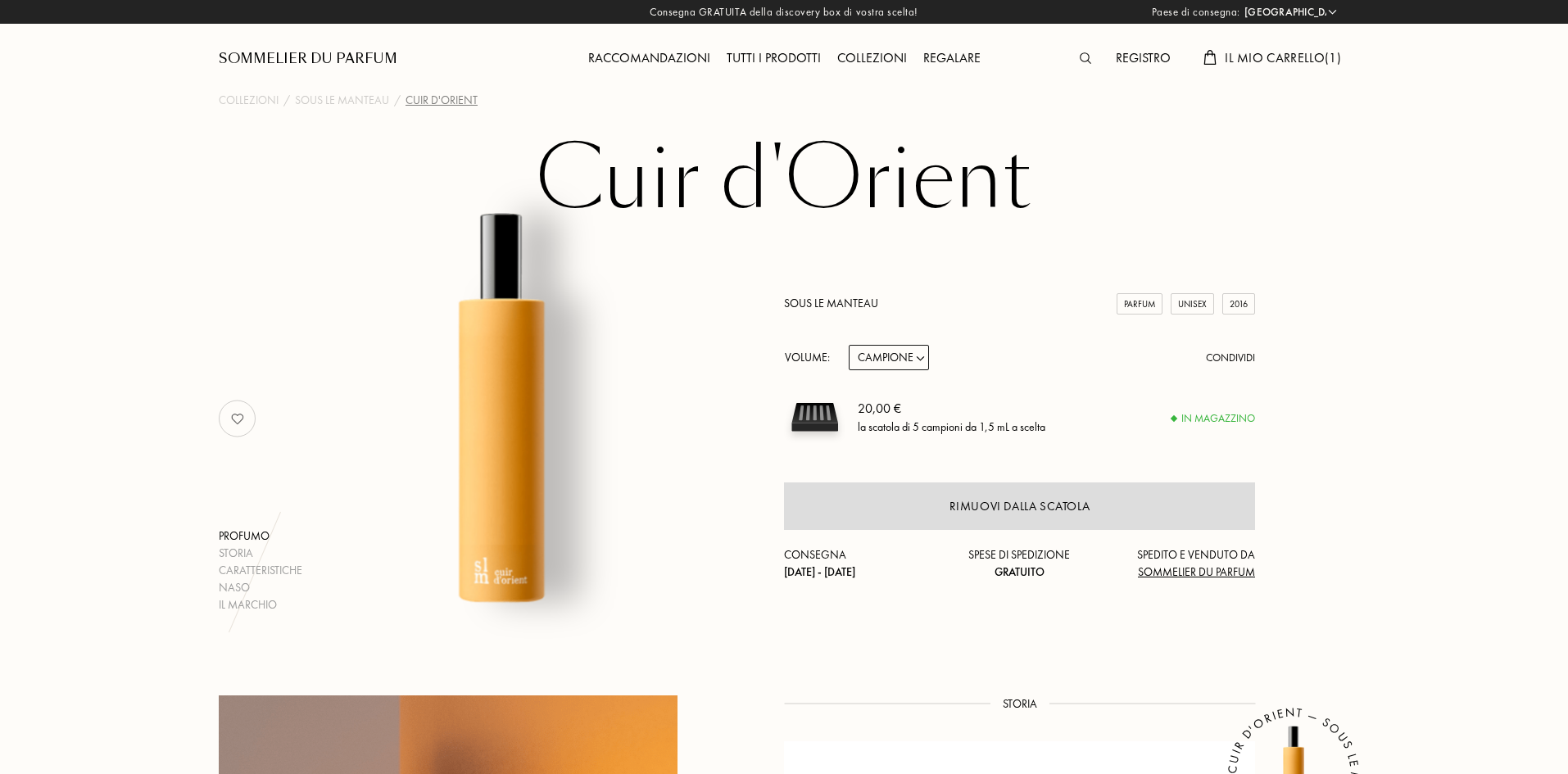
click at [692, 59] on div "Raccomandazioni" at bounding box center [649, 59] width 139 height 21
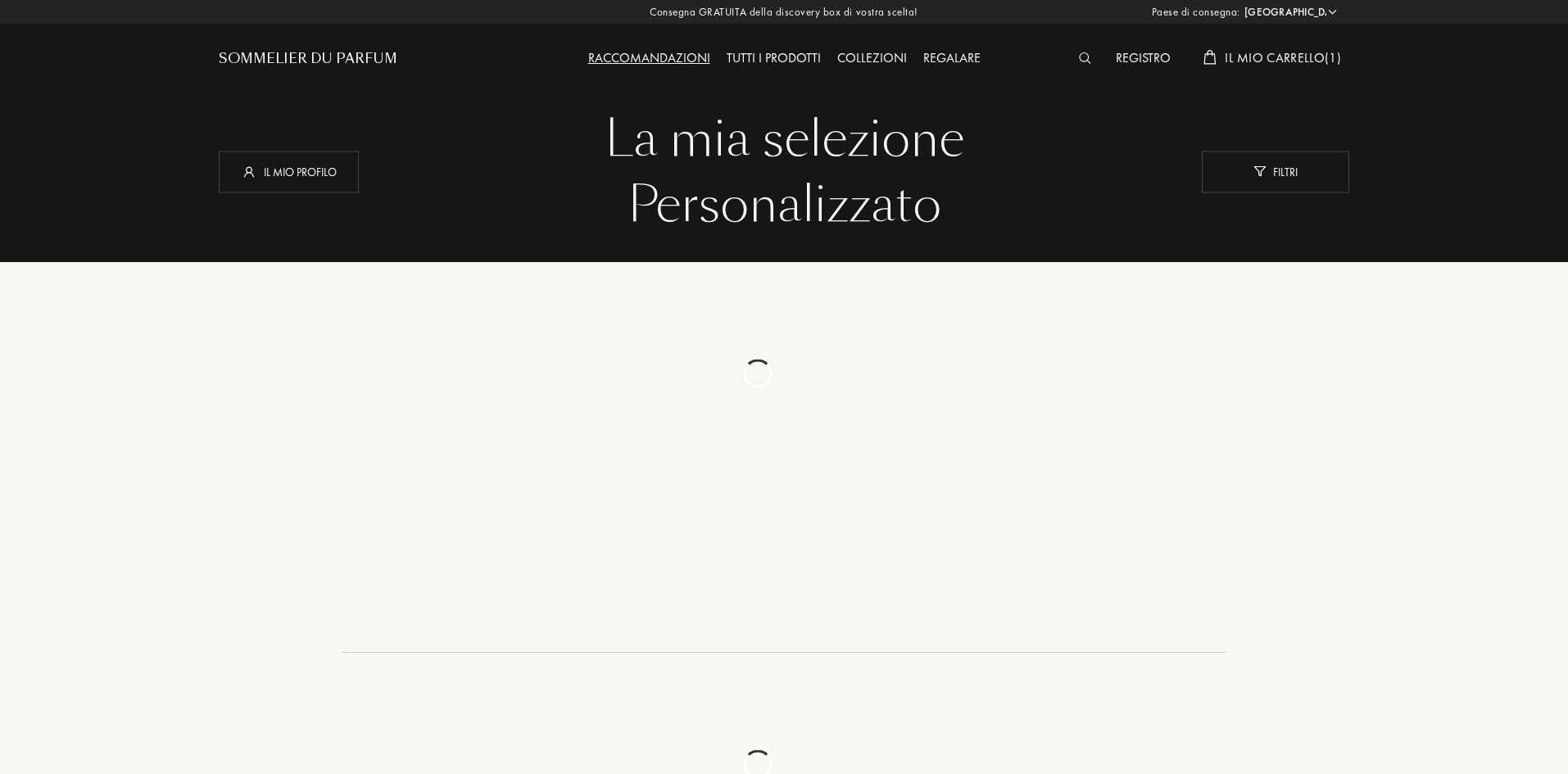
select select "IT"
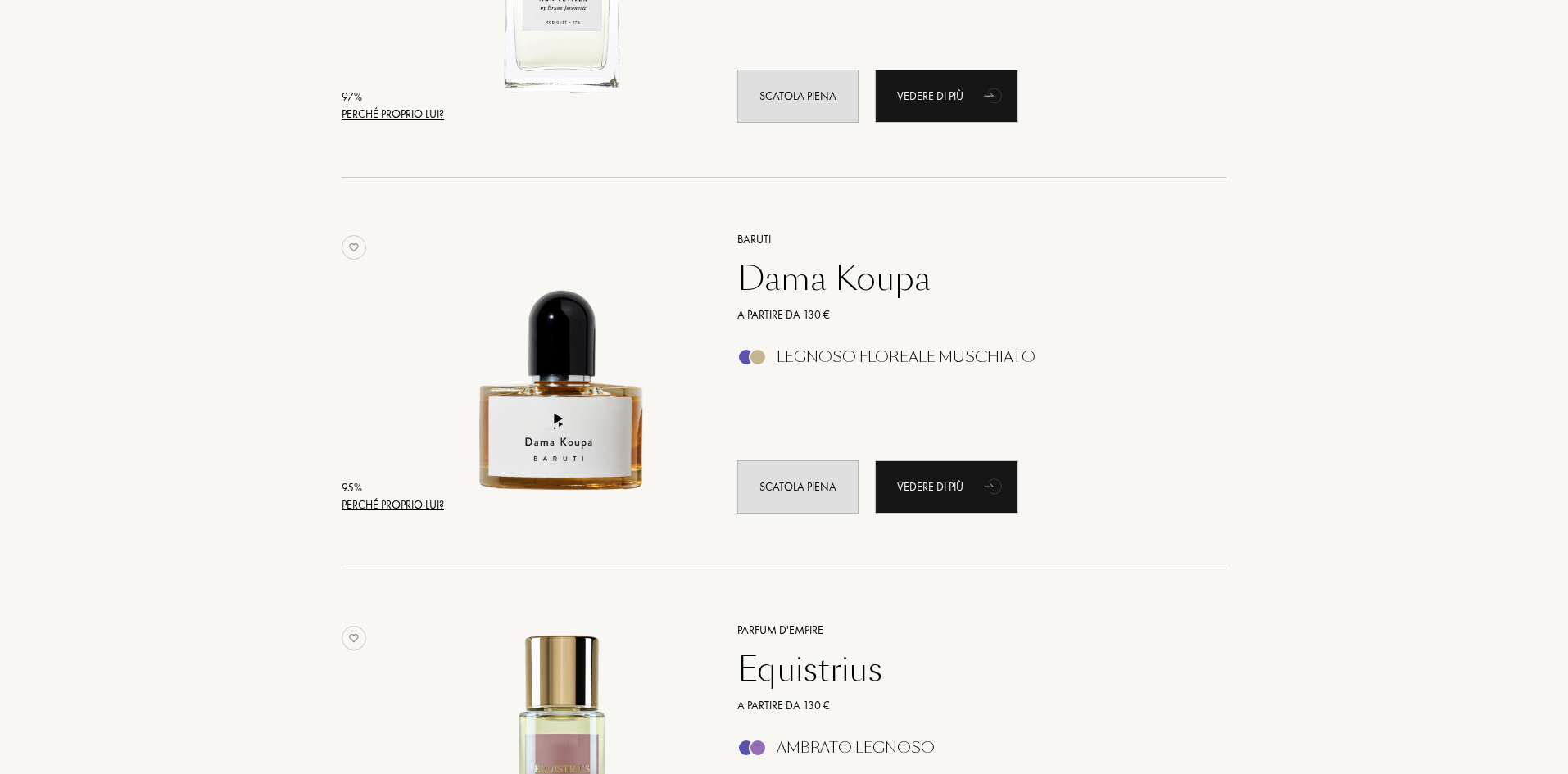
scroll to position [901, 0]
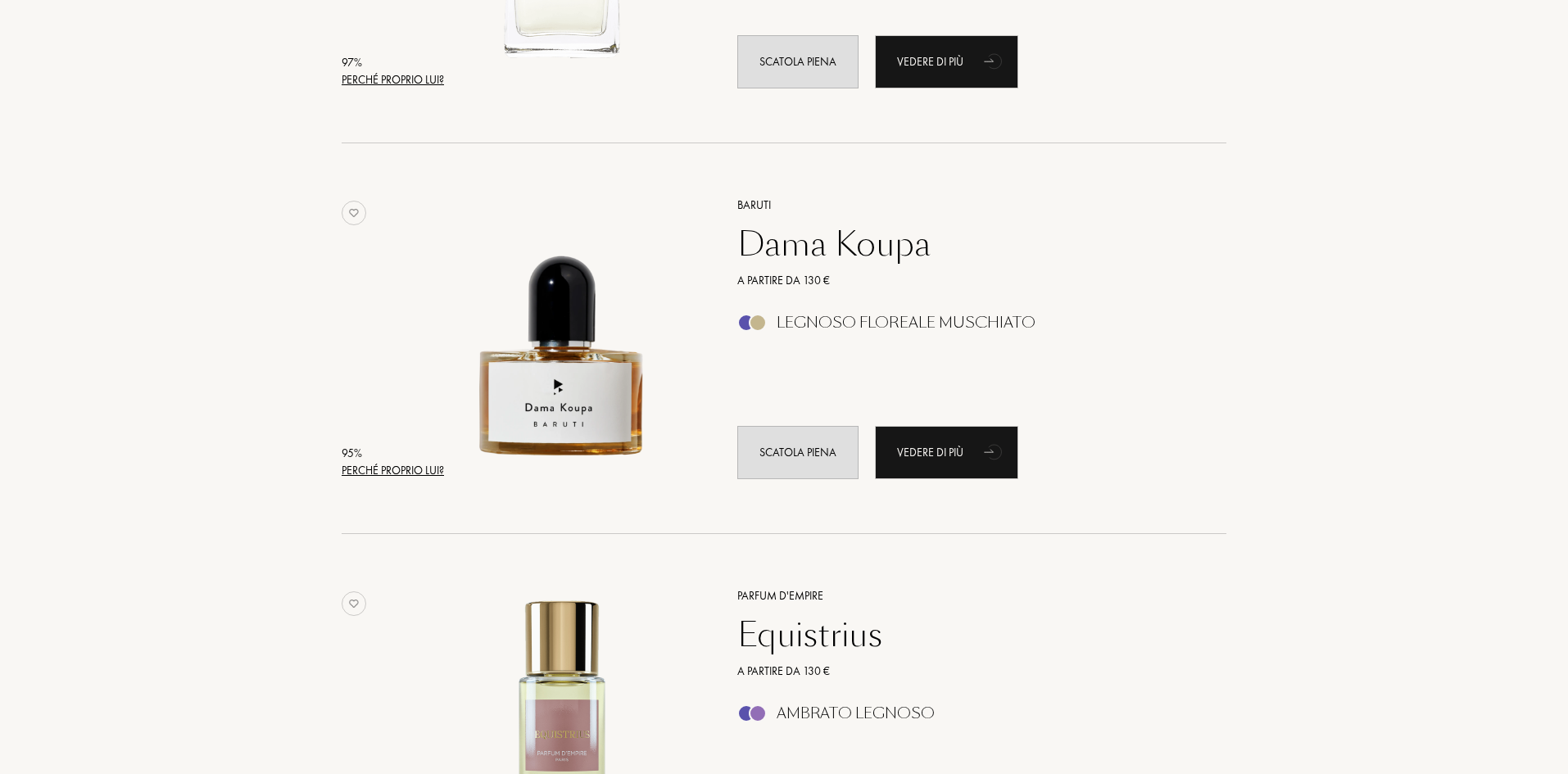
click at [850, 252] on div "Dama Koupa" at bounding box center [964, 244] width 477 height 39
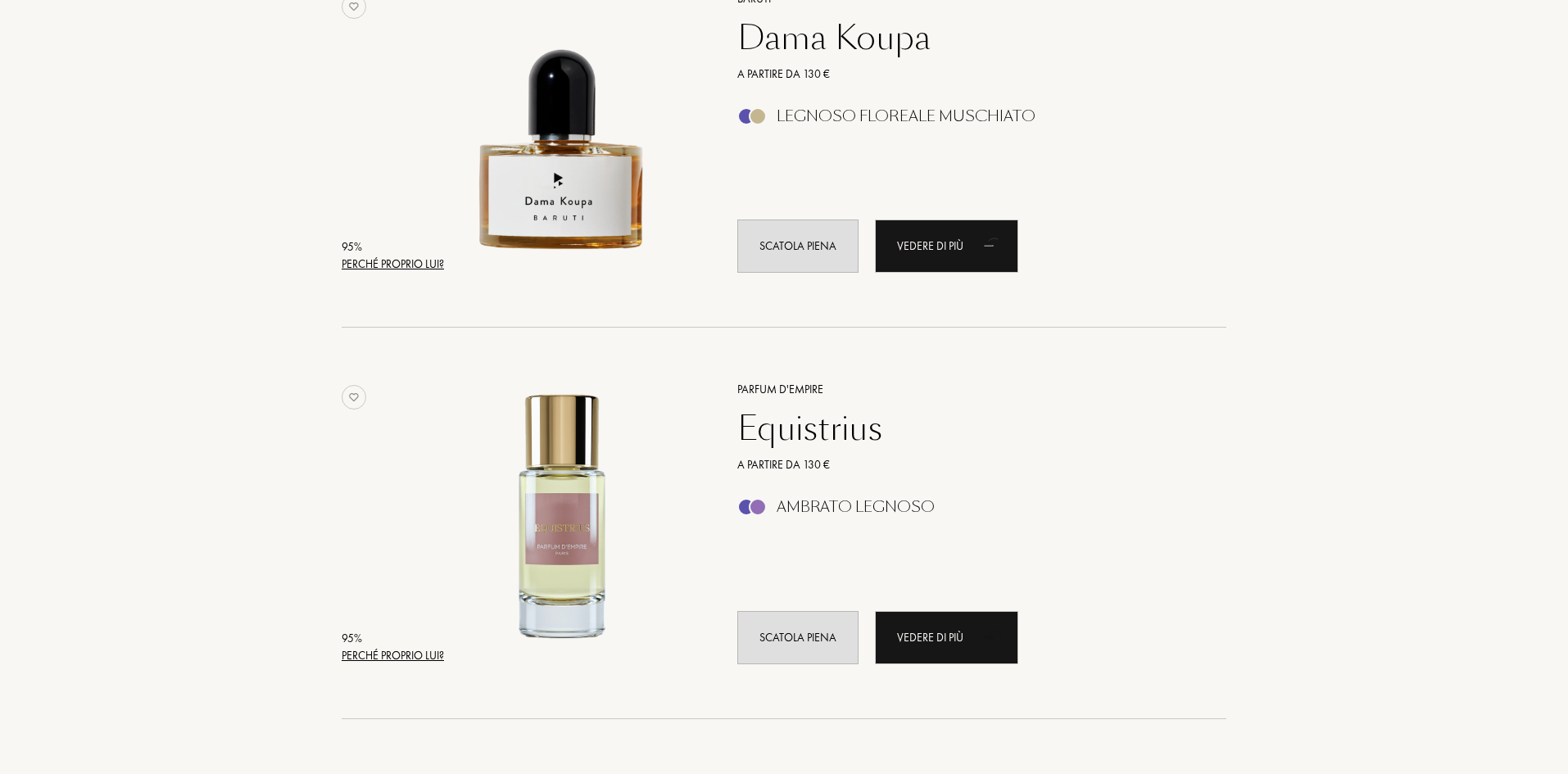
scroll to position [1229, 0]
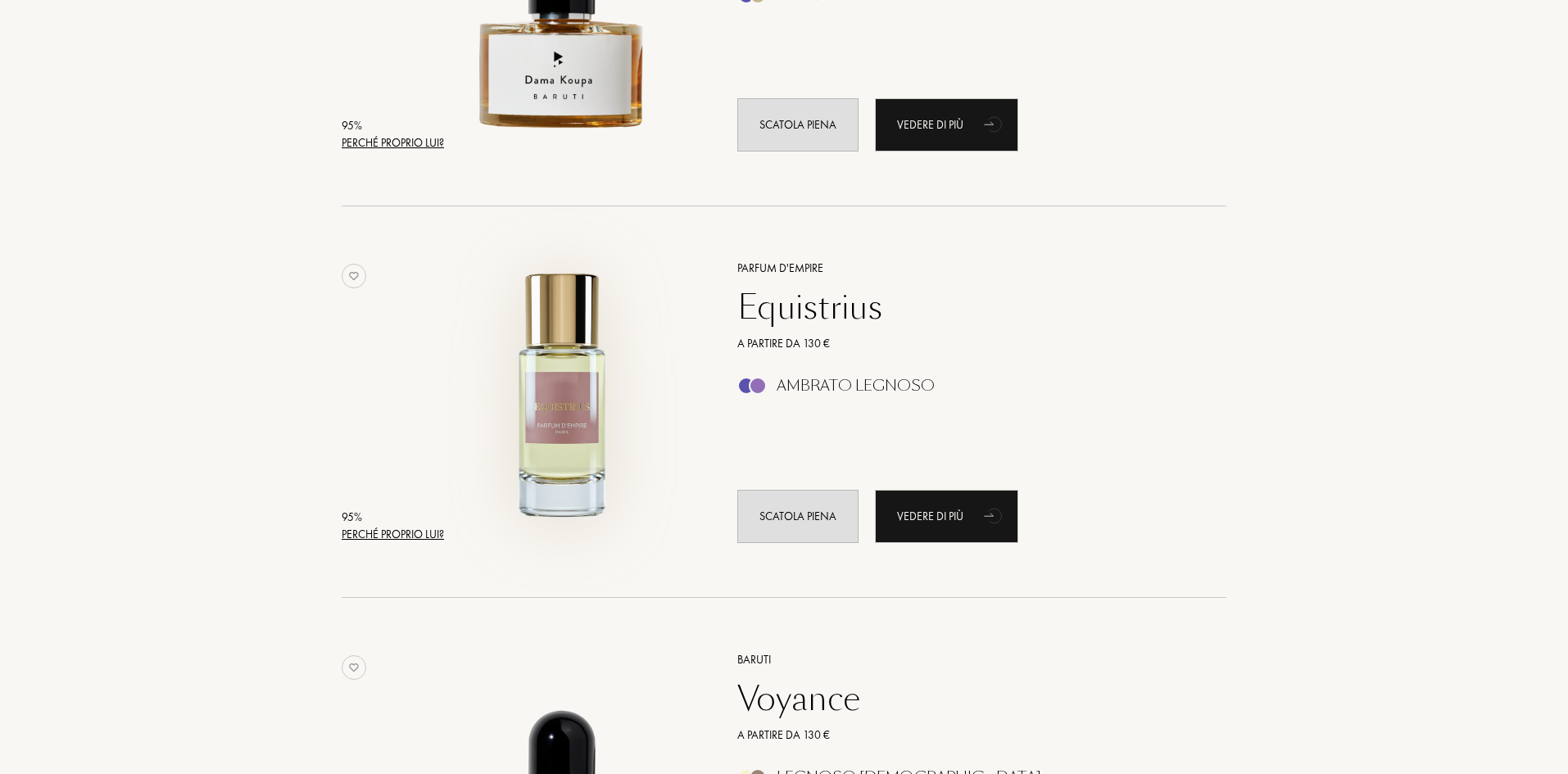
click at [560, 423] on img at bounding box center [562, 393] width 273 height 273
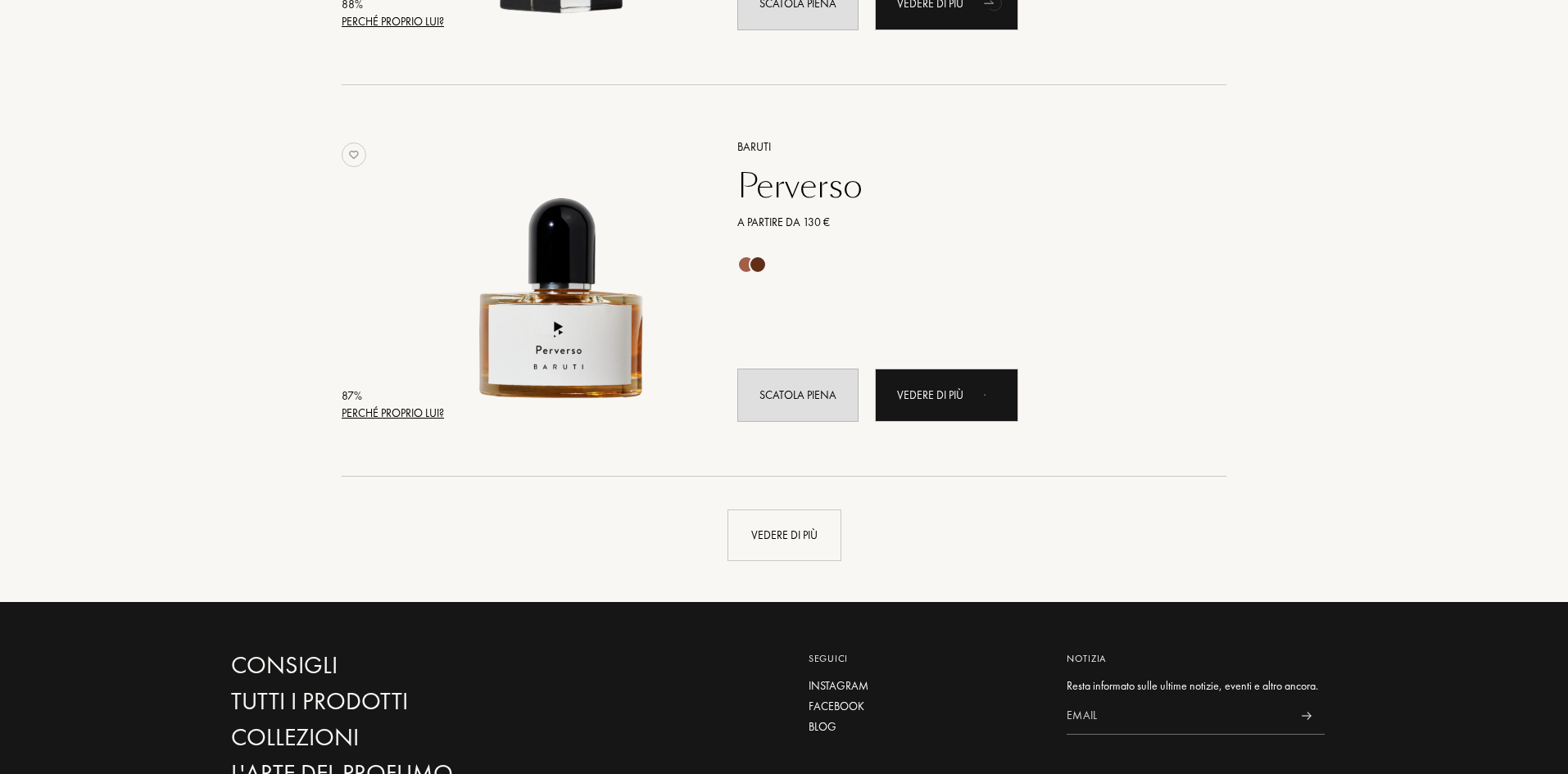
scroll to position [3686, 0]
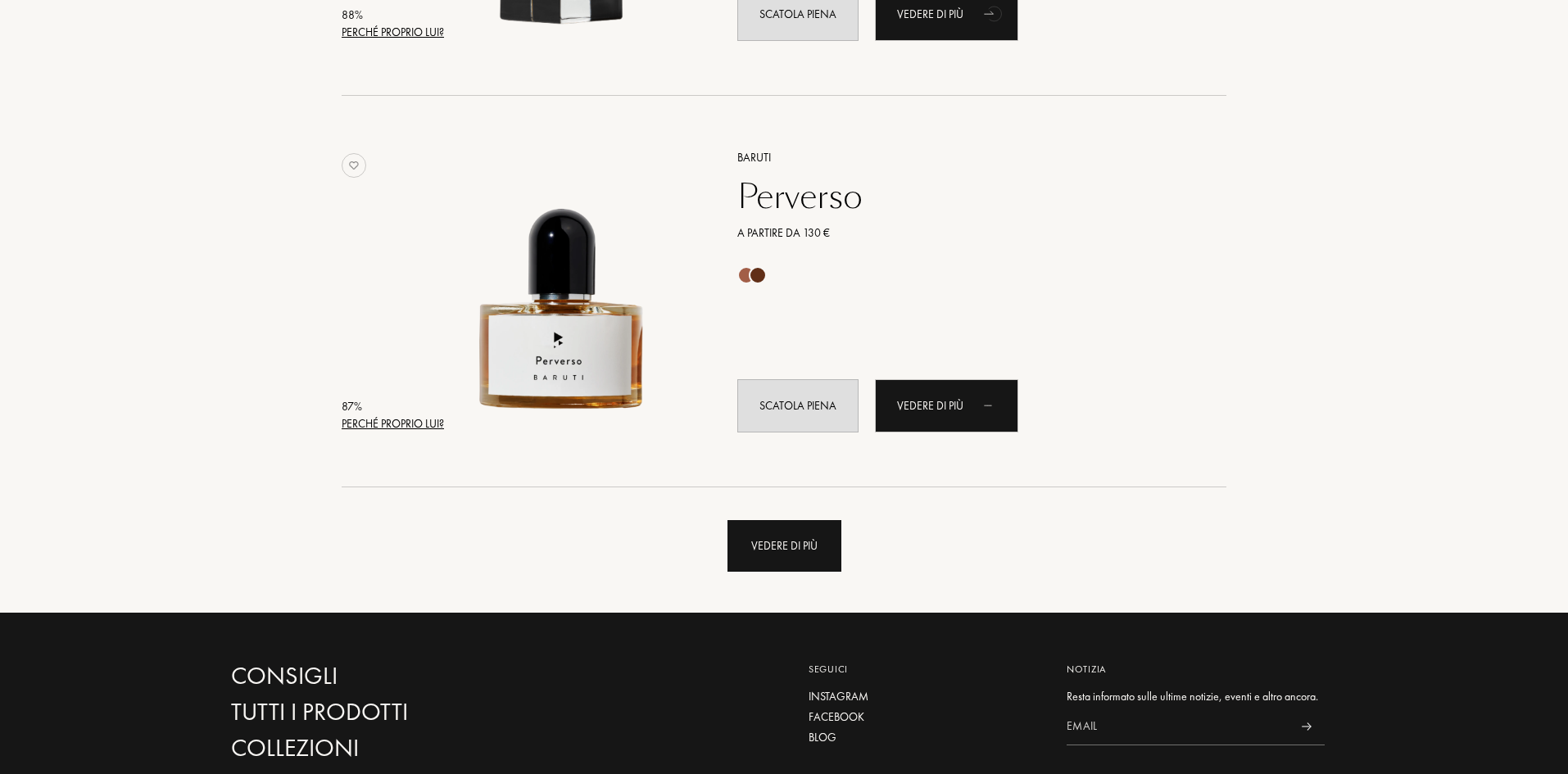
click at [794, 542] on div "Vedere di più" at bounding box center [784, 546] width 114 height 52
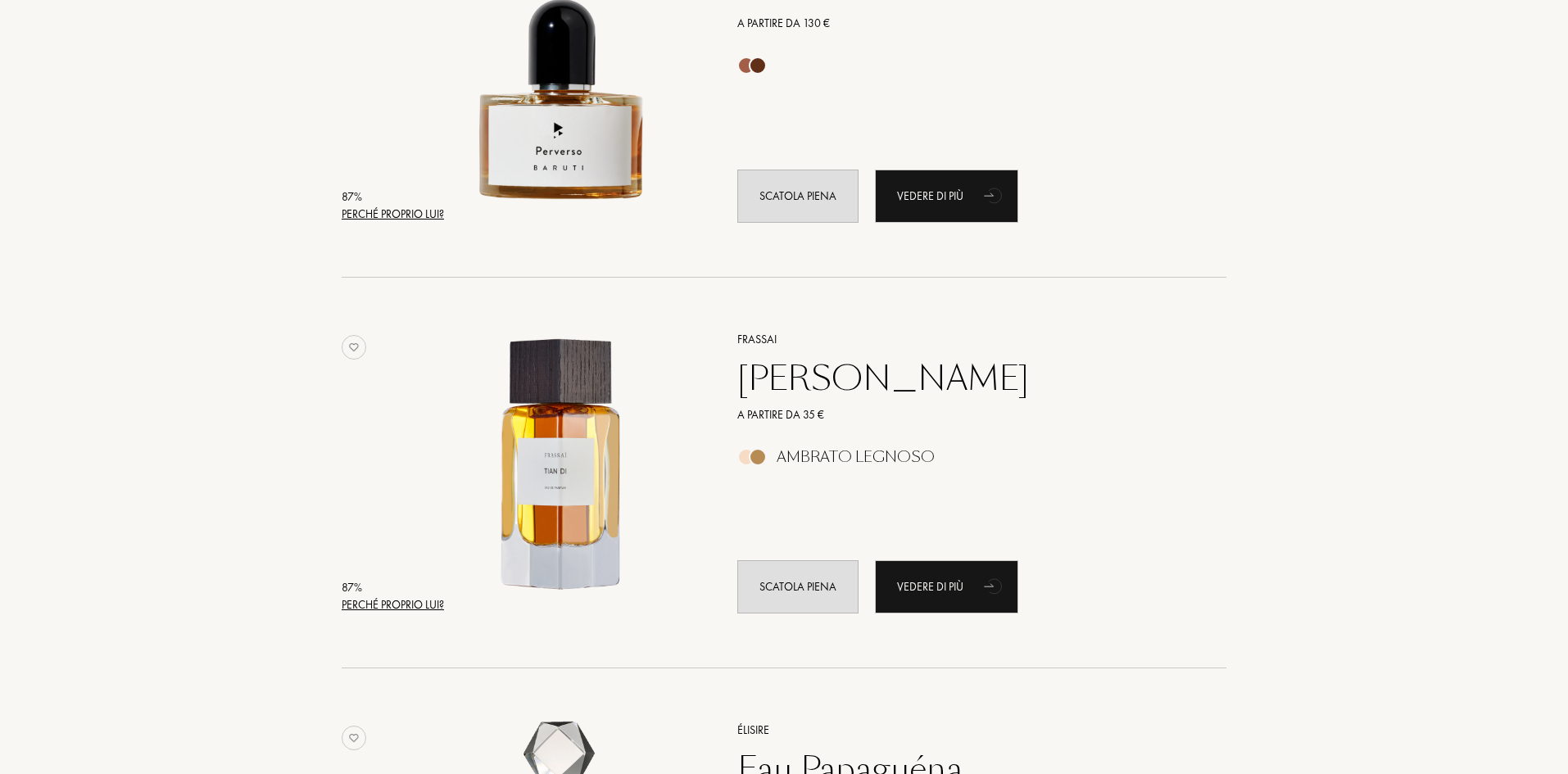
scroll to position [3849, 0]
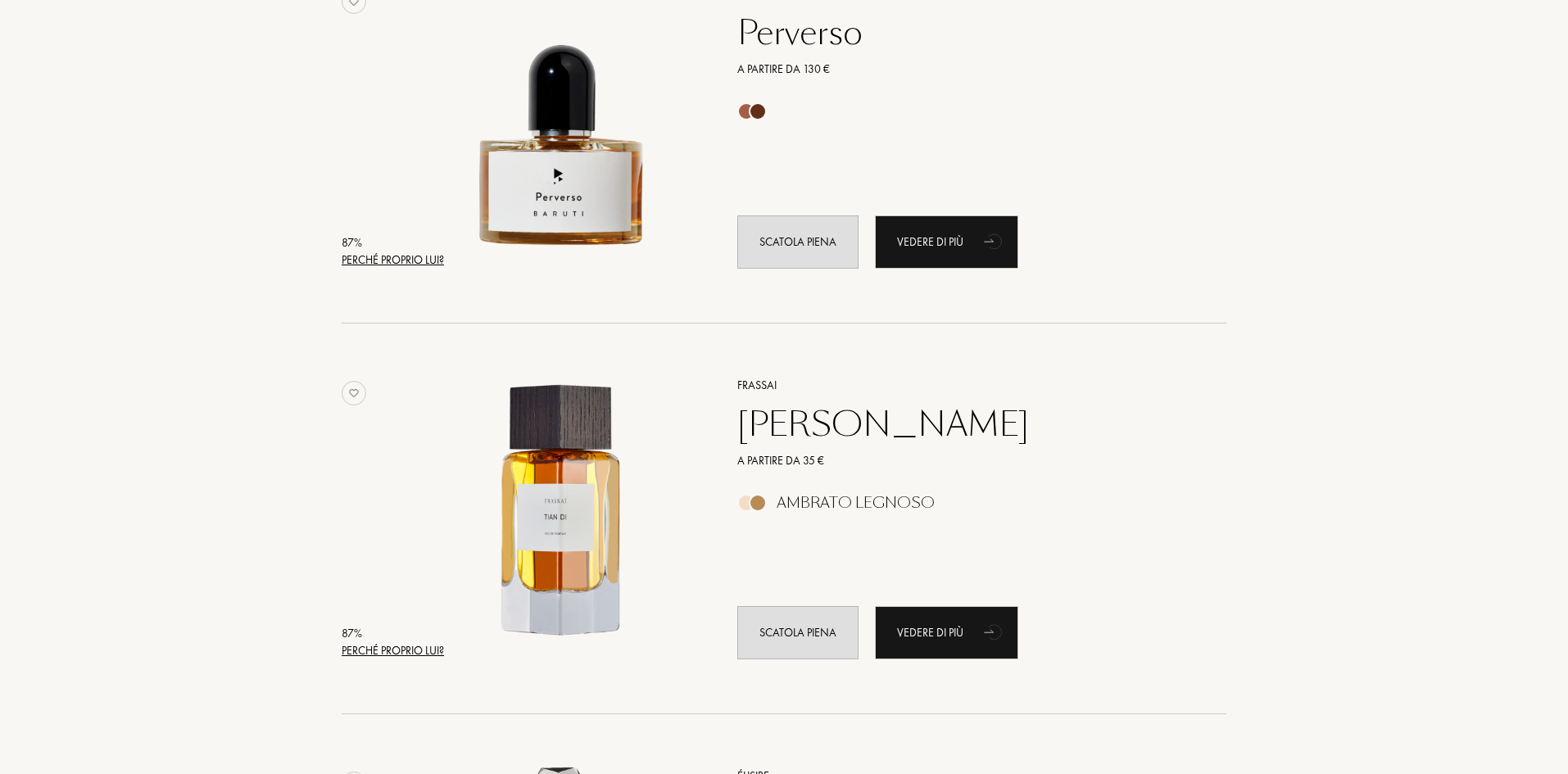
click at [806, 439] on div "[PERSON_NAME]" at bounding box center [964, 425] width 477 height 39
click at [801, 53] on div "Perverso" at bounding box center [964, 33] width 477 height 39
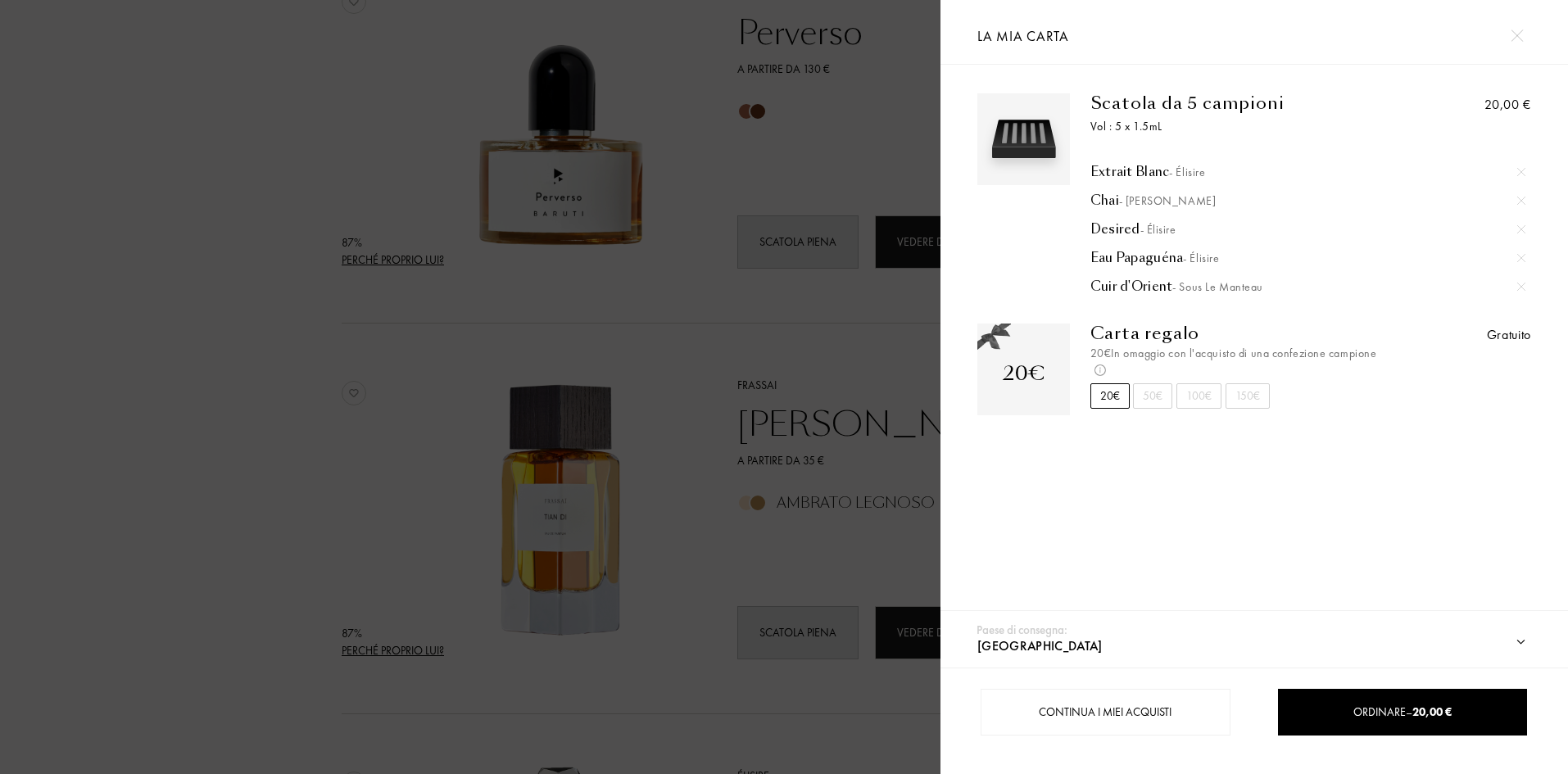
click at [1531, 38] on div at bounding box center [1517, 36] width 29 height 29
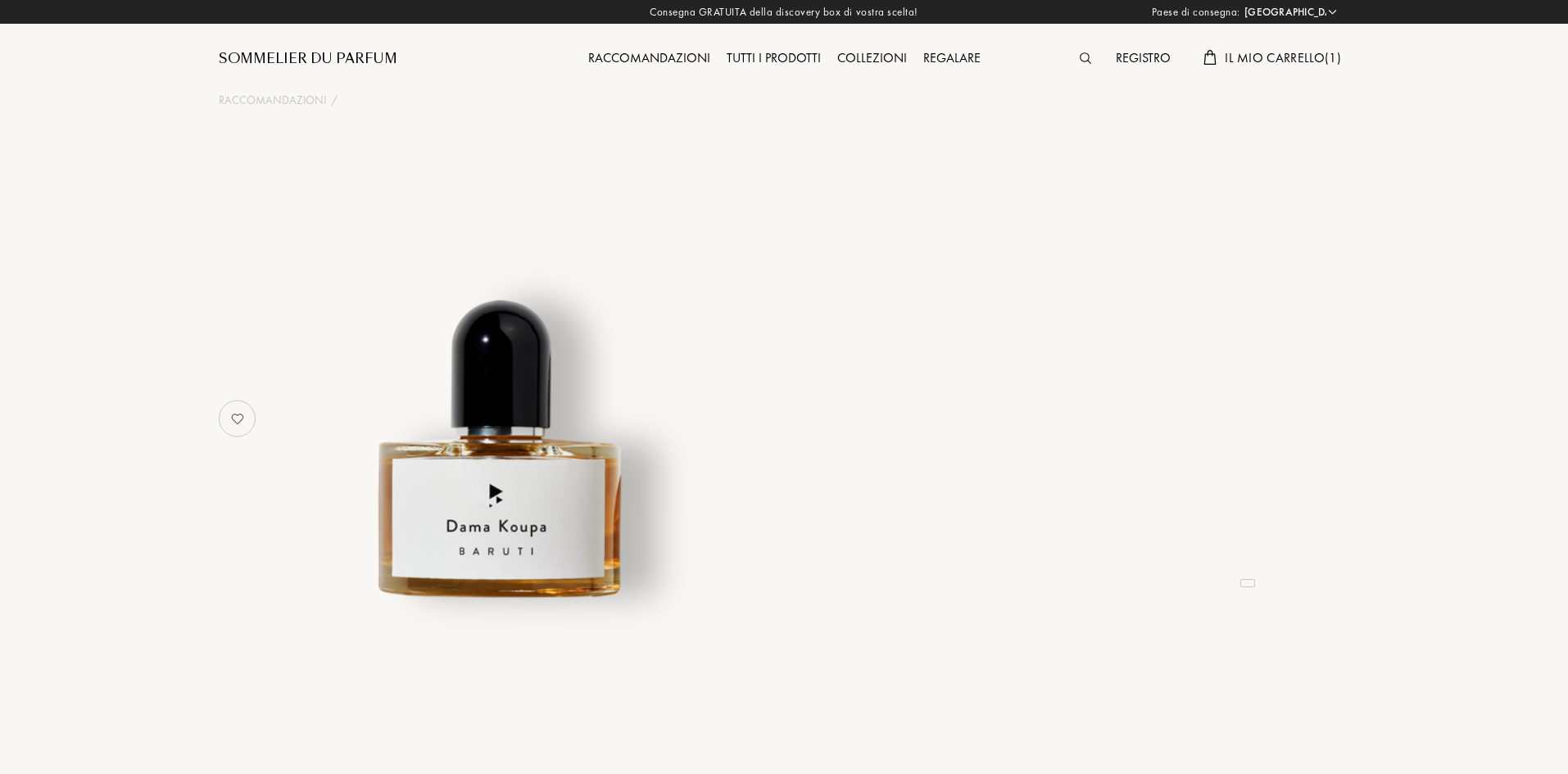
select select "IT"
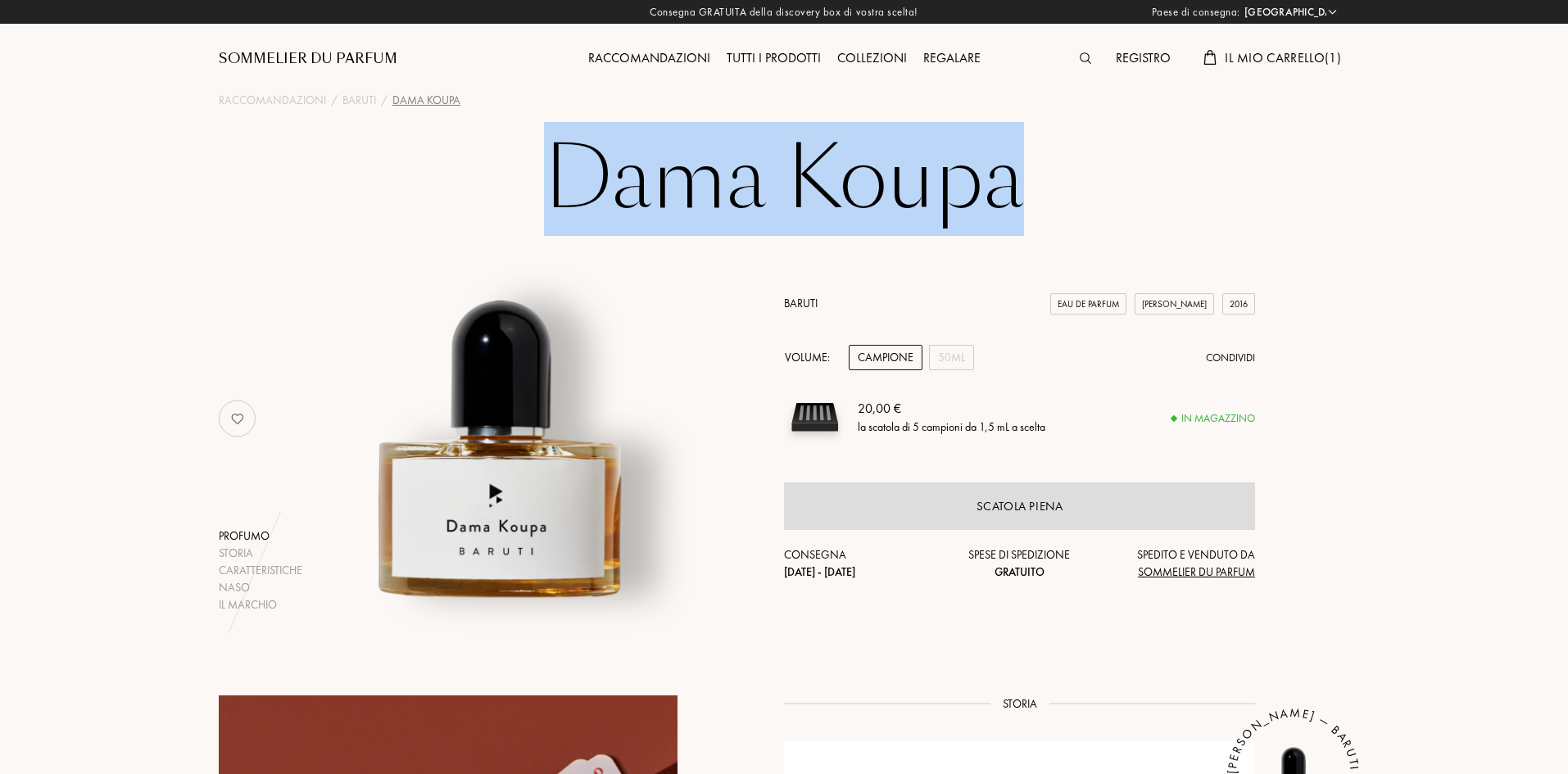
drag, startPoint x: 557, startPoint y: 180, endPoint x: 1009, endPoint y: 185, distance: 452.0
click at [1009, 185] on h1 "Dama Koupa" at bounding box center [784, 179] width 819 height 90
copy h1 "Dama Koupa"
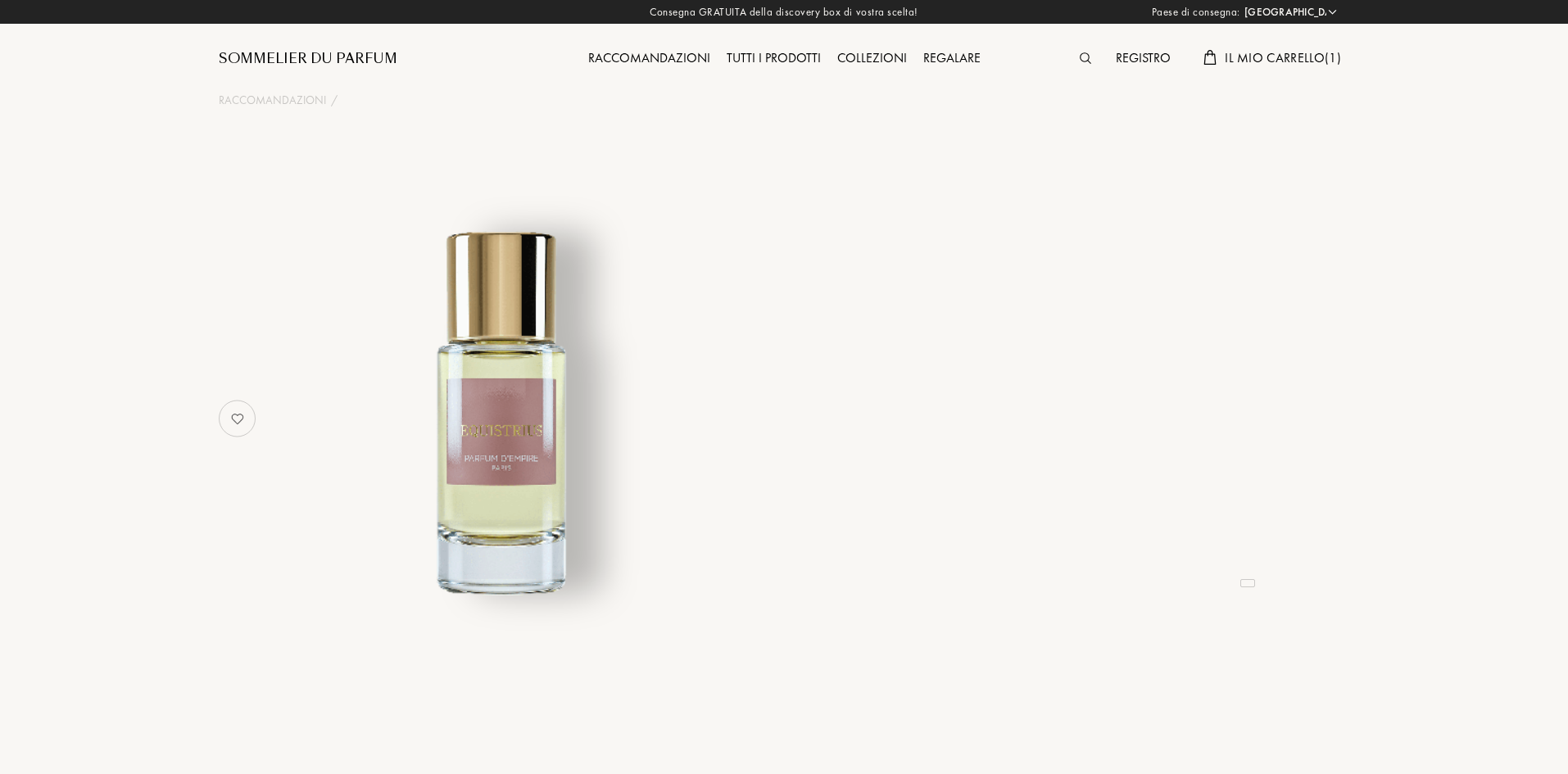
select select "IT"
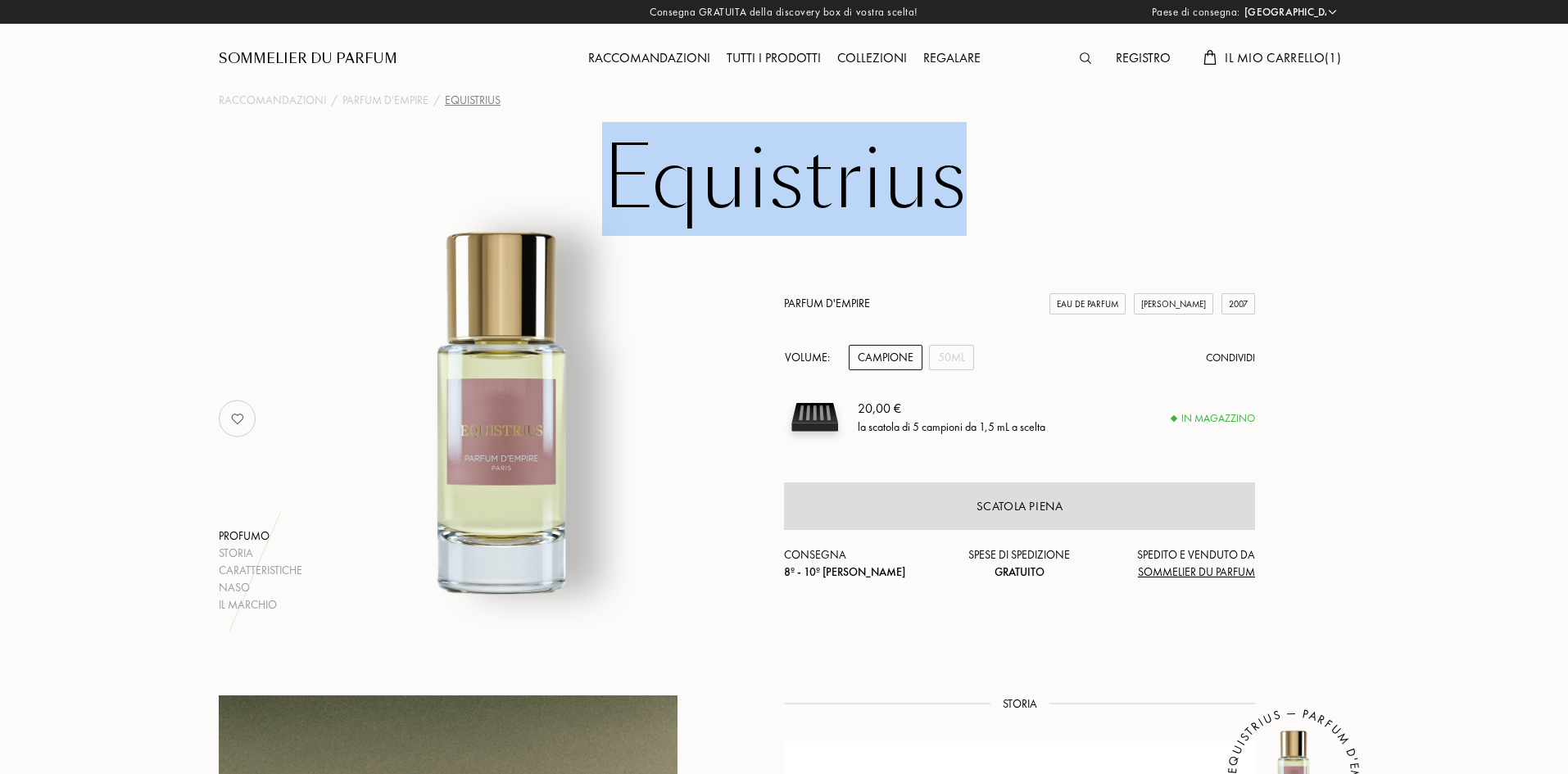
drag, startPoint x: 605, startPoint y: 174, endPoint x: 991, endPoint y: 180, distance: 386.0
click at [991, 180] on h1 "Equistrius" at bounding box center [784, 179] width 819 height 90
copy h1 "Equistrius"
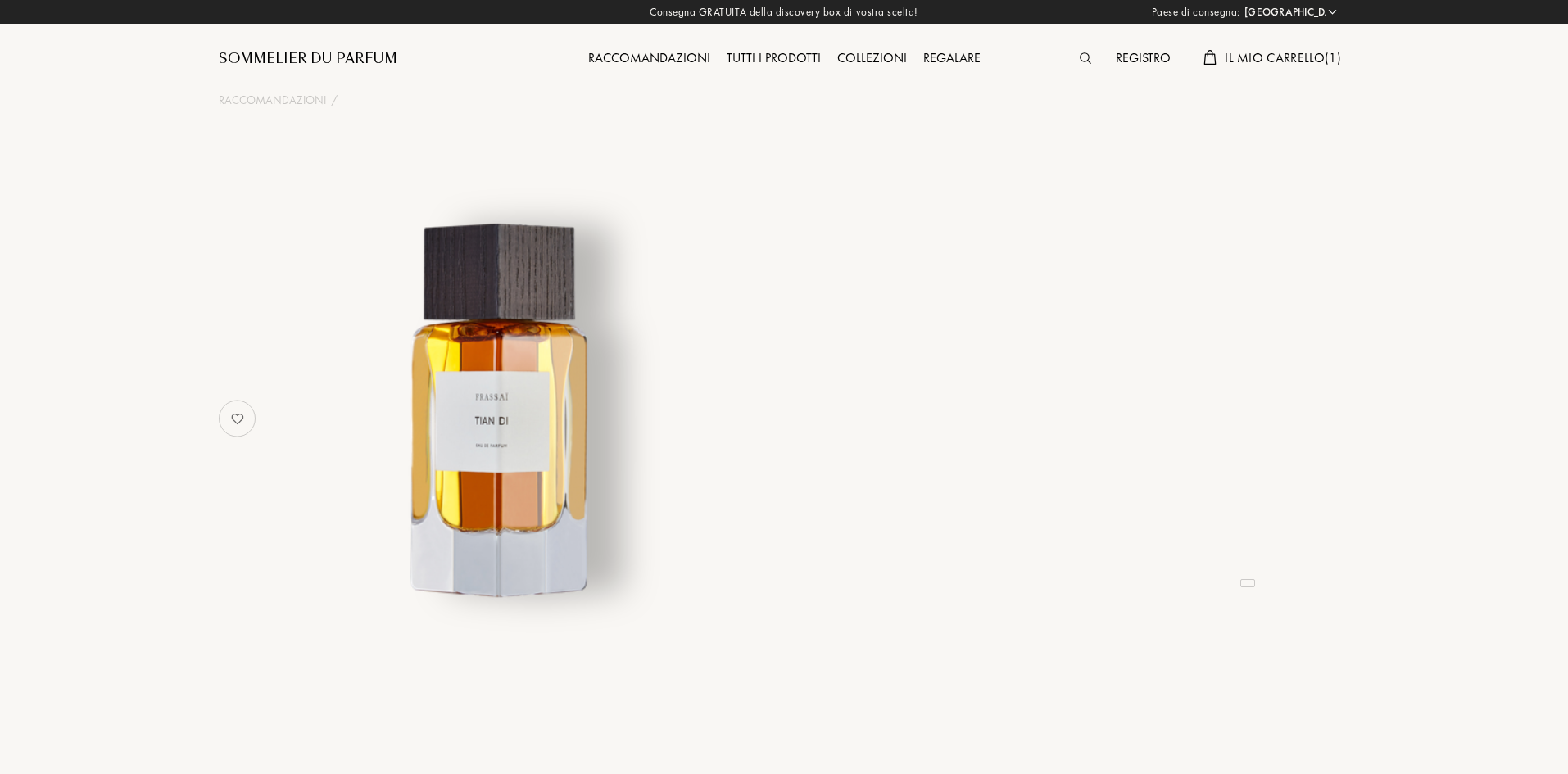
select select "IT"
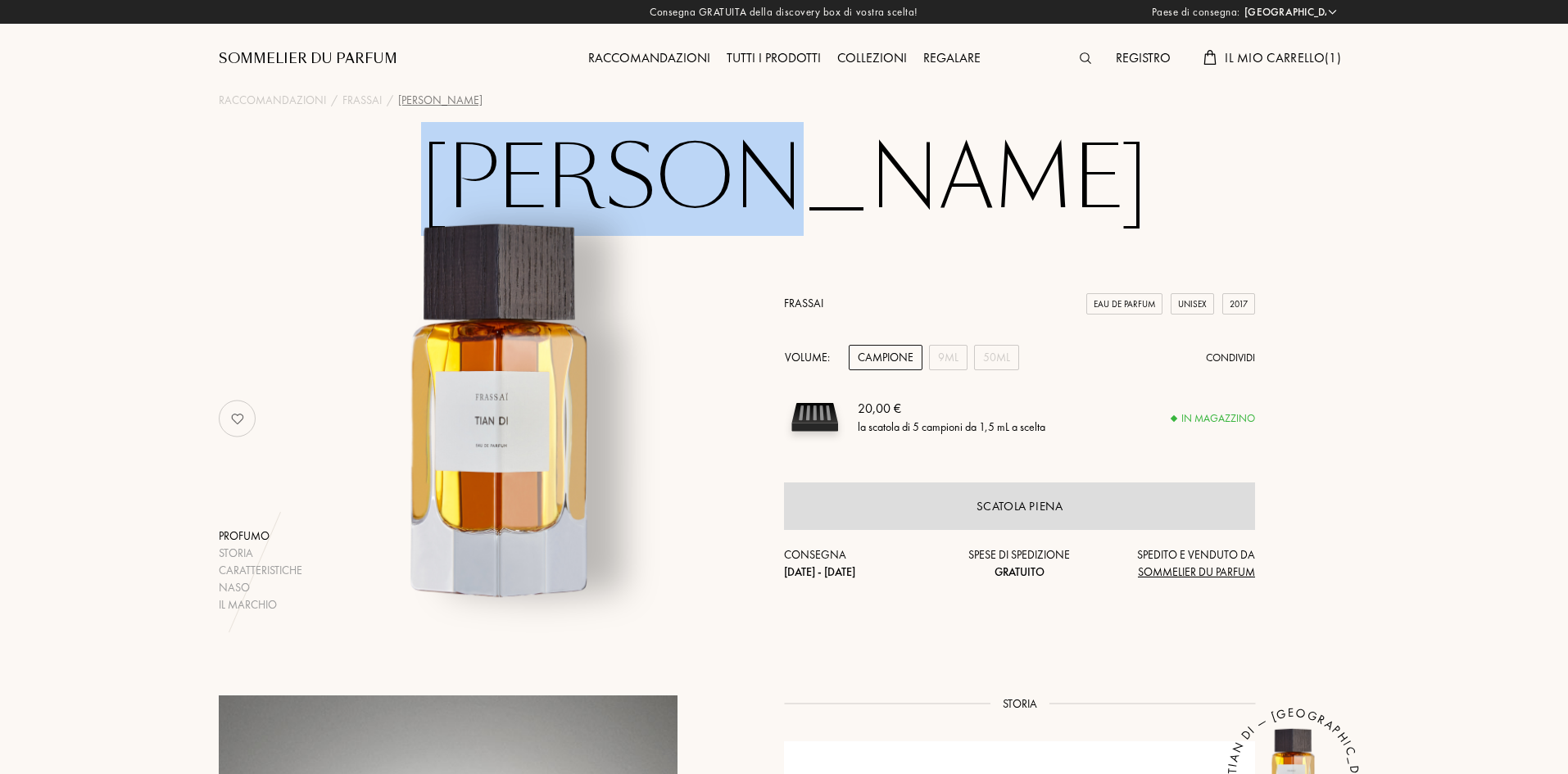
drag, startPoint x: 671, startPoint y: 195, endPoint x: 921, endPoint y: 187, distance: 250.1
click at [921, 187] on h1 "Tian Di" at bounding box center [784, 179] width 819 height 90
copy h1 "Tian Di"
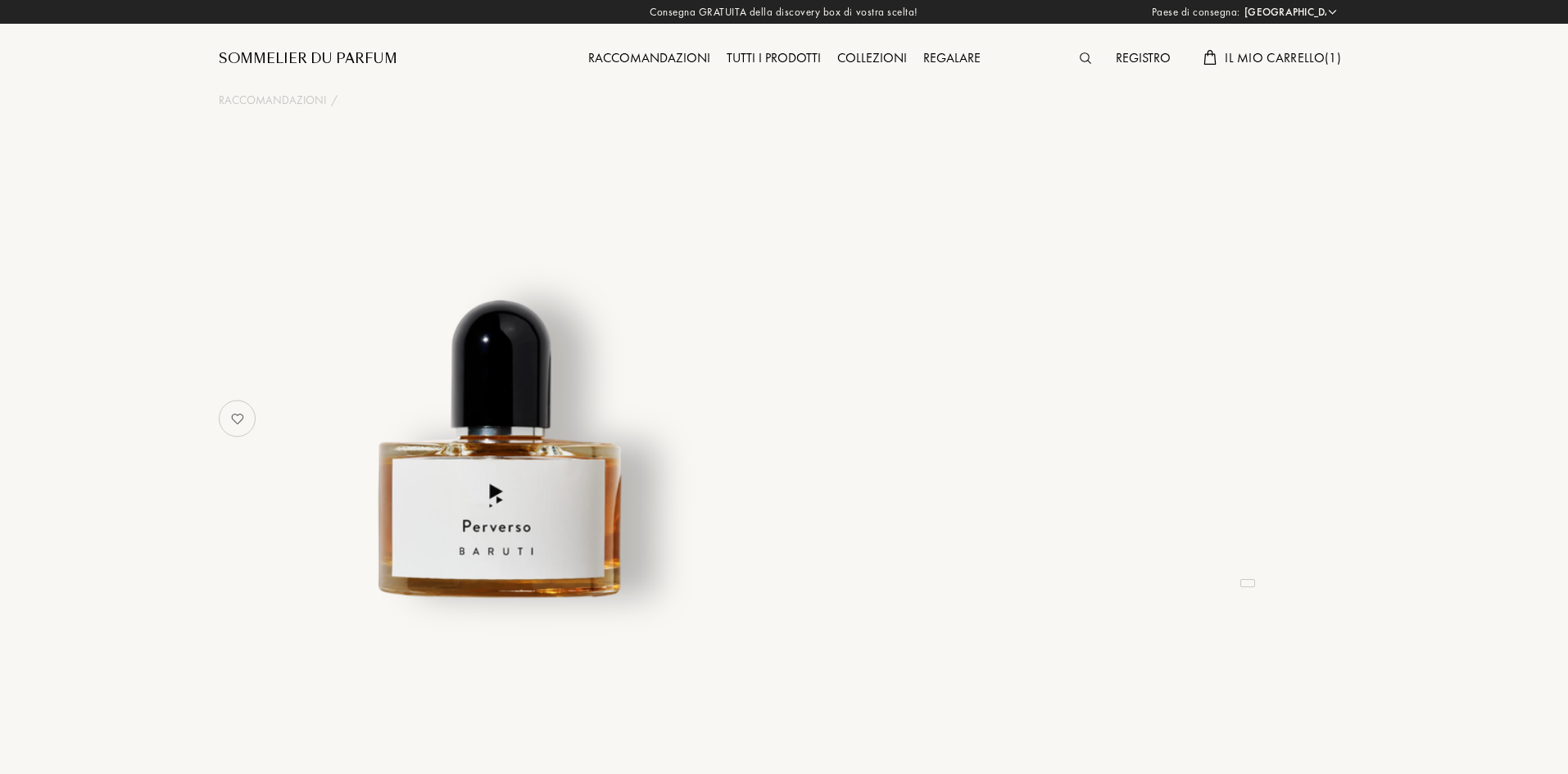
select select "IT"
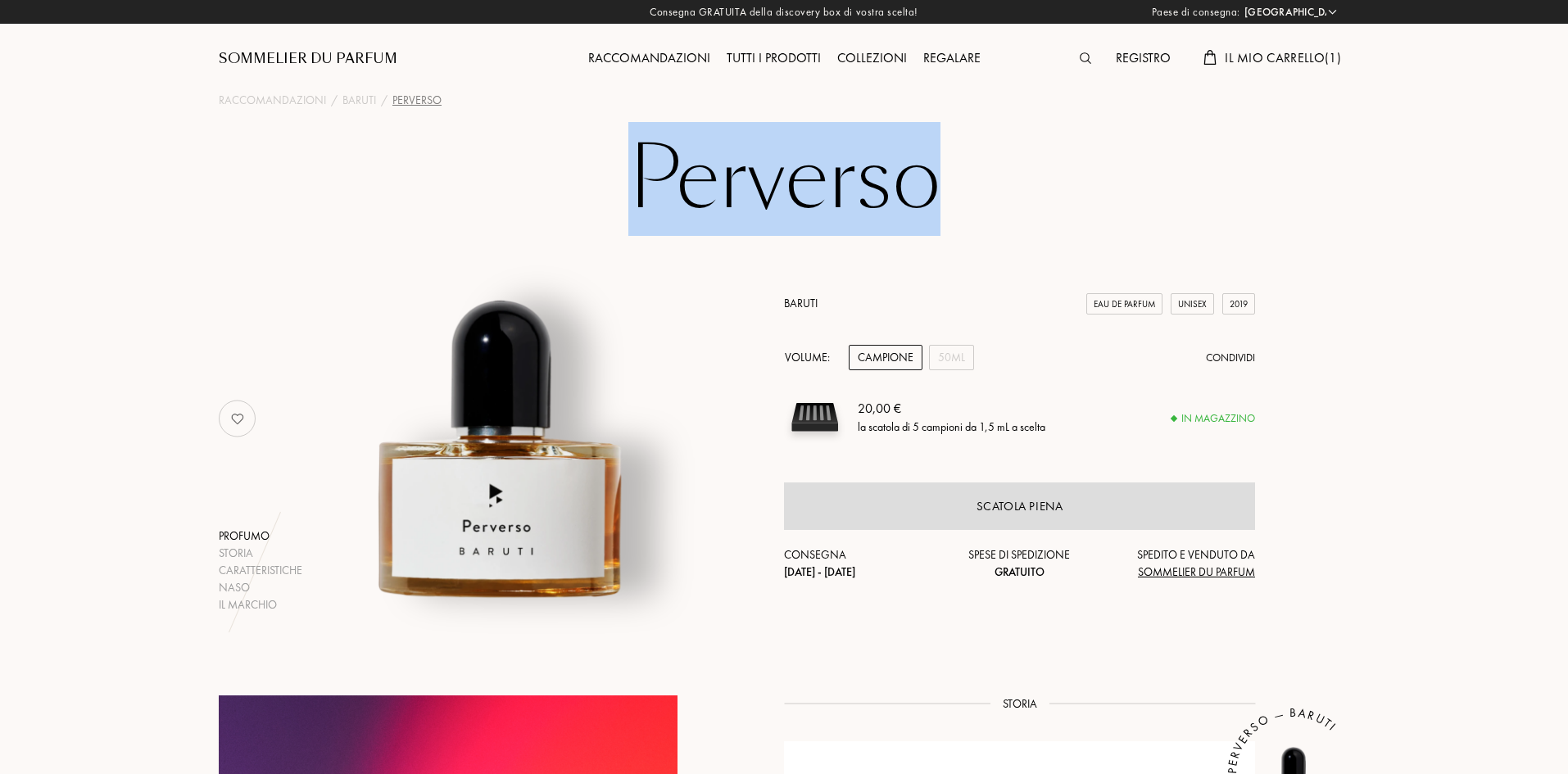
drag, startPoint x: 609, startPoint y: 152, endPoint x: 952, endPoint y: 181, distance: 344.2
click at [952, 181] on h1 "Perverso" at bounding box center [784, 179] width 819 height 90
copy h1 "Perverso"
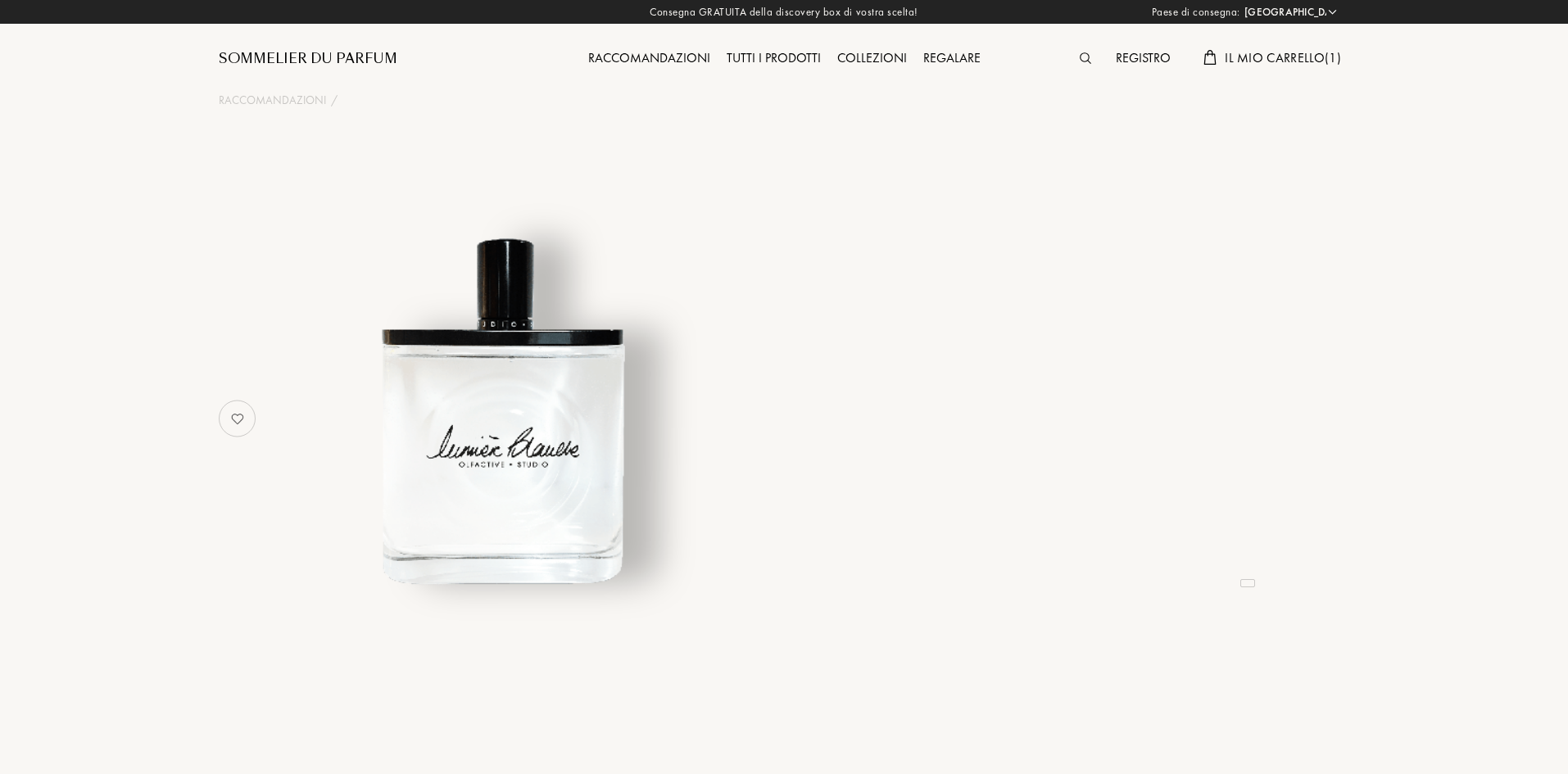
select select "IT"
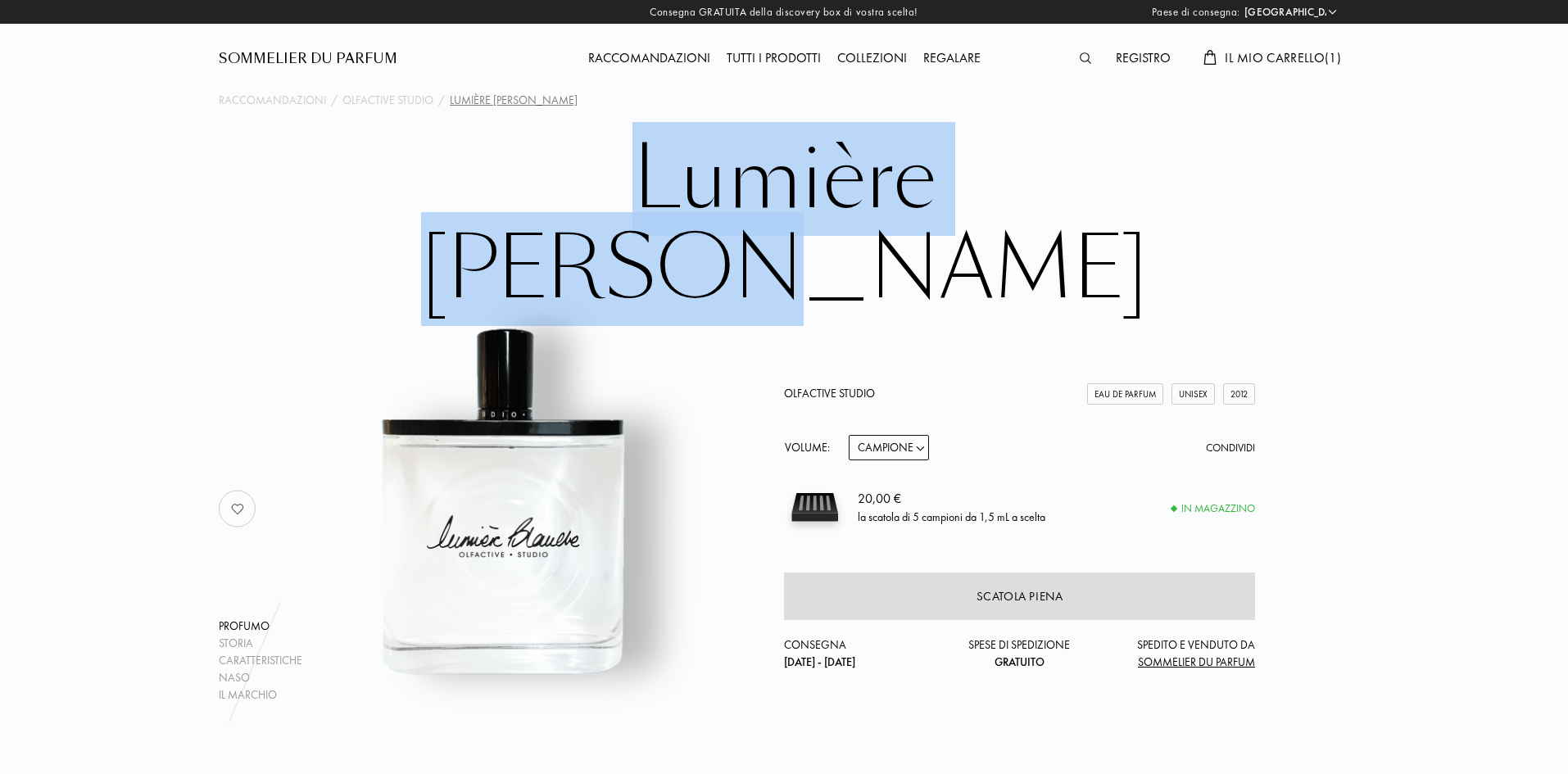
drag, startPoint x: 482, startPoint y: 189, endPoint x: 1074, endPoint y: 218, distance: 592.7
click at [1084, 206] on h1 "Lumière Blanche" at bounding box center [784, 224] width 819 height 181
copy h1 "Lumière [PERSON_NAME]"
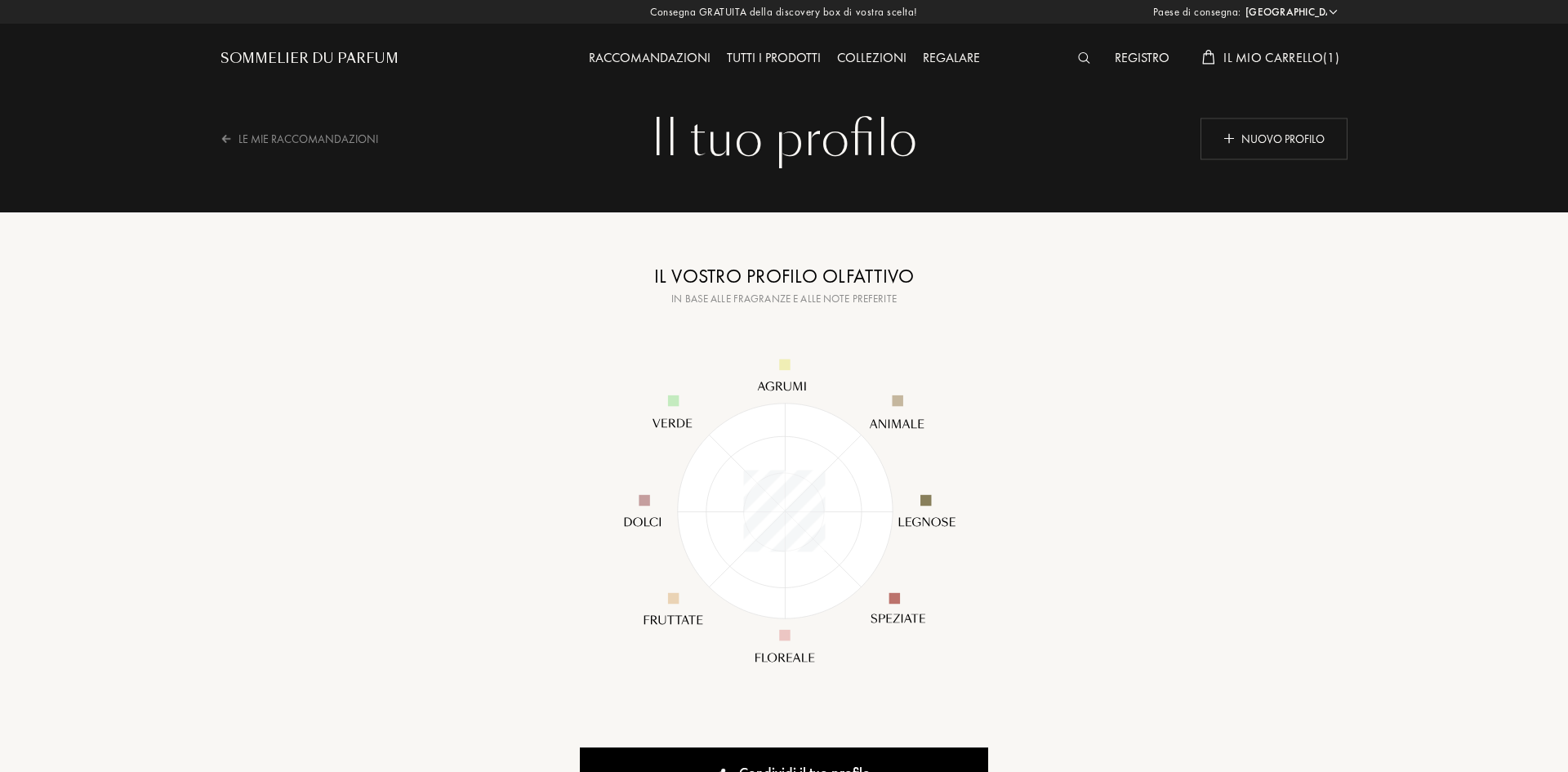
select select "IT"
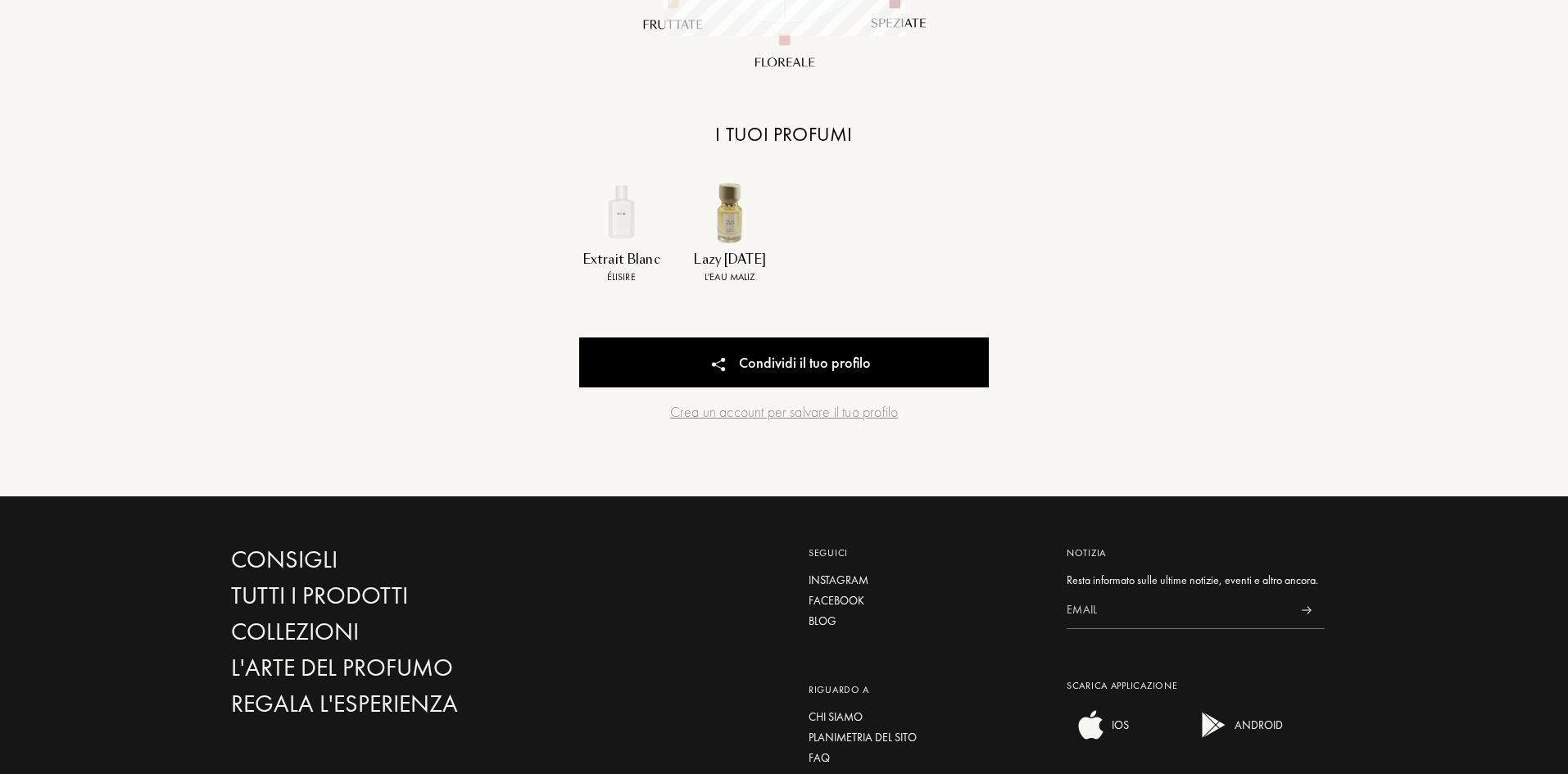
scroll to position [250, 0]
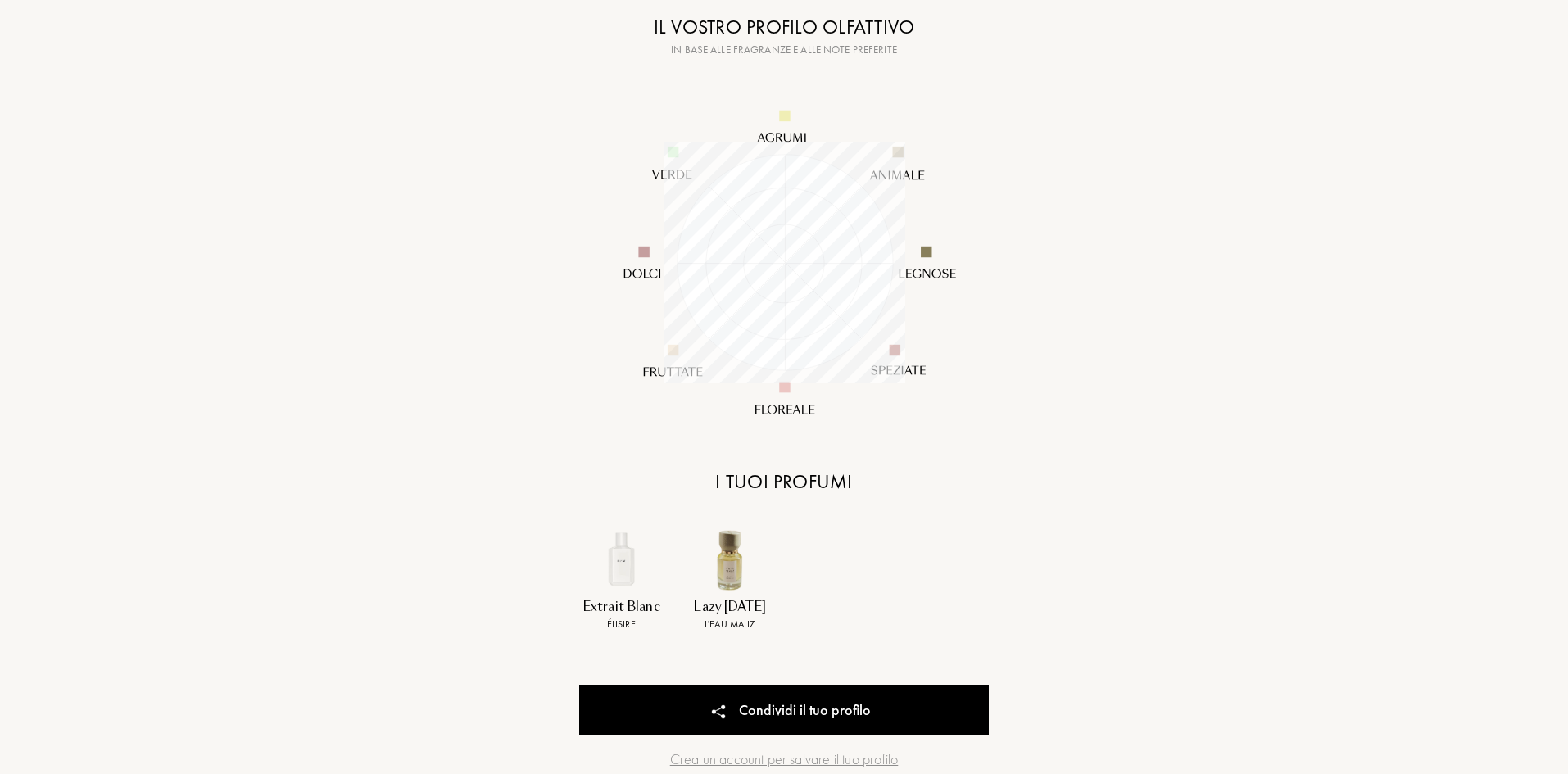
click at [797, 437] on img at bounding box center [784, 262] width 393 height 393
click at [787, 507] on div "Il vostro profilo olfattivo In base alle fragranze e alle note preferite I tuoi…" at bounding box center [784, 428] width 409 height 831
click at [642, 597] on div "Extrait Blanc Élisire" at bounding box center [621, 577] width 109 height 106
click at [631, 597] on div "Extrait Blanc Élisire" at bounding box center [621, 577] width 109 height 106
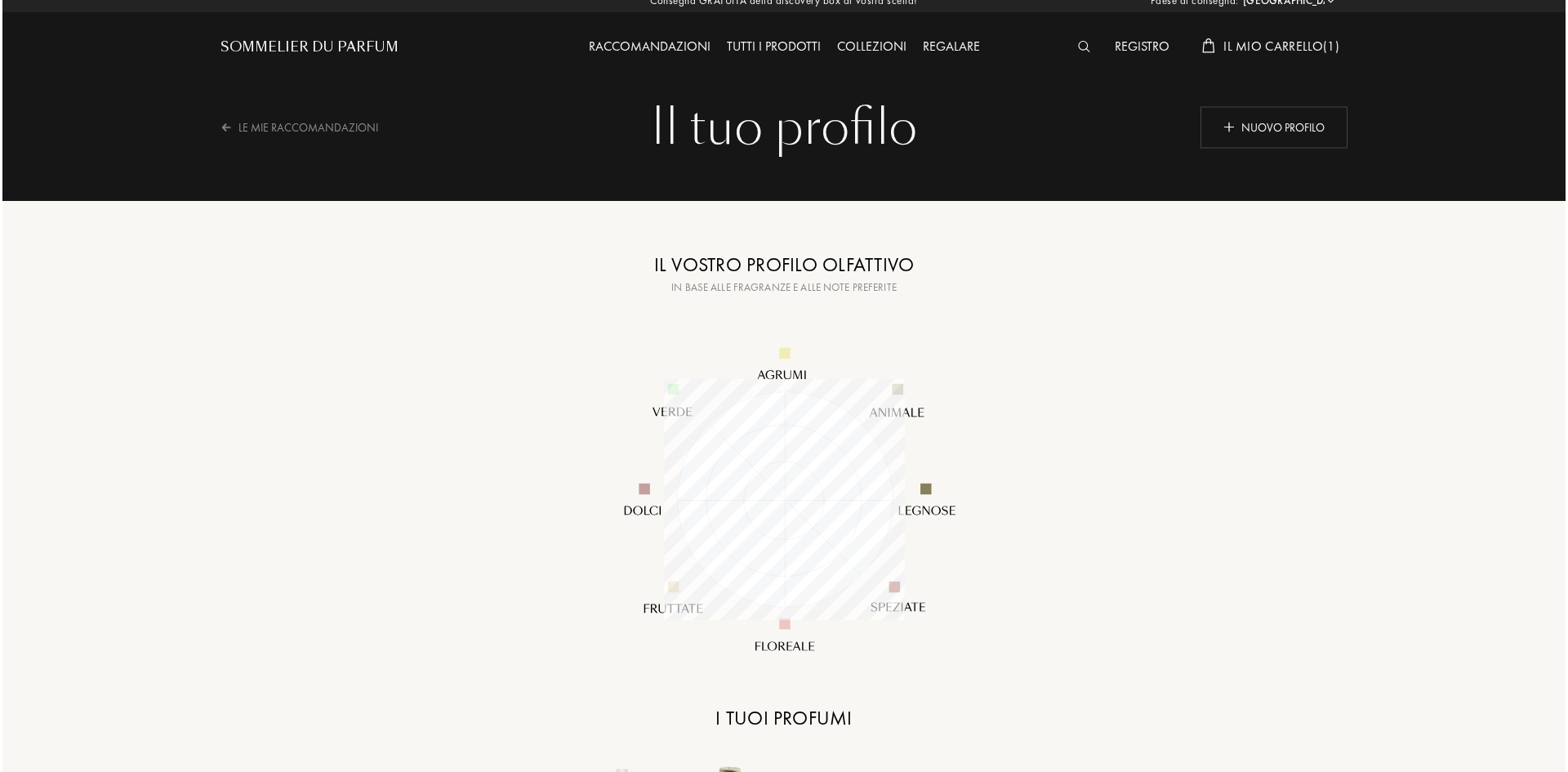
scroll to position [0, 0]
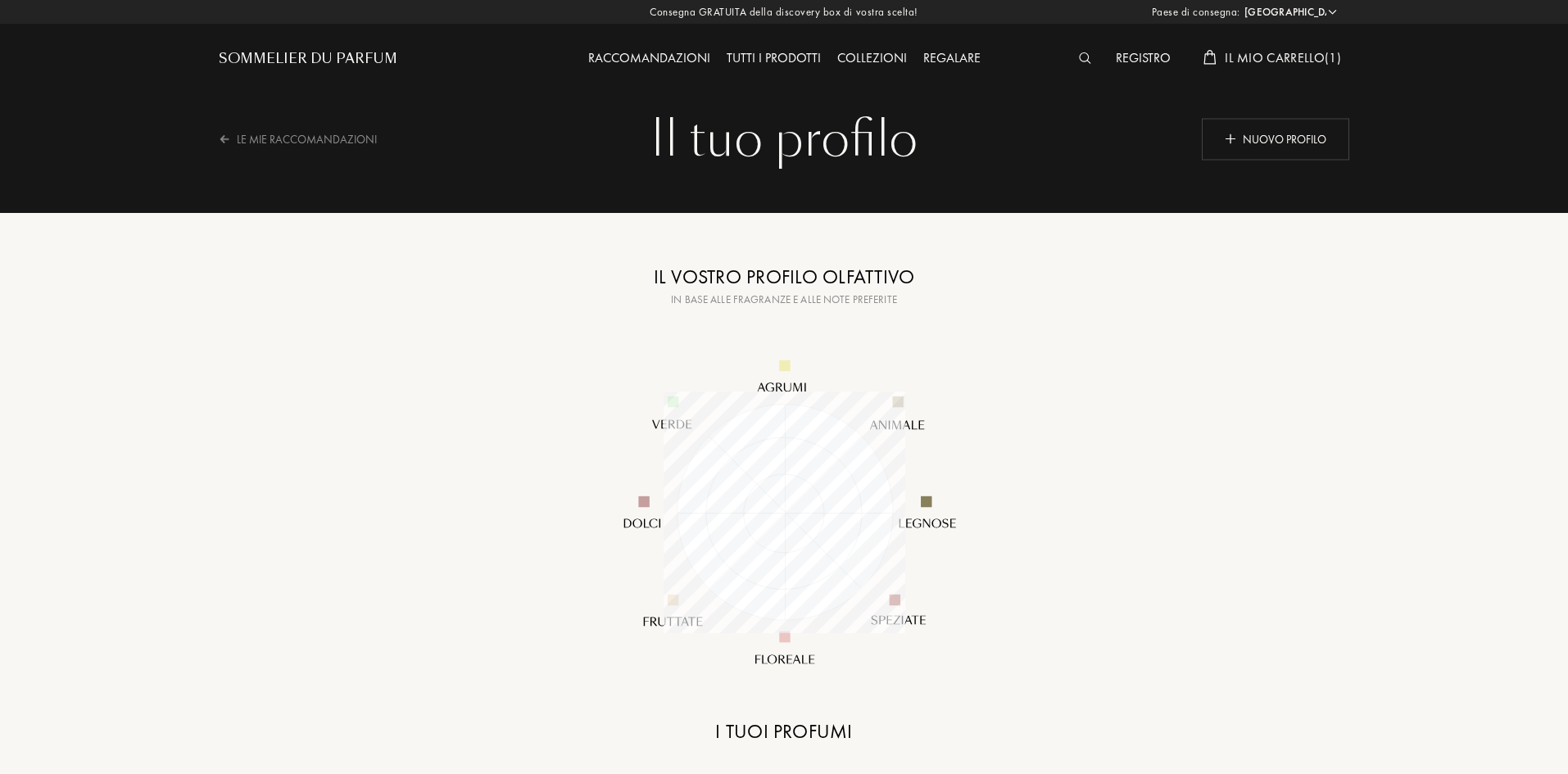
click at [1080, 54] on img at bounding box center [1085, 58] width 13 height 12
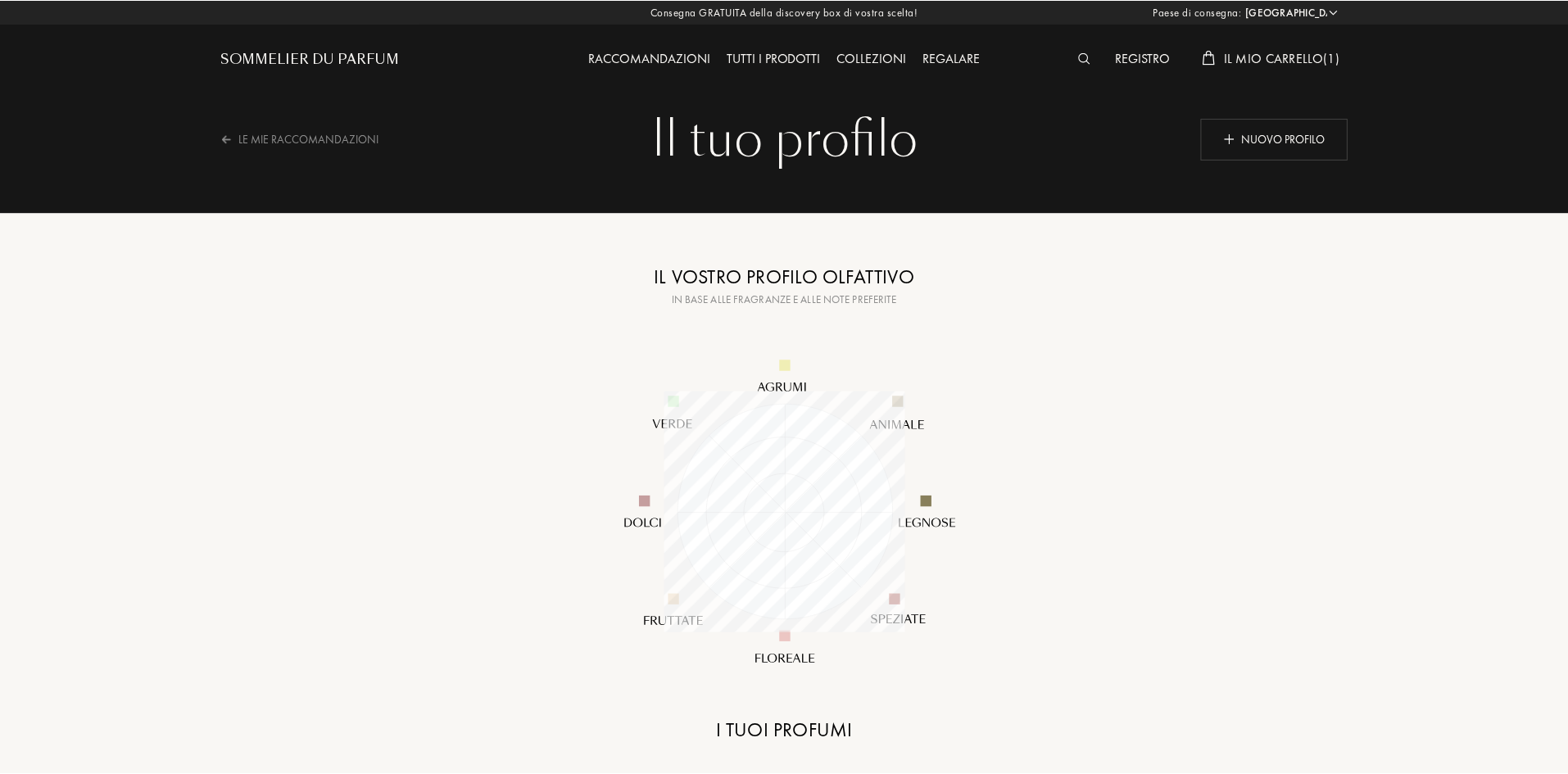
scroll to position [1, 0]
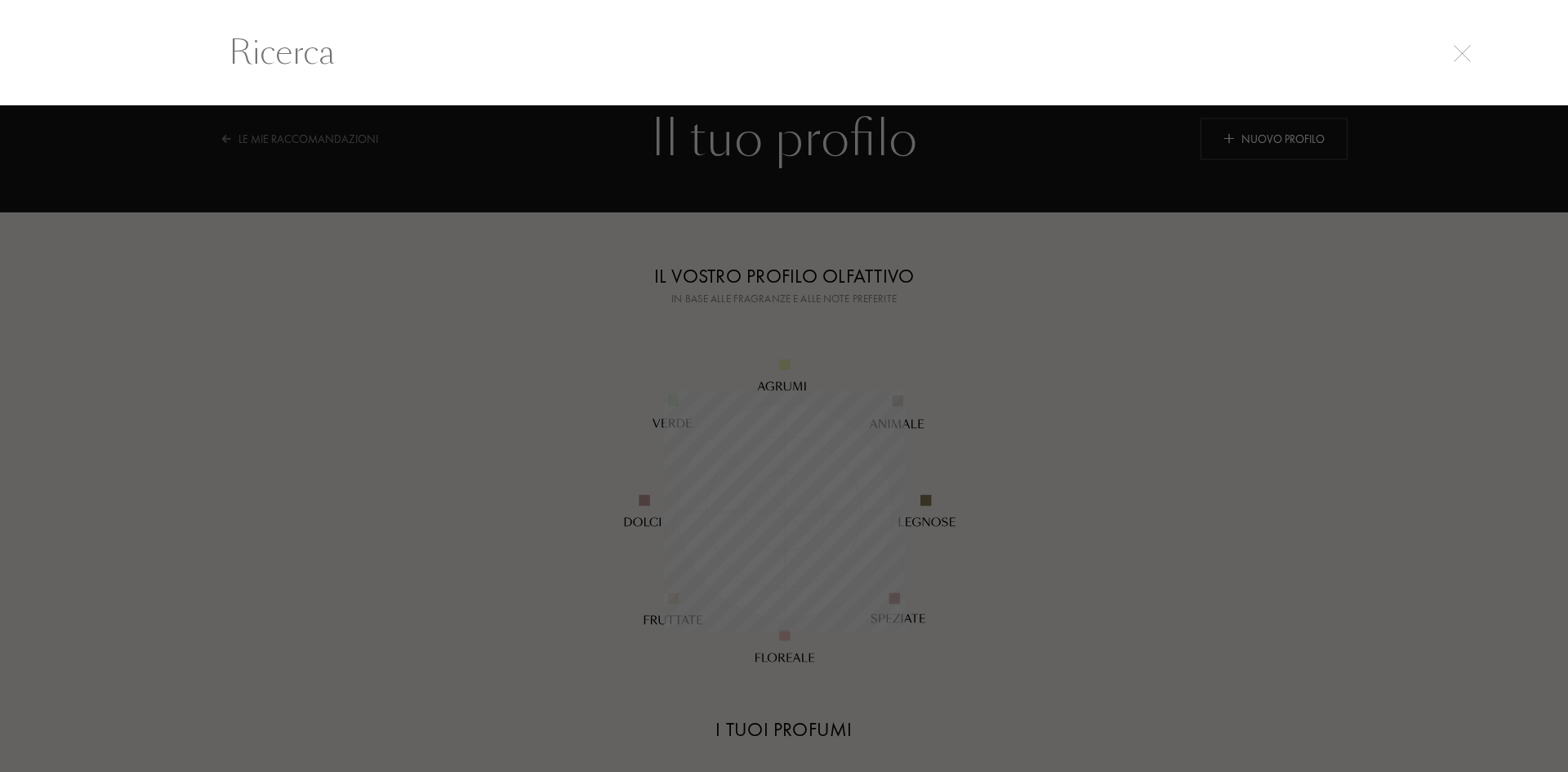
click at [1452, 45] on div at bounding box center [1462, 52] width 23 height 20
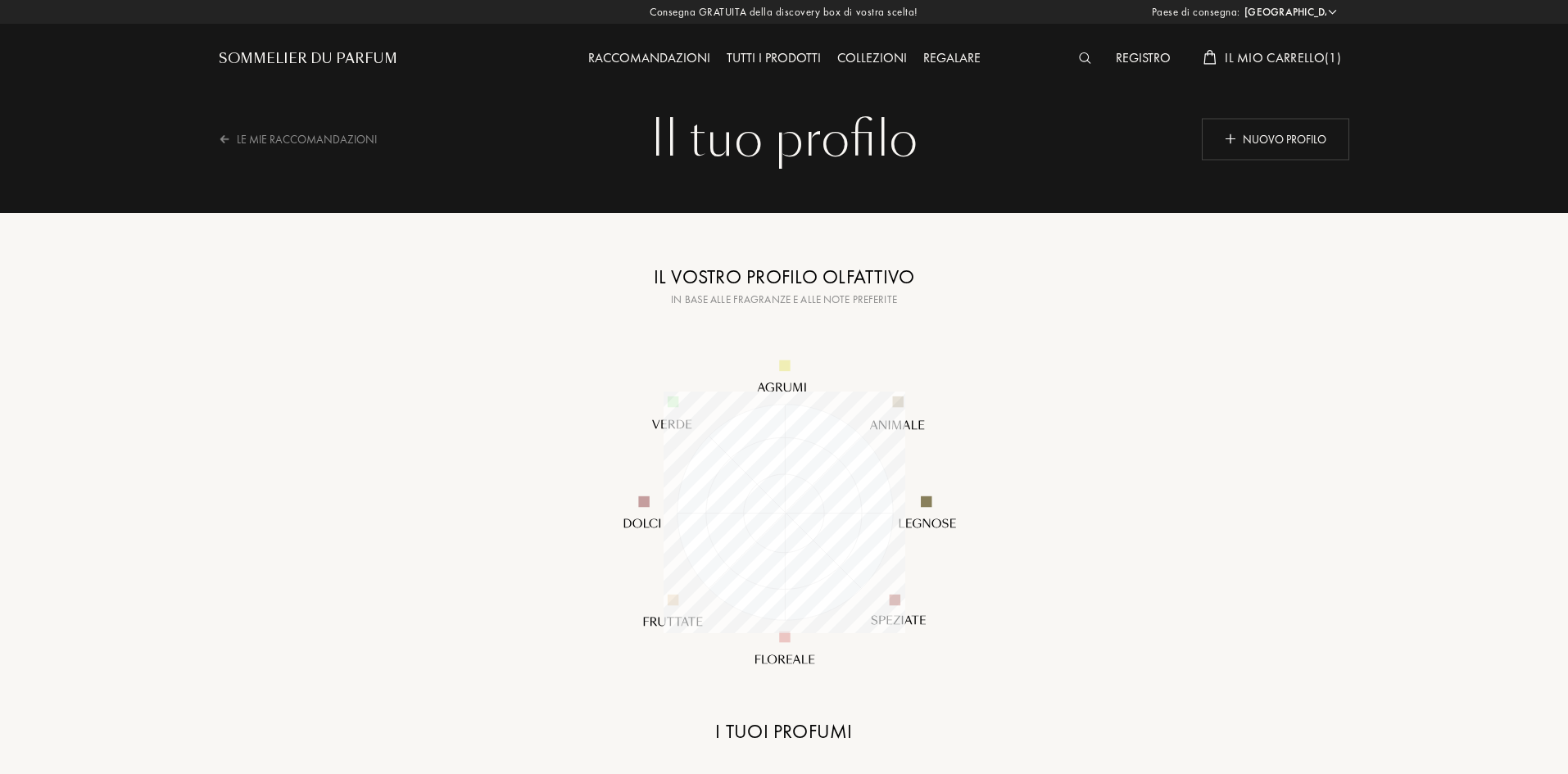
click at [1286, 58] on span "Il mio carrello ( 1 )" at bounding box center [1283, 57] width 116 height 17
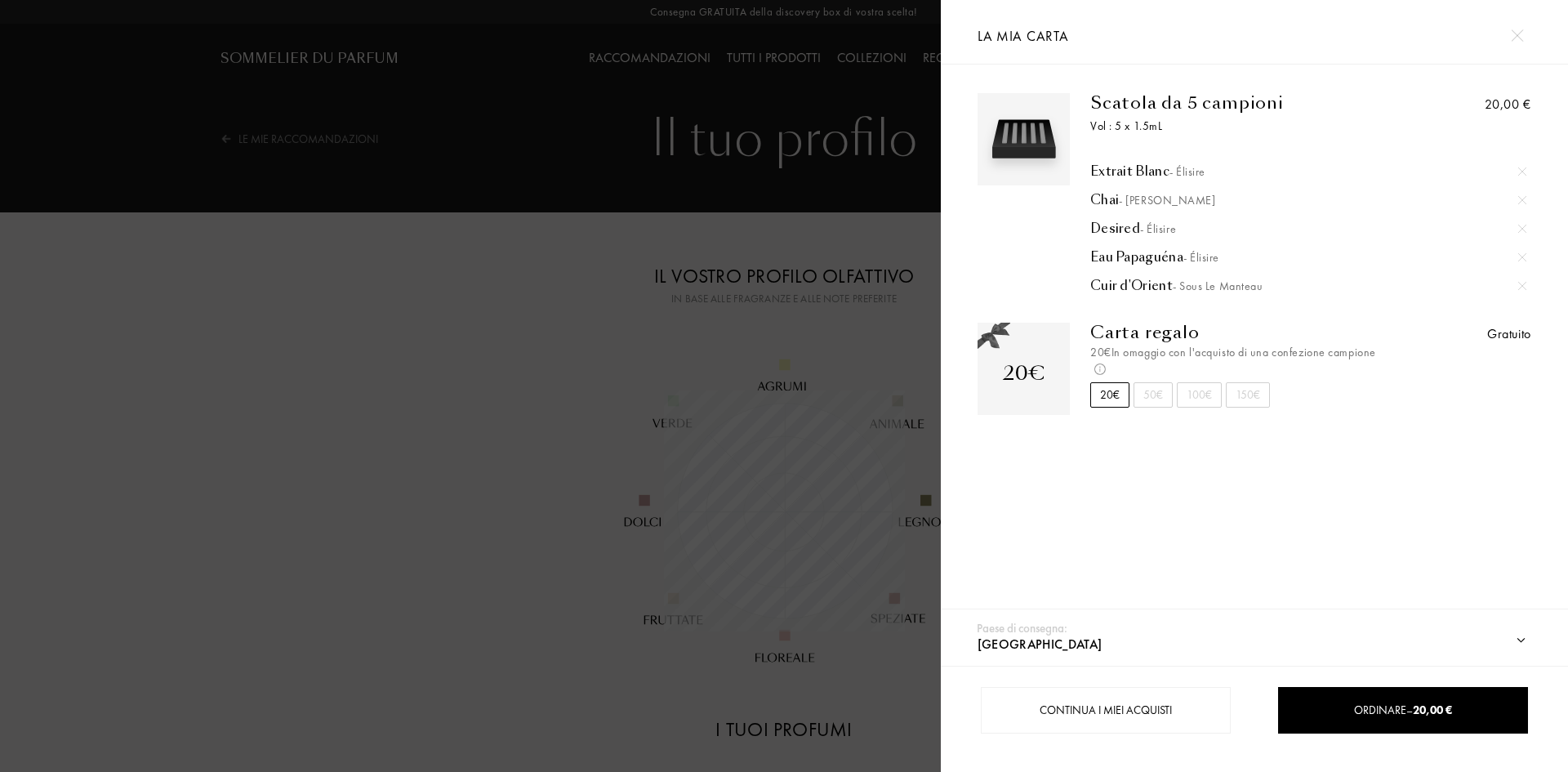
click at [1510, 31] on img at bounding box center [1516, 36] width 12 height 12
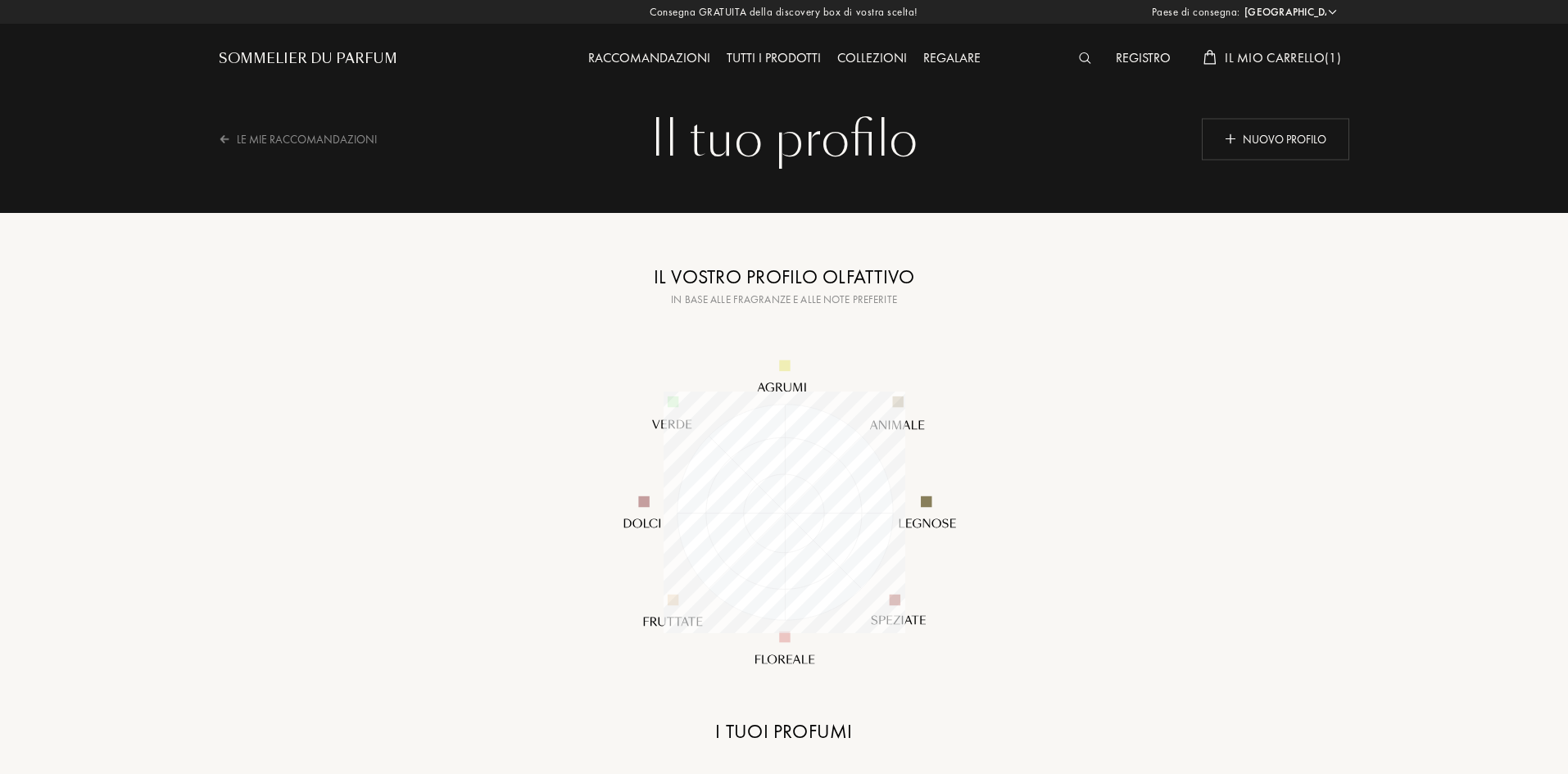
click at [1083, 50] on div at bounding box center [1089, 59] width 37 height 21
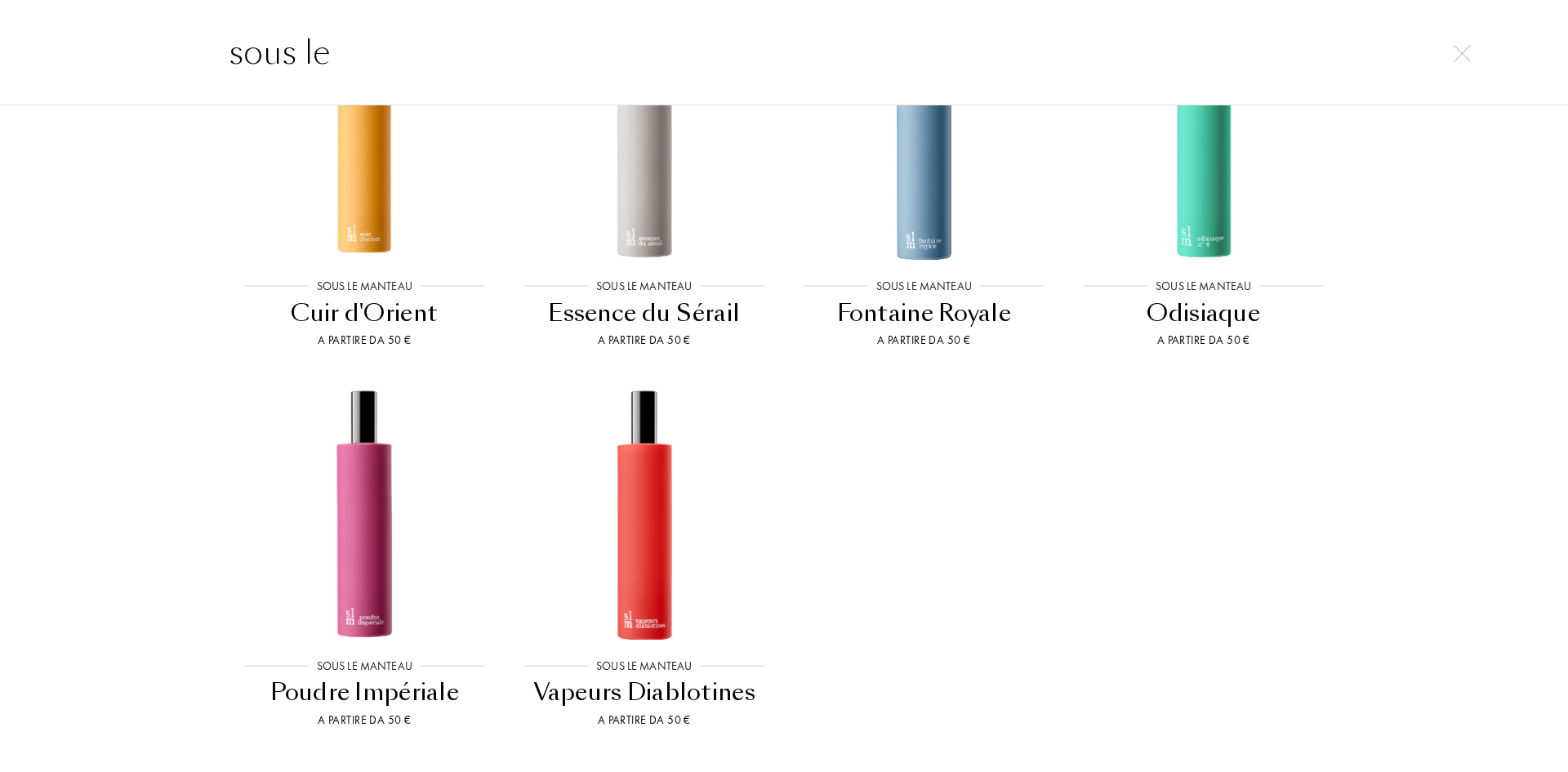
scroll to position [408, 0]
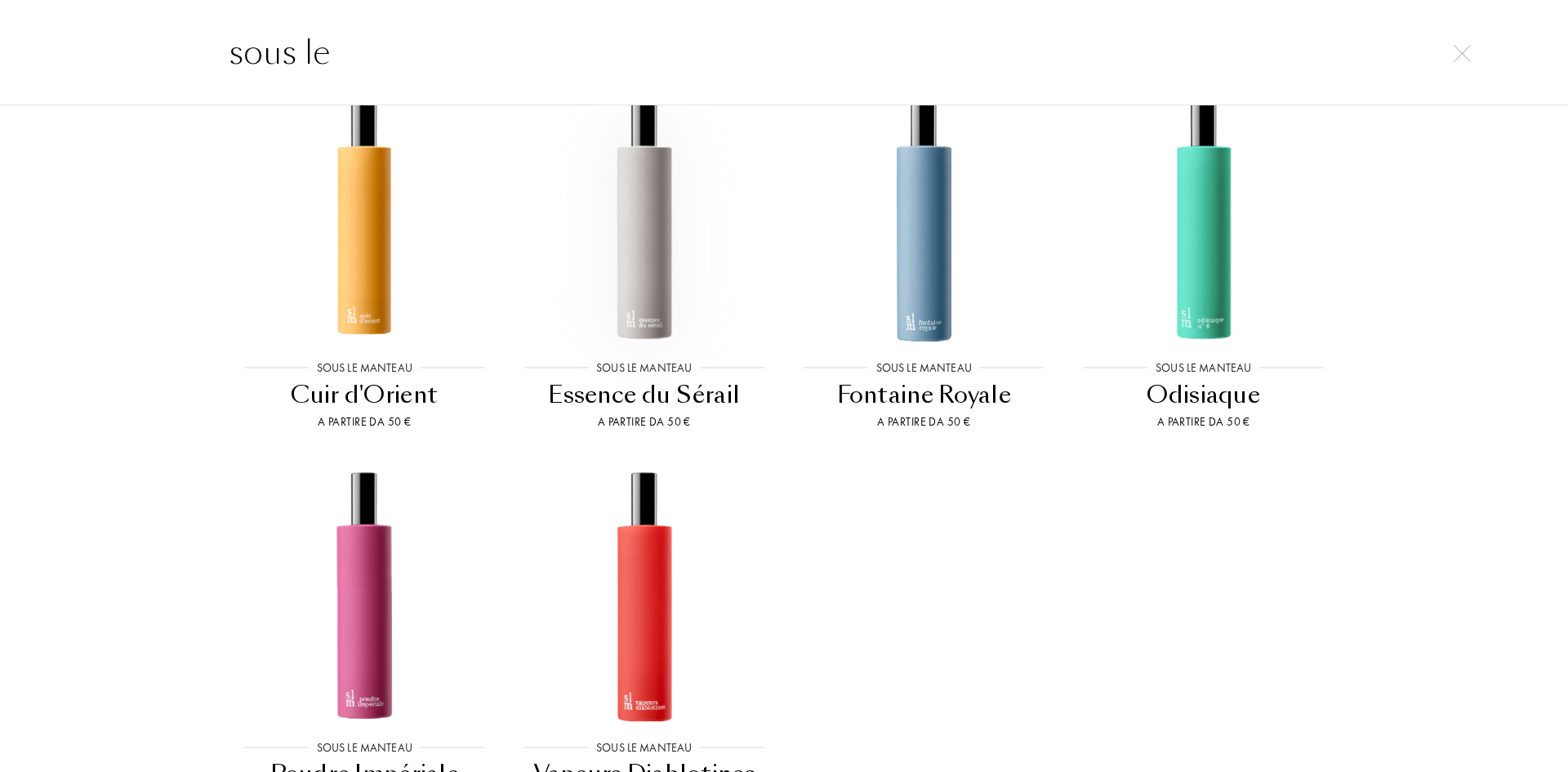
type input "sous le"
click at [666, 269] on img at bounding box center [644, 216] width 251 height 251
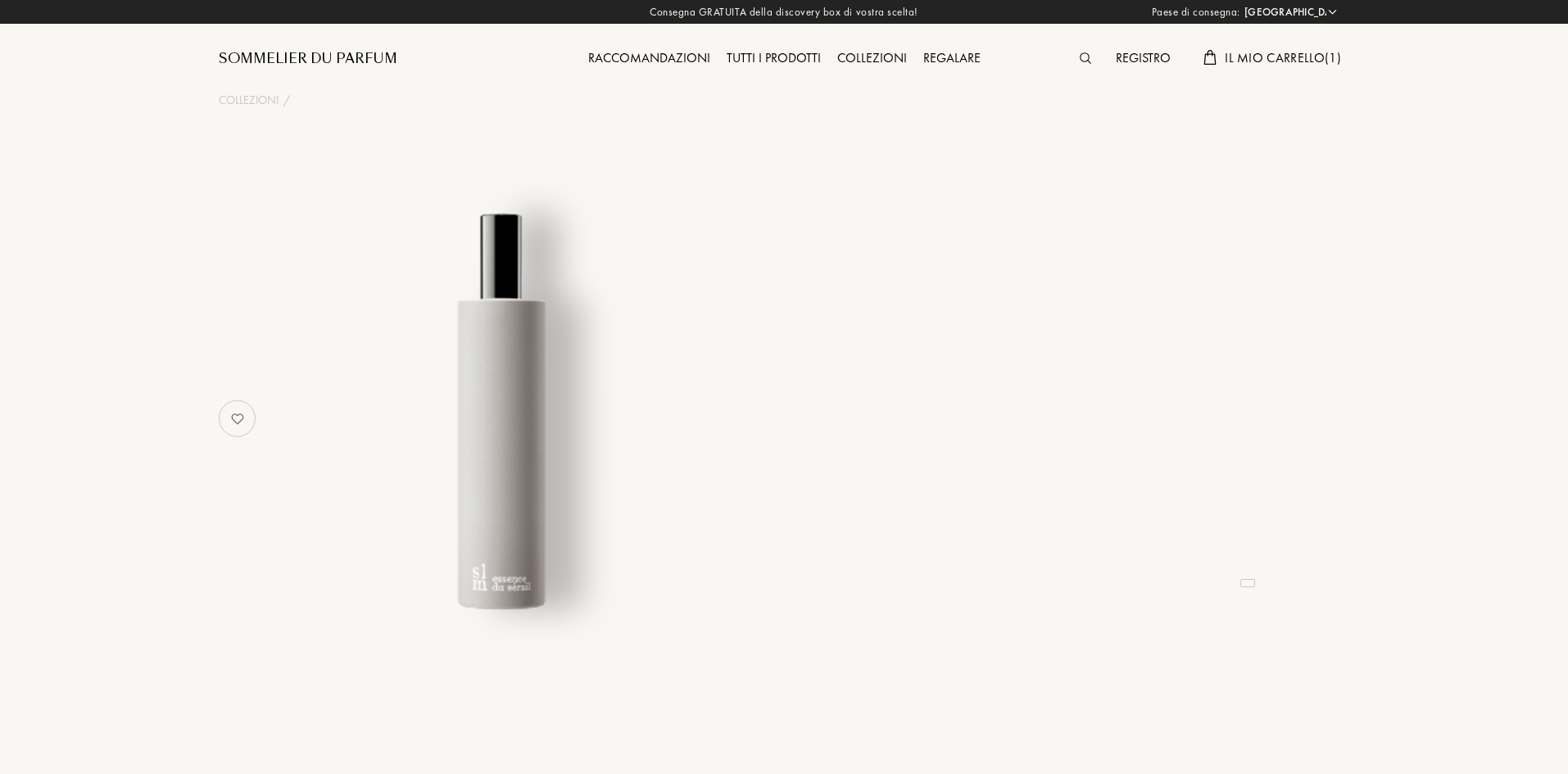
select select "IT"
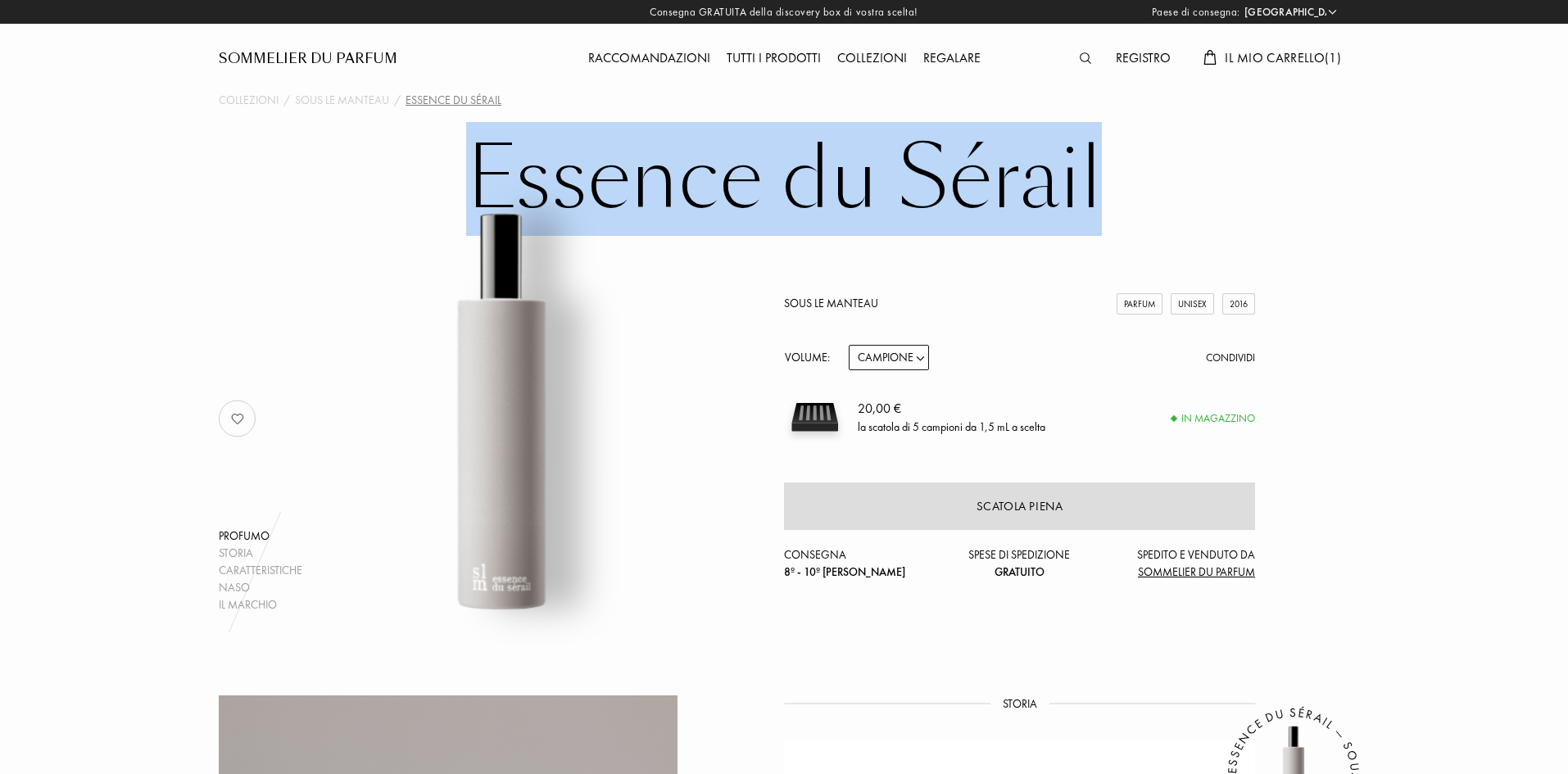
drag, startPoint x: 472, startPoint y: 179, endPoint x: 1132, endPoint y: 167, distance: 660.1
click at [1132, 167] on h1 "Essence du Sérail" at bounding box center [784, 179] width 819 height 90
copy h1 "Essence du Sérail"
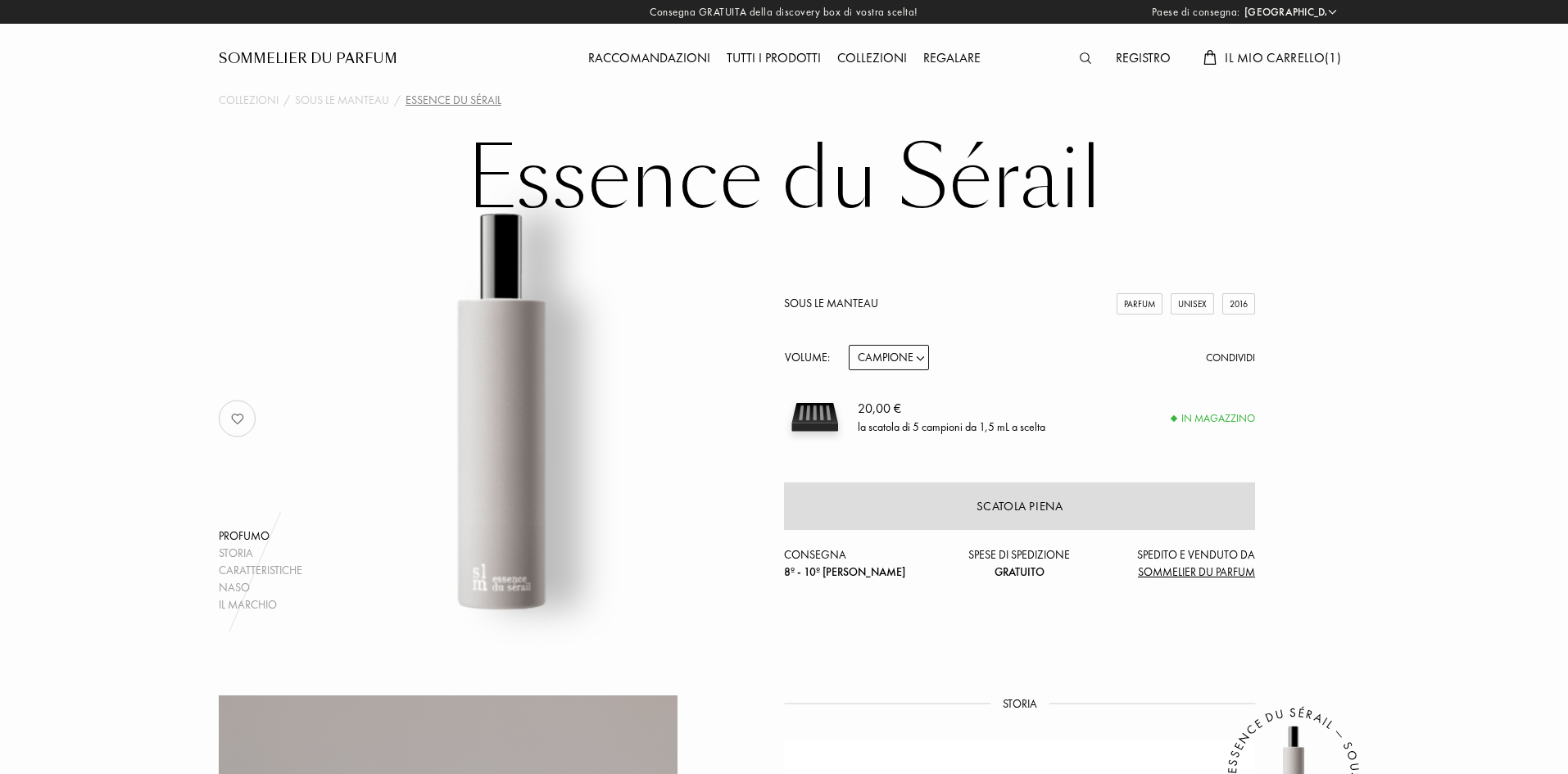
click at [1075, 62] on div at bounding box center [1090, 59] width 36 height 21
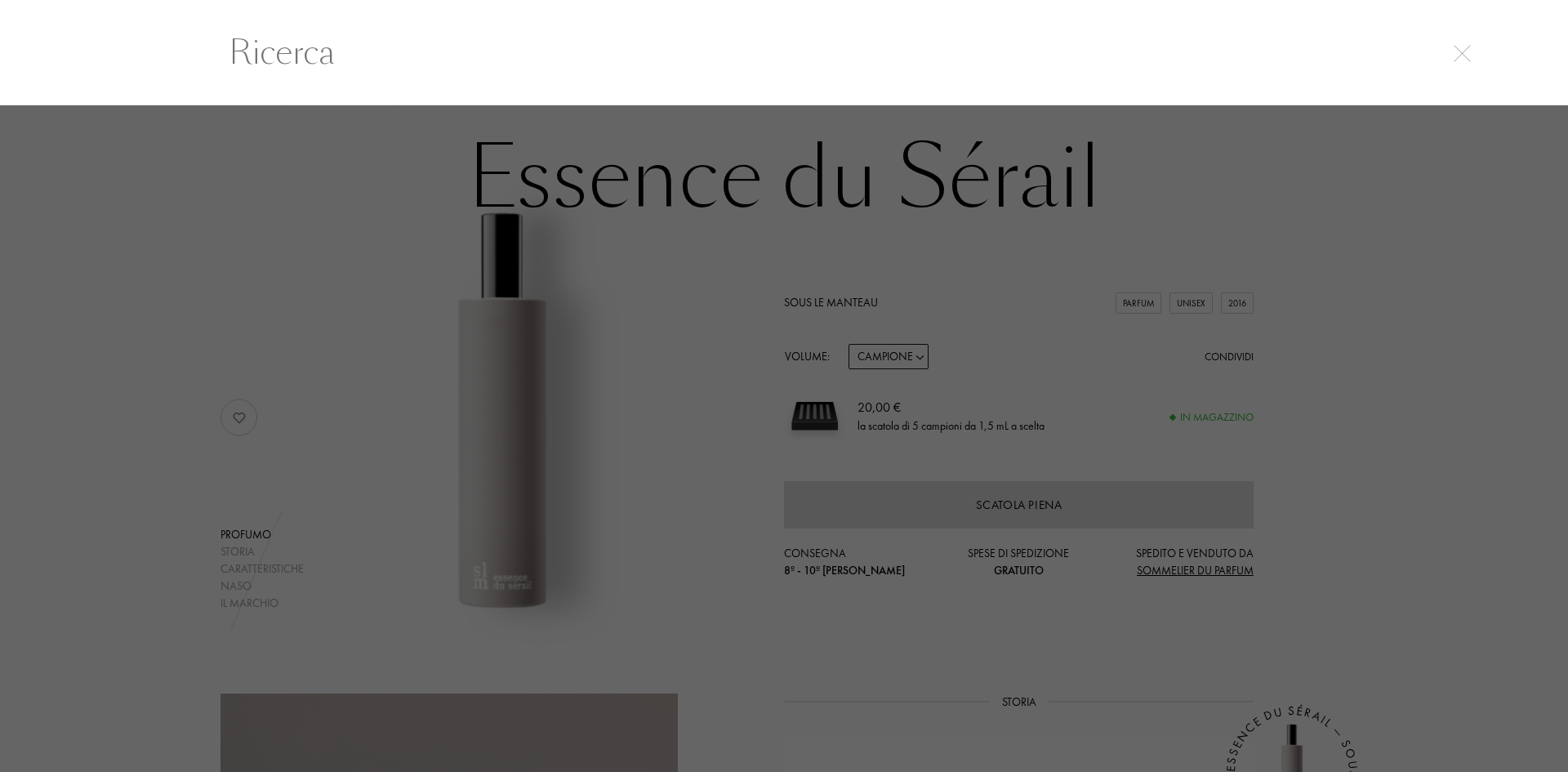
click at [1070, 56] on input "text" at bounding box center [784, 52] width 1176 height 49
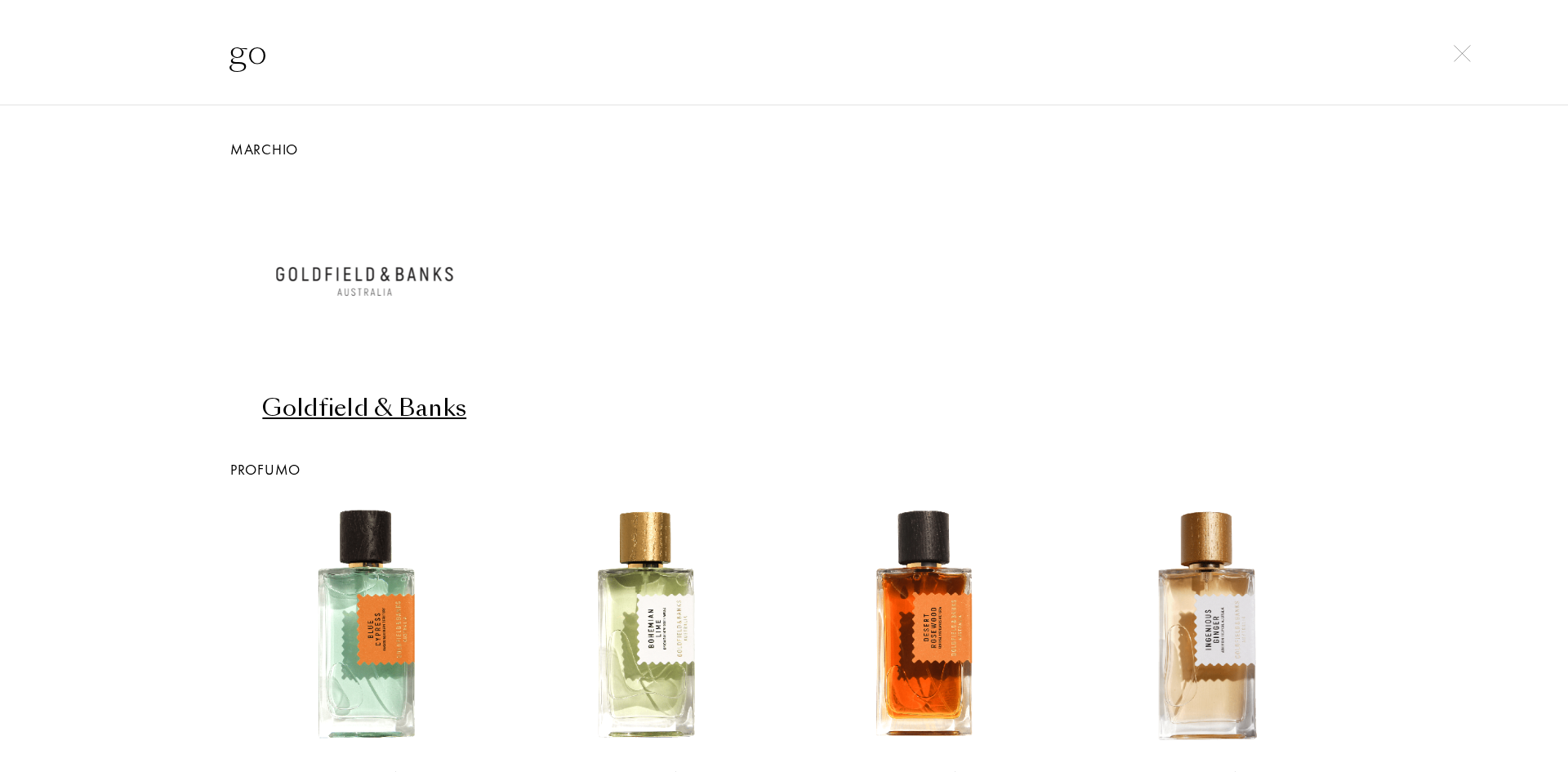
type input "g"
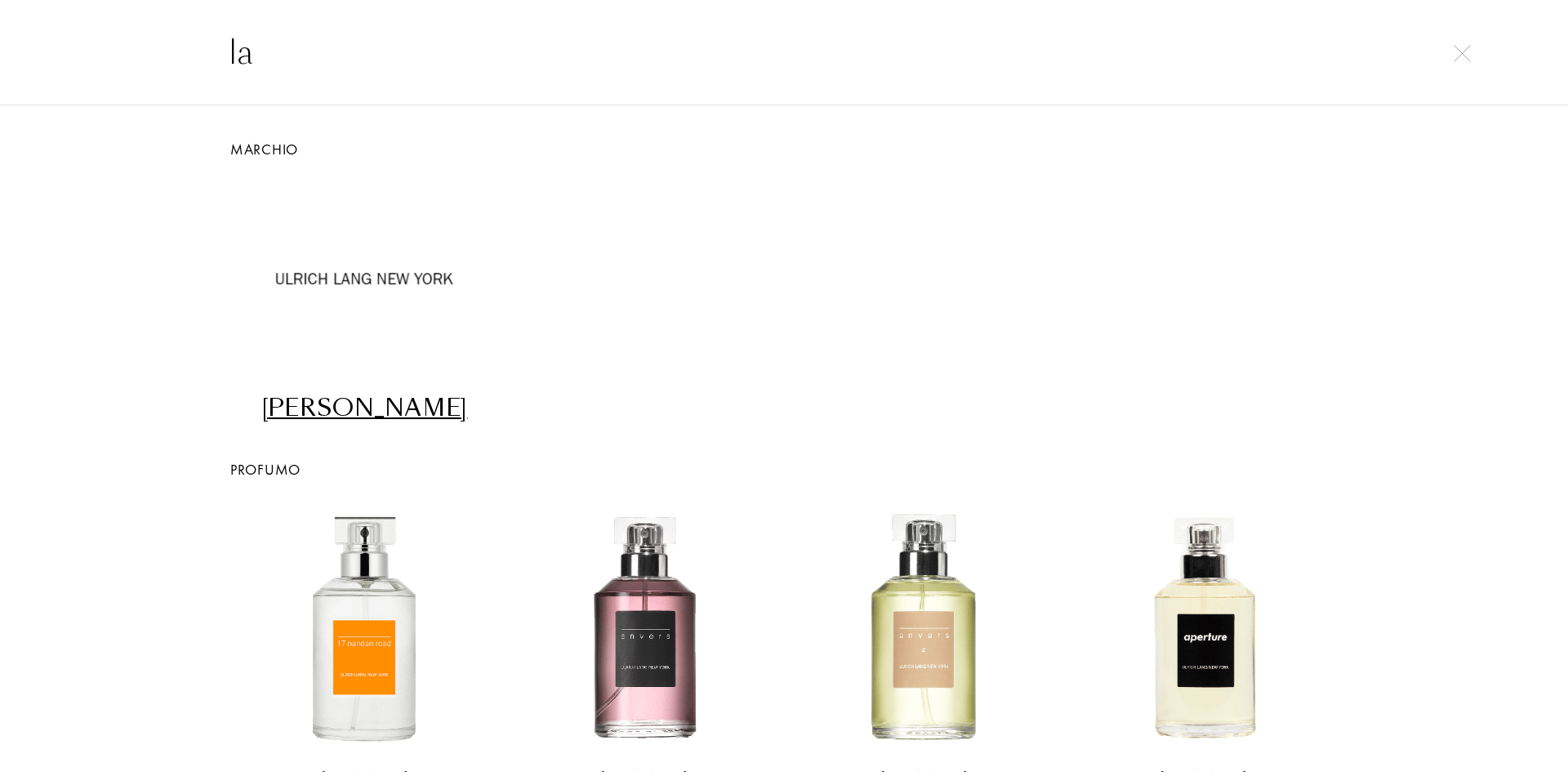
type input "l"
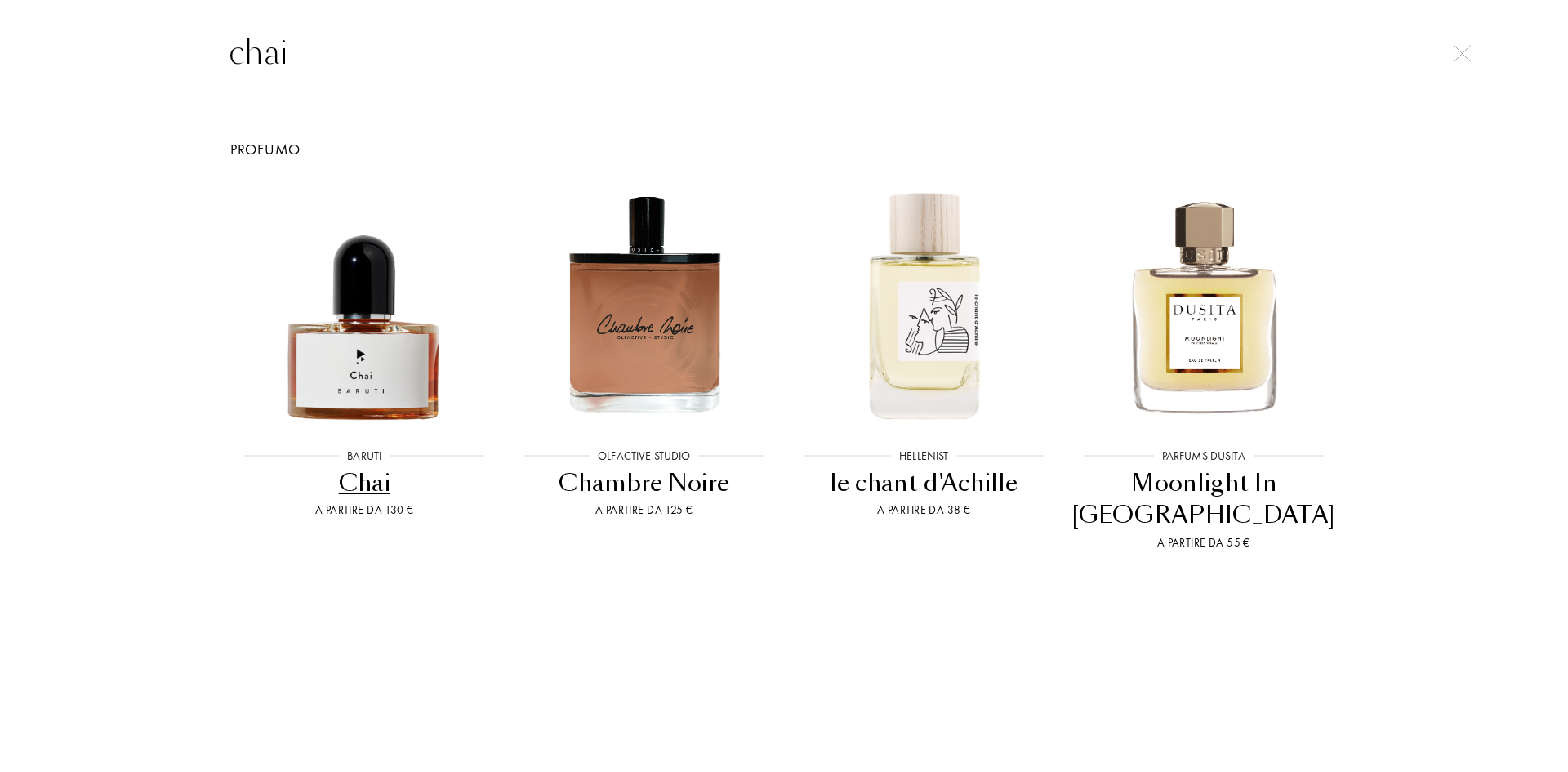
type input "chai"
click at [1218, 482] on div "Moonlight In Chiangmai" at bounding box center [1204, 499] width 267 height 64
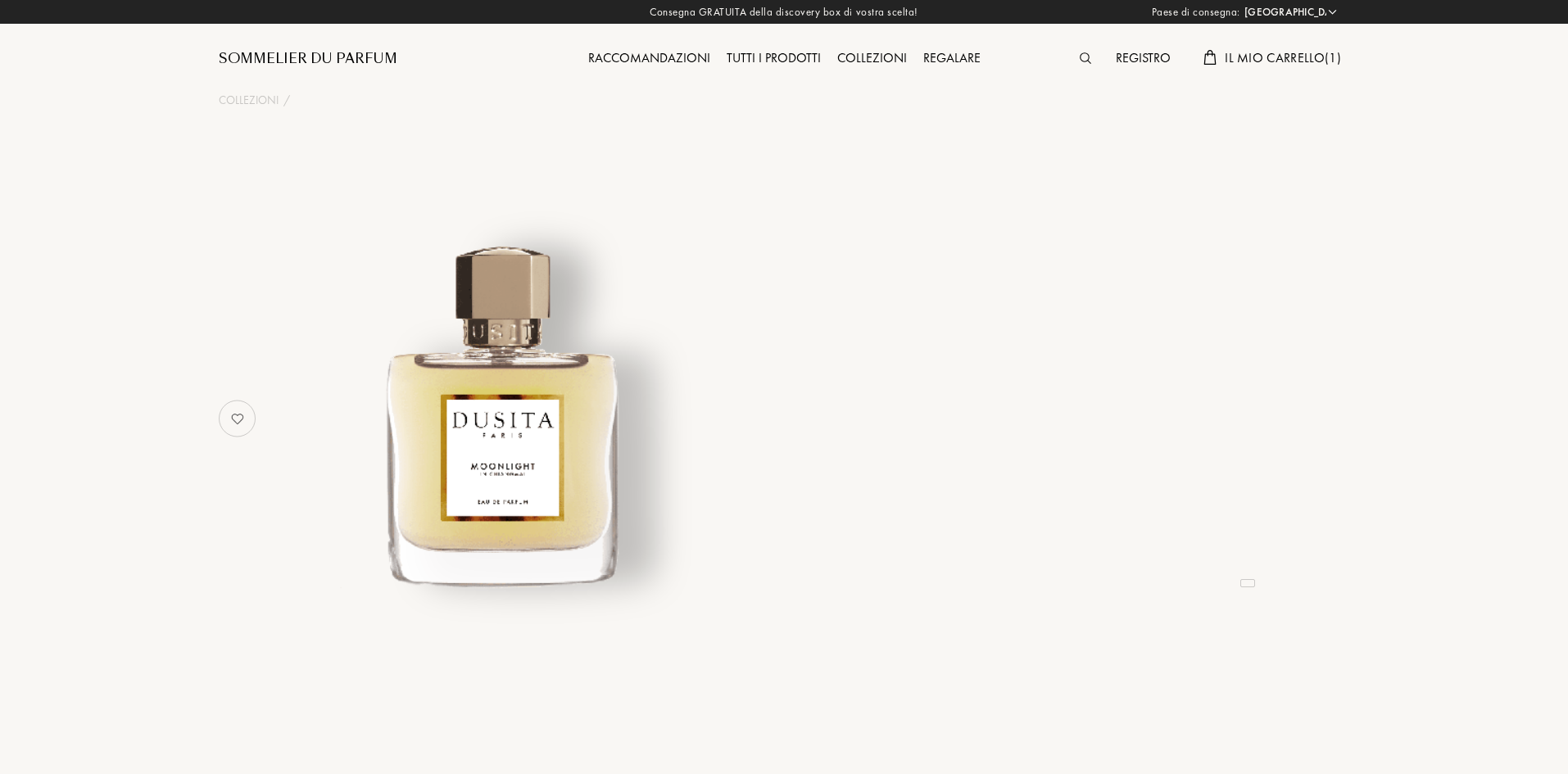
select select "IT"
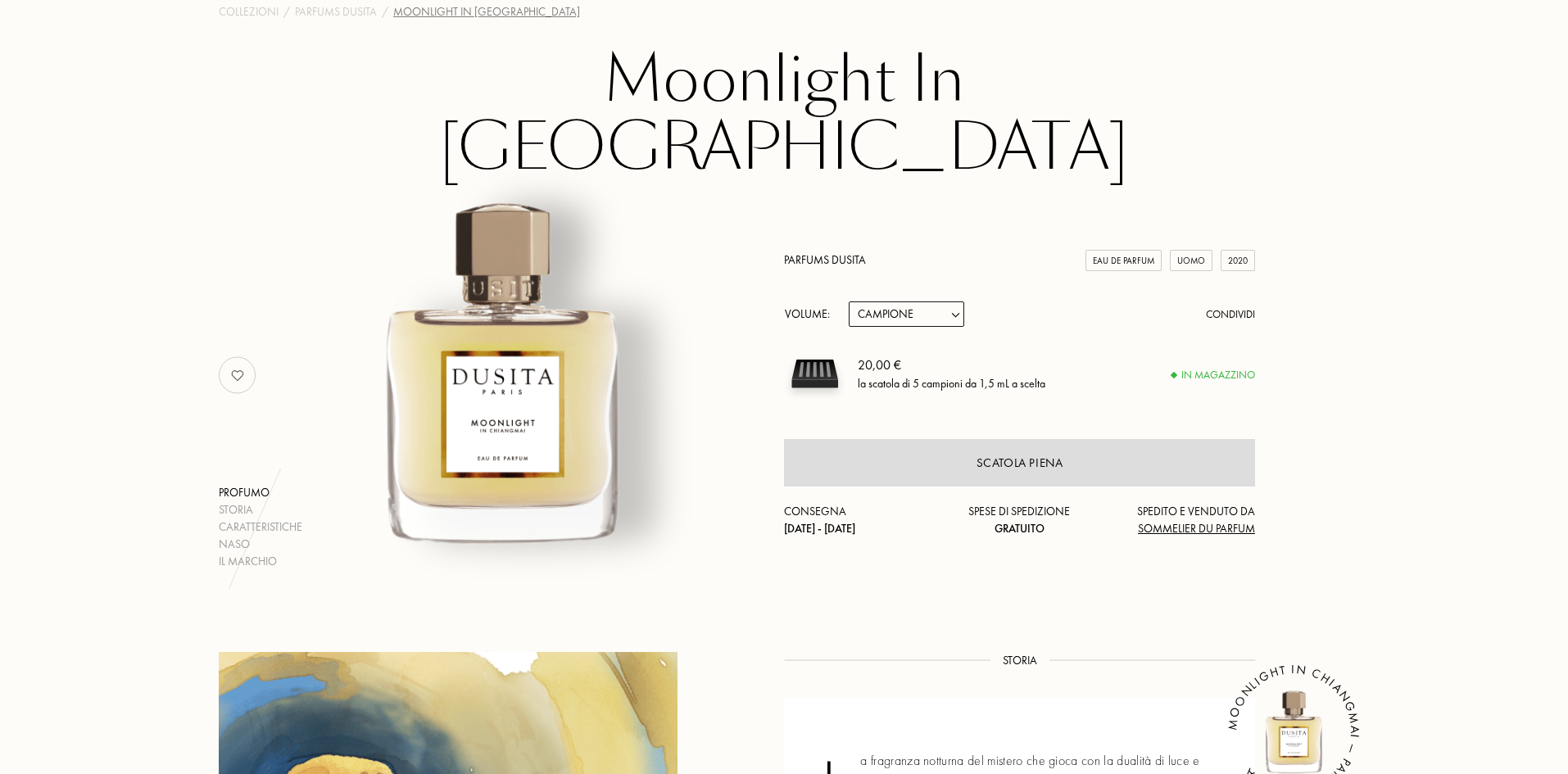
scroll to position [82, 0]
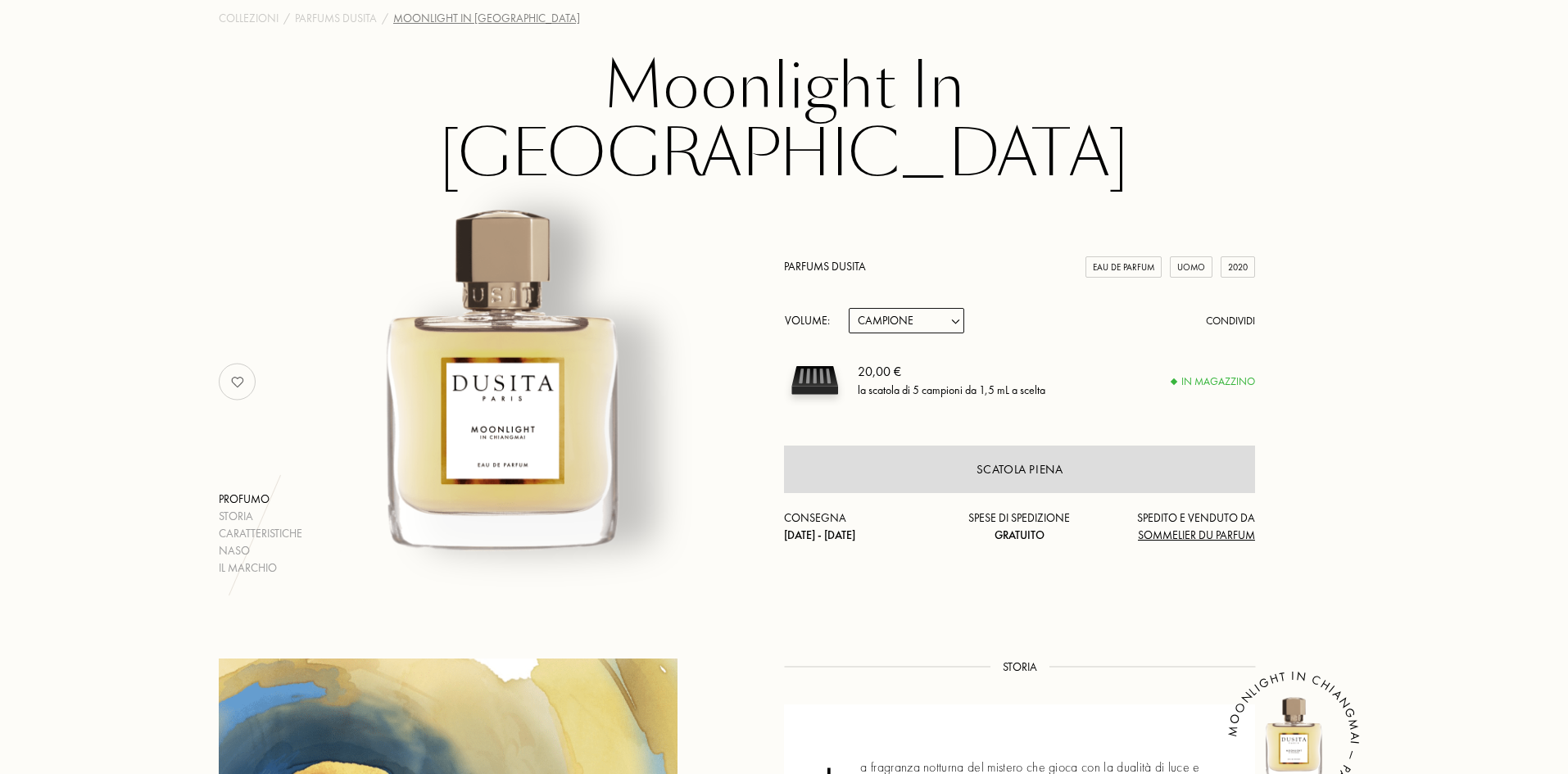
click at [854, 259] on link "Parfums Dusita" at bounding box center [825, 266] width 82 height 14
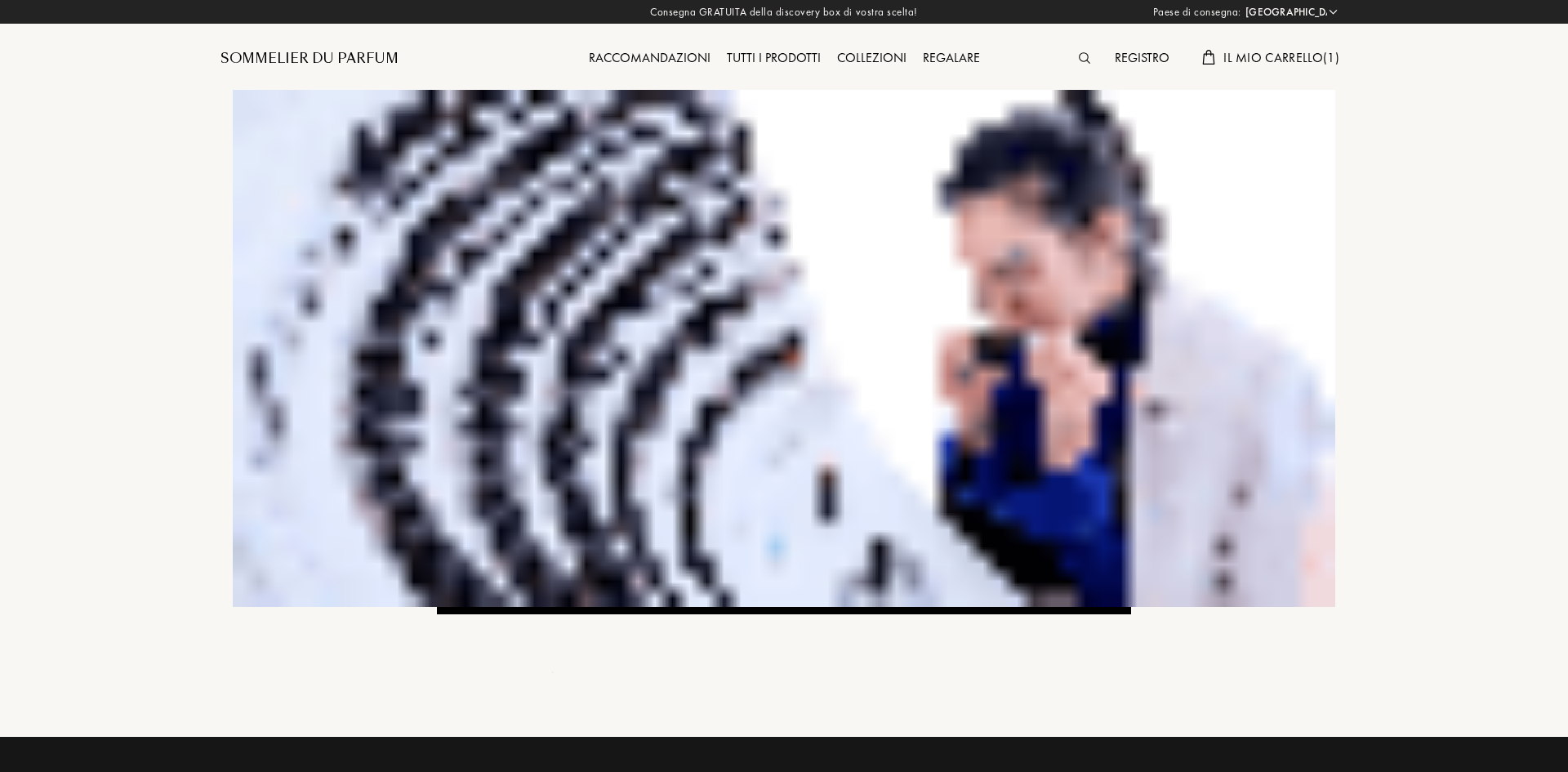
select select "IT"
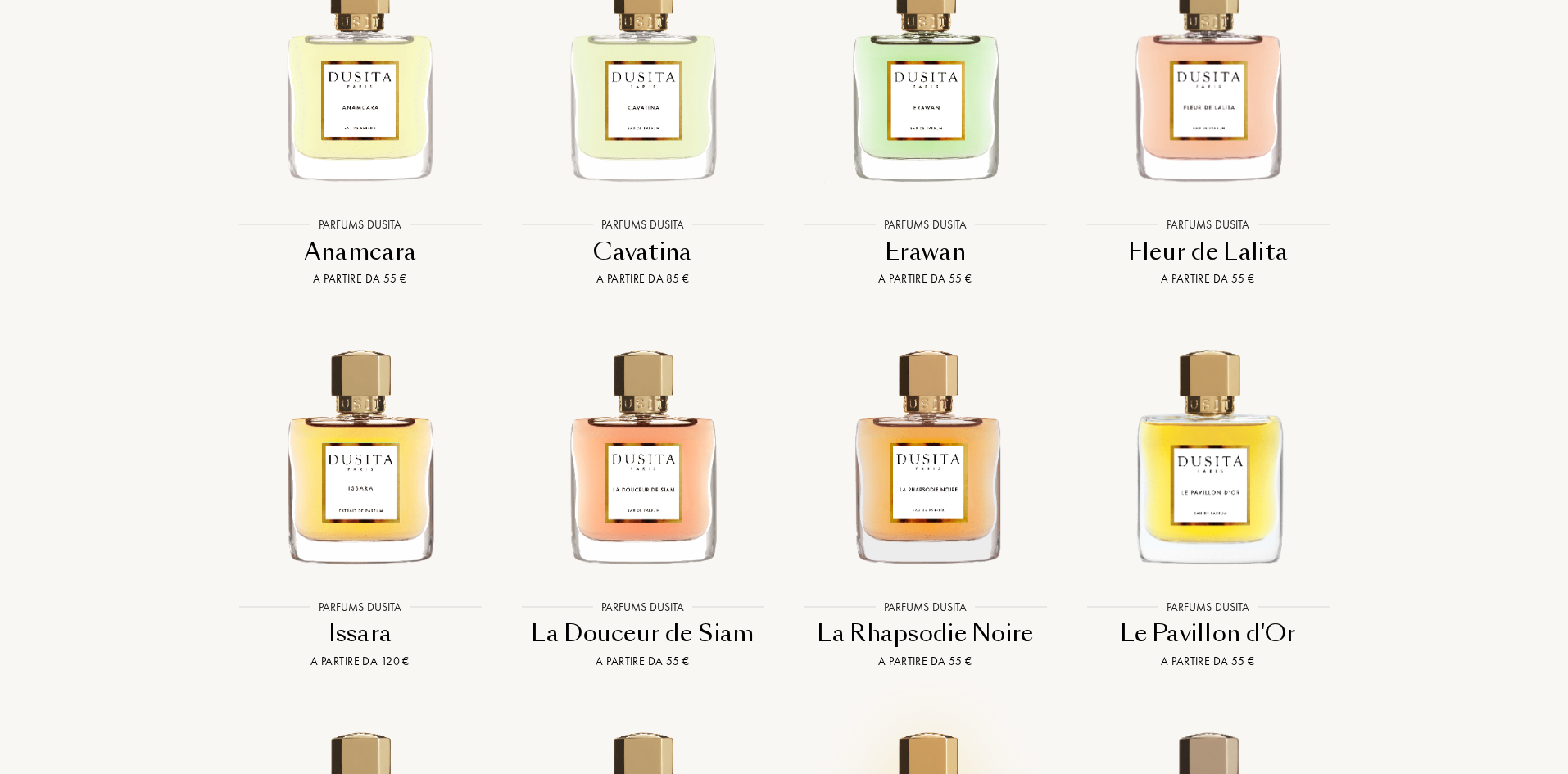
scroll to position [2457, 0]
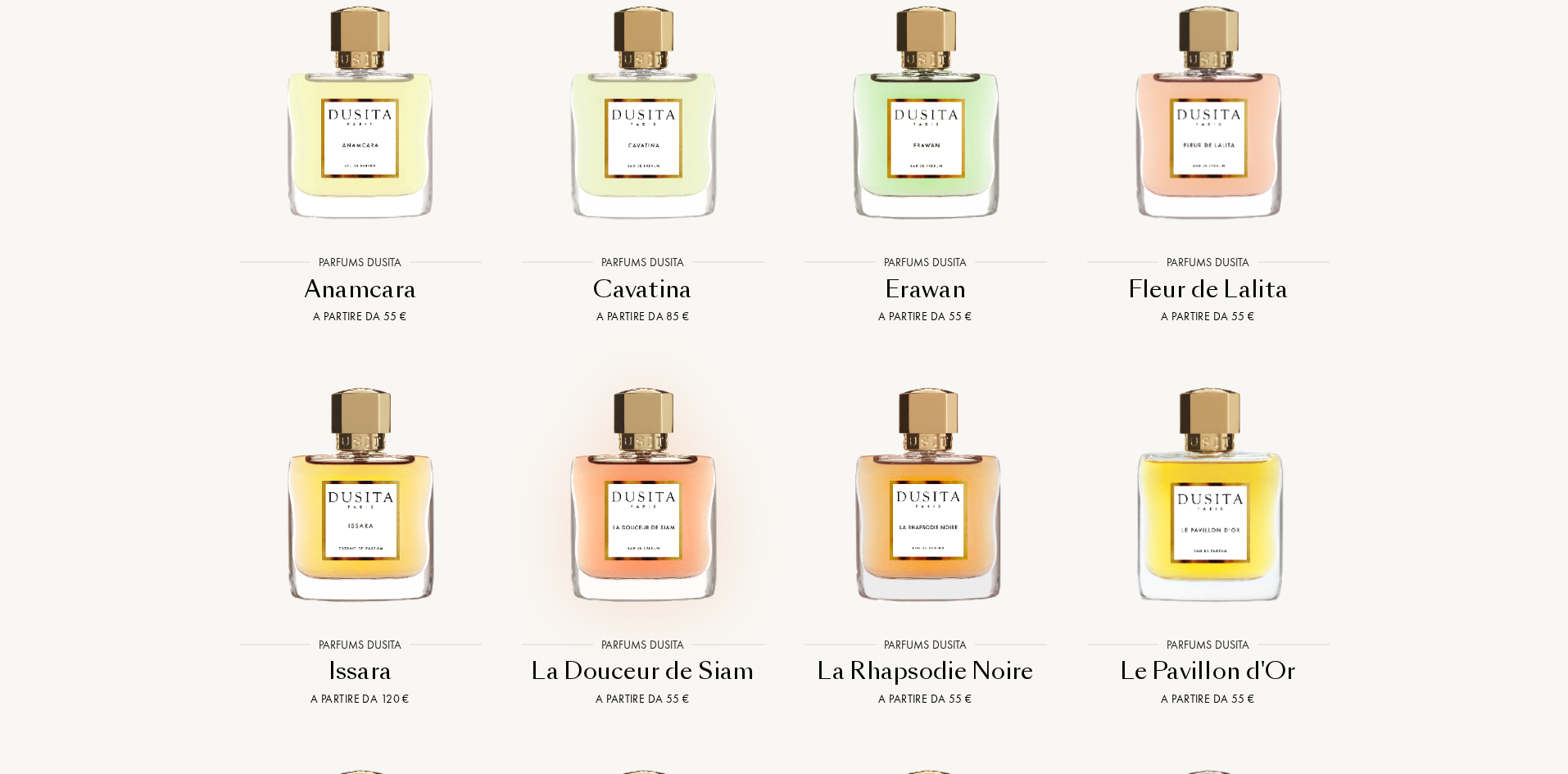
click at [636, 554] on img at bounding box center [642, 491] width 255 height 255
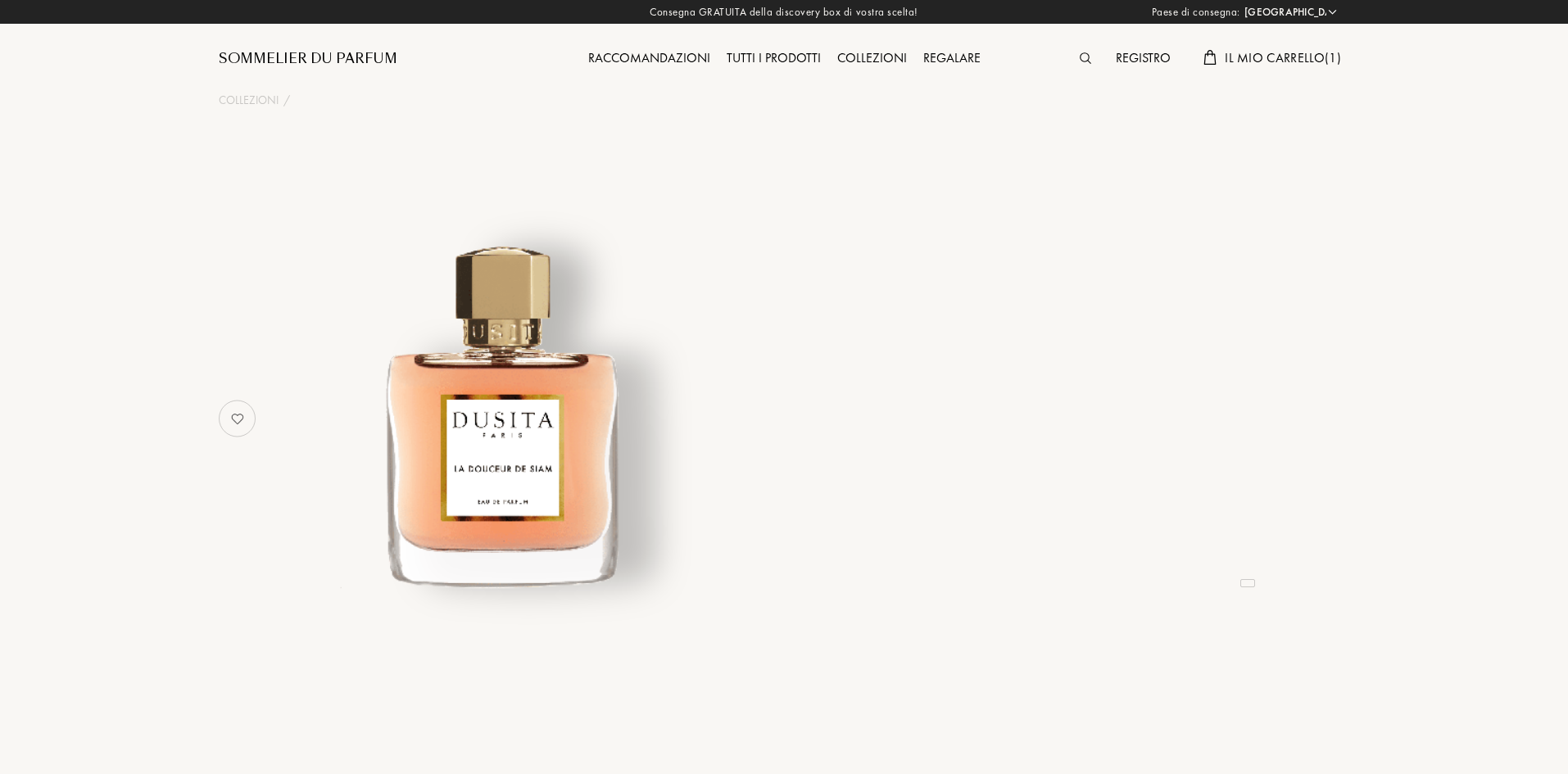
select select "IT"
select select "4"
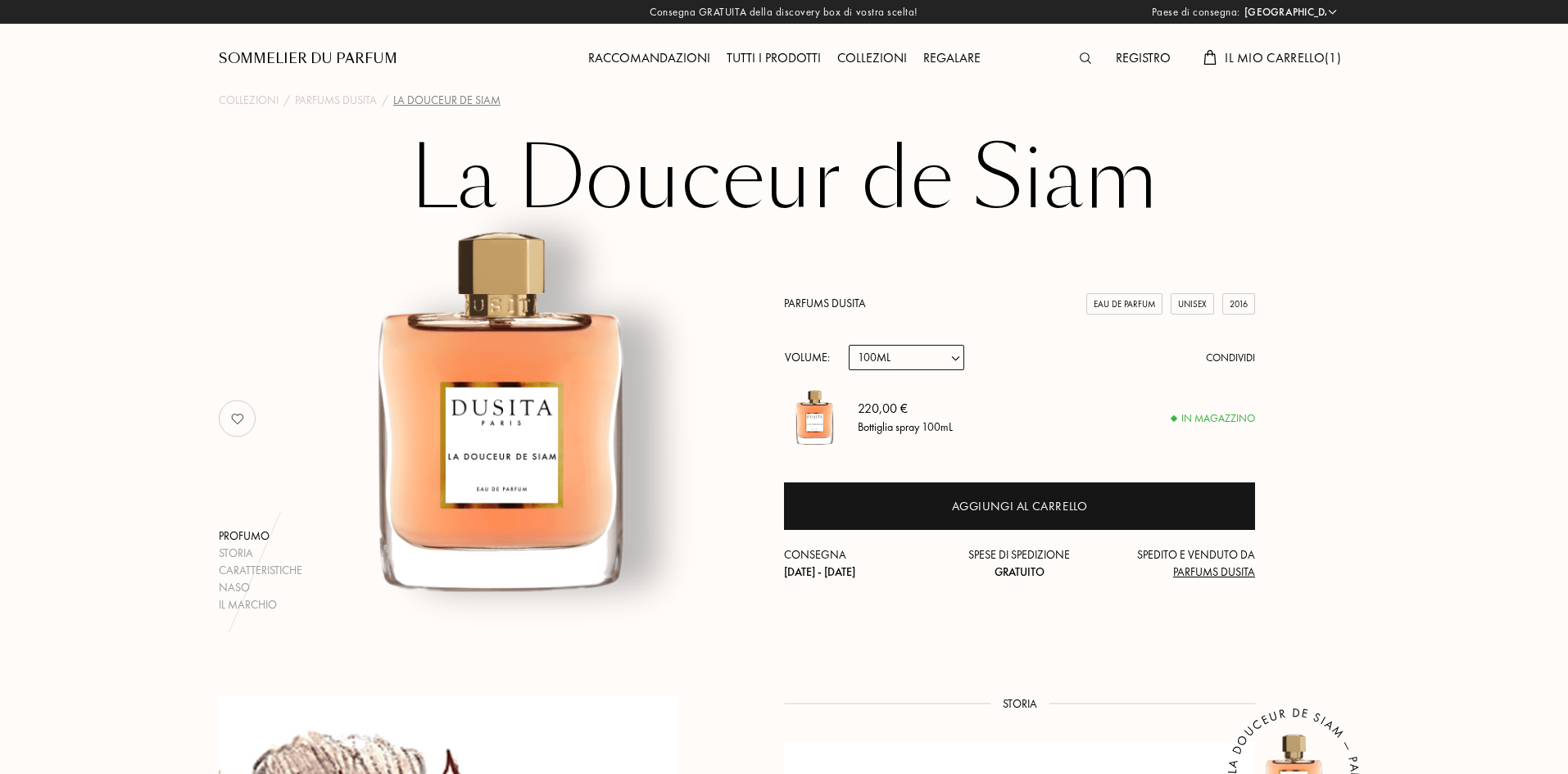
click at [642, 57] on div "Raccomandazioni" at bounding box center [649, 59] width 139 height 21
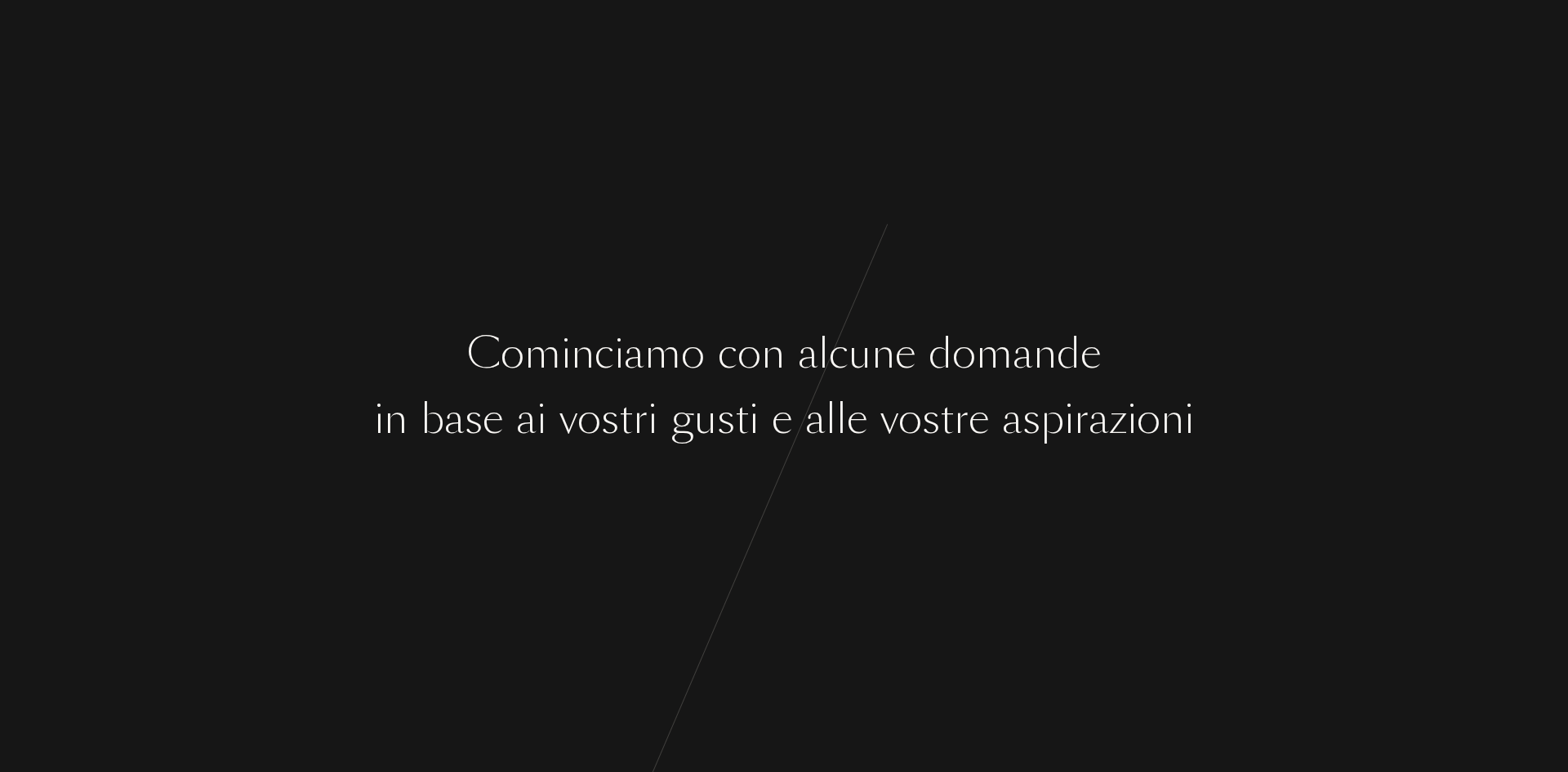
click at [865, 386] on div "C o m i n c i a m o c o n a l c u n e d o m a n d e i n b a s e a i v o s t r i…" at bounding box center [784, 386] width 1568 height 772
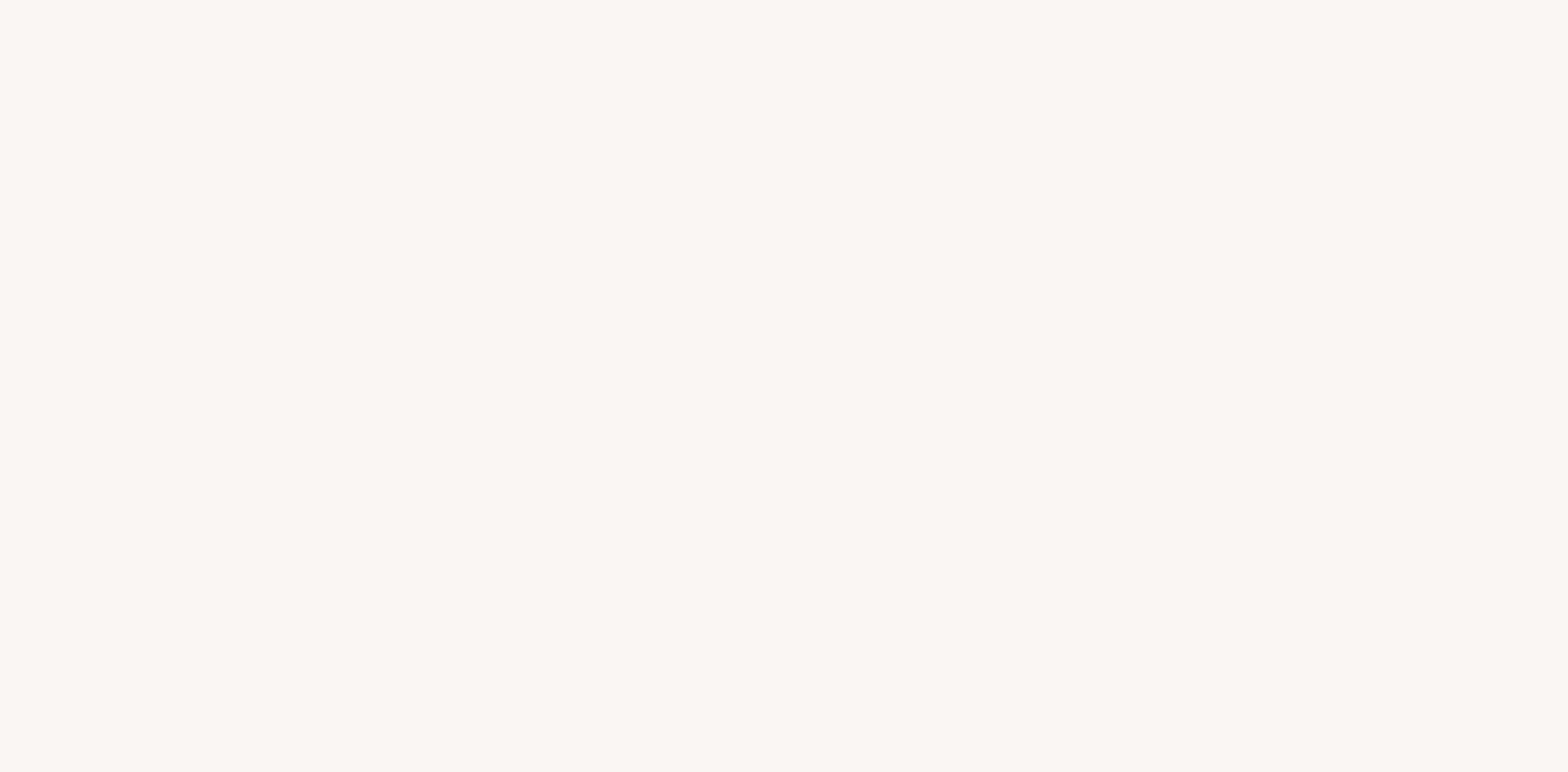
click at [850, 418] on div "e" at bounding box center [856, 418] width 20 height 62
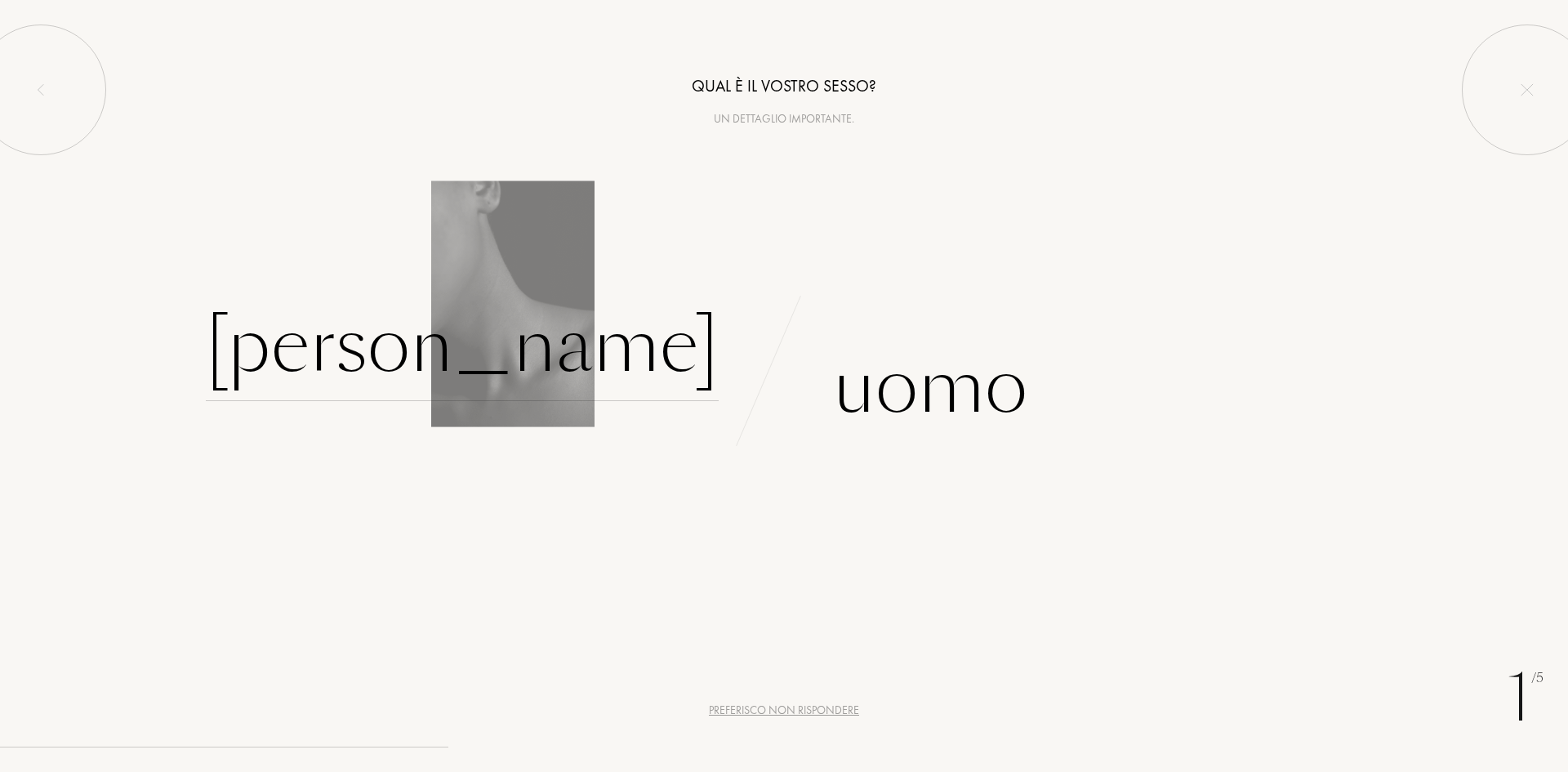
click at [606, 361] on div "Donna" at bounding box center [462, 346] width 513 height 111
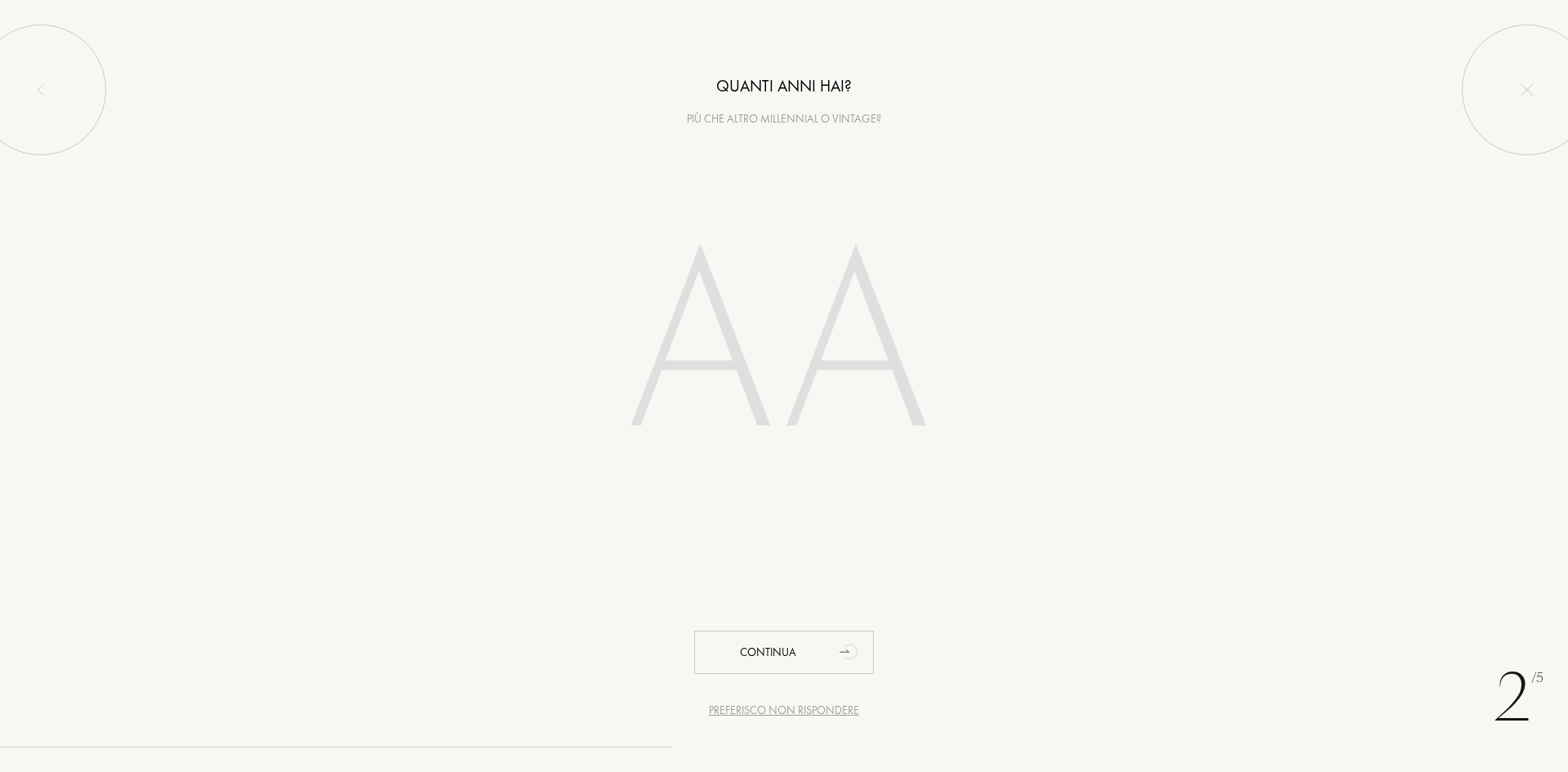
click at [665, 336] on input "number" at bounding box center [784, 349] width 465 height 331
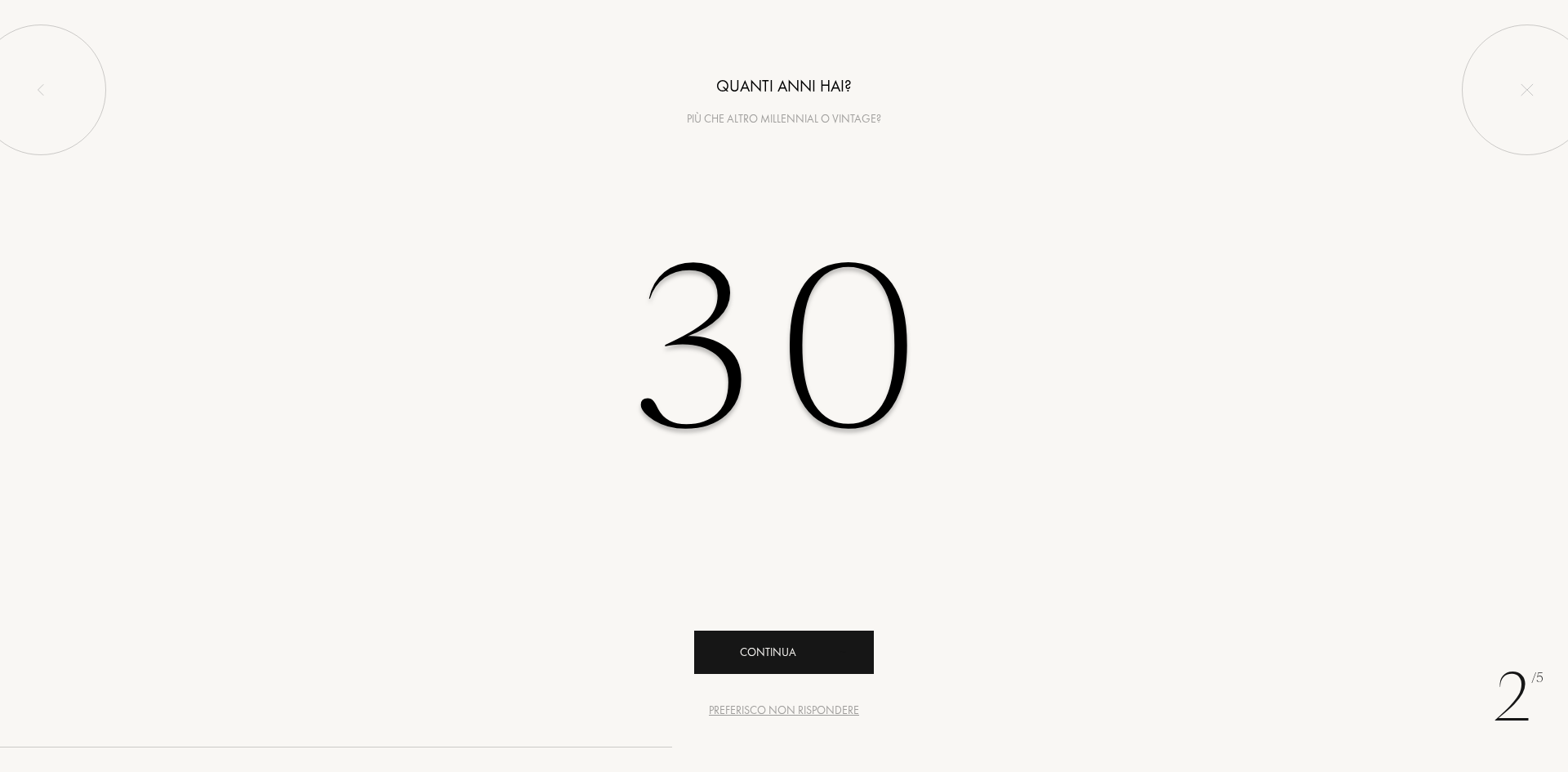
type input "30"
click at [797, 660] on div "Continua" at bounding box center [784, 652] width 180 height 44
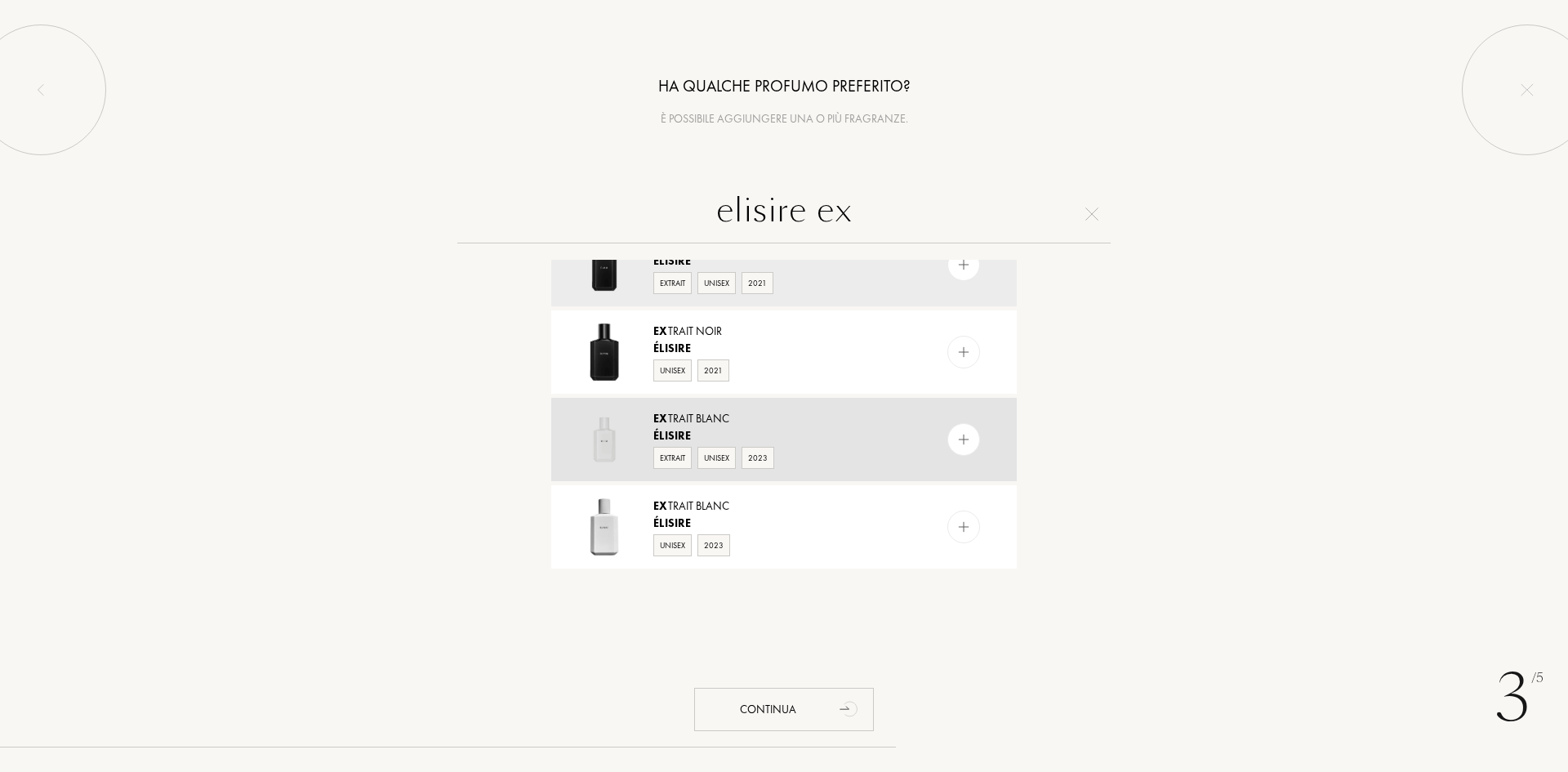
scroll to position [41, 0]
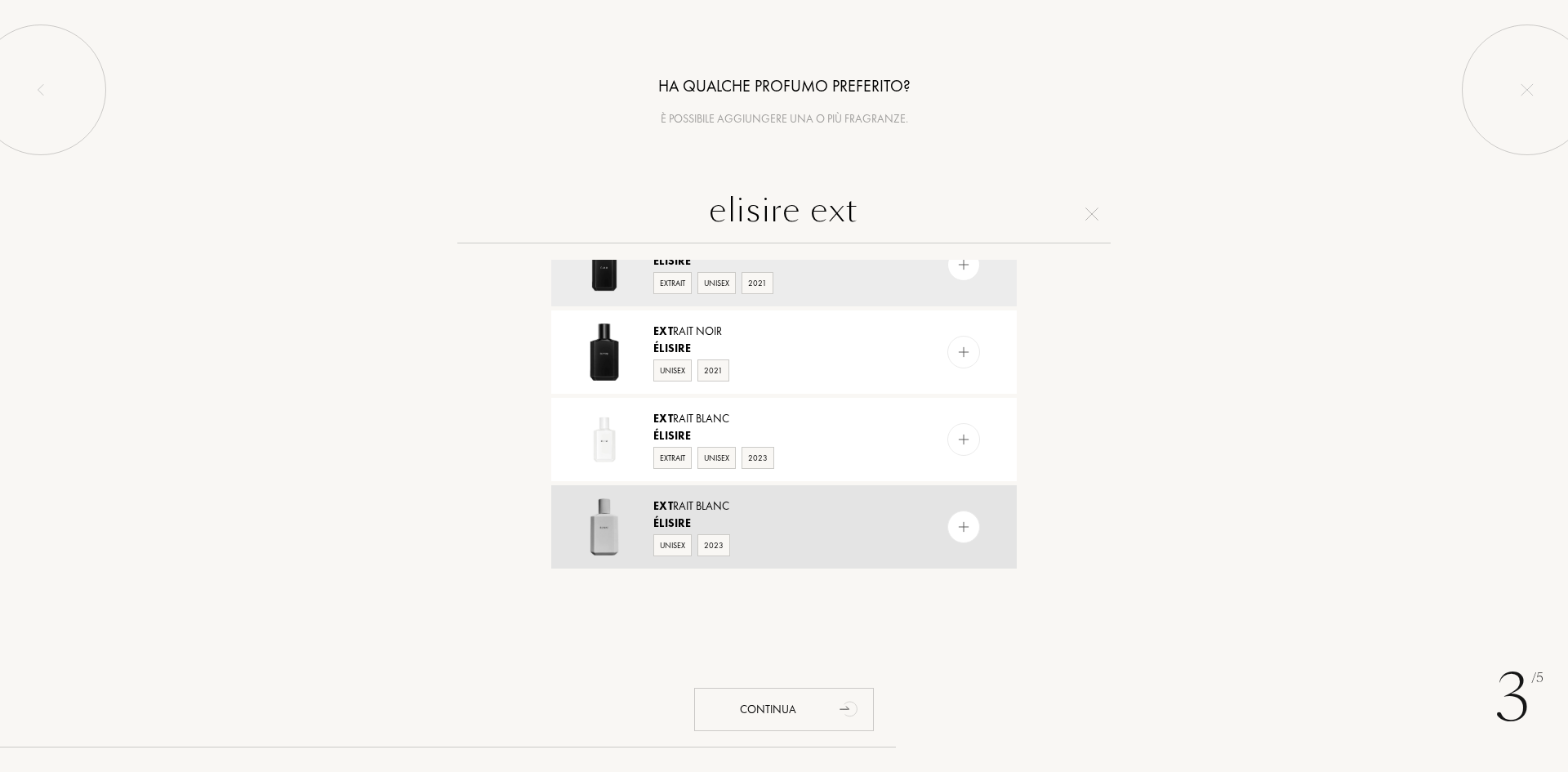
type input "elisire ext"
click at [963, 527] on img at bounding box center [963, 527] width 15 height 15
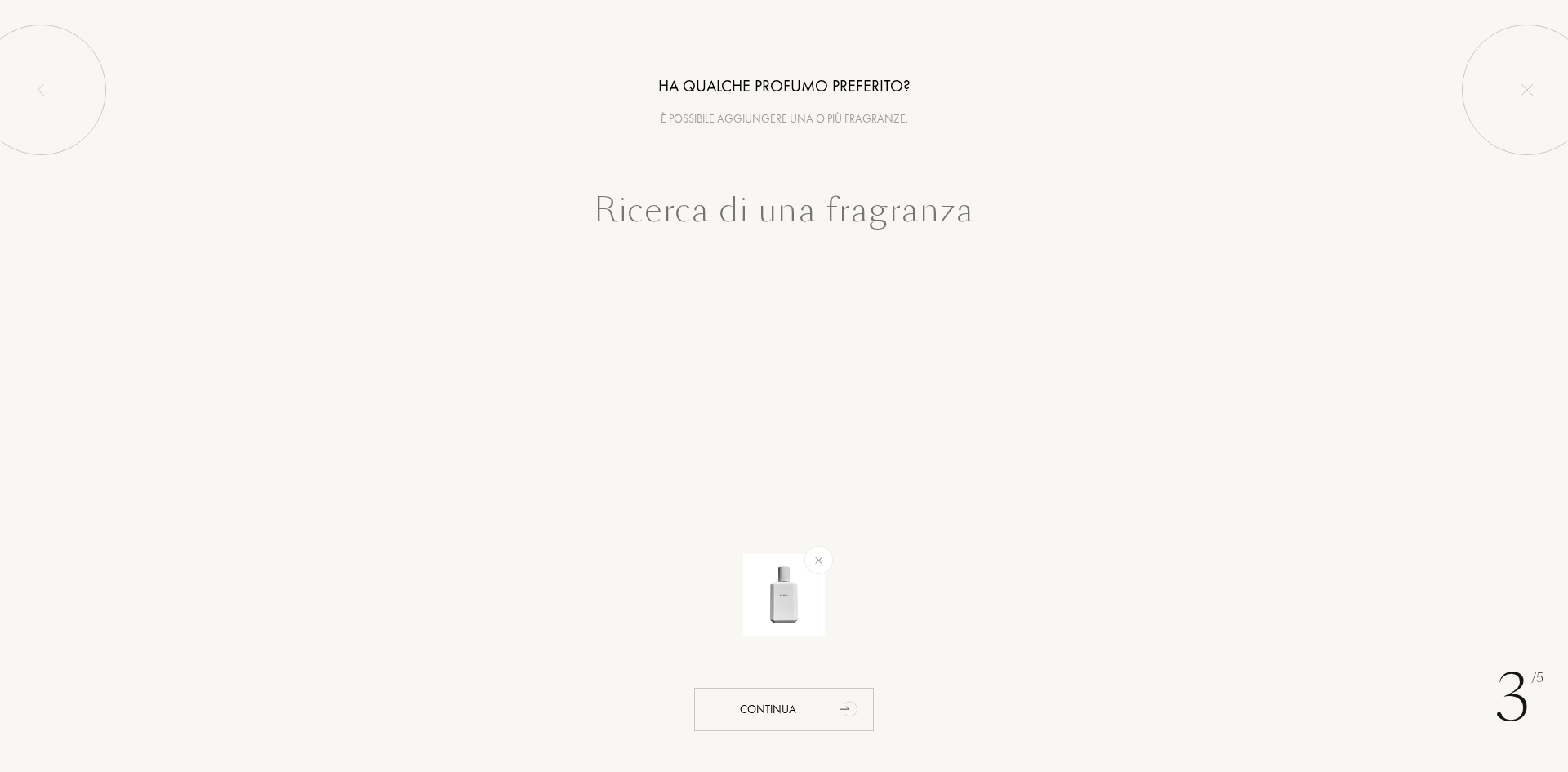
click at [749, 202] on input "text" at bounding box center [783, 214] width 653 height 59
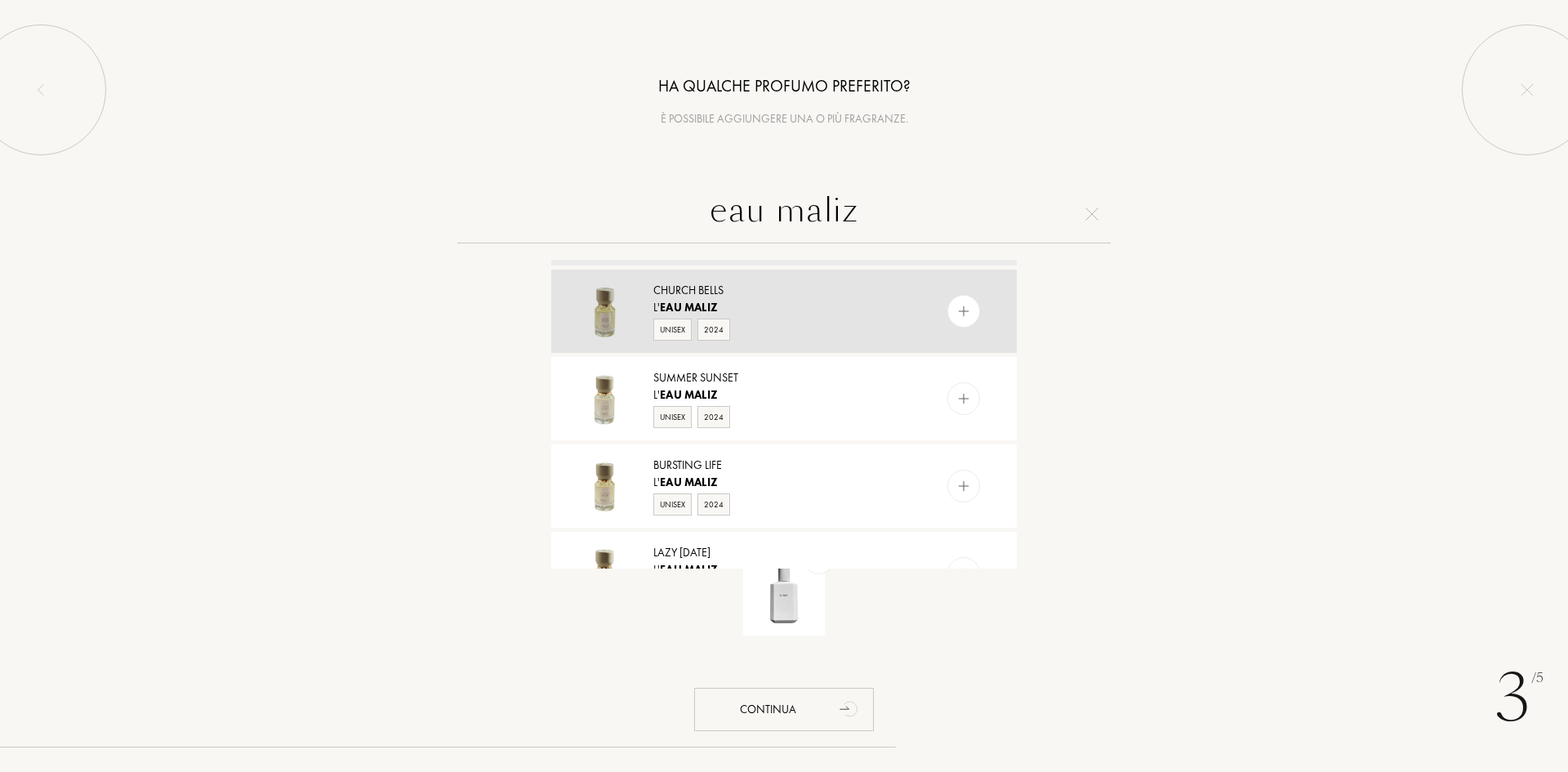
scroll to position [163, 0]
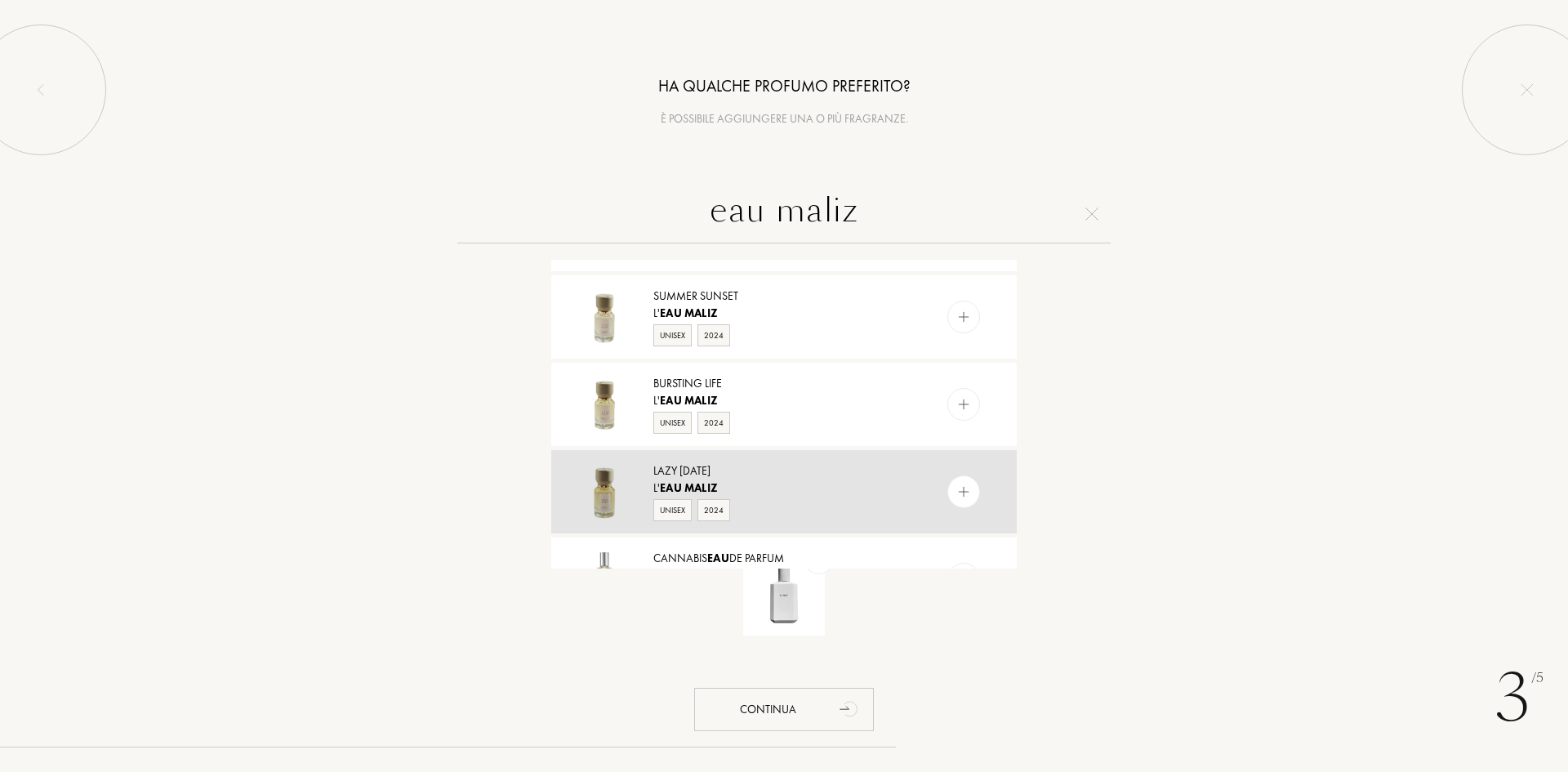
type input "eau maliz"
click at [805, 485] on div "L' Eau Maliz" at bounding box center [782, 488] width 259 height 17
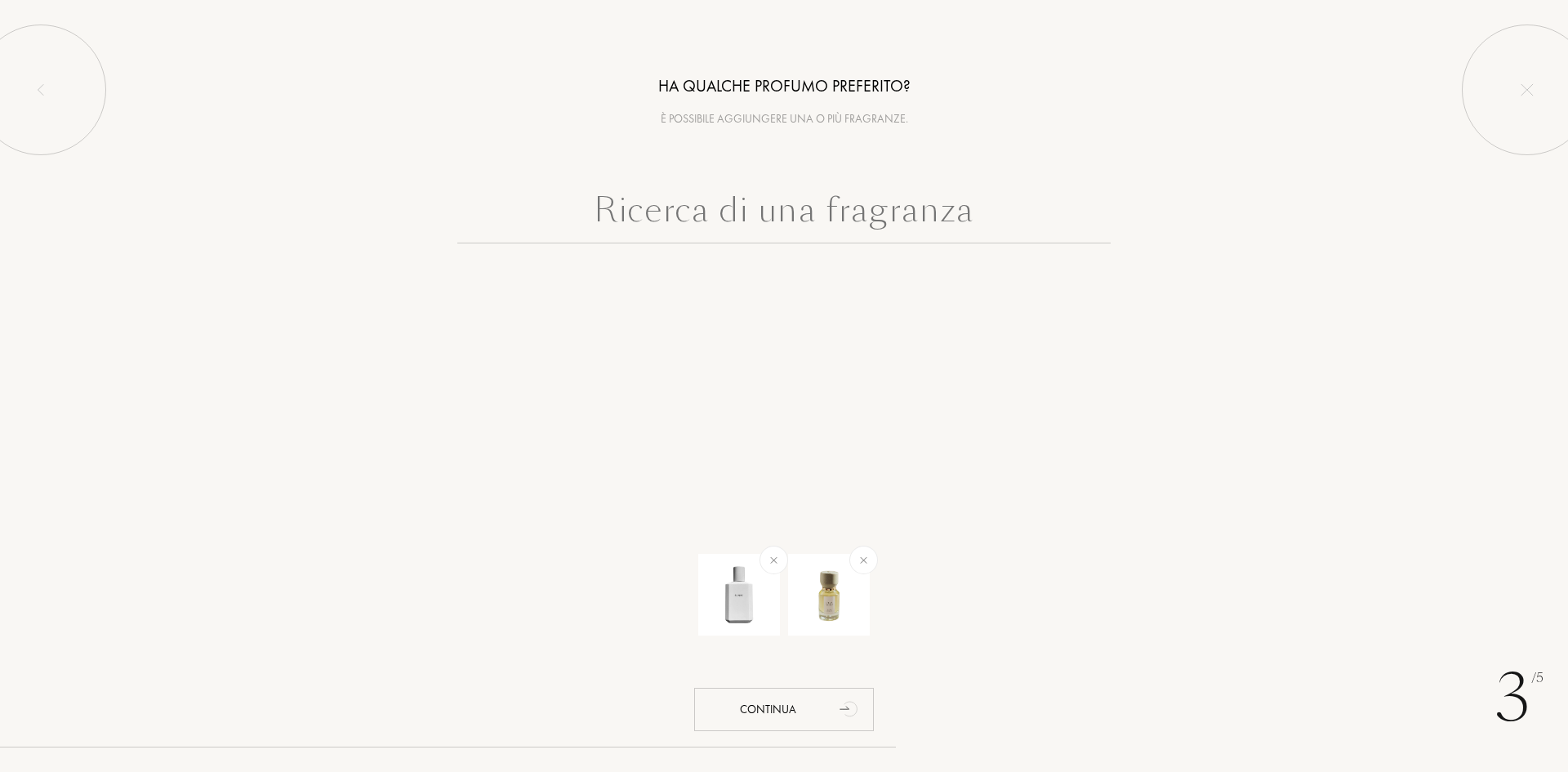
click at [835, 201] on input "text" at bounding box center [783, 214] width 653 height 59
click at [831, 212] on input "text" at bounding box center [783, 214] width 653 height 59
click at [769, 233] on input "text" at bounding box center [783, 214] width 653 height 59
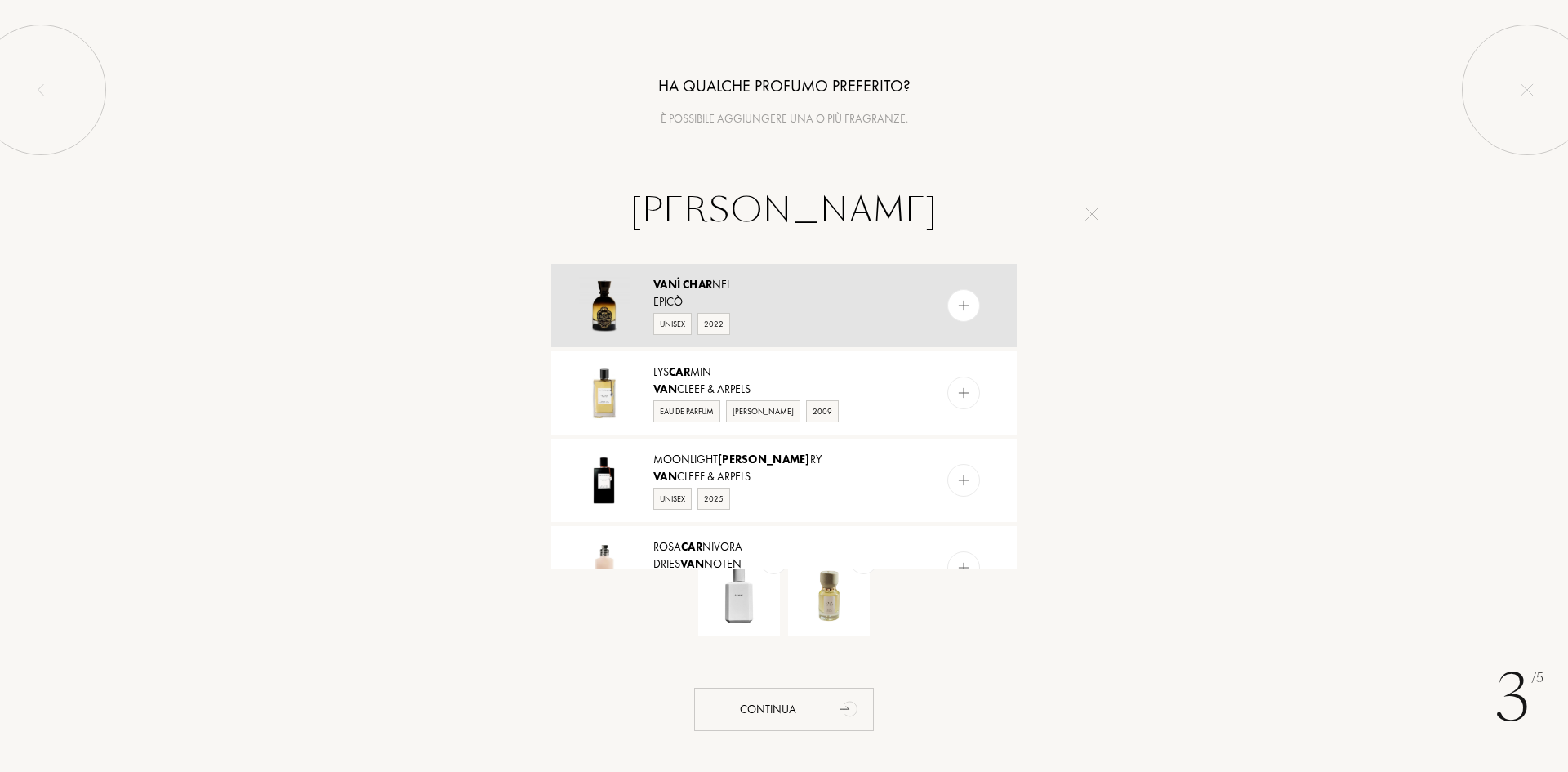
type input "vani char"
click at [957, 295] on div at bounding box center [963, 305] width 33 height 33
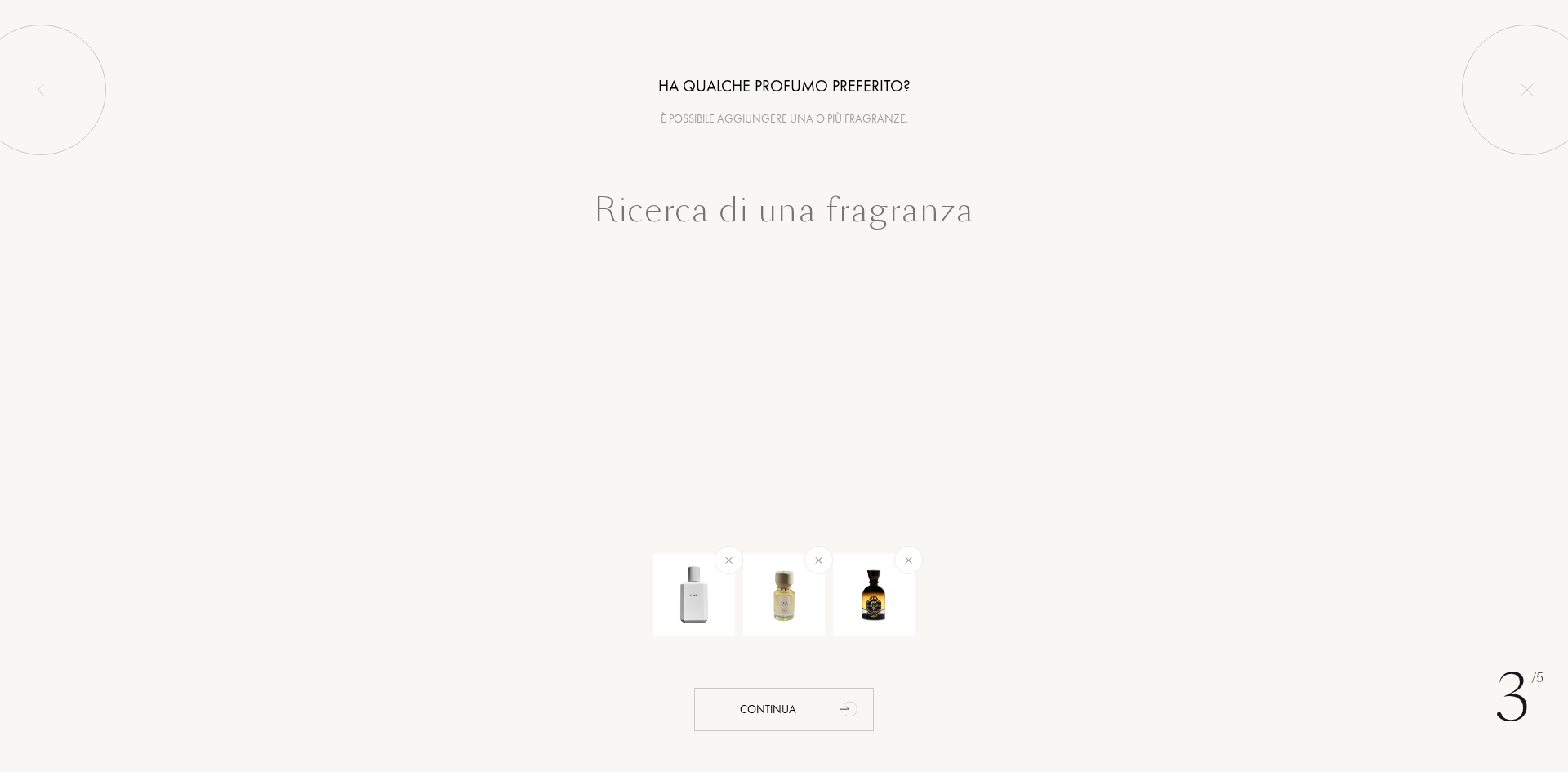
click at [755, 220] on input "text" at bounding box center [783, 214] width 653 height 59
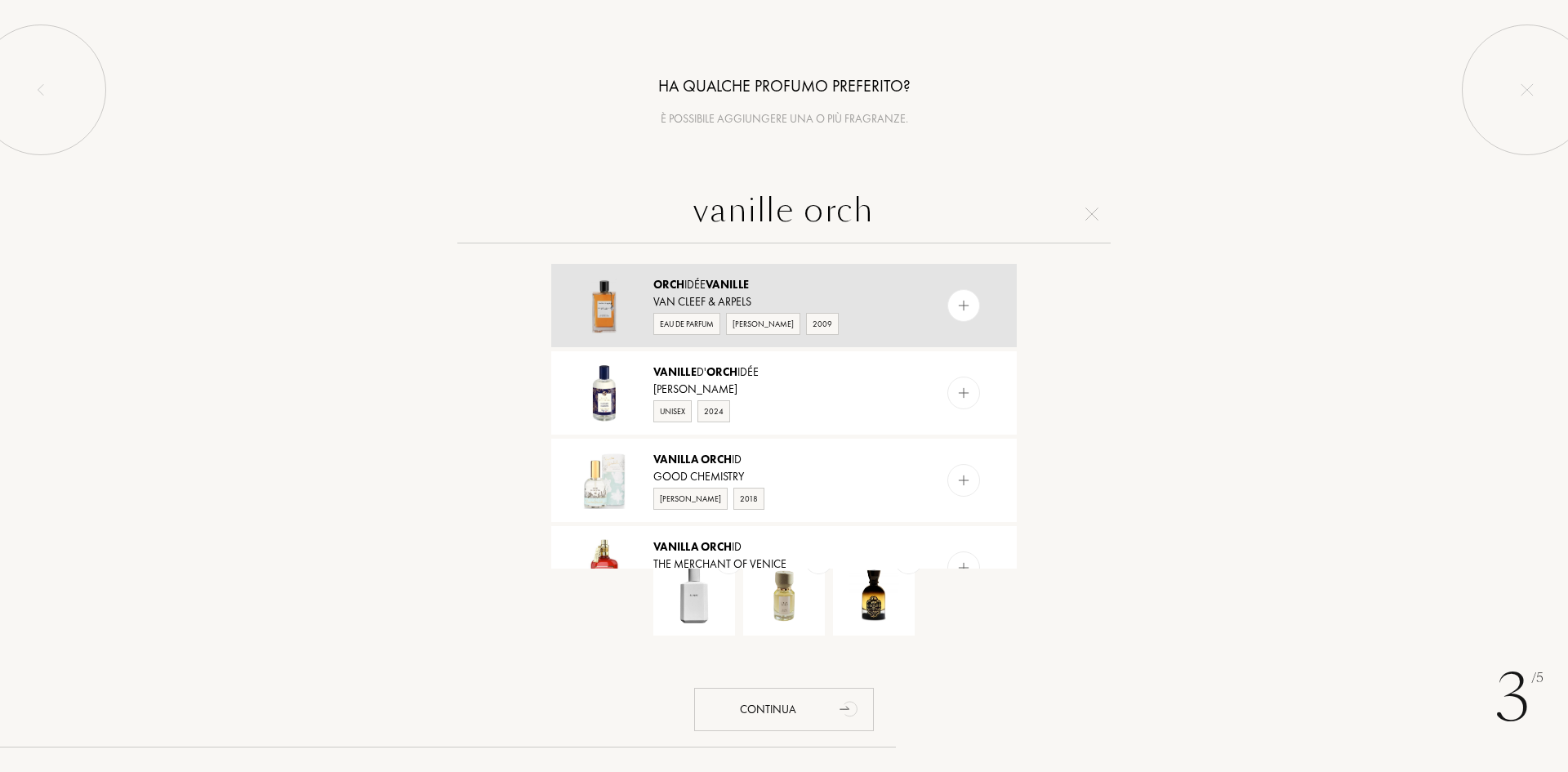
type input "vanille orch"
click at [962, 304] on img at bounding box center [963, 305] width 15 height 15
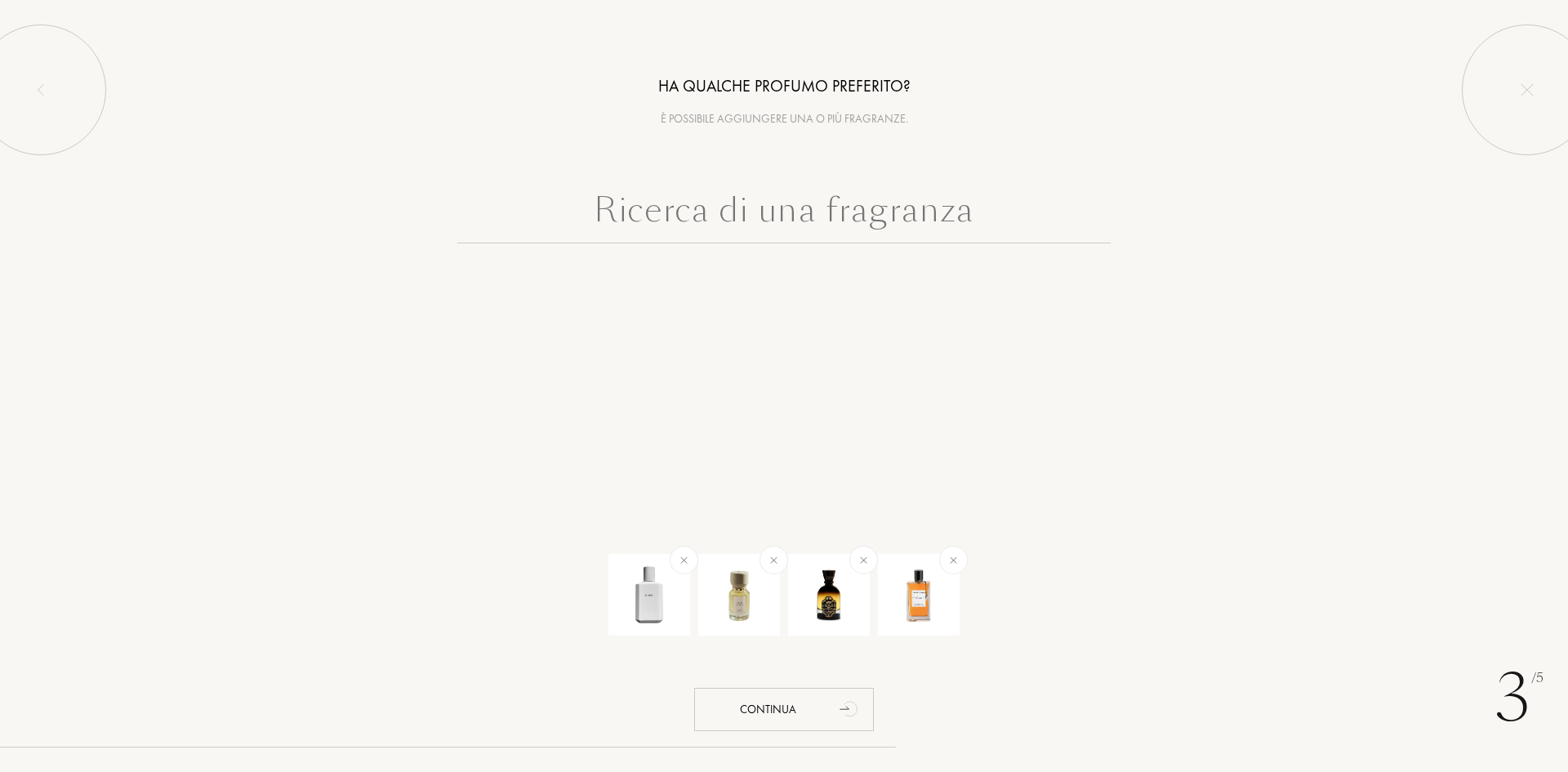
click at [916, 207] on input "text" at bounding box center [783, 214] width 653 height 59
click at [795, 710] on div "Continua" at bounding box center [784, 710] width 180 height 44
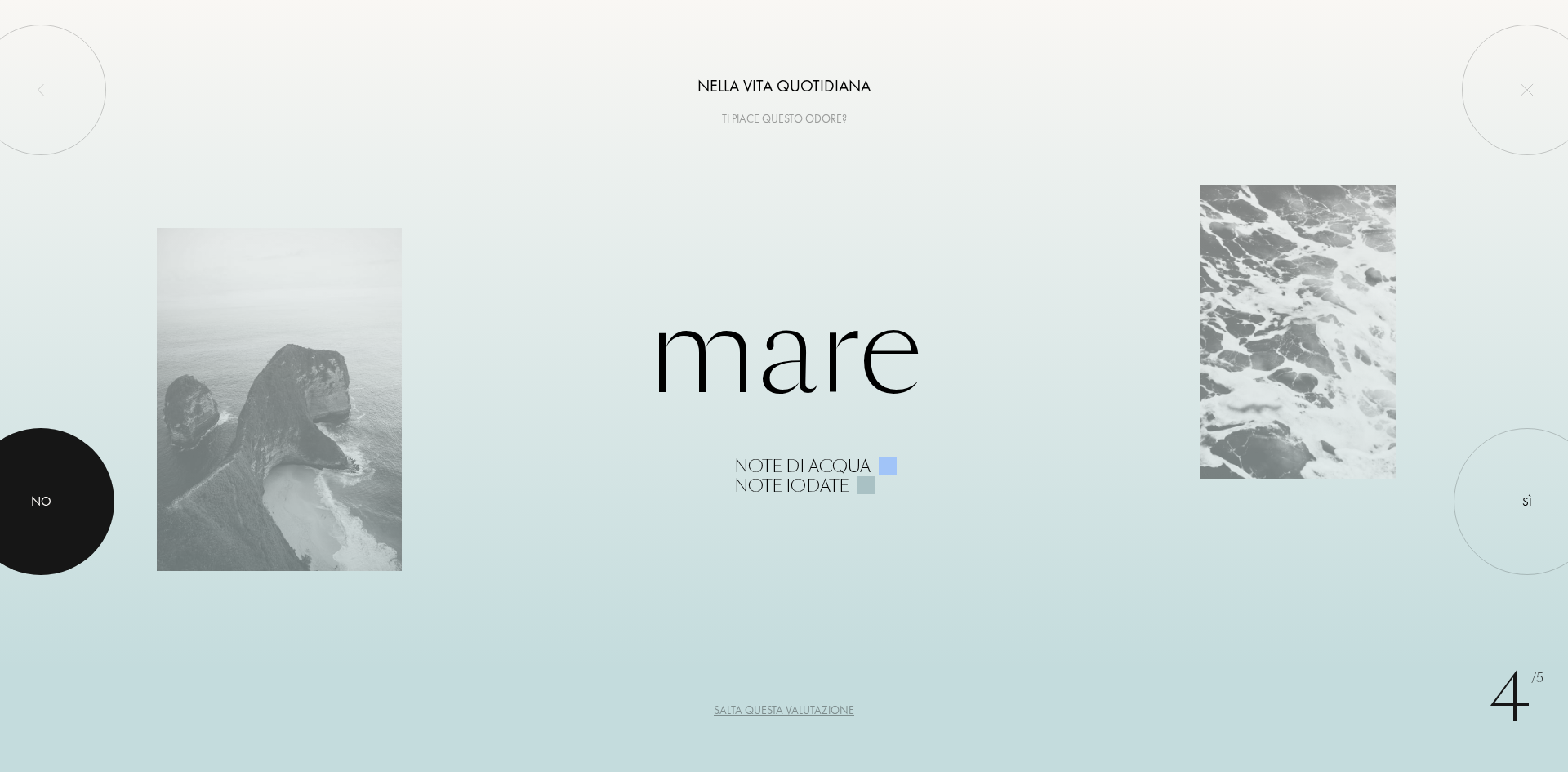
click at [56, 487] on div at bounding box center [40, 501] width 147 height 147
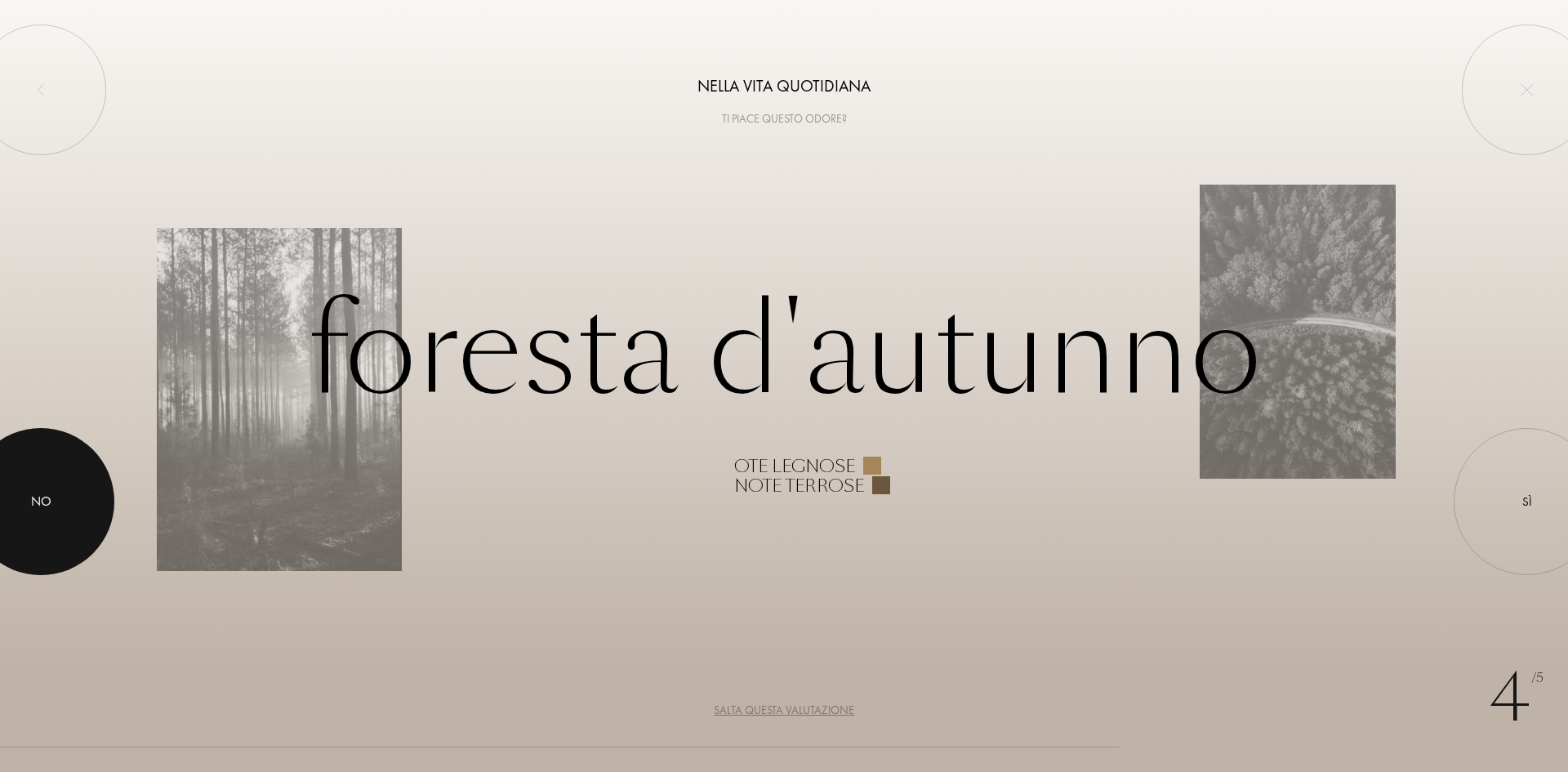
click at [50, 501] on div "No" at bounding box center [41, 502] width 20 height 20
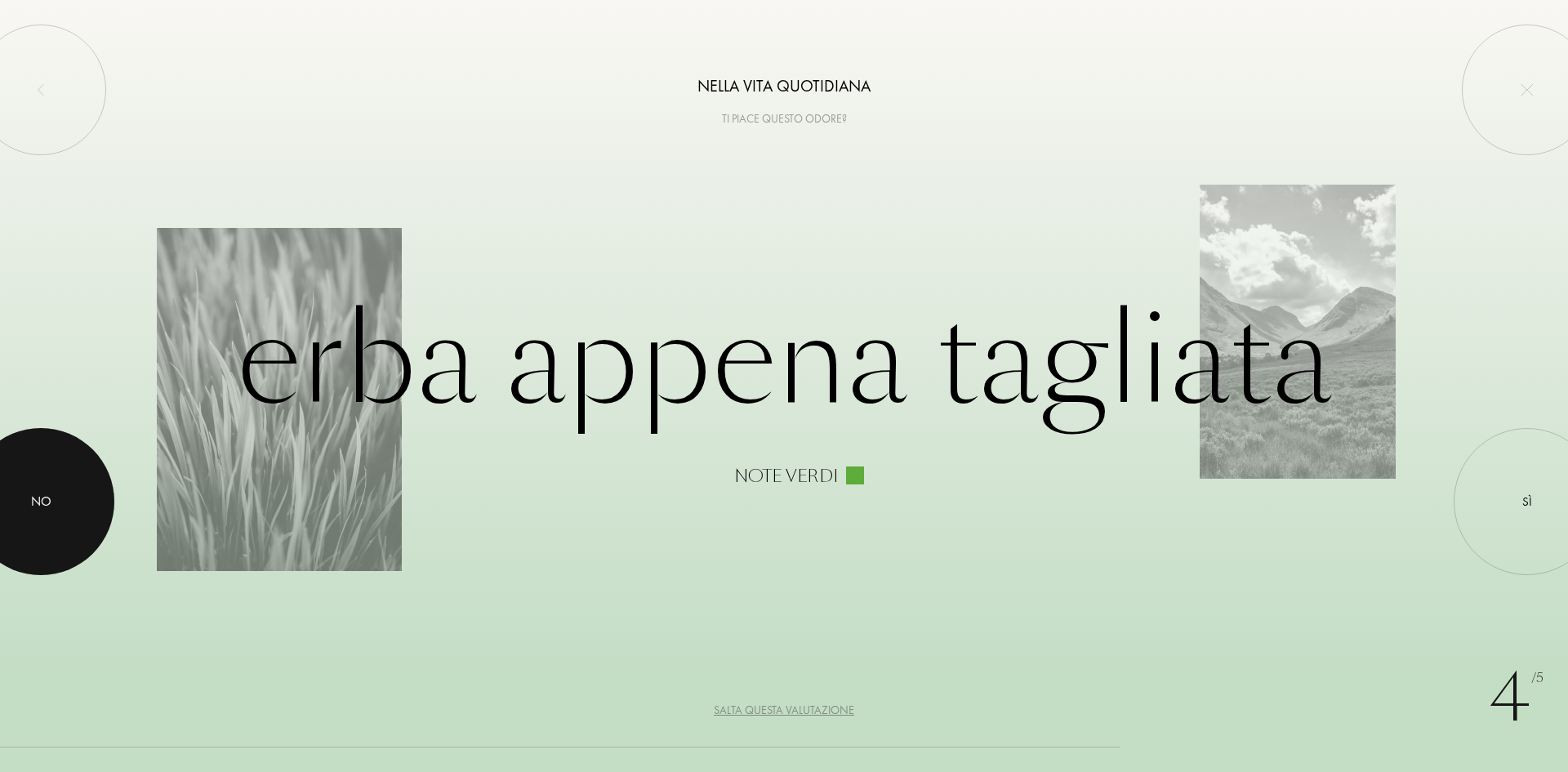
click at [69, 504] on div at bounding box center [40, 501] width 147 height 147
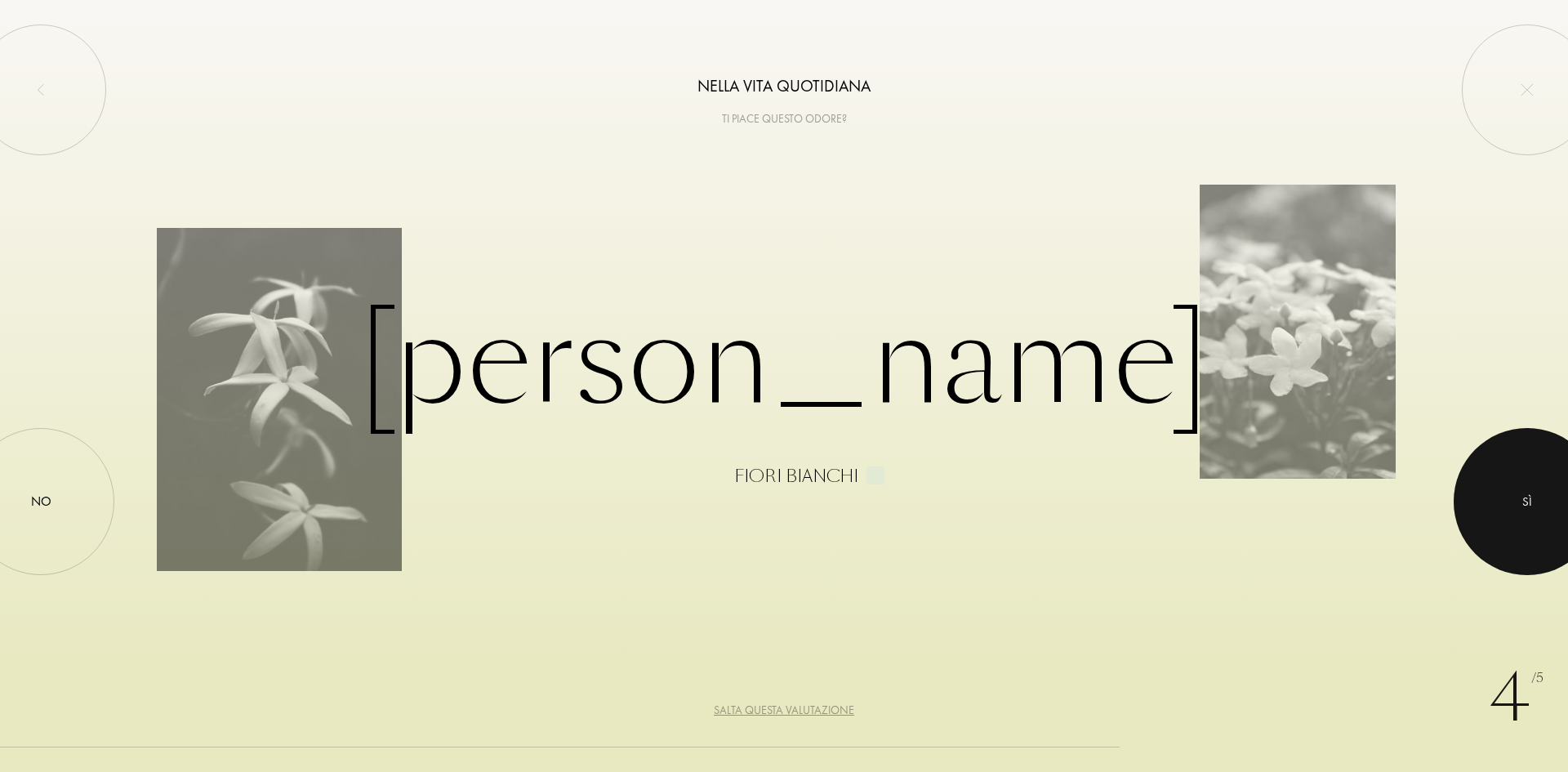
click at [1509, 513] on div at bounding box center [1526, 501] width 147 height 147
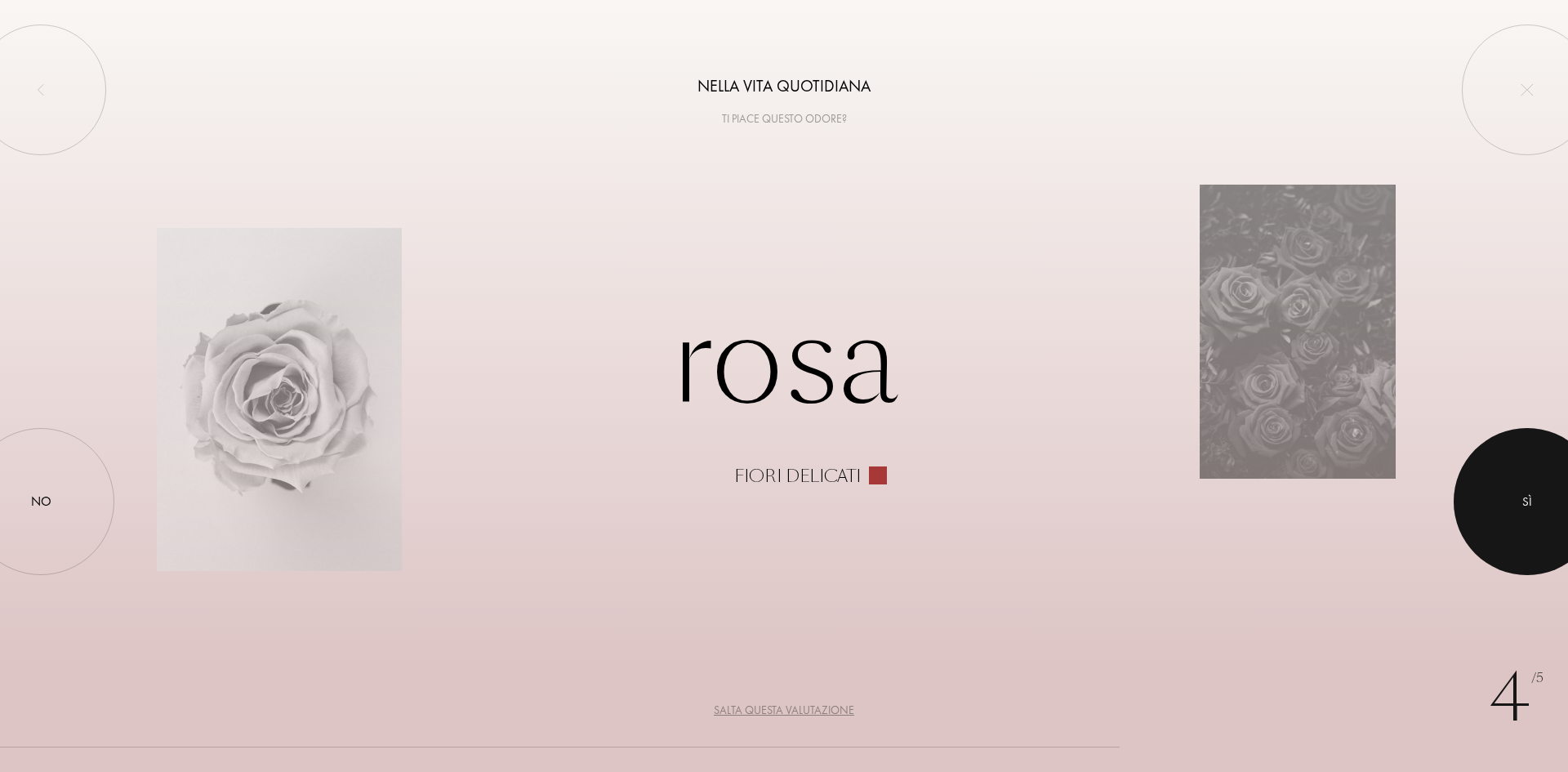
click at [1513, 505] on div at bounding box center [1526, 501] width 147 height 147
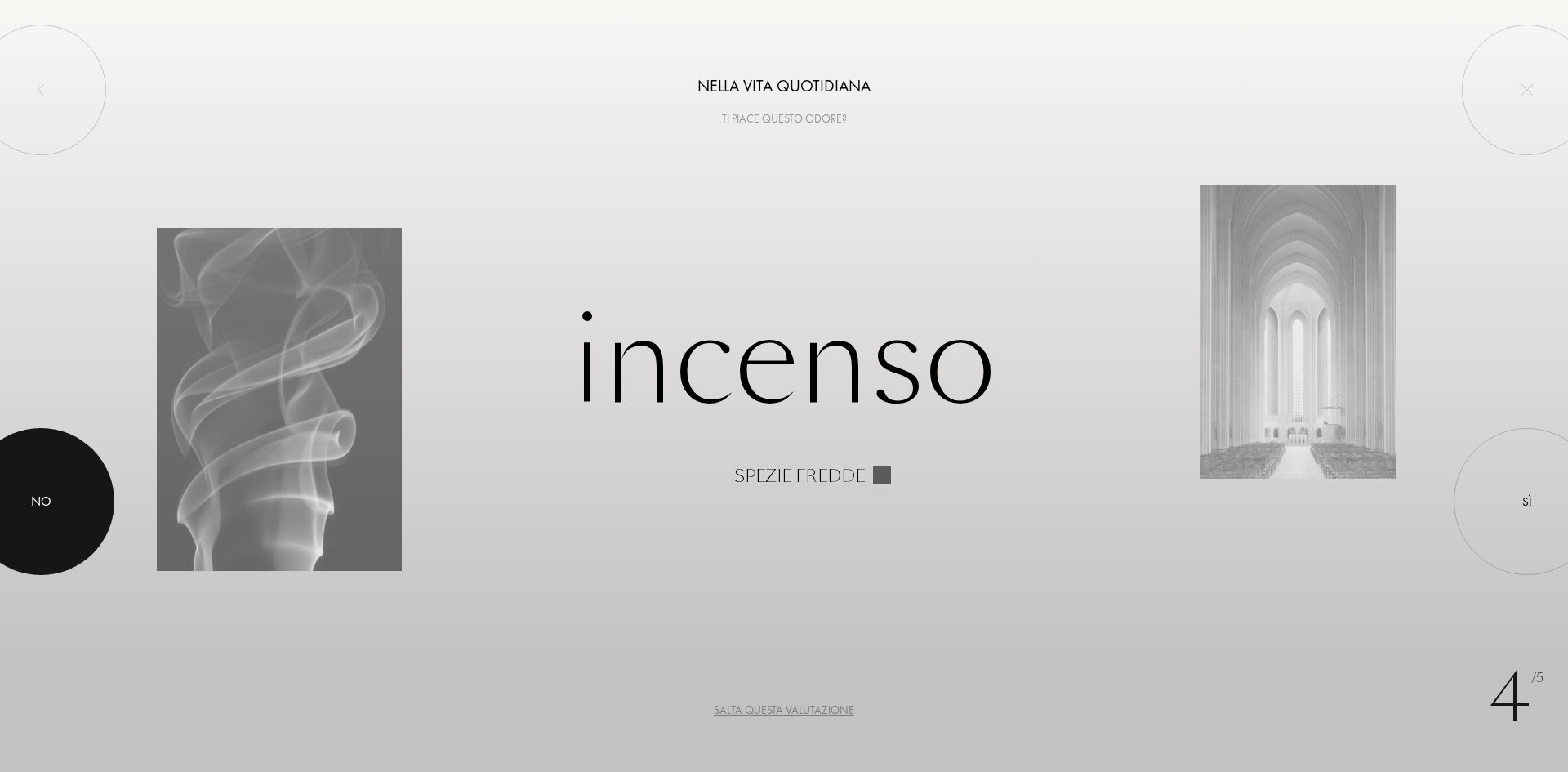
click at [73, 489] on div at bounding box center [40, 501] width 147 height 147
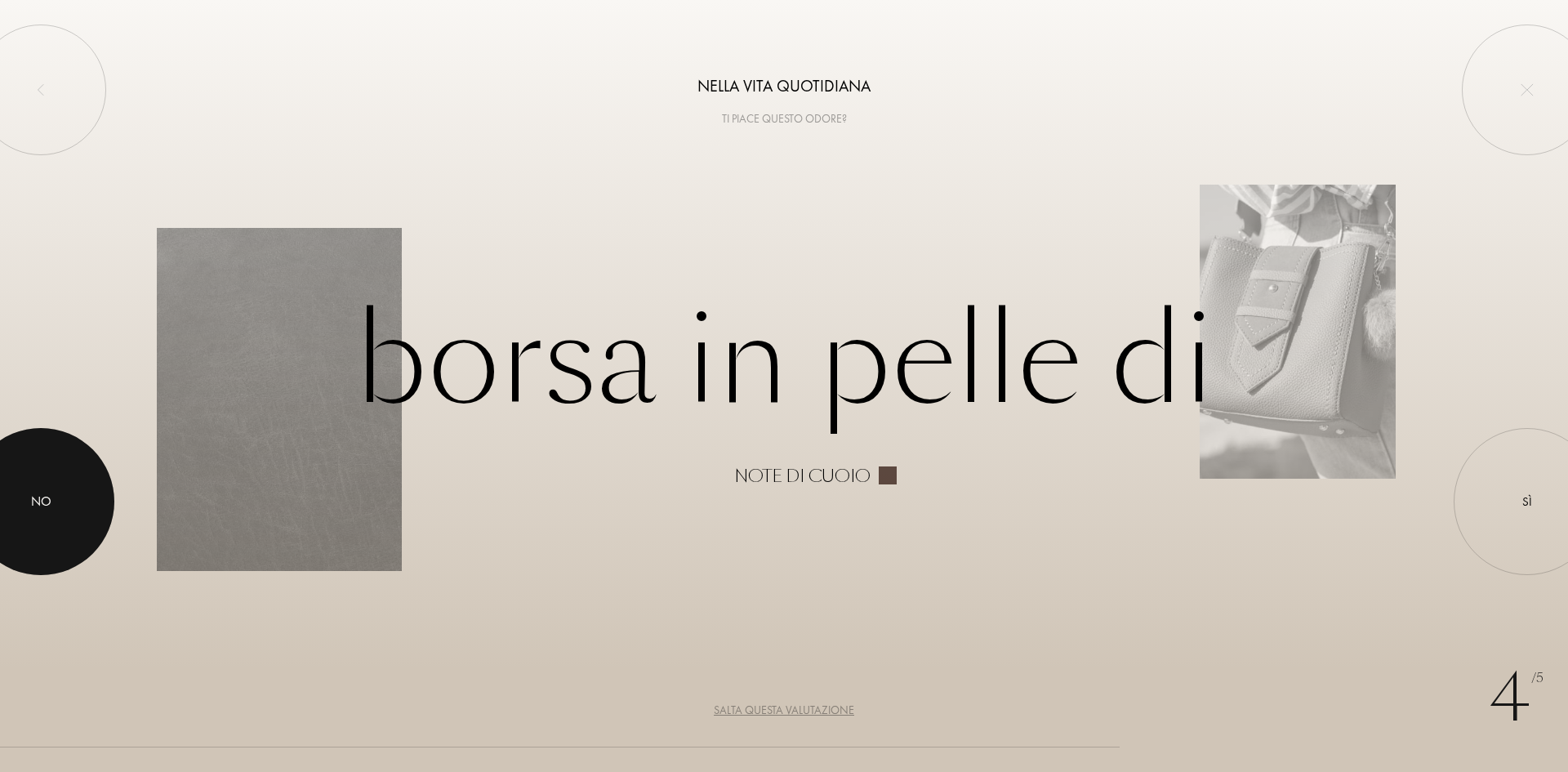
click at [39, 495] on div "No" at bounding box center [41, 502] width 20 height 20
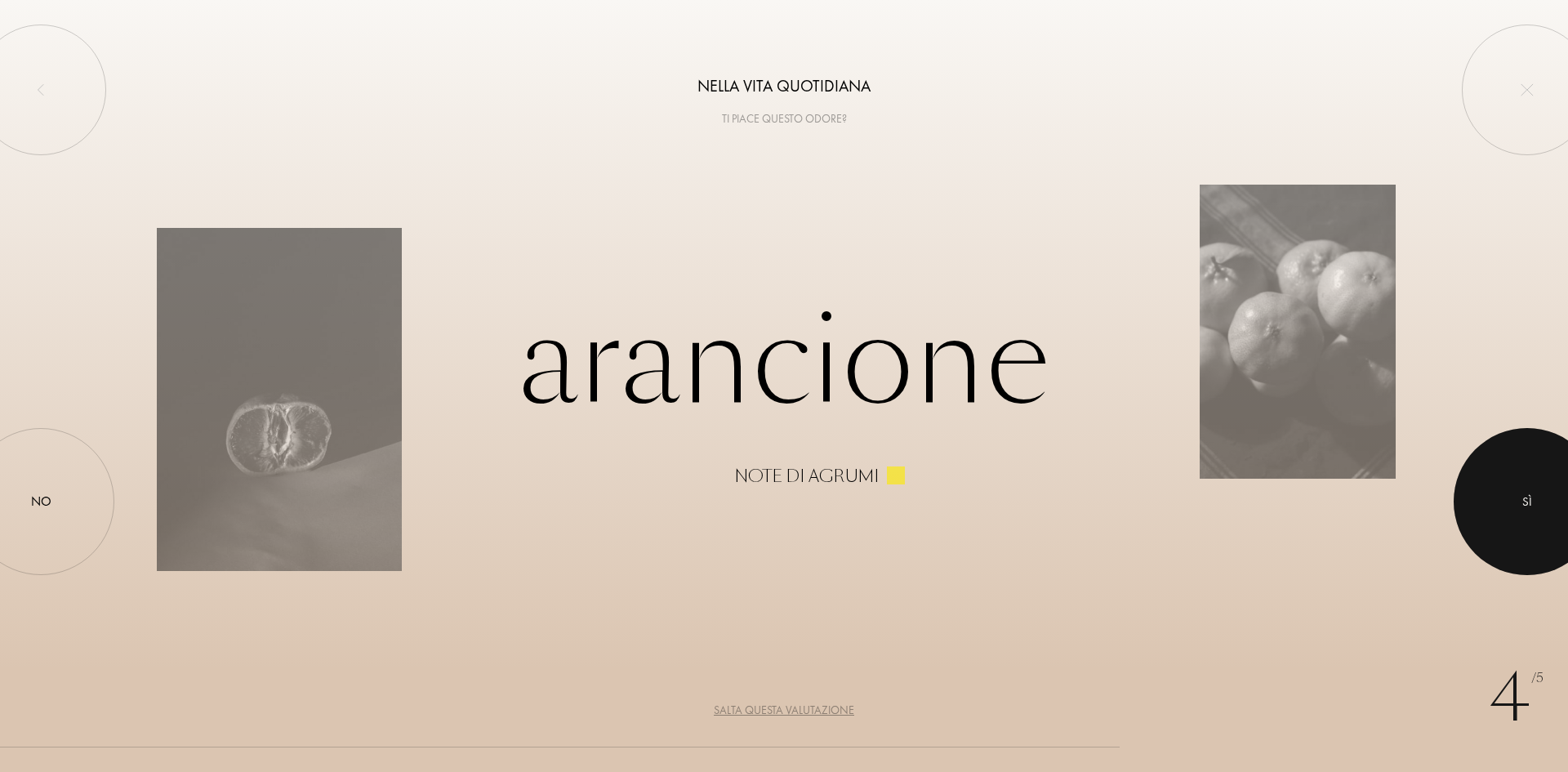
click at [1499, 510] on div at bounding box center [1526, 501] width 147 height 147
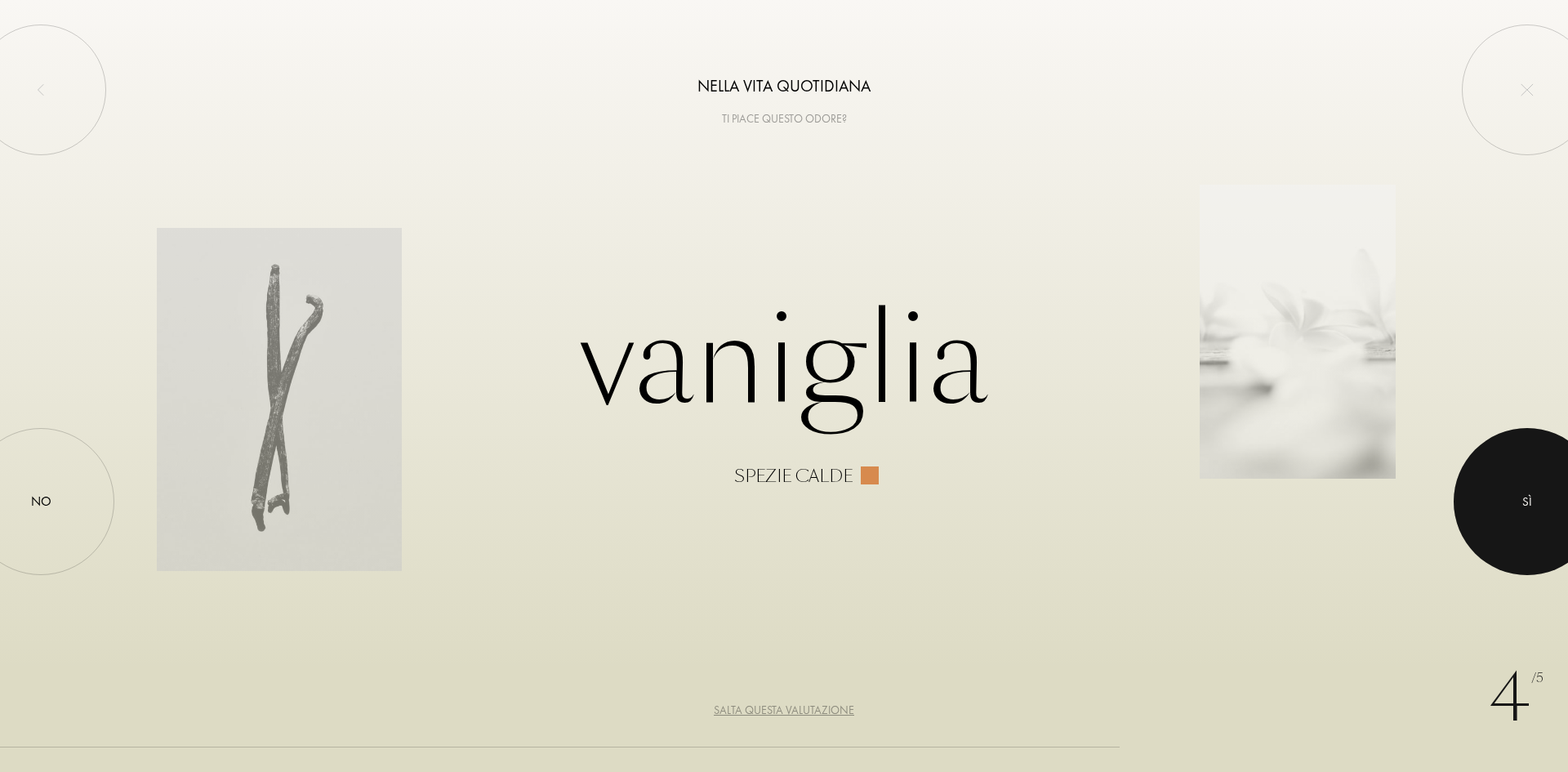
click at [1509, 505] on div at bounding box center [1526, 501] width 147 height 147
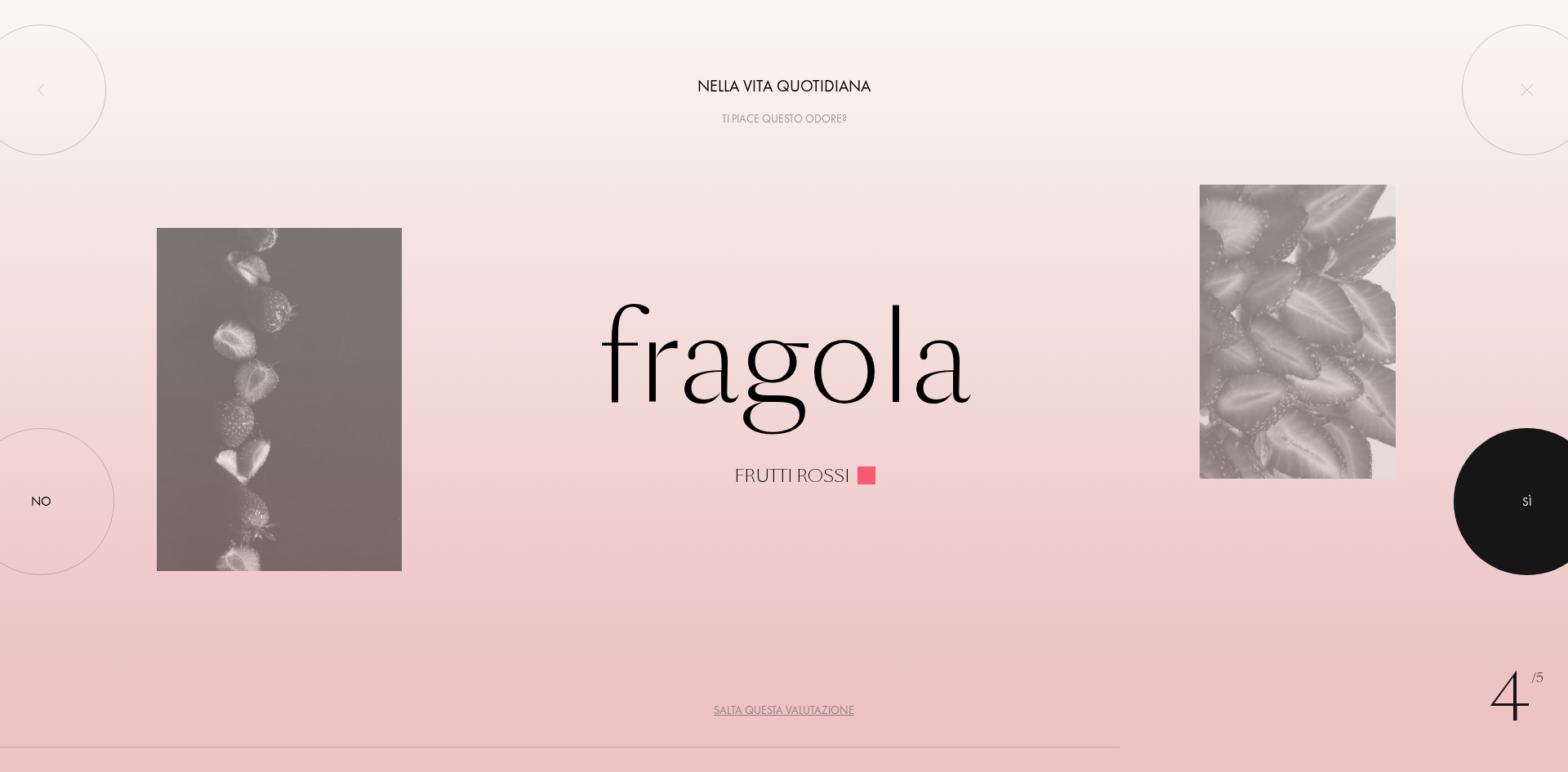
click at [1509, 505] on div at bounding box center [1526, 501] width 147 height 147
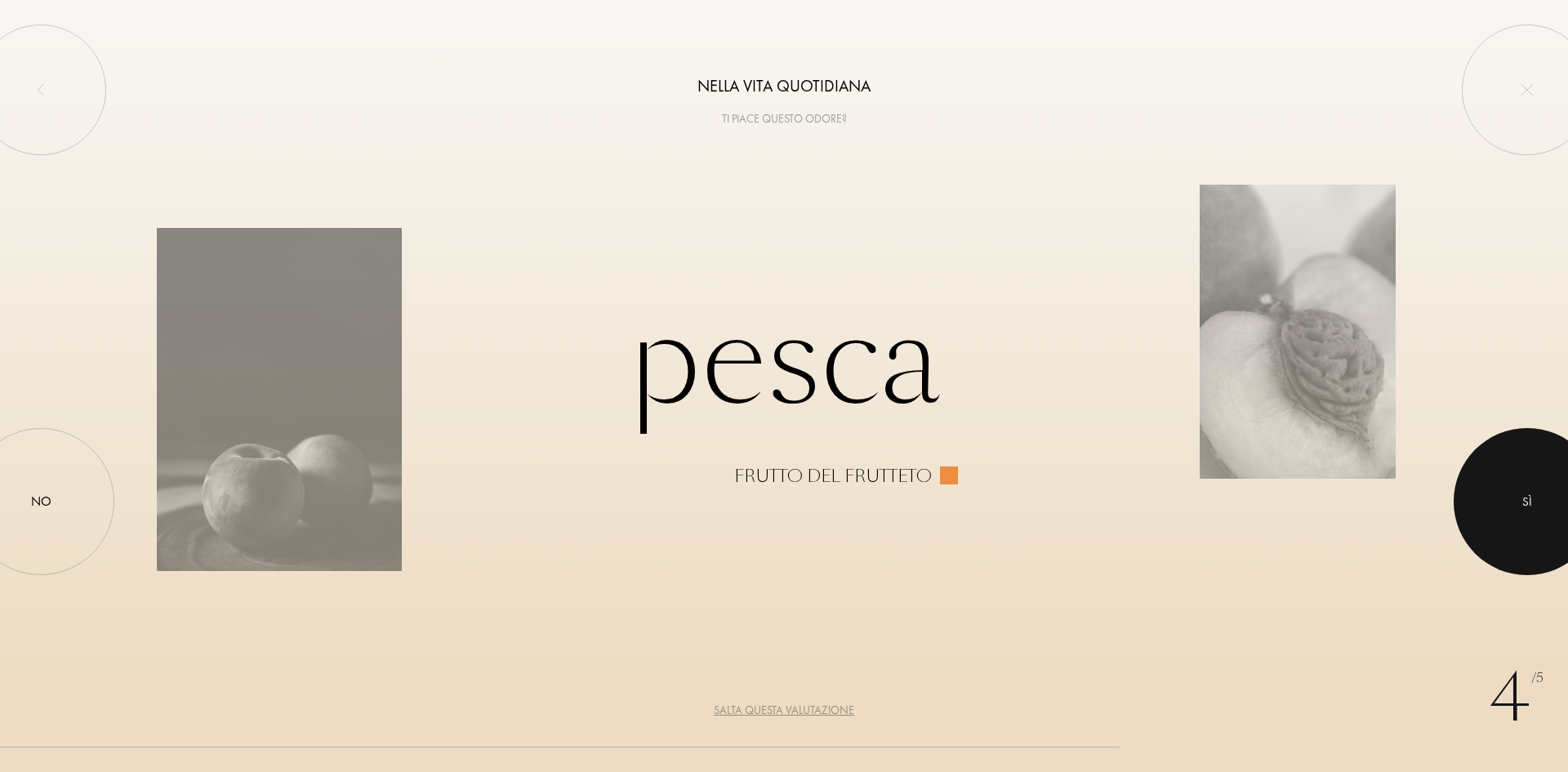
click at [1491, 504] on div at bounding box center [1526, 501] width 147 height 147
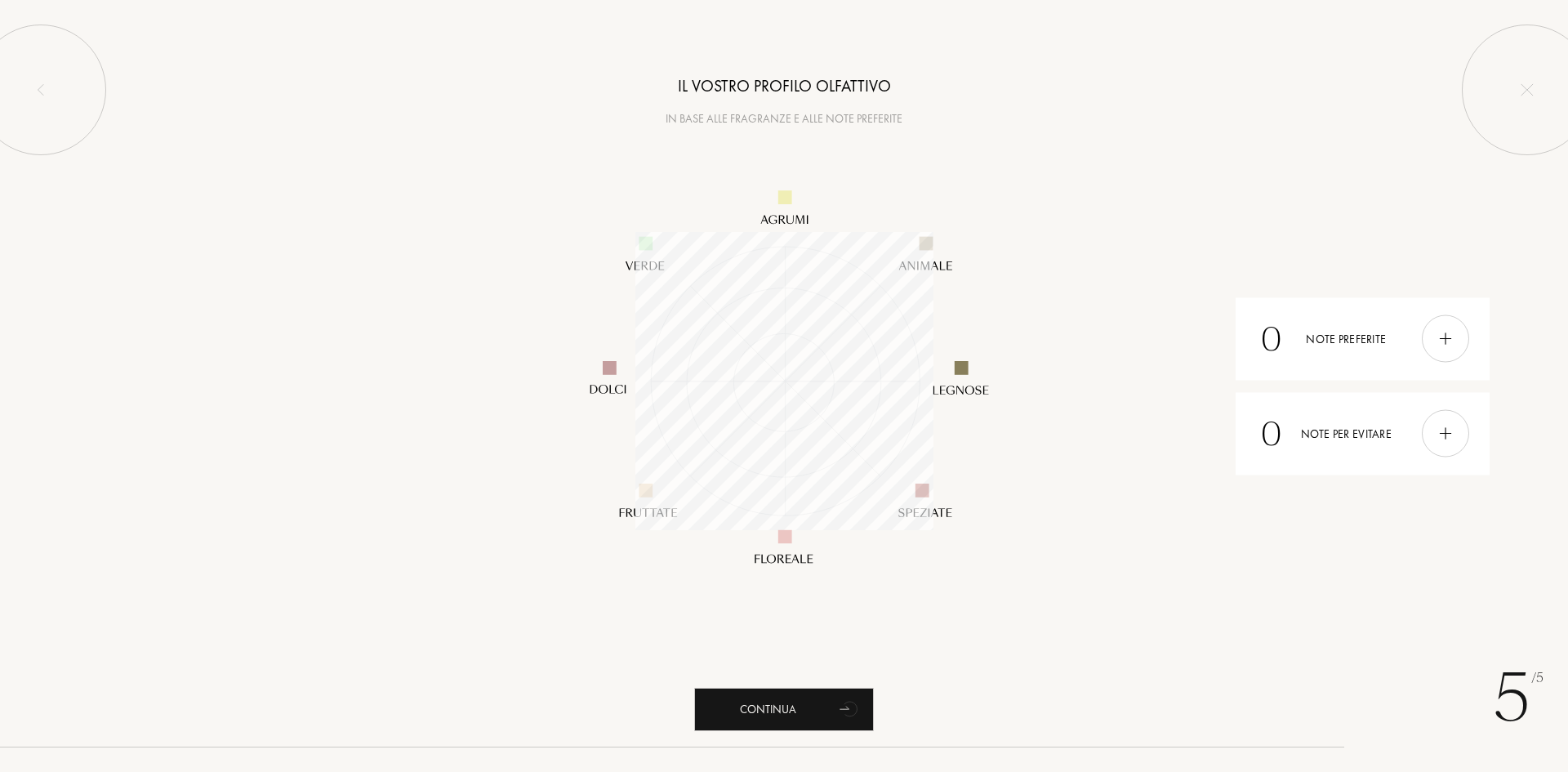
scroll to position [298, 298]
click at [802, 719] on div "Continua" at bounding box center [784, 710] width 180 height 44
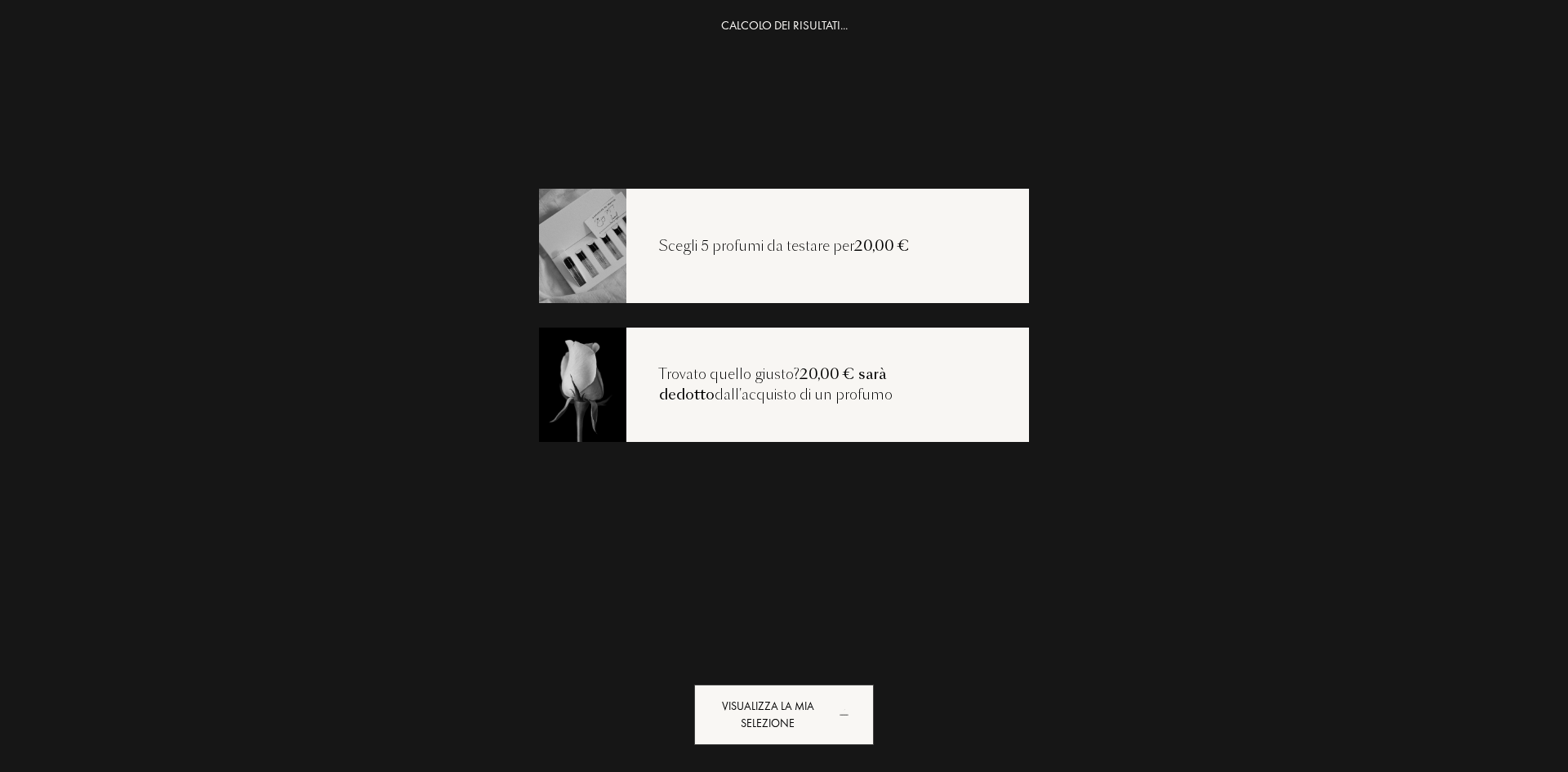
scroll to position [0, 0]
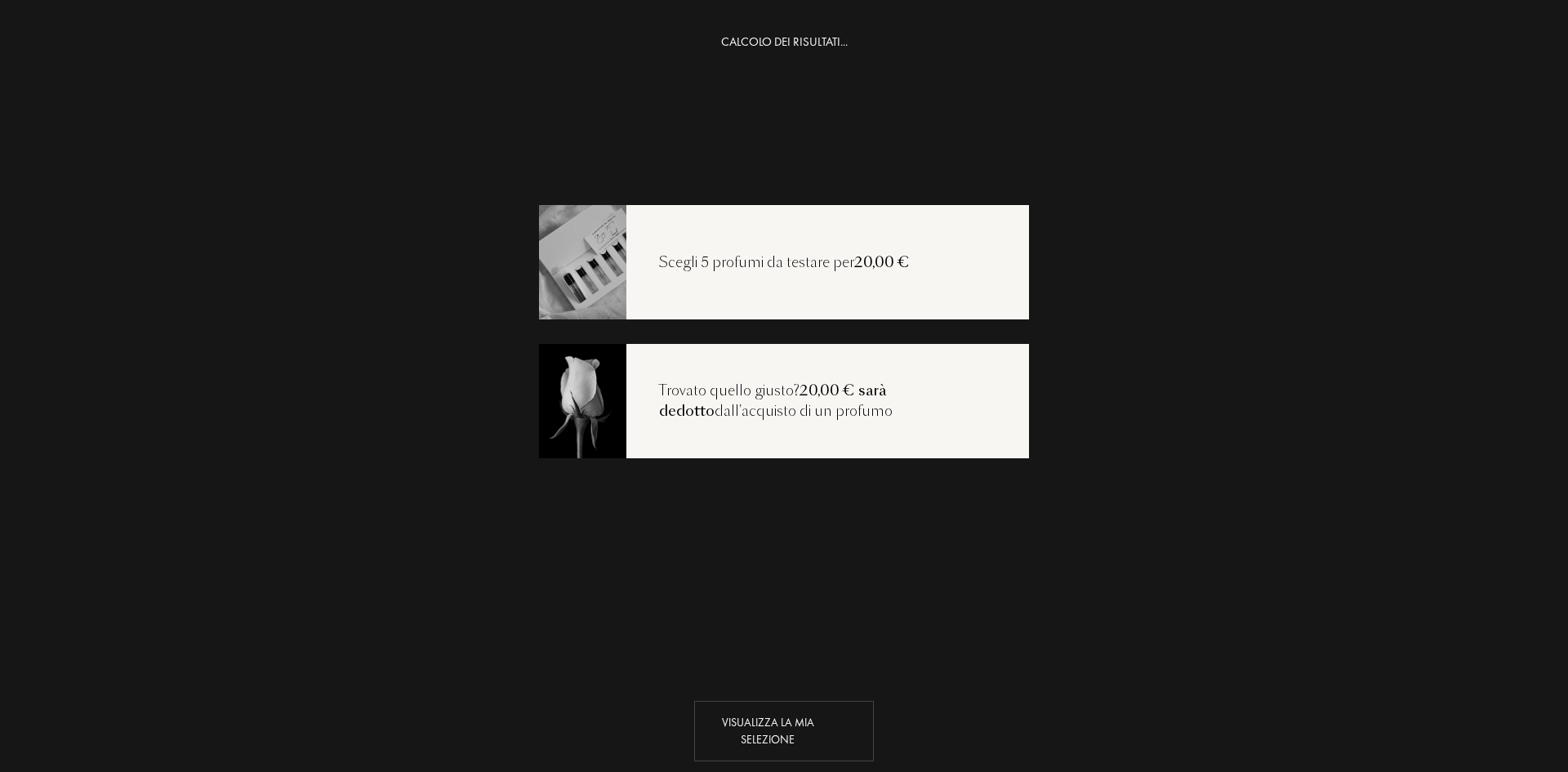
click at [806, 739] on div "Visualizza la mia selezione" at bounding box center [784, 731] width 180 height 61
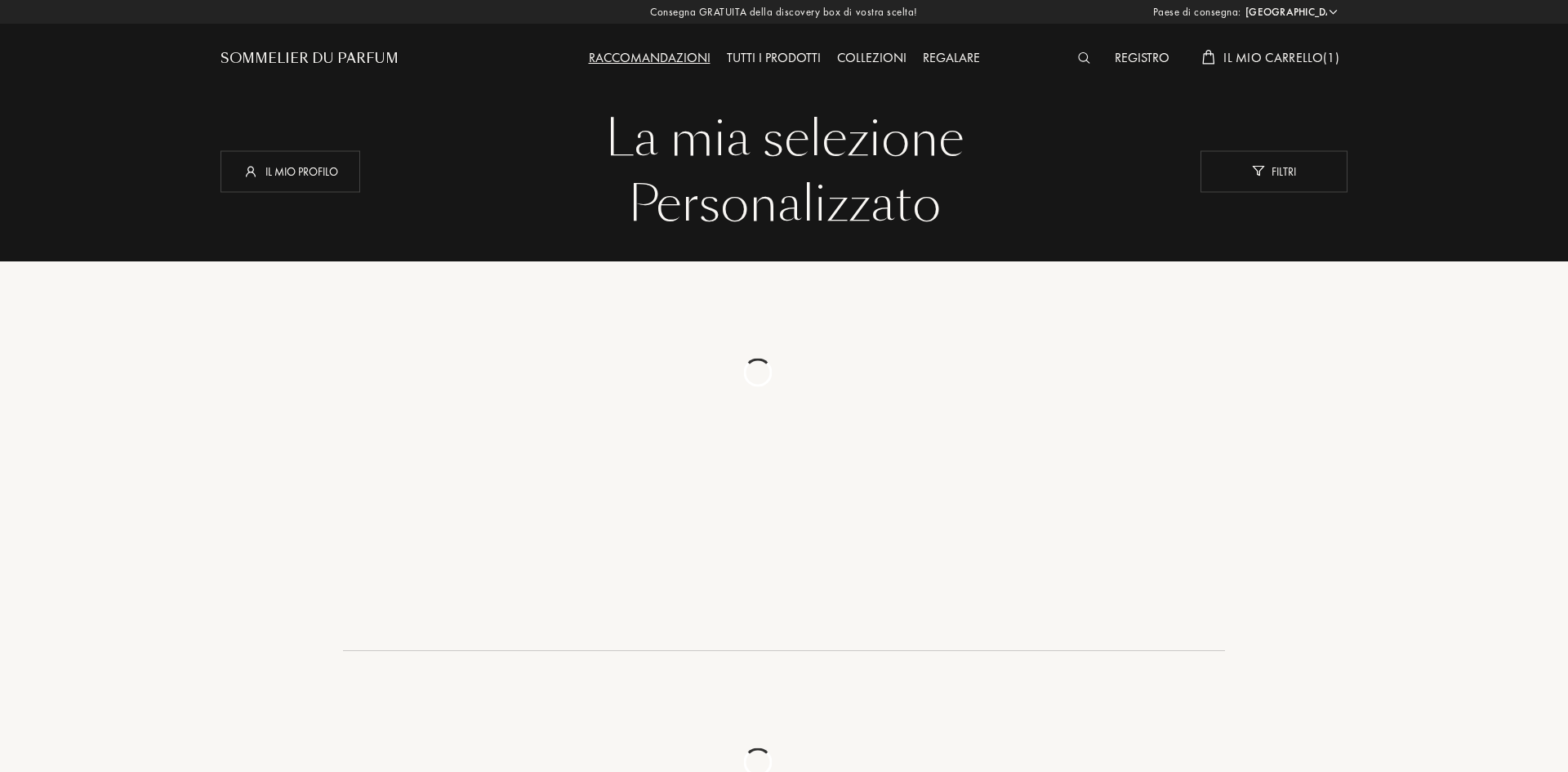
select select "IT"
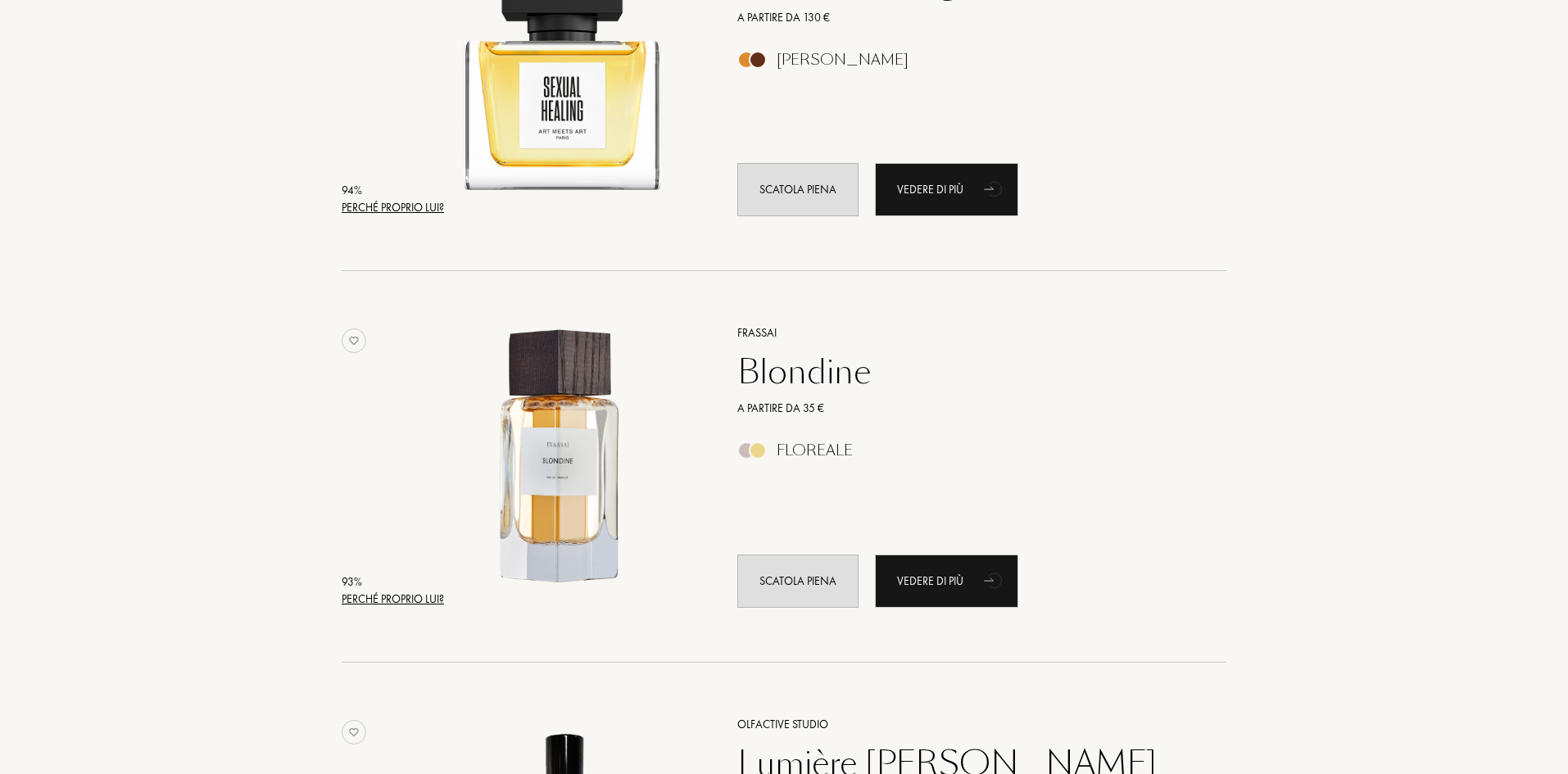
scroll to position [901, 0]
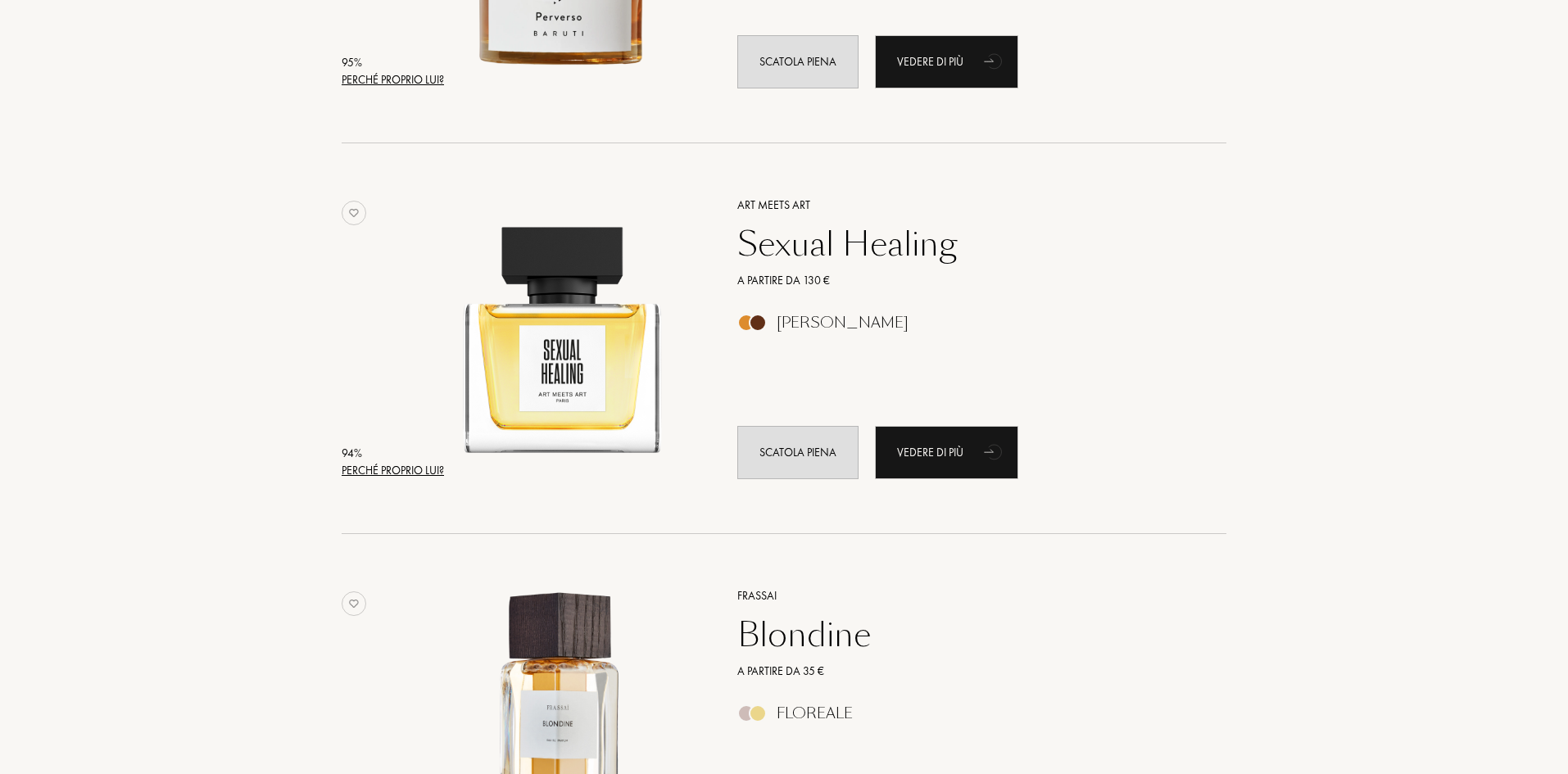
click at [889, 255] on div "Sexual Healing" at bounding box center [964, 244] width 477 height 39
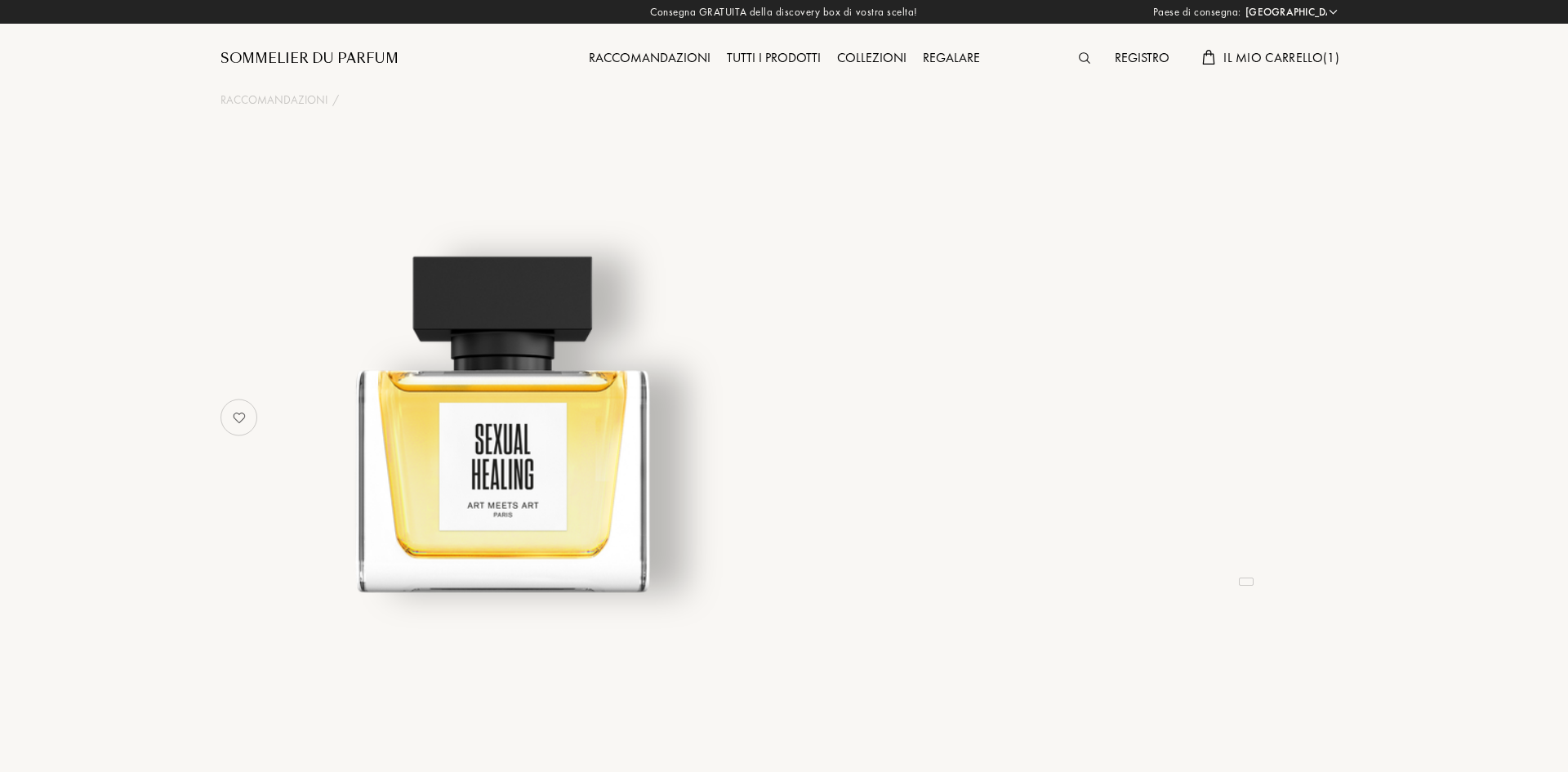
select select "IT"
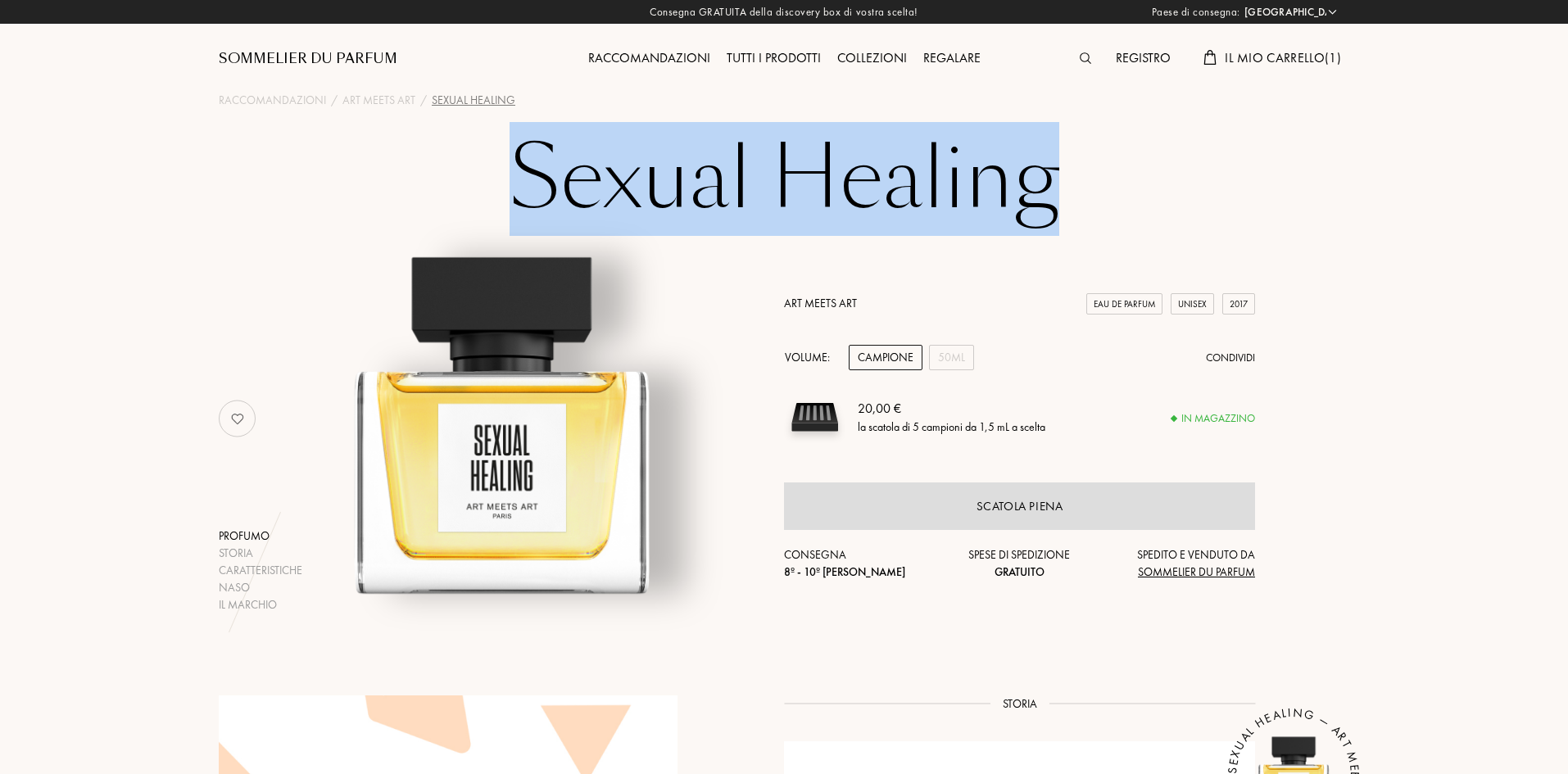
drag, startPoint x: 519, startPoint y: 184, endPoint x: 1066, endPoint y: 197, distance: 547.2
click at [1066, 197] on h1 "Sexual Healing" at bounding box center [784, 179] width 819 height 90
copy h1 "Sexual Healing"
click at [952, 367] on div "50mL" at bounding box center [951, 358] width 45 height 25
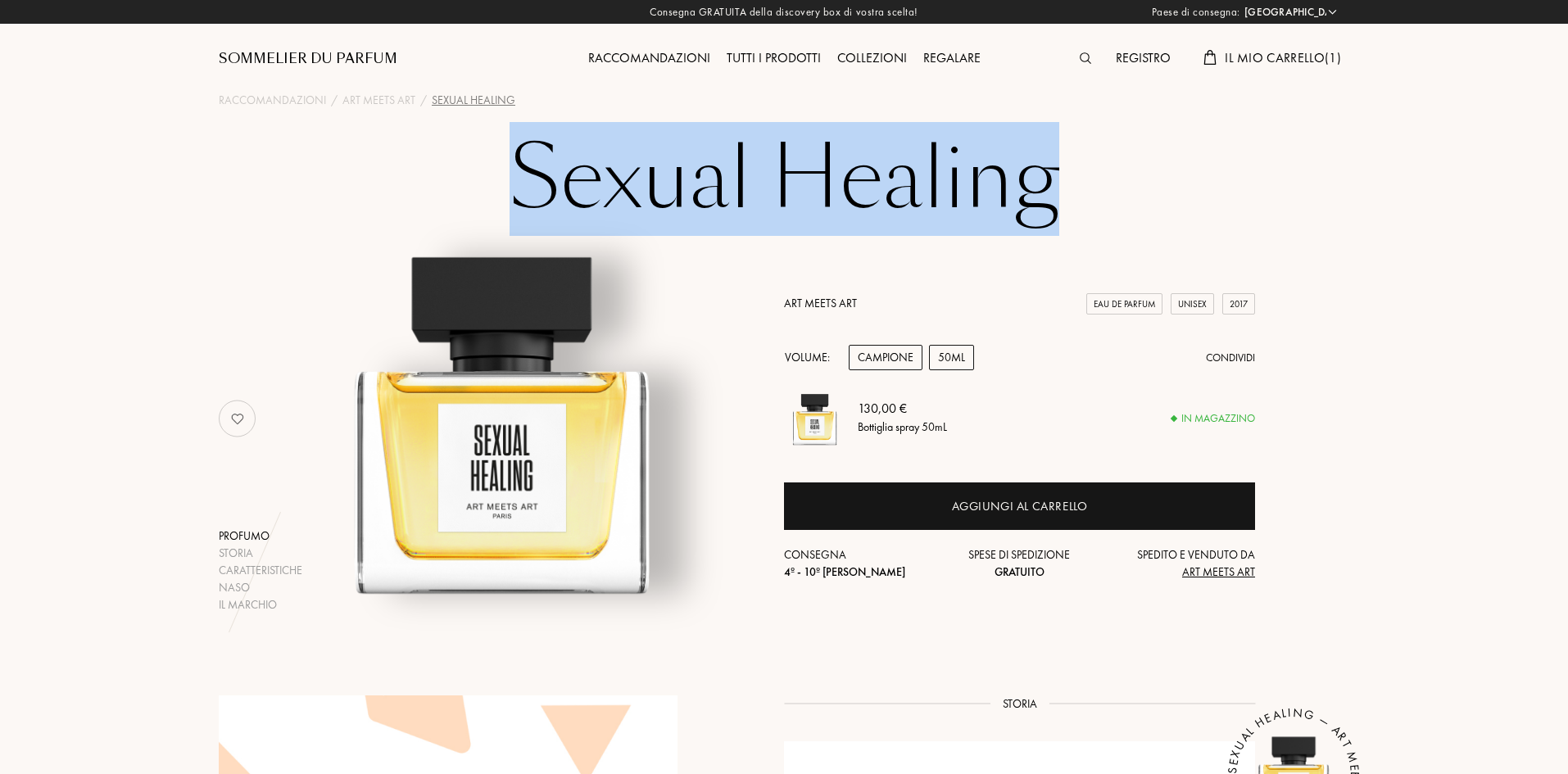
click at [902, 366] on div "Campione" at bounding box center [885, 358] width 73 height 25
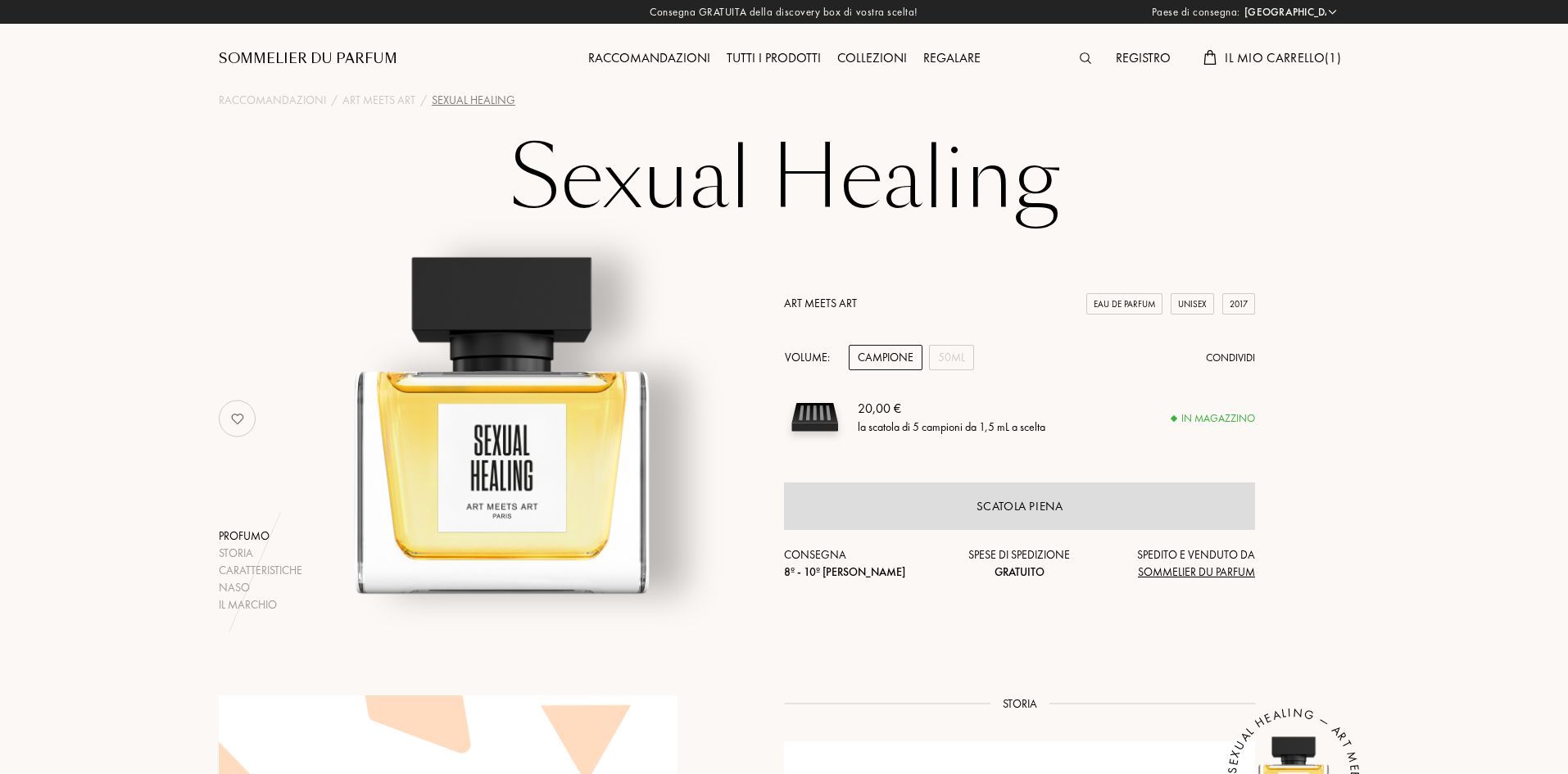
click at [1291, 58] on span "Il mio carrello ( 1 )" at bounding box center [1283, 57] width 116 height 17
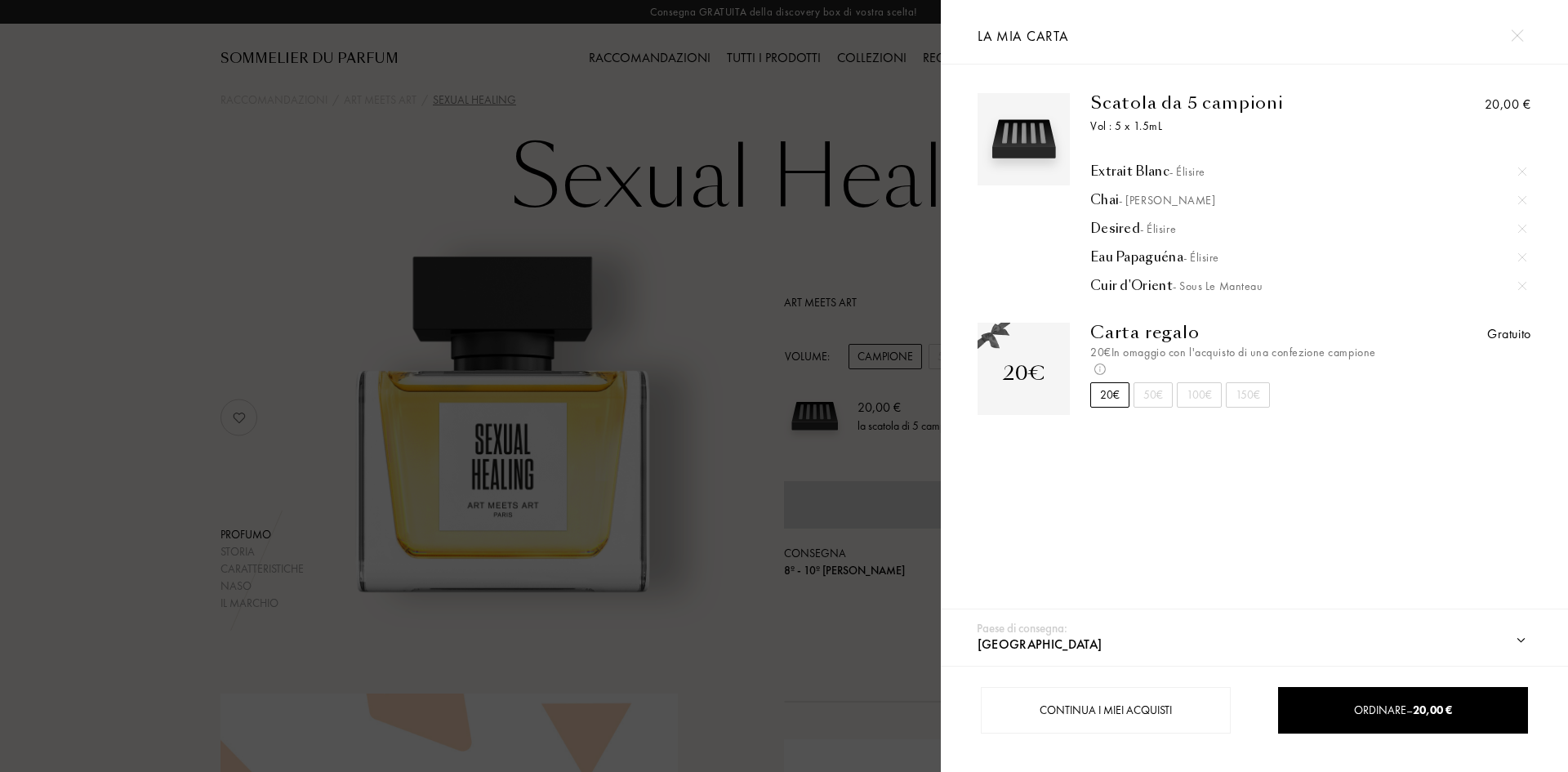
click at [1518, 226] on img at bounding box center [1522, 228] width 8 height 8
click at [1518, 44] on div at bounding box center [1516, 36] width 29 height 29
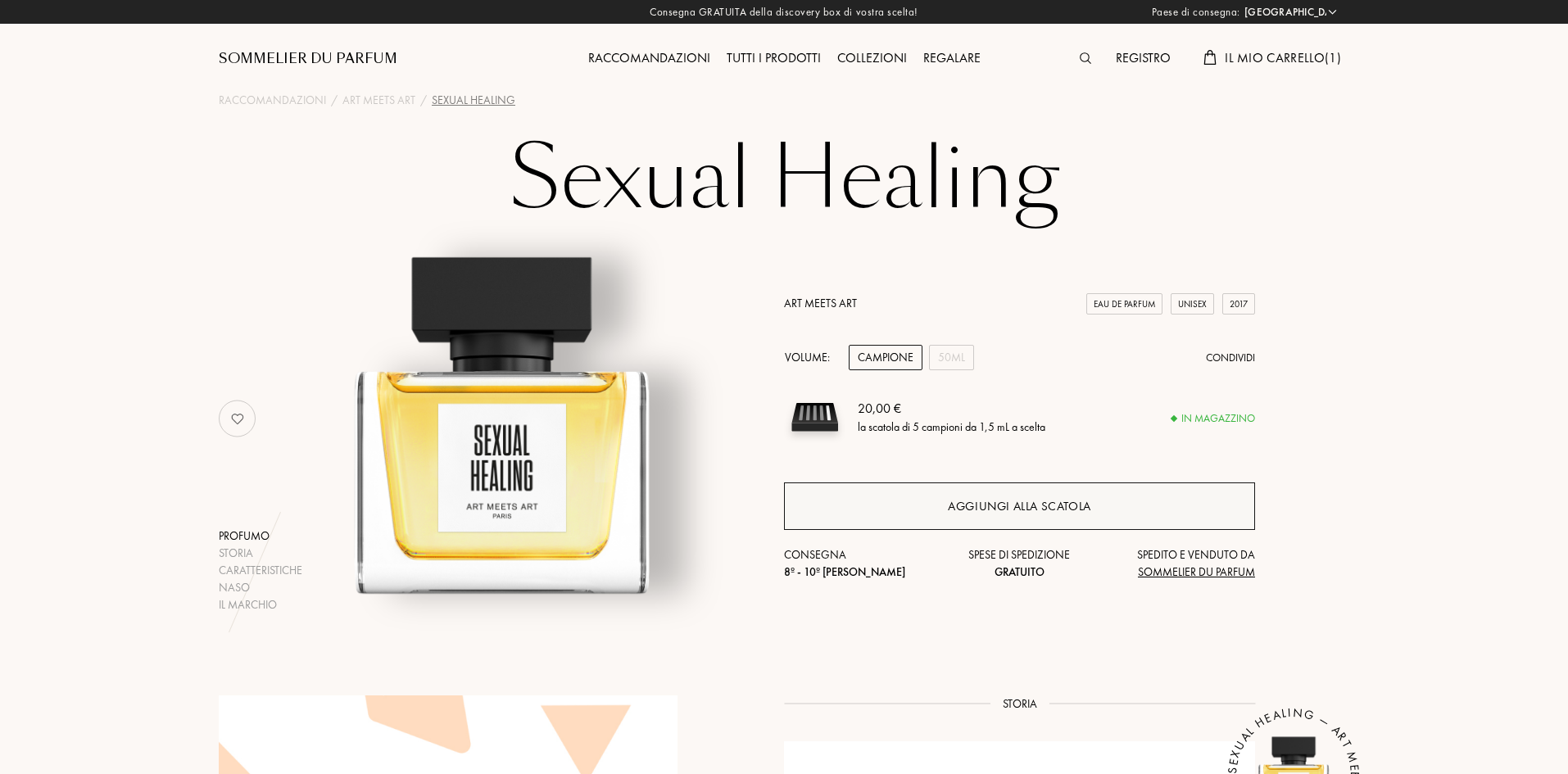
click at [982, 510] on div "Aggiungi alla scatola" at bounding box center [1019, 506] width 143 height 19
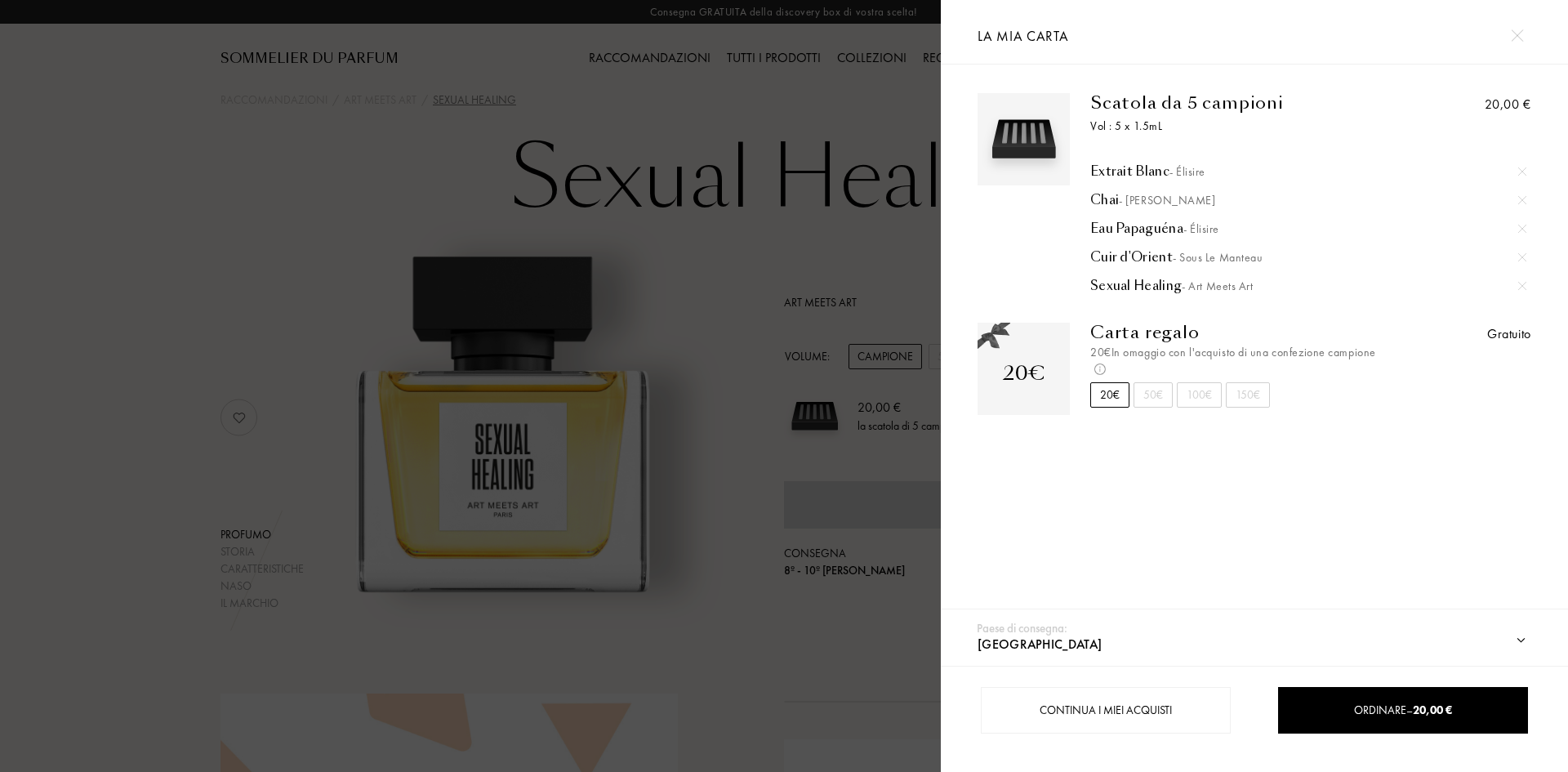
click at [1523, 37] on div at bounding box center [1516, 36] width 29 height 29
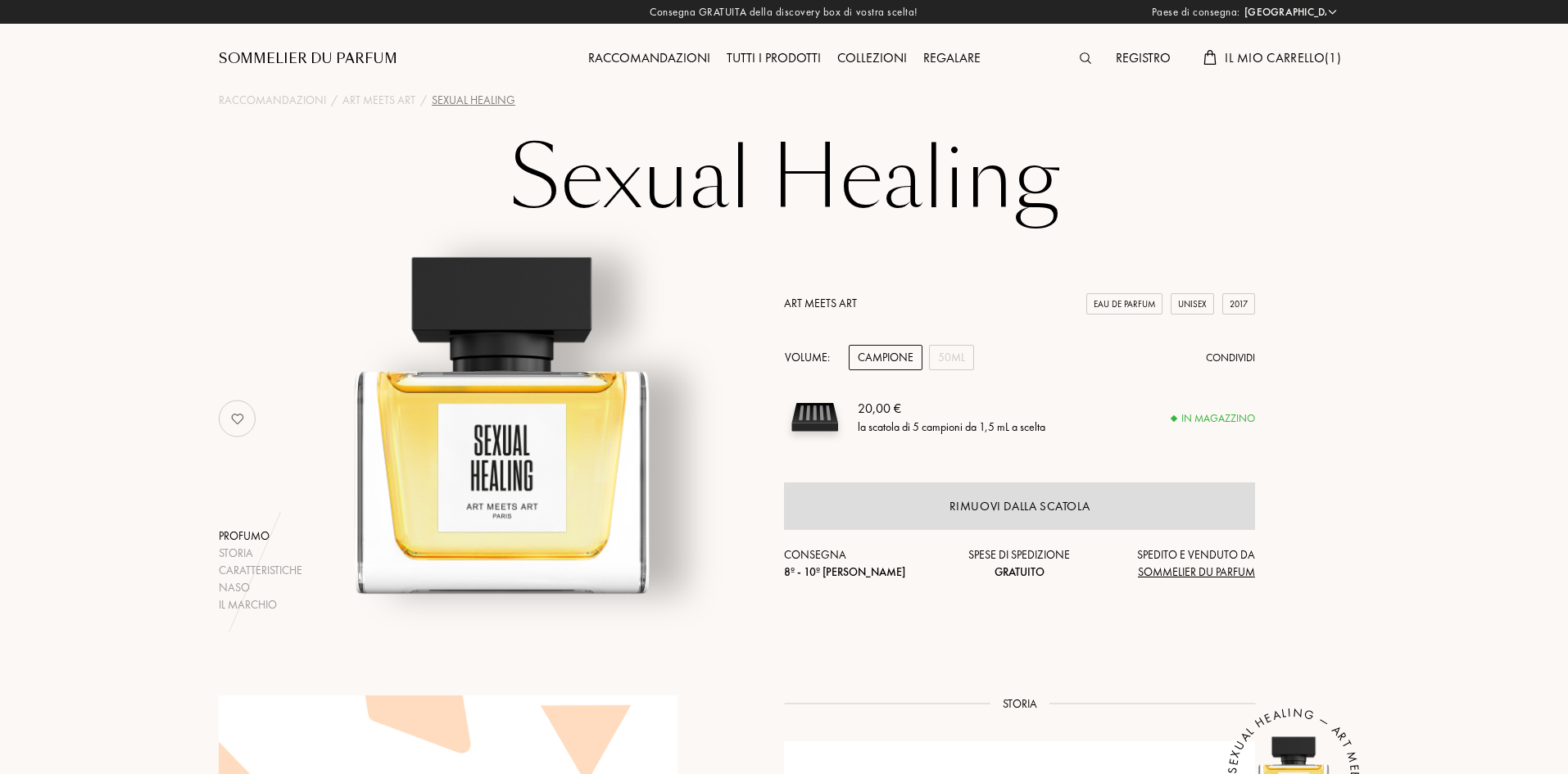
click at [825, 301] on link "Art Meets Art" at bounding box center [821, 303] width 73 height 14
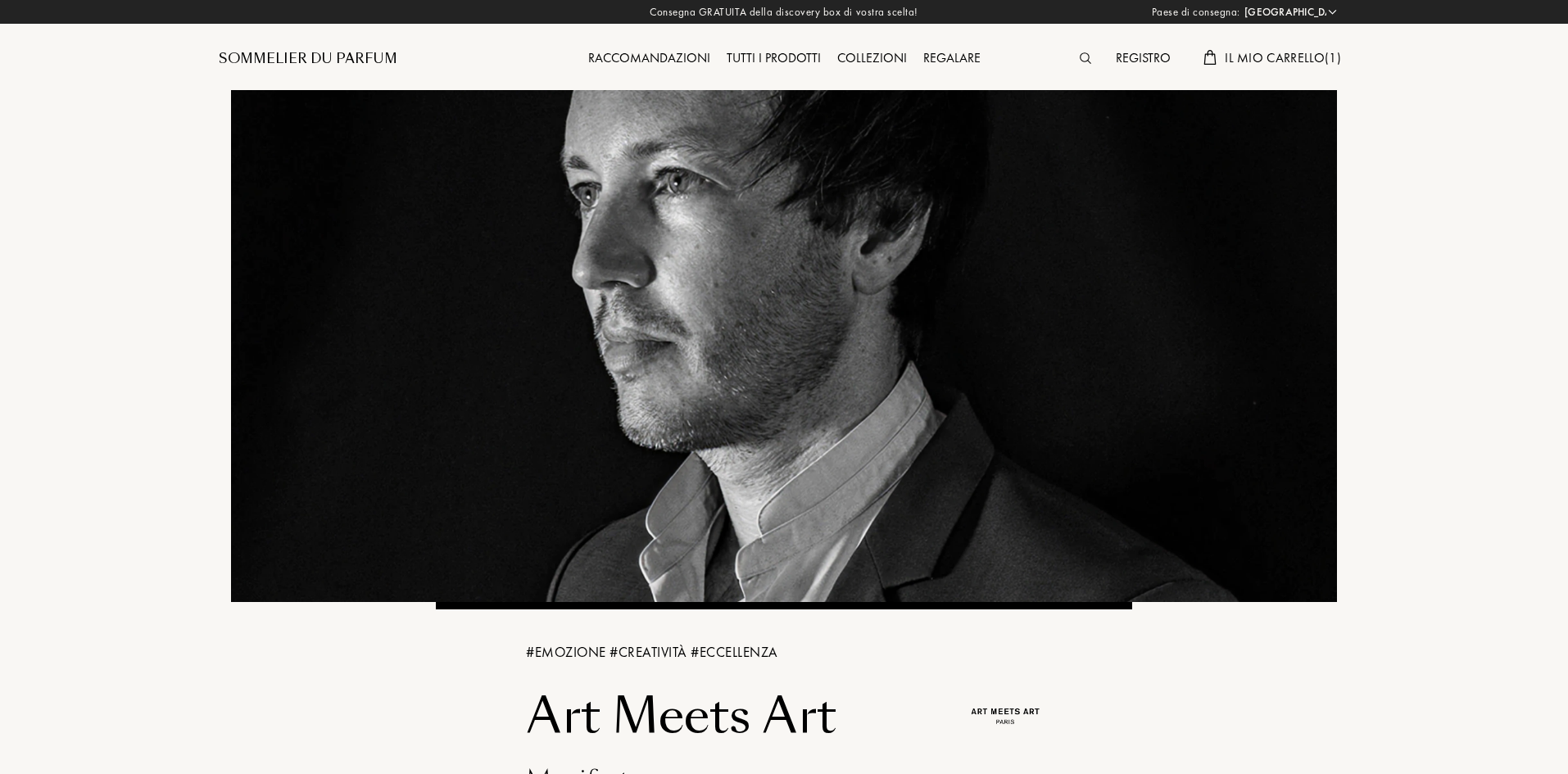
select select "IT"
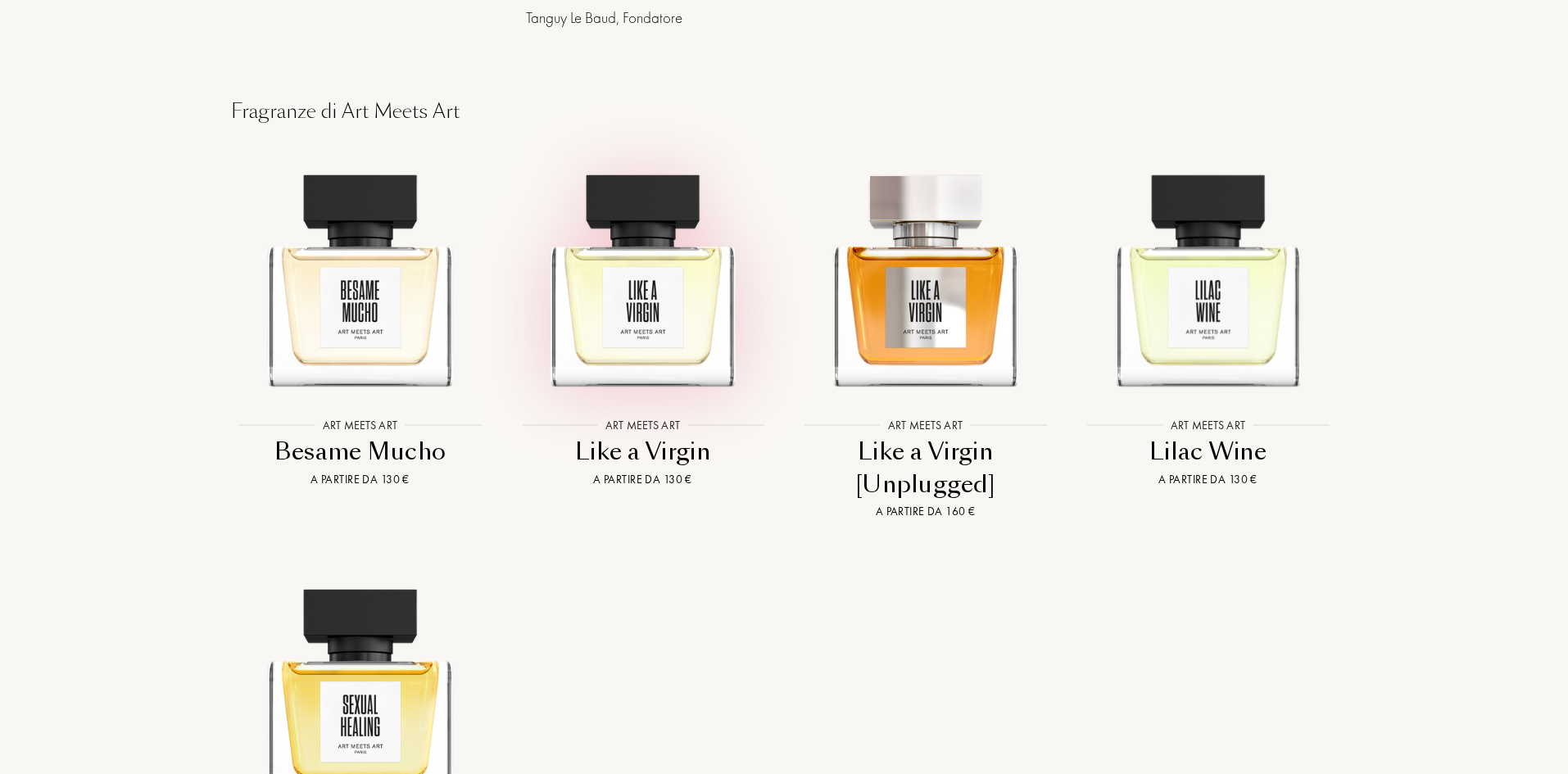
scroll to position [1475, 0]
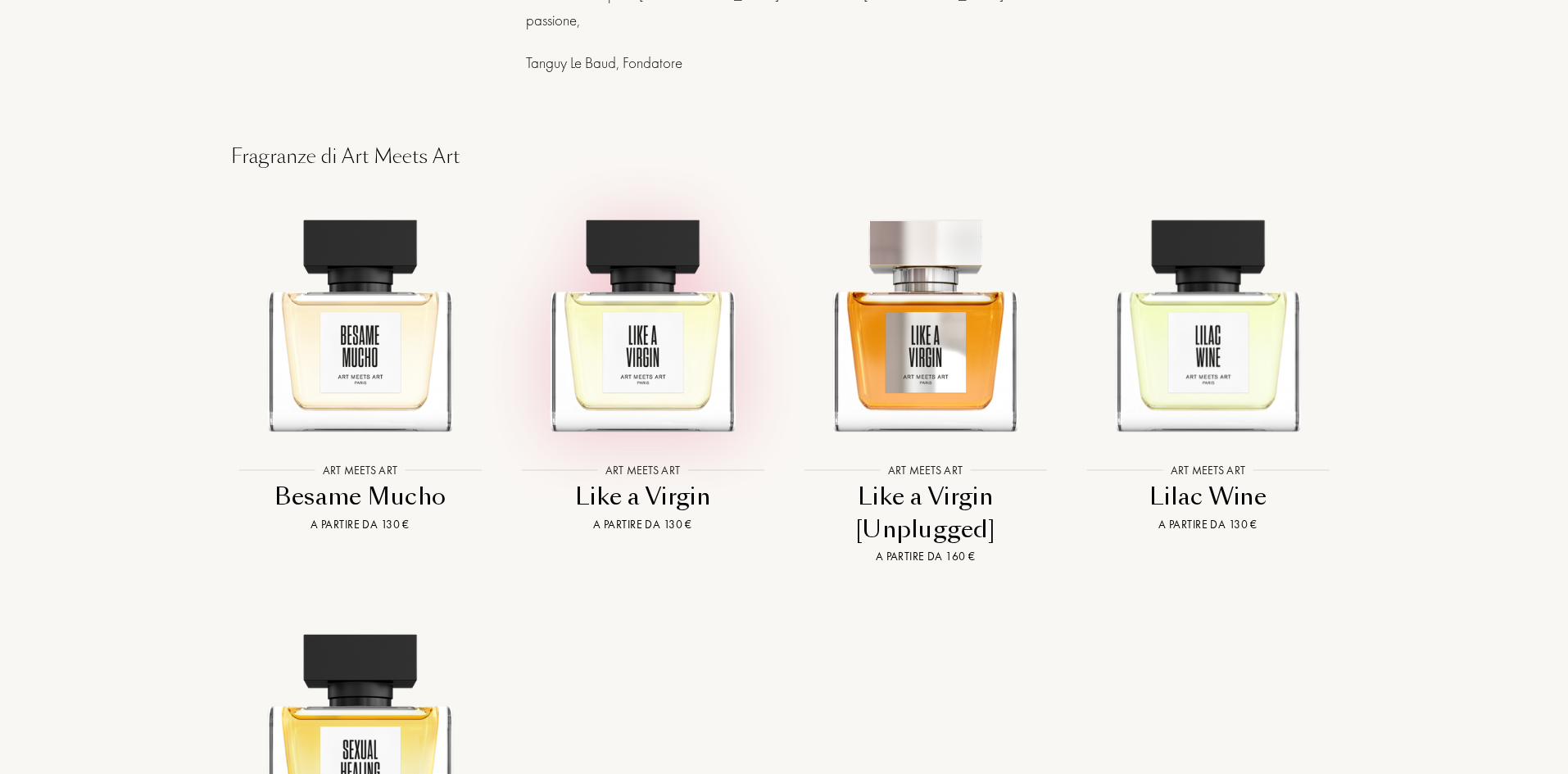
click at [637, 338] on img at bounding box center [642, 316] width 255 height 255
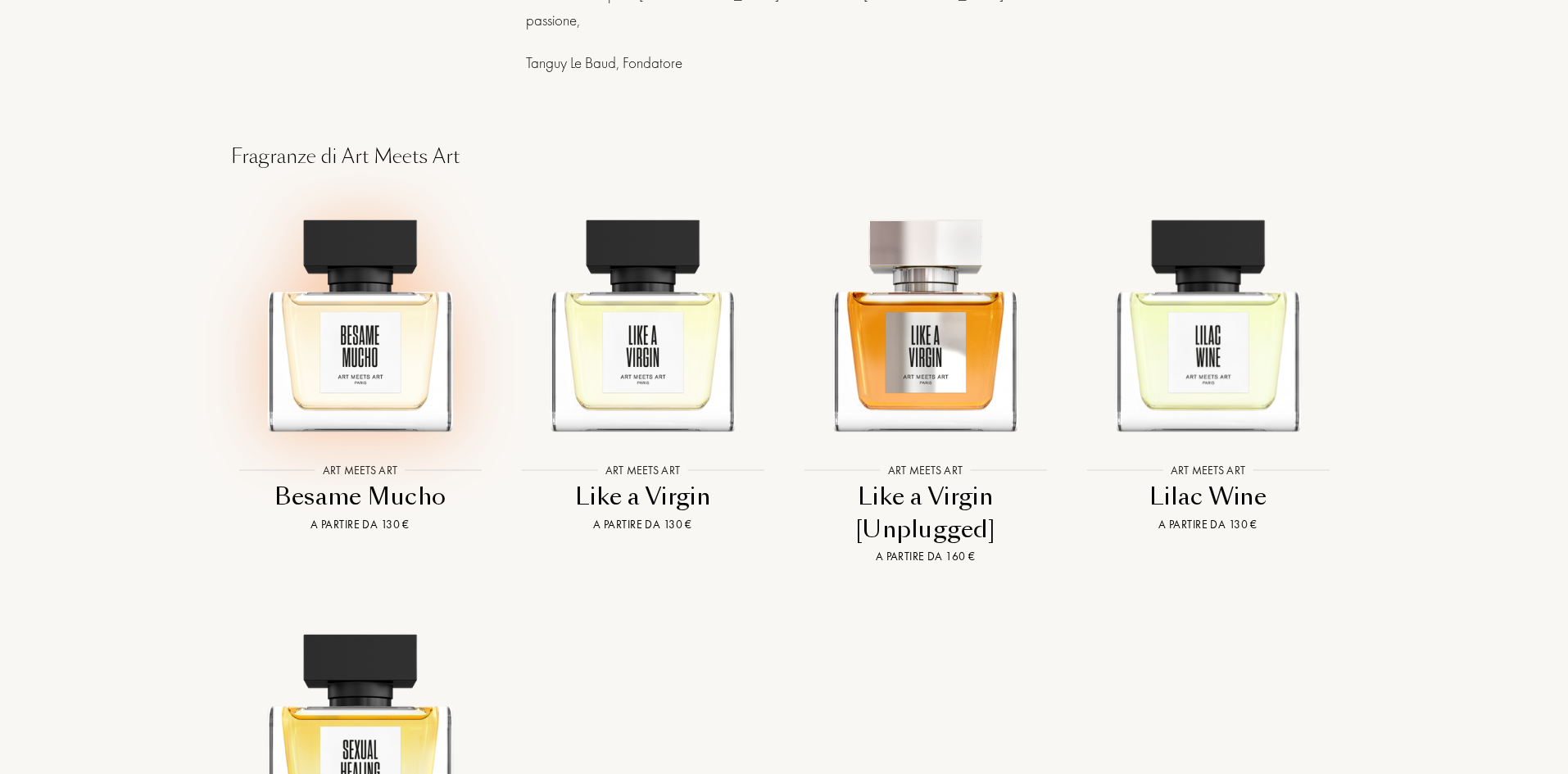
click at [363, 321] on img at bounding box center [359, 316] width 255 height 255
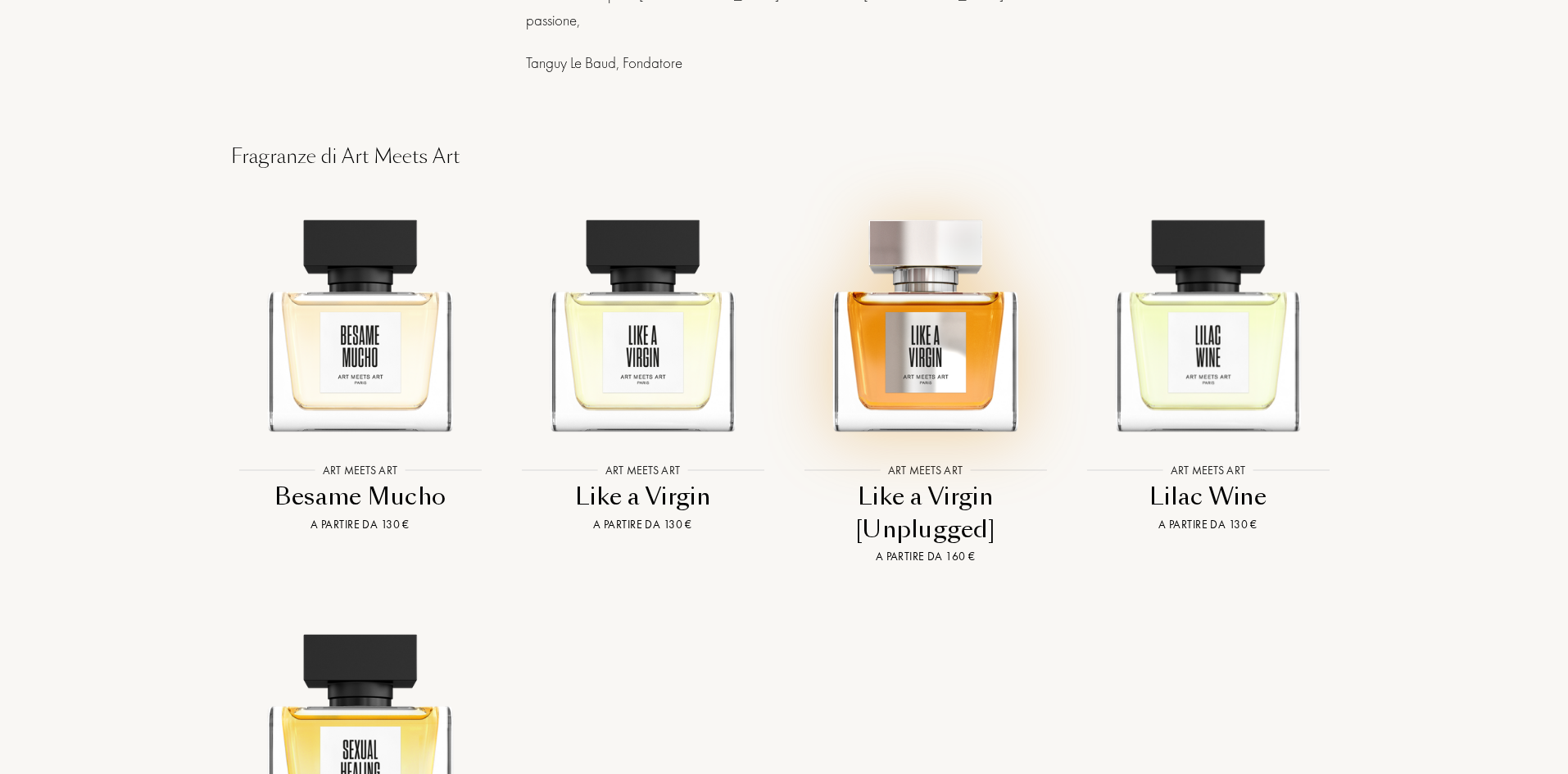
click at [967, 381] on img at bounding box center [925, 316] width 255 height 255
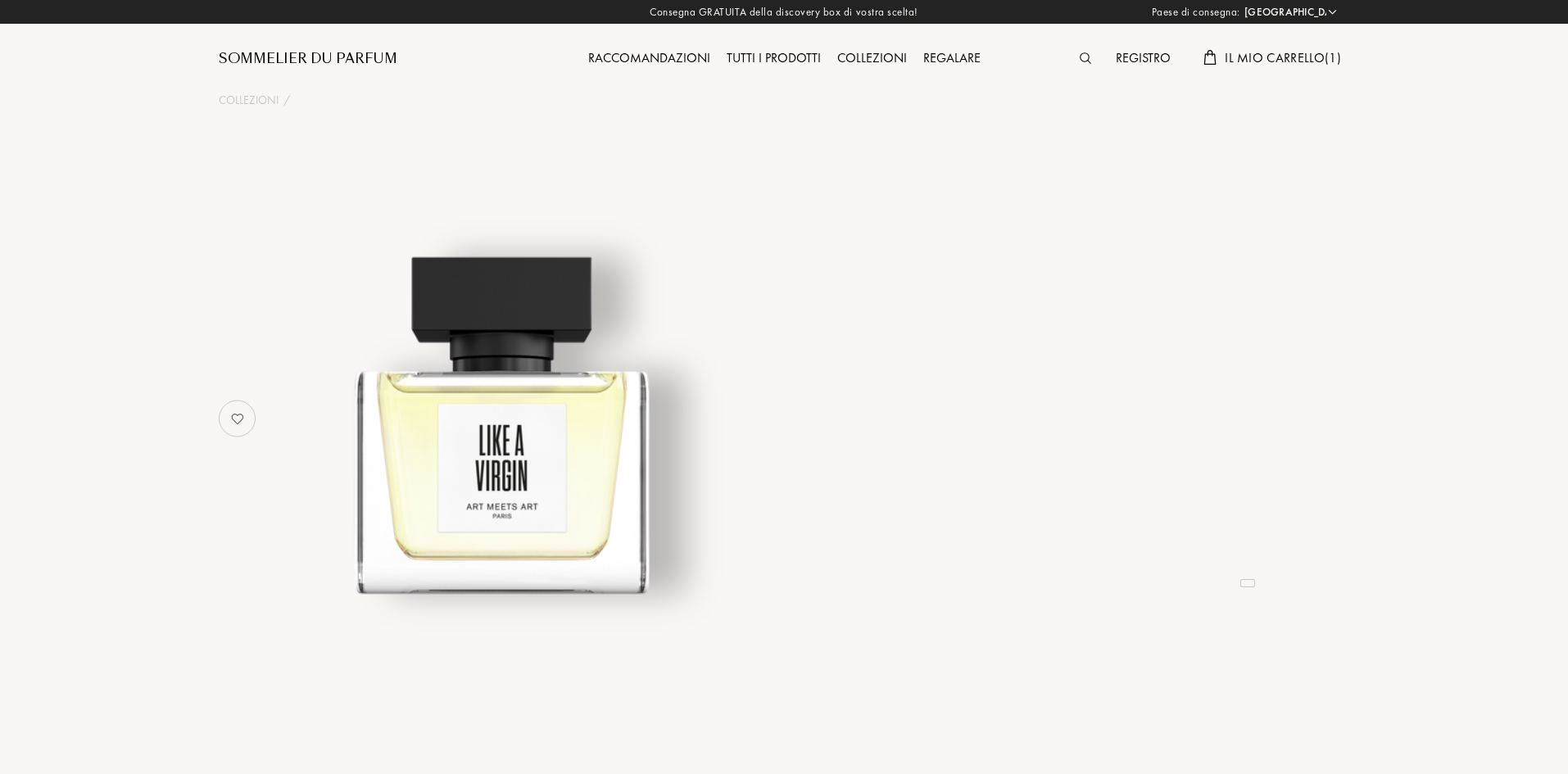
select select "IT"
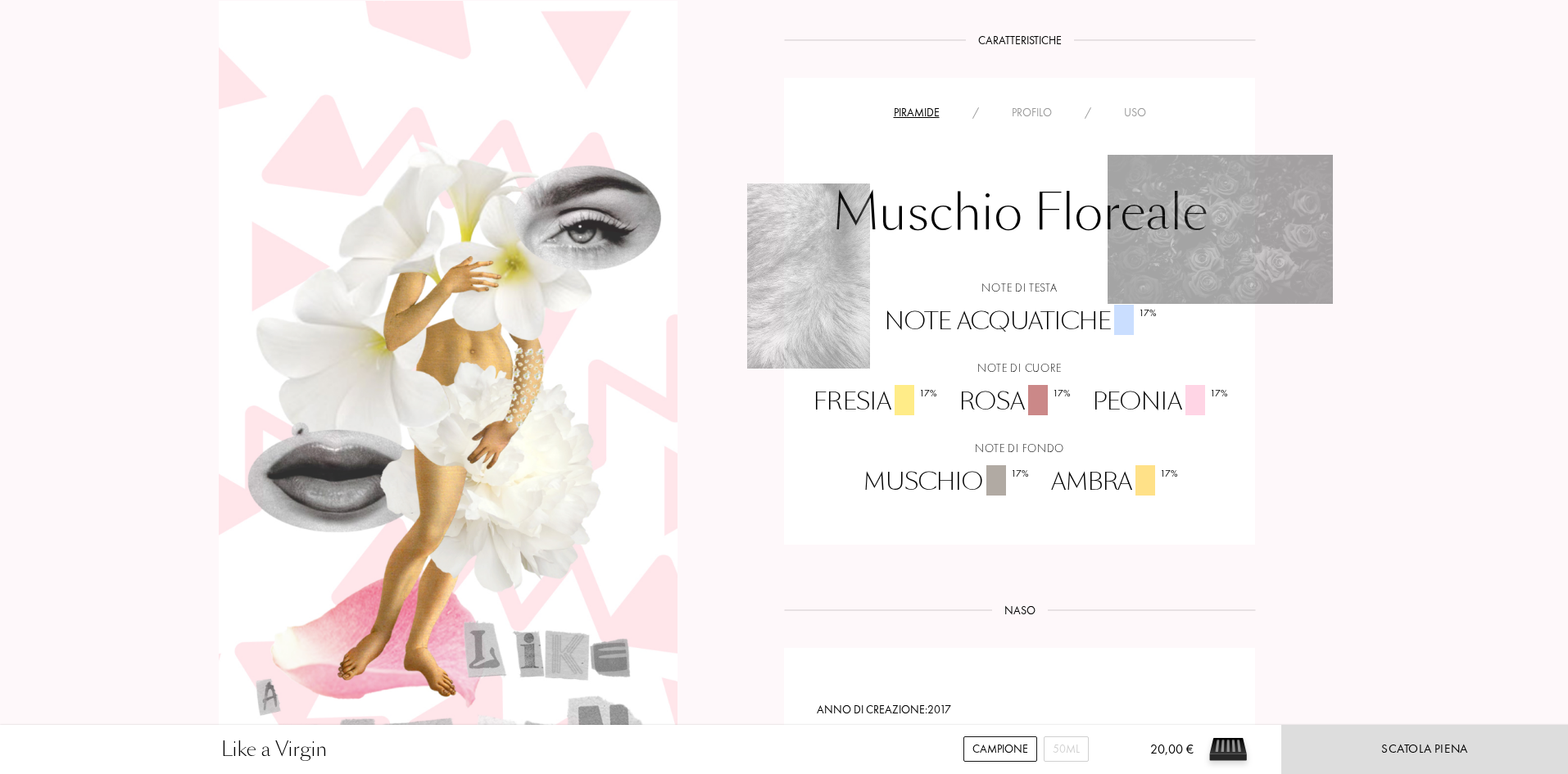
scroll to position [1229, 0]
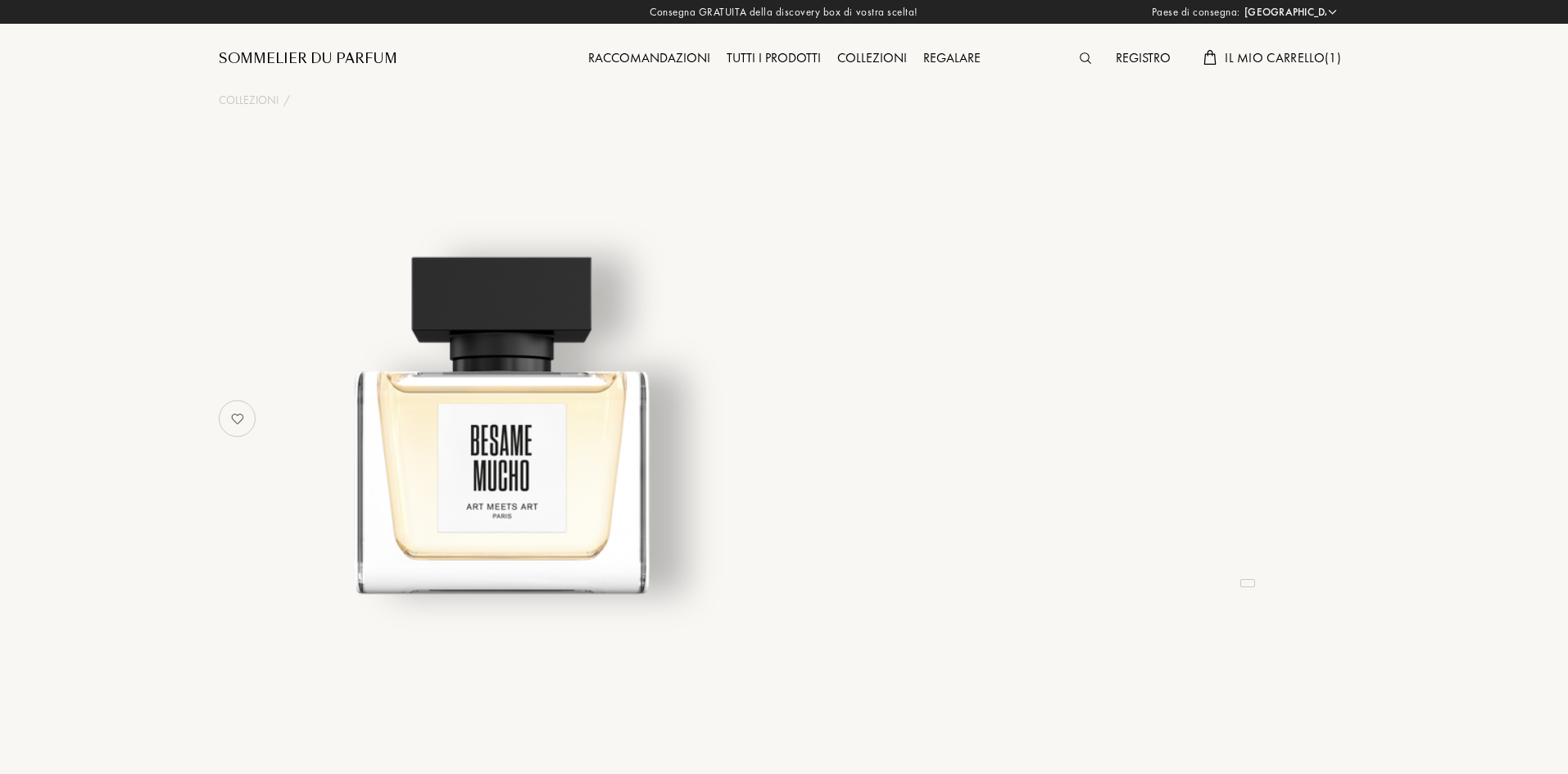
select select "IT"
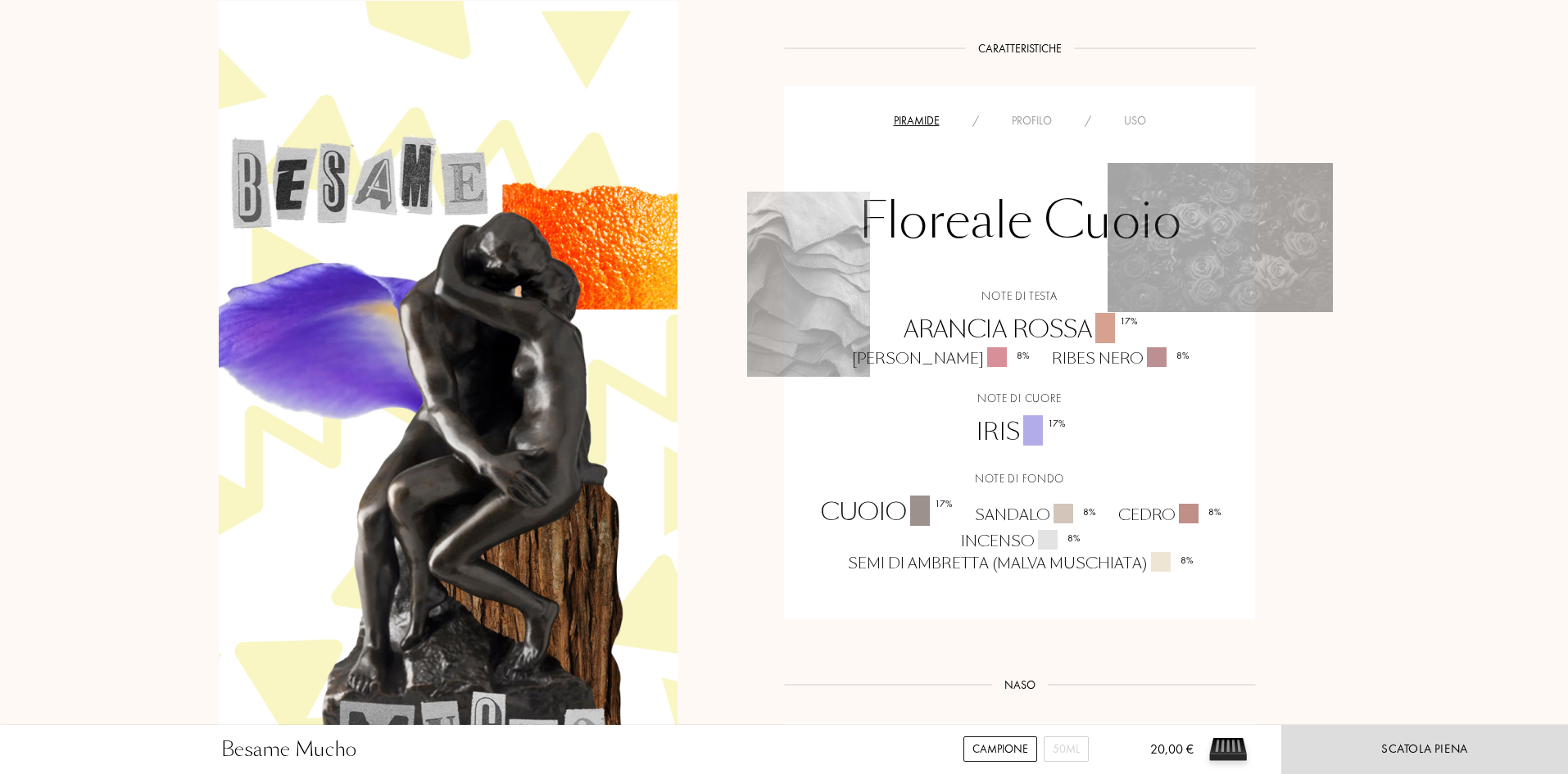
scroll to position [1147, 0]
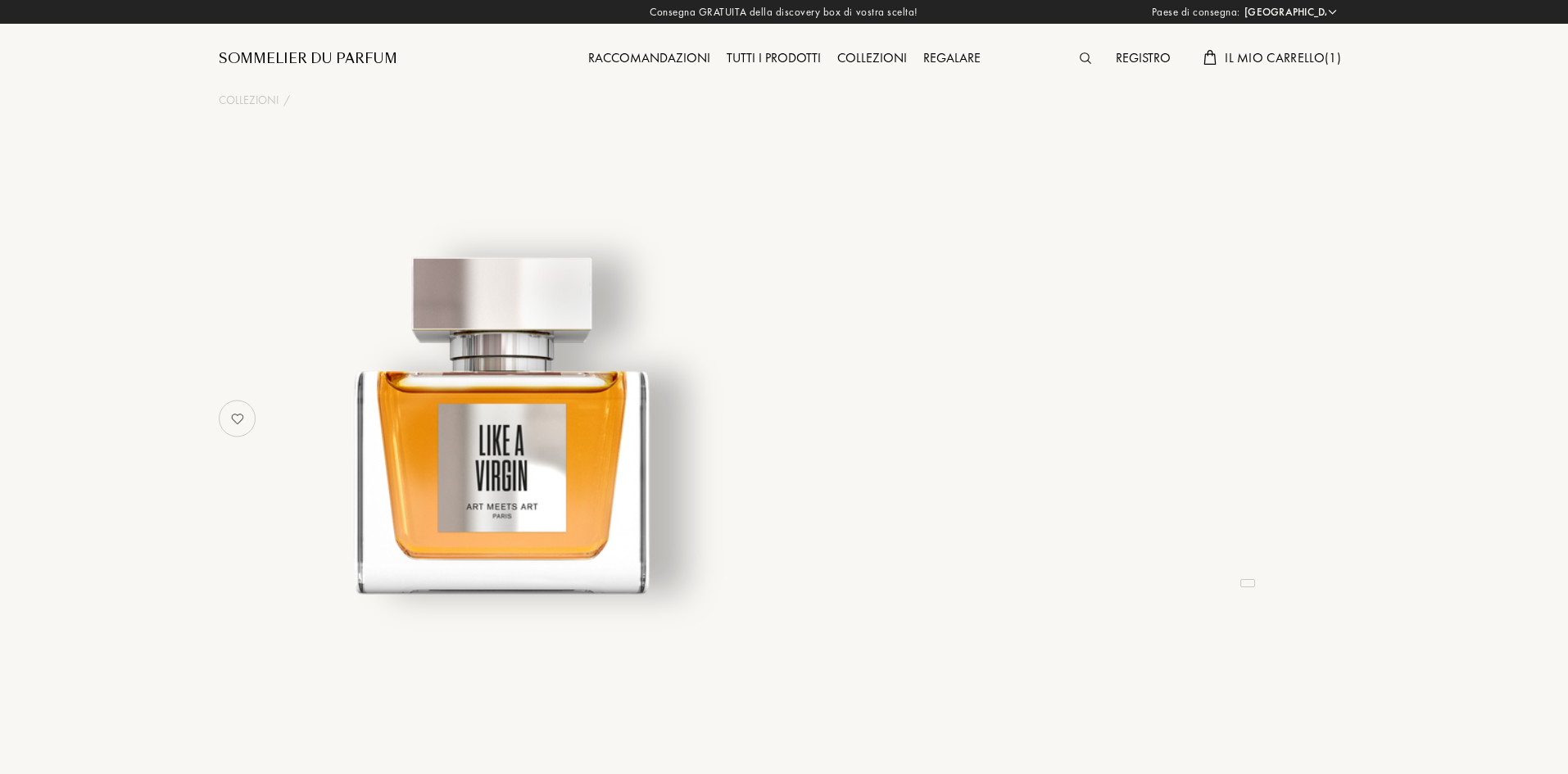
select select "IT"
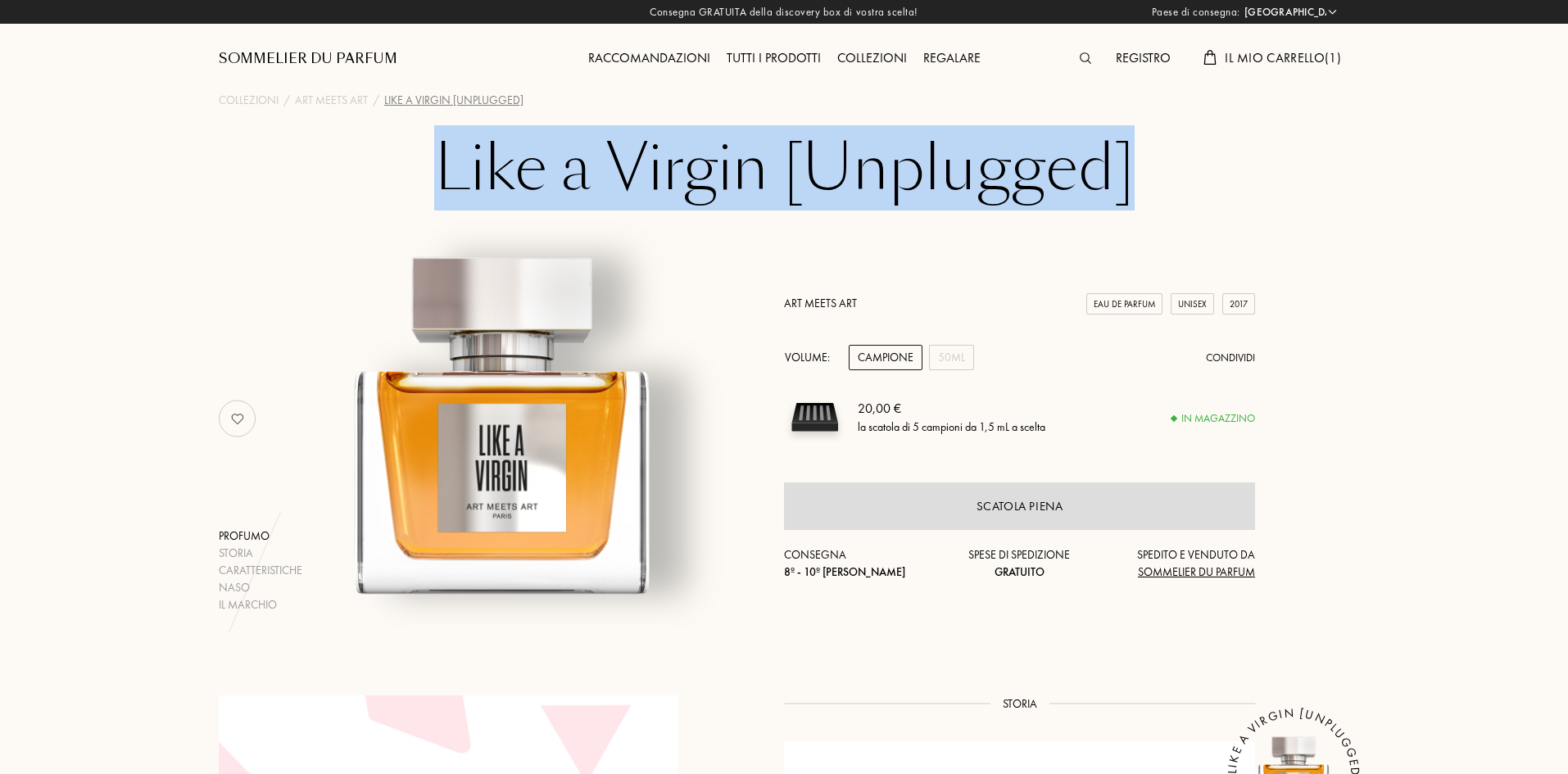
drag, startPoint x: 445, startPoint y: 169, endPoint x: 1231, endPoint y: 166, distance: 786.0
click at [1231, 166] on div "Like a Virgin [Unplugged] Profumo Storia Caratteristiche Naso Il marchio Art Me…" at bounding box center [784, 374] width 1180 height 479
copy h1 "Like a Virgin [Unplugged]"
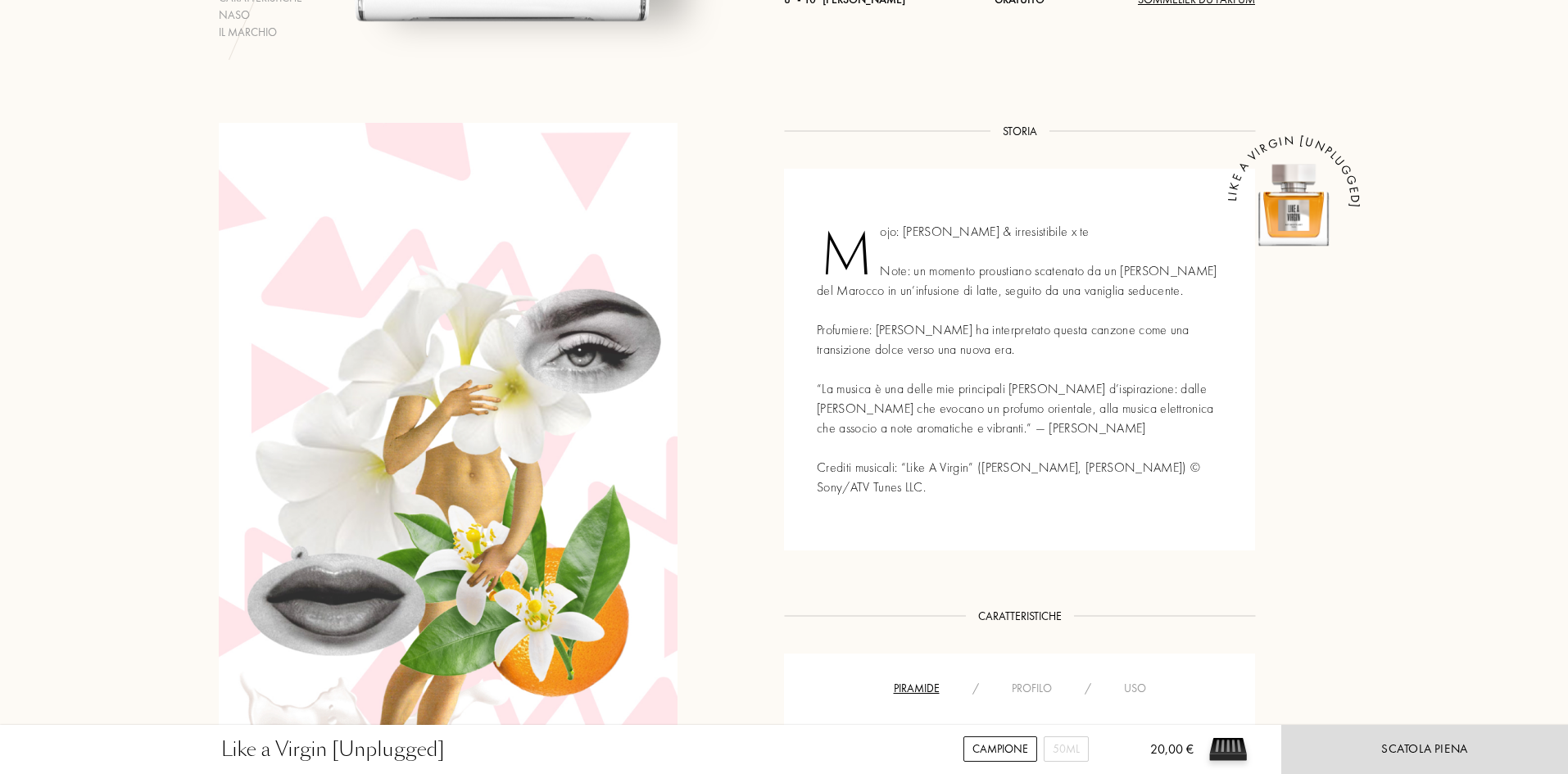
scroll to position [574, 0]
click at [1033, 357] on div "Mojo: [PERSON_NAME] & irresistibile x te Note: un momento proustiano scatenato …" at bounding box center [1019, 358] width 471 height 382
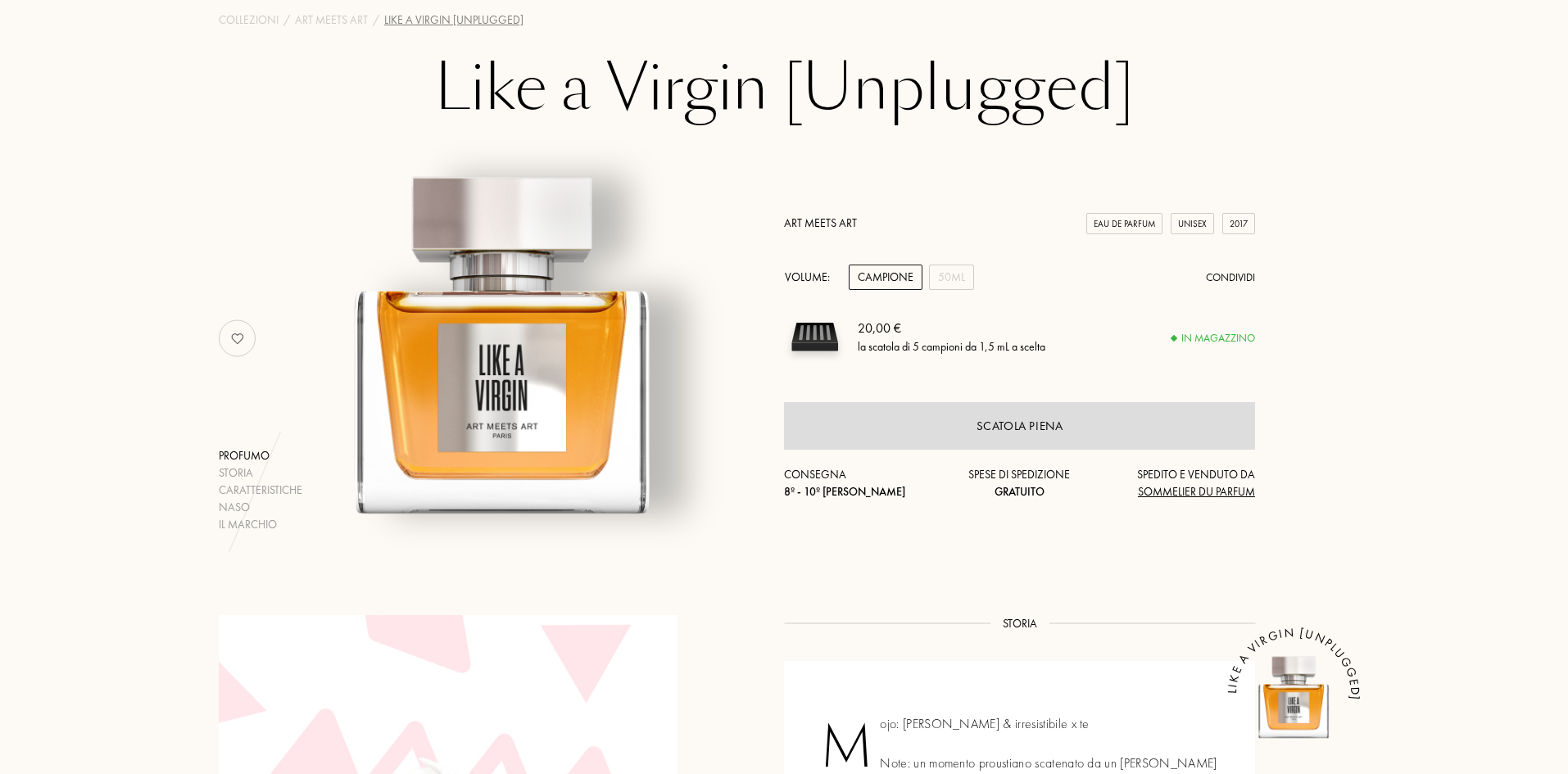
scroll to position [0, 0]
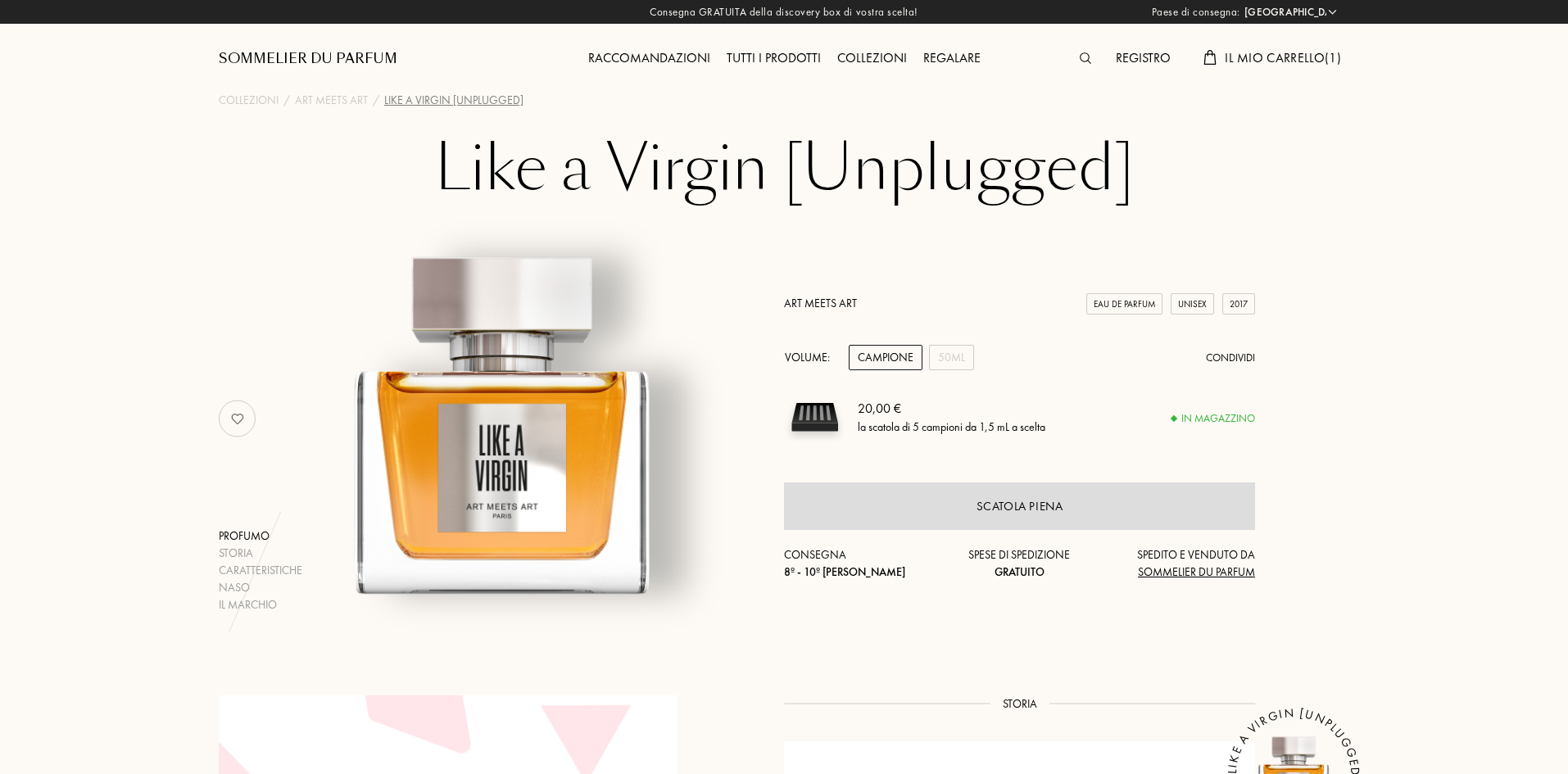
click at [1289, 67] on div "Il mio carrello ( 1 )" at bounding box center [1272, 59] width 154 height 21
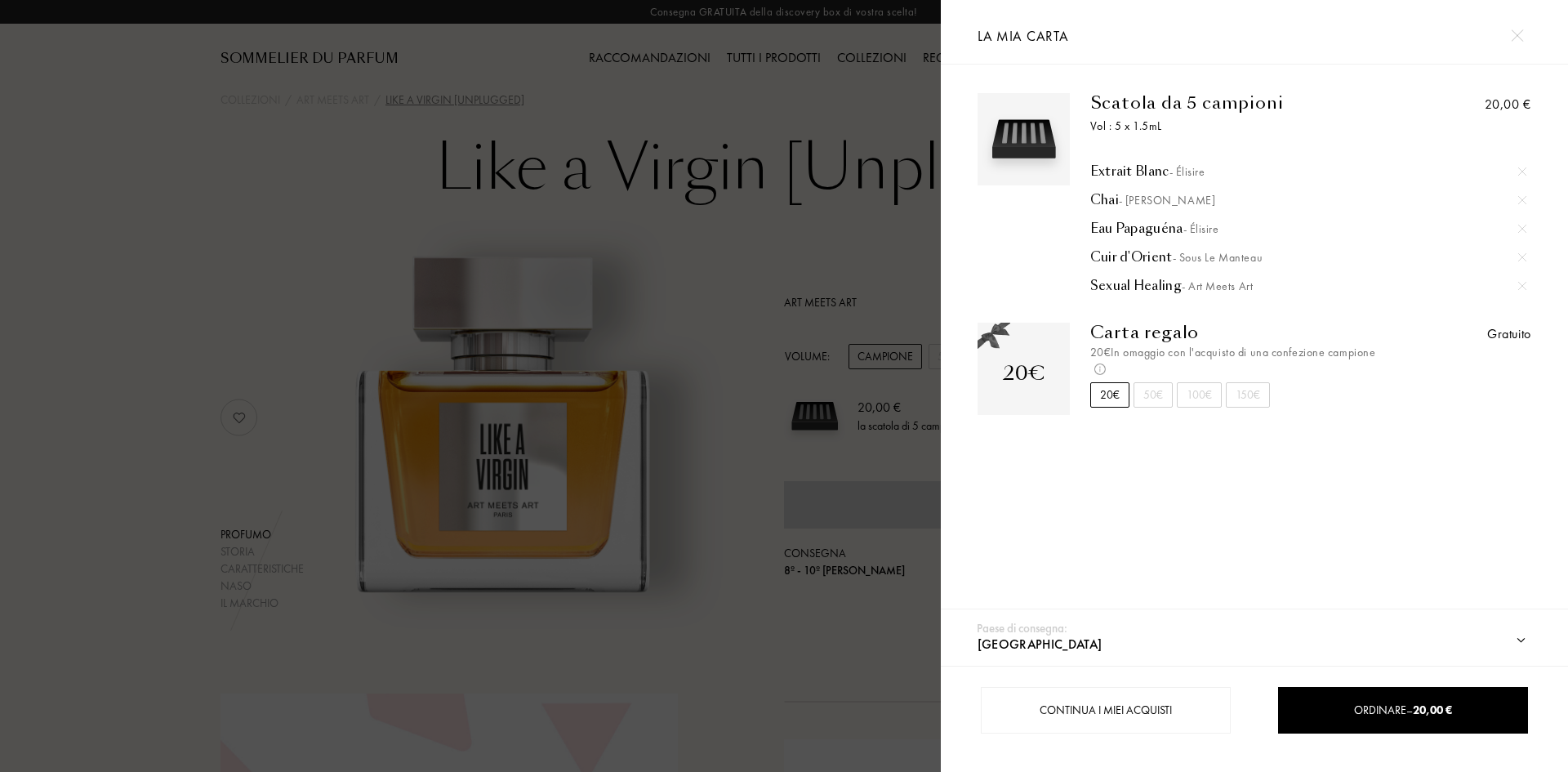
click at [1519, 198] on img at bounding box center [1522, 200] width 8 height 8
click at [1521, 40] on img at bounding box center [1516, 36] width 12 height 12
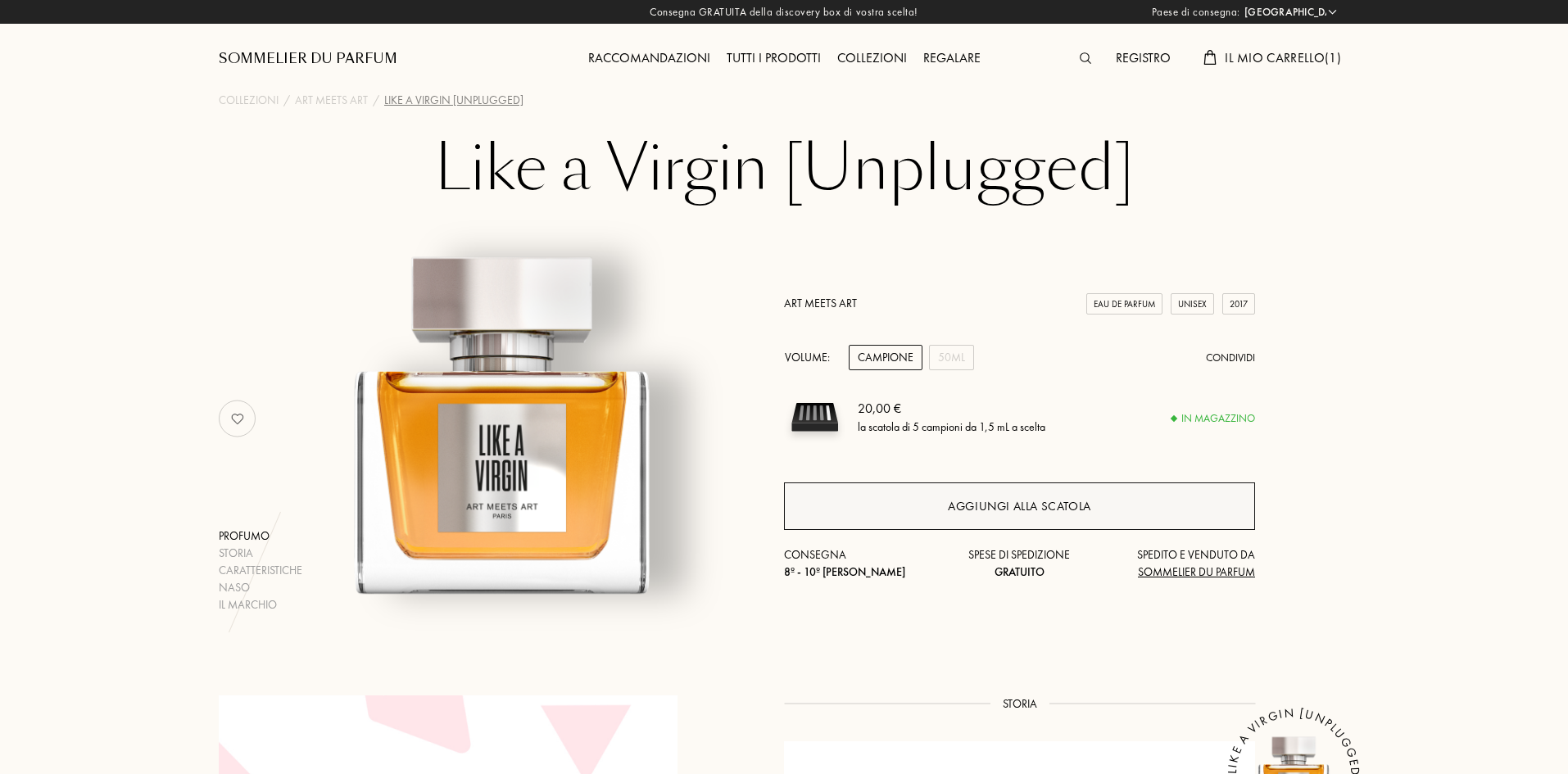
click at [916, 501] on div "Aggiungi alla scatola" at bounding box center [1019, 506] width 471 height 47
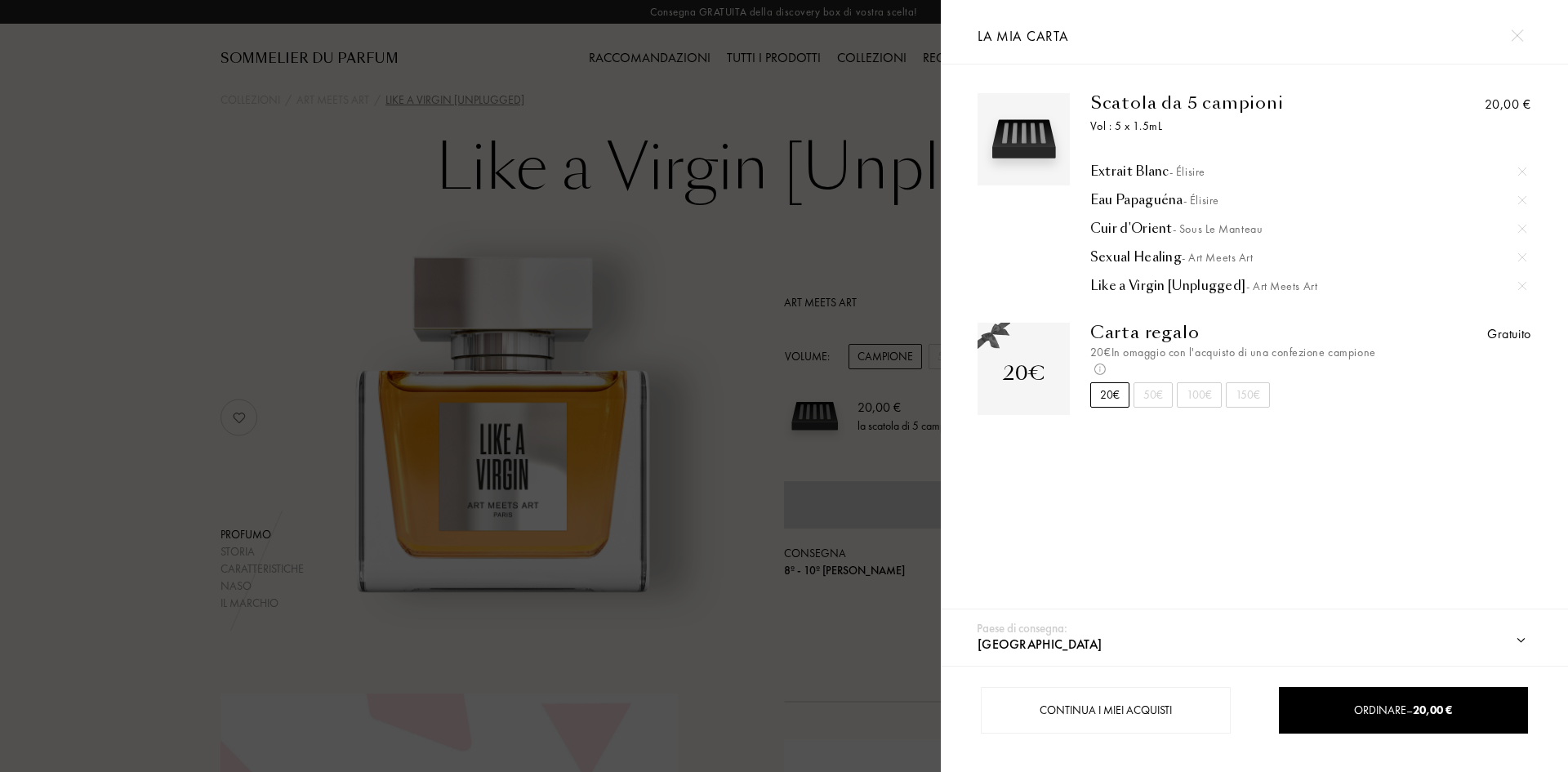
click at [1508, 28] on div at bounding box center [1516, 36] width 29 height 29
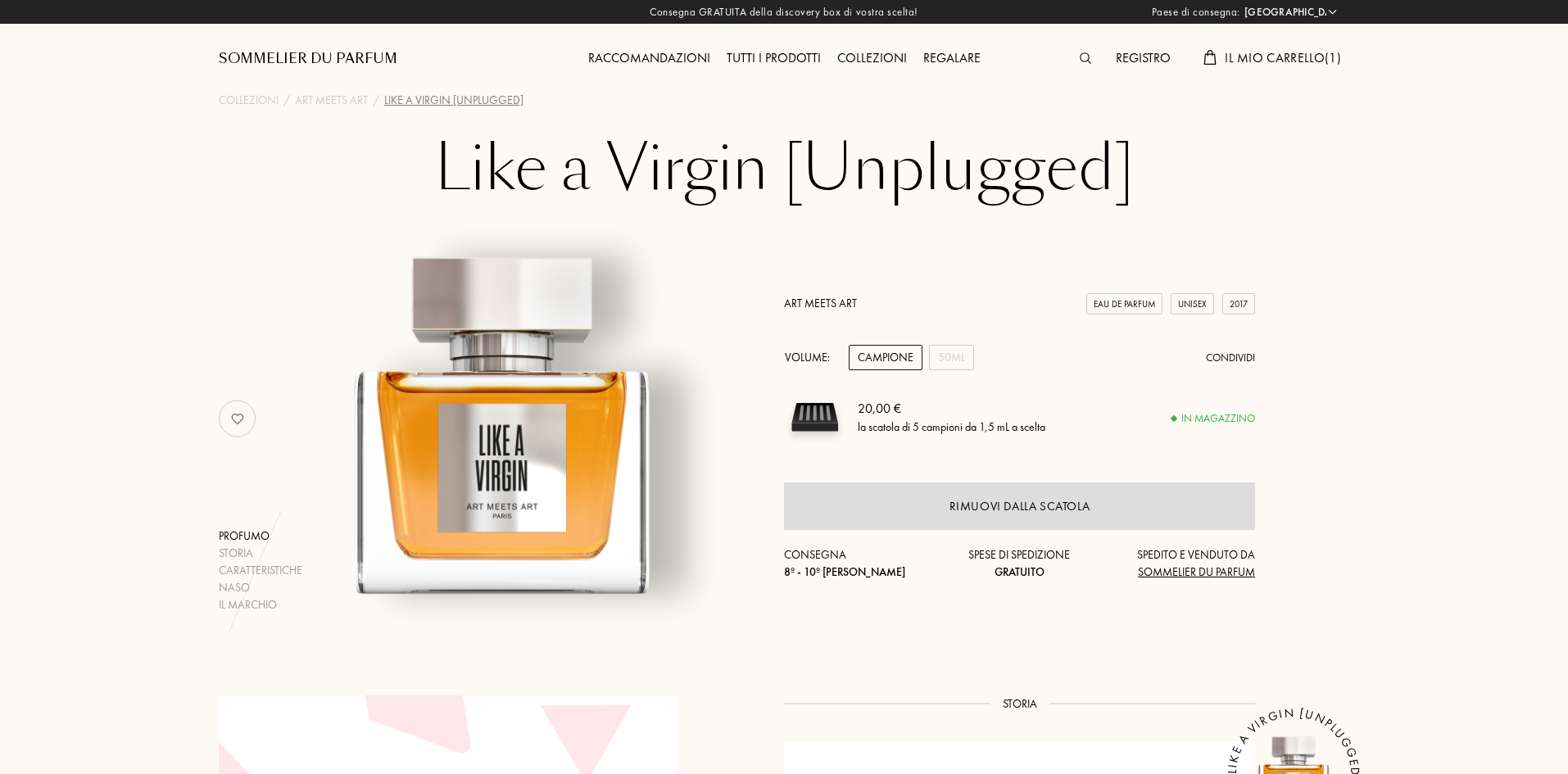
click at [827, 299] on link "Art Meets Art" at bounding box center [821, 303] width 73 height 14
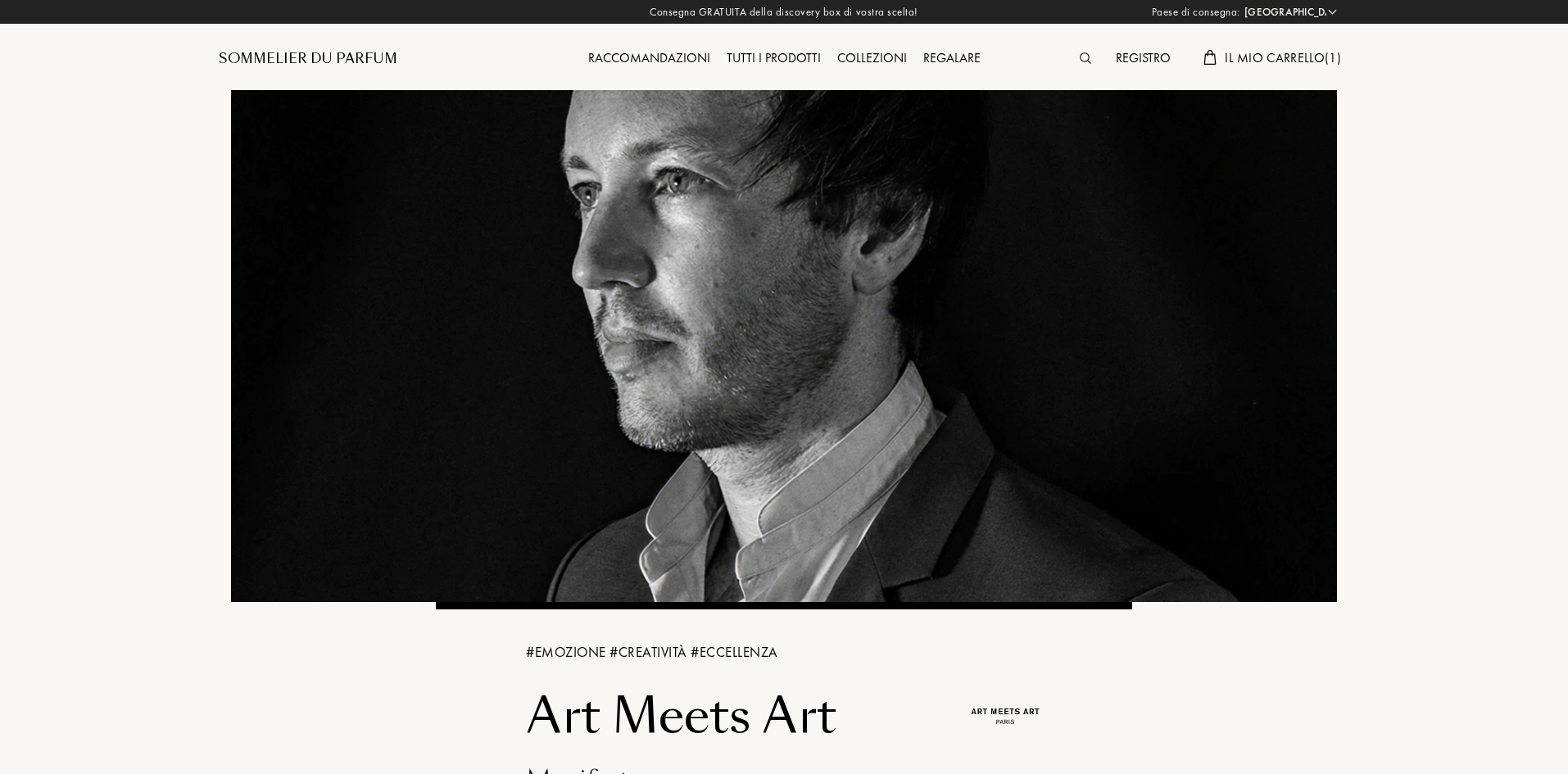
select select "IT"
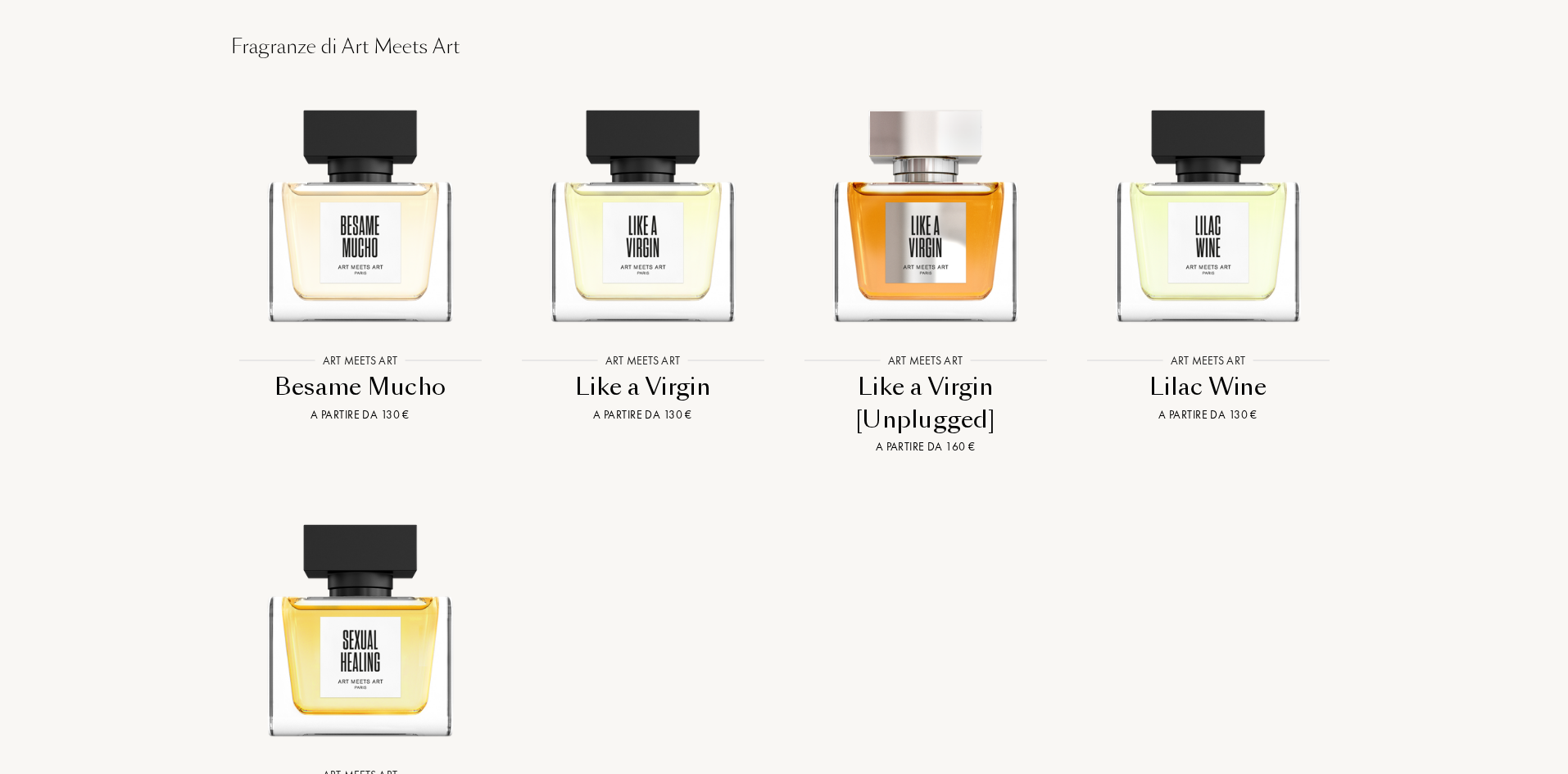
scroll to position [1638, 0]
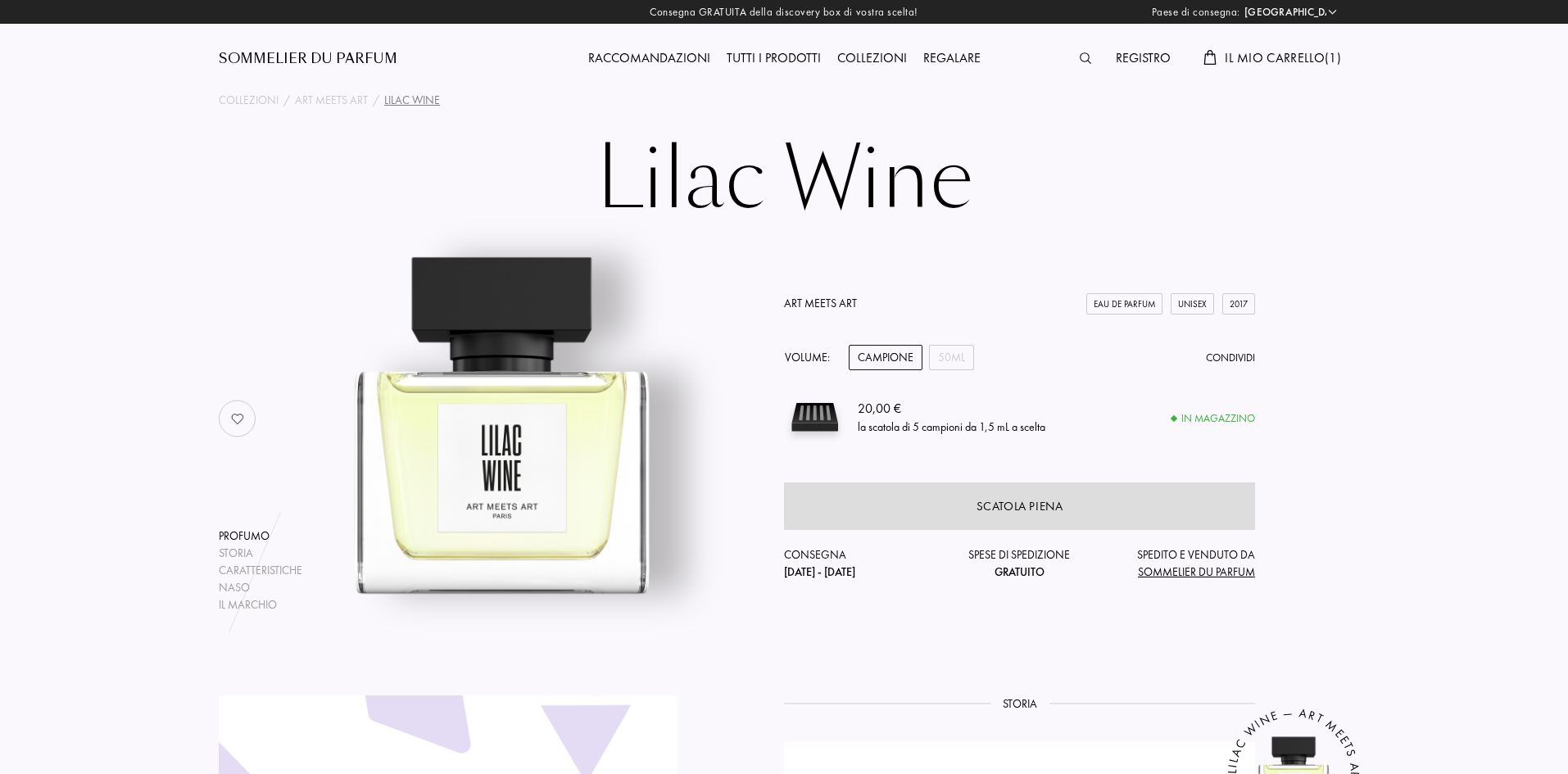
select select "IT"
click at [827, 306] on link "Art Meets Art" at bounding box center [821, 303] width 73 height 14
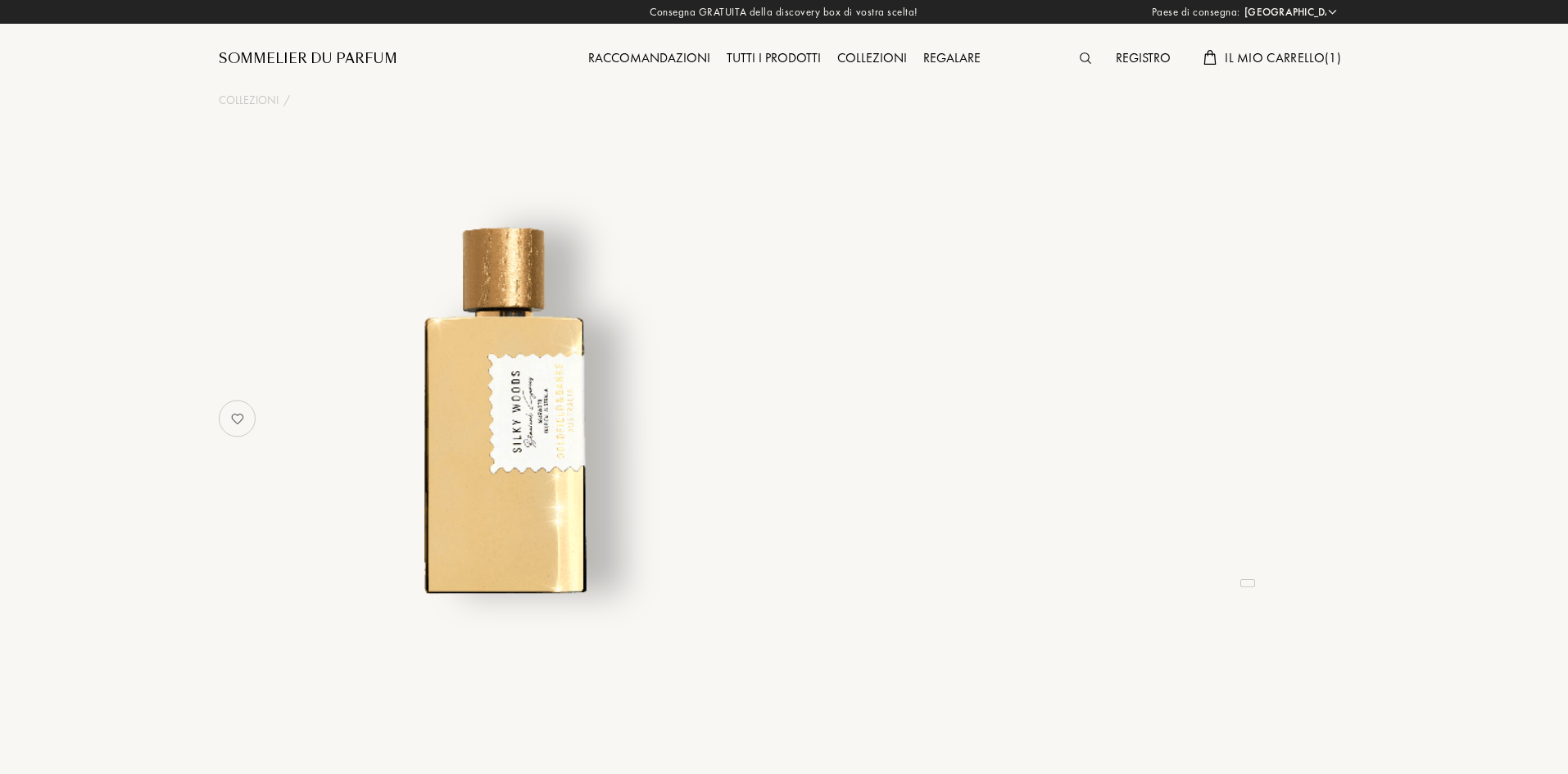
select select "IT"
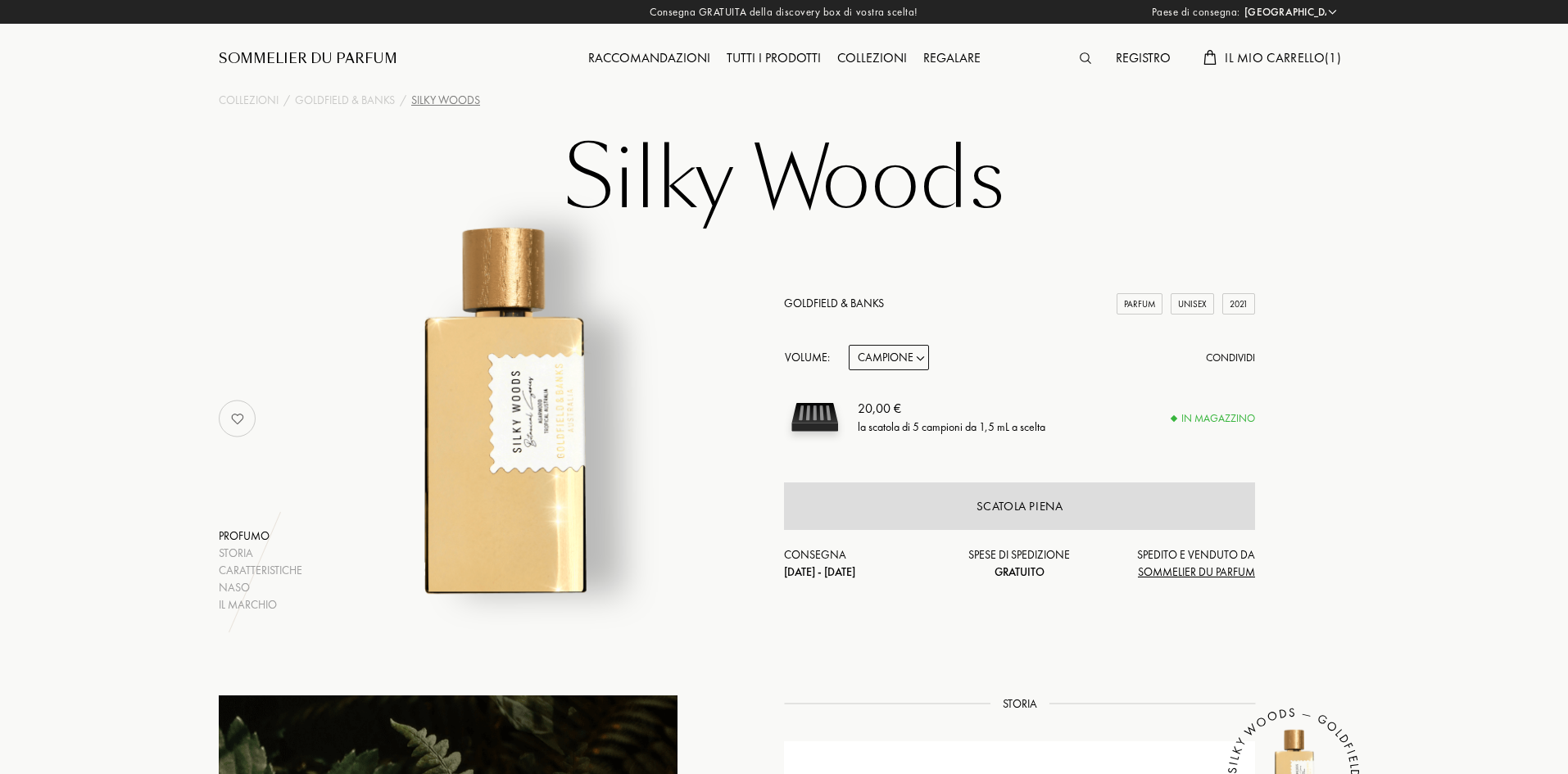
scroll to position [655, 0]
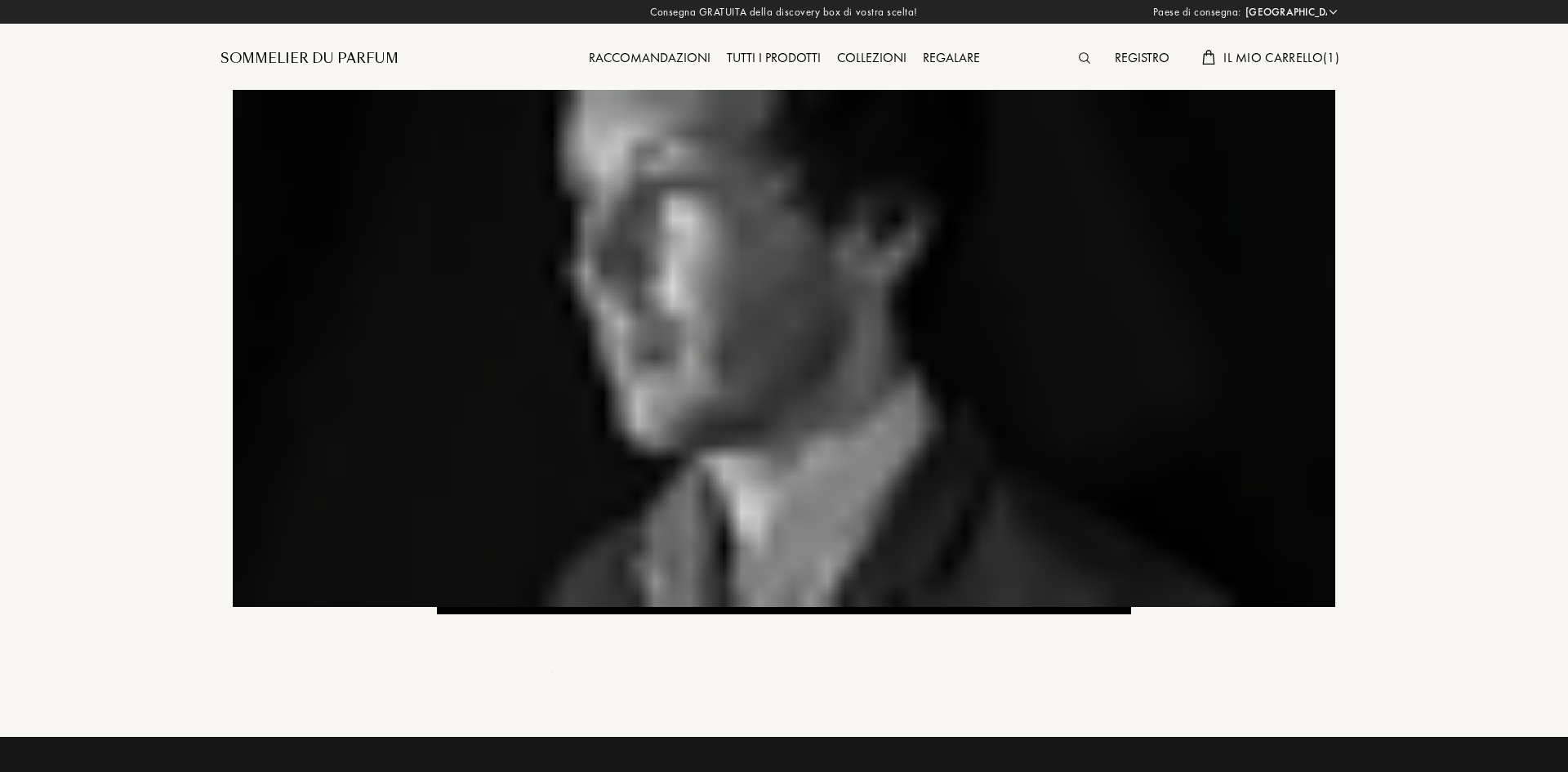
select select "IT"
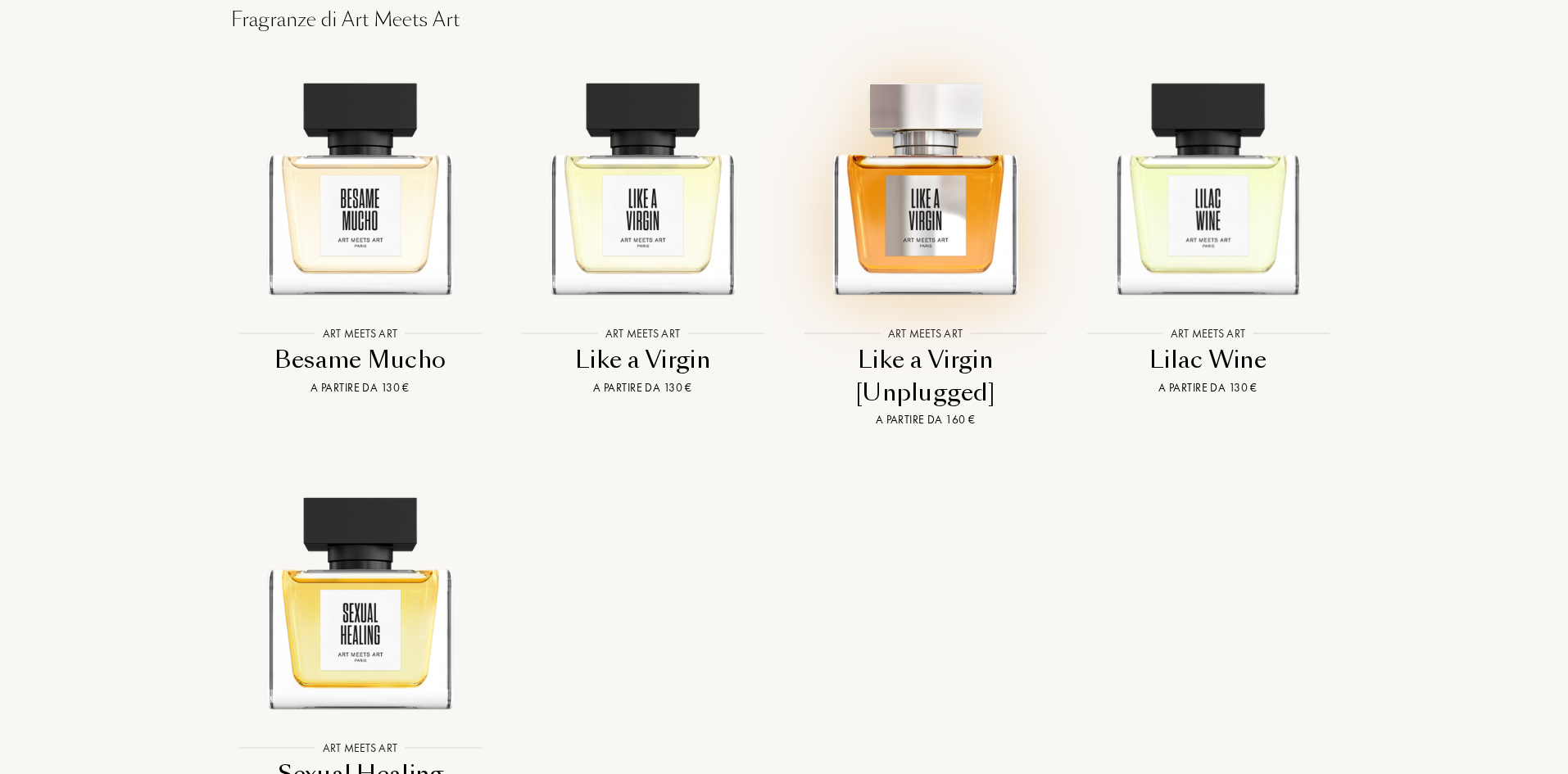
scroll to position [1638, 0]
click at [922, 215] on img at bounding box center [925, 179] width 255 height 255
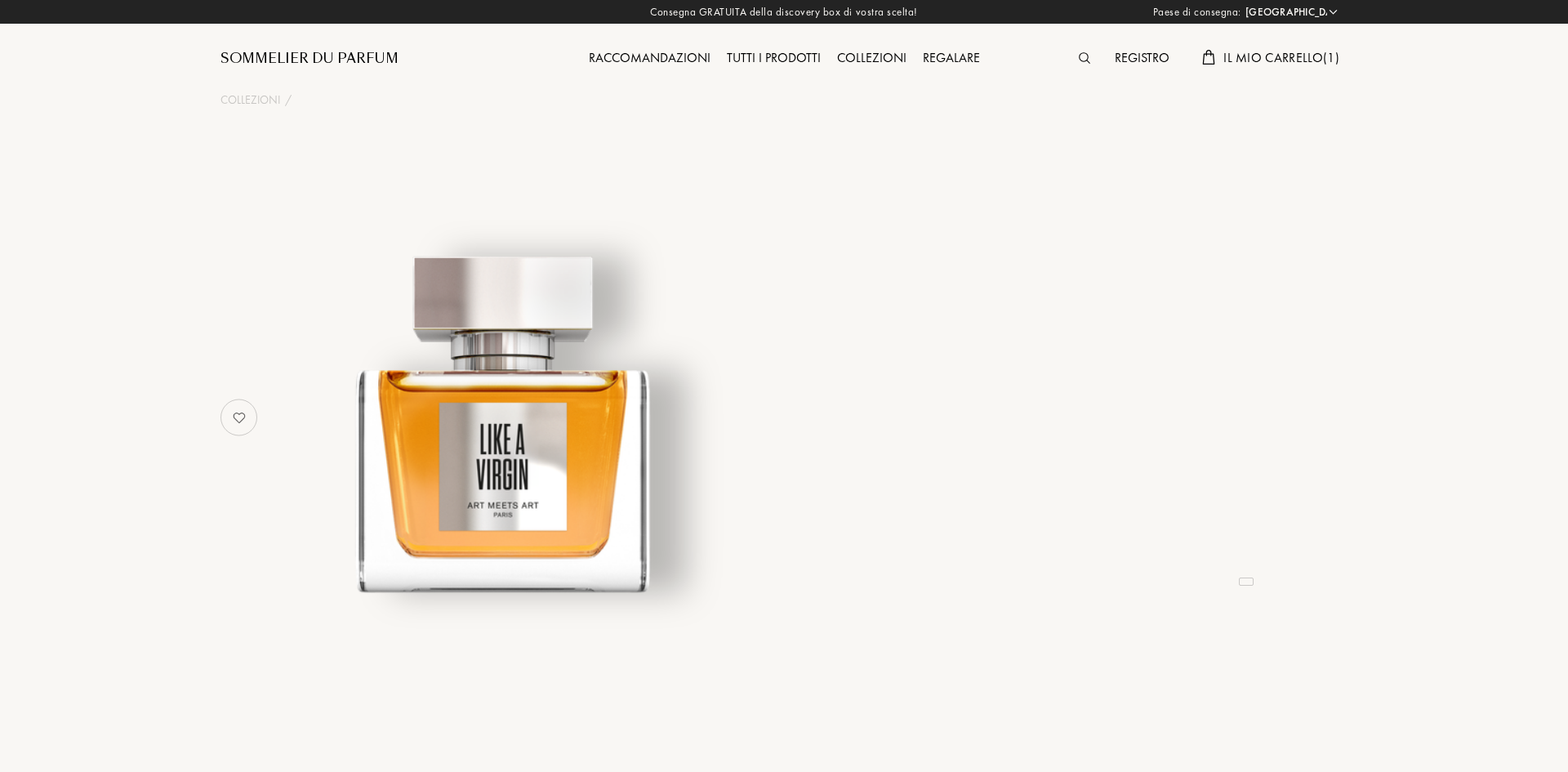
select select "IT"
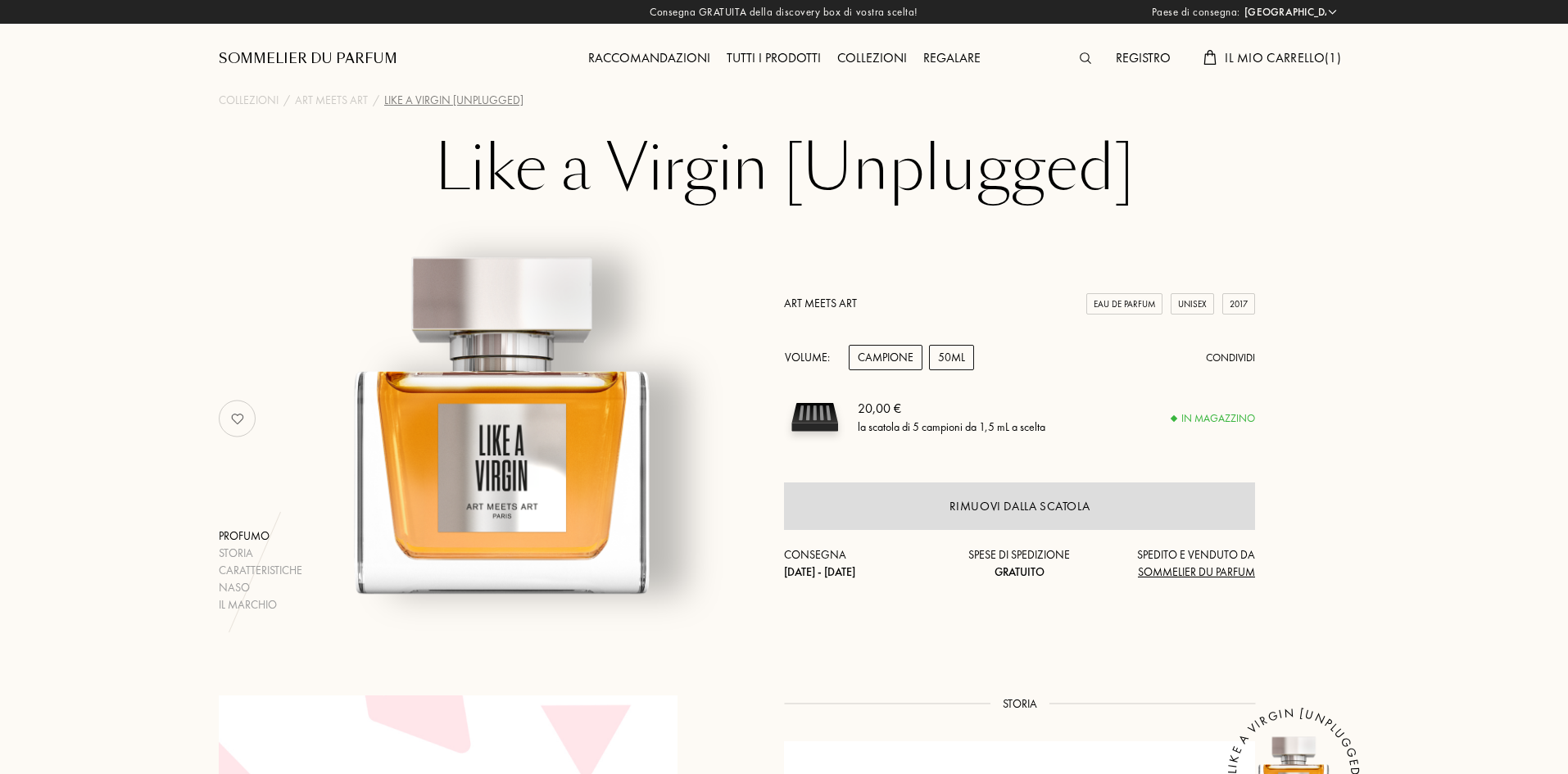
click at [948, 356] on div "50mL" at bounding box center [951, 358] width 45 height 25
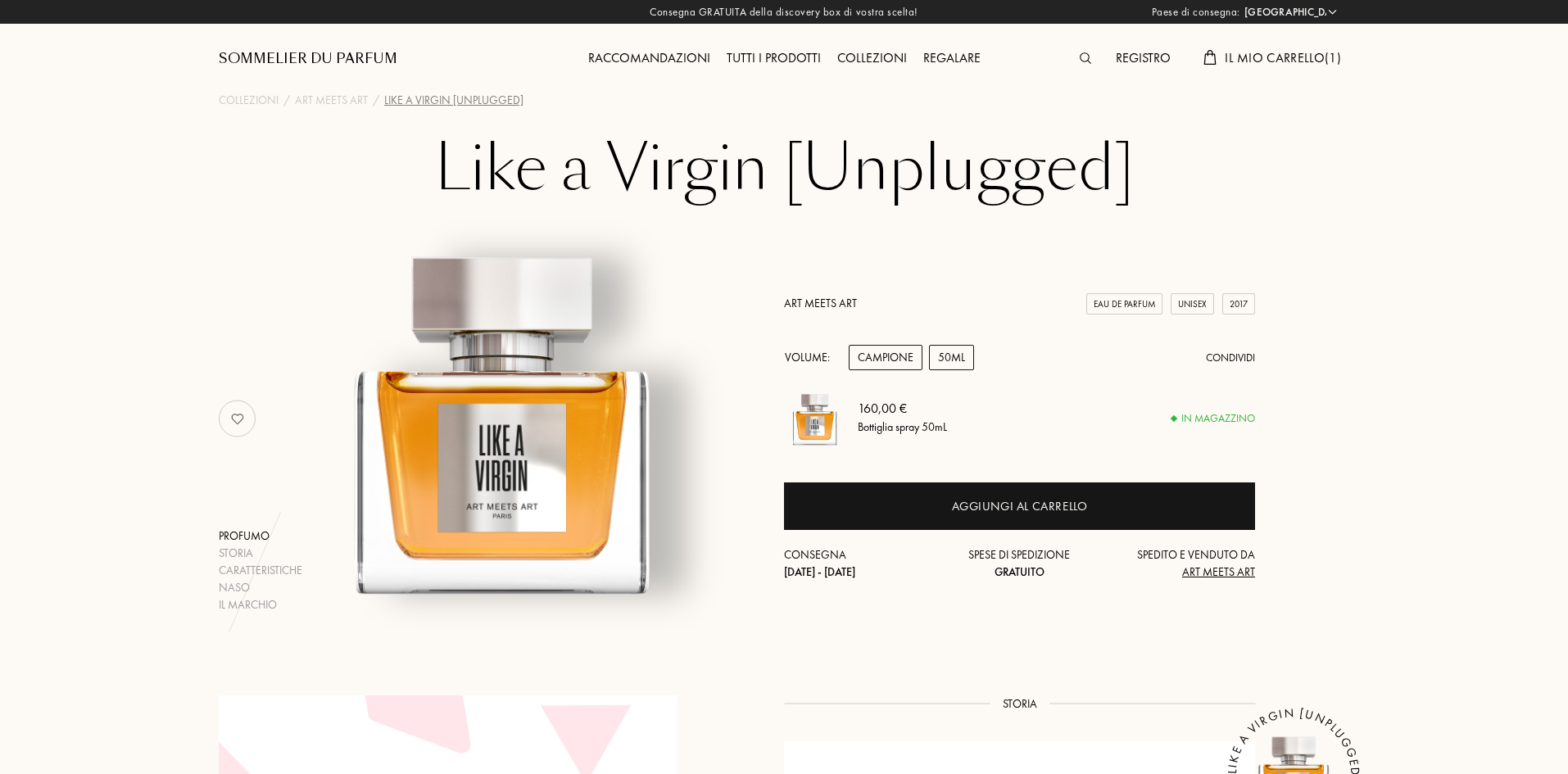
click at [889, 361] on div "Campione" at bounding box center [885, 358] width 73 height 25
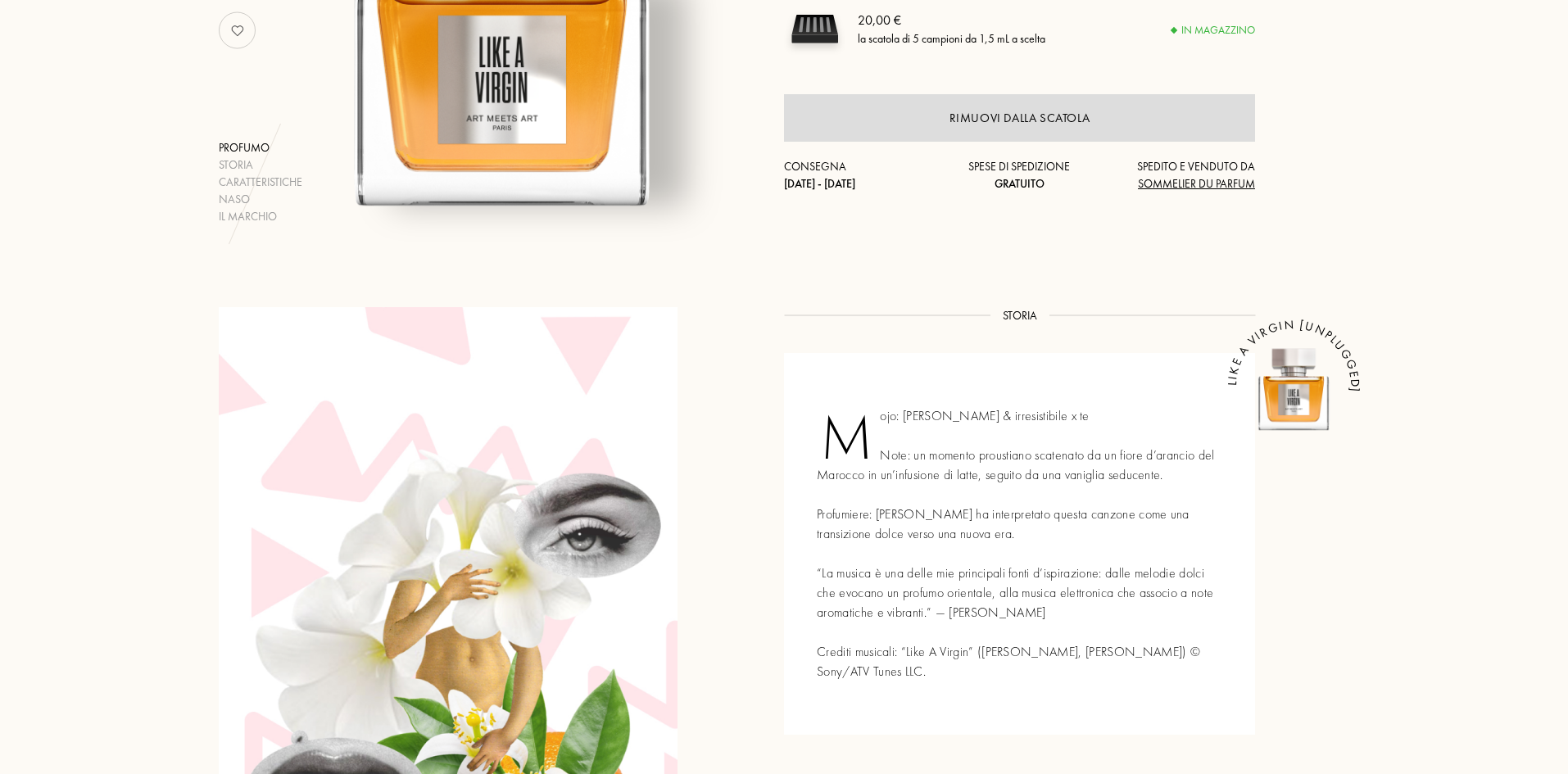
scroll to position [409, 0]
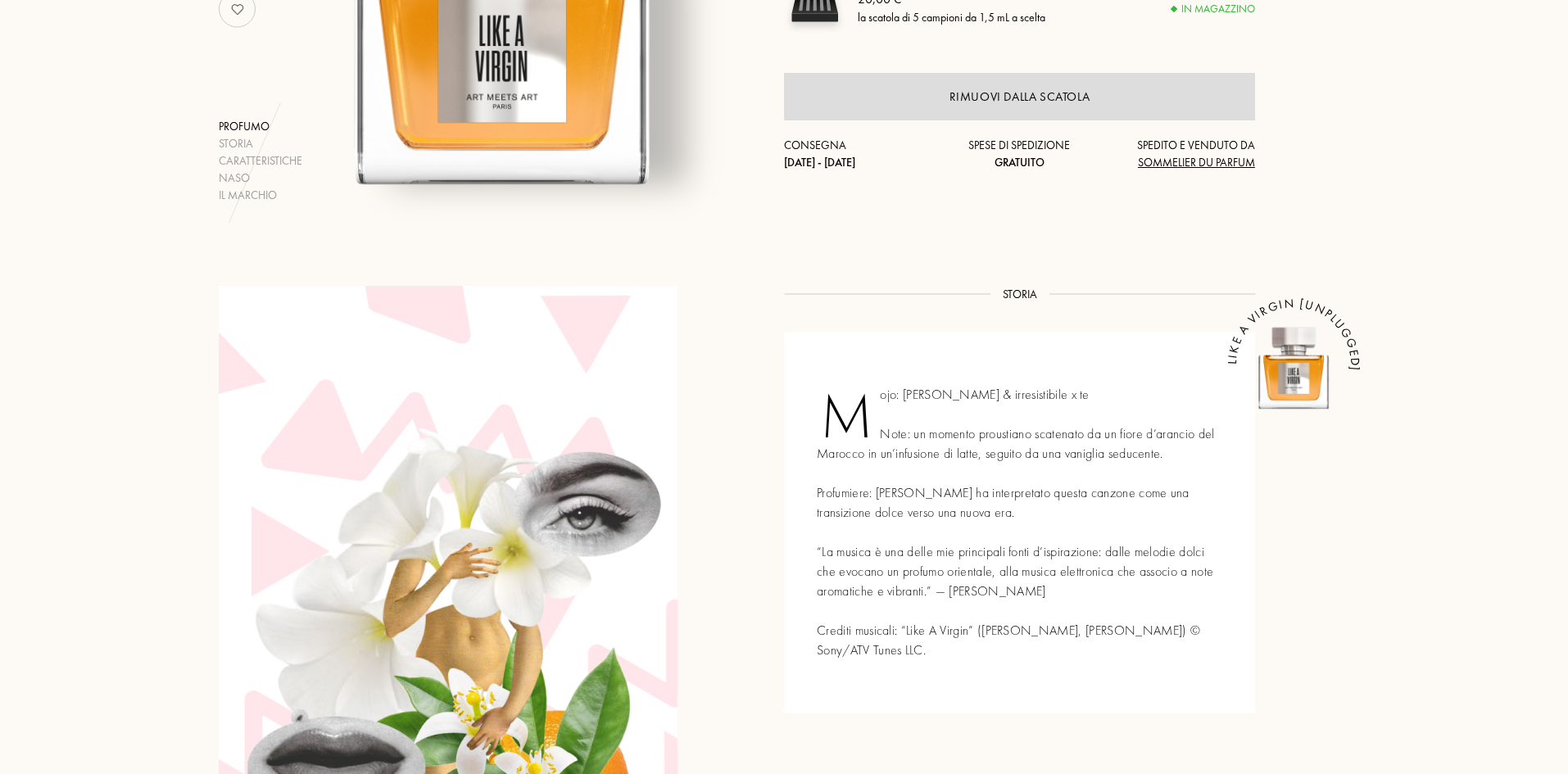
click at [974, 461] on div "Mojo: goloso & irresistibile x te Note: un momento proustiano scatenato da un f…" at bounding box center [1019, 522] width 471 height 382
drag, startPoint x: 879, startPoint y: 465, endPoint x: 936, endPoint y: 455, distance: 57.9
click at [936, 455] on div "Mojo: goloso & irresistibile x te Note: un momento proustiano scatenato da un f…" at bounding box center [1019, 522] width 471 height 382
click at [932, 460] on div "Mojo: goloso & irresistibile x te Note: un momento proustiano scatenato da un f…" at bounding box center [1019, 522] width 471 height 382
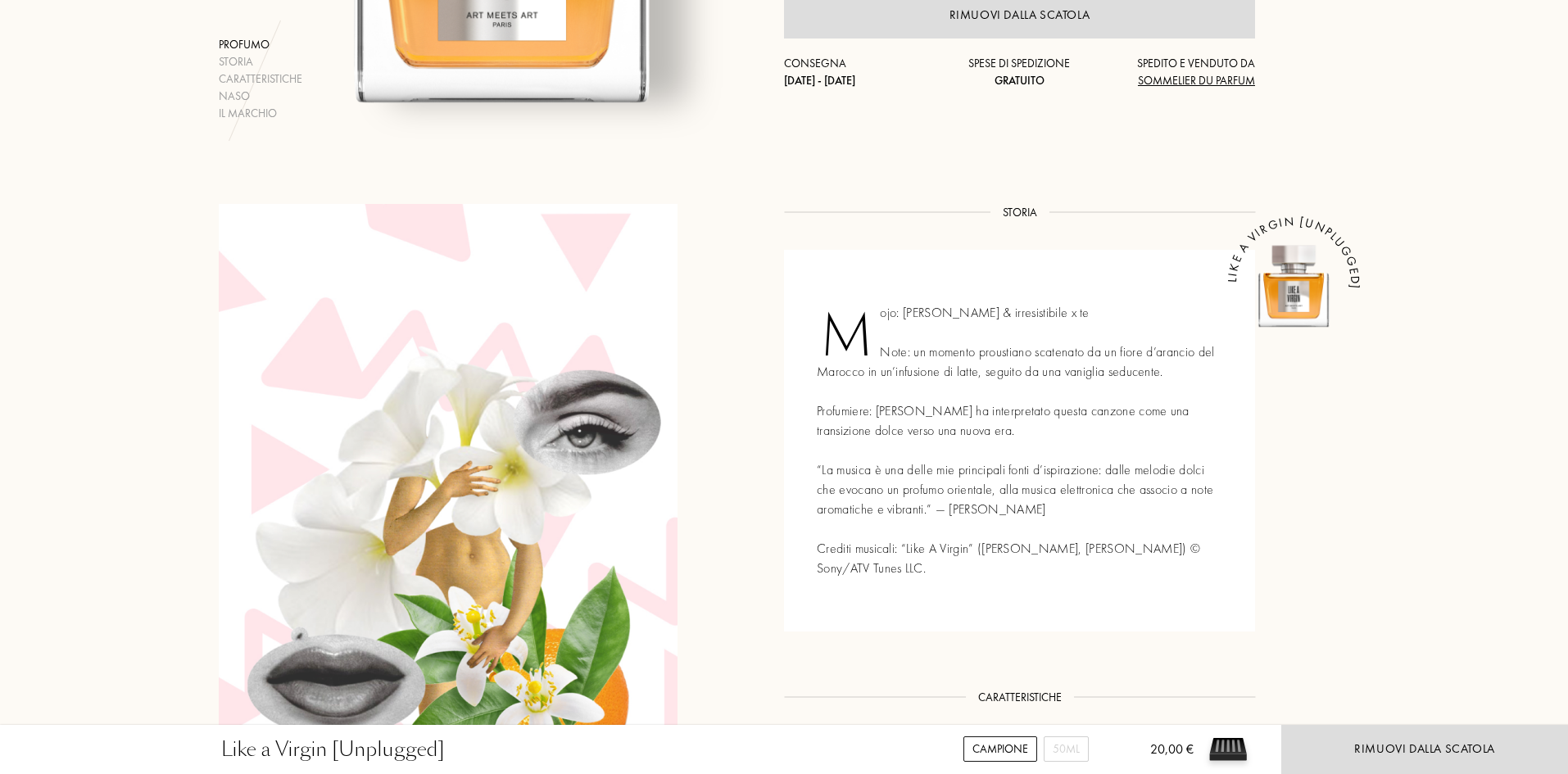
click at [1048, 437] on div "Mojo: goloso & irresistibile x te Note: un momento proustiano scatenato da un f…" at bounding box center [1019, 441] width 471 height 382
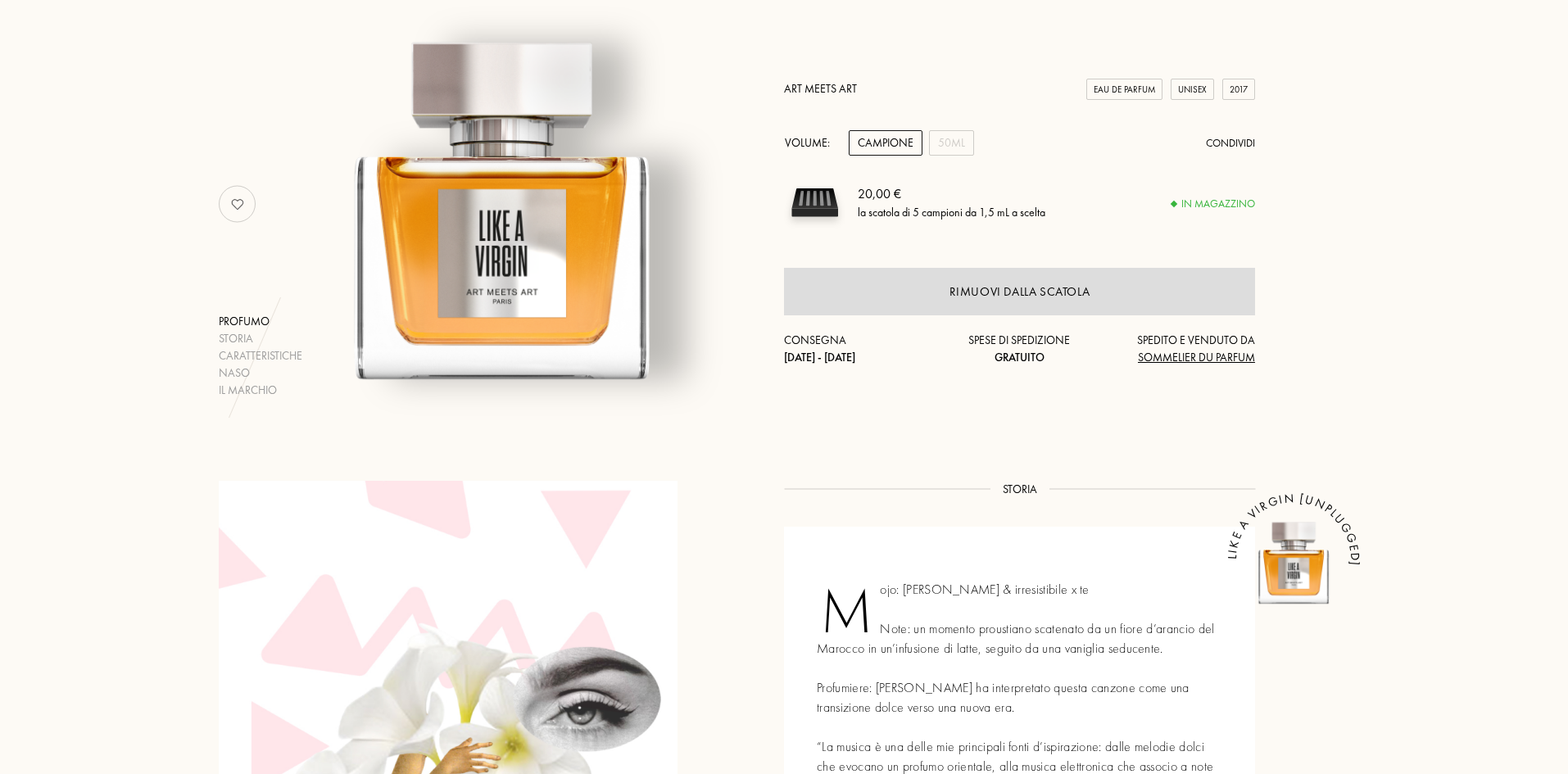
scroll to position [0, 0]
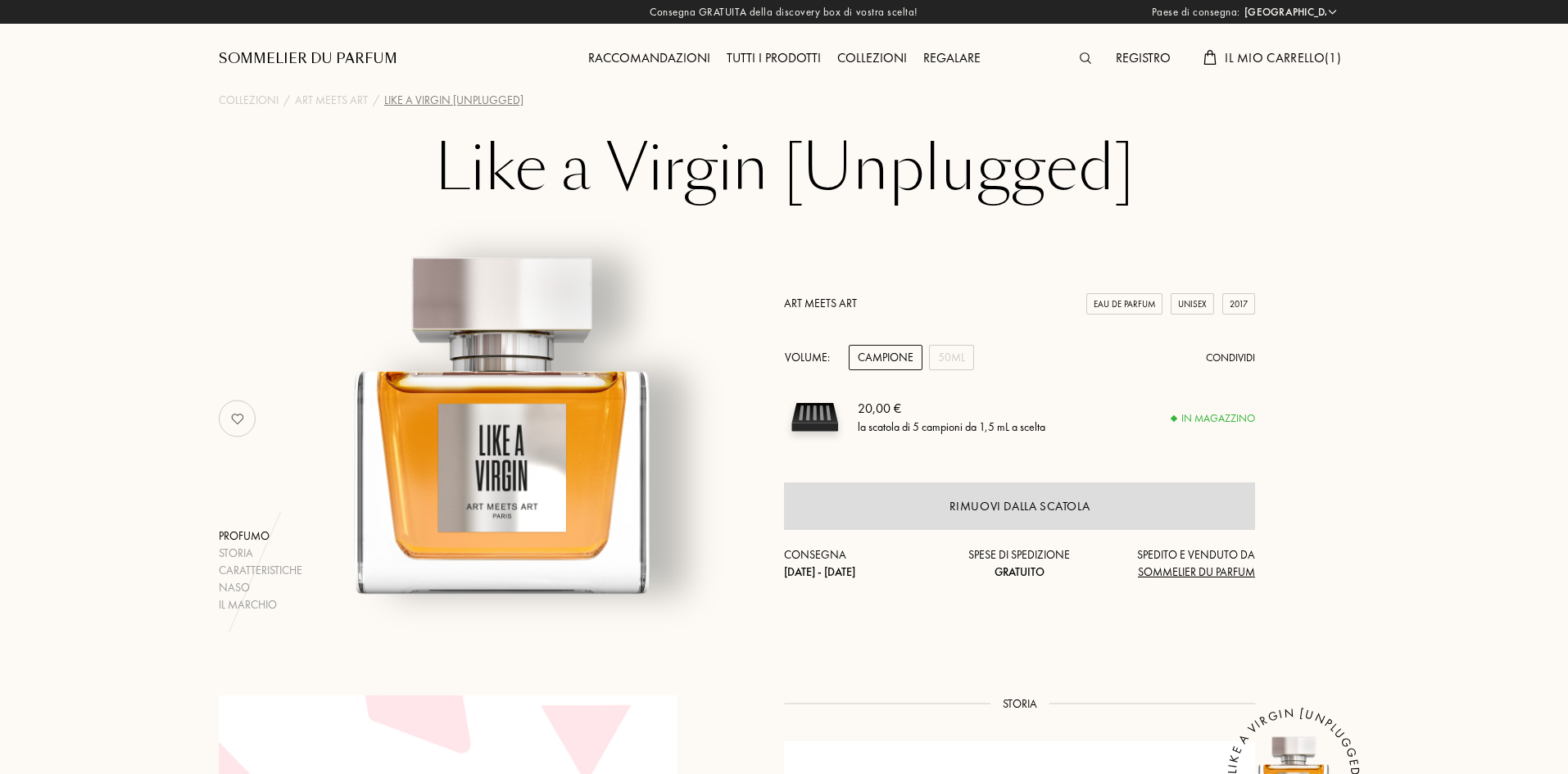
click at [1080, 55] on img at bounding box center [1085, 58] width 12 height 12
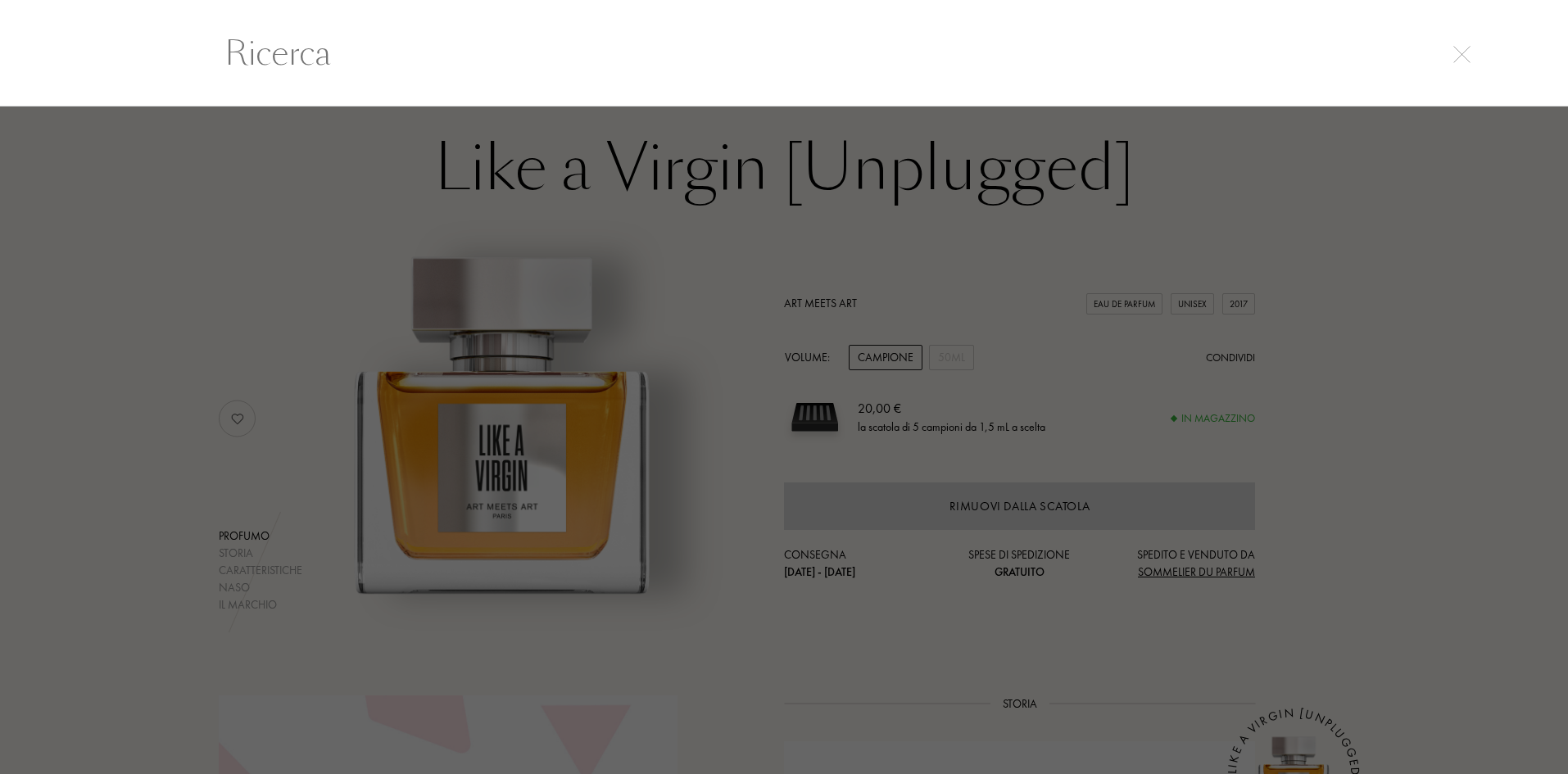
scroll to position [1, 0]
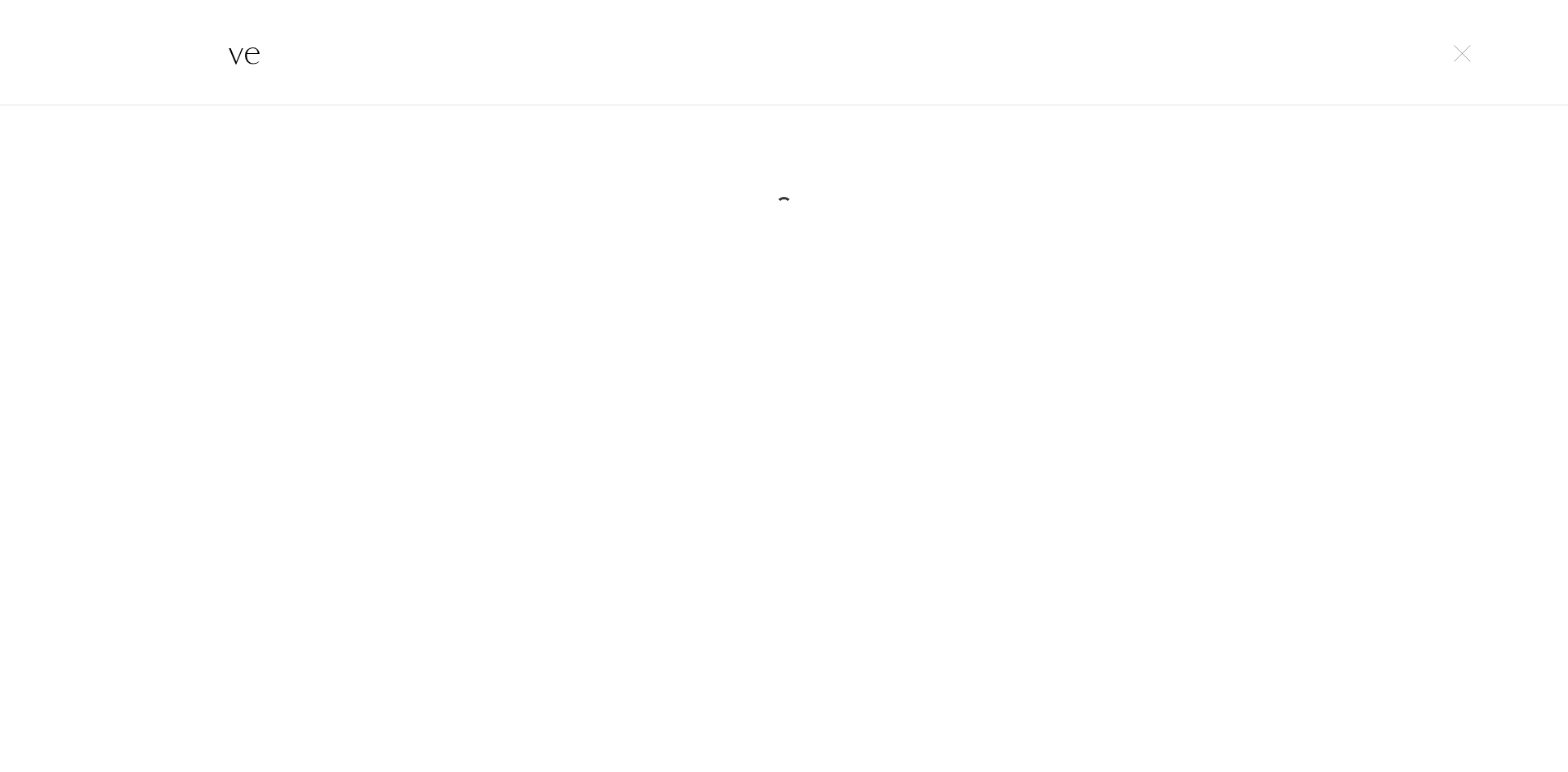
type input "v"
type input "a"
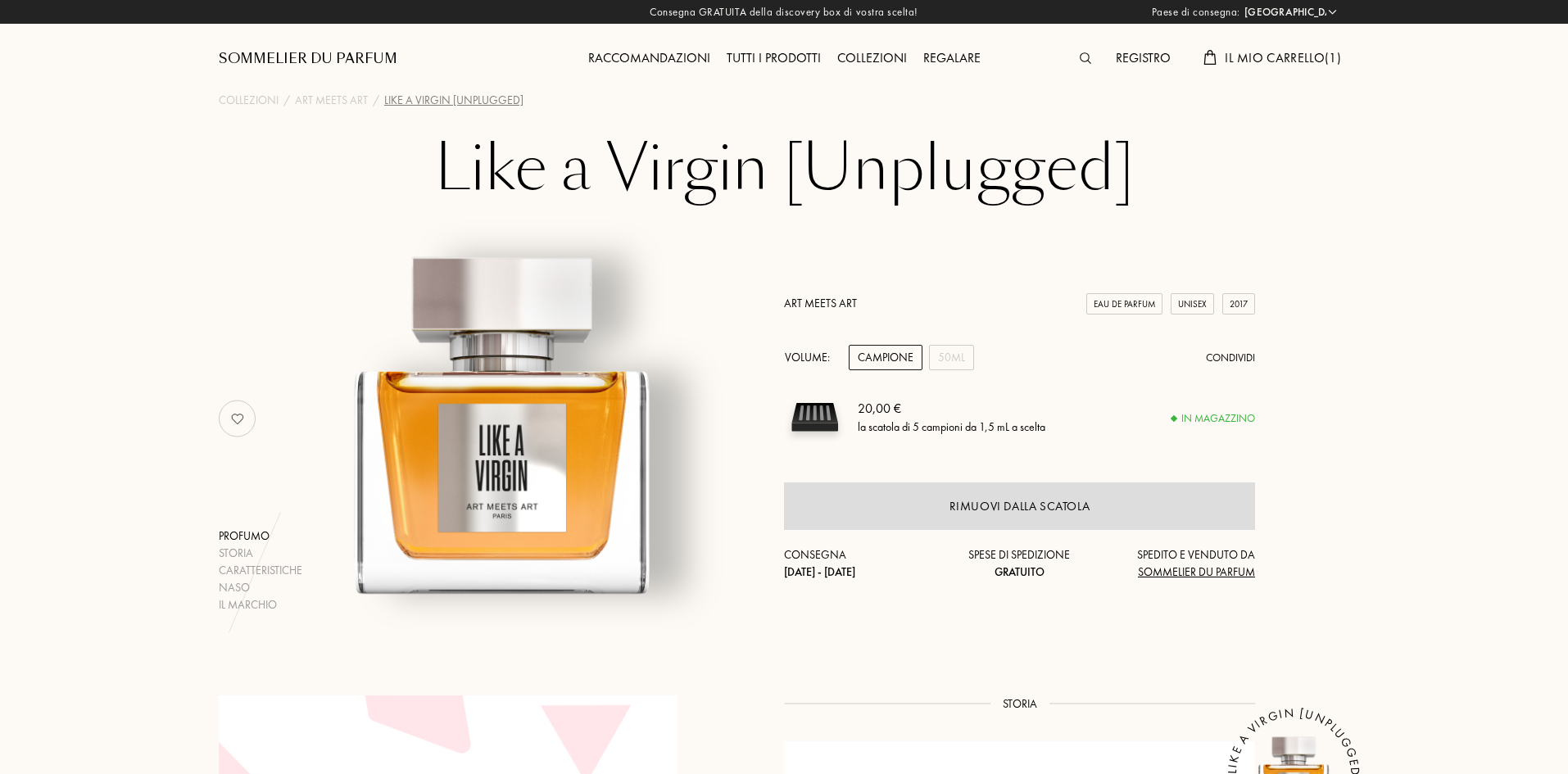
click at [822, 299] on link "Art Meets Art" at bounding box center [821, 303] width 73 height 14
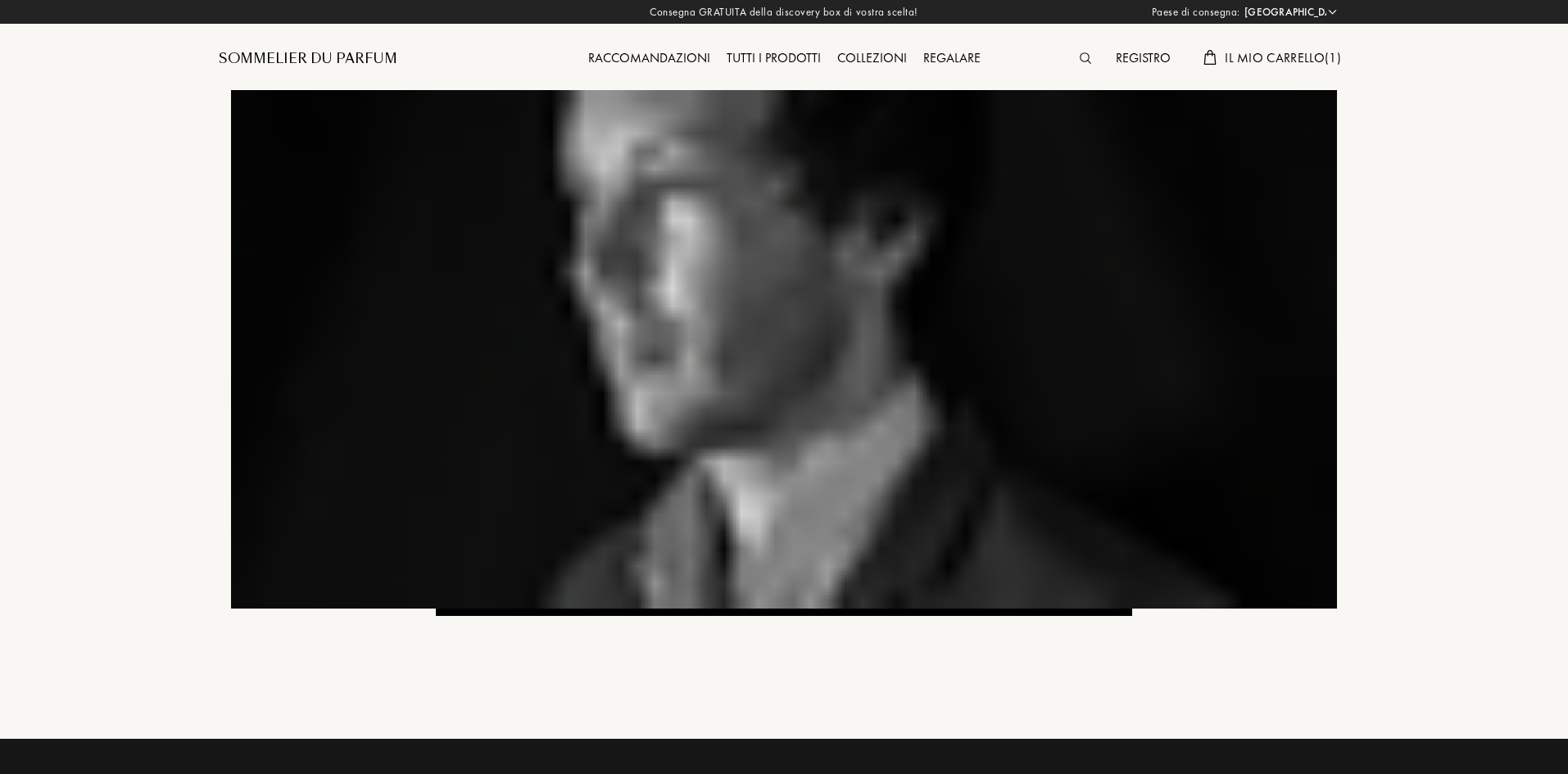
select select "IT"
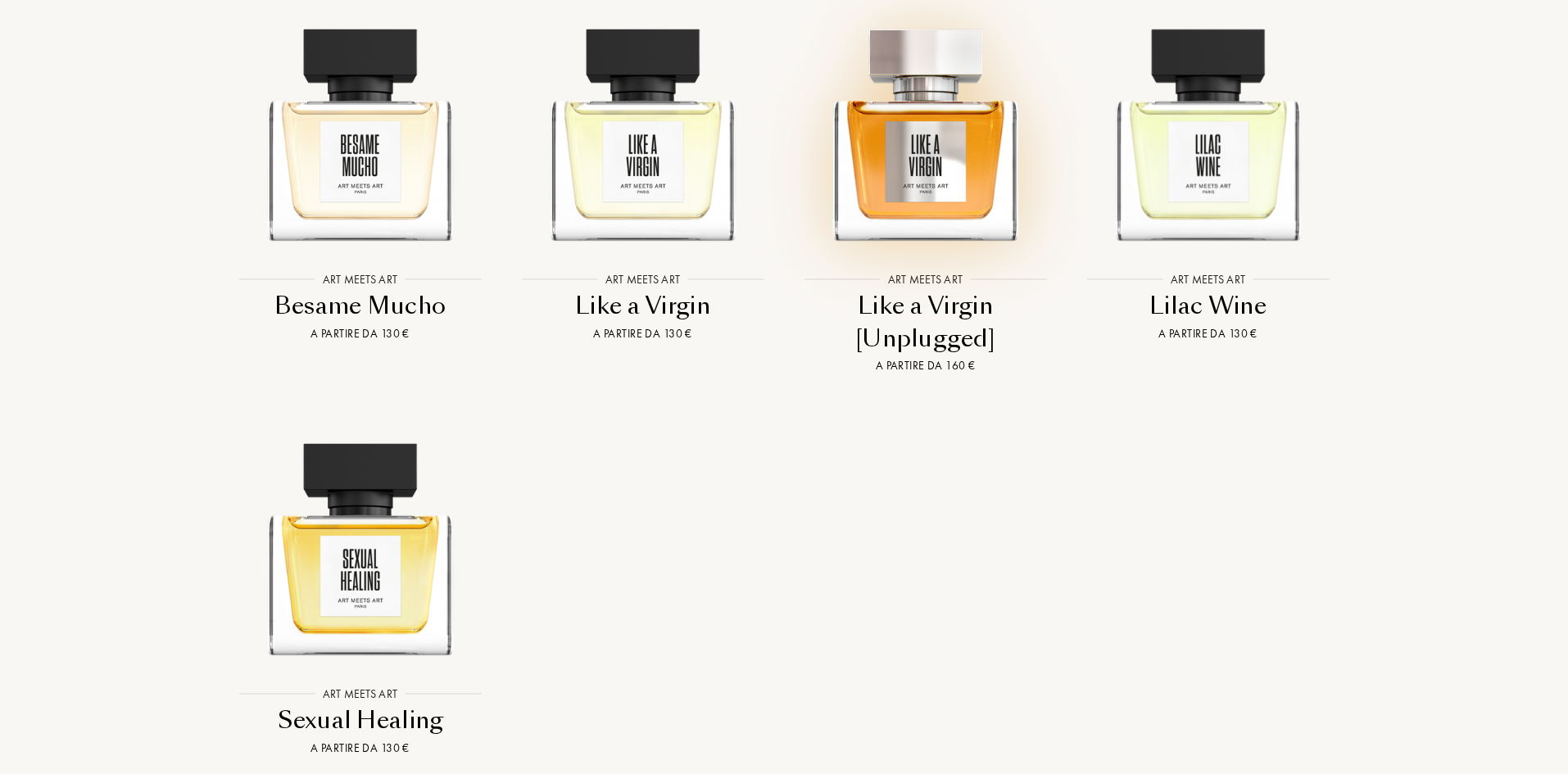
scroll to position [1720, 0]
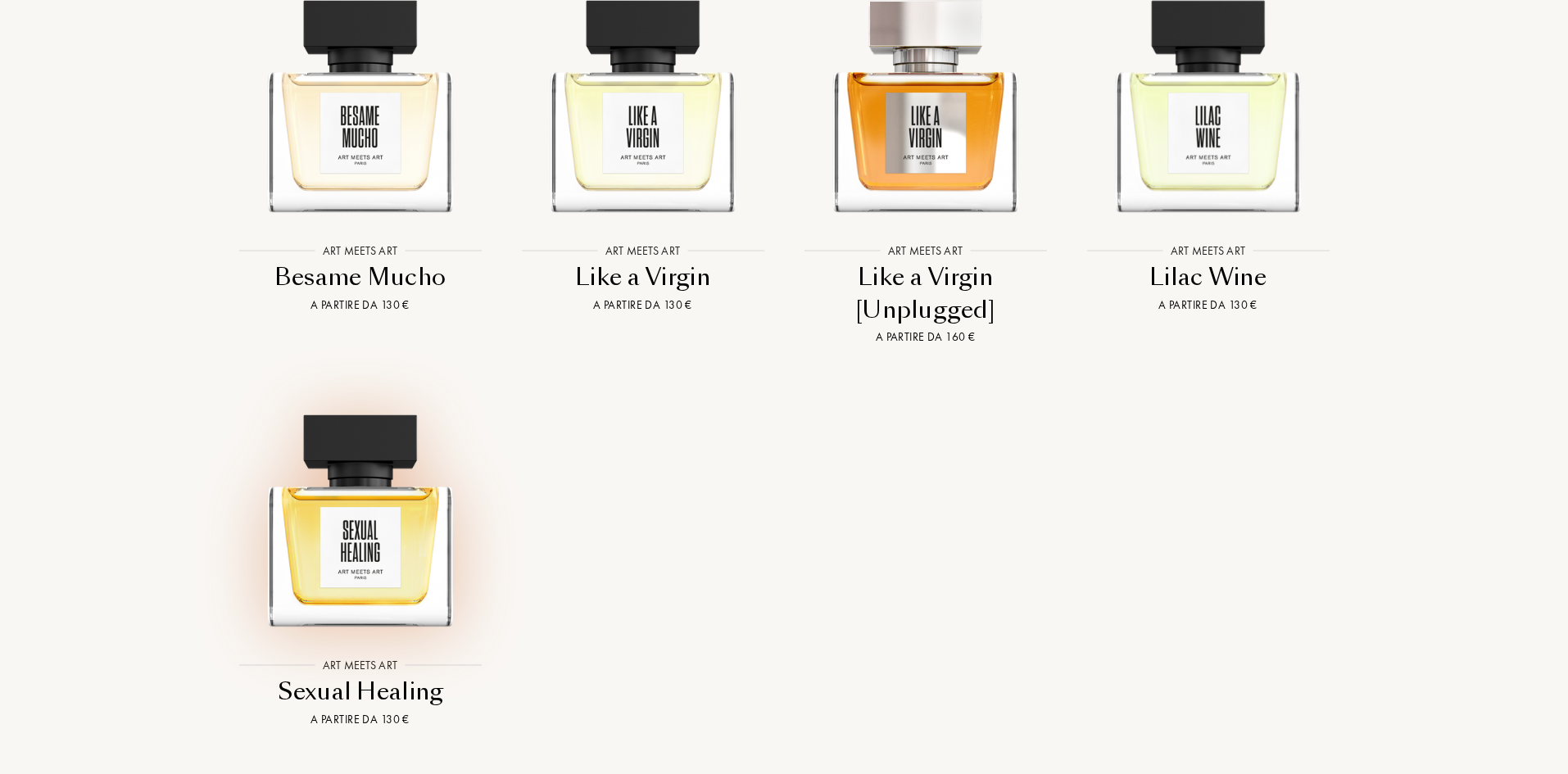
click at [384, 513] on img at bounding box center [359, 511] width 255 height 255
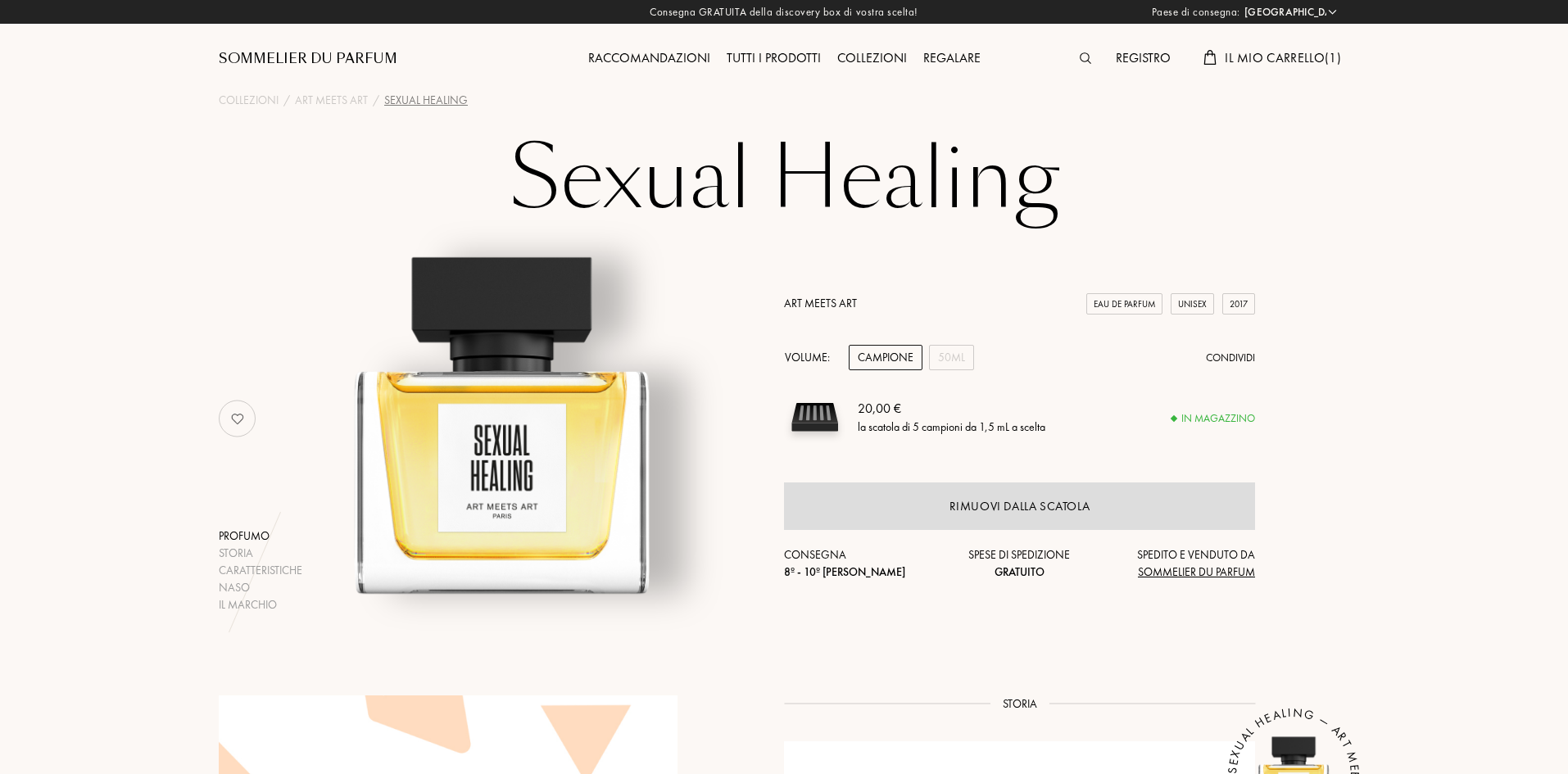
select select "IT"
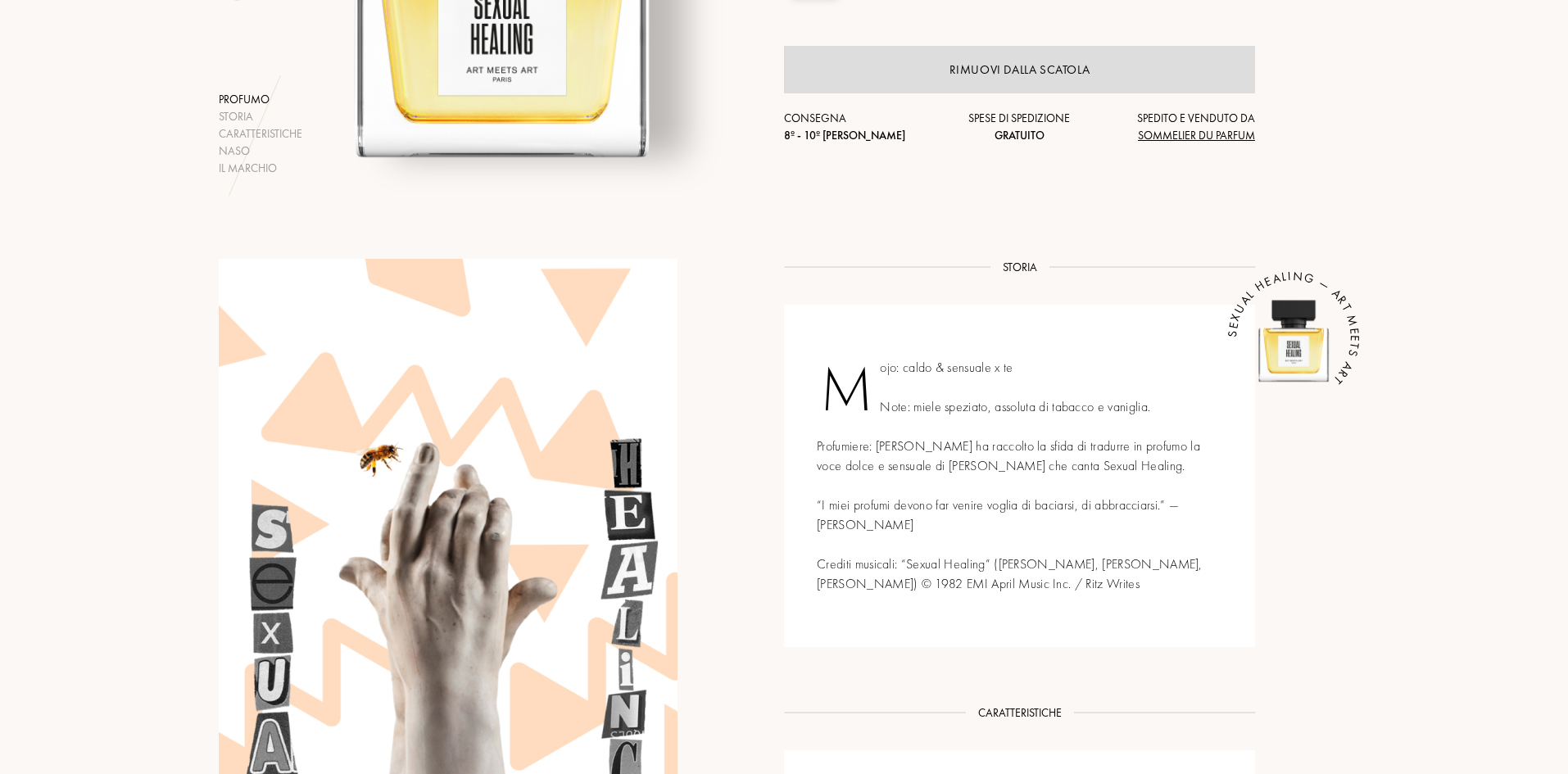
scroll to position [492, 0]
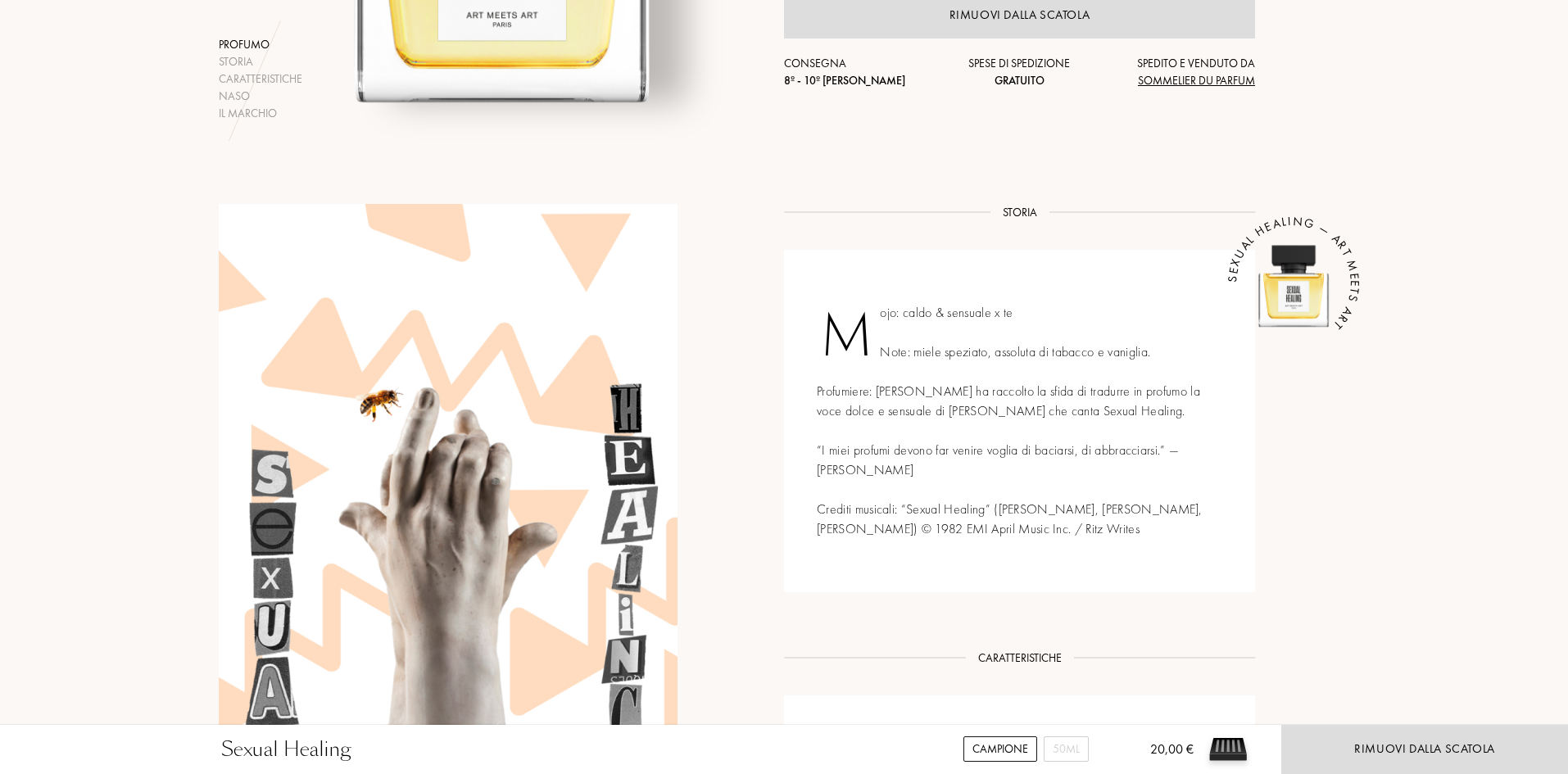
click at [961, 475] on div "Mojo: caldo & sensuale x te Note: miele speziato, assoluta di tabacco e vanigli…" at bounding box center [1019, 421] width 471 height 342
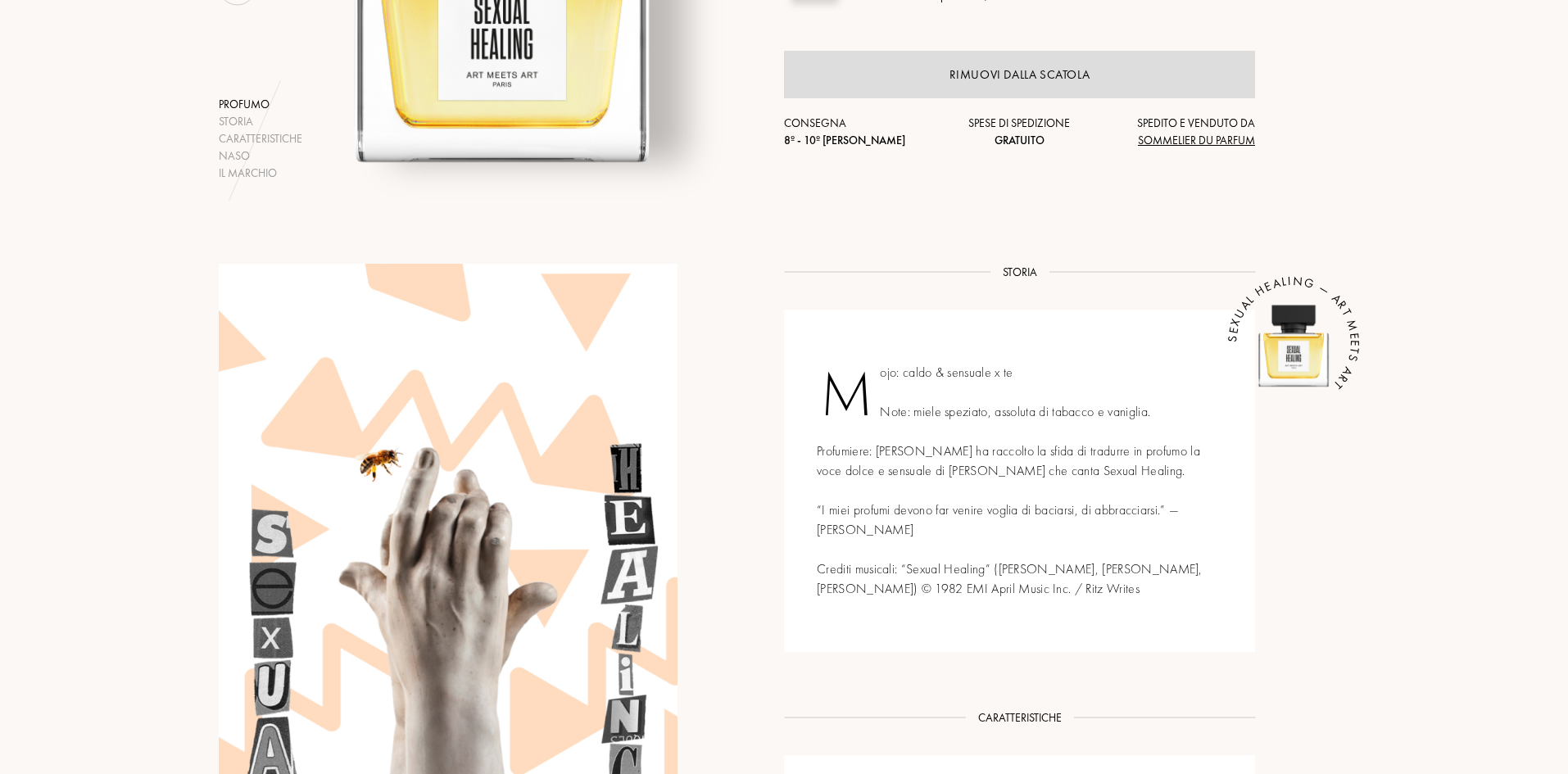
scroll to position [0, 0]
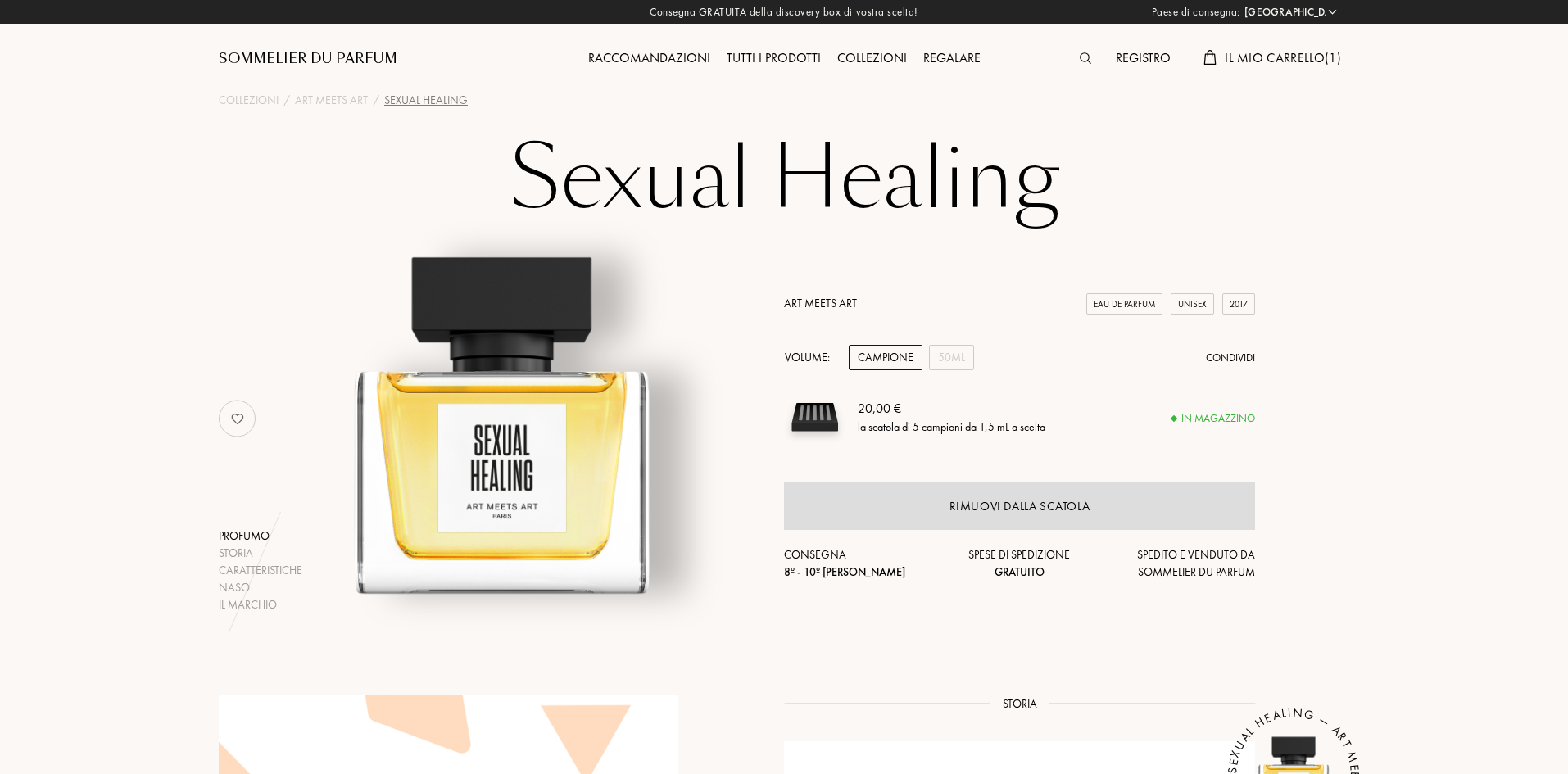
click at [680, 64] on div "Raccomandazioni" at bounding box center [649, 59] width 139 height 21
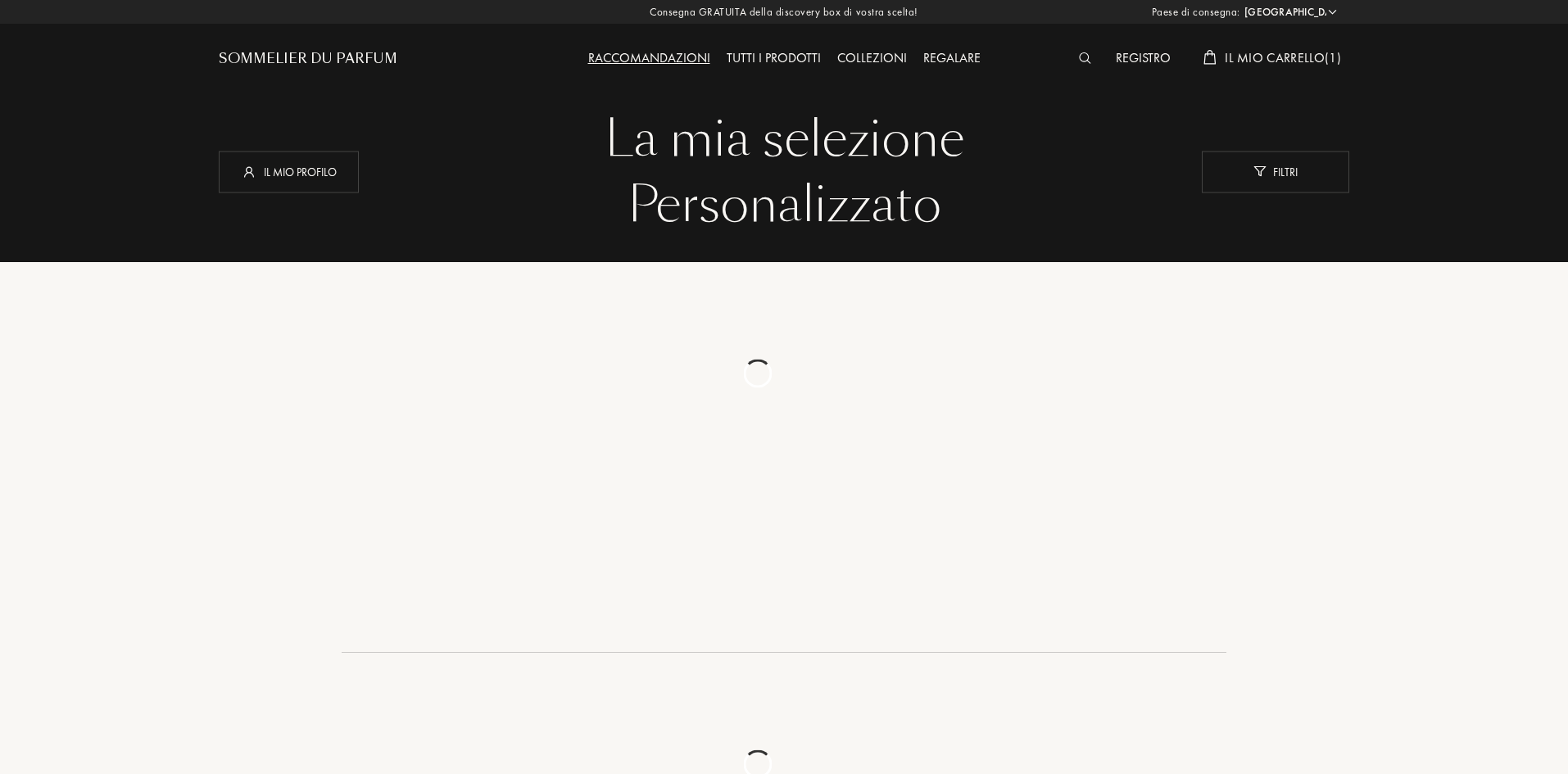
select select "IT"
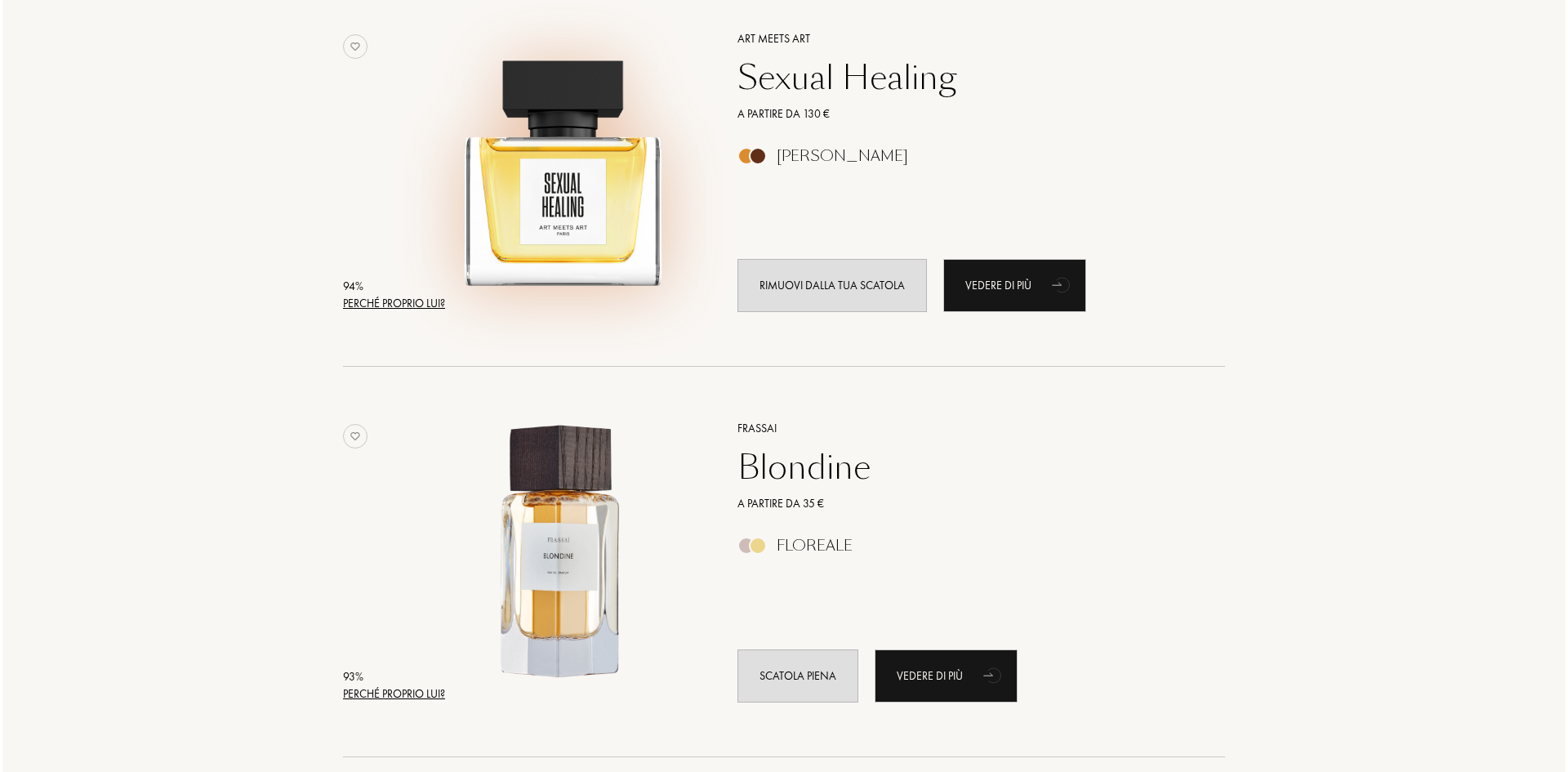
scroll to position [1062, 0]
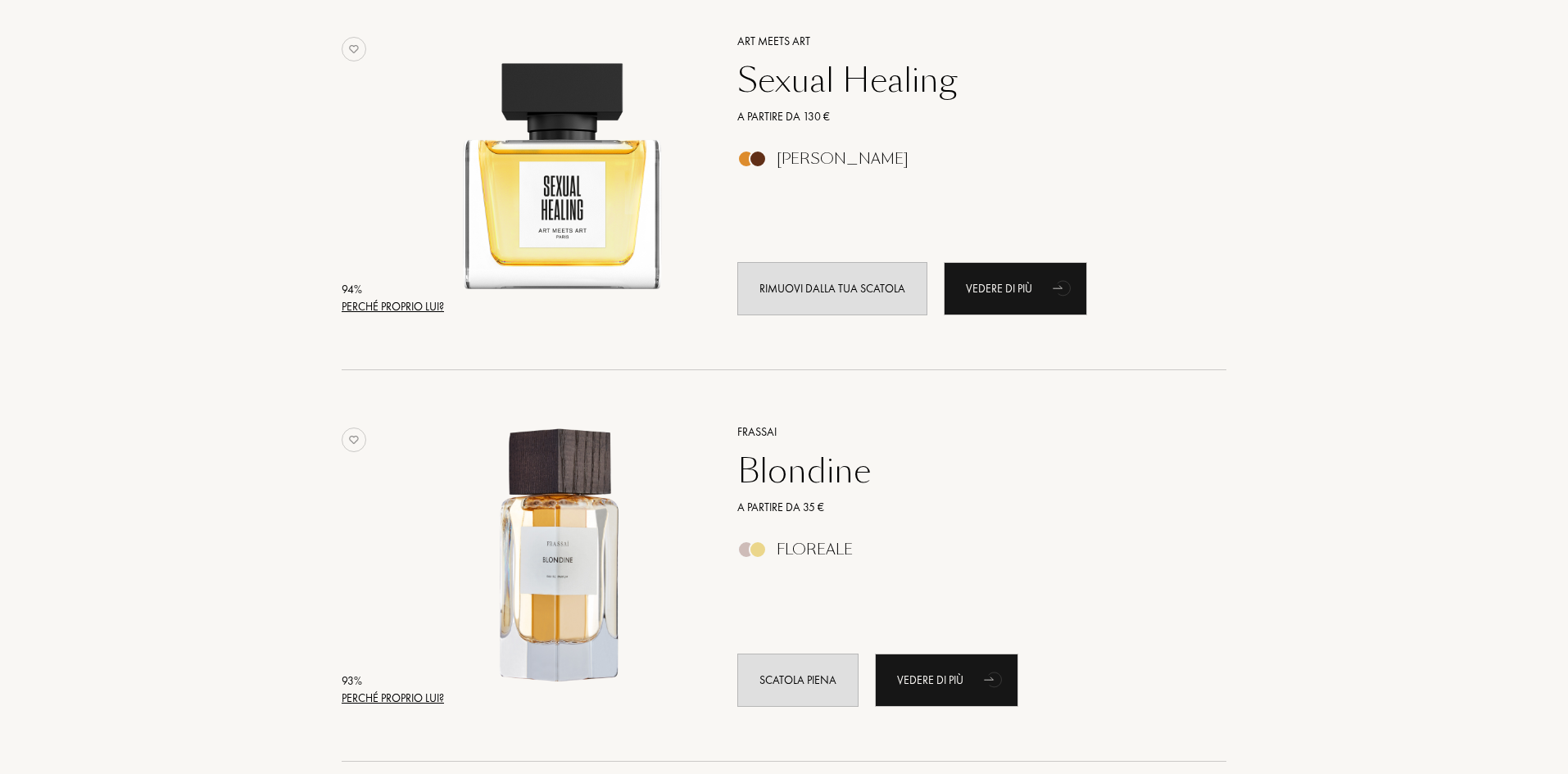
click at [400, 690] on div "Perché proprio lui?" at bounding box center [392, 698] width 103 height 17
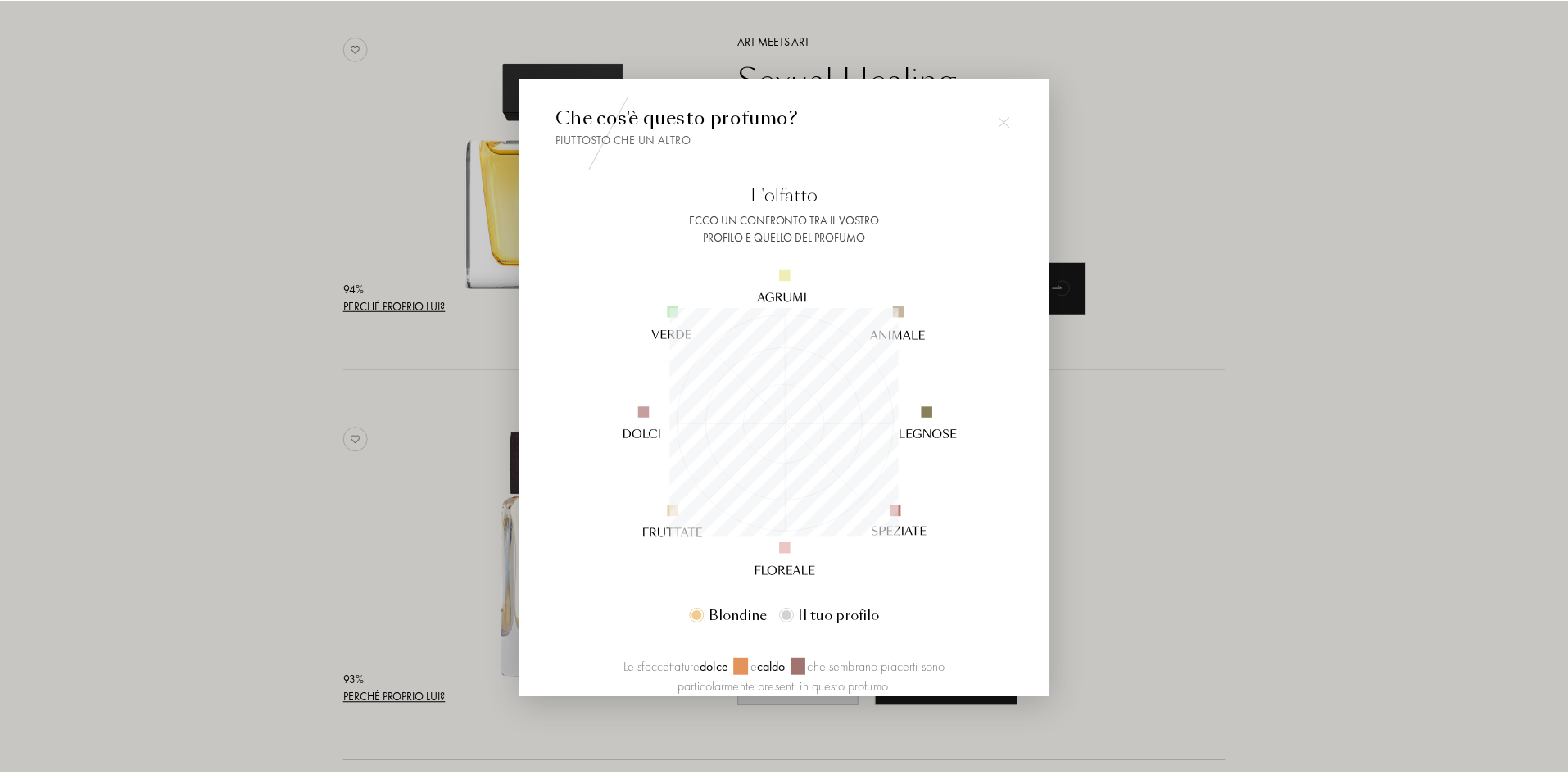
scroll to position [230, 230]
click at [1312, 435] on div at bounding box center [787, 387] width 1573 height 774
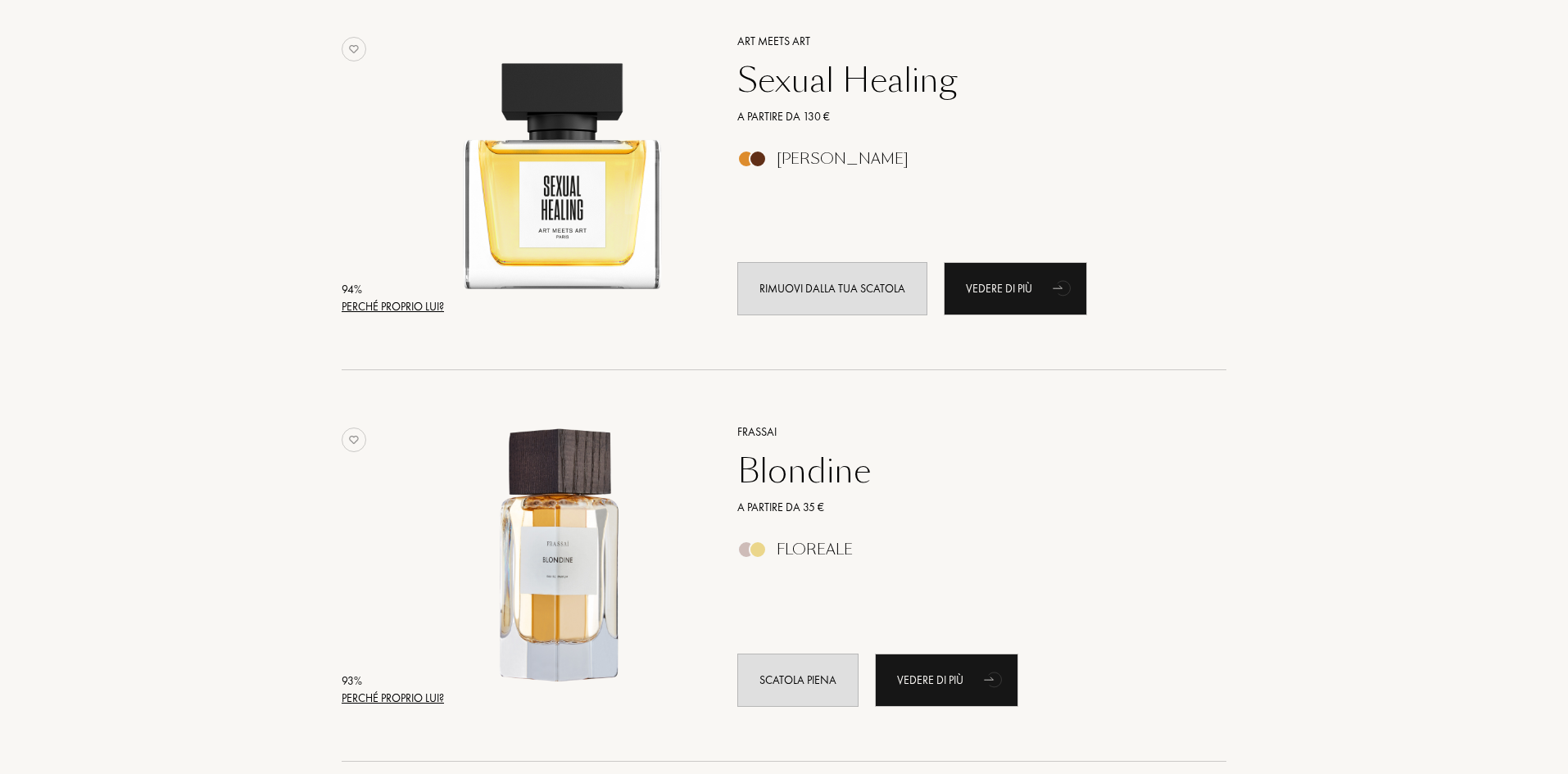
click at [766, 466] on div "Blondine" at bounding box center [964, 471] width 477 height 39
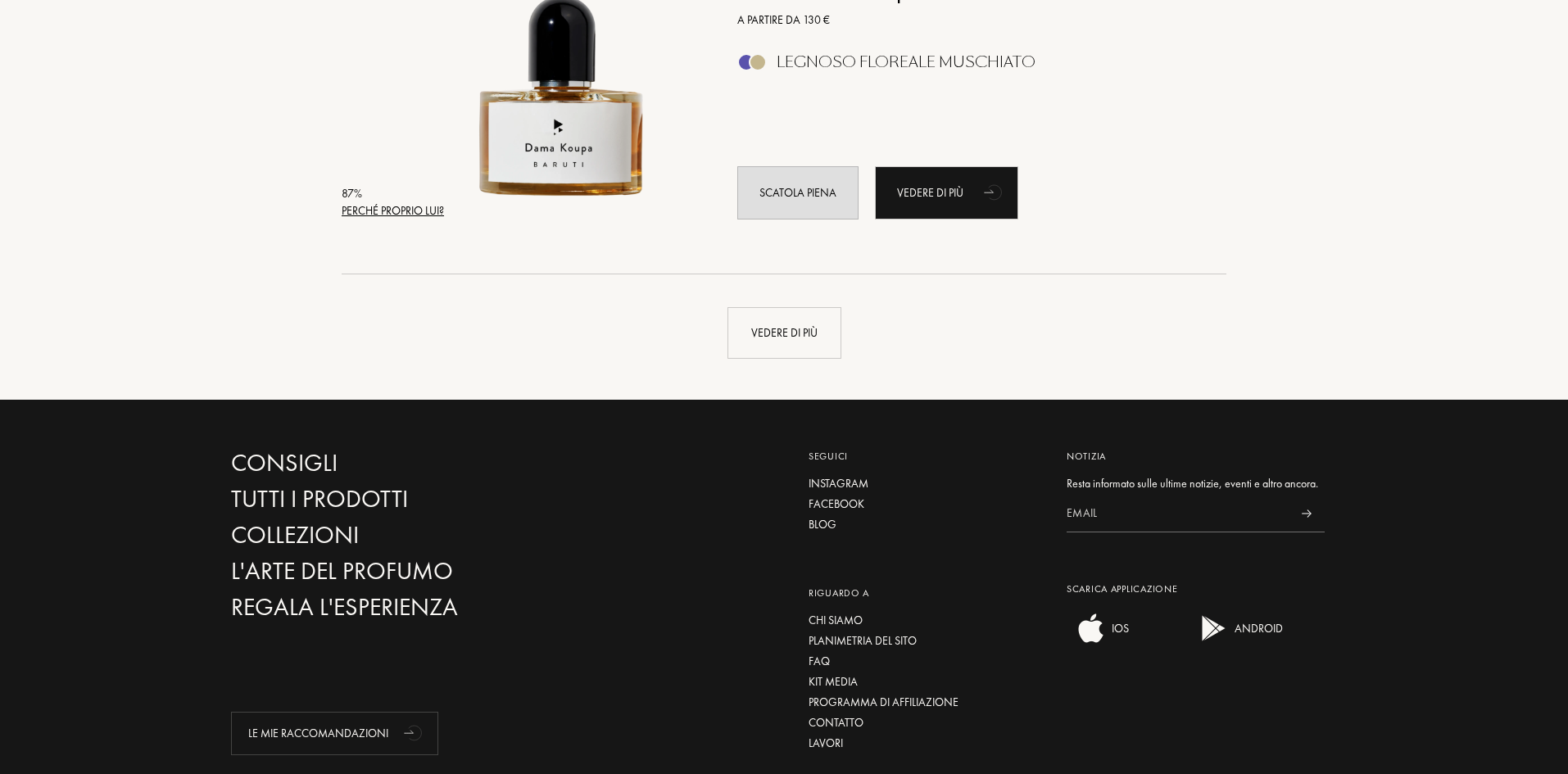
scroll to position [3932, 0]
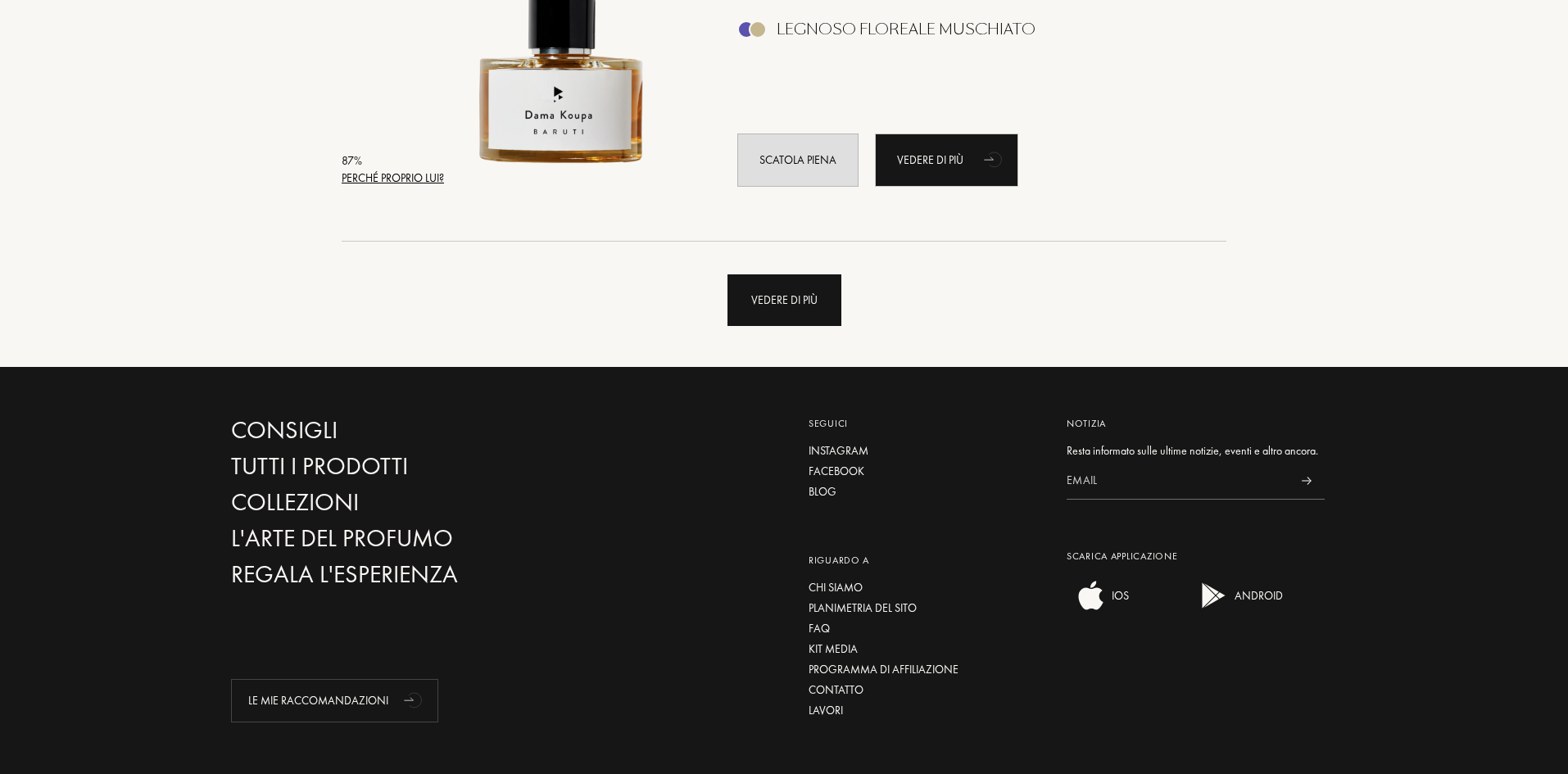
click at [756, 307] on div "Vedere di più" at bounding box center [784, 300] width 114 height 52
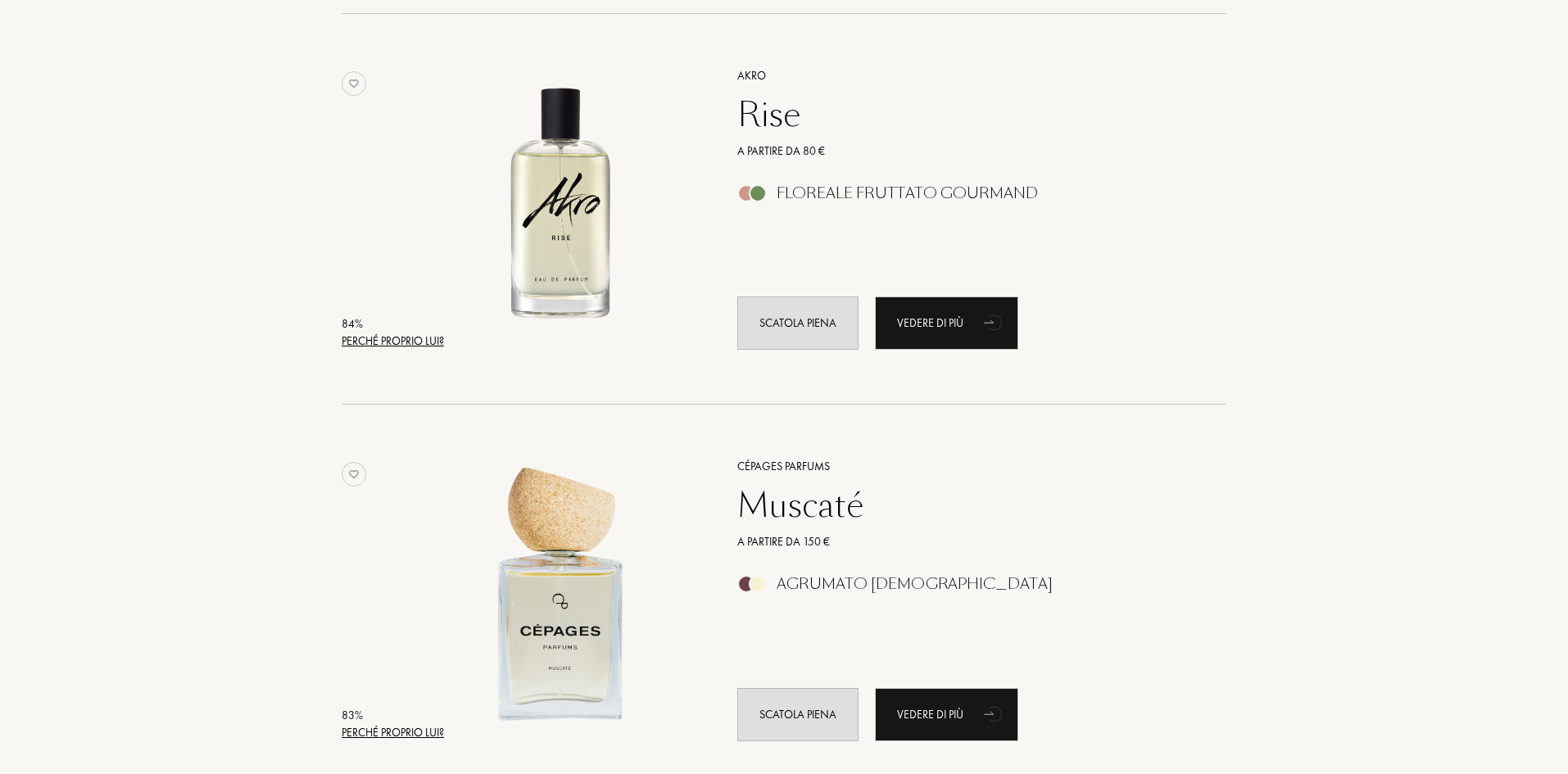
scroll to position [5733, 0]
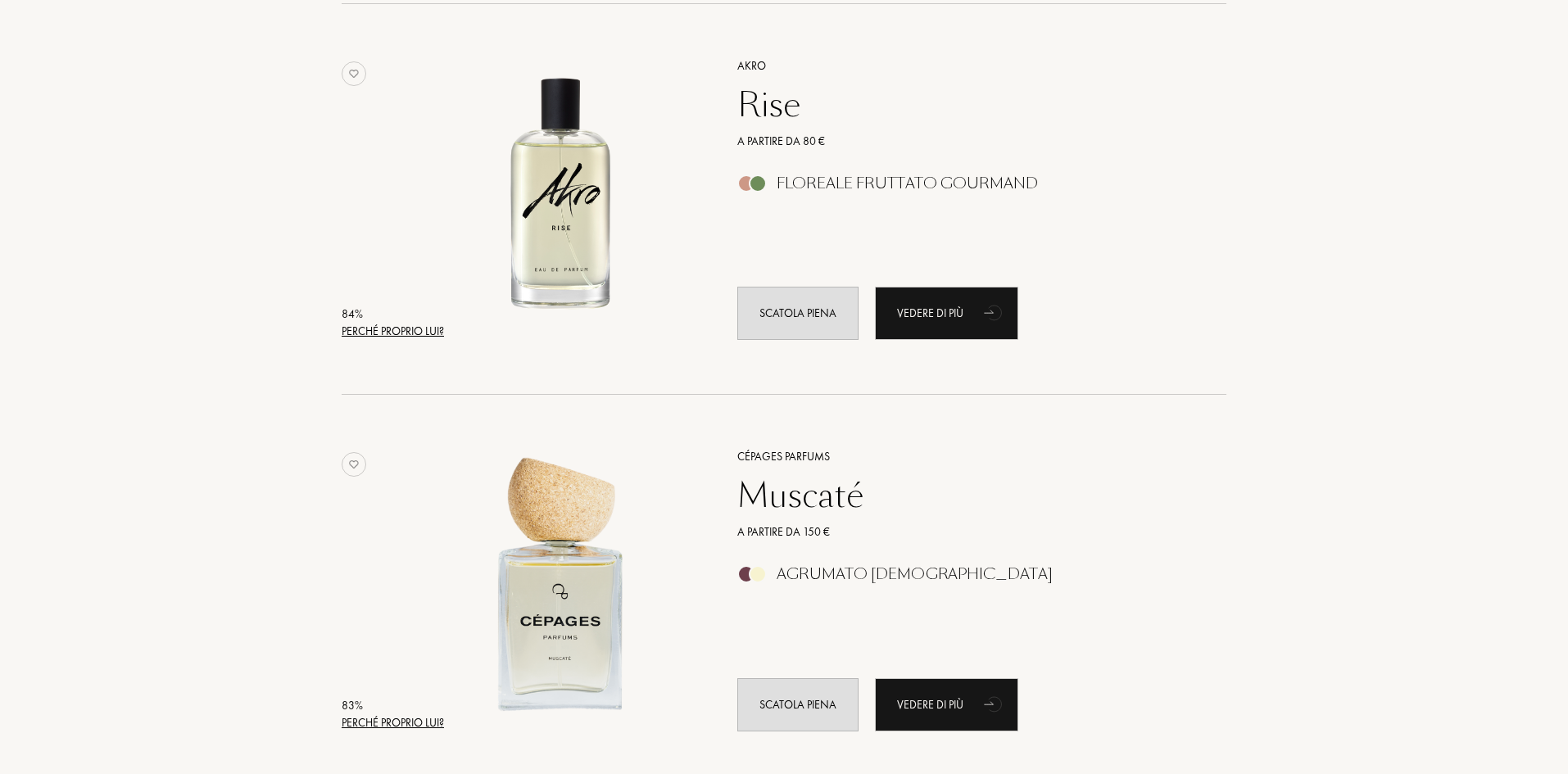
click at [782, 160] on div "Akro Rise A partire da 80 € Floreale Fruttato Gourmand Scatola piena Vedere di …" at bounding box center [964, 198] width 502 height 322
click at [776, 114] on div "Rise" at bounding box center [964, 105] width 477 height 39
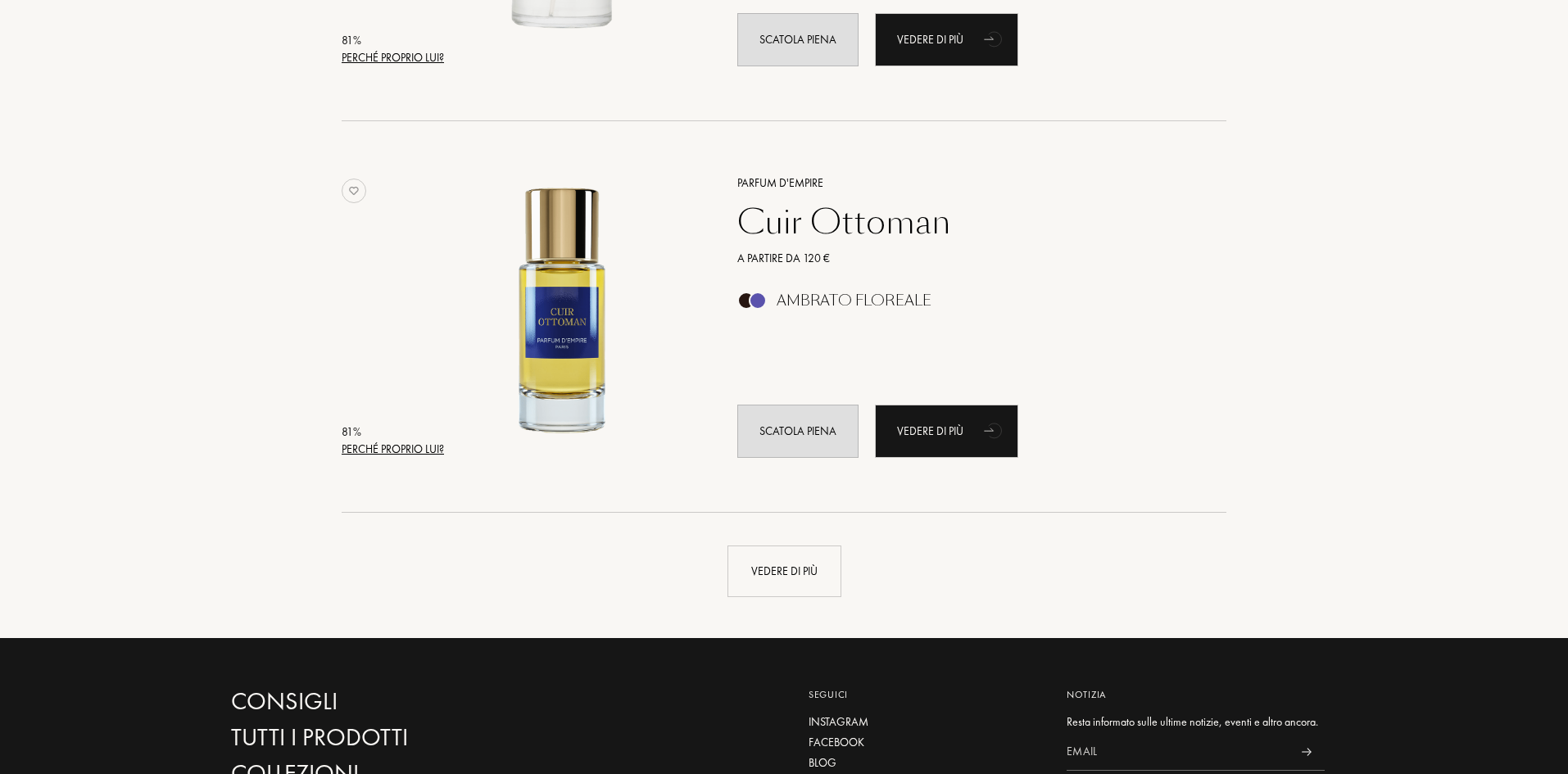
scroll to position [7618, 0]
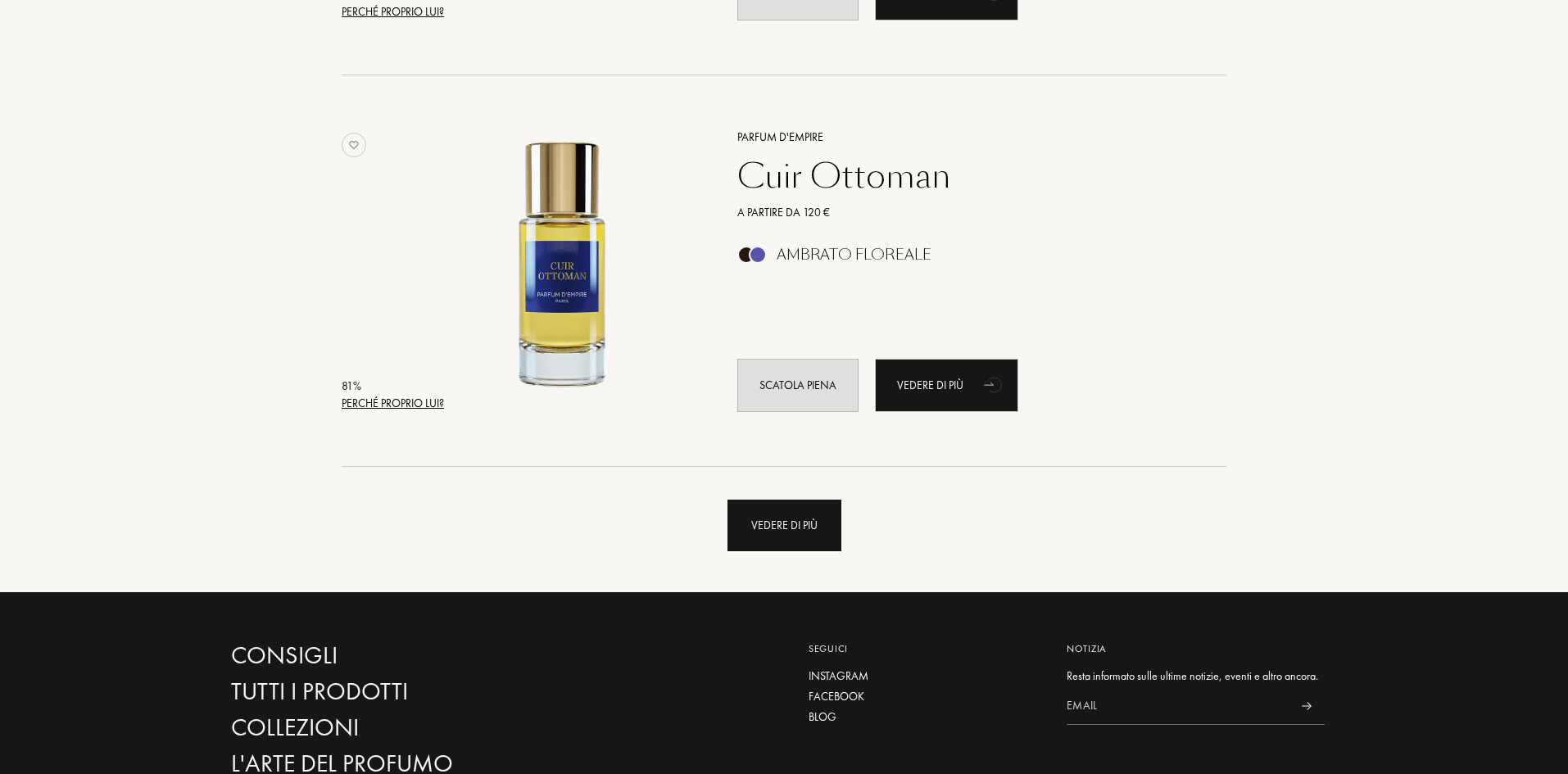
click at [764, 522] on div "Vedere di più" at bounding box center [784, 526] width 114 height 52
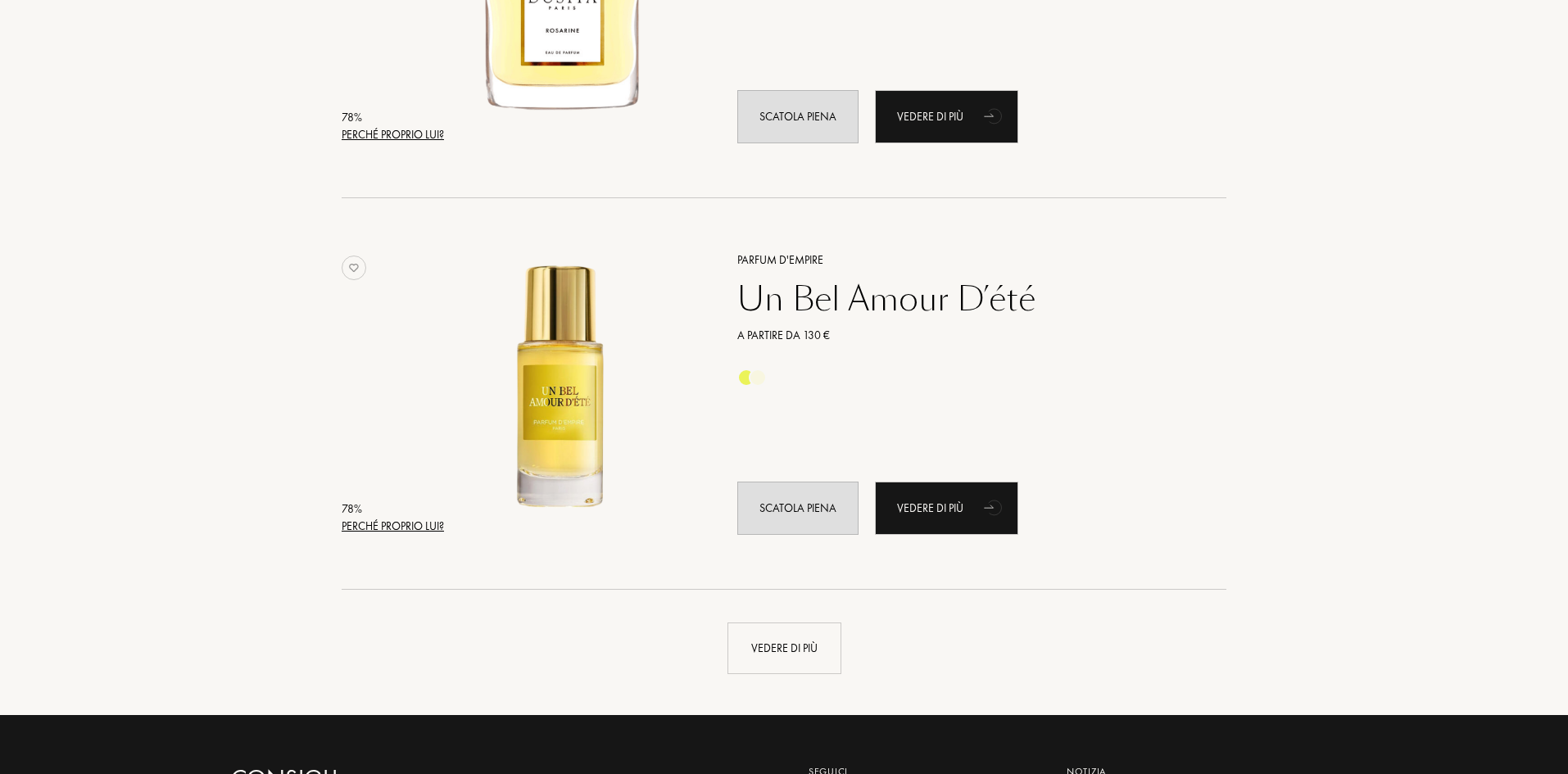
scroll to position [11385, 0]
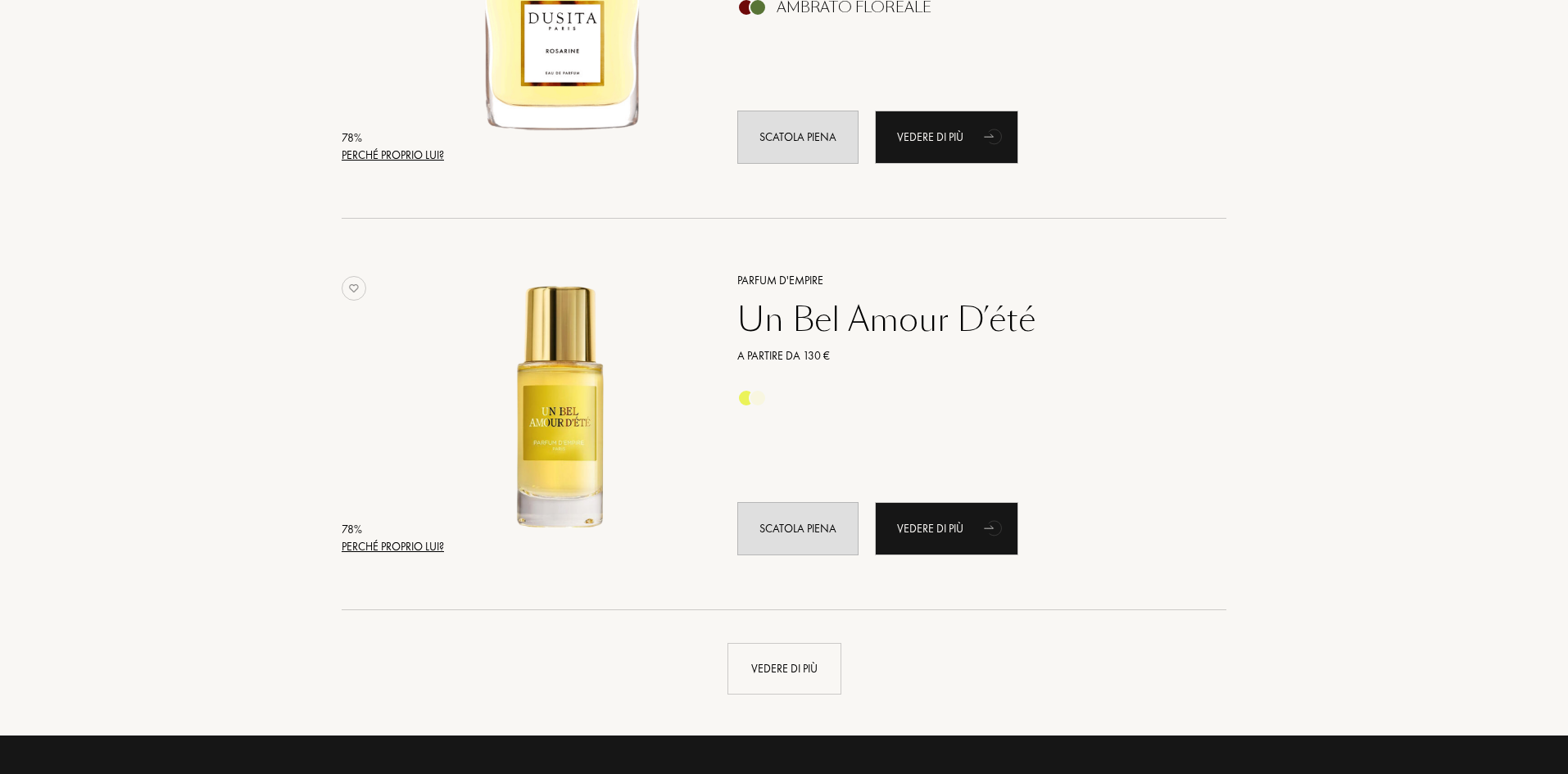
click at [780, 328] on div "Un Bel Amour D’été" at bounding box center [964, 319] width 477 height 39
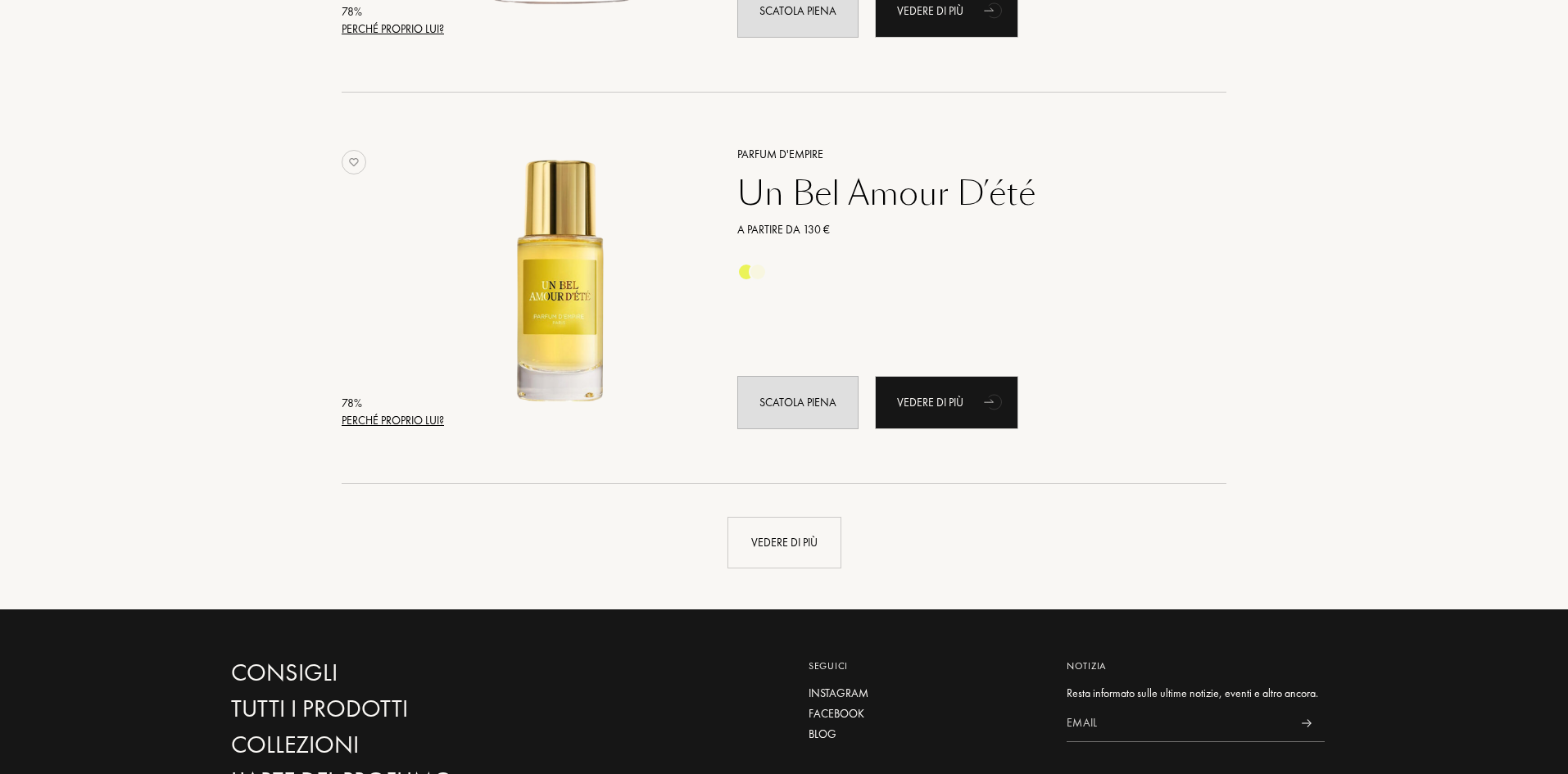
scroll to position [11631, 0]
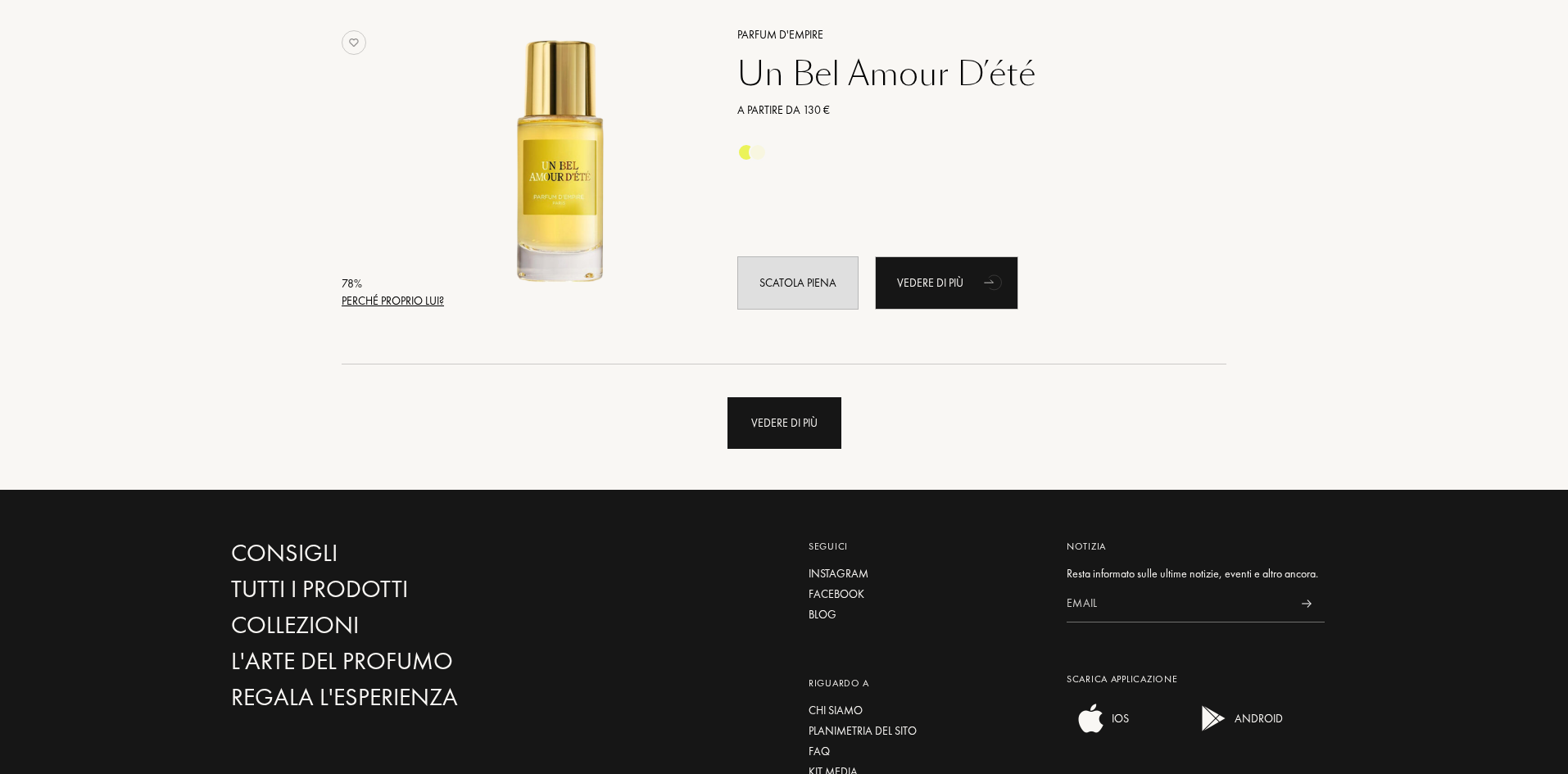
click at [797, 421] on div "Vedere di più" at bounding box center [784, 423] width 114 height 52
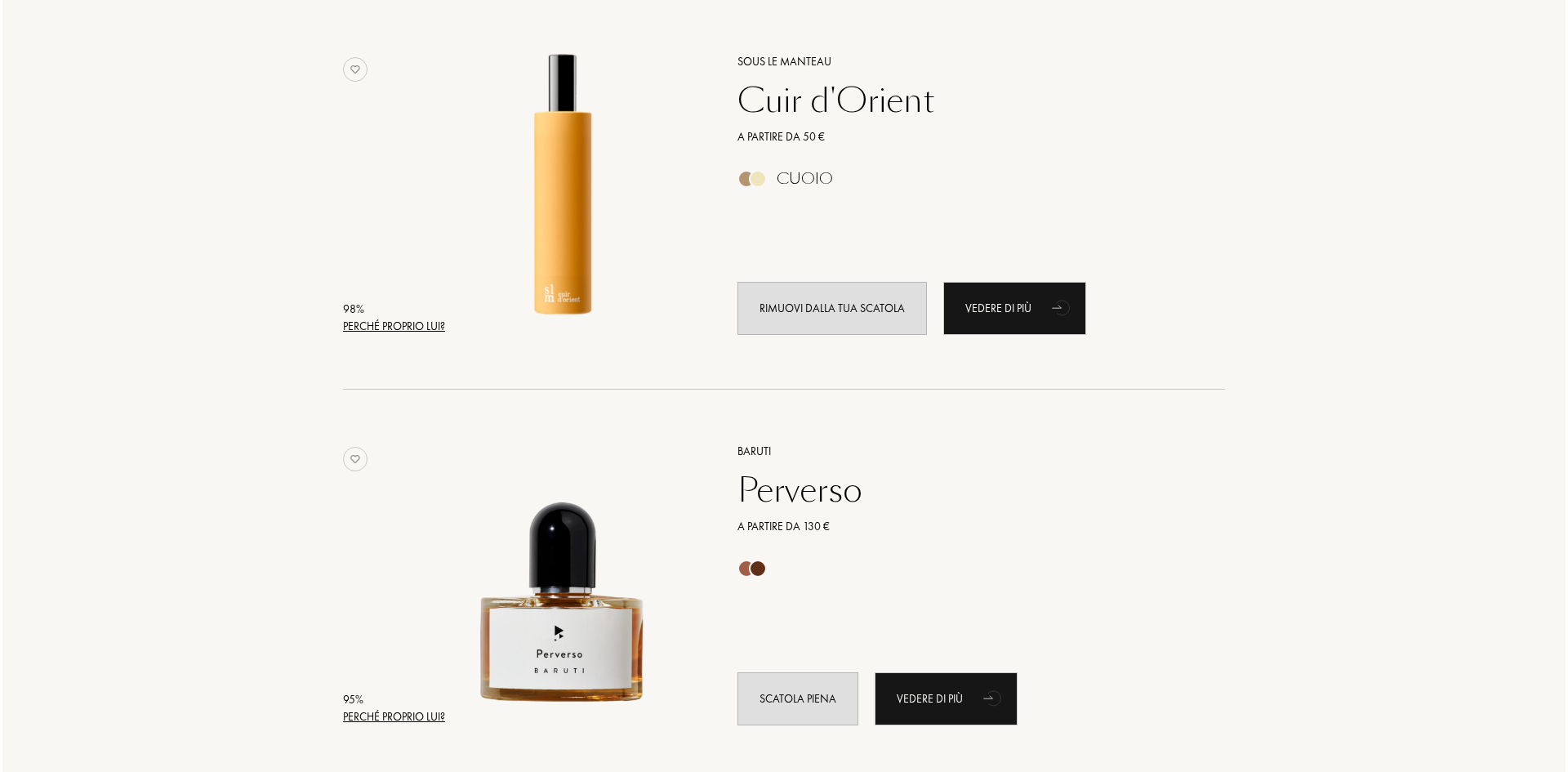
scroll to position [0, 0]
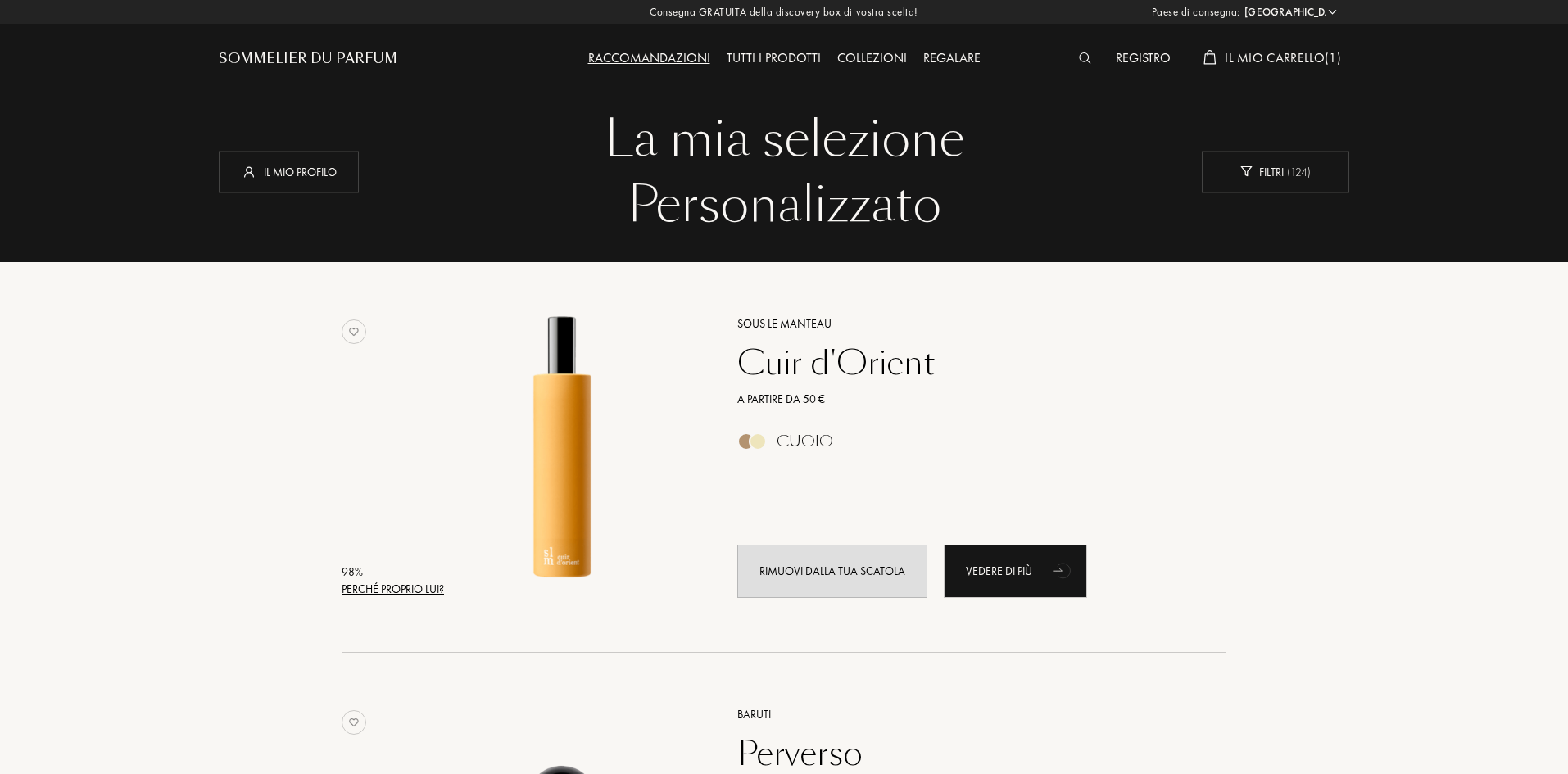
click at [1307, 44] on div "Registro Il mio carrello ( 1 )" at bounding box center [1208, 45] width 282 height 90
click at [1301, 54] on span "Il mio carrello ( 1 )" at bounding box center [1283, 57] width 116 height 17
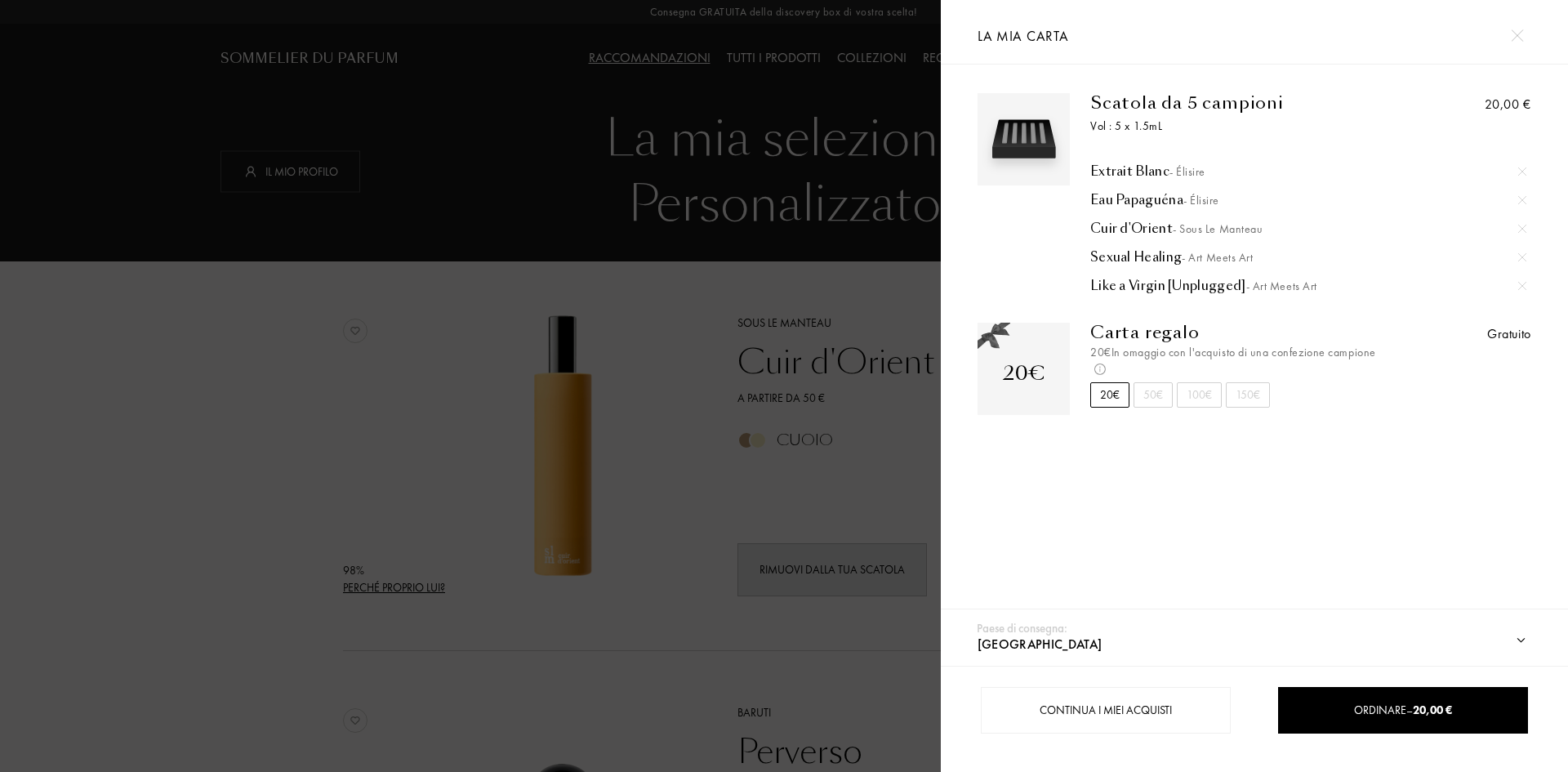
click at [1518, 34] on img at bounding box center [1516, 36] width 12 height 12
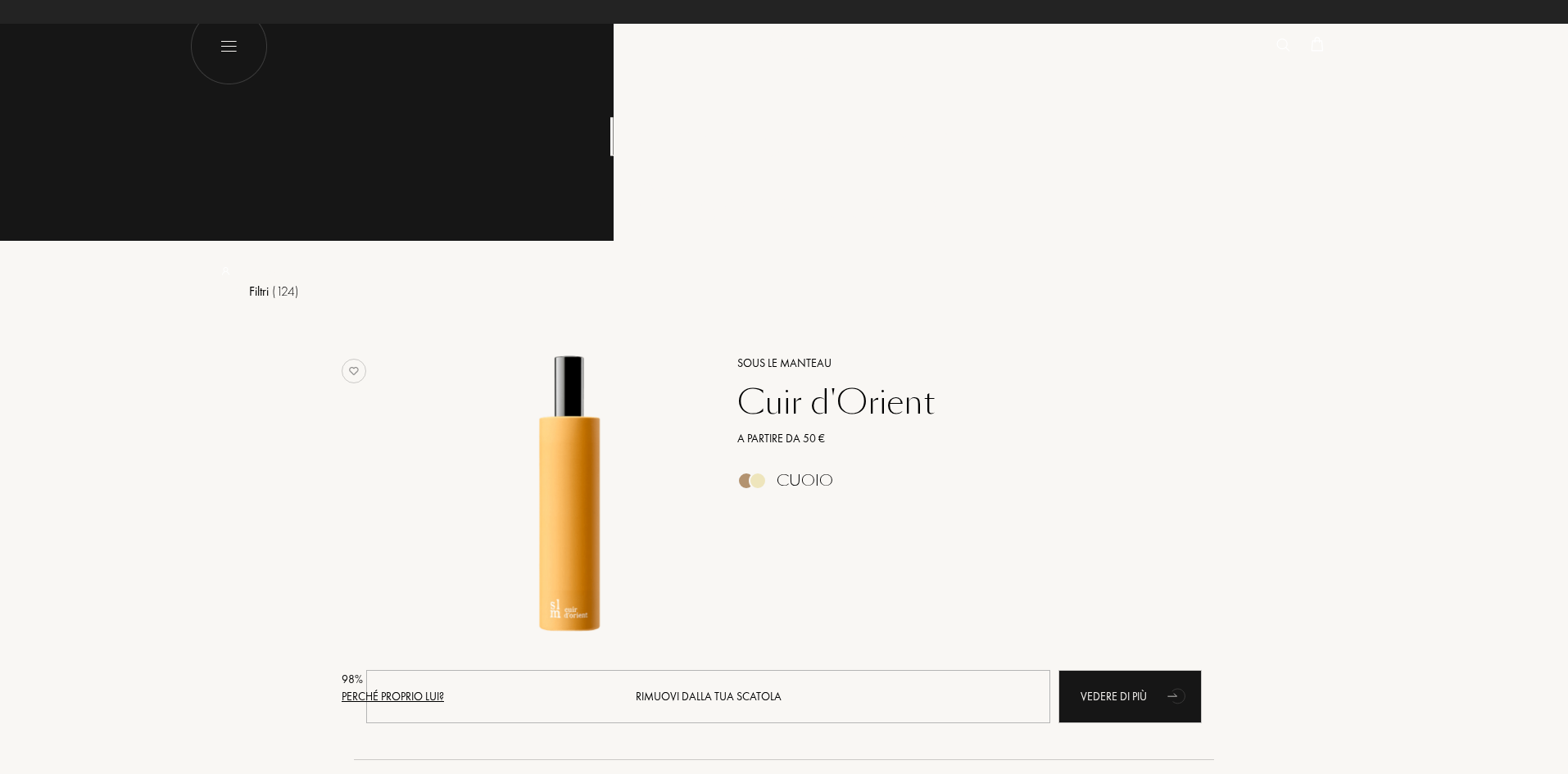
select select "IT"
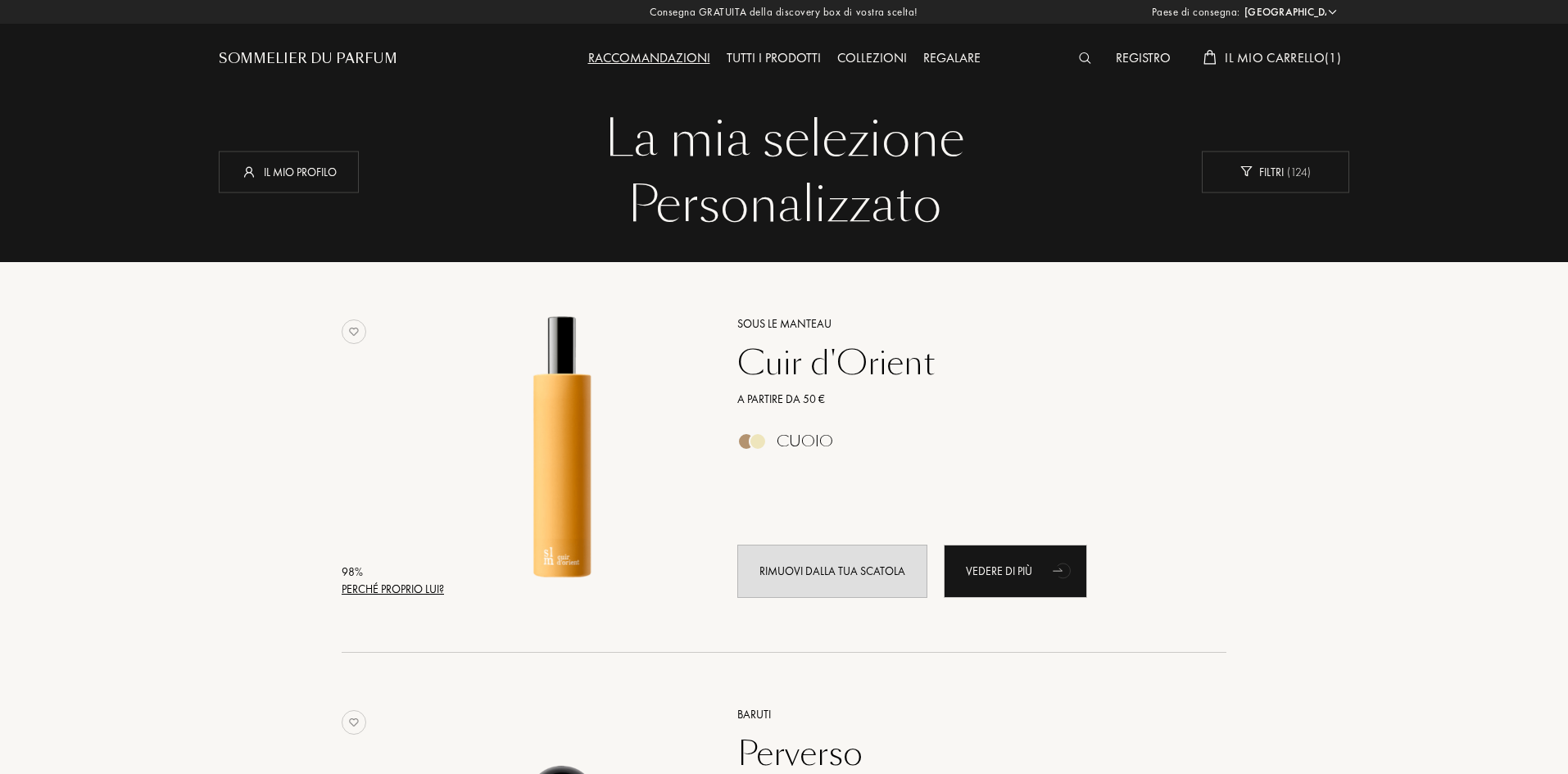
click at [1281, 55] on span "Il mio carrello ( 1 )" at bounding box center [1283, 57] width 116 height 17
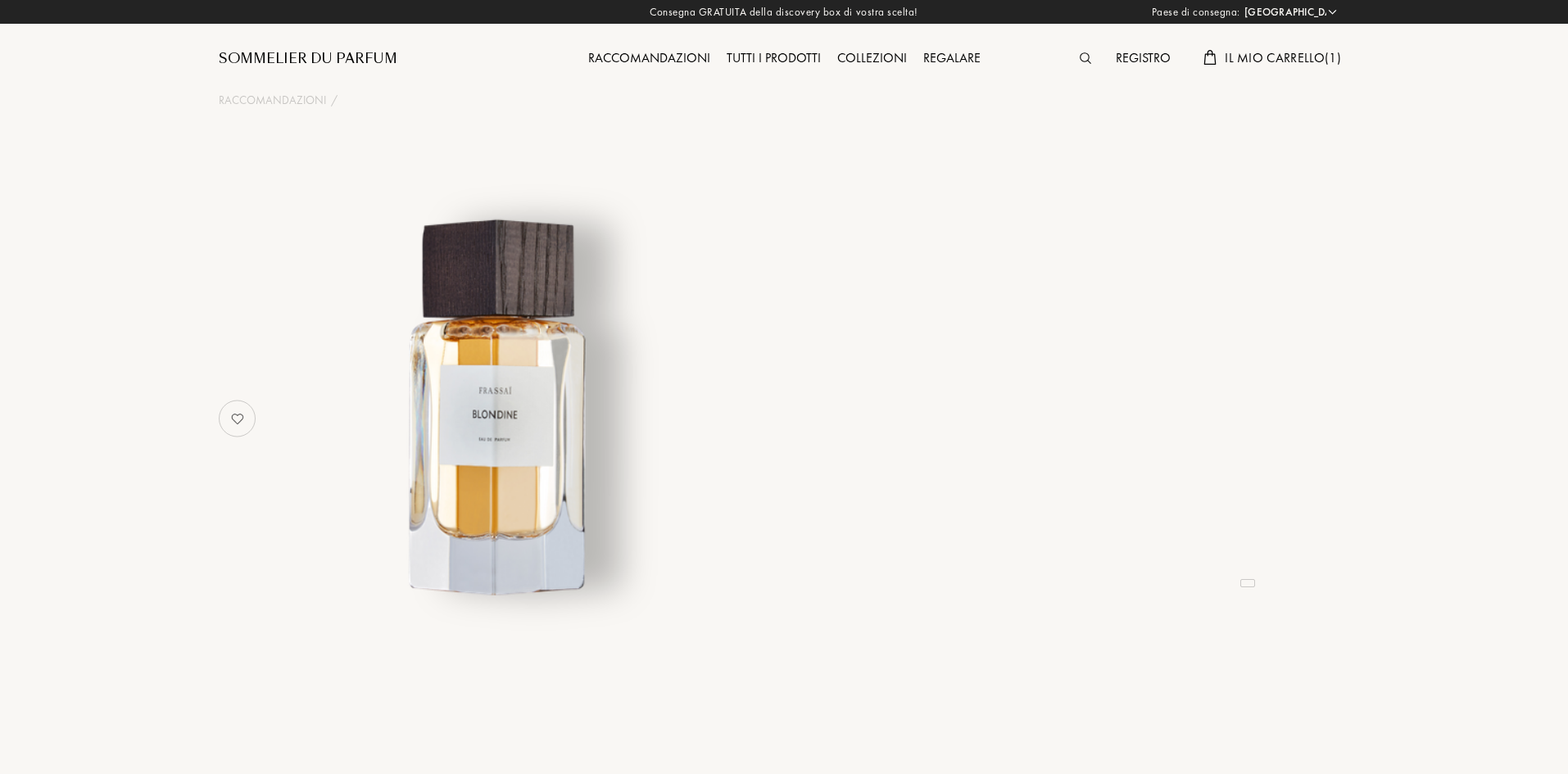
select select "IT"
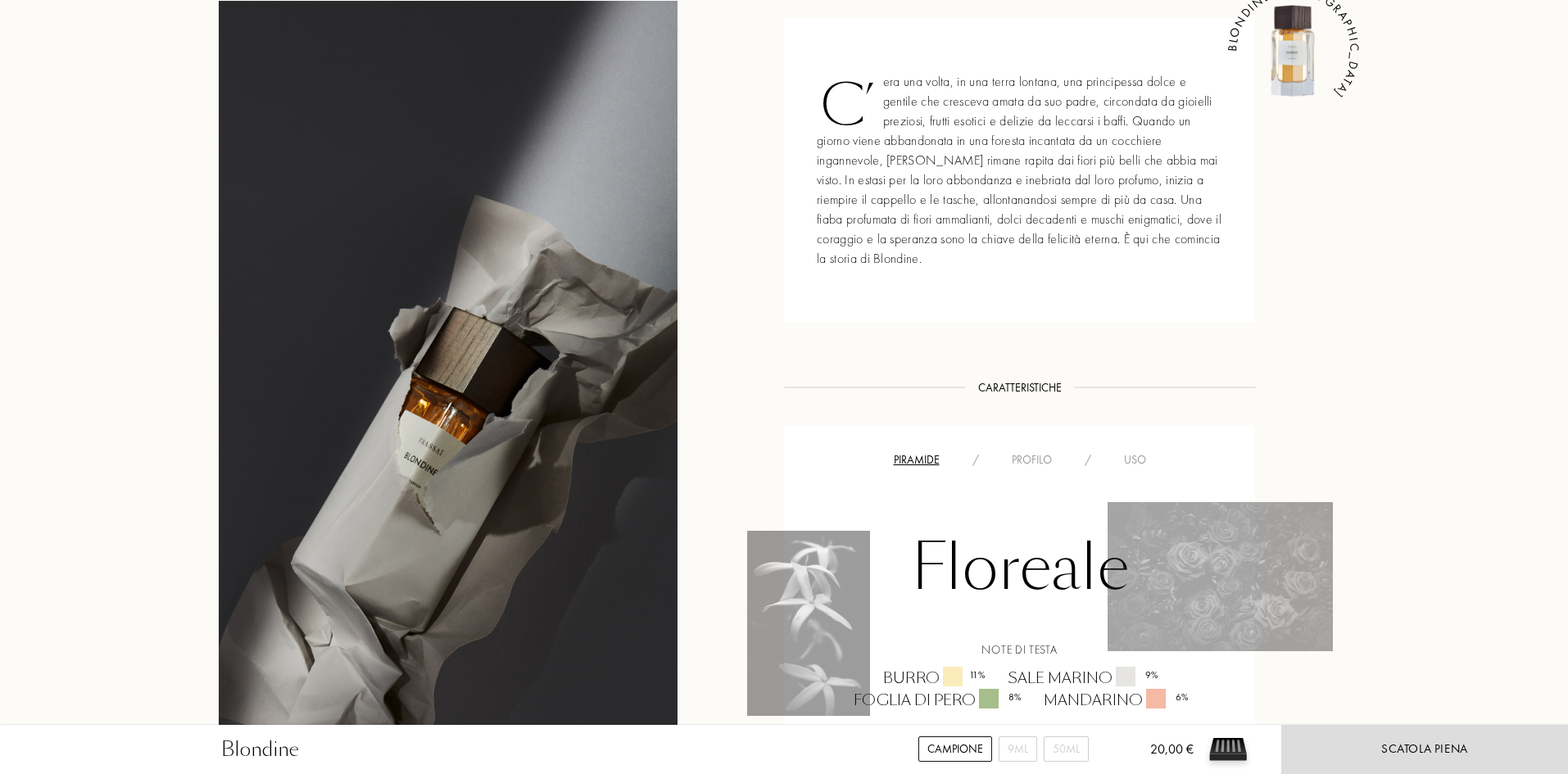
scroll to position [1147, 0]
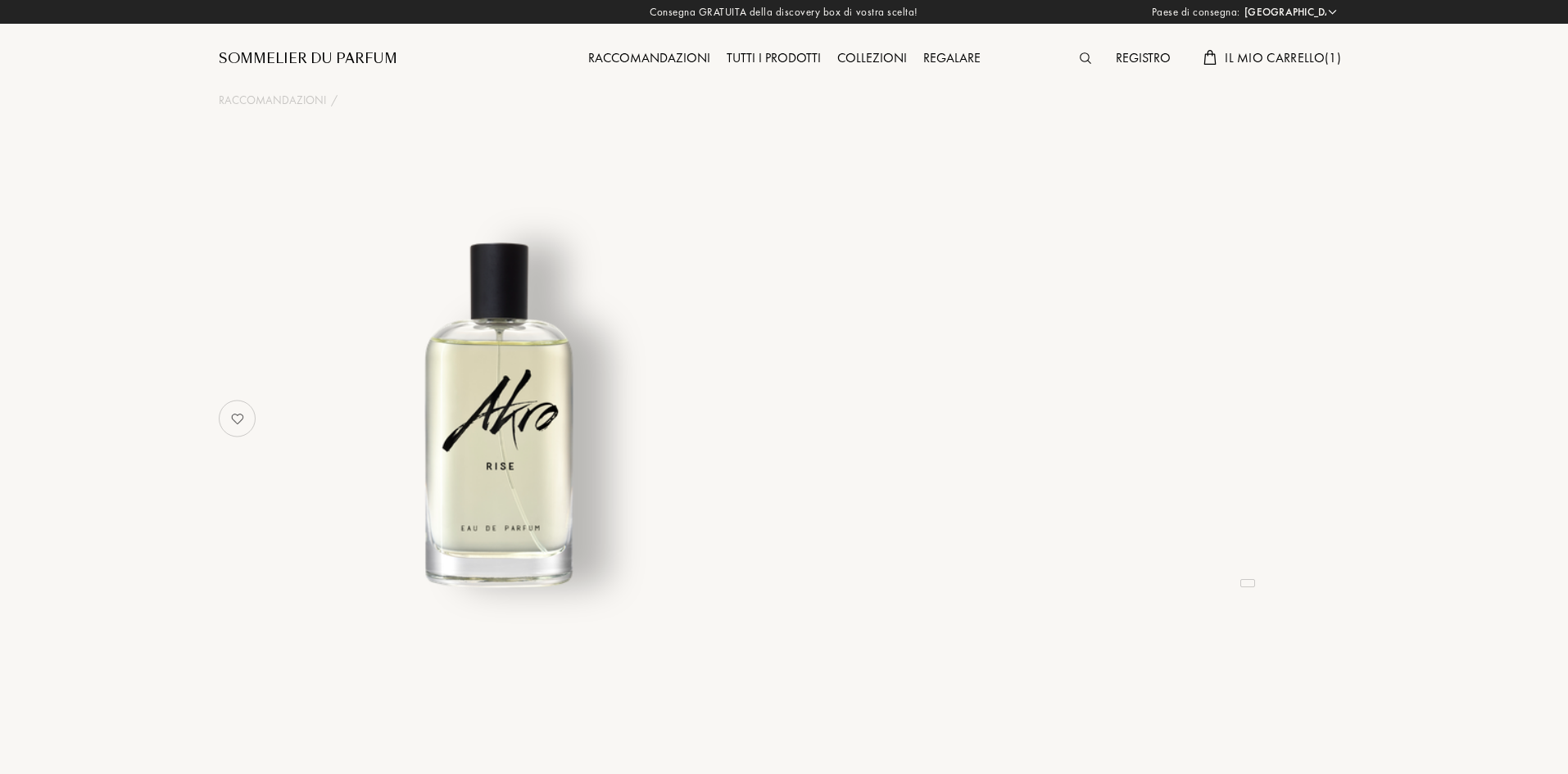
select select "IT"
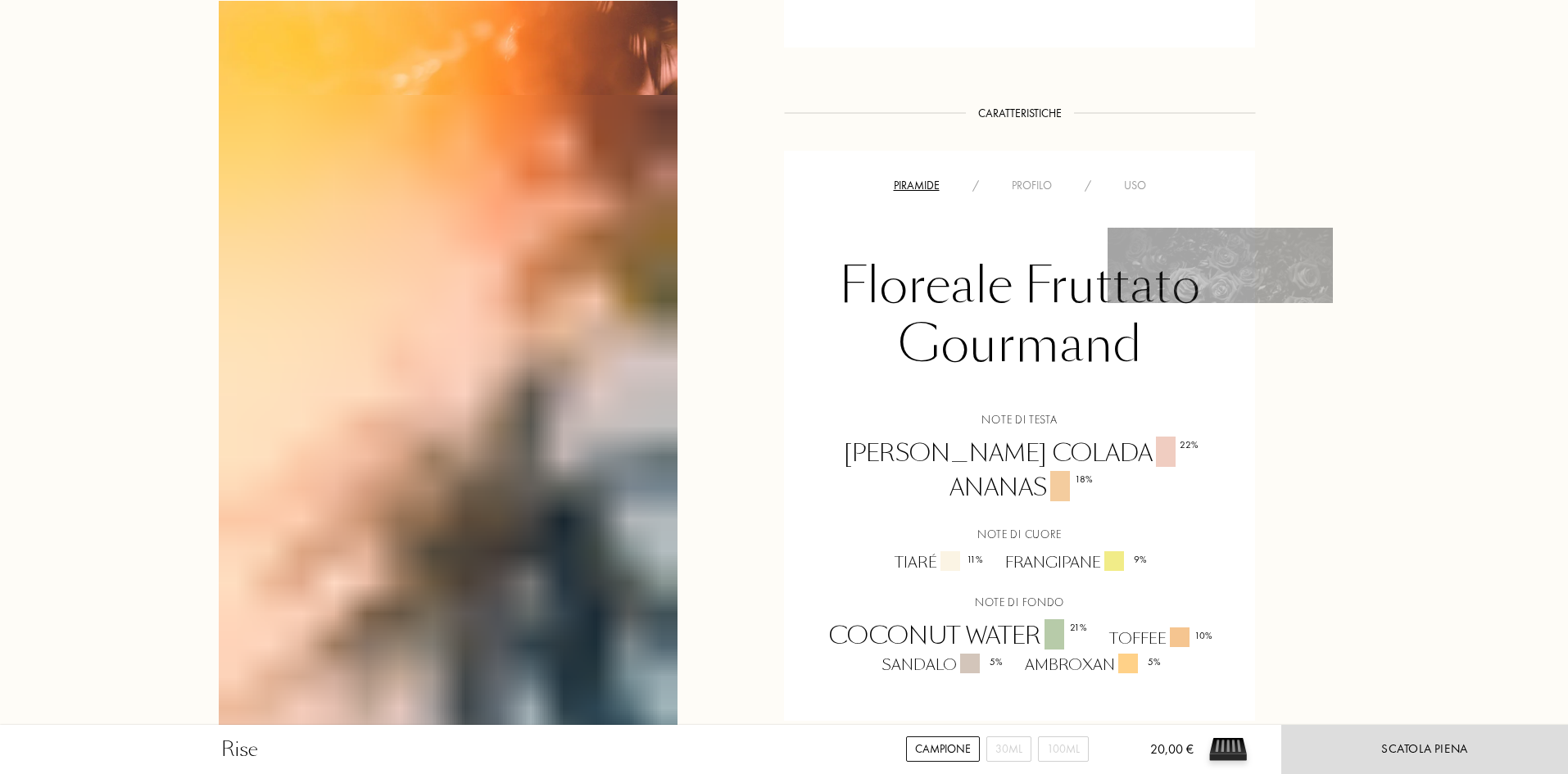
scroll to position [1147, 0]
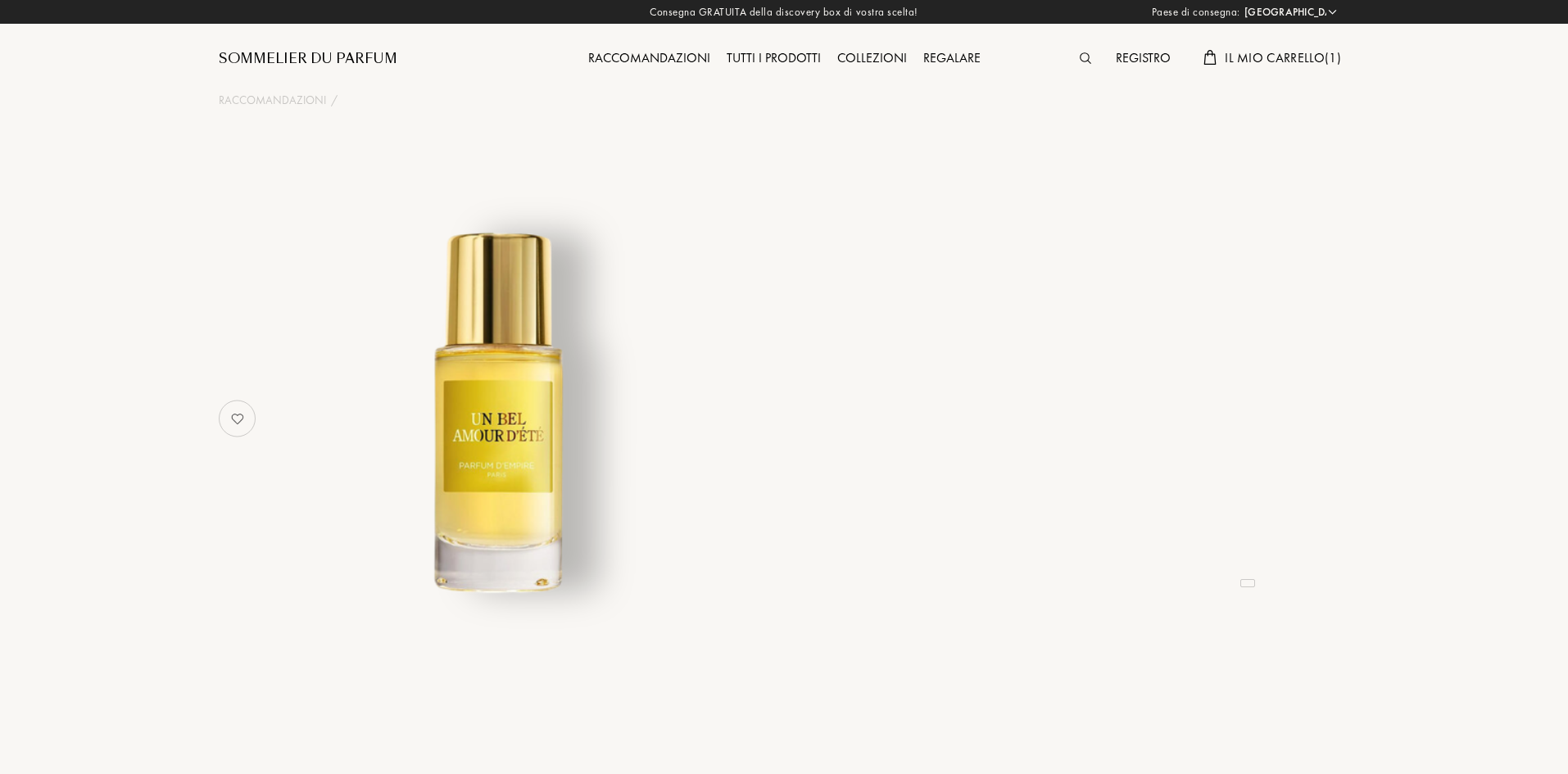
select select "IT"
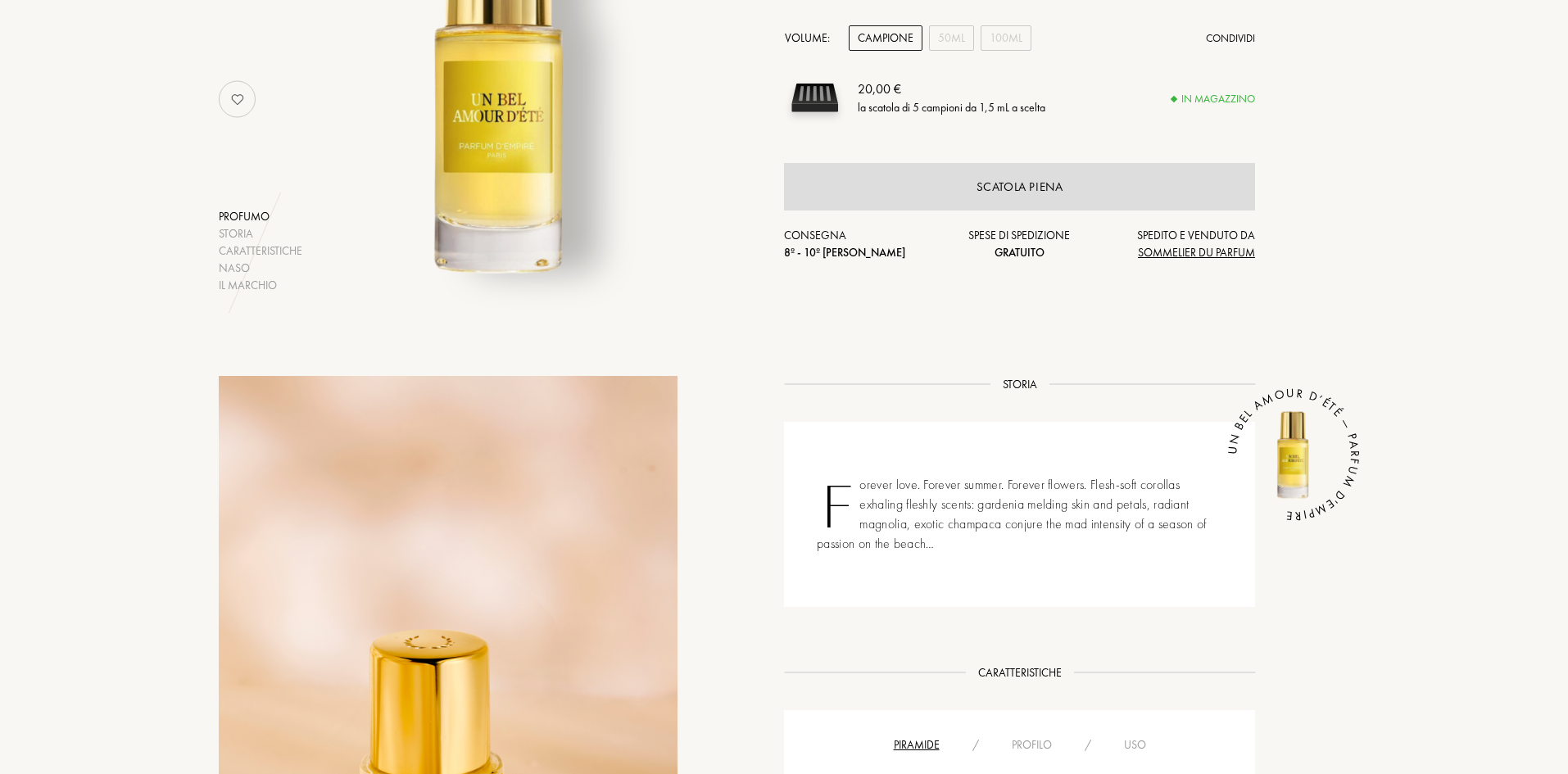
scroll to position [246, 0]
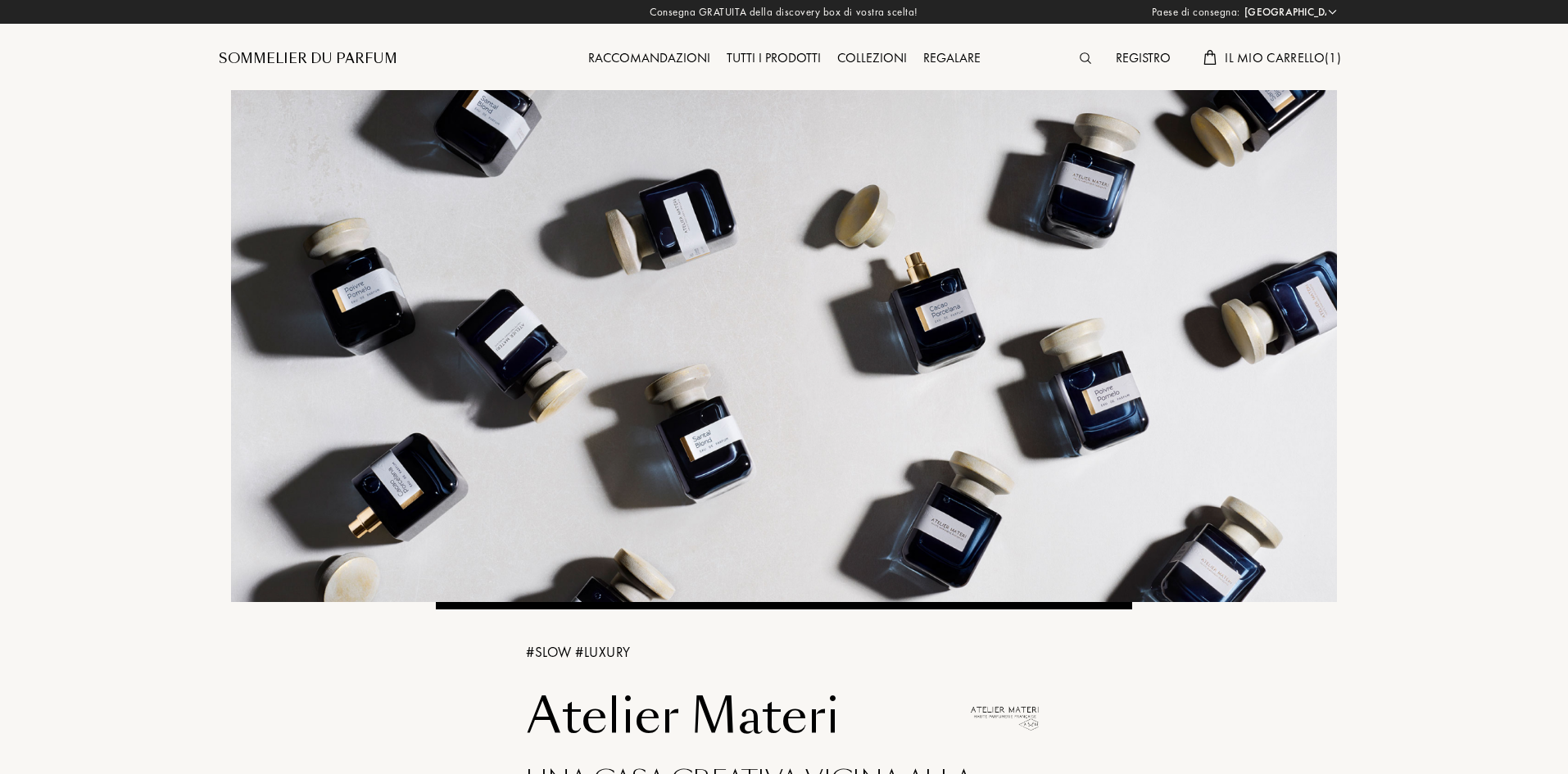
select select "IT"
click at [1301, 49] on span "Il mio carrello ( 1 )" at bounding box center [1283, 57] width 116 height 17
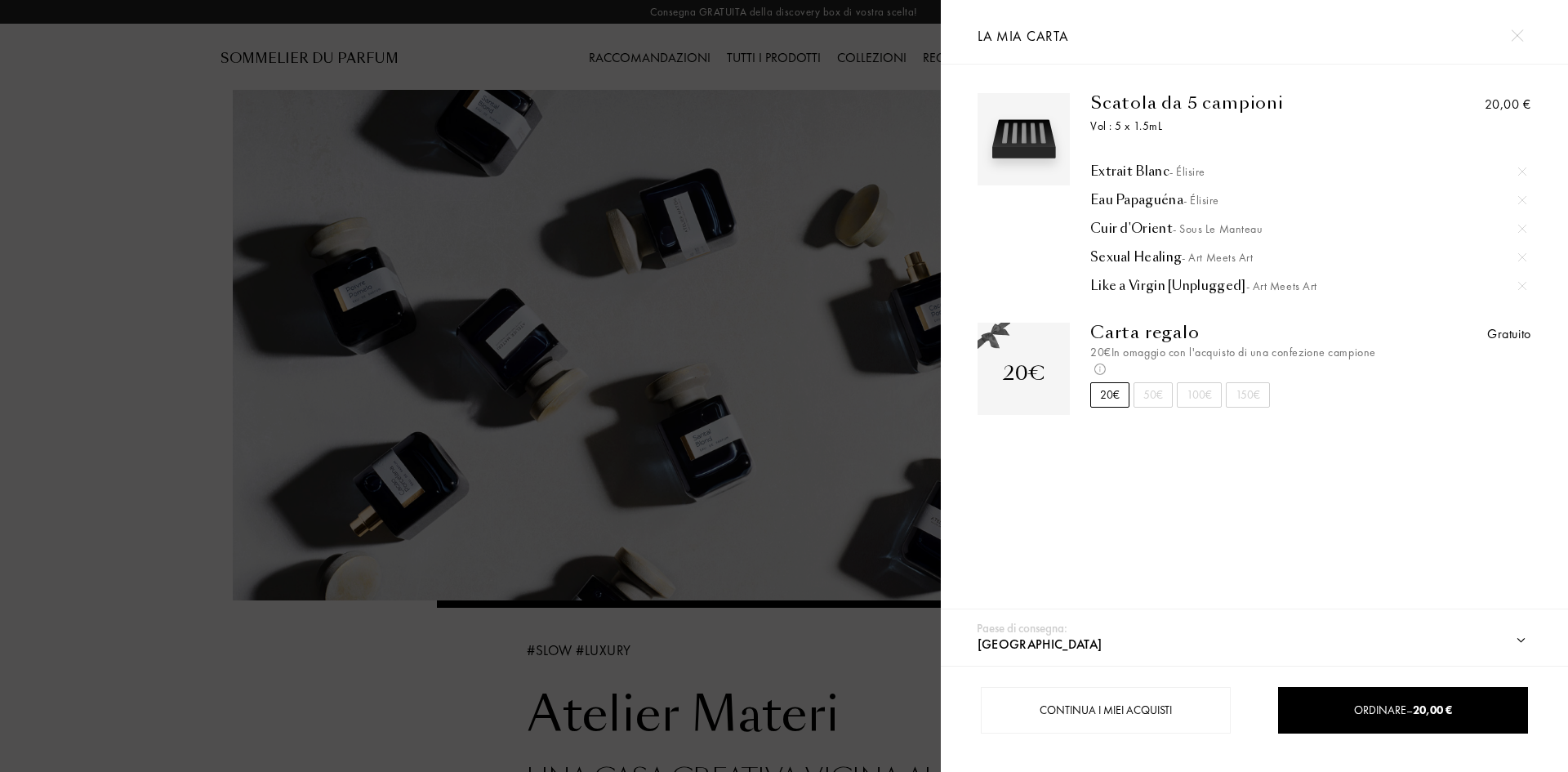
click at [1520, 31] on img at bounding box center [1516, 36] width 12 height 12
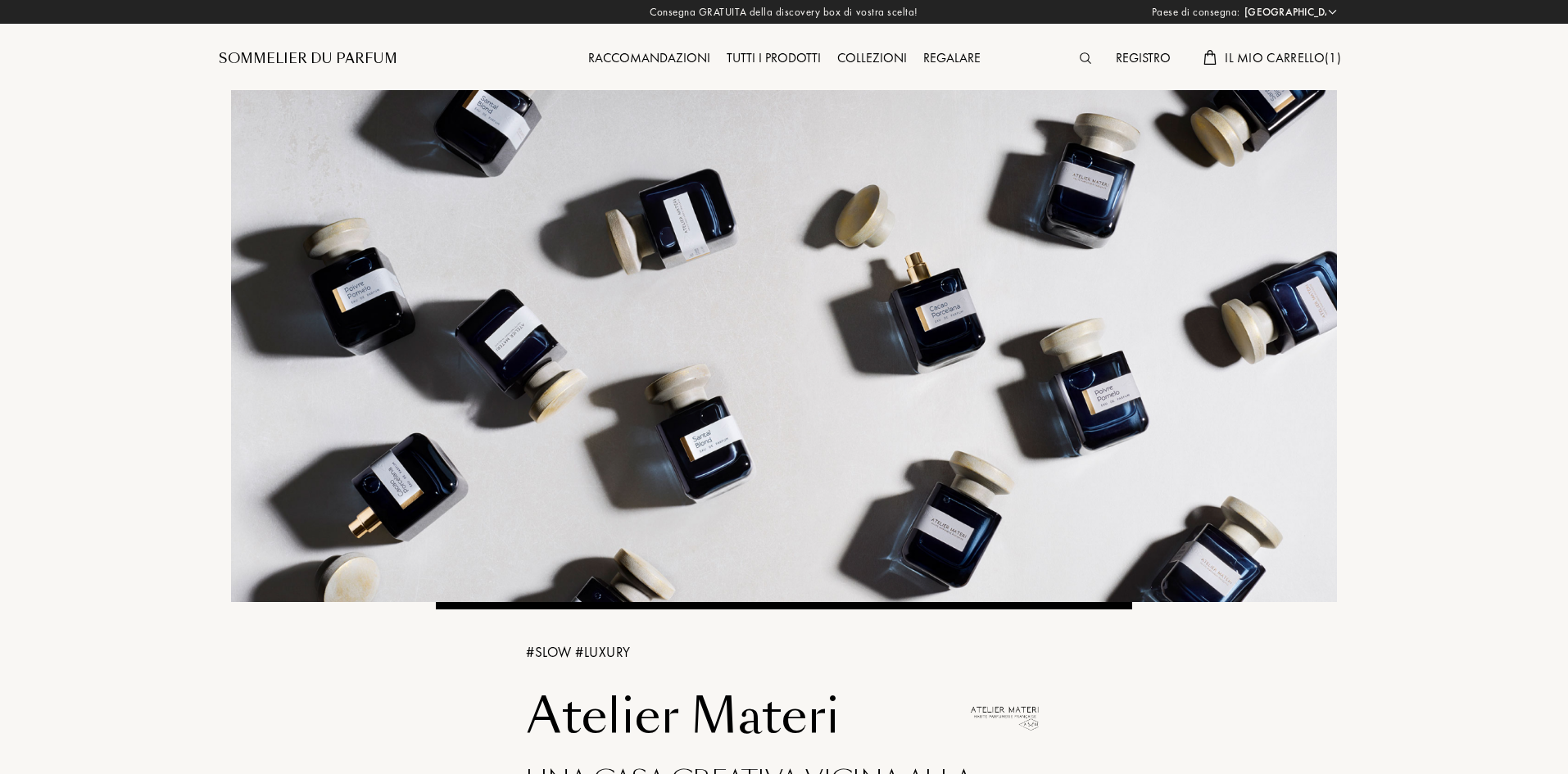
click at [1285, 53] on span "Il mio carrello ( 1 )" at bounding box center [1283, 57] width 116 height 17
